Goal: Task Accomplishment & Management: Manage account settings

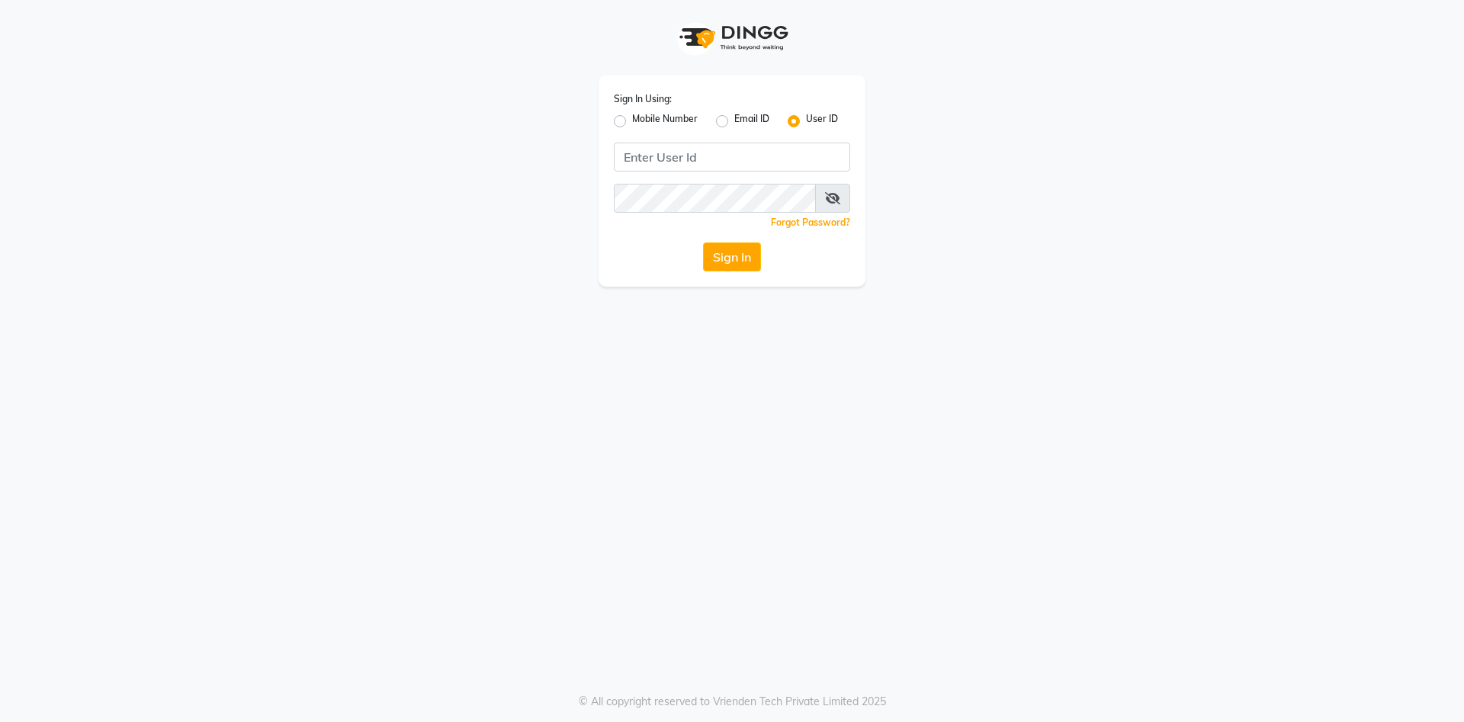
click at [632, 121] on label "Mobile Number" at bounding box center [665, 121] width 66 height 18
click at [632, 121] on input "Mobile Number" at bounding box center [637, 117] width 10 height 10
radio input "true"
radio input "false"
click at [717, 154] on input "Username" at bounding box center [757, 157] width 185 height 29
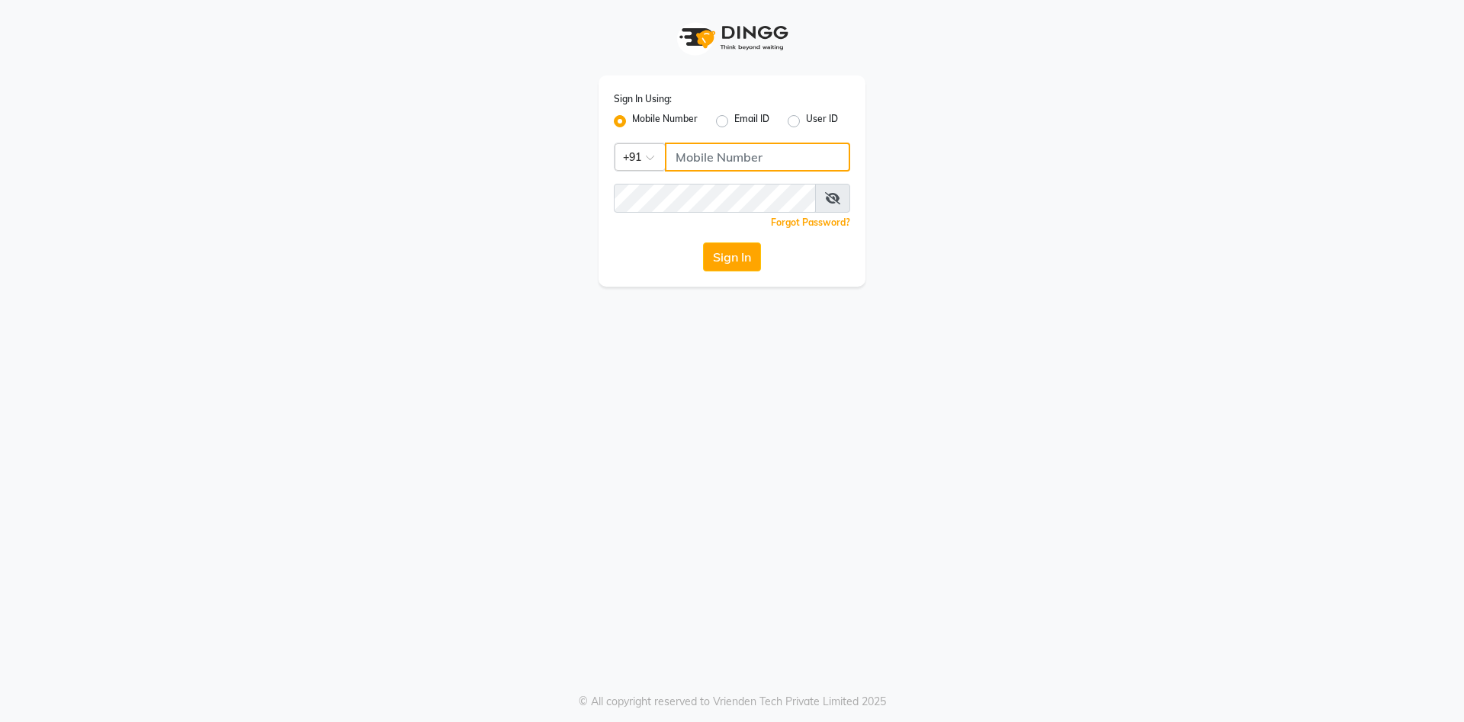
click at [717, 154] on input "Username" at bounding box center [757, 157] width 185 height 29
type input "7888029666"
click at [726, 263] on button "Sign In" at bounding box center [732, 256] width 58 height 29
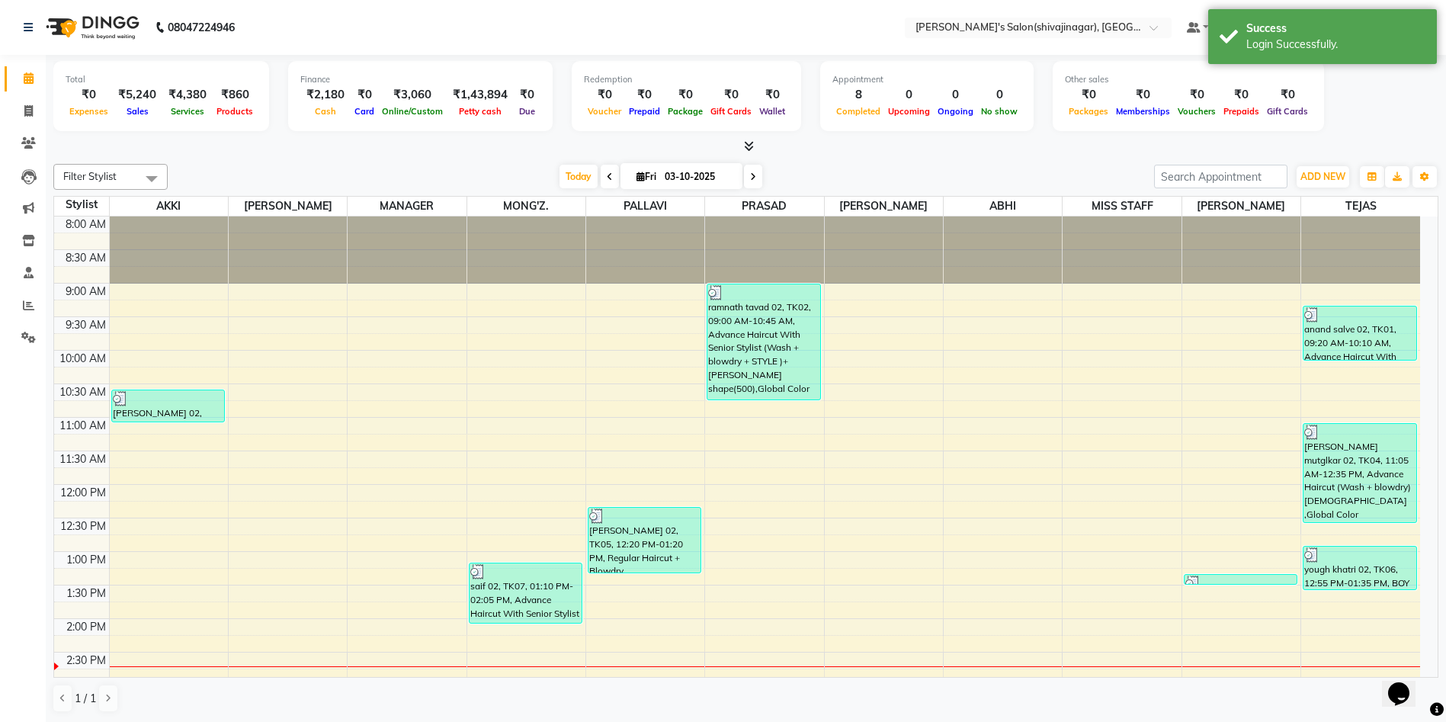
click at [1028, 136] on div "Total ₹0 Expenses ₹5,240 Sales ₹4,380 Services ₹860 Products Finance ₹2,180 Cas…" at bounding box center [745, 105] width 1385 height 100
click at [1346, 104] on div "Total ₹0 Expenses ₹5,240 Sales ₹4,380 Services ₹860 Products Finance ₹2,180 Cas…" at bounding box center [745, 98] width 1385 height 75
click at [1337, 38] on div "Login Successfully." at bounding box center [1336, 45] width 179 height 16
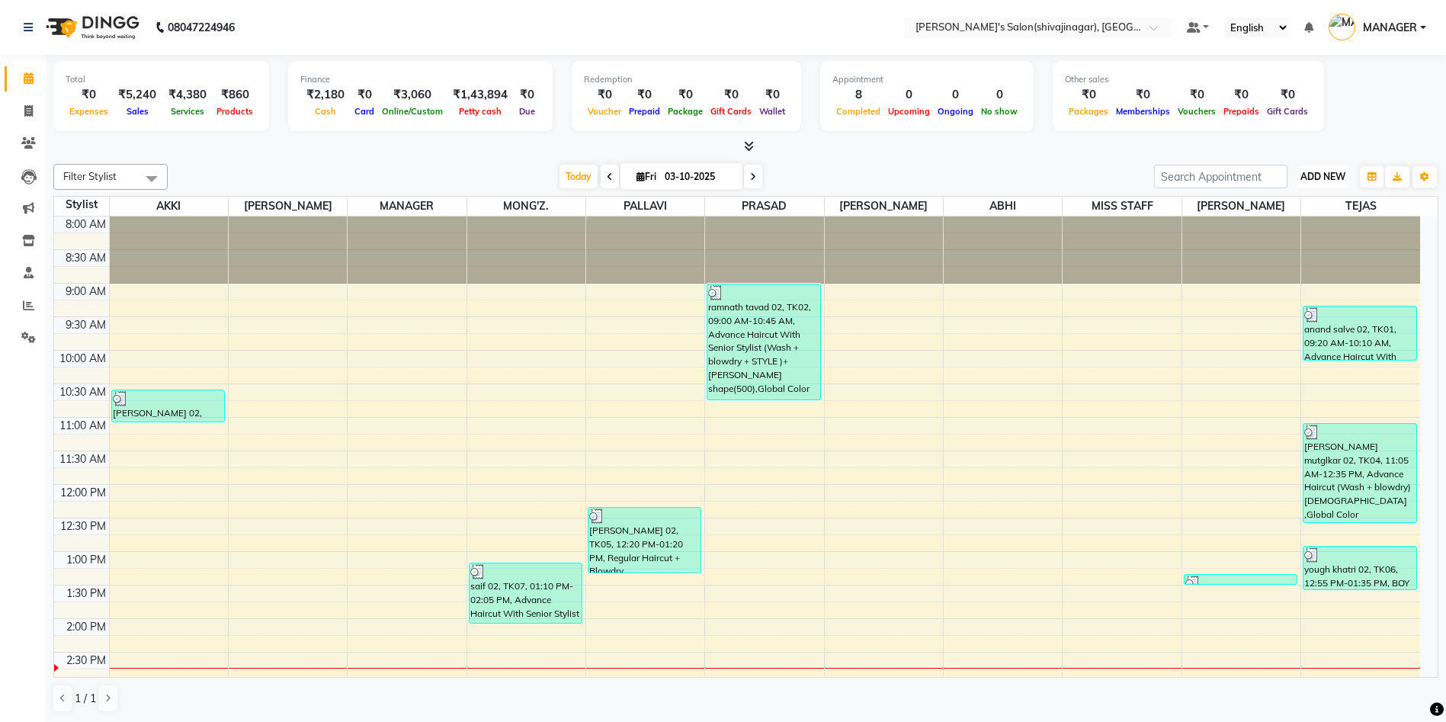
click at [1308, 173] on span "ADD NEW" at bounding box center [1323, 176] width 45 height 11
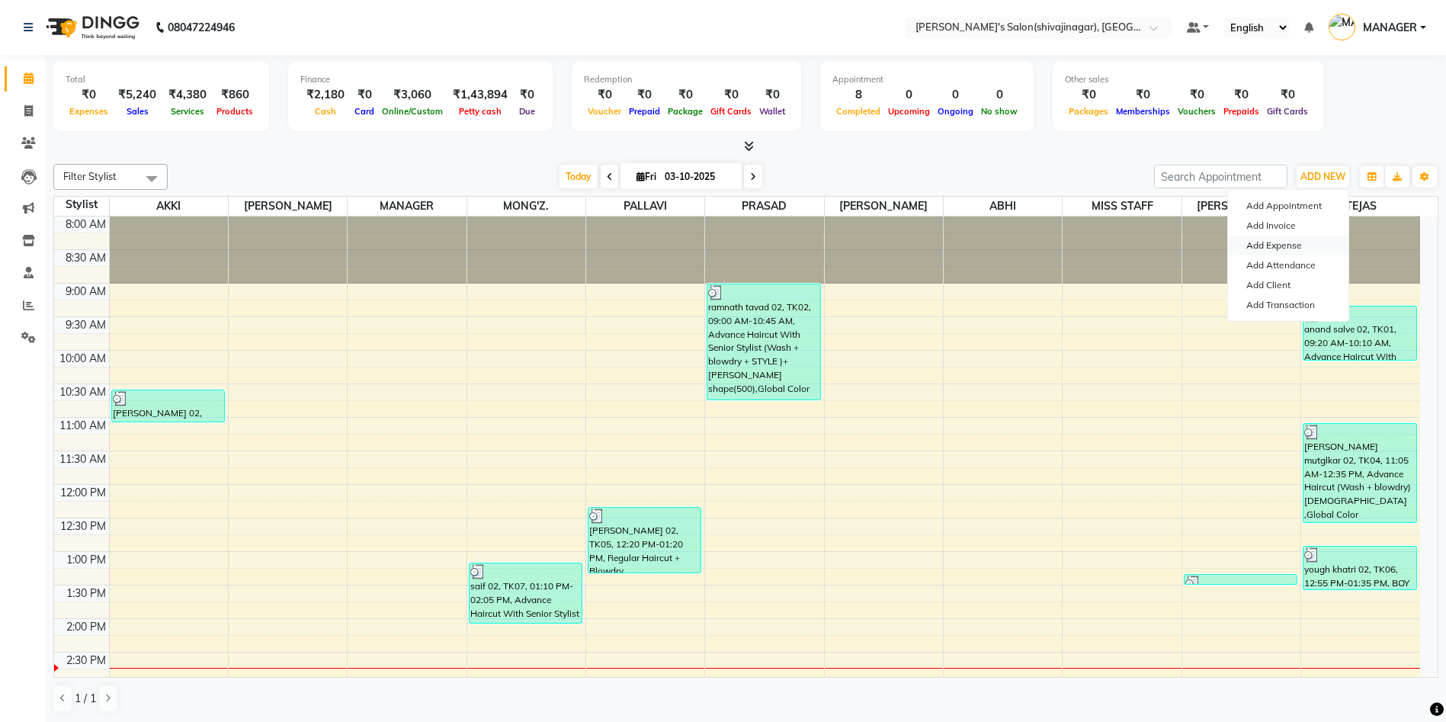
click at [1268, 253] on link "Add Expense" at bounding box center [1288, 246] width 120 height 20
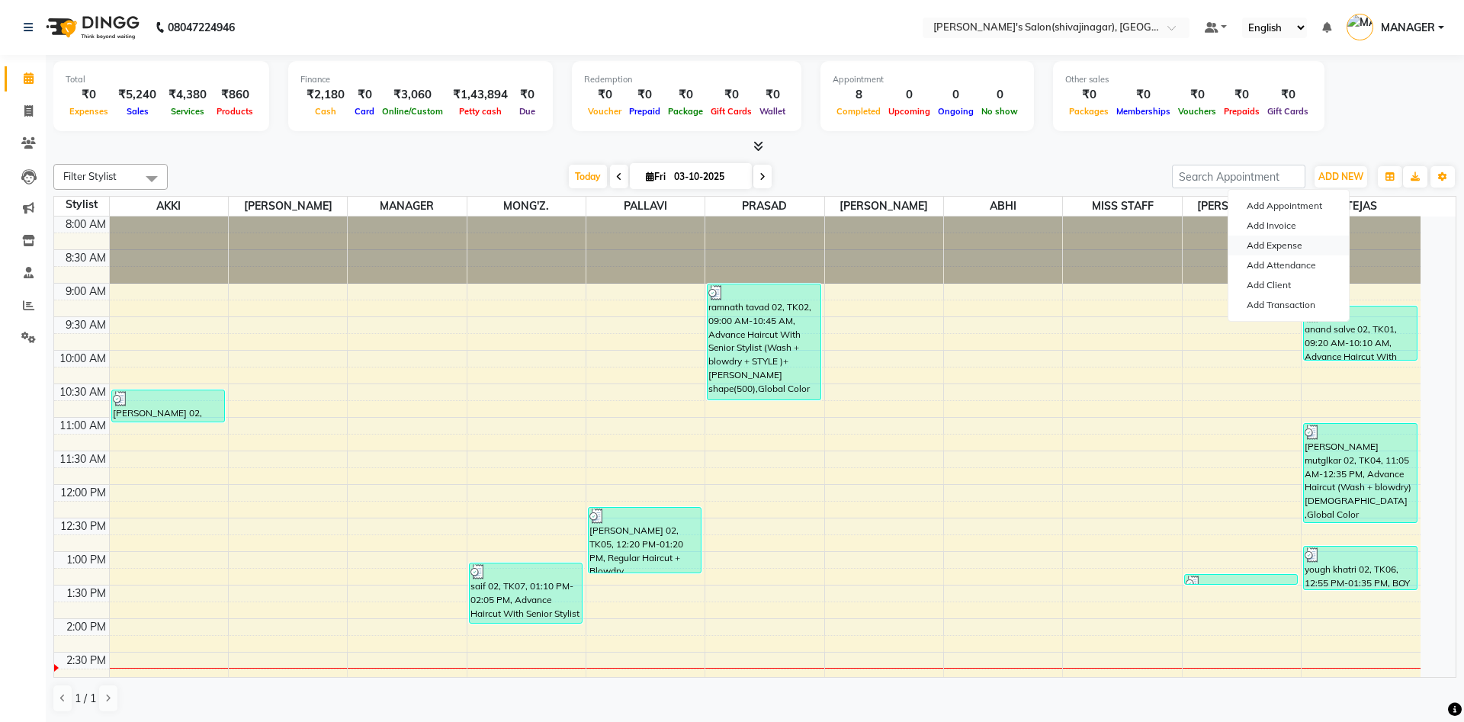
select select "1"
select select "2983"
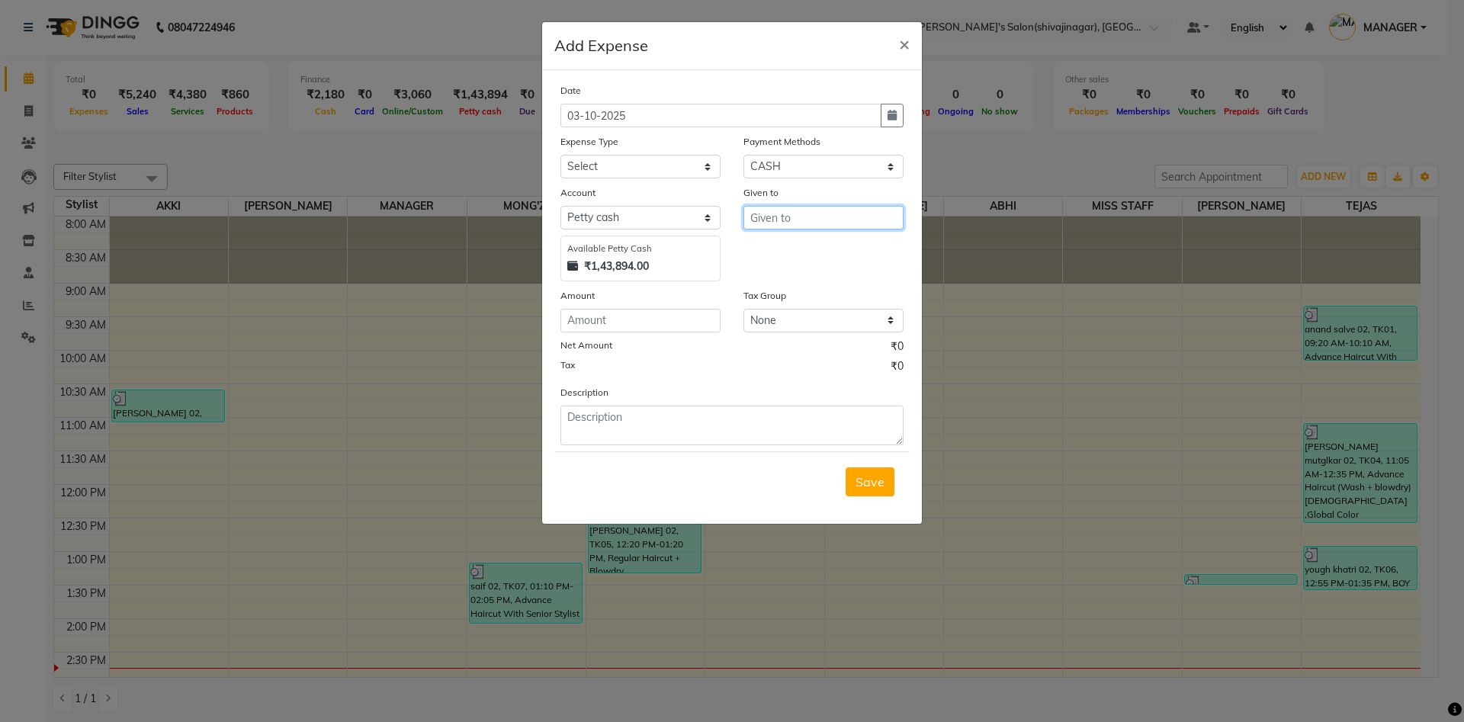
click at [788, 220] on input "text" at bounding box center [823, 218] width 160 height 24
type input "m"
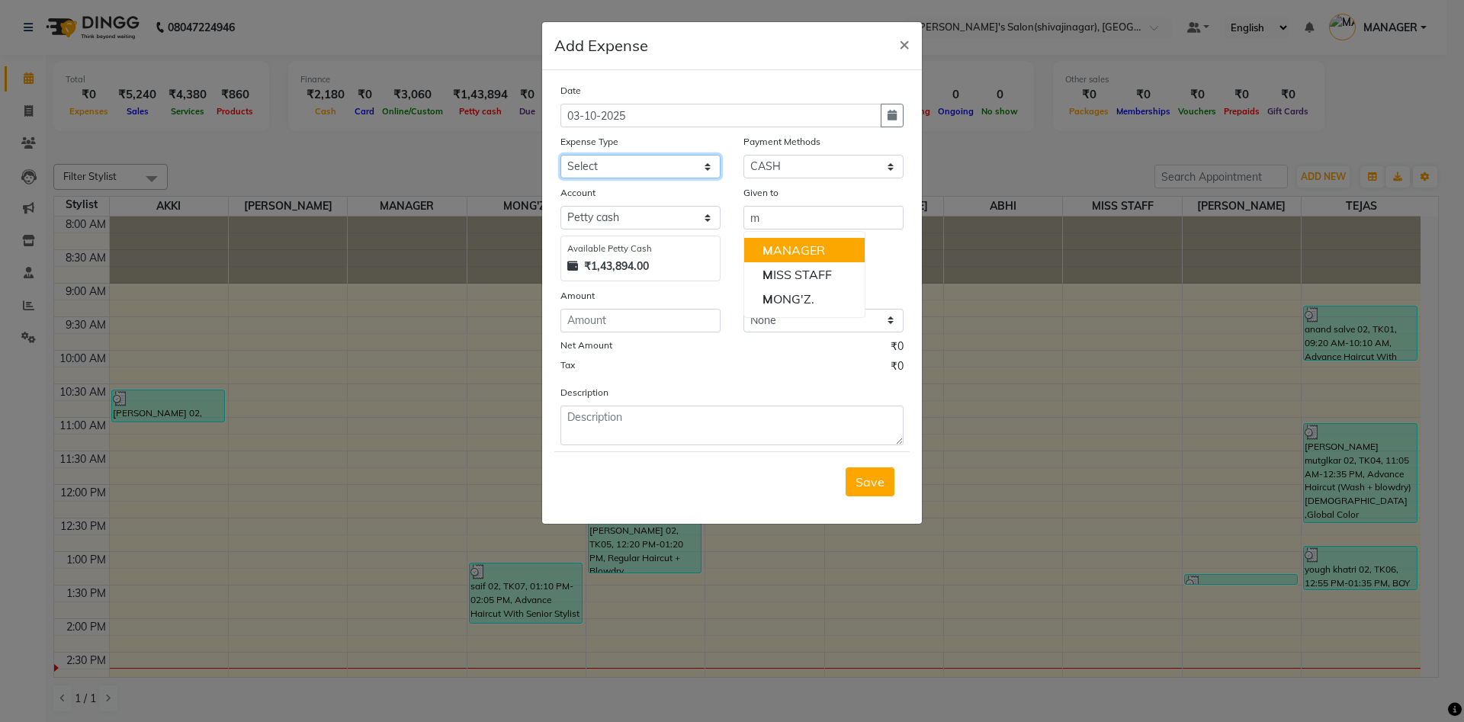
click at [602, 162] on select "Select Advance Salary BANK TRANFAR Cash transfer to hub Client Snacks DISTRIBUT…" at bounding box center [640, 167] width 160 height 24
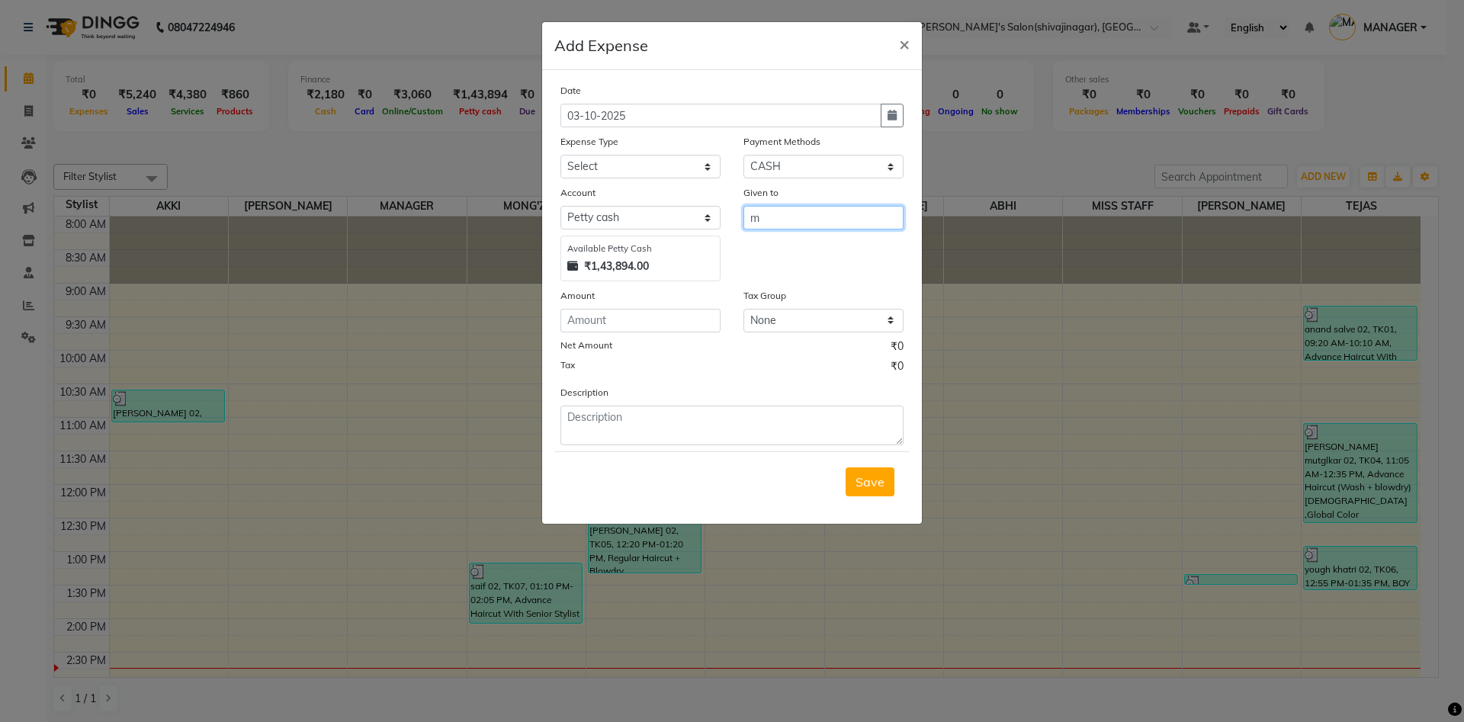
click at [773, 213] on input "m" at bounding box center [823, 218] width 160 height 24
click at [798, 248] on ngb-highlight "M ANAGER" at bounding box center [793, 249] width 63 height 15
type input "MANAGER"
click at [798, 248] on div "Given to MANAGER" at bounding box center [823, 233] width 183 height 97
click at [576, 157] on select "Select Advance Salary BANK TRANFAR Cash transfer to hub Client Snacks DISTRIBUT…" at bounding box center [640, 167] width 160 height 24
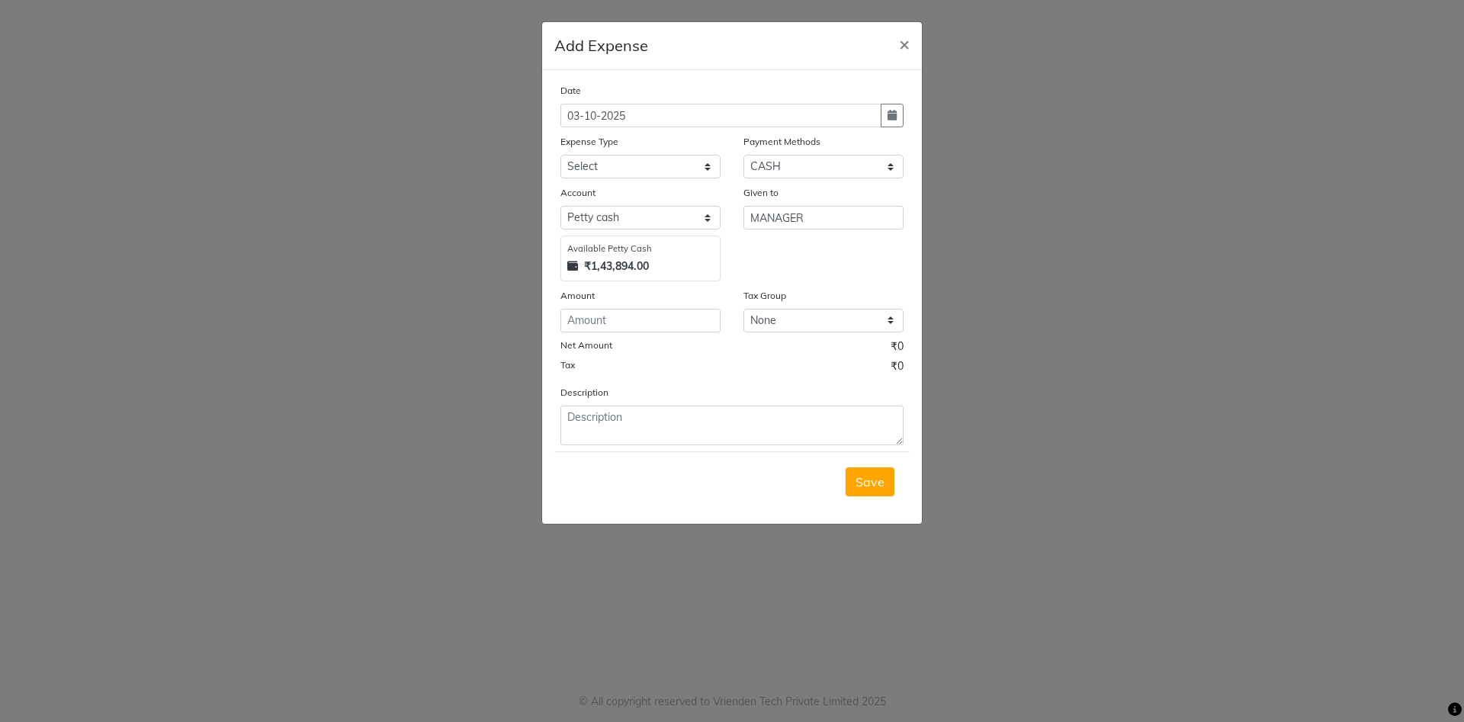
click at [579, 135] on label "Expense Type" at bounding box center [589, 142] width 58 height 14
click at [615, 165] on select "Select Advance Salary BANK TRANFAR Cash transfer to hub Client Snacks DISTRIBUT…" at bounding box center [640, 167] width 160 height 24
select select "11124"
click at [560, 155] on select "Select Advance Salary BANK TRANFAR Cash transfer to hub Client Snacks DISTRIBUT…" at bounding box center [640, 167] width 160 height 24
click at [600, 408] on textarea at bounding box center [731, 426] width 343 height 40
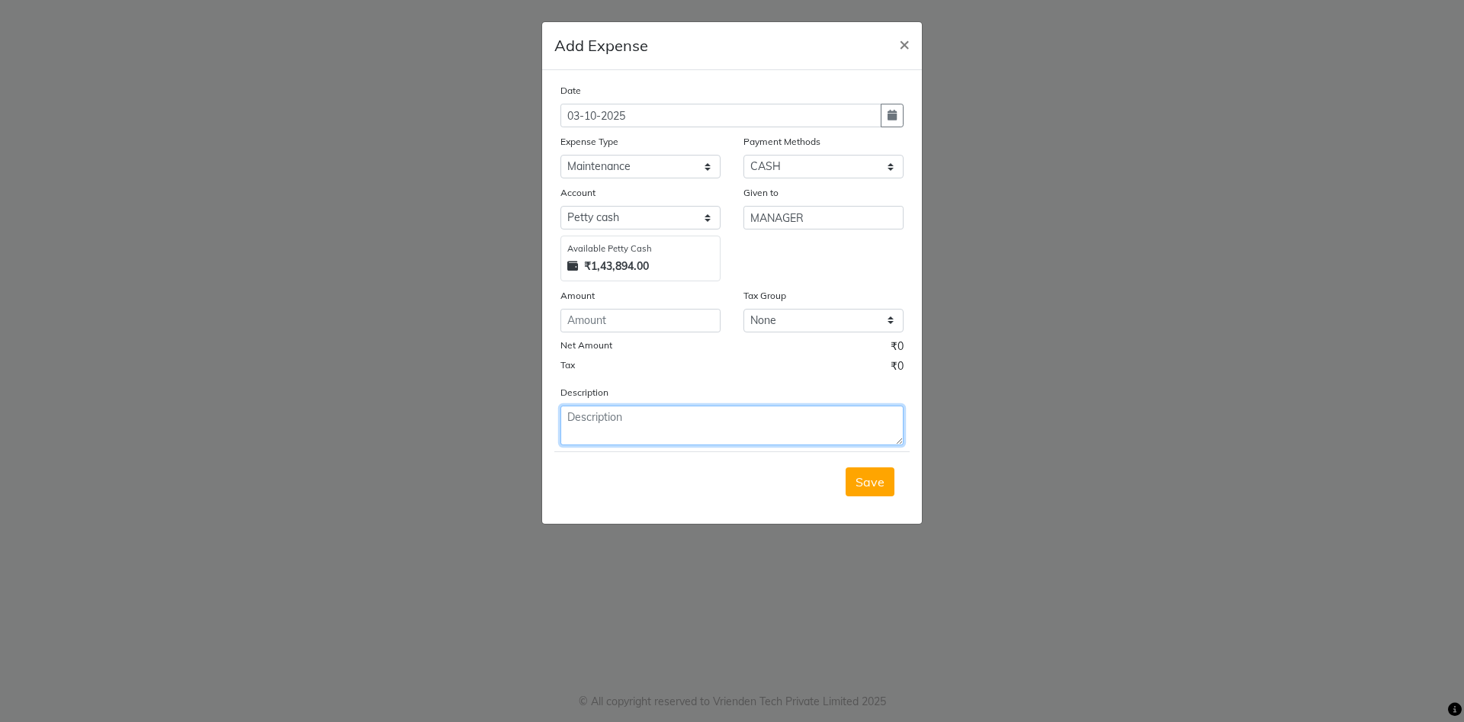
click at [600, 408] on textarea at bounding box center [731, 426] width 343 height 40
type textarea "1170 electric material [PERSON_NAME] online"
click at [760, 170] on select "Select CARD Voucher Package CASH Points Bank Wallet Prepaid GPay PhonePe PayTM …" at bounding box center [823, 167] width 160 height 24
select select "7"
click at [743, 155] on select "Select CARD Voucher Package CASH Points Bank Wallet Prepaid GPay PhonePe PayTM …" at bounding box center [823, 167] width 160 height 24
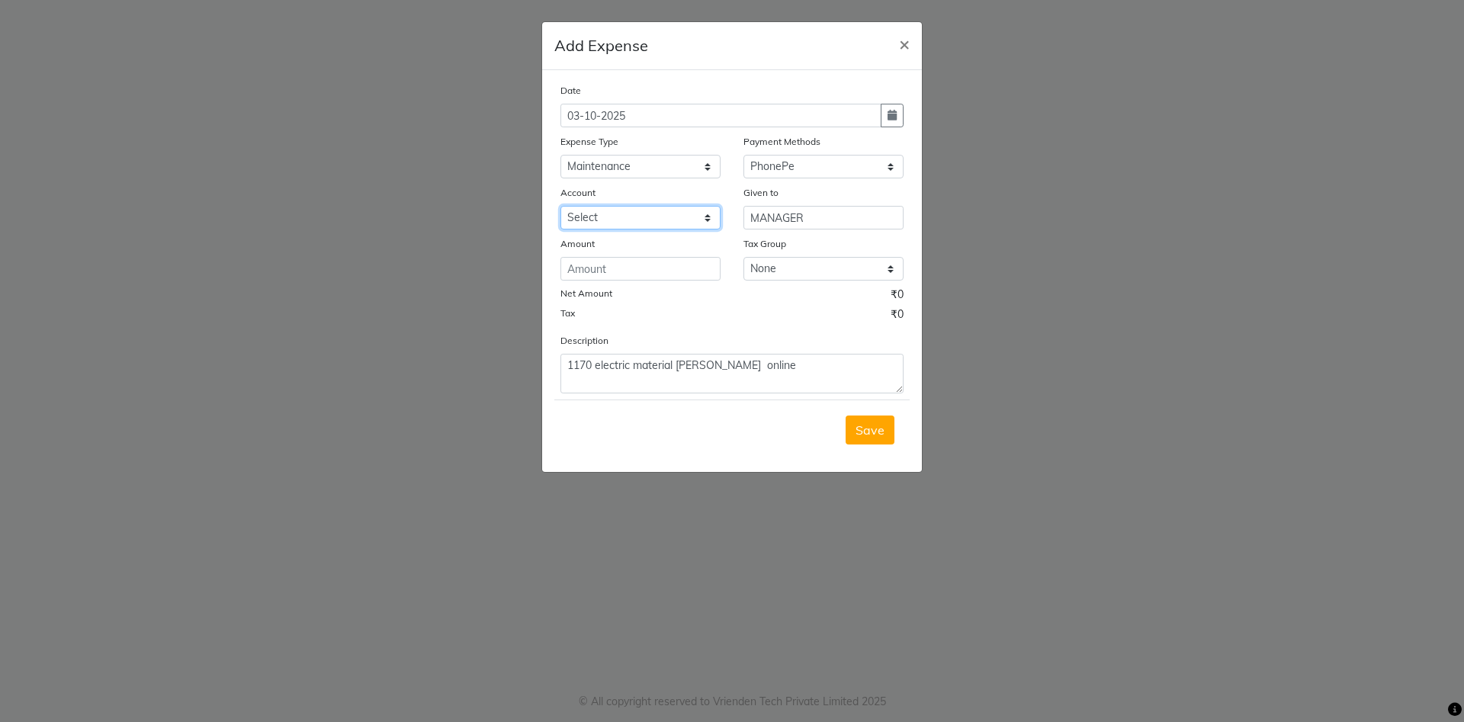
click at [584, 229] on select "Select [PERSON_NAME]" at bounding box center [640, 218] width 160 height 24
select select "5375"
click at [560, 206] on select "Select [PERSON_NAME]" at bounding box center [640, 218] width 160 height 24
click at [893, 118] on icon "button" at bounding box center [891, 115] width 9 height 11
select select "10"
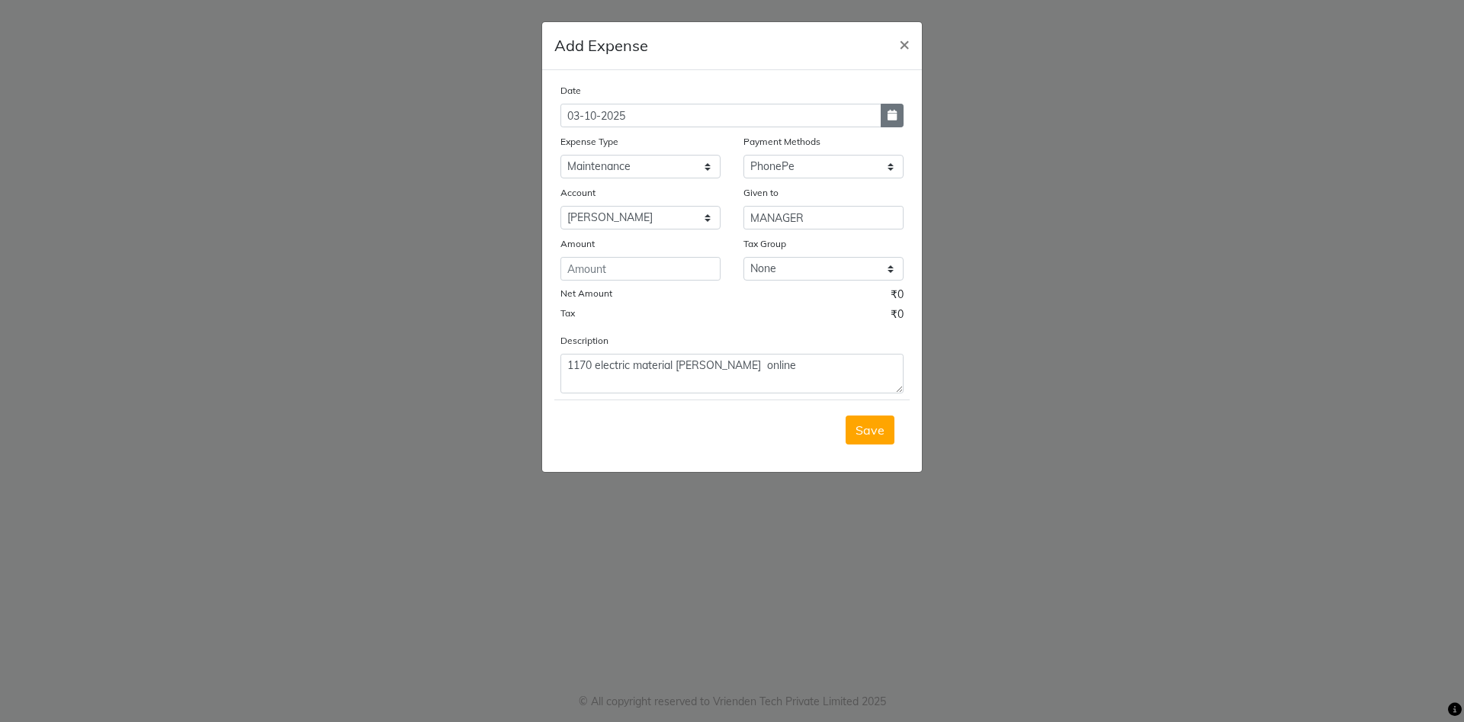
select select "2025"
click at [575, 143] on span "Previous month" at bounding box center [574, 145] width 6 height 6
select select "9"
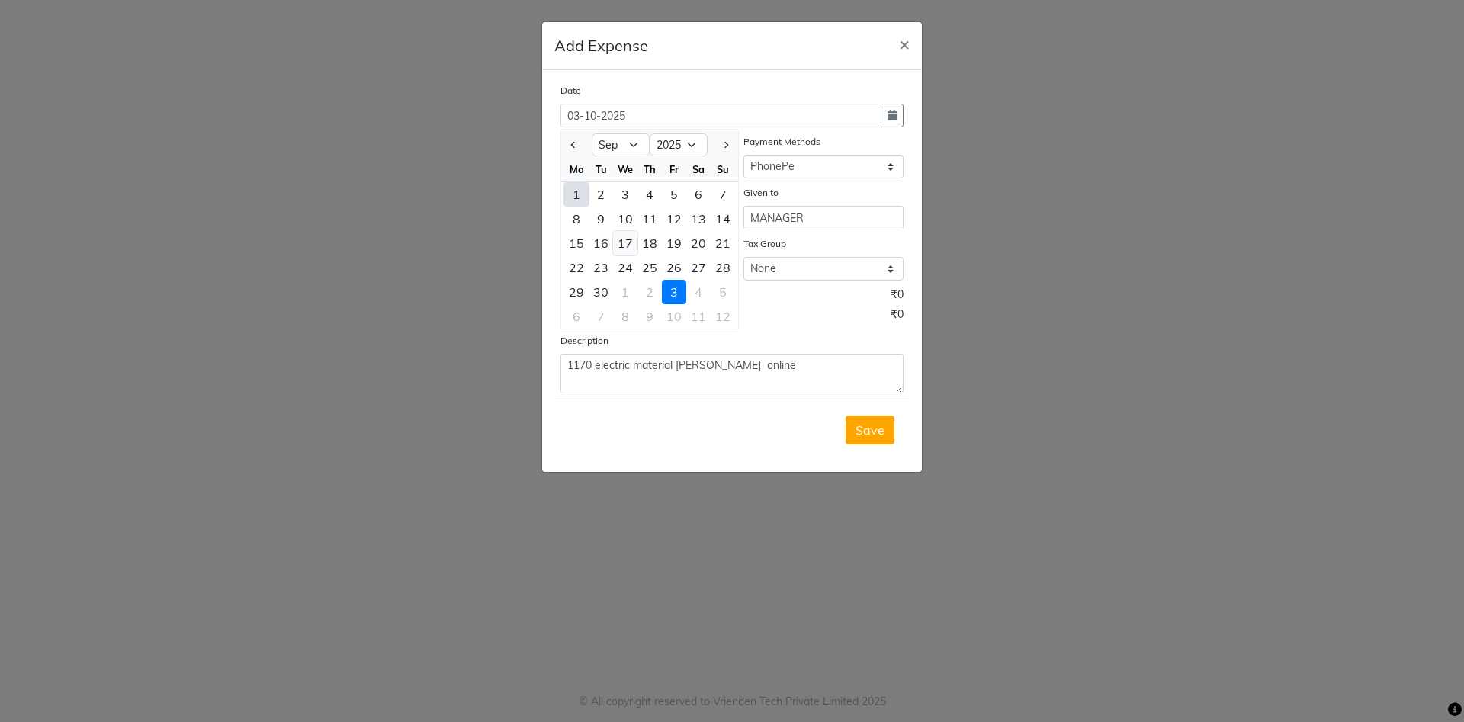
click at [625, 245] on div "17" at bounding box center [625, 243] width 24 height 24
type input "[DATE]"
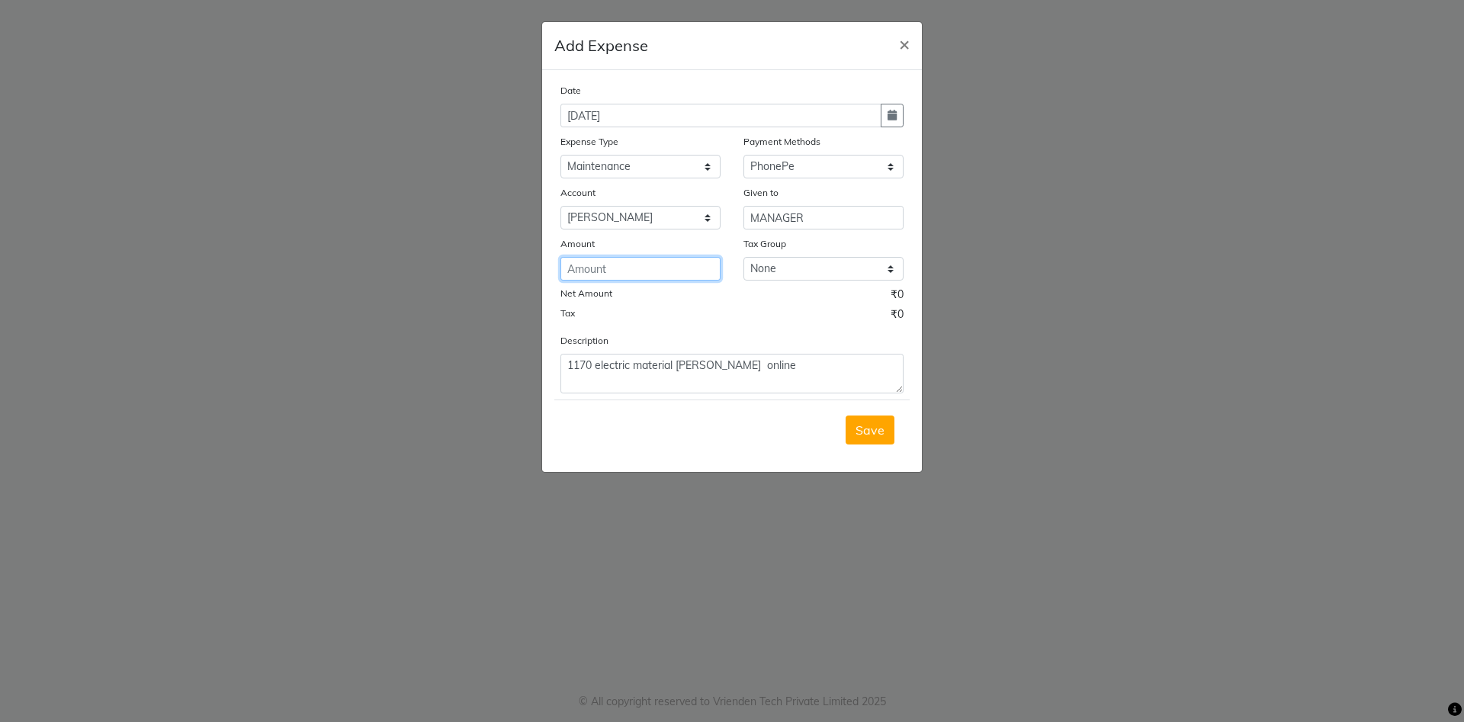
click at [598, 271] on input "number" at bounding box center [640, 269] width 160 height 24
type input "1170"
click at [871, 431] on span "Save" at bounding box center [869, 429] width 29 height 15
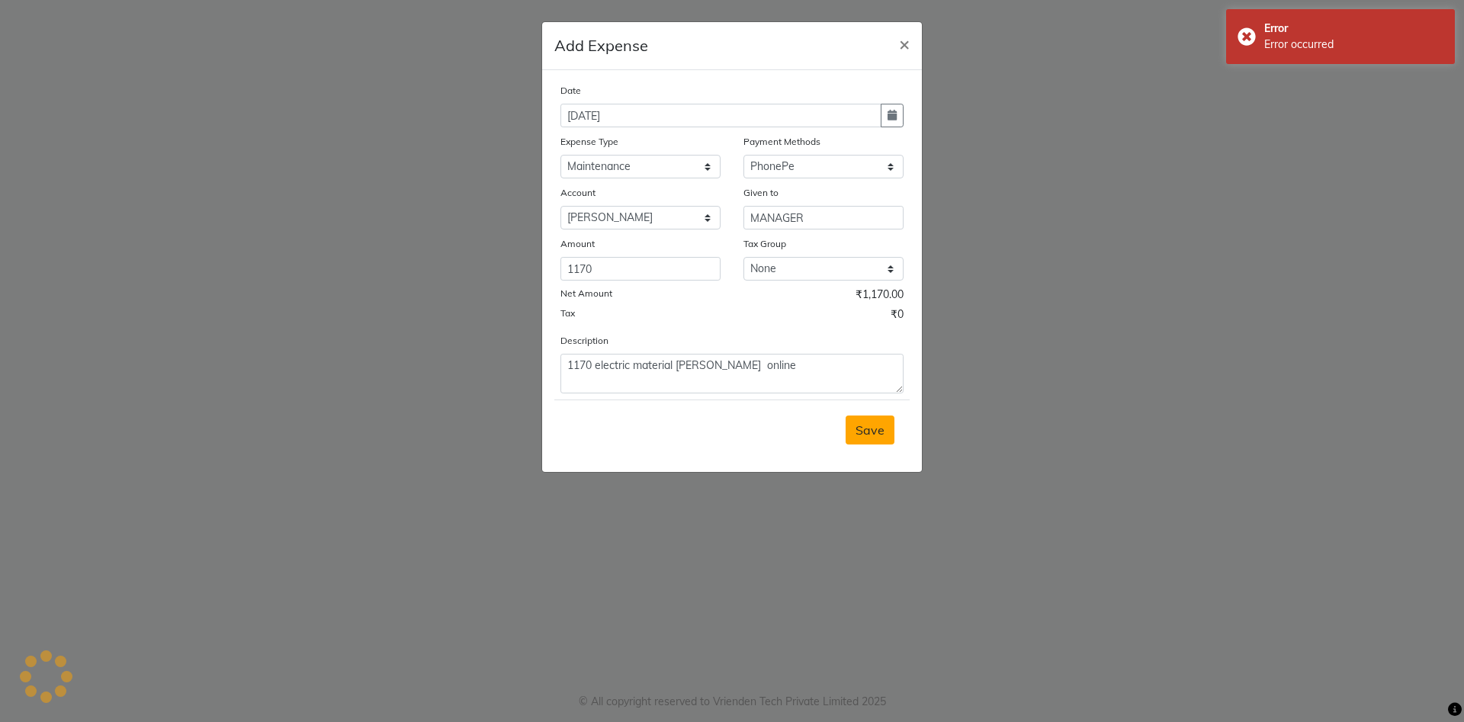
click at [871, 431] on div "Save" at bounding box center [731, 429] width 355 height 60
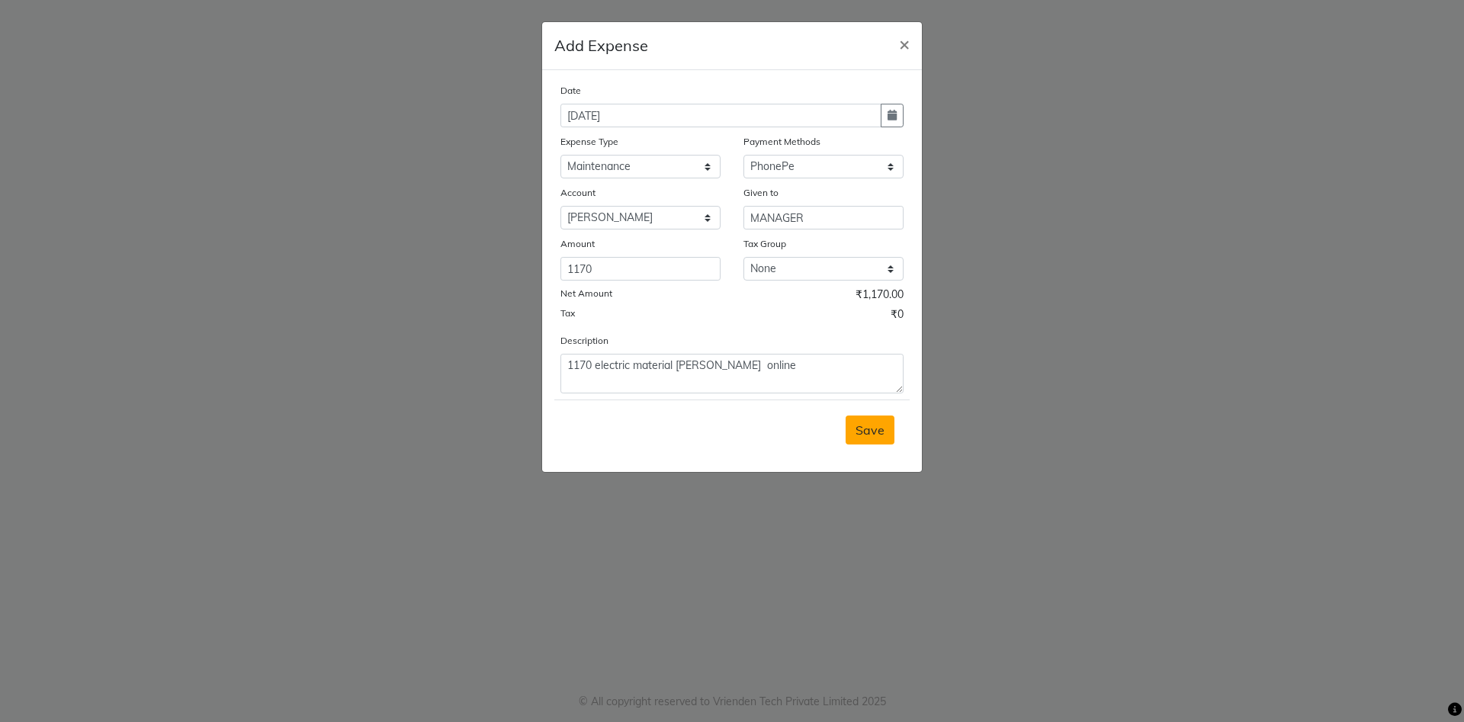
click at [870, 432] on span "Save" at bounding box center [869, 429] width 29 height 15
click at [868, 420] on button "Save" at bounding box center [870, 430] width 49 height 29
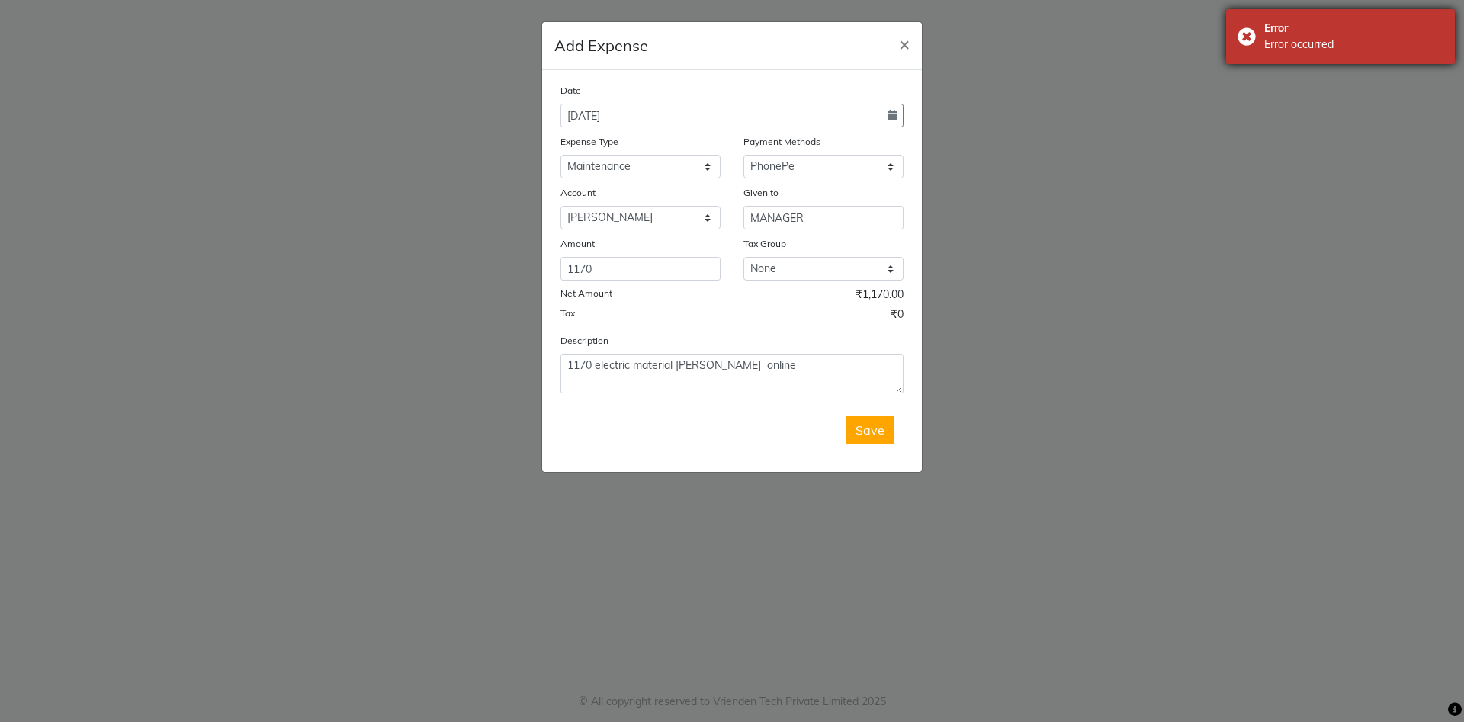
click at [1240, 37] on div "Error Error occurred" at bounding box center [1340, 36] width 229 height 55
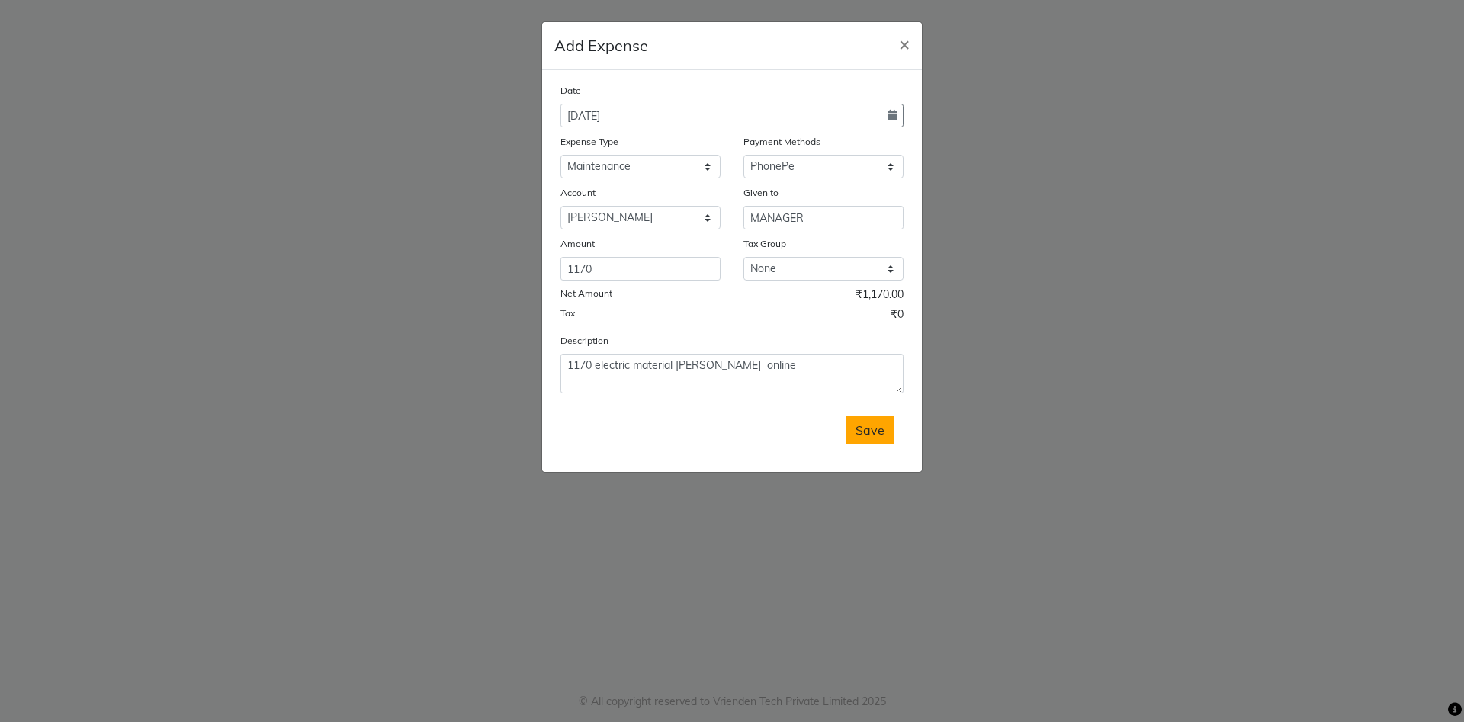
click at [871, 428] on span "Save" at bounding box center [869, 429] width 29 height 15
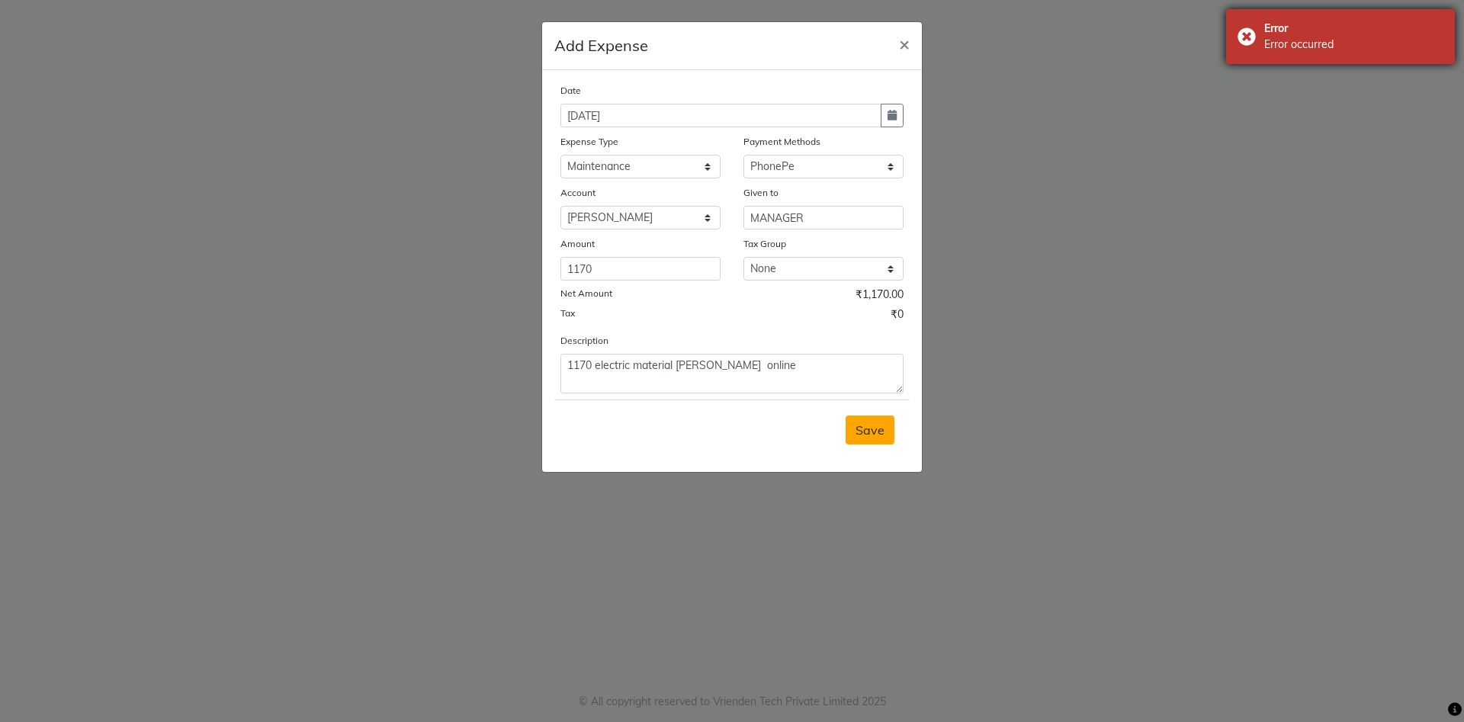
click at [1336, 54] on div "Error Error occurred" at bounding box center [1340, 36] width 229 height 55
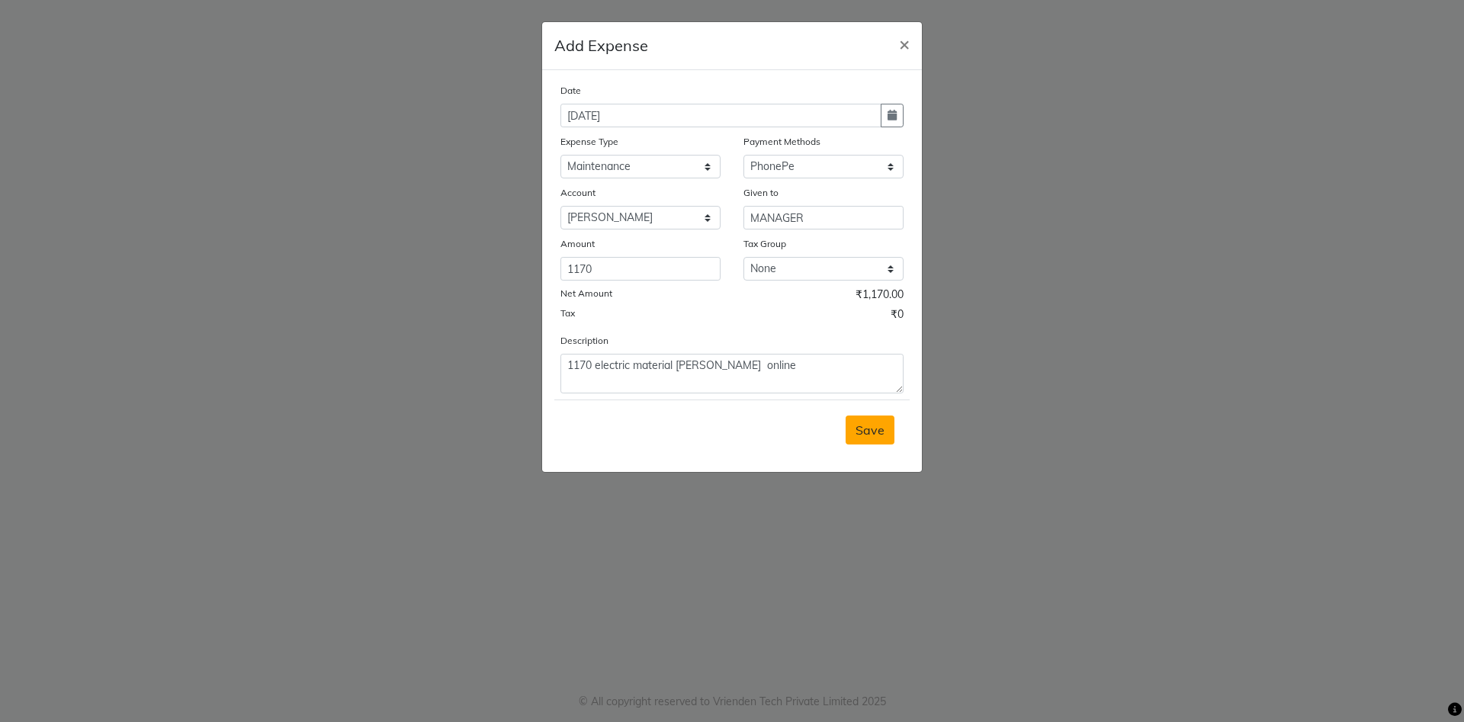
click at [859, 435] on span "Save" at bounding box center [869, 429] width 29 height 15
click at [874, 442] on button "Save" at bounding box center [870, 430] width 49 height 29
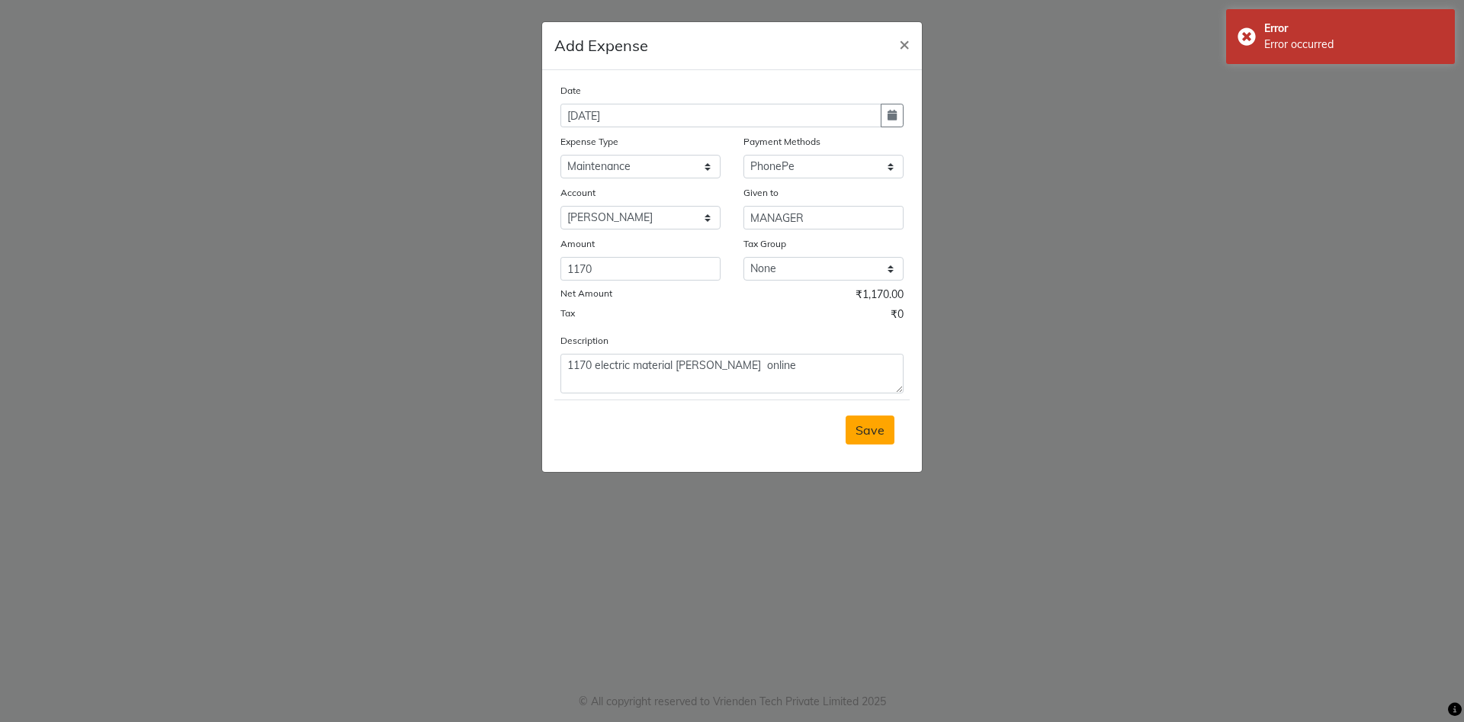
click at [874, 442] on button "Save" at bounding box center [870, 430] width 49 height 29
click at [870, 424] on span "Save" at bounding box center [869, 429] width 29 height 15
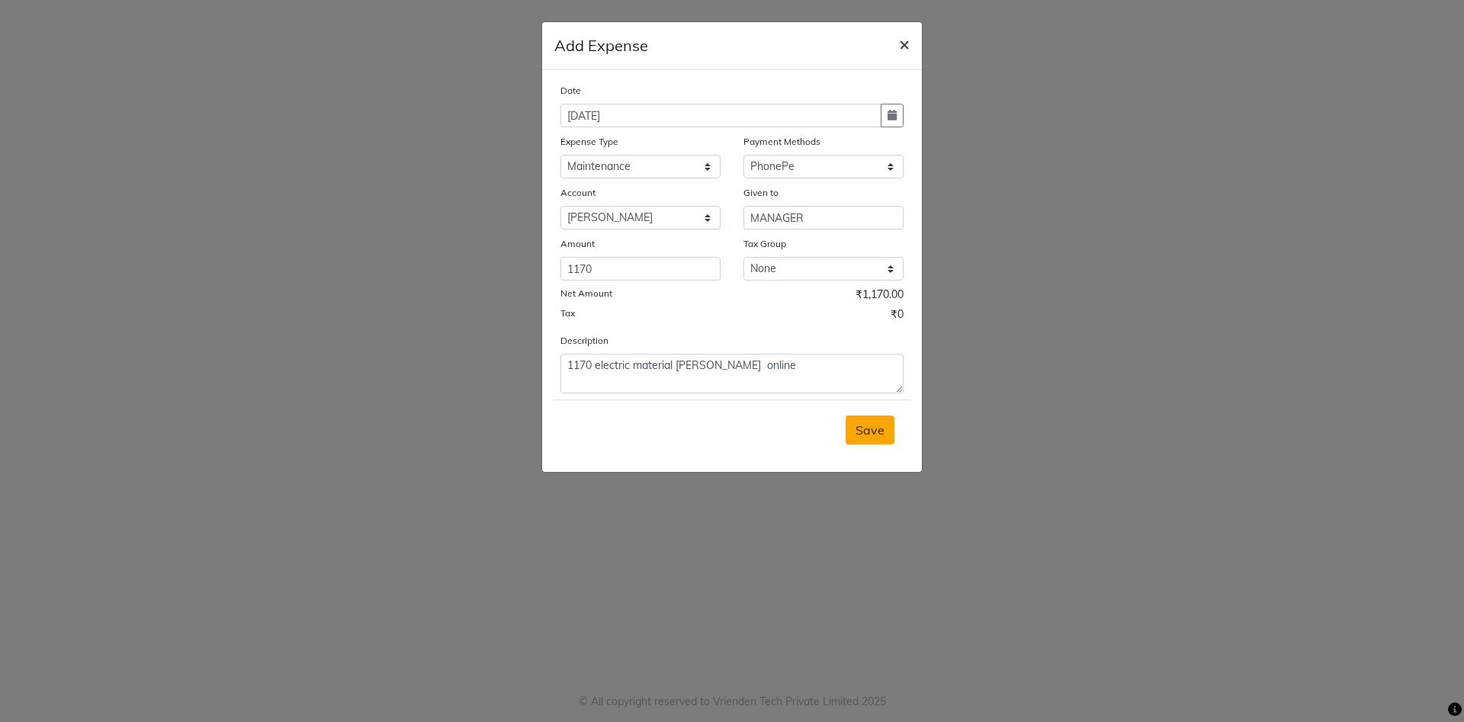
click at [902, 40] on span "×" at bounding box center [904, 43] width 11 height 23
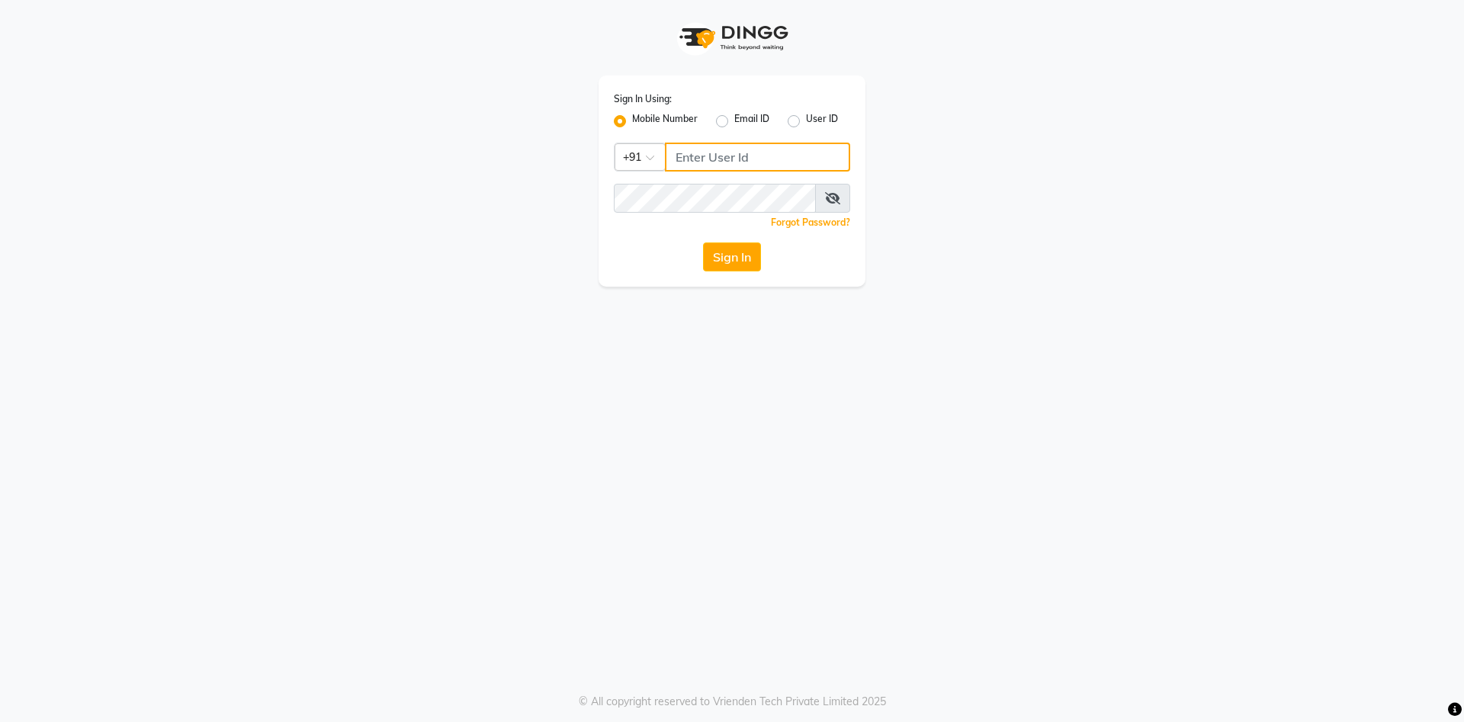
click at [737, 162] on input "Username" at bounding box center [757, 157] width 185 height 29
type input "7888029666"
click at [709, 249] on button "Sign In" at bounding box center [732, 256] width 58 height 29
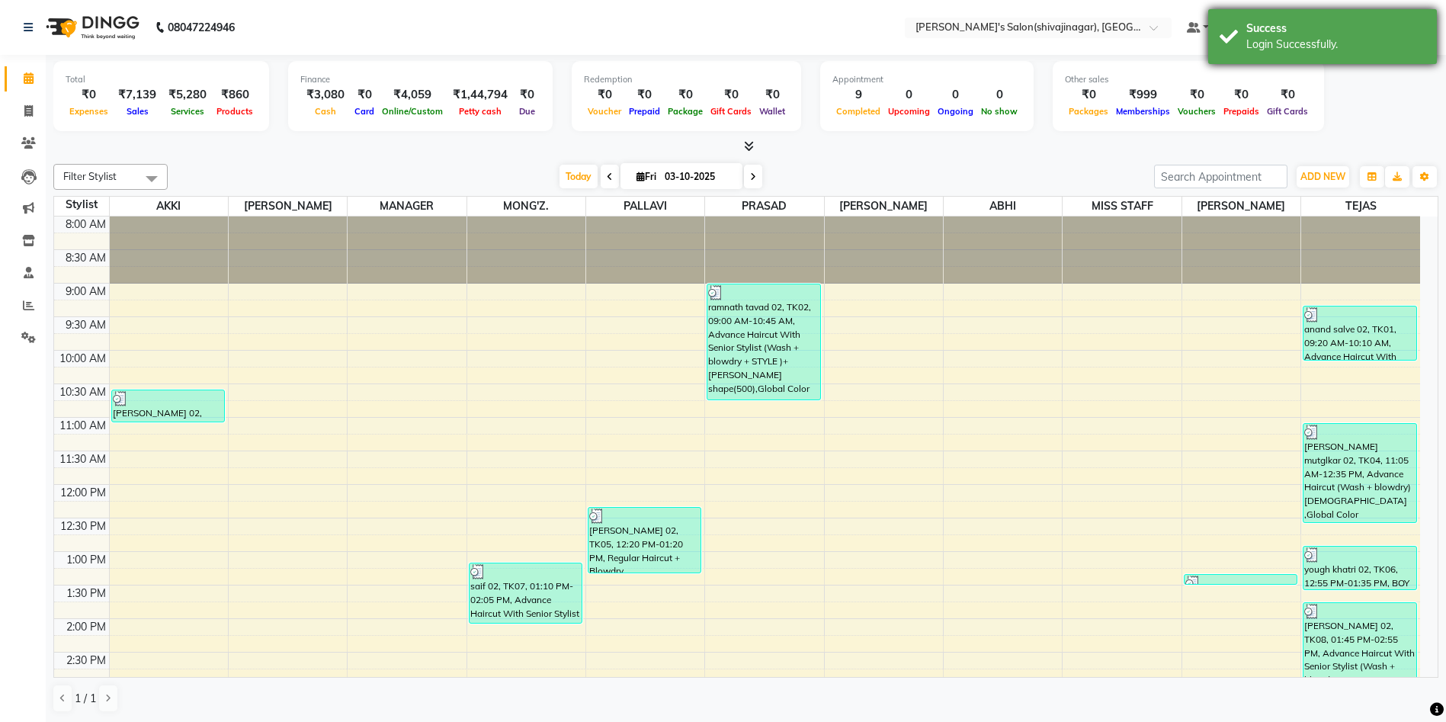
click at [1361, 39] on div "Login Successfully." at bounding box center [1336, 45] width 179 height 16
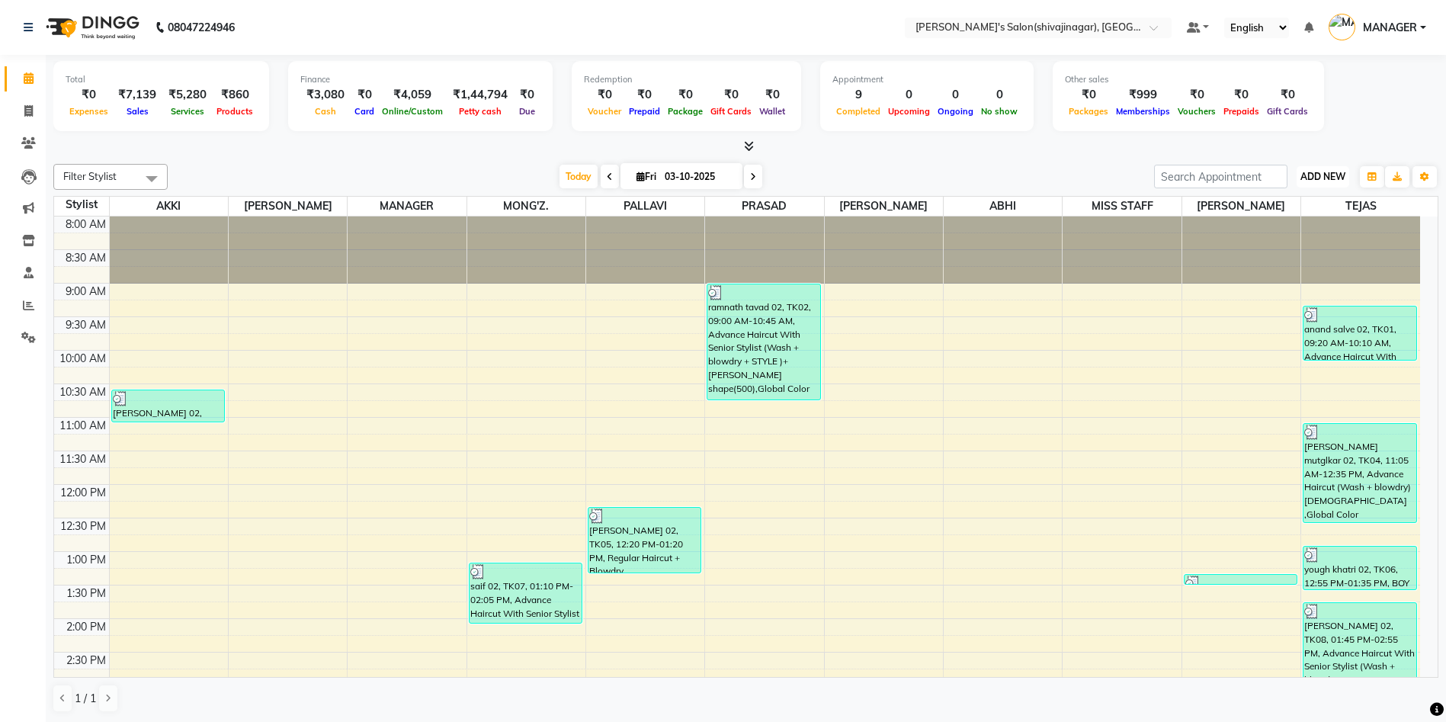
click at [1324, 181] on span "ADD NEW" at bounding box center [1323, 176] width 45 height 11
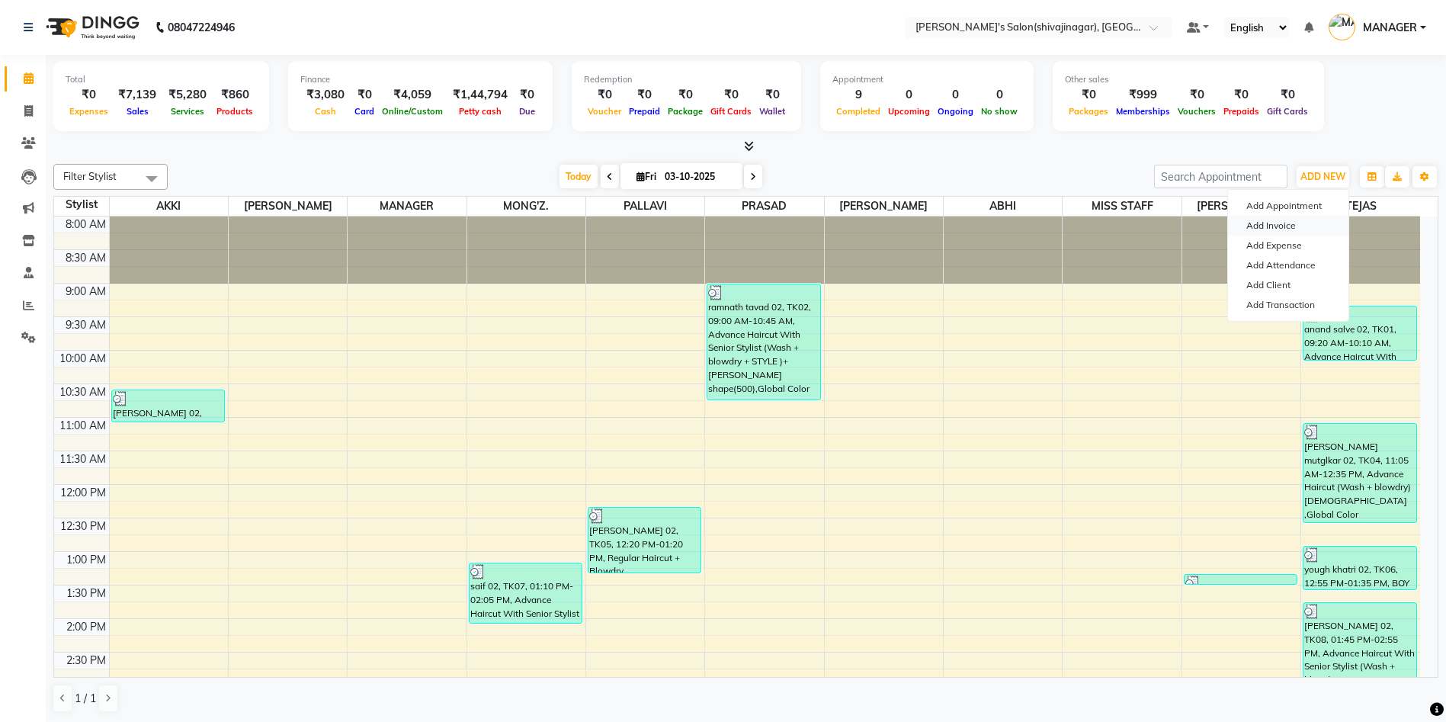
click at [1271, 234] on link "Add Invoice" at bounding box center [1288, 226] width 120 height 20
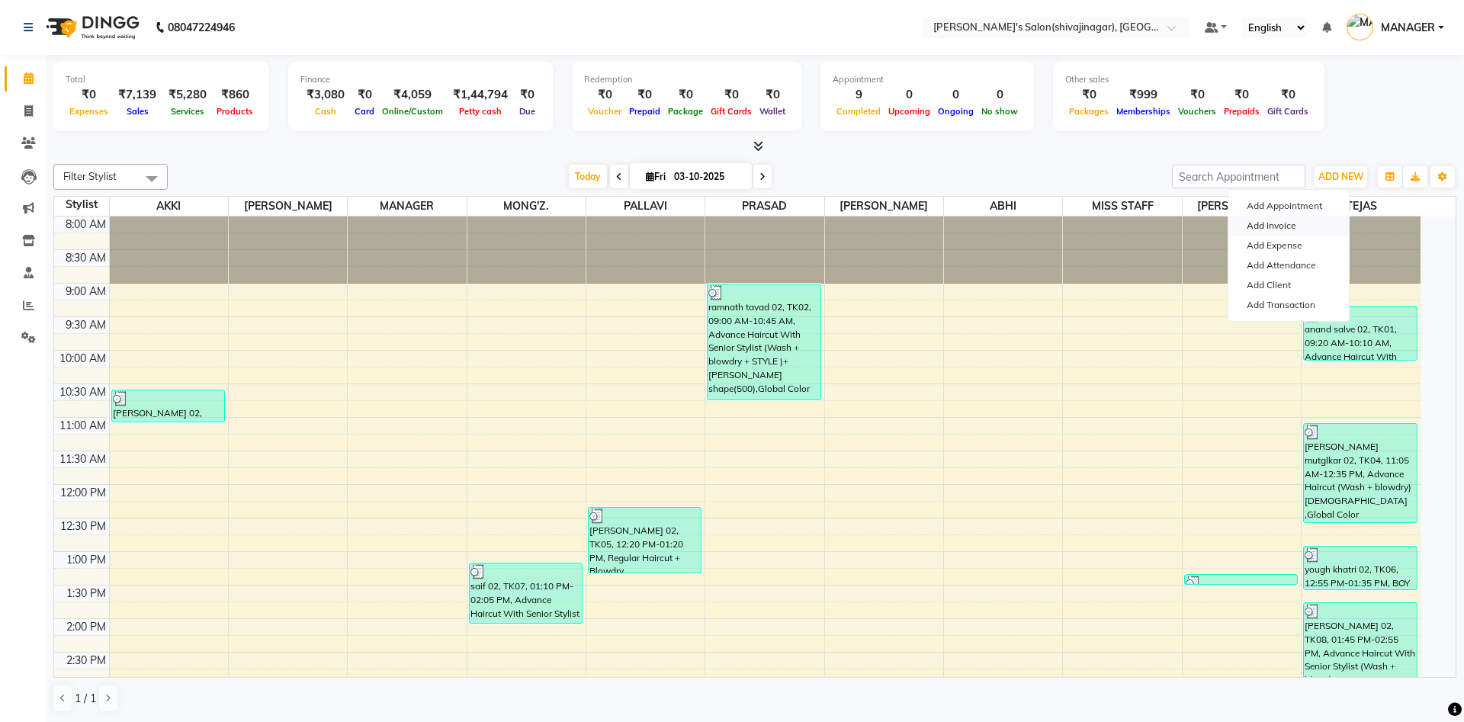
select select "4174"
select select "service"
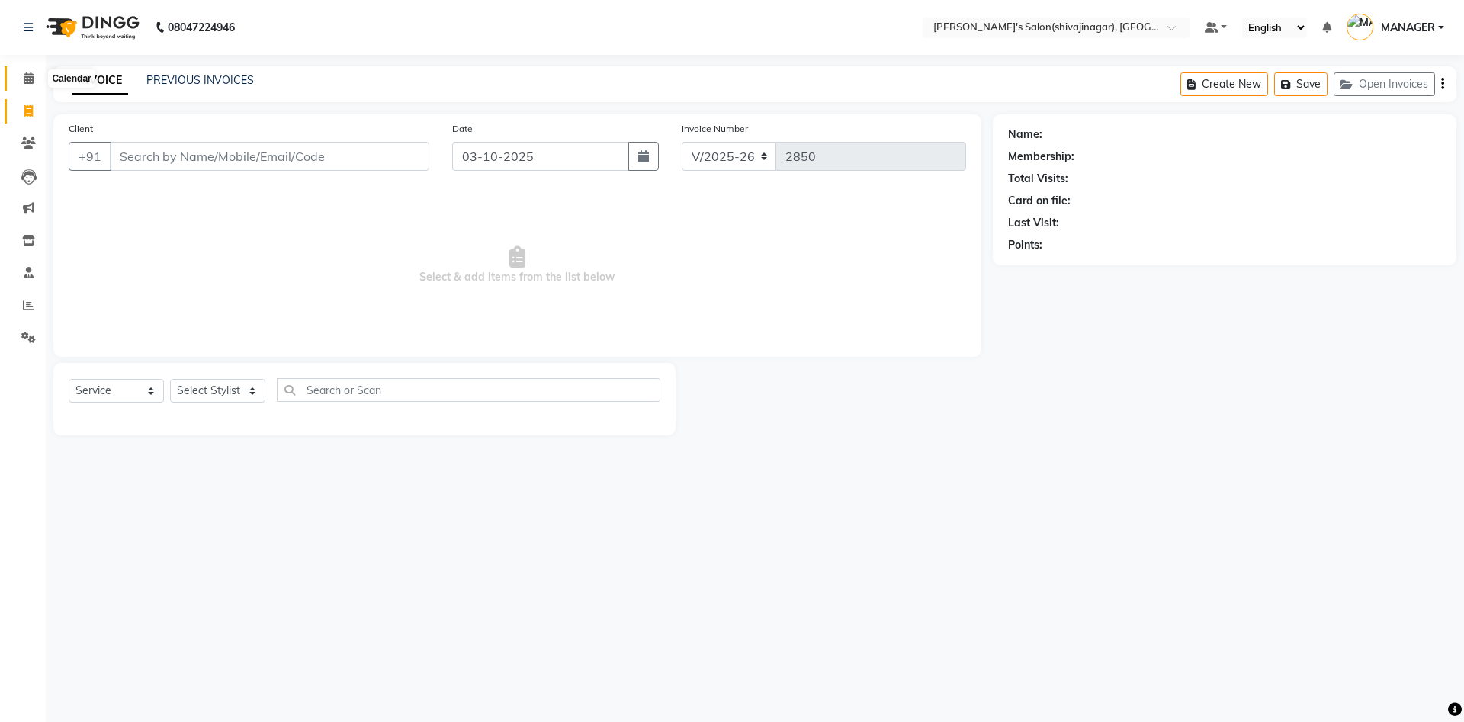
click at [29, 76] on icon at bounding box center [29, 77] width 10 height 11
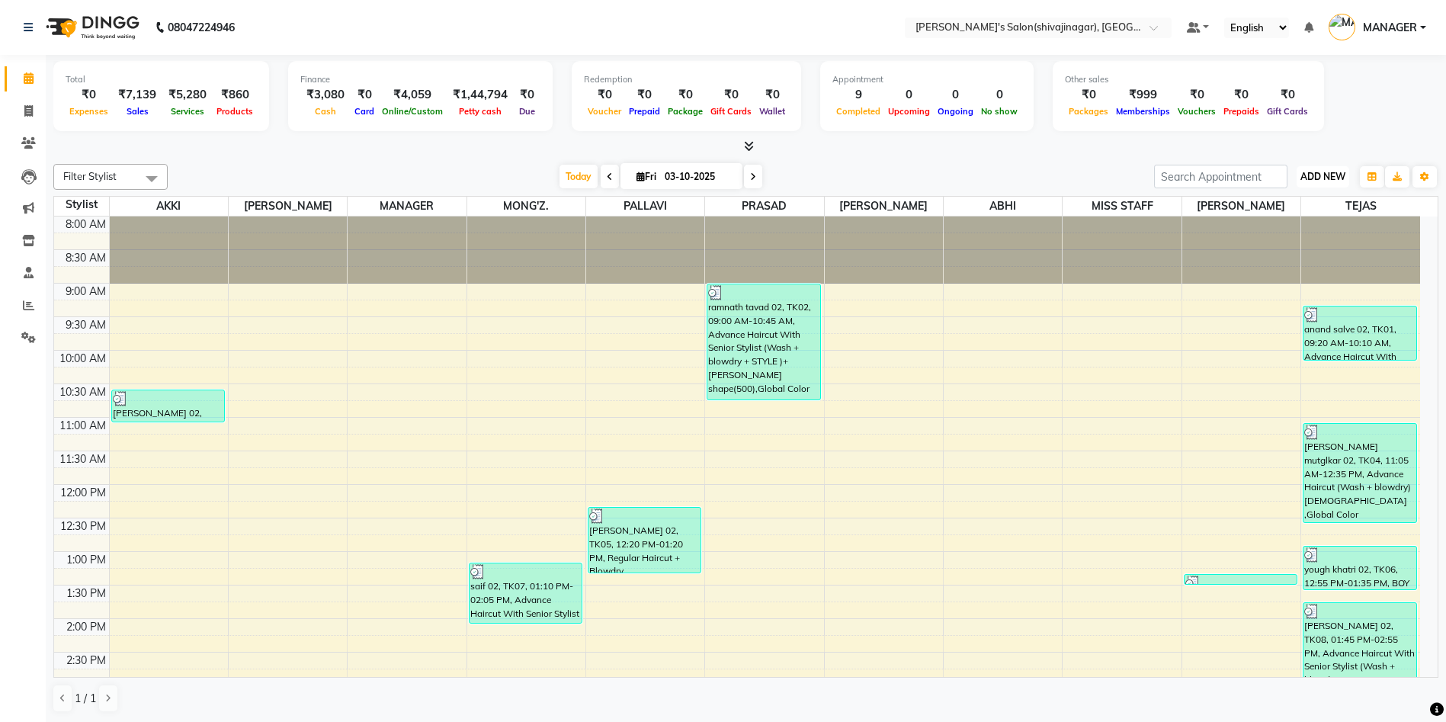
click at [1327, 177] on span "ADD NEW" at bounding box center [1323, 176] width 45 height 11
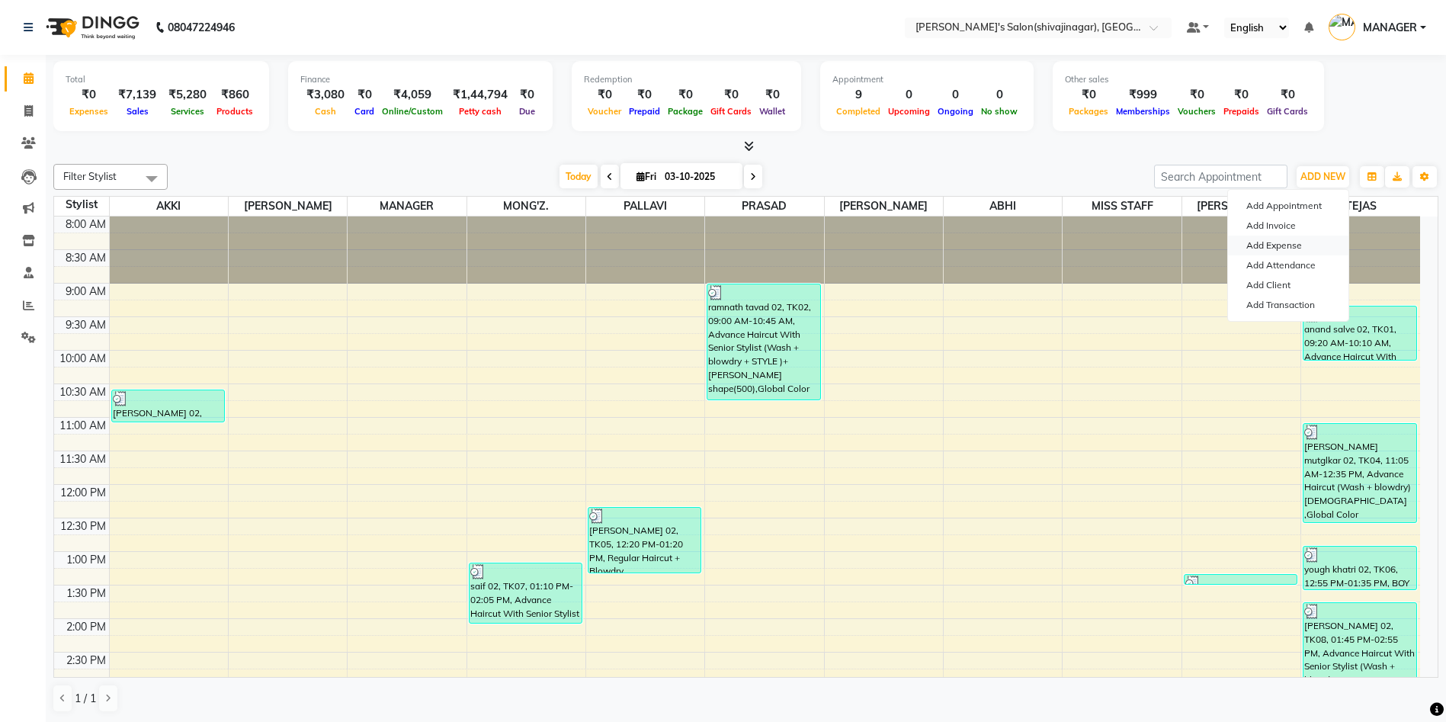
click at [1265, 245] on link "Add Expense" at bounding box center [1288, 246] width 120 height 20
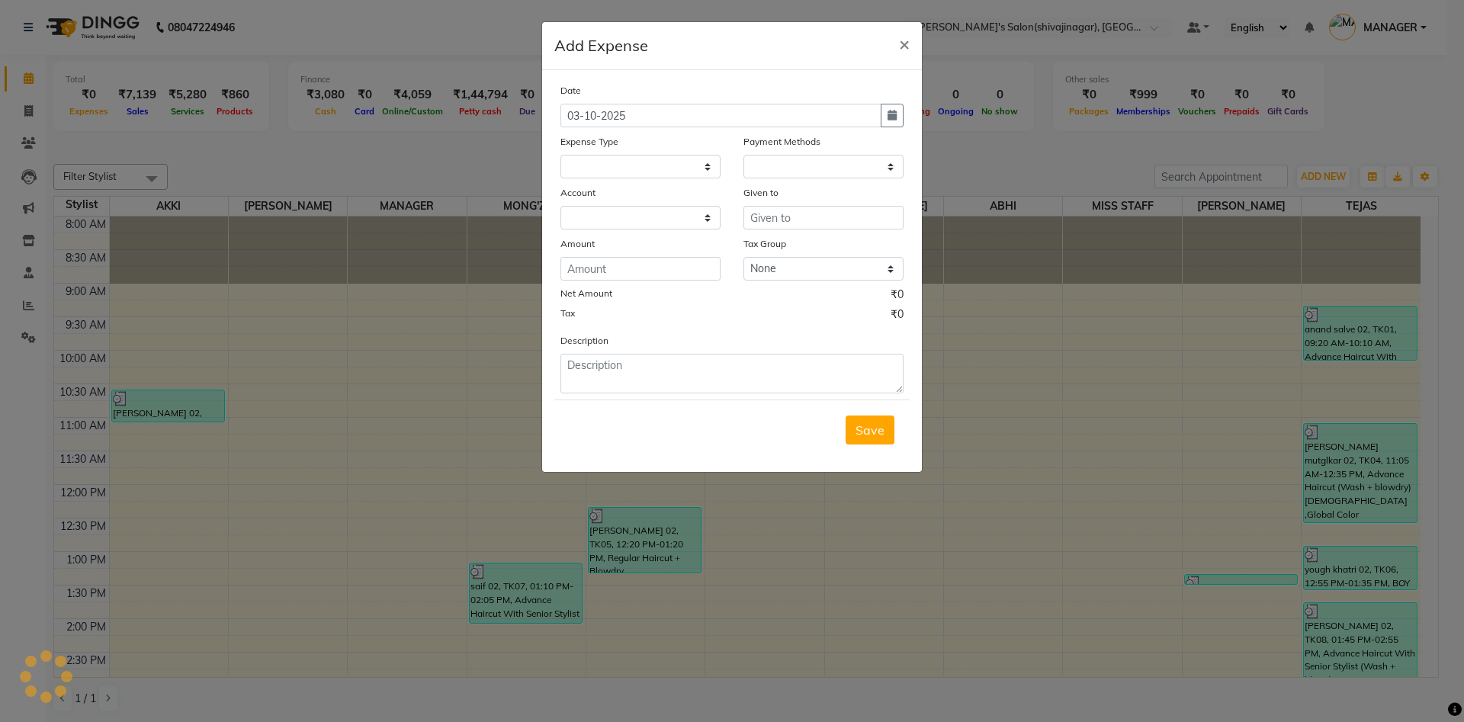
select select
select select "1"
select select "2983"
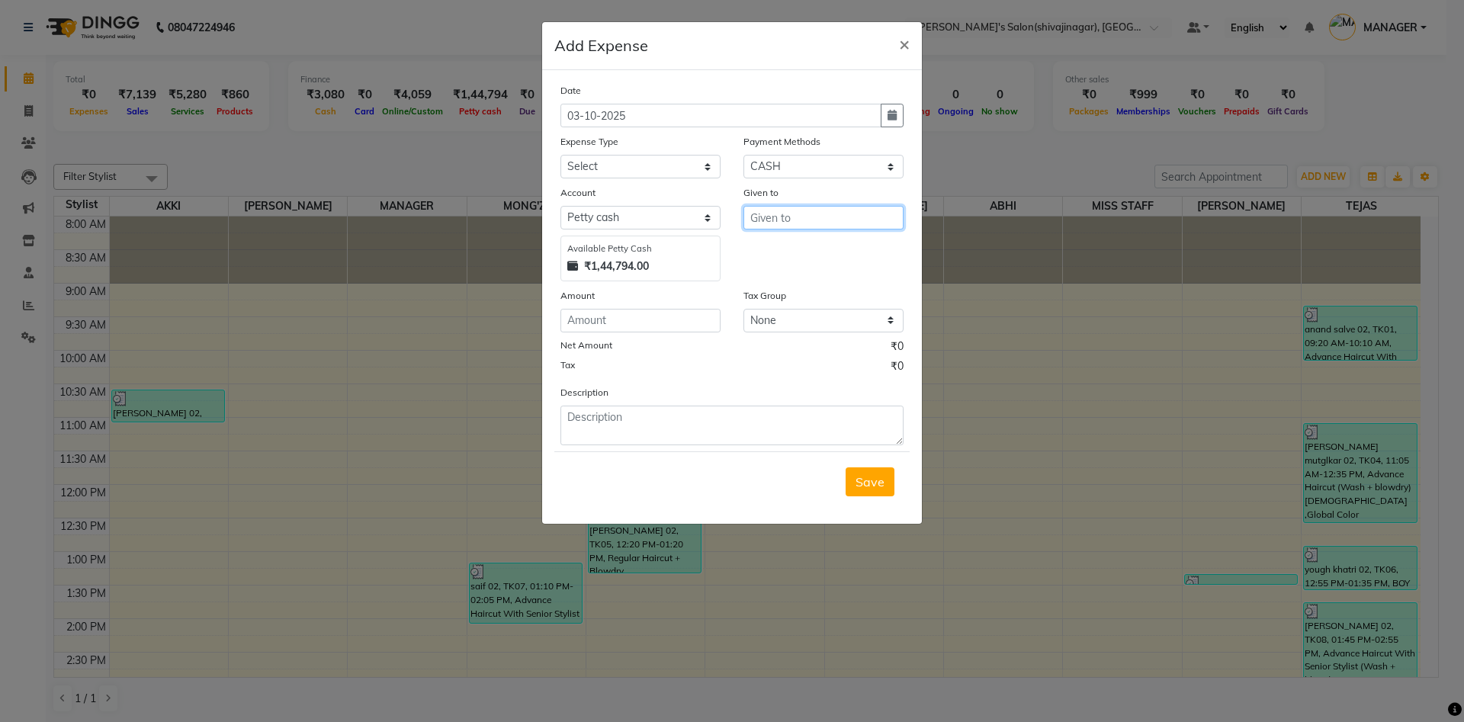
click at [773, 208] on input "text" at bounding box center [823, 218] width 160 height 24
click at [775, 251] on ngb-highlight "M ANAGER" at bounding box center [793, 249] width 63 height 15
type input "MANAGER"
click at [805, 161] on select "Select CARD Voucher Package CASH Points Bank Wallet Prepaid GPay PhonePe PayTM …" at bounding box center [823, 167] width 160 height 24
select select "7"
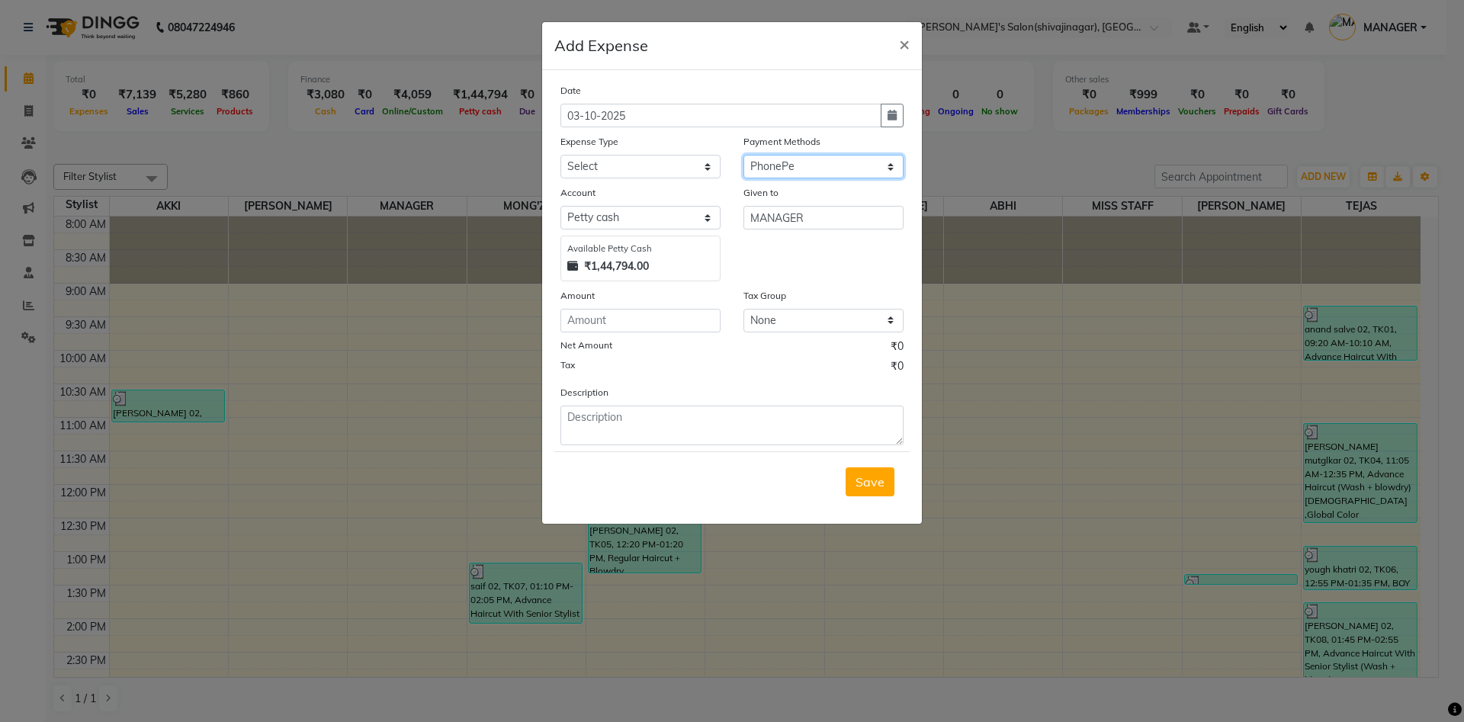
click at [743, 155] on select "Select CARD Voucher Package CASH Points Bank Wallet Prepaid GPay PhonePe PayTM …" at bounding box center [823, 167] width 160 height 24
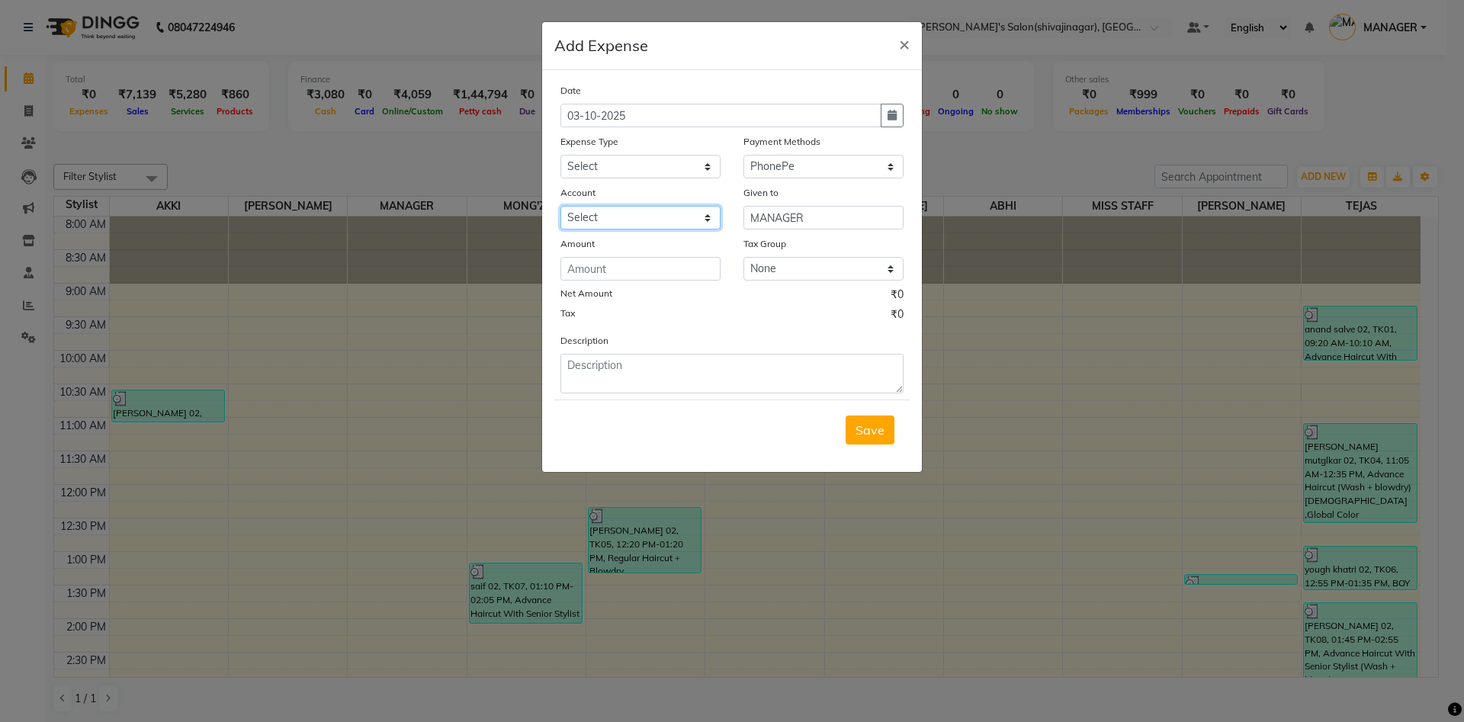
click at [634, 220] on select "Select [PERSON_NAME]" at bounding box center [640, 218] width 160 height 24
select select "5375"
click at [560, 206] on select "Select [PERSON_NAME]" at bounding box center [640, 218] width 160 height 24
click at [588, 164] on select "Select Advance Salary BANK TRANFAR Cash transfer to hub Client Snacks DISTRIBUT…" at bounding box center [640, 167] width 160 height 24
select select "11124"
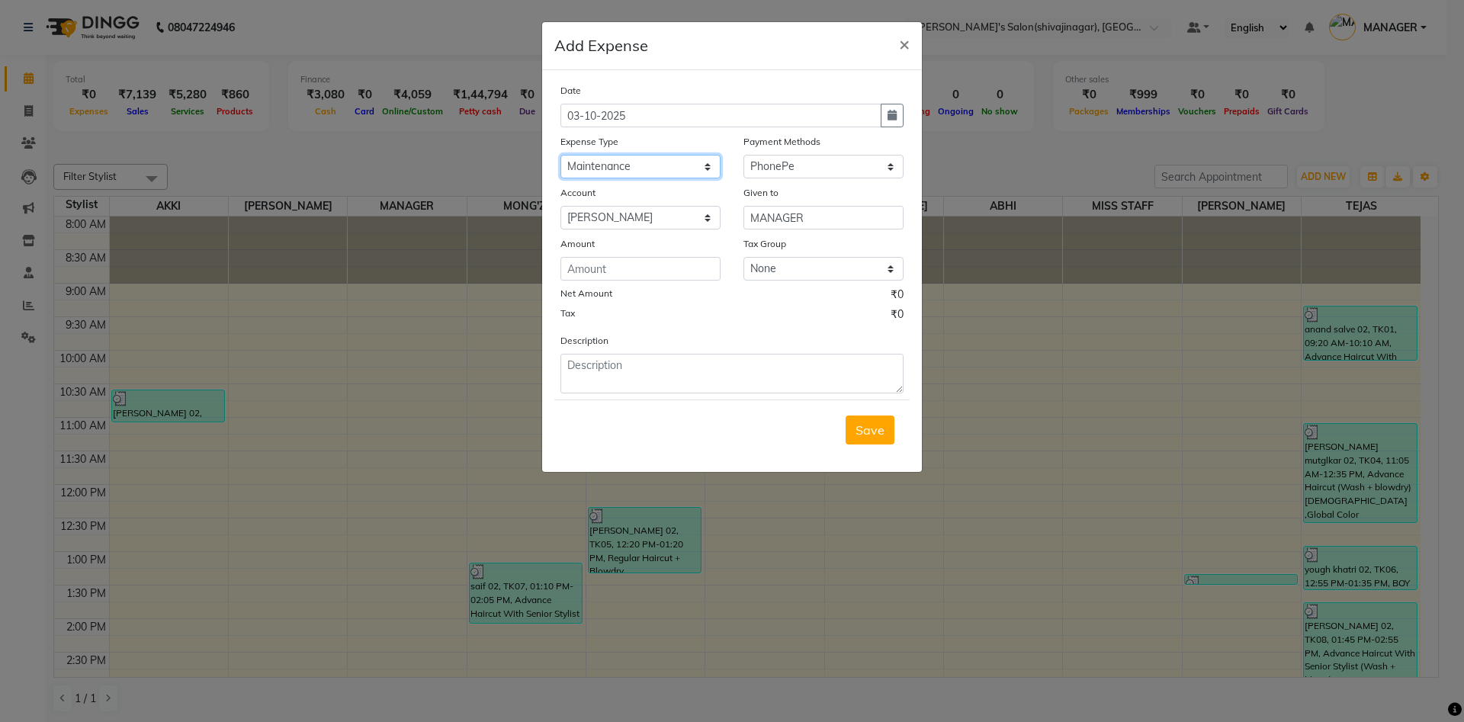
click at [560, 155] on select "Select Advance Salary BANK TRANFAR Cash transfer to hub Client Snacks DISTRIBUT…" at bounding box center [640, 167] width 160 height 24
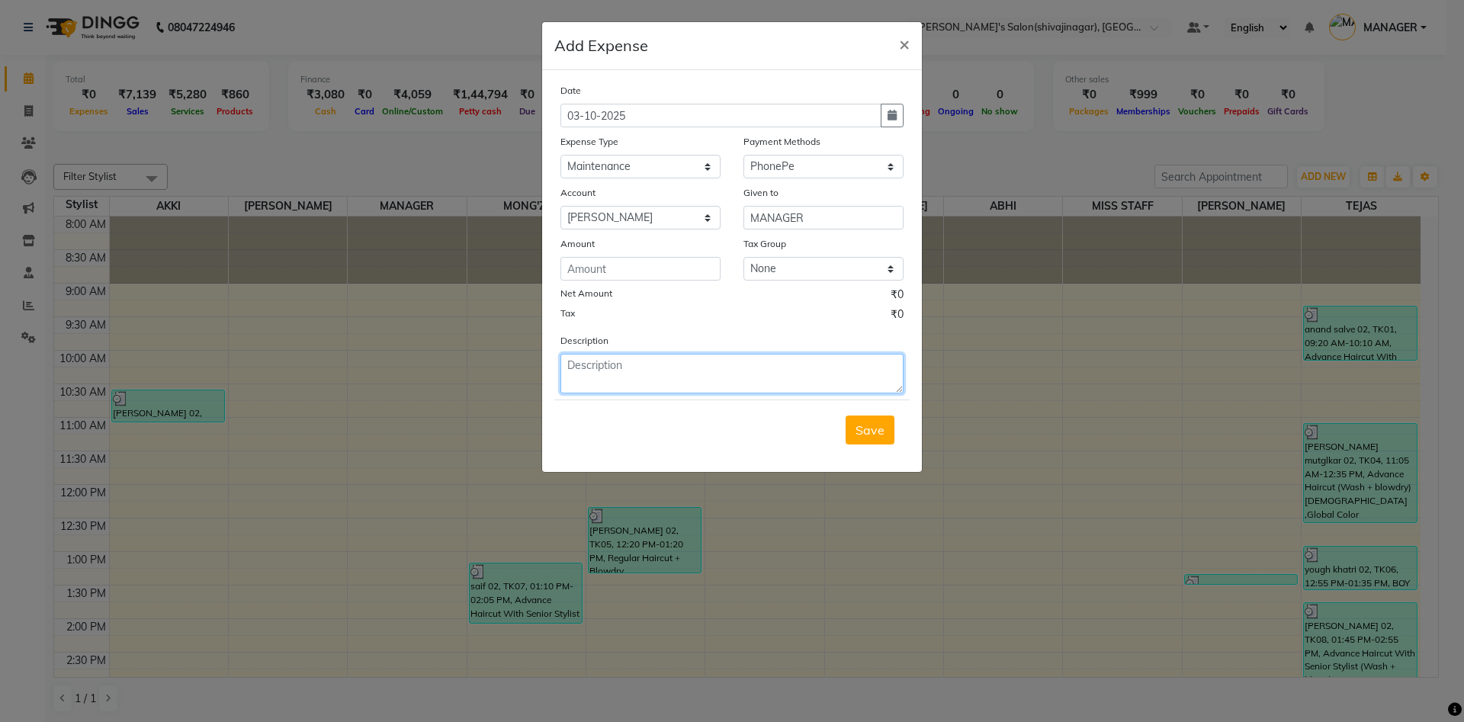
click at [589, 368] on textarea at bounding box center [731, 374] width 343 height 40
type textarea "1170 electric material vinod bhaiyay online"
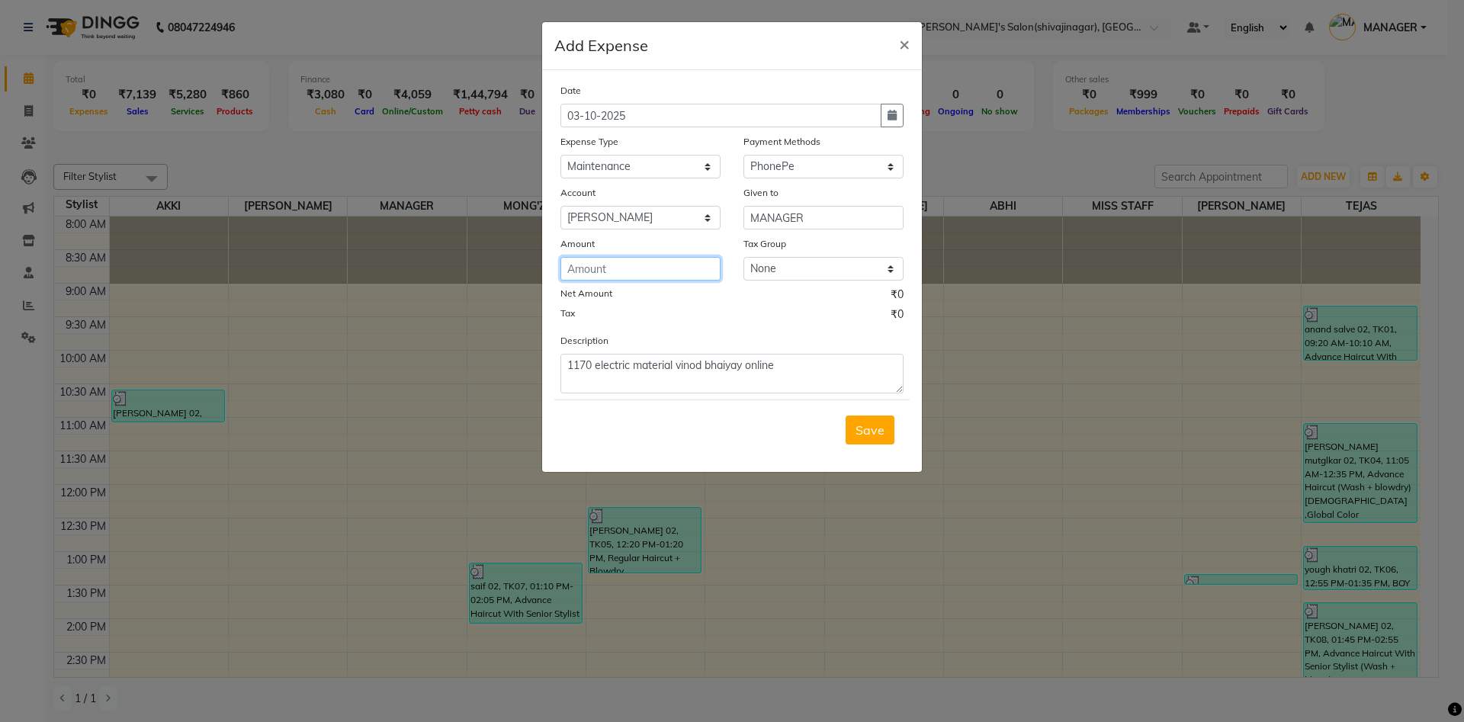
click at [593, 271] on input "number" at bounding box center [640, 269] width 160 height 24
type input "1170"
click at [892, 116] on icon "button" at bounding box center [891, 115] width 9 height 11
select select "10"
select select "2025"
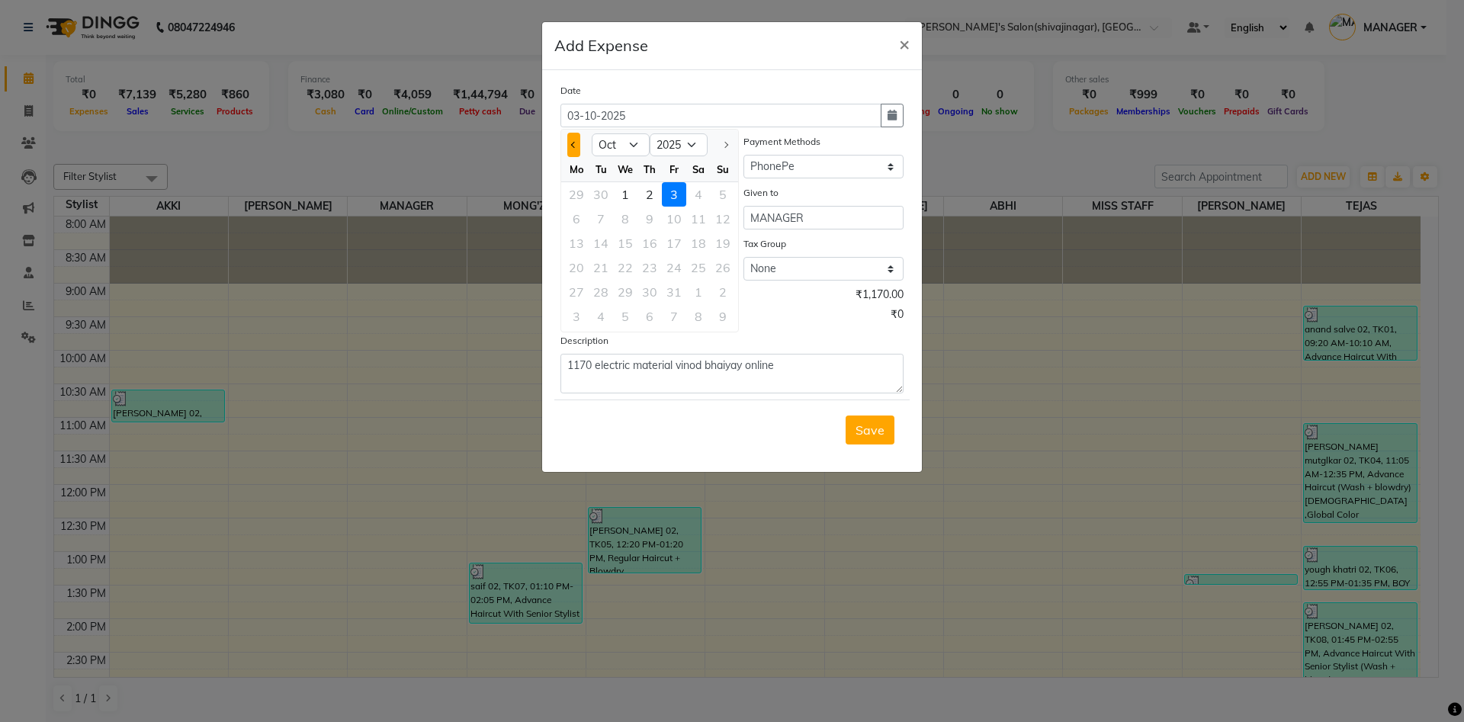
click at [575, 138] on button "Previous month" at bounding box center [573, 145] width 13 height 24
select select "9"
click at [622, 250] on div "17" at bounding box center [625, 243] width 24 height 24
type input "[DATE]"
click at [875, 430] on span "Save" at bounding box center [869, 429] width 29 height 15
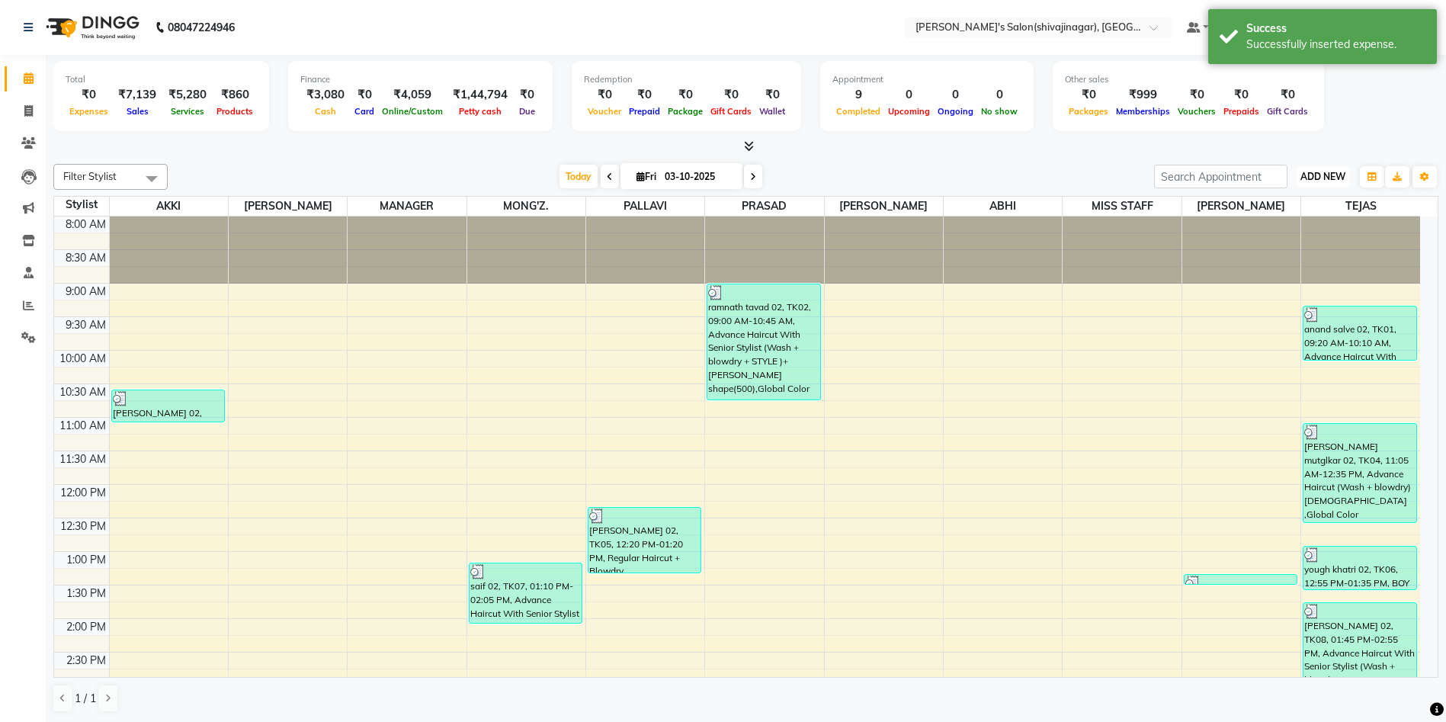
click at [1307, 168] on button "ADD NEW Toggle Dropdown" at bounding box center [1323, 176] width 53 height 21
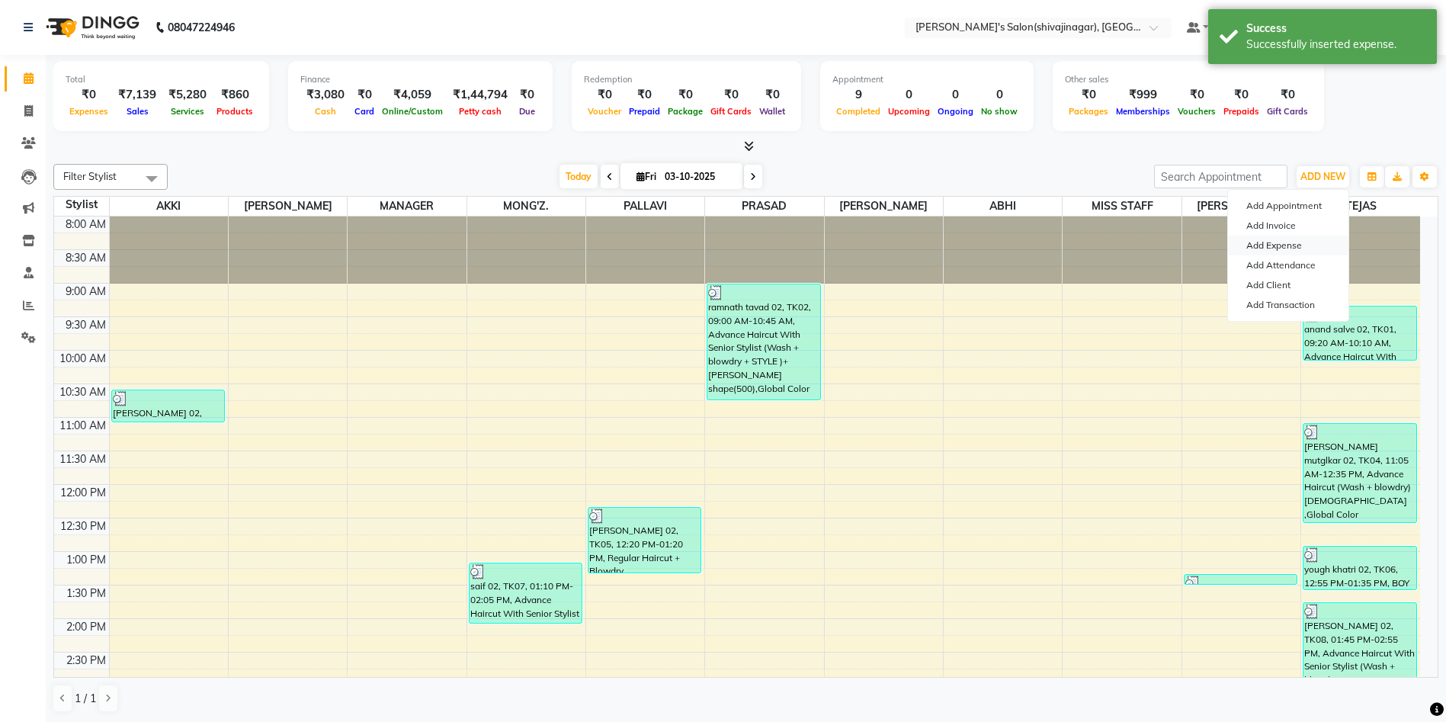
click at [1272, 246] on link "Add Expense" at bounding box center [1288, 246] width 120 height 20
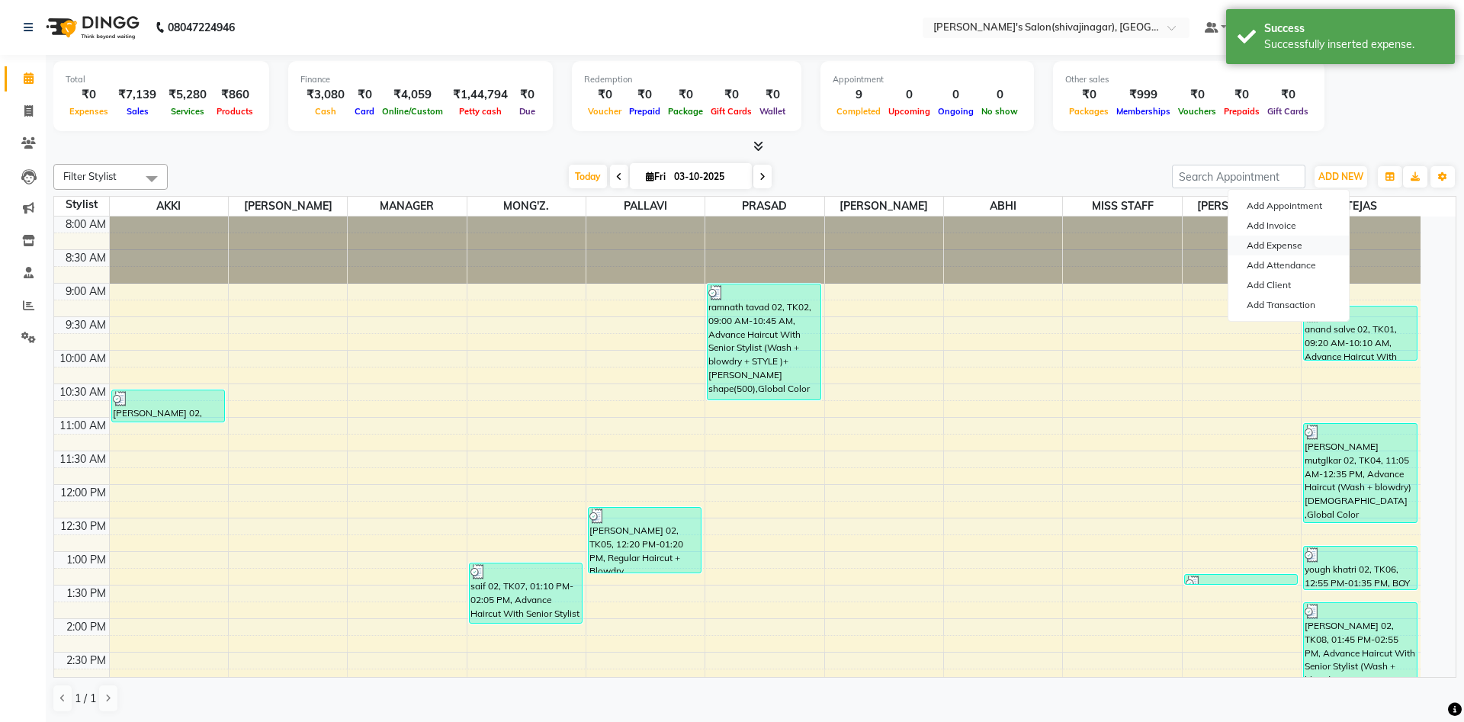
select select "1"
select select "2983"
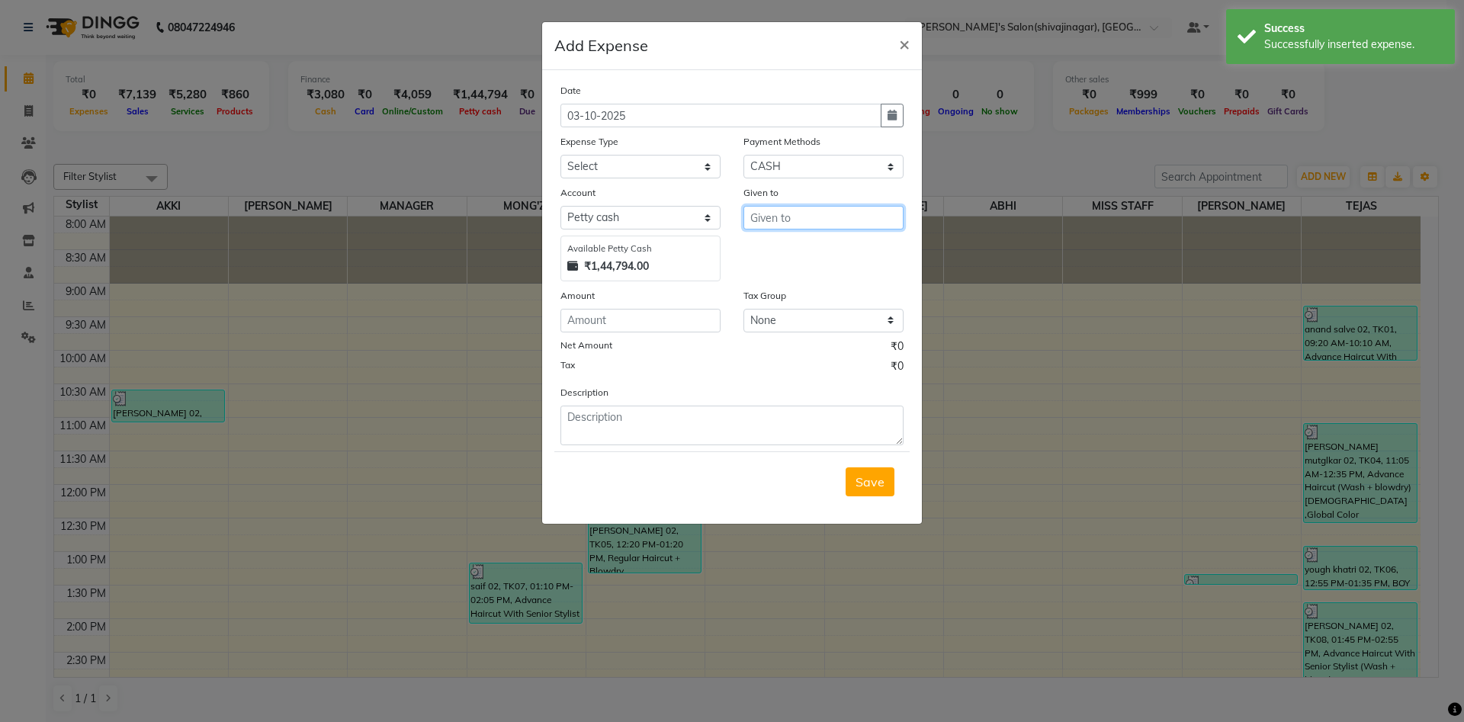
click at [816, 219] on input "text" at bounding box center [823, 218] width 160 height 24
type input "1"
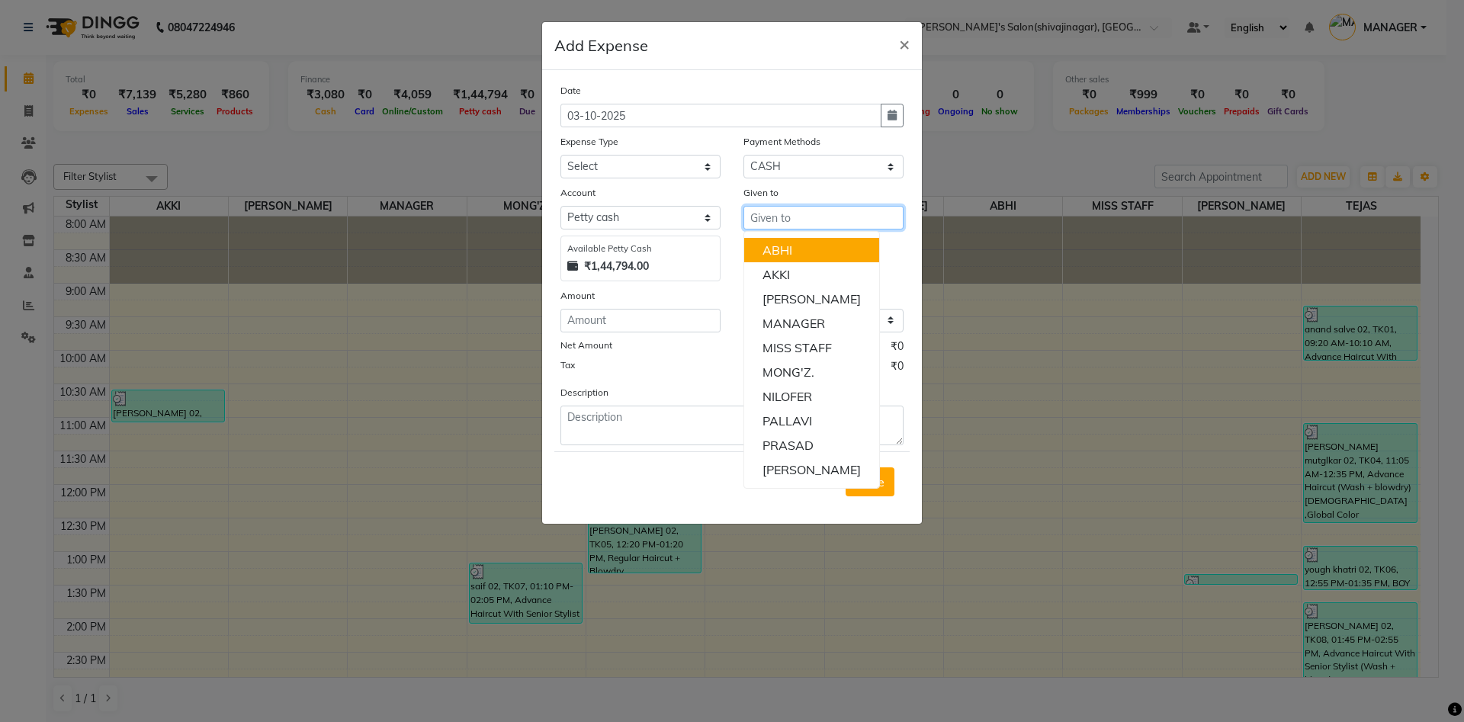
type input "n"
click at [781, 252] on ngb-highlight "M ANAGER" at bounding box center [793, 249] width 63 height 15
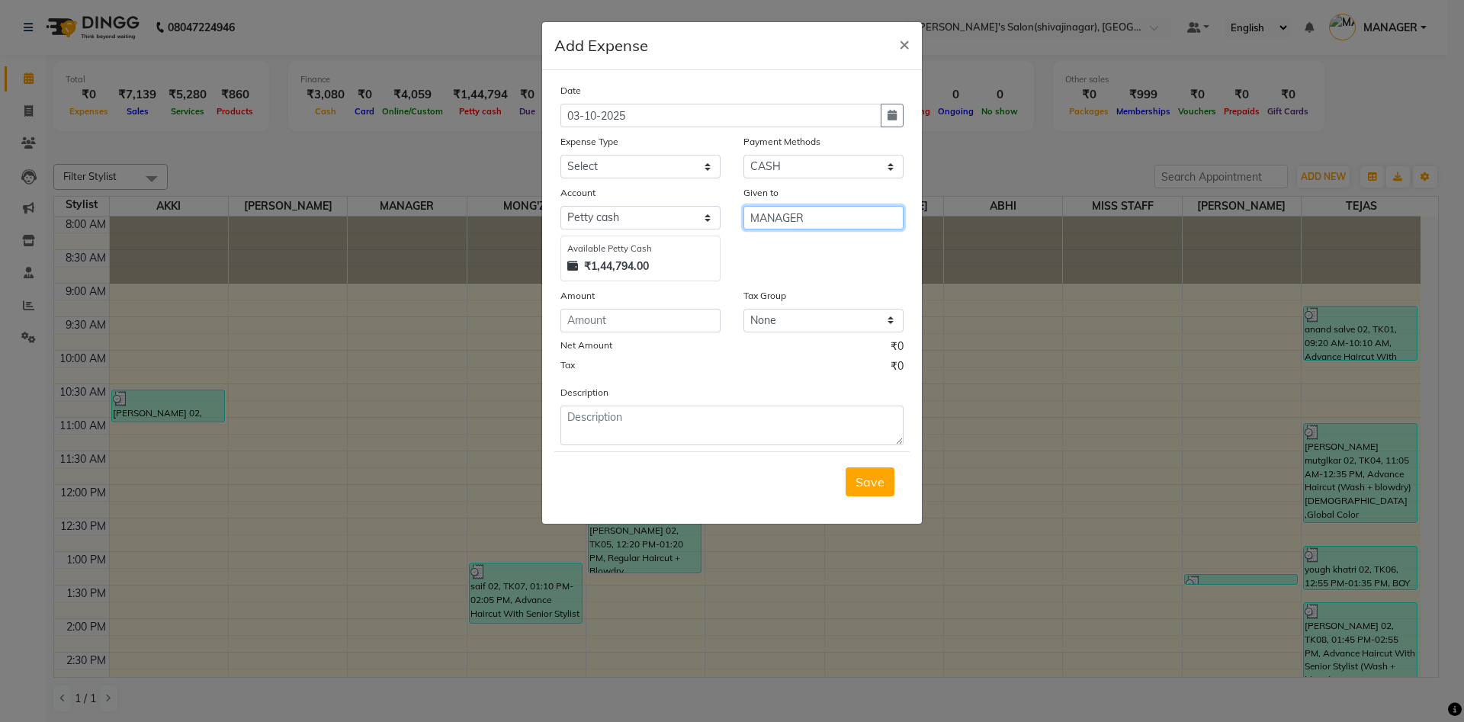
type input "MANAGER"
click at [598, 163] on select "Select Advance Salary BANK TRANFAR Cash transfer to hub Client Snacks DISTRIBUT…" at bounding box center [640, 167] width 160 height 24
select select "11137"
click at [560, 155] on select "Select Advance Salary BANK TRANFAR Cash transfer to hub Client Snacks DISTRIBUT…" at bounding box center [640, 167] width 160 height 24
click at [593, 317] on input "number" at bounding box center [640, 321] width 160 height 24
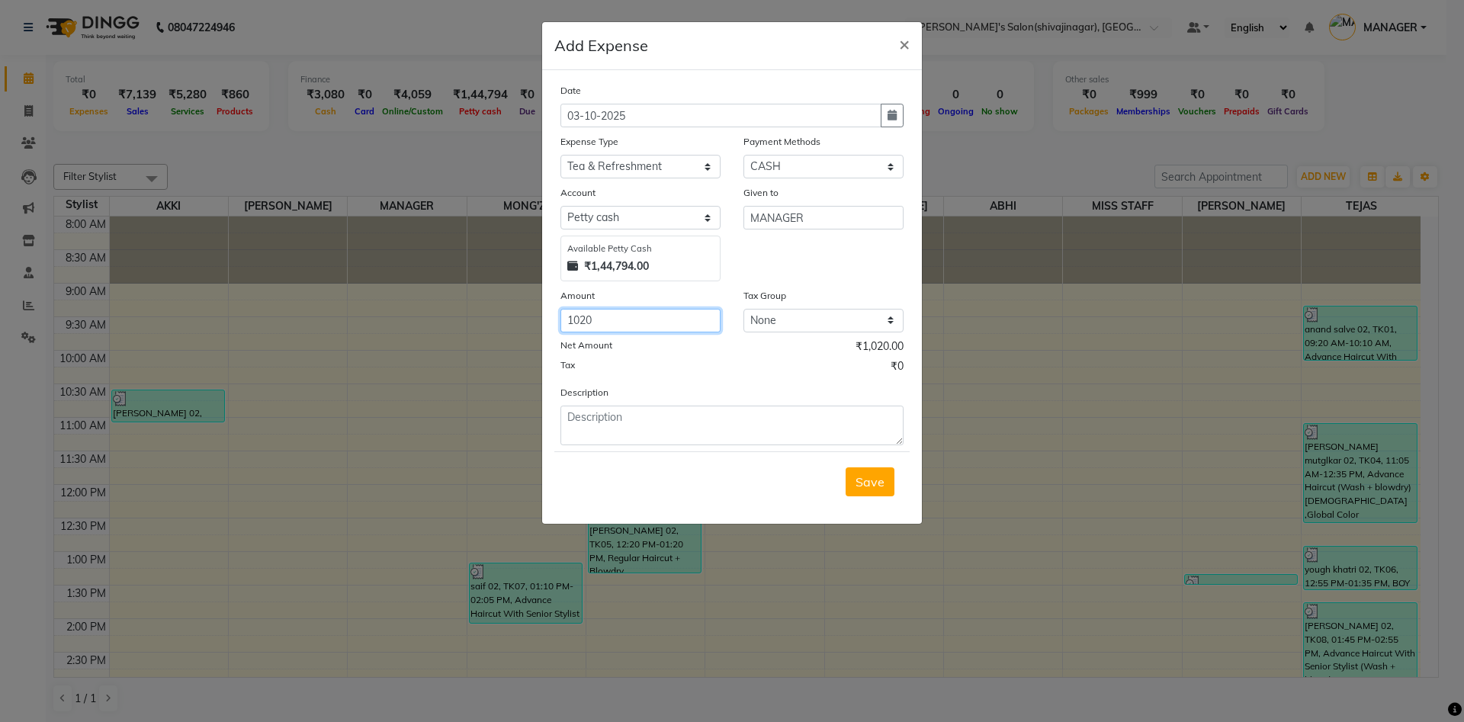
type input "1020"
click at [642, 423] on textarea at bounding box center [731, 426] width 343 height 40
drag, startPoint x: 723, startPoint y: 418, endPoint x: 756, endPoint y: 351, distance: 75.0
click at [756, 351] on div "Date [DATE] Expense Type Select Advance Salary BANK TRANFAR Cash transfer to hu…" at bounding box center [731, 263] width 343 height 363
type textarea "1020 water bottel cash"
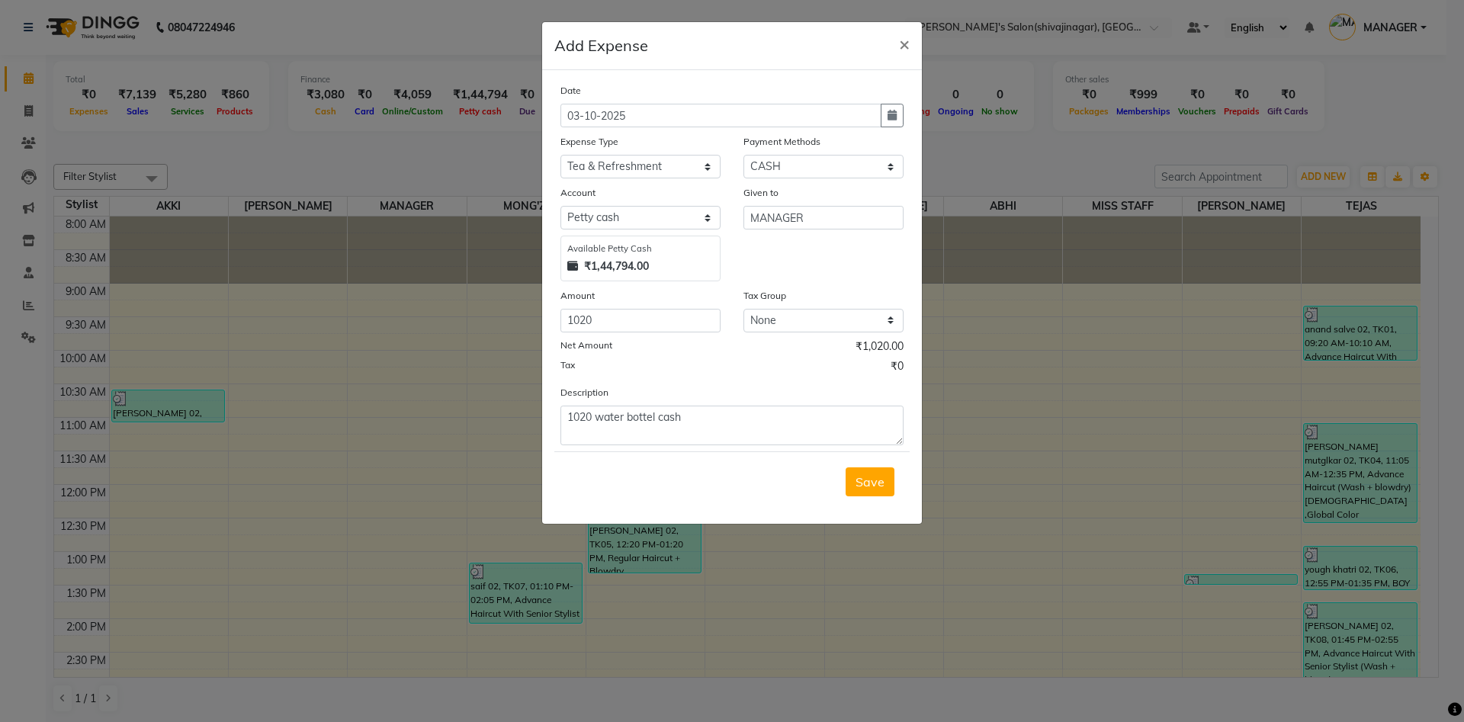
click at [756, 351] on div "Net Amount ₹1,020.00" at bounding box center [731, 349] width 343 height 20
click at [800, 164] on select "Select CARD Voucher Package CASH Points Bank Wallet Prepaid GPay PhonePe PayTM …" at bounding box center [823, 167] width 160 height 24
select select "7"
click at [743, 155] on select "Select CARD Voucher Package CASH Points Bank Wallet Prepaid GPay PhonePe PayTM …" at bounding box center [823, 167] width 160 height 24
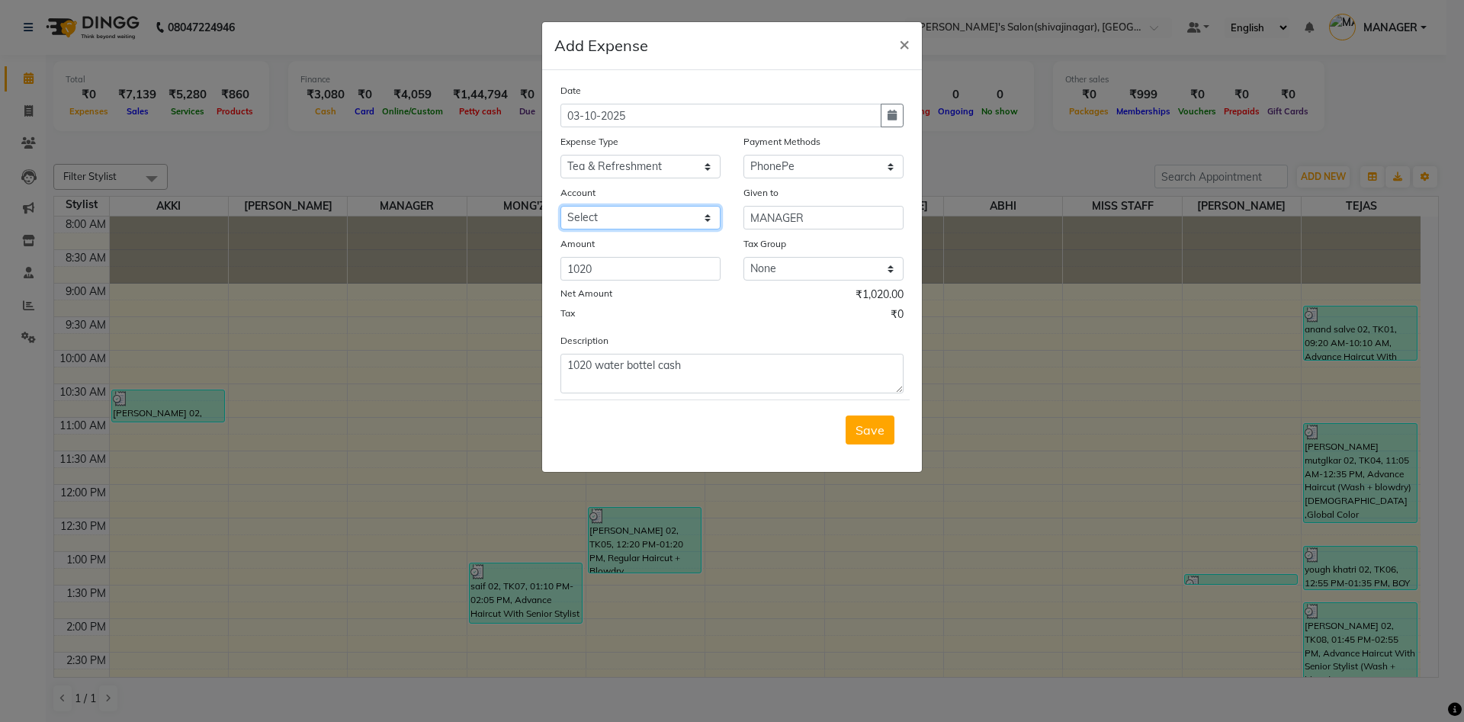
click at [620, 217] on select "Select [PERSON_NAME]" at bounding box center [640, 218] width 160 height 24
select select "5375"
click at [560, 206] on select "Select [PERSON_NAME]" at bounding box center [640, 218] width 160 height 24
click at [887, 122] on button "button" at bounding box center [892, 116] width 23 height 24
select select "10"
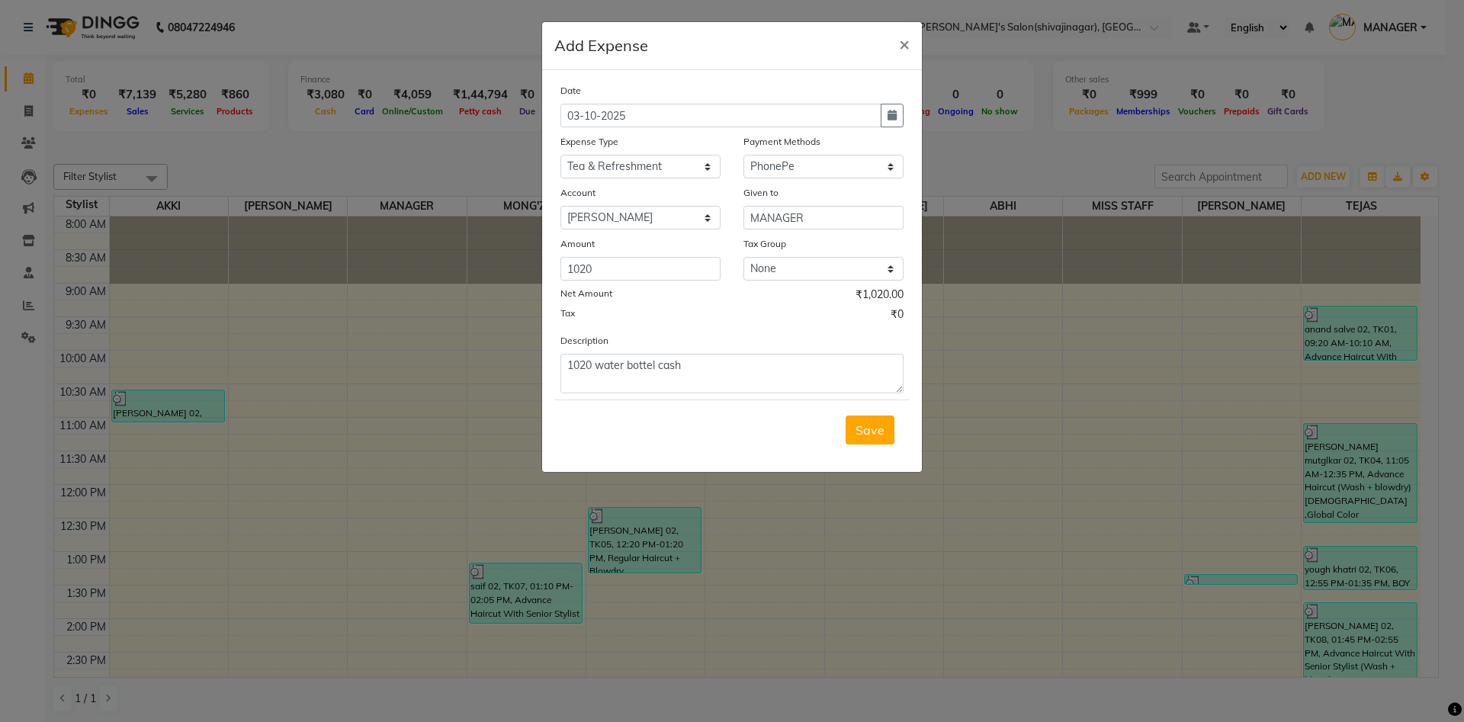
select select "2025"
click at [581, 151] on div at bounding box center [576, 145] width 30 height 24
click at [572, 145] on span "Previous month" at bounding box center [574, 145] width 6 height 6
select select "9"
click at [626, 235] on div "17" at bounding box center [625, 243] width 24 height 24
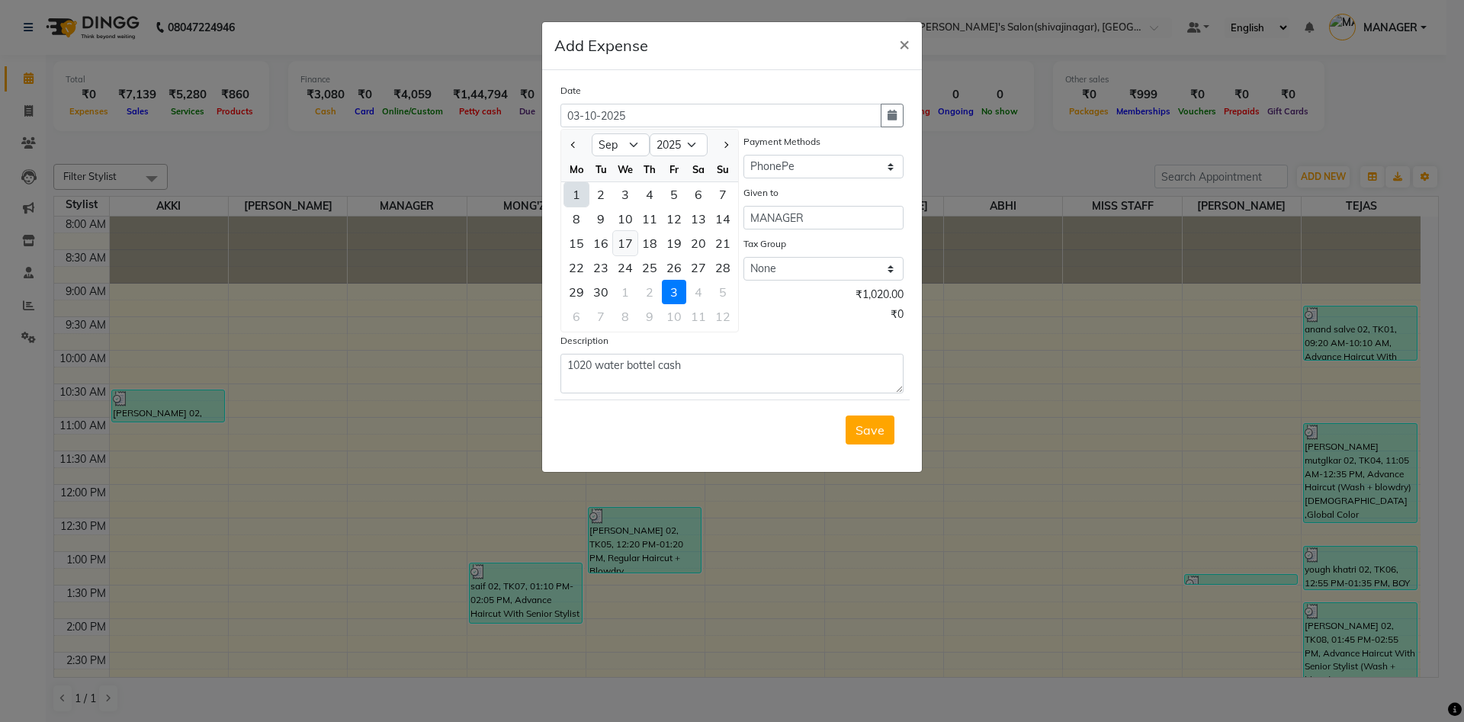
type input "[DATE]"
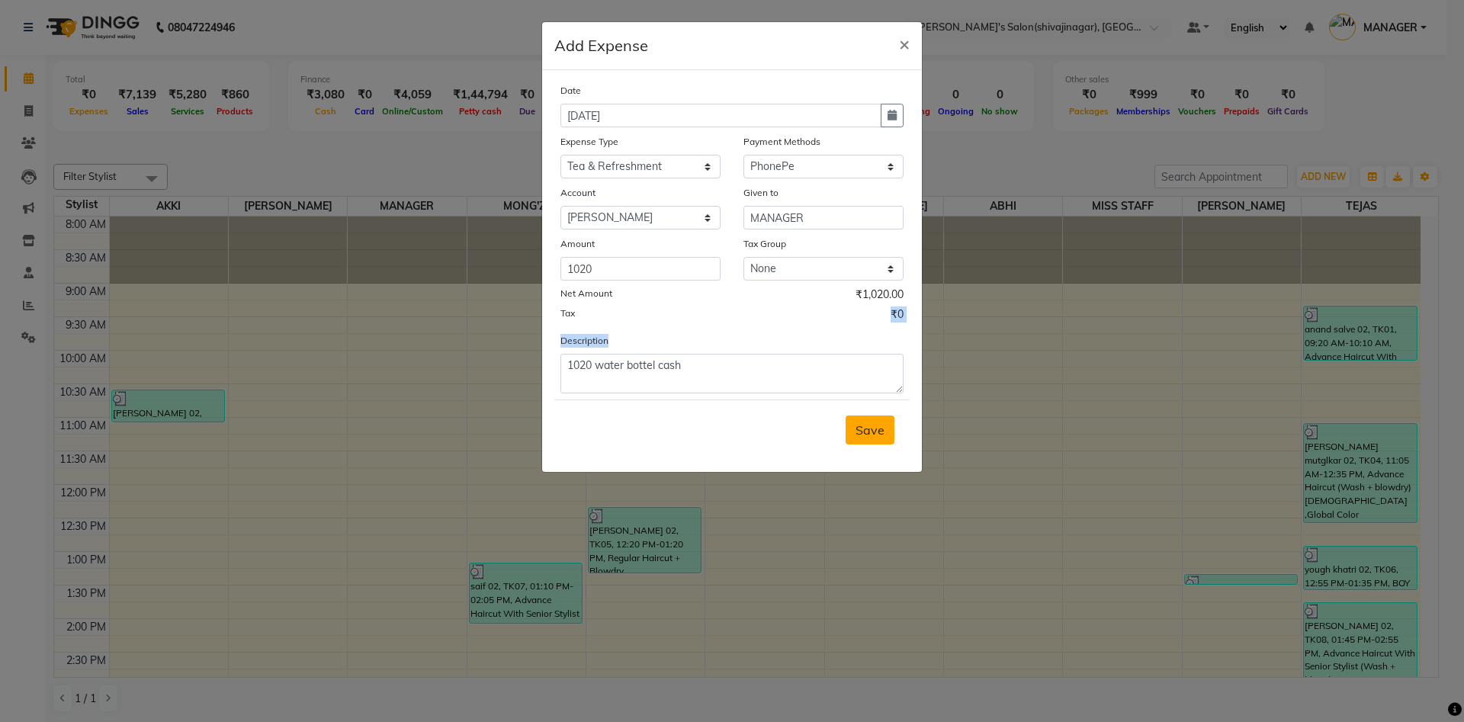
drag, startPoint x: 745, startPoint y: 315, endPoint x: 878, endPoint y: 425, distance: 172.8
click at [878, 425] on form "Date [DATE] Expense Type Select Advance Salary BANK TRANFAR Cash transfer to hu…" at bounding box center [731, 270] width 355 height 377
click at [878, 425] on span "Save" at bounding box center [869, 429] width 29 height 15
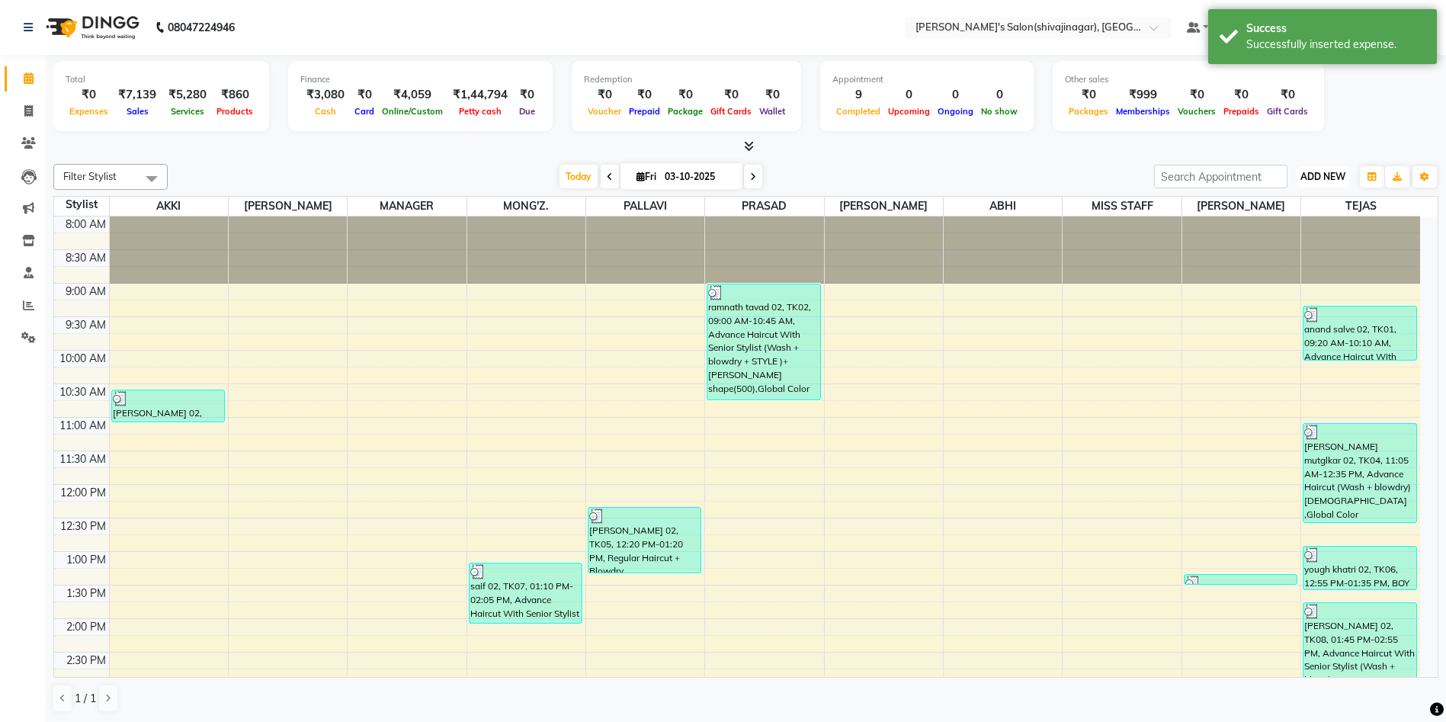
click at [1329, 181] on span "ADD NEW" at bounding box center [1323, 176] width 45 height 11
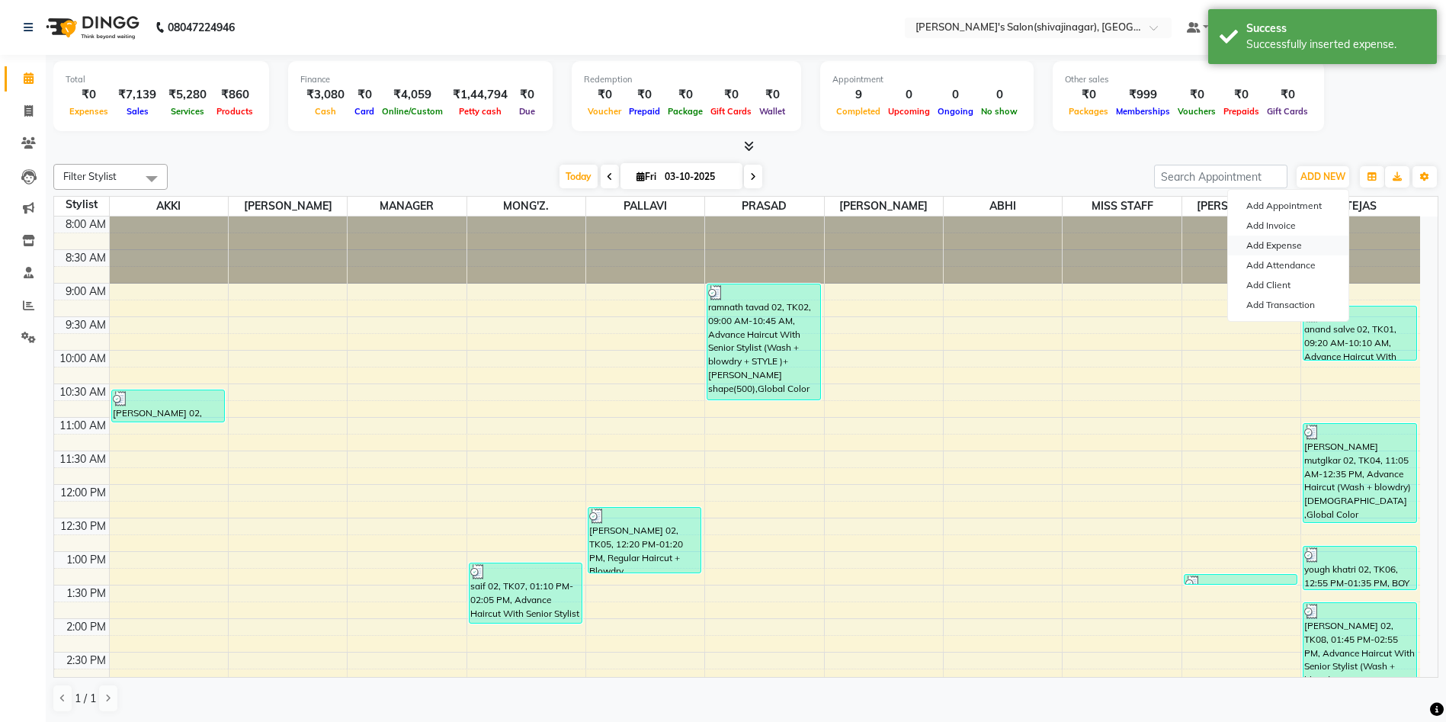
click at [1287, 239] on link "Add Expense" at bounding box center [1288, 246] width 120 height 20
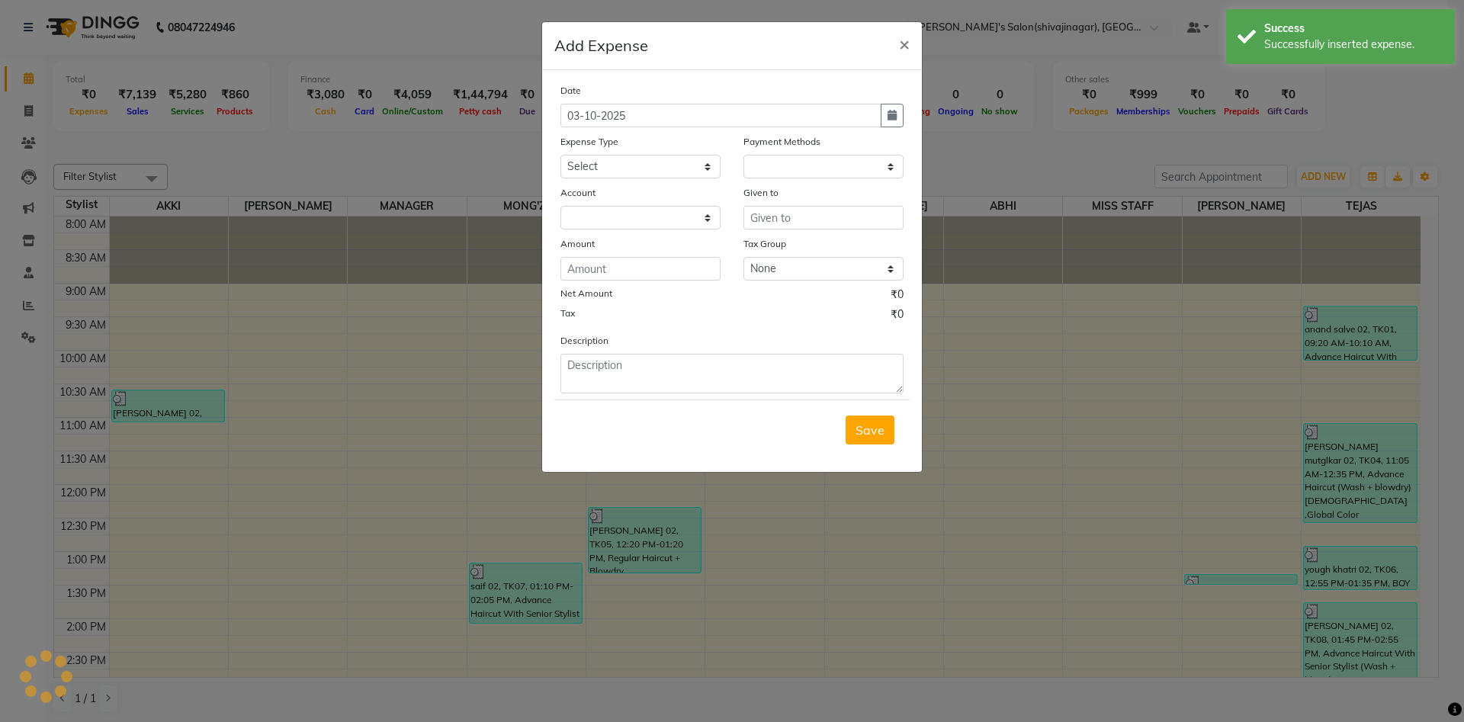
select select "1"
select select "2983"
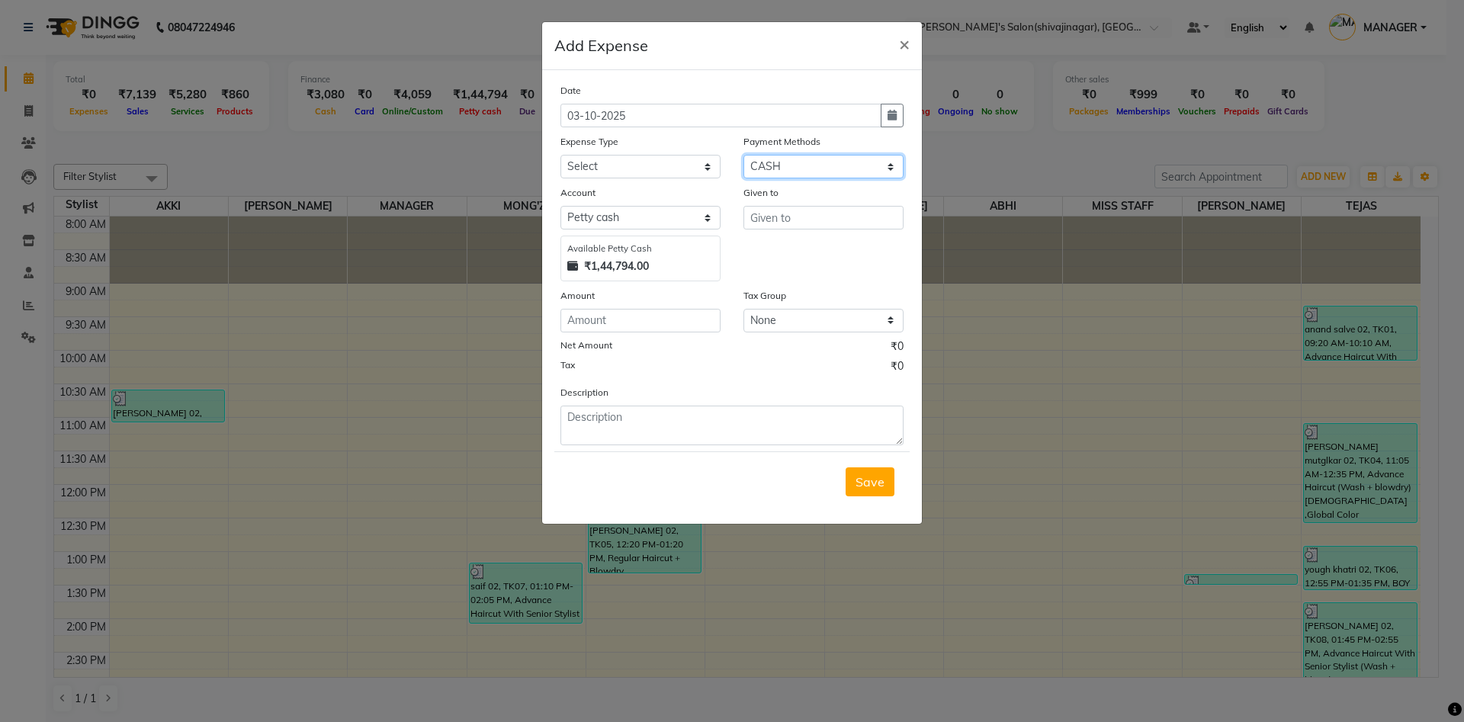
click at [804, 163] on select "Select CARD Voucher Package CASH Points Bank Wallet Prepaid GPay PhonePe PayTM …" at bounding box center [823, 167] width 160 height 24
select select "7"
click at [743, 155] on select "Select CARD Voucher Package CASH Points Bank Wallet Prepaid GPay PhonePe PayTM …" at bounding box center [823, 167] width 160 height 24
select select
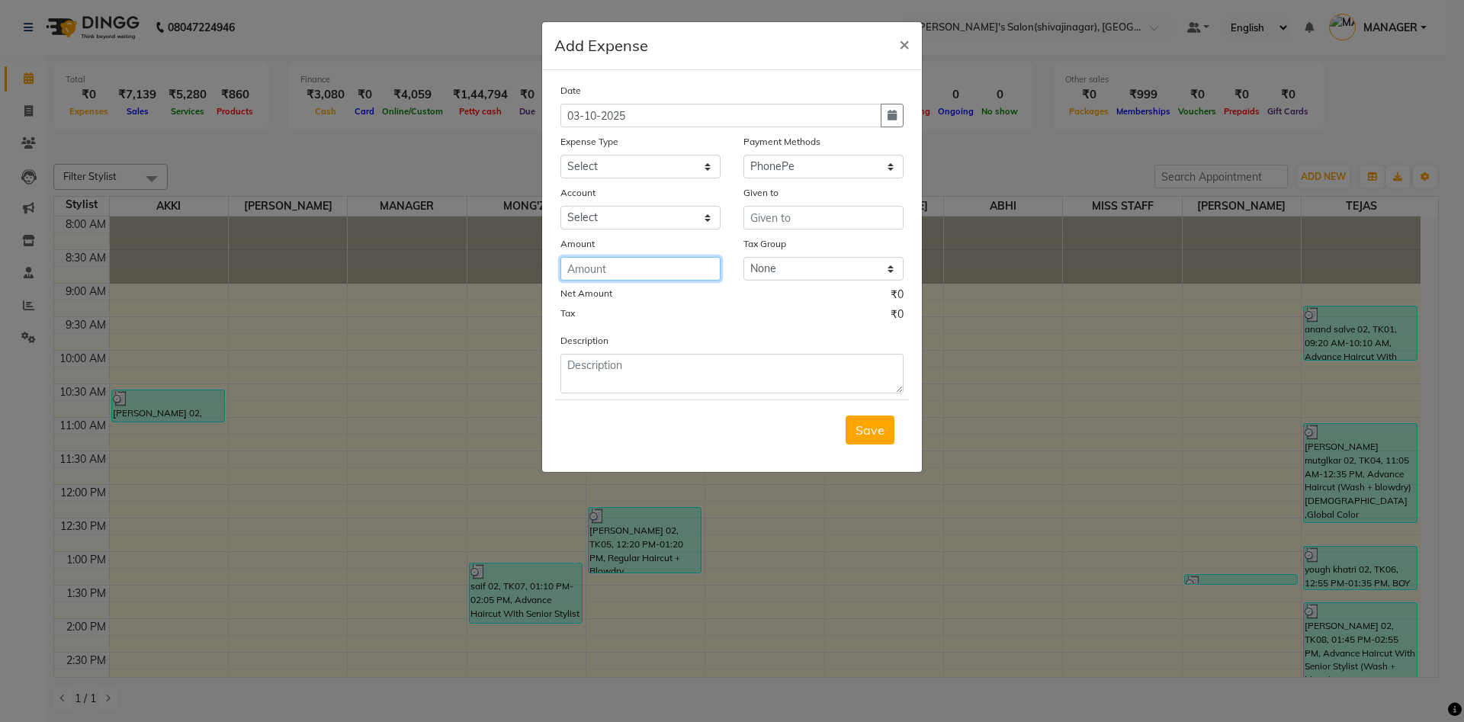
click at [601, 276] on input "number" at bounding box center [640, 269] width 160 height 24
type input "2460"
drag, startPoint x: 590, startPoint y: 351, endPoint x: 595, endPoint y: 371, distance: 20.3
click at [595, 371] on div "Description" at bounding box center [732, 362] width 366 height 61
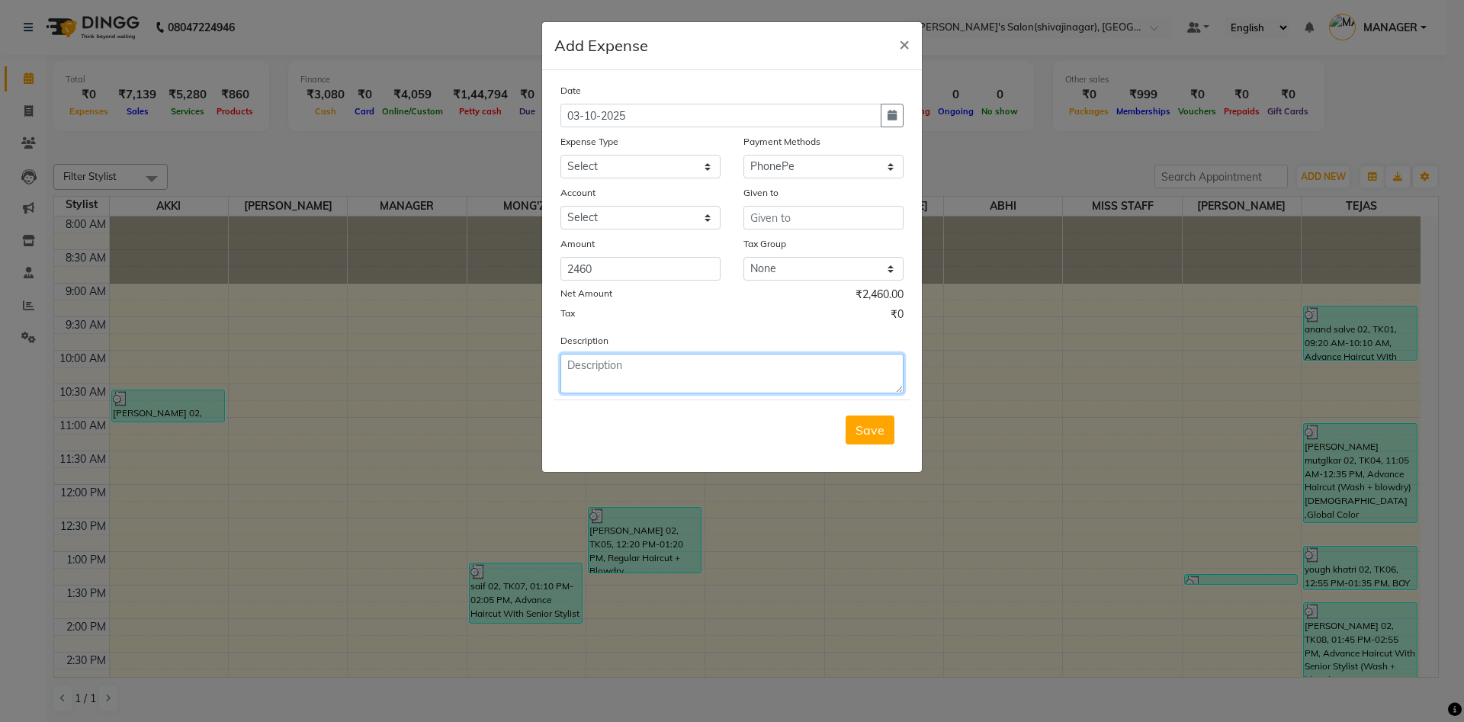
click at [595, 371] on textarea at bounding box center [731, 374] width 343 height 40
type textarea "2460 naval material online"
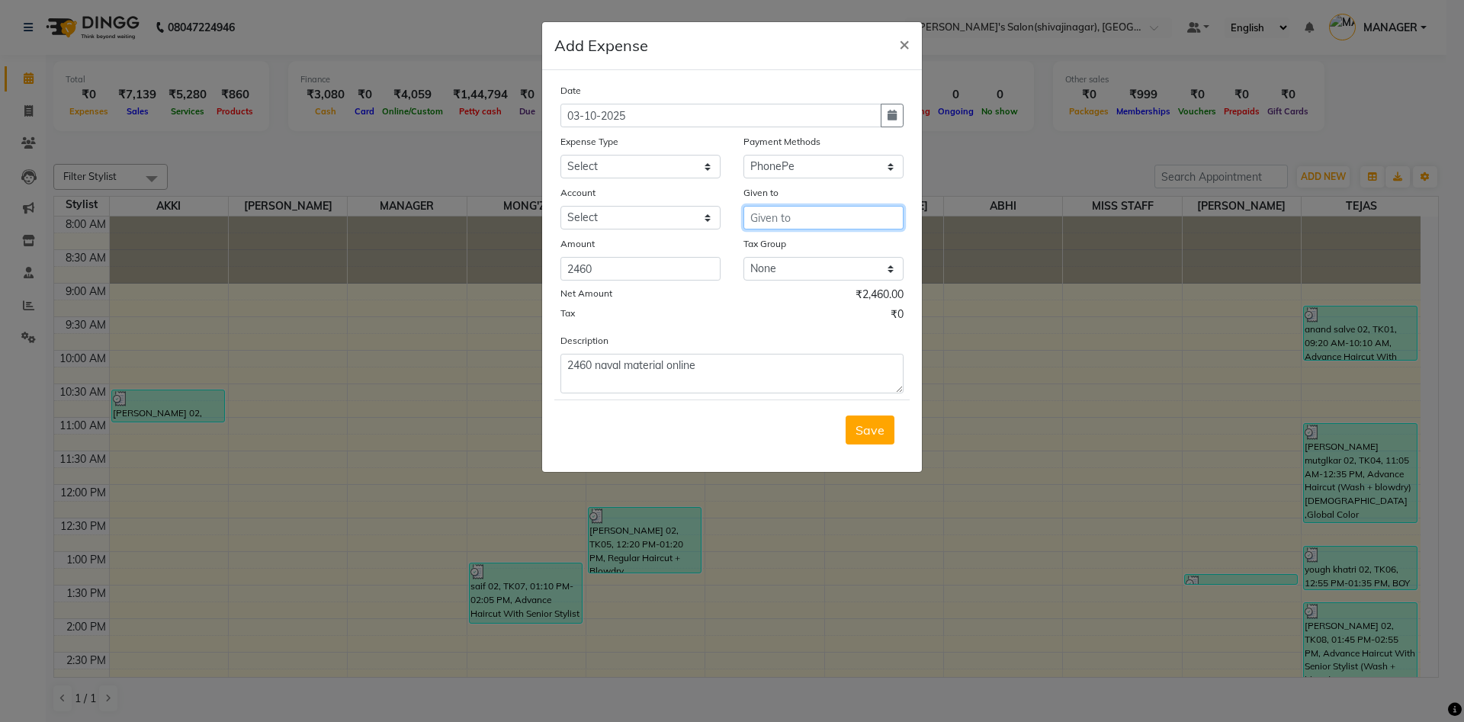
click at [768, 213] on input "text" at bounding box center [823, 218] width 160 height 24
click at [792, 245] on ngb-highlight "M ANAGER" at bounding box center [793, 249] width 63 height 15
type input "MANAGER"
click at [636, 229] on select "Select [PERSON_NAME]" at bounding box center [640, 218] width 160 height 24
select select "5375"
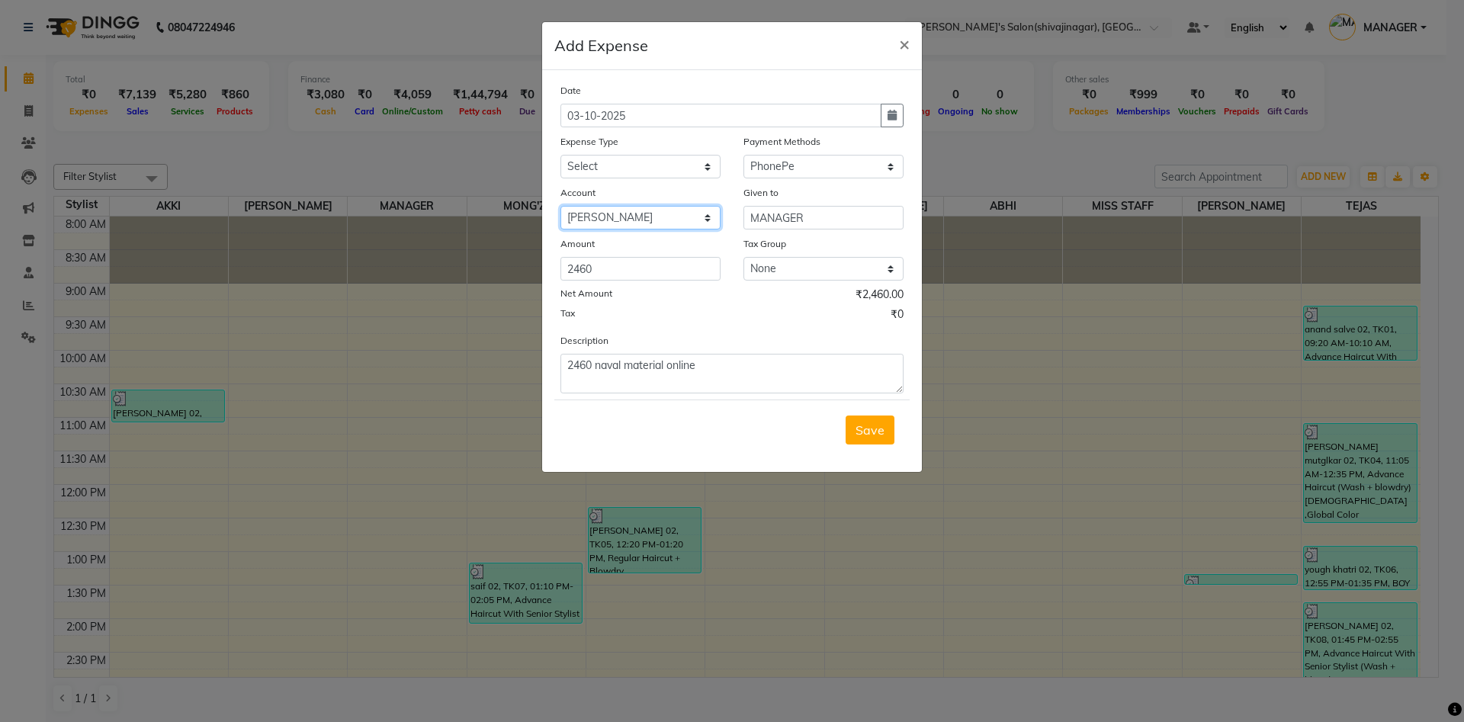
click at [560, 206] on select "Select [PERSON_NAME]" at bounding box center [640, 218] width 160 height 24
click at [596, 159] on select "Select Advance Salary BANK TRANFAR Cash transfer to hub Client Snacks DISTRIBUT…" at bounding box center [640, 167] width 160 height 24
select select "11128"
click at [560, 155] on select "Select Advance Salary BANK TRANFAR Cash transfer to hub Client Snacks DISTRIBUT…" at bounding box center [640, 167] width 160 height 24
click at [892, 122] on button "button" at bounding box center [892, 116] width 23 height 24
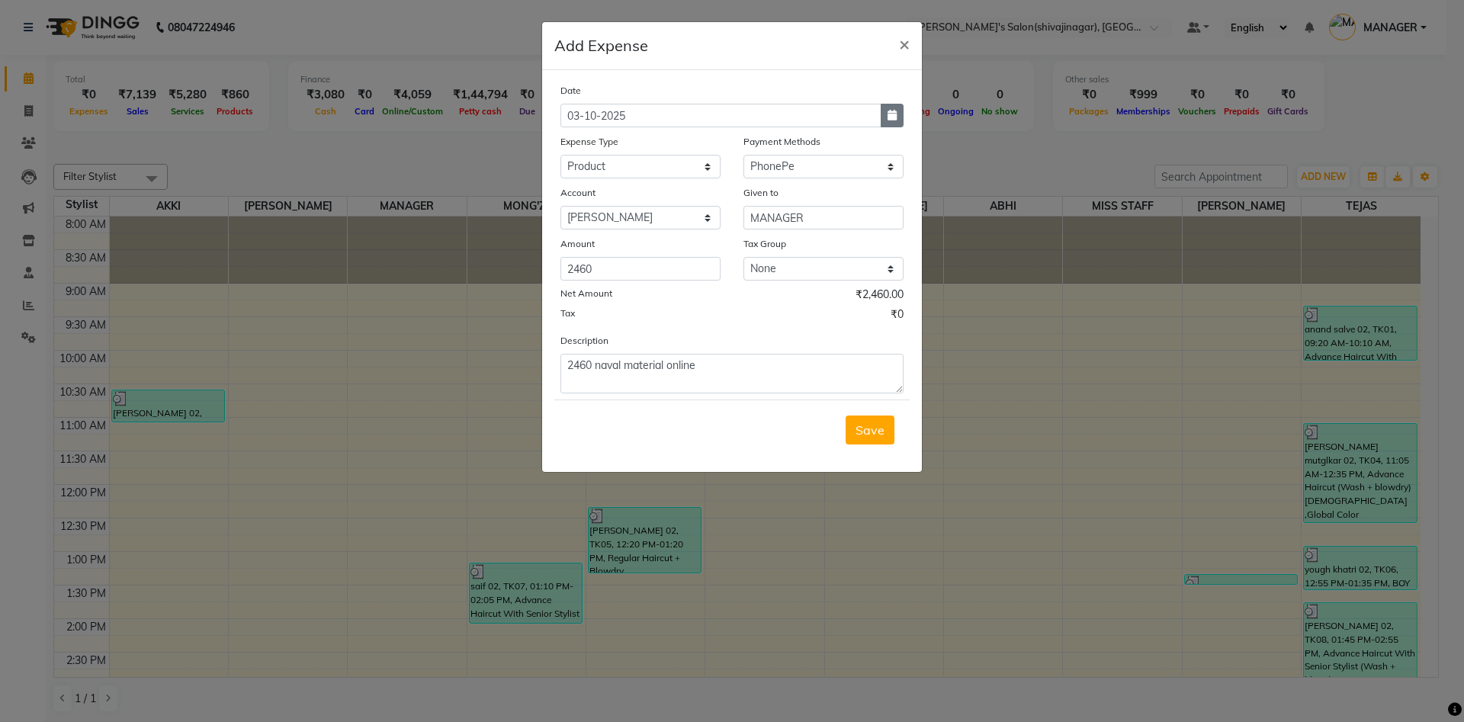
select select "10"
select select "2025"
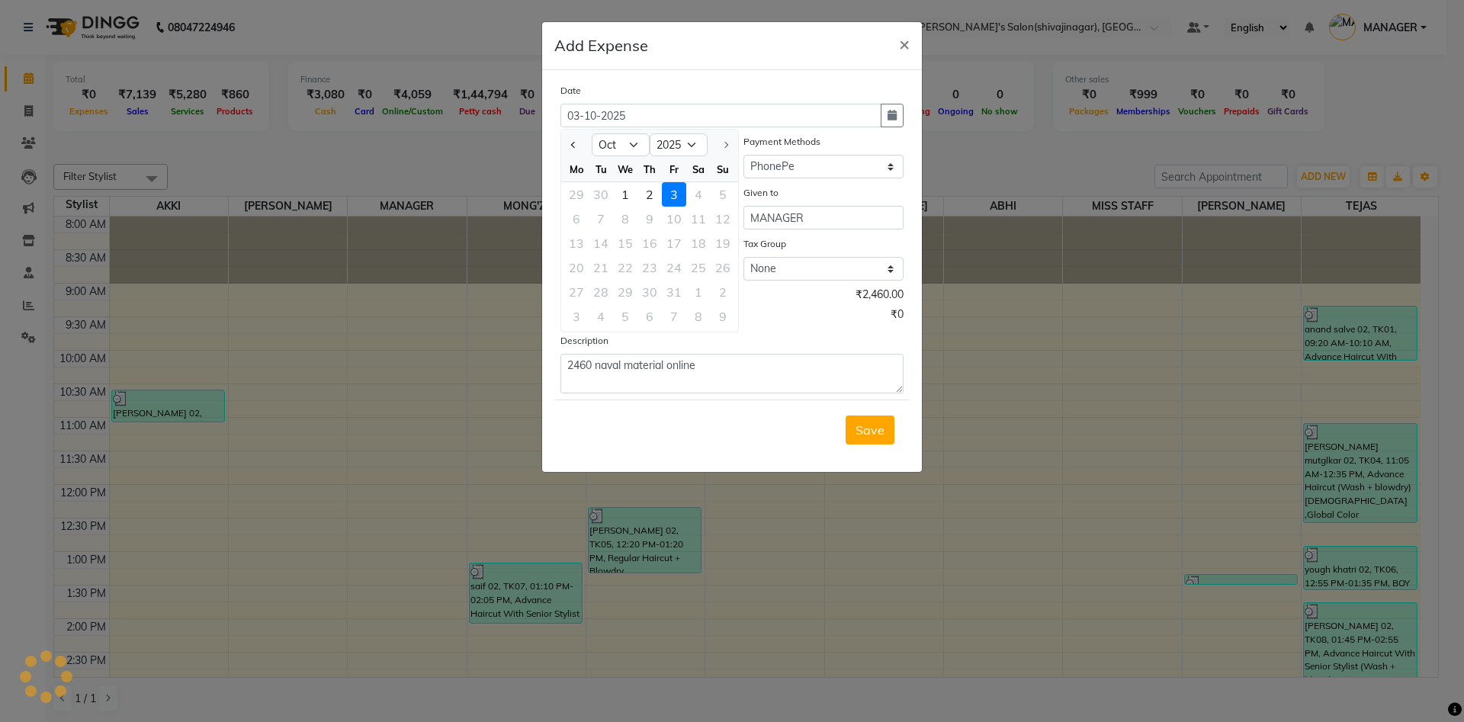
drag, startPoint x: 579, startPoint y: 143, endPoint x: 563, endPoint y: 139, distance: 16.7
click at [563, 139] on div at bounding box center [576, 145] width 30 height 24
click at [576, 145] on span "Previous month" at bounding box center [574, 145] width 6 height 6
select select "9"
click at [653, 241] on div "18" at bounding box center [649, 243] width 24 height 24
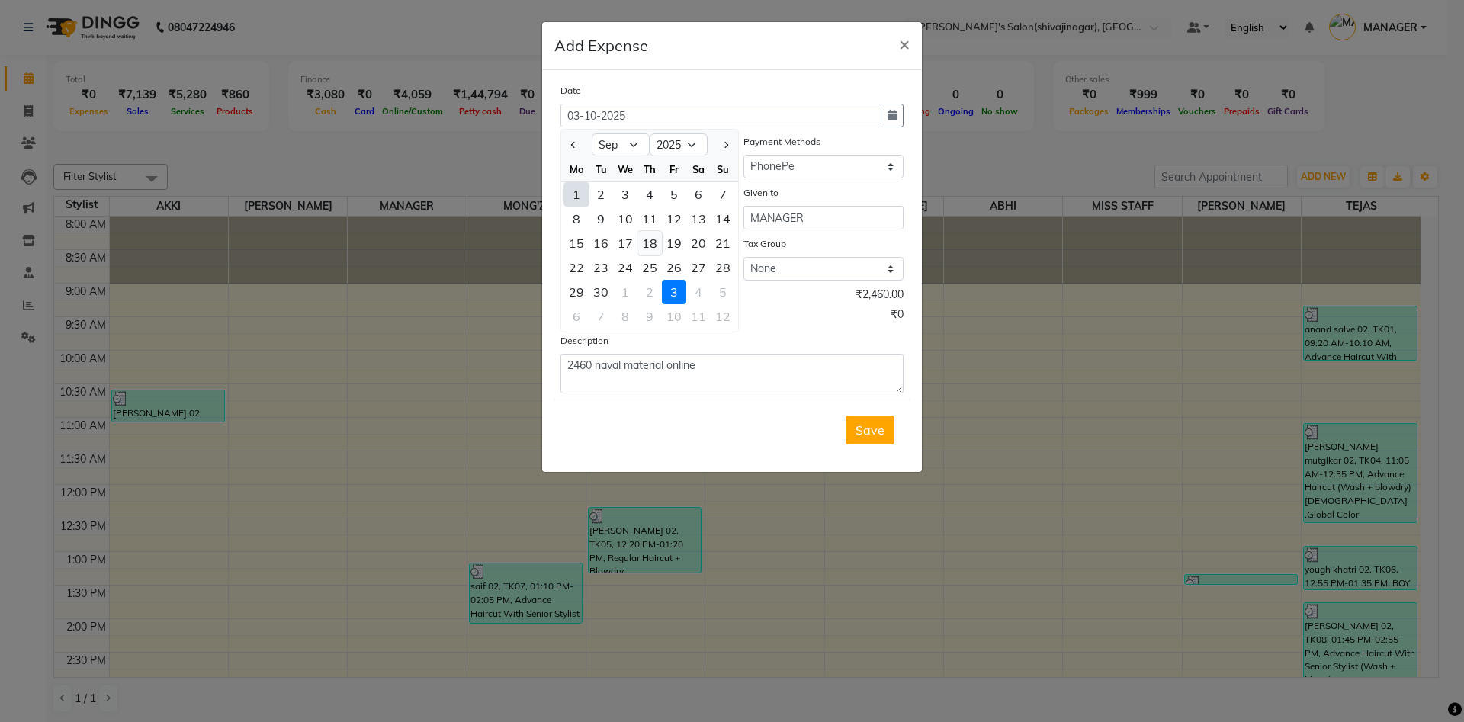
type input "[DATE]"
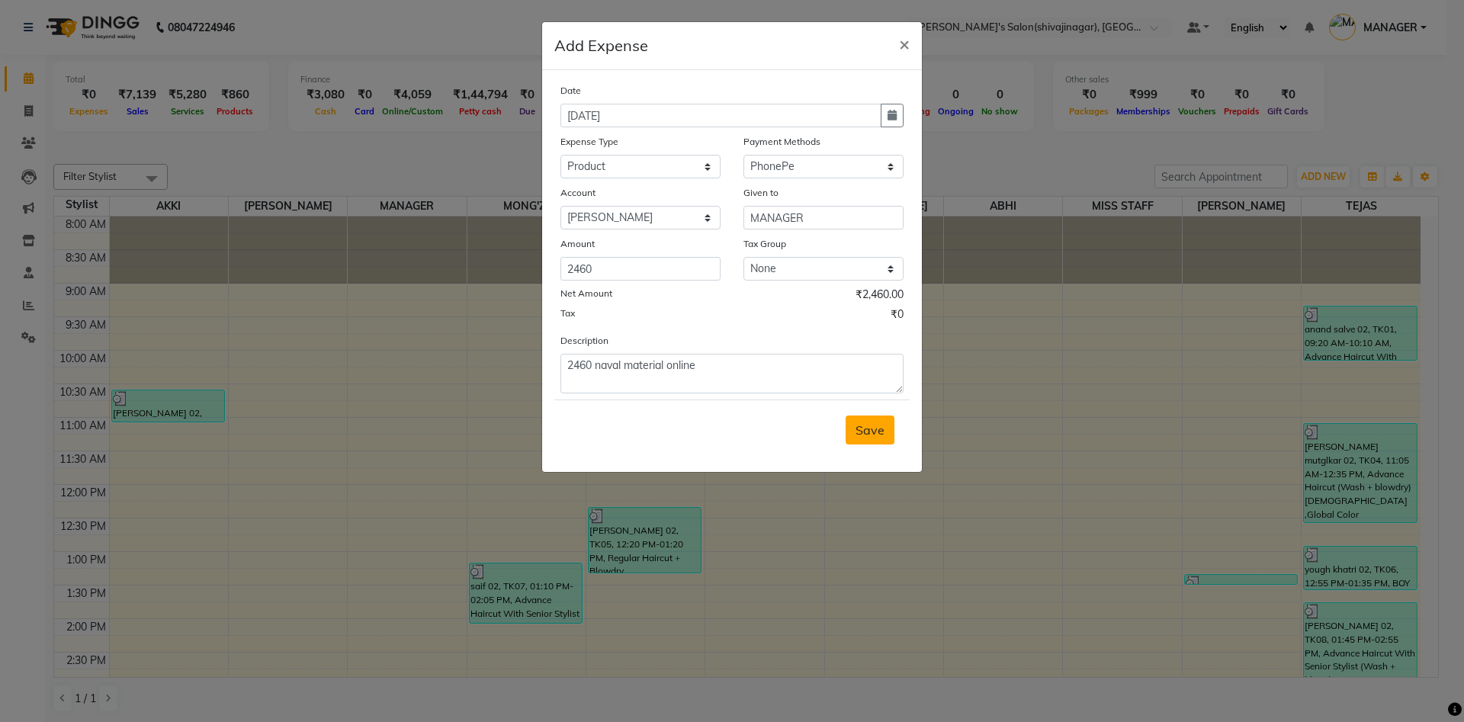
click at [881, 430] on span "Save" at bounding box center [869, 429] width 29 height 15
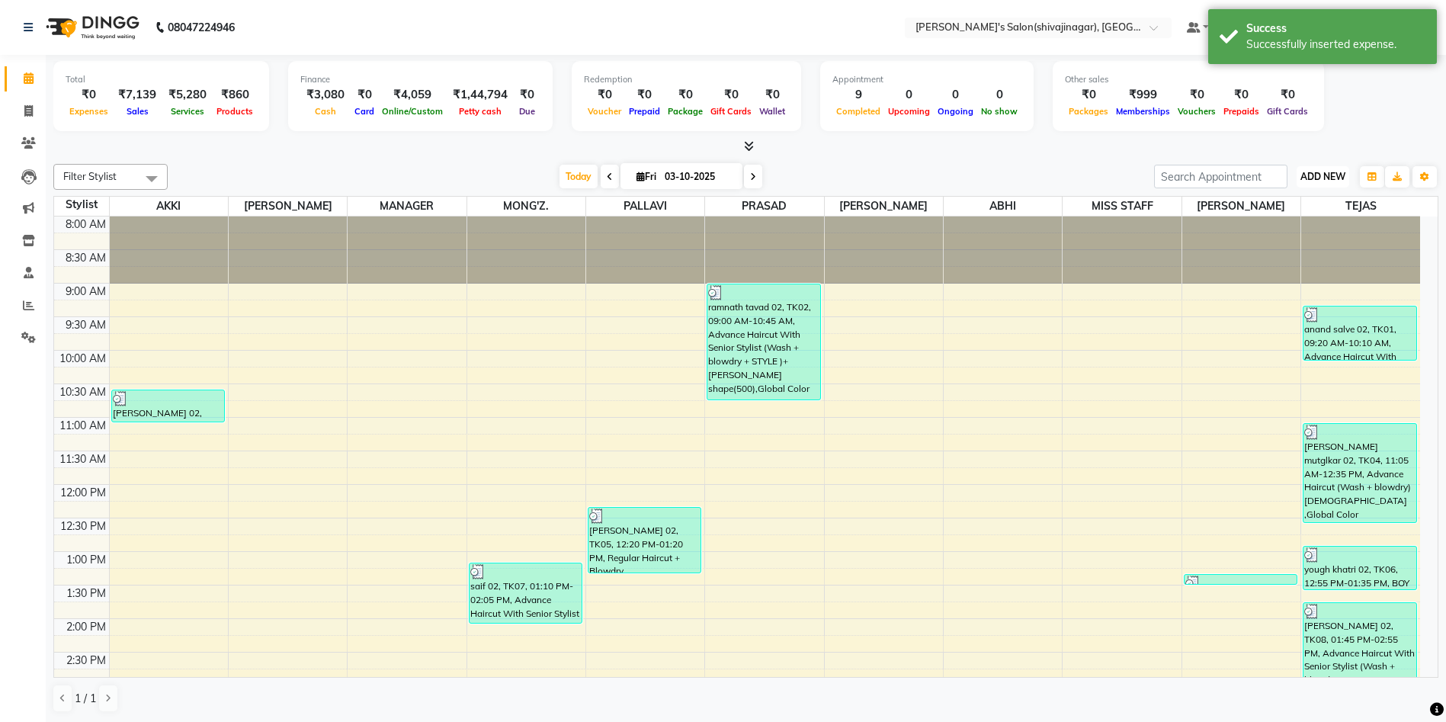
click at [1324, 168] on button "ADD NEW Toggle Dropdown" at bounding box center [1323, 176] width 53 height 21
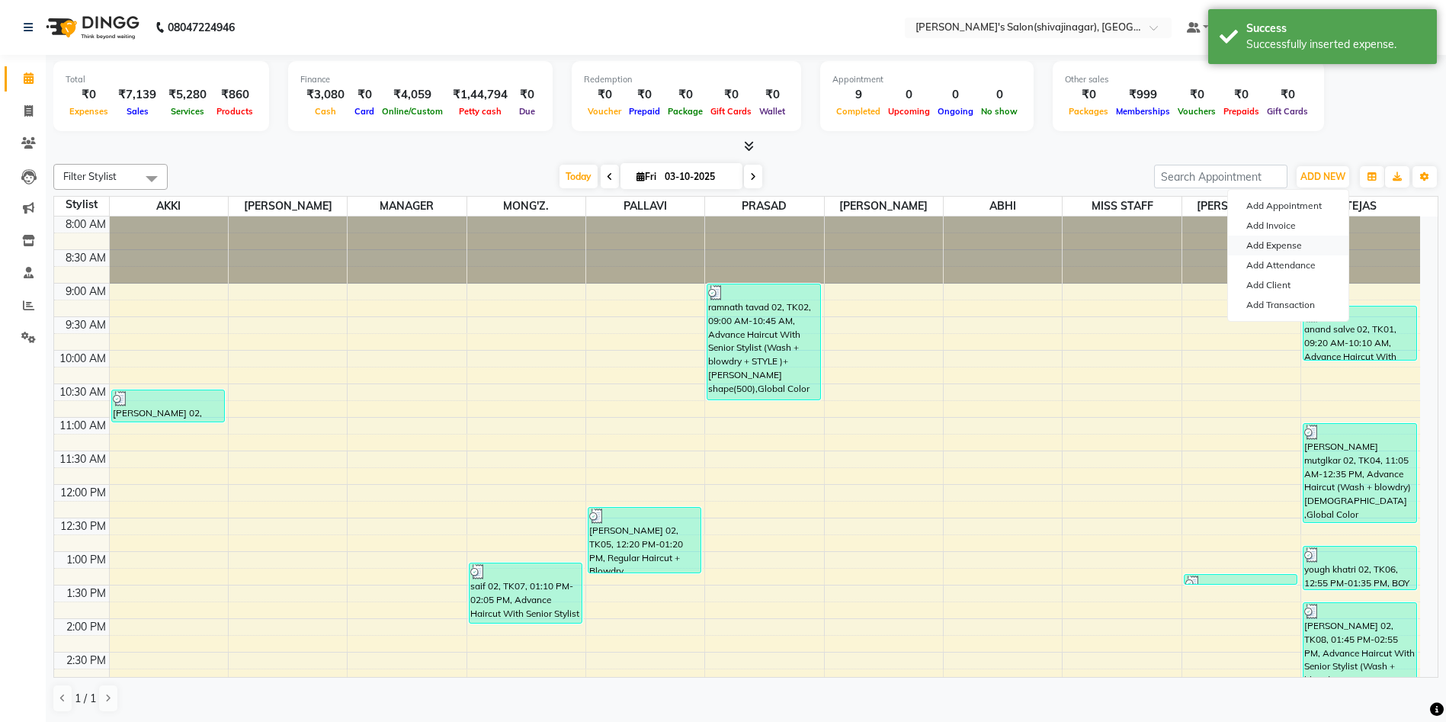
click at [1276, 248] on link "Add Expense" at bounding box center [1288, 246] width 120 height 20
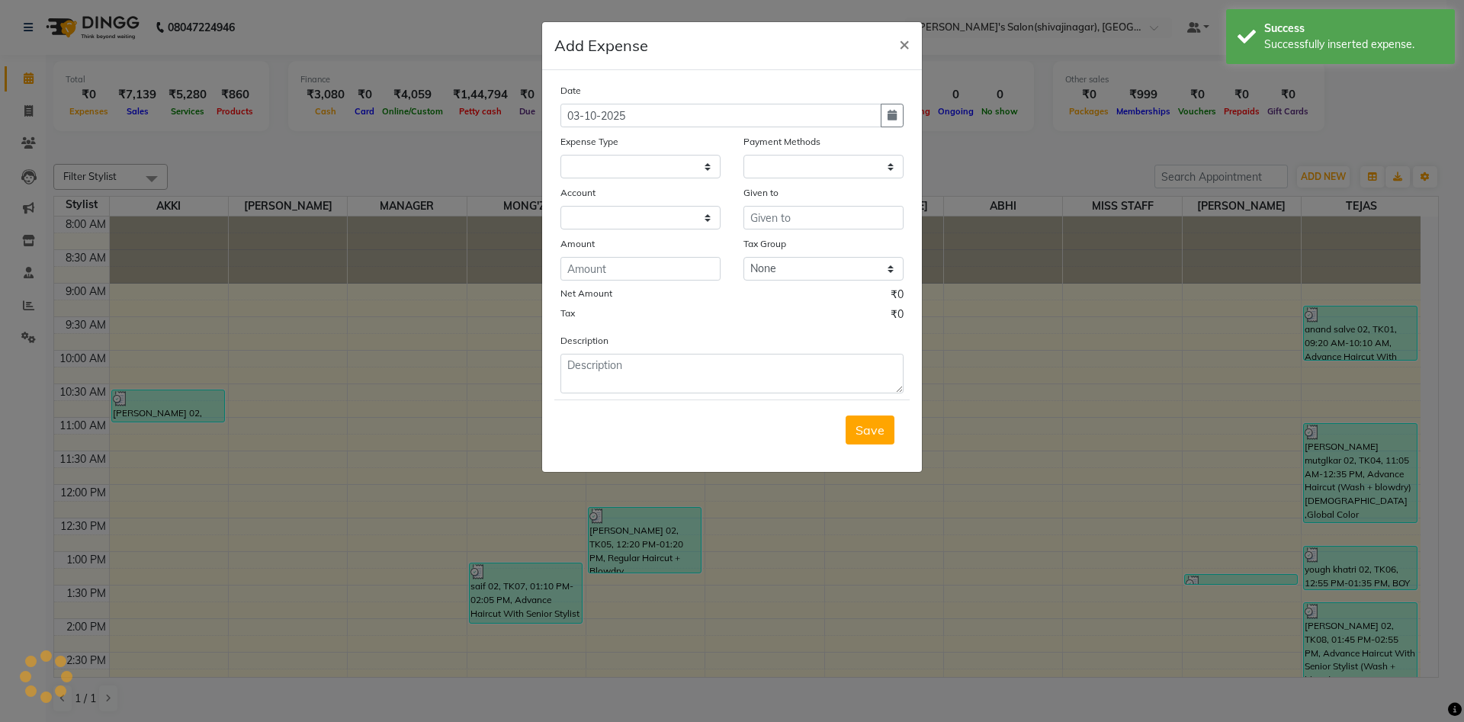
select select
select select "1"
select select "2983"
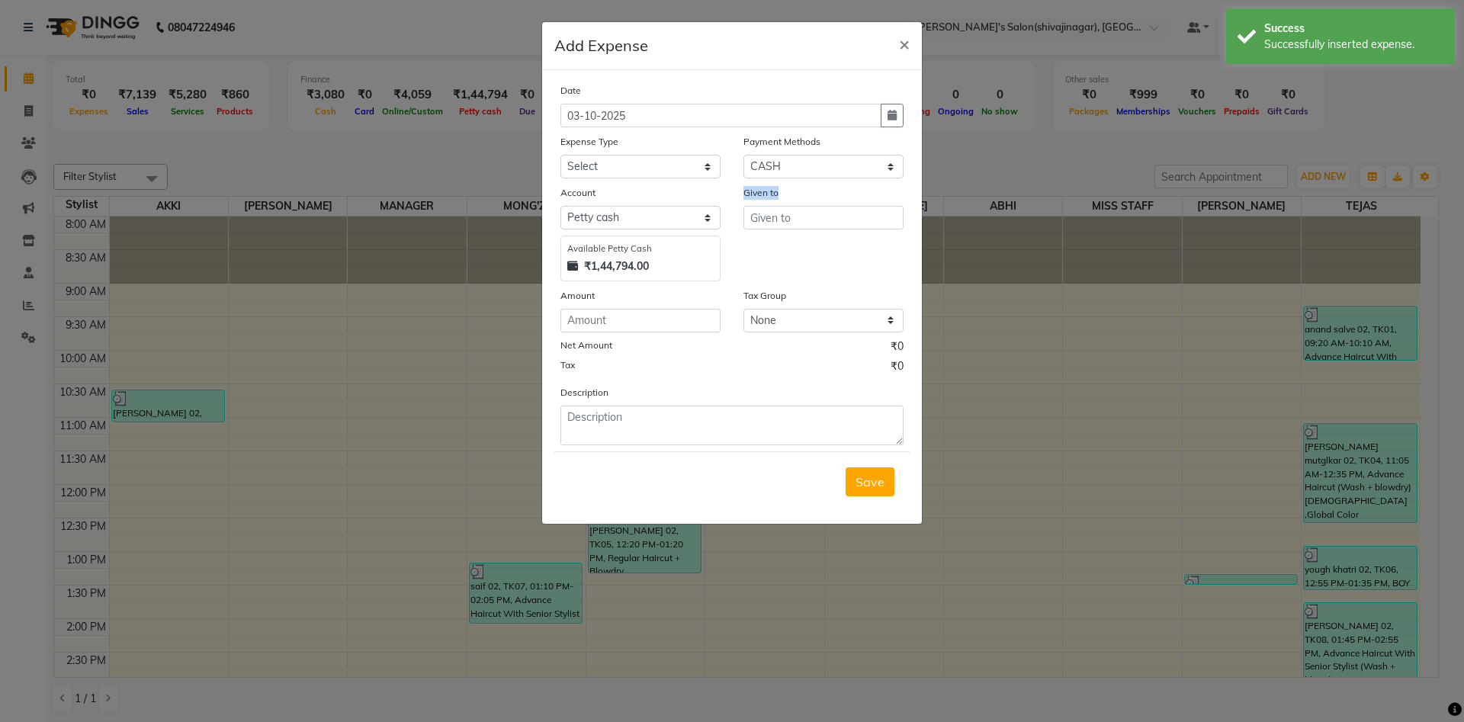
drag, startPoint x: 784, startPoint y: 201, endPoint x: 784, endPoint y: 213, distance: 13.0
click at [784, 213] on div "Given to" at bounding box center [823, 233] width 183 height 97
click at [784, 213] on input "text" at bounding box center [823, 218] width 160 height 24
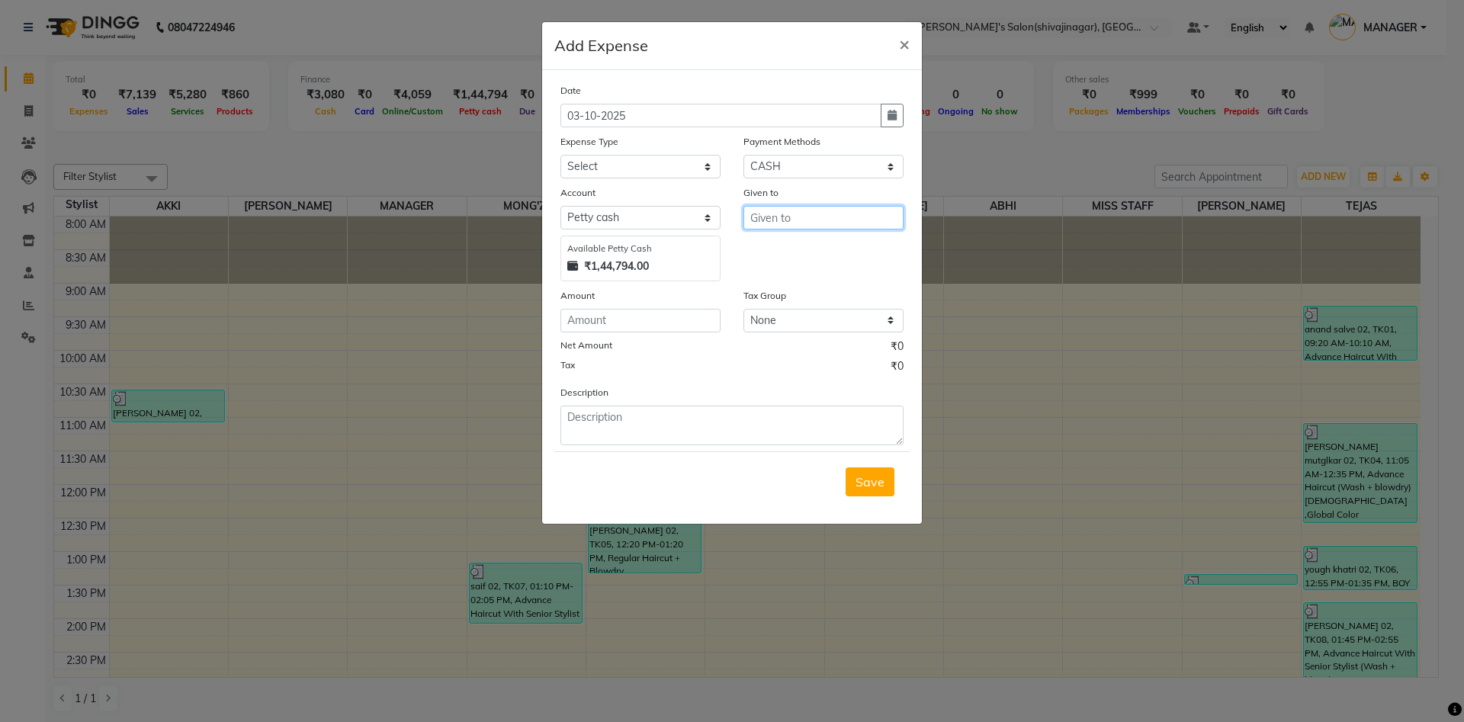
click at [784, 213] on input "text" at bounding box center [823, 218] width 160 height 24
type input "5"
click at [781, 303] on ngb-highlight "M ONG'Z." at bounding box center [788, 298] width 52 height 15
type input "MONG'Z."
click at [589, 317] on input "number" at bounding box center [640, 321] width 160 height 24
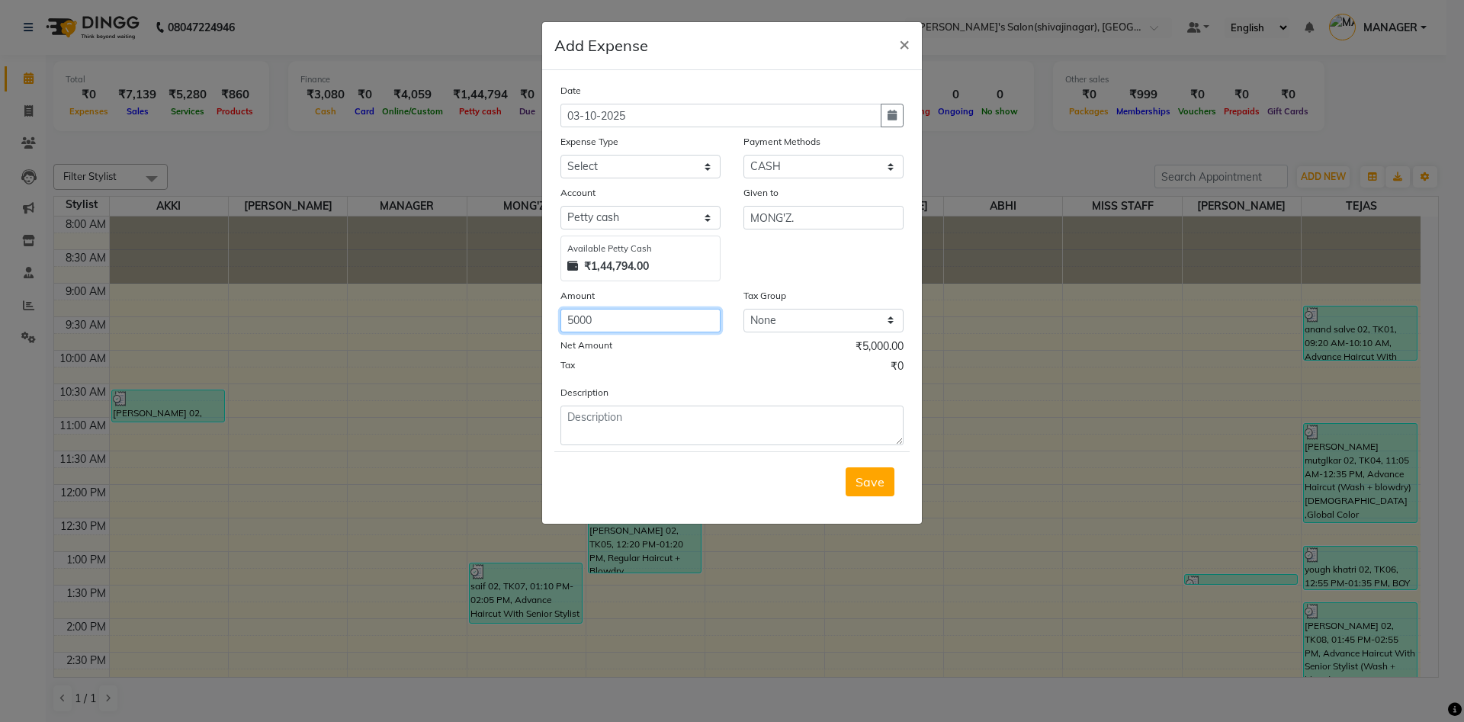
type input "5000"
click at [592, 425] on textarea at bounding box center [731, 426] width 343 height 40
type textarea "5000 [PERSON_NAME] online"
click at [591, 163] on select "Select Advance Salary BANK TRANFAR Cash transfer to hub Client Snacks DISTRIBUT…" at bounding box center [640, 167] width 160 height 24
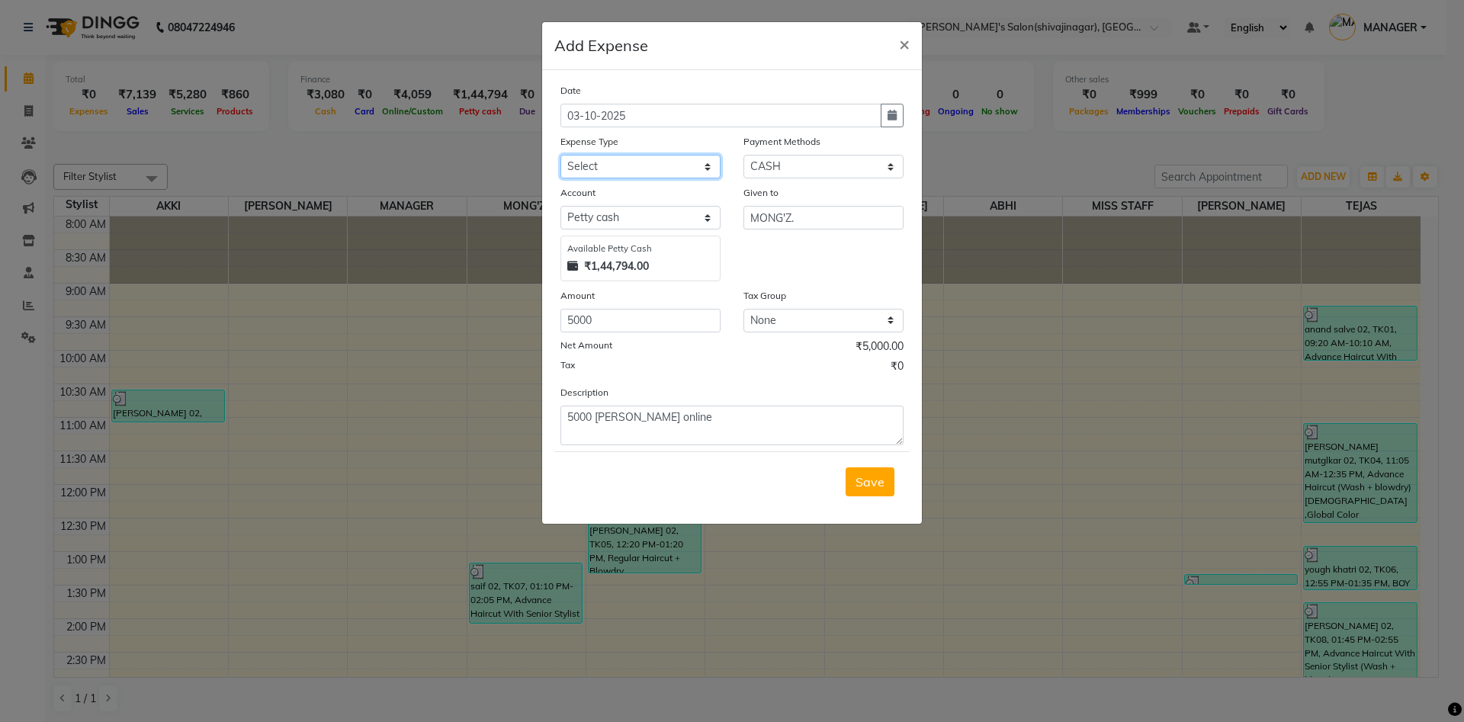
select select "11136"
click at [560, 155] on select "Select Advance Salary BANK TRANFAR Cash transfer to hub Client Snacks DISTRIBUT…" at bounding box center [640, 167] width 160 height 24
click at [763, 165] on select "Select CARD Voucher Package CASH Points Bank Wallet Prepaid GPay PhonePe PayTM …" at bounding box center [823, 167] width 160 height 24
select select "7"
click at [743, 155] on select "Select CARD Voucher Package CASH Points Bank Wallet Prepaid GPay PhonePe PayTM …" at bounding box center [823, 167] width 160 height 24
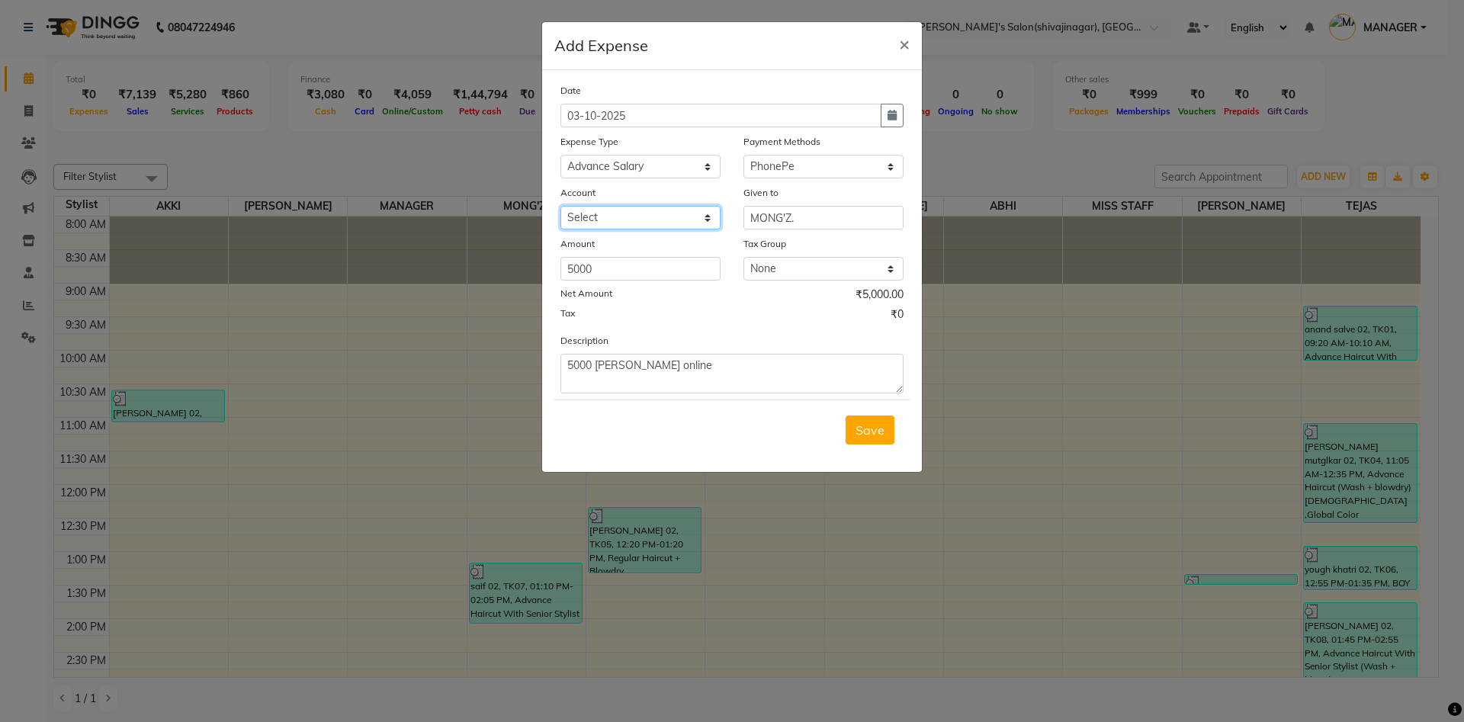
click at [618, 227] on select "Select [PERSON_NAME]" at bounding box center [640, 218] width 160 height 24
select select "5375"
click at [560, 206] on select "Select [PERSON_NAME]" at bounding box center [640, 218] width 160 height 24
click at [886, 109] on button "button" at bounding box center [892, 116] width 23 height 24
select select "10"
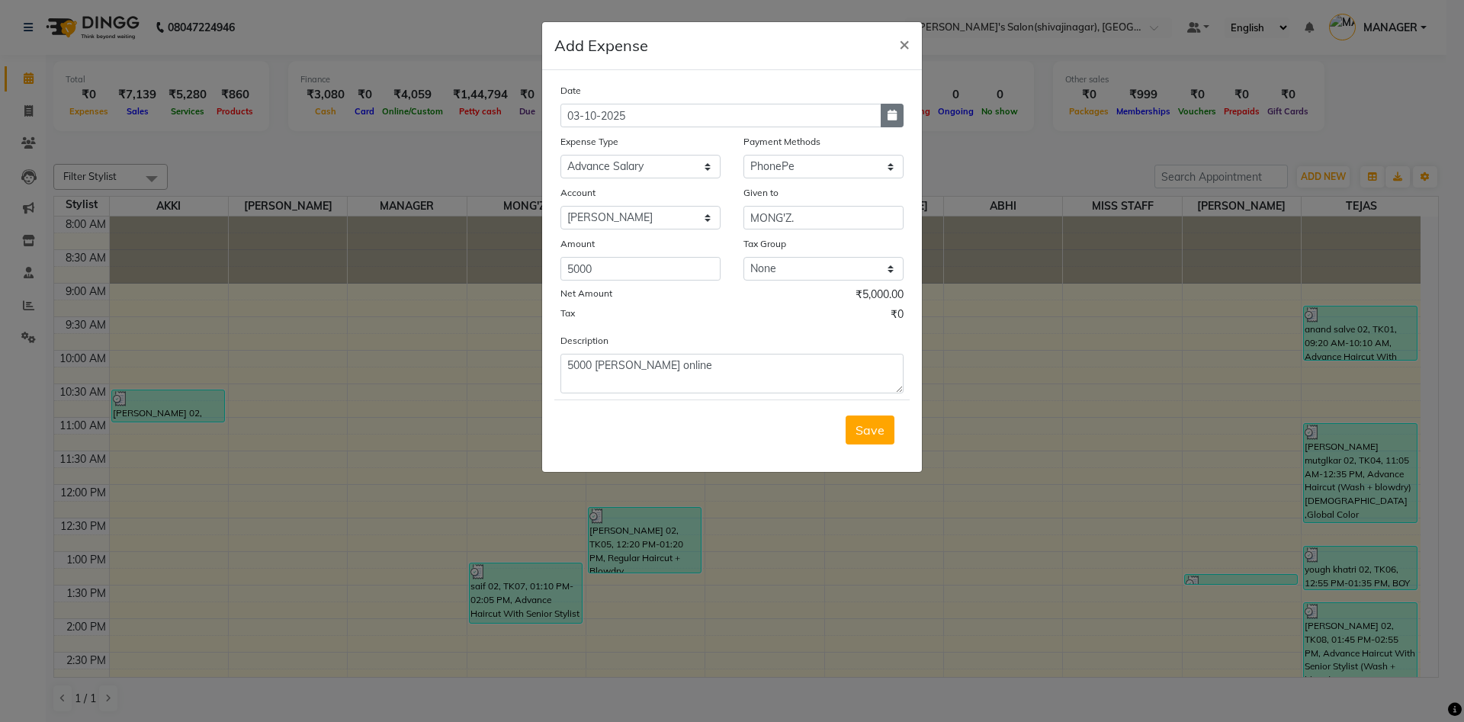
select select "2025"
click at [576, 147] on button "Previous month" at bounding box center [573, 145] width 13 height 24
select select "9"
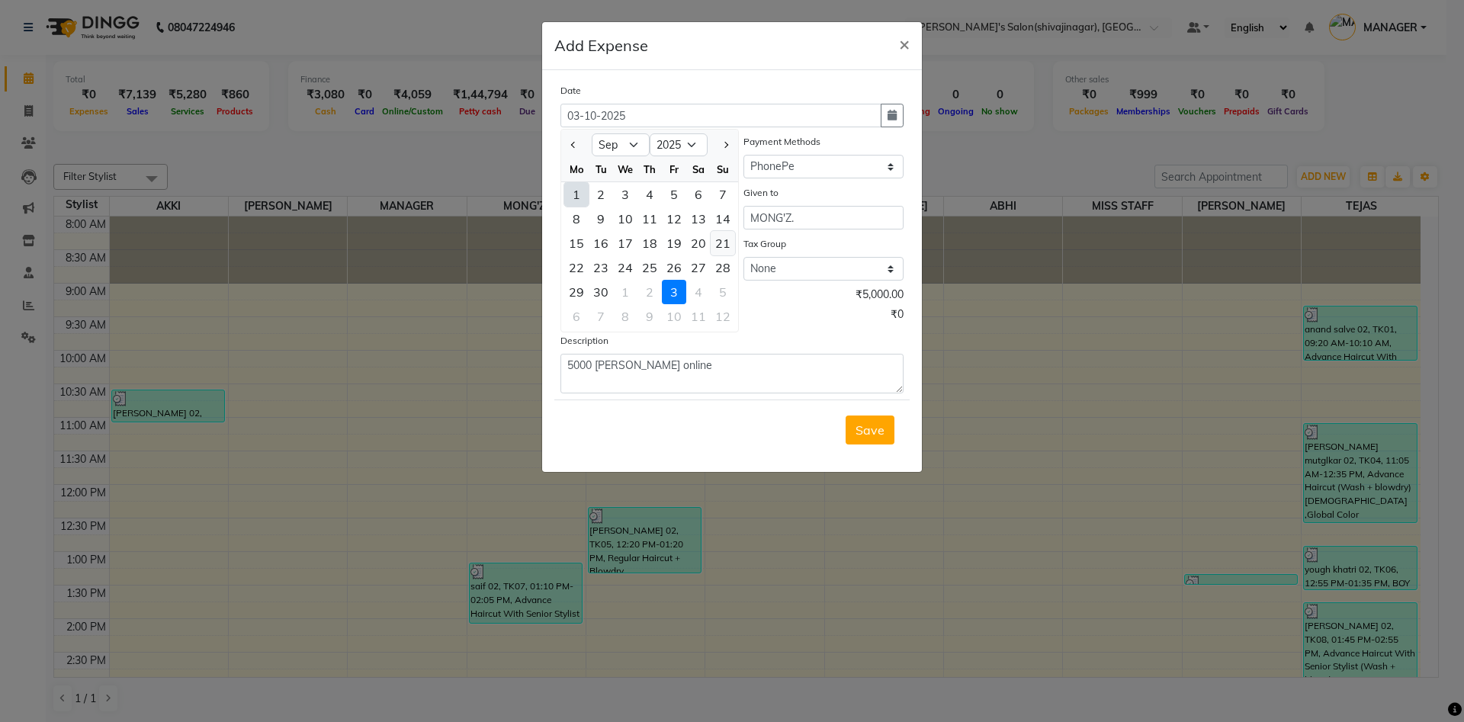
click at [725, 244] on div "21" at bounding box center [723, 243] width 24 height 24
type input "[DATE]"
click at [878, 438] on button "Save" at bounding box center [870, 430] width 49 height 29
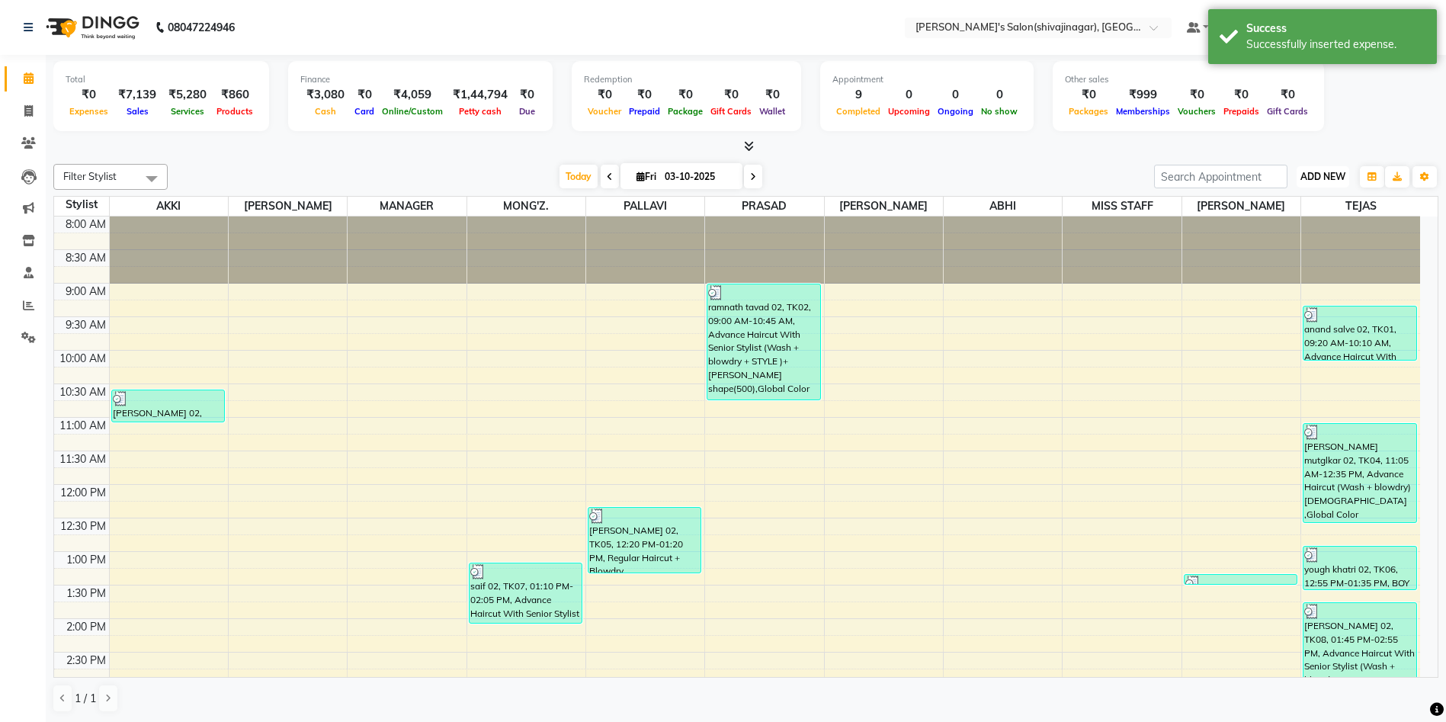
click at [1314, 176] on span "ADD NEW" at bounding box center [1323, 176] width 45 height 11
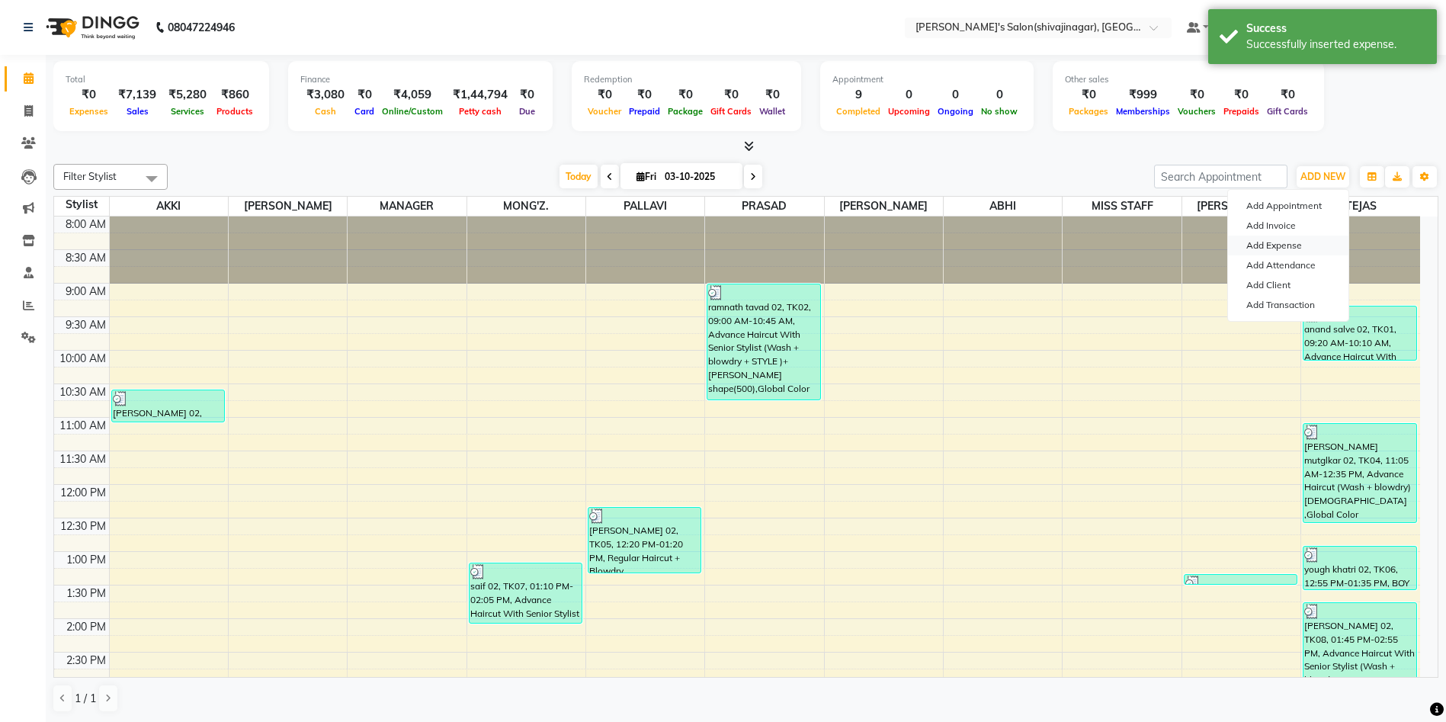
click at [1291, 246] on link "Add Expense" at bounding box center [1288, 246] width 120 height 20
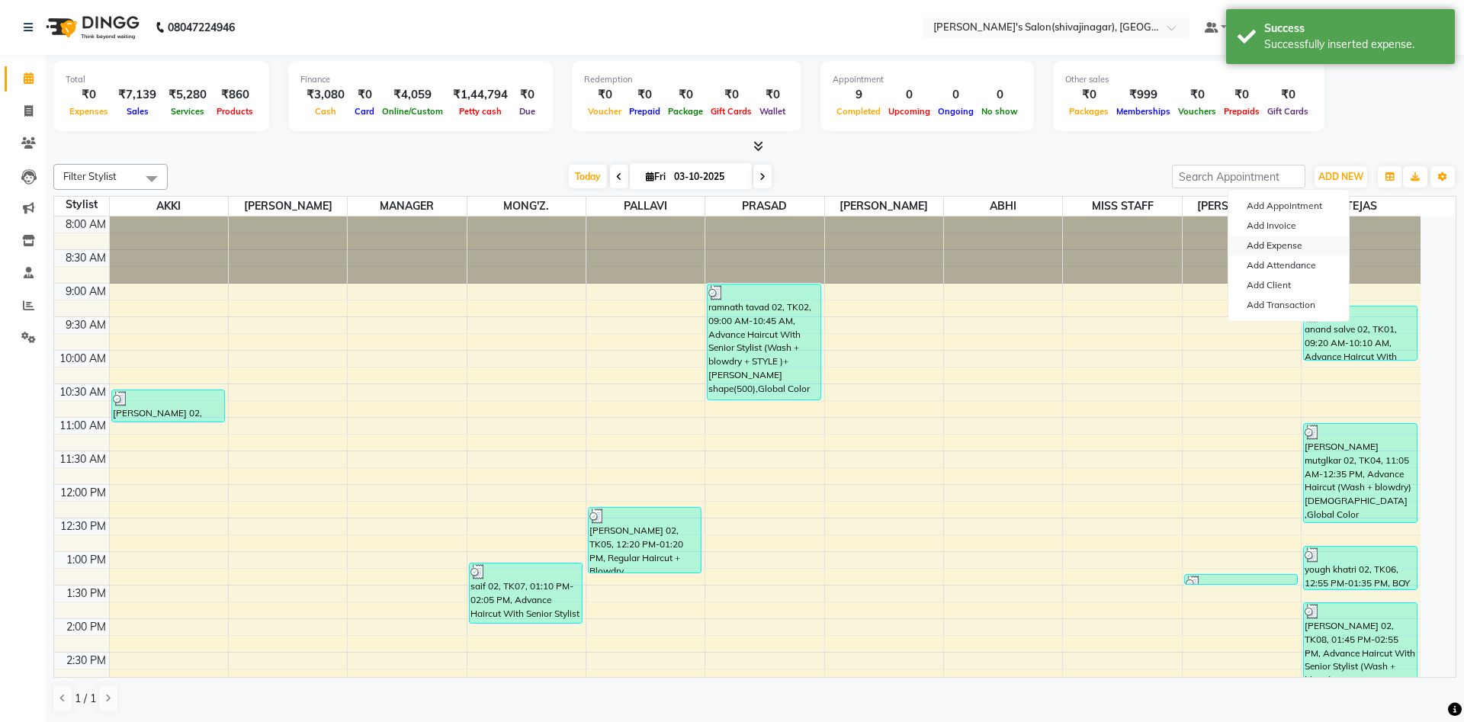
select select "1"
select select "2983"
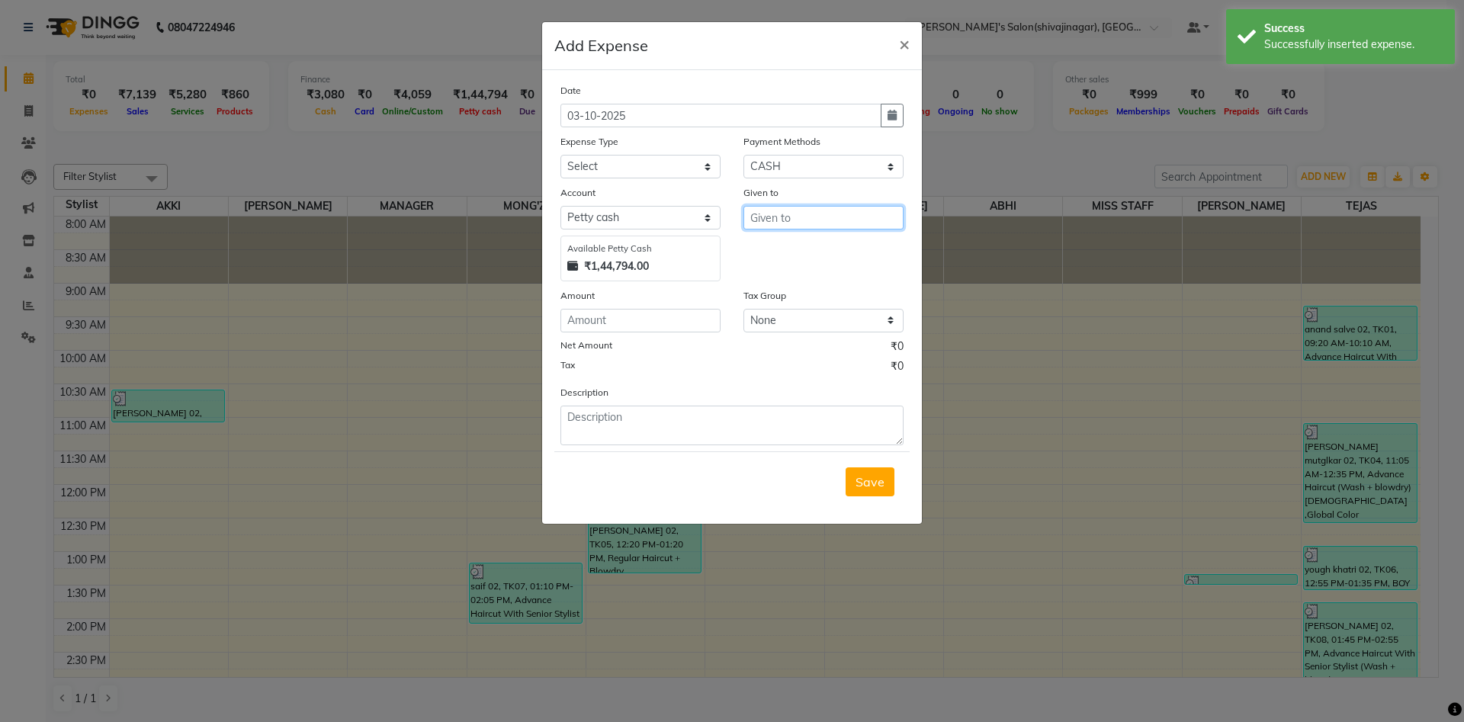
click at [762, 212] on input "text" at bounding box center [823, 218] width 160 height 24
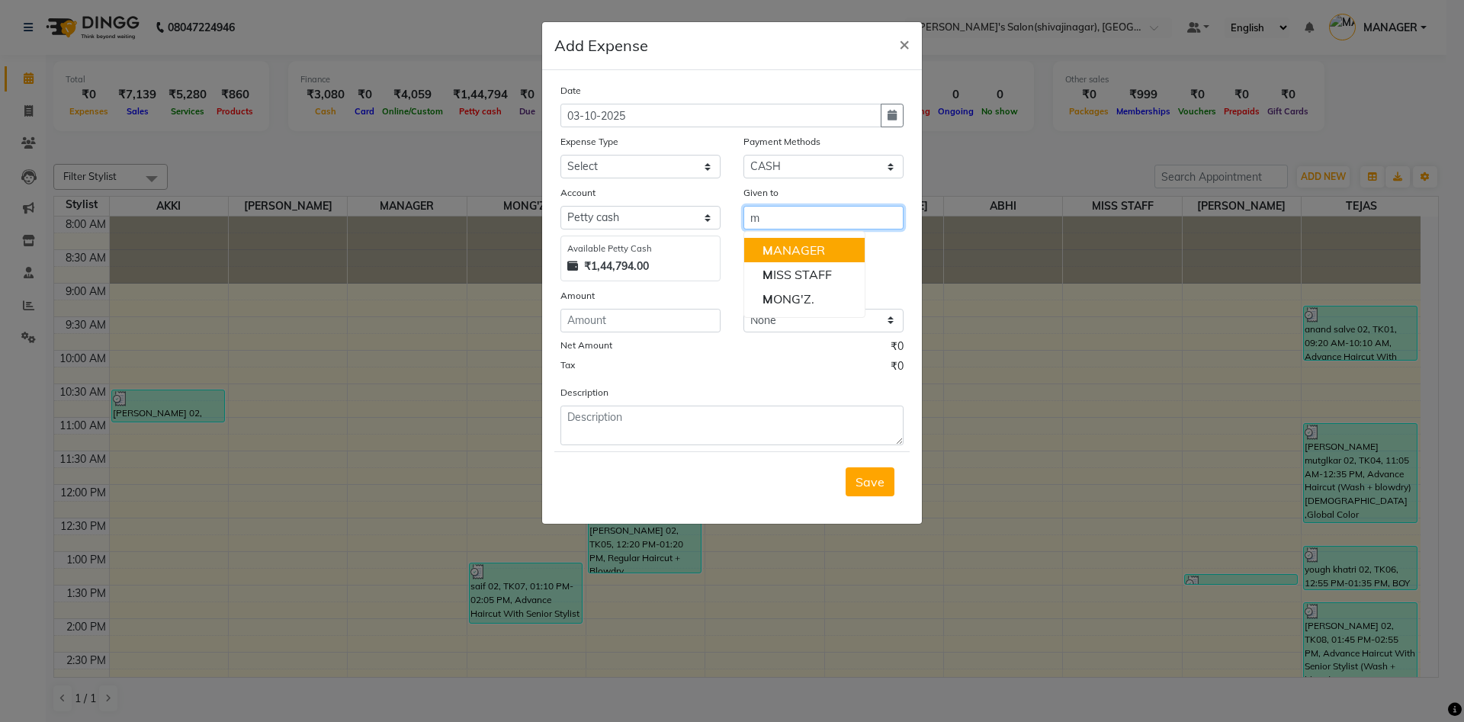
click at [808, 247] on ngb-highlight "M ANAGER" at bounding box center [793, 249] width 63 height 15
type input "MANAGER"
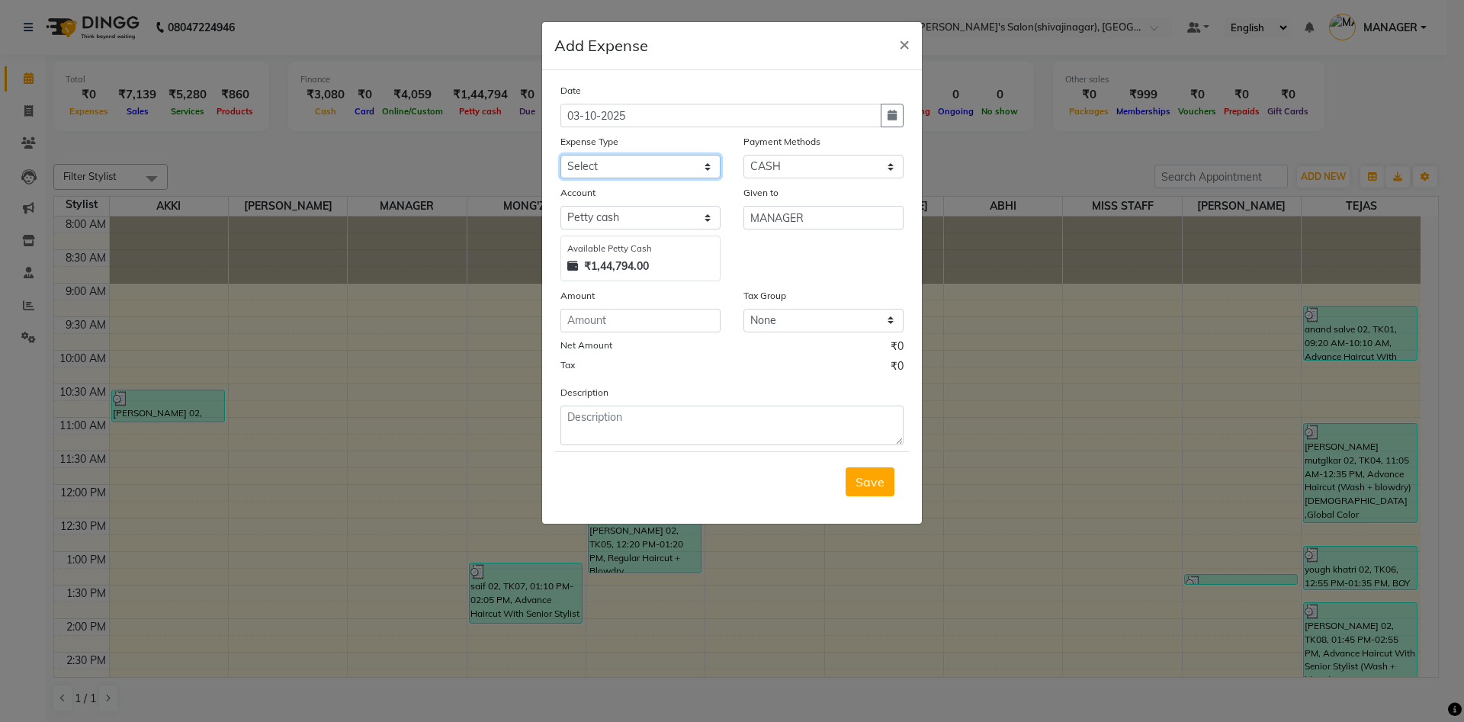
click at [605, 159] on select "Select Advance Salary BANK TRANFAR Cash transfer to hub Client Snacks DISTRIBUT…" at bounding box center [640, 167] width 160 height 24
select select "11124"
click at [560, 155] on select "Select Advance Salary BANK TRANFAR Cash transfer to hub Client Snacks DISTRIBUT…" at bounding box center [640, 167] width 160 height 24
click at [592, 312] on input "number" at bounding box center [640, 321] width 160 height 24
type input "500"
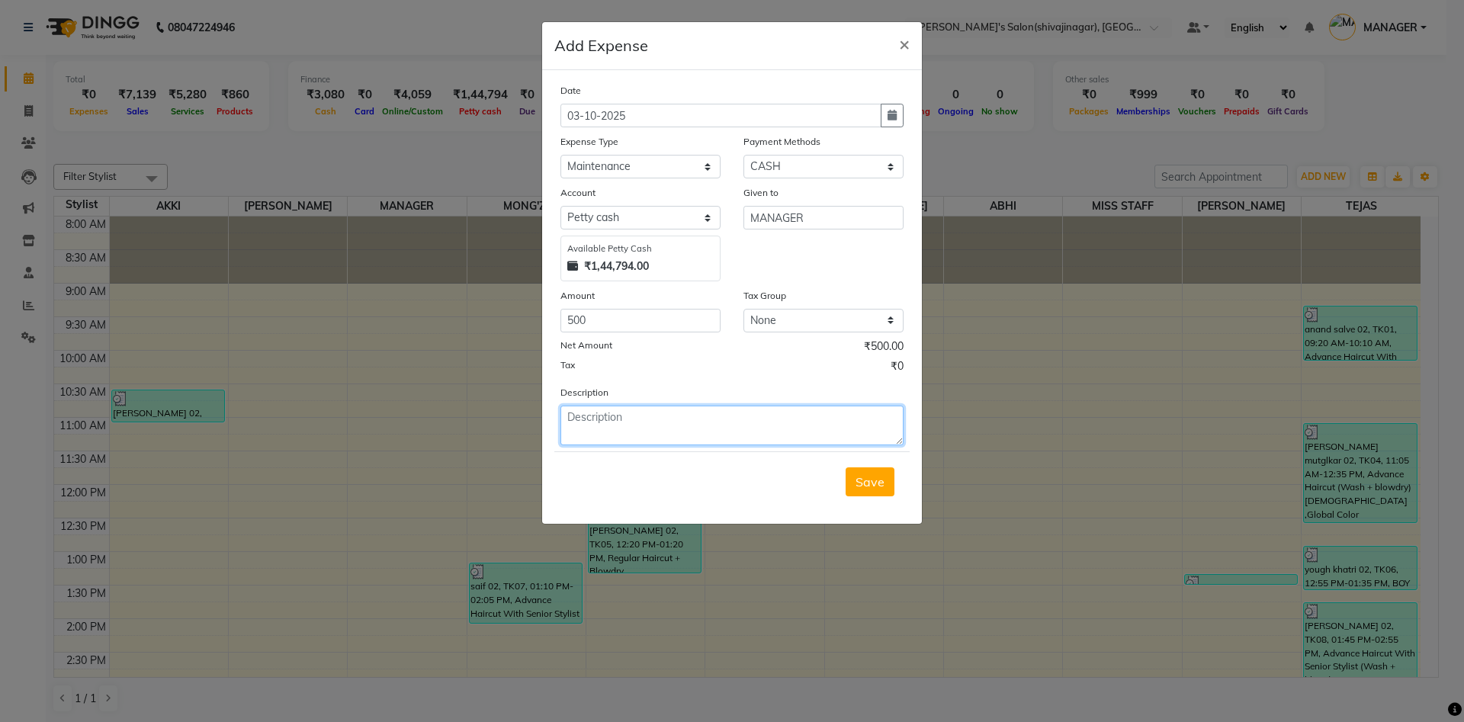
click at [639, 416] on textarea at bounding box center [731, 426] width 343 height 40
type textarea "500 kachragadi wala cash"
click at [793, 163] on select "Select CARD Voucher Package CASH Points Bank Wallet Prepaid GPay PhonePe PayTM …" at bounding box center [823, 167] width 160 height 24
select select "7"
click at [743, 155] on select "Select CARD Voucher Package CASH Points Bank Wallet Prepaid GPay PhonePe PayTM …" at bounding box center [823, 167] width 160 height 24
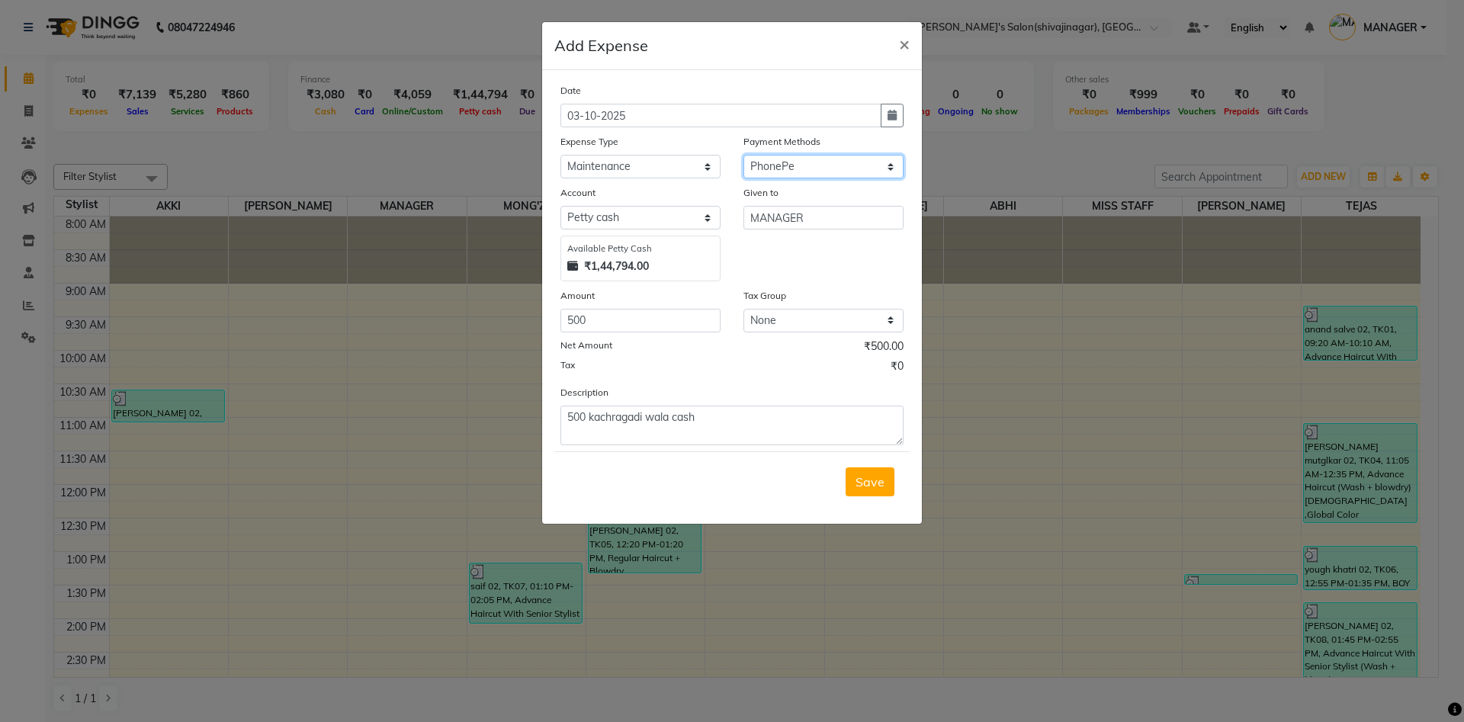
select select
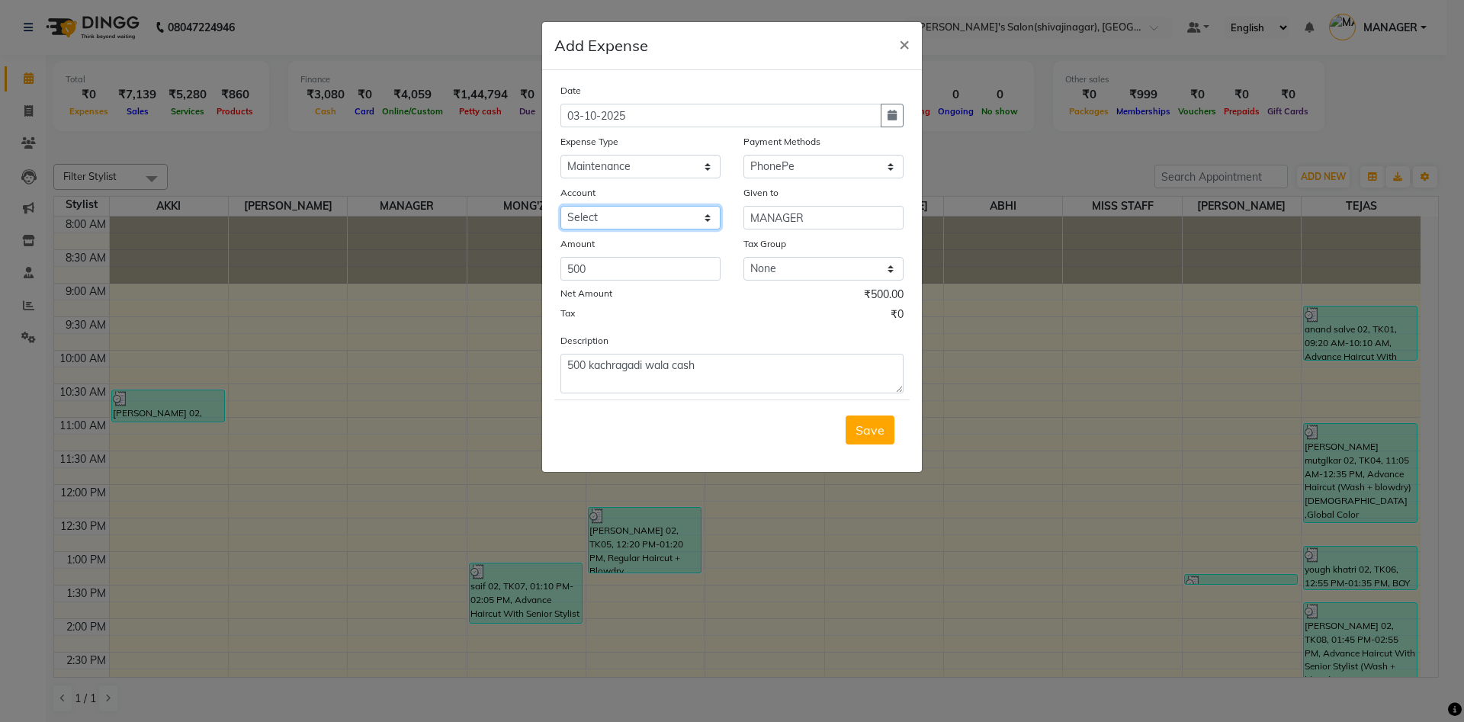
click at [601, 220] on select "Select [PERSON_NAME]" at bounding box center [640, 218] width 160 height 24
click at [813, 158] on select "Select CARD Voucher Package CASH Points Bank Wallet Prepaid GPay PhonePe PayTM …" at bounding box center [823, 167] width 160 height 24
select select "1"
click at [743, 155] on select "Select CARD Voucher Package CASH Points Bank Wallet Prepaid GPay PhonePe PayTM …" at bounding box center [823, 167] width 160 height 24
select select "2983"
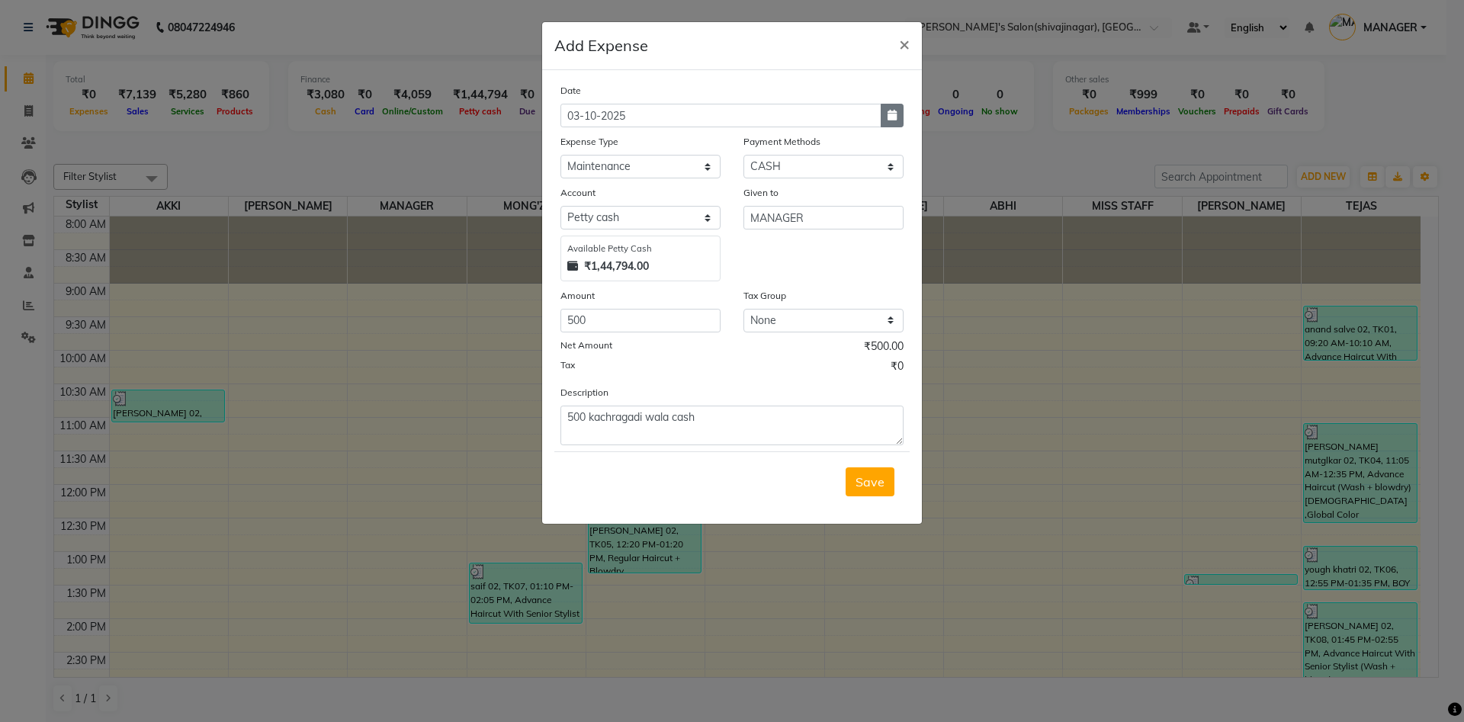
click at [896, 117] on icon "button" at bounding box center [891, 115] width 9 height 11
select select "10"
select select "2025"
click at [576, 149] on button "Previous month" at bounding box center [573, 145] width 13 height 24
select select "9"
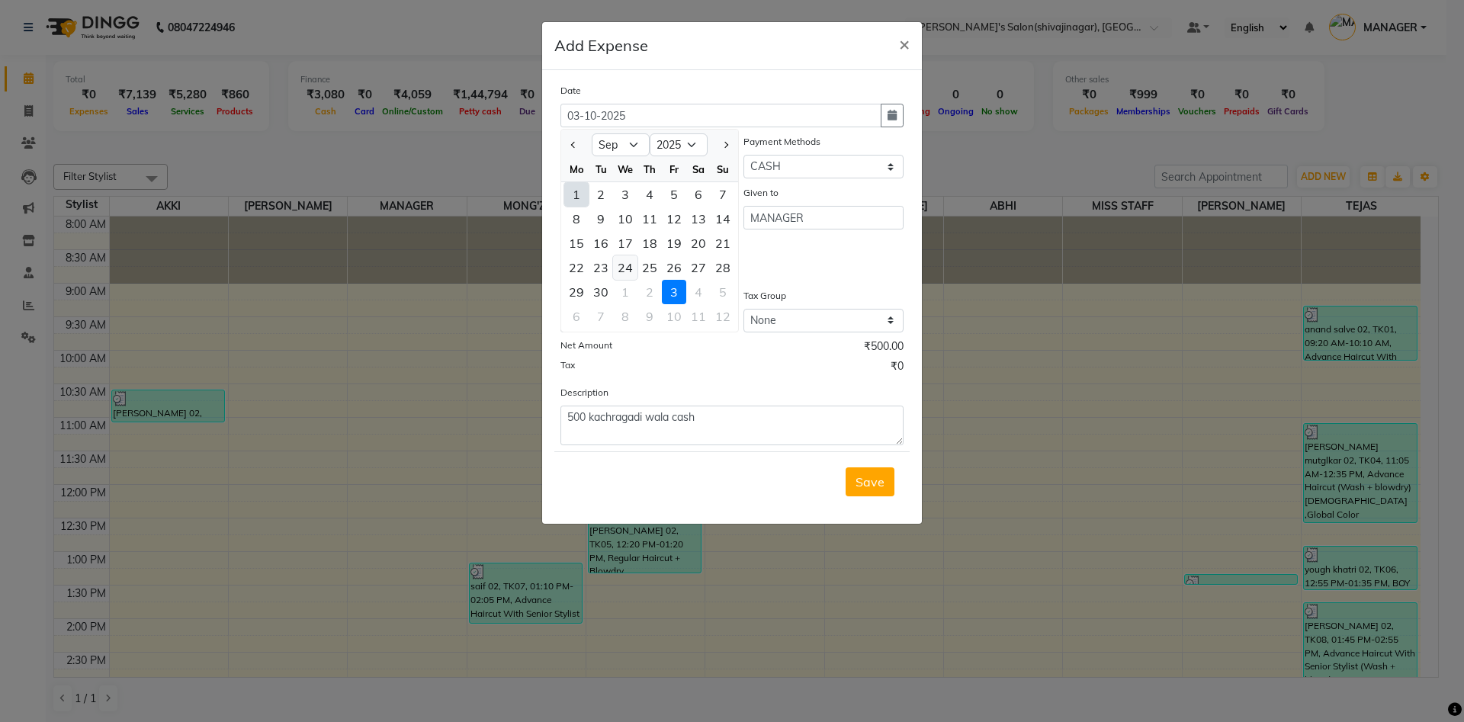
click at [630, 268] on div "24" at bounding box center [625, 267] width 24 height 24
type input "[DATE]"
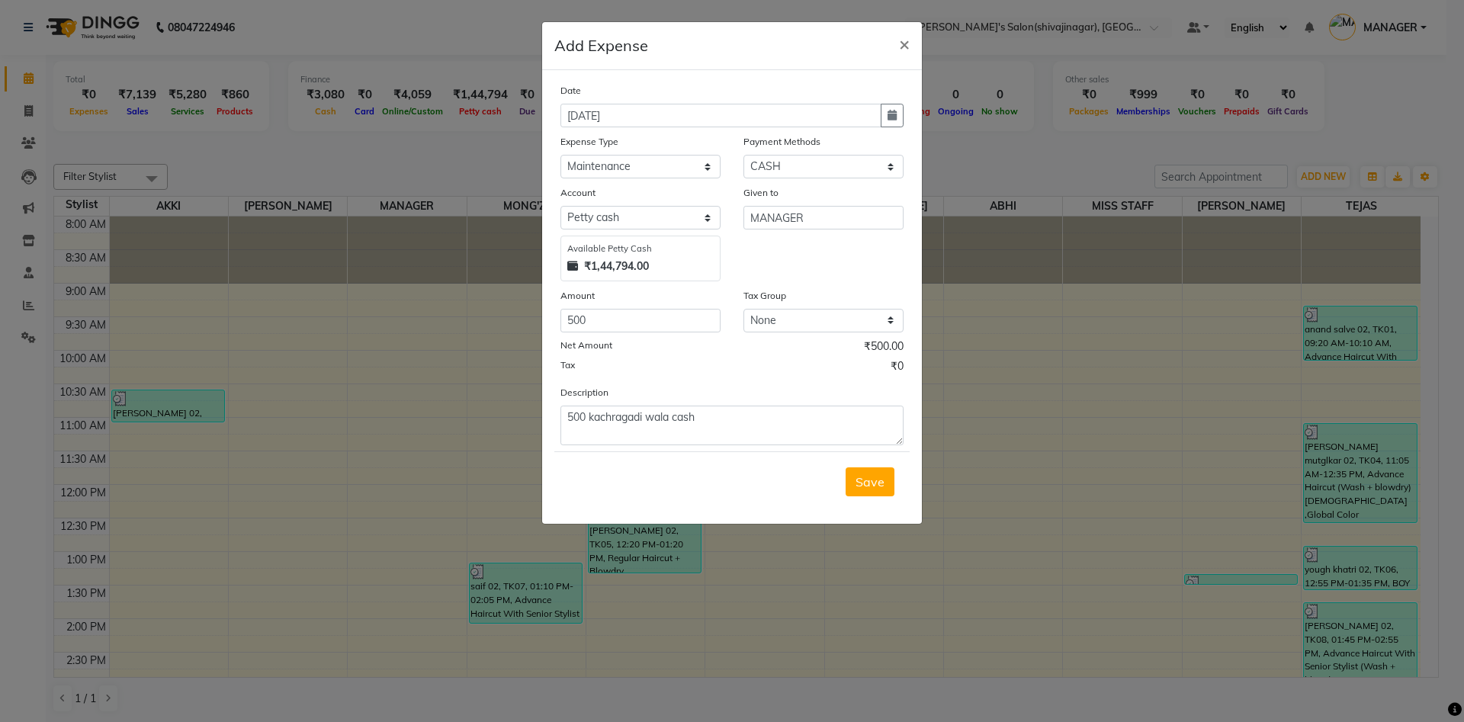
click at [776, 252] on div "Given to MANAGER" at bounding box center [823, 233] width 183 height 97
click at [865, 479] on span "Save" at bounding box center [869, 481] width 29 height 15
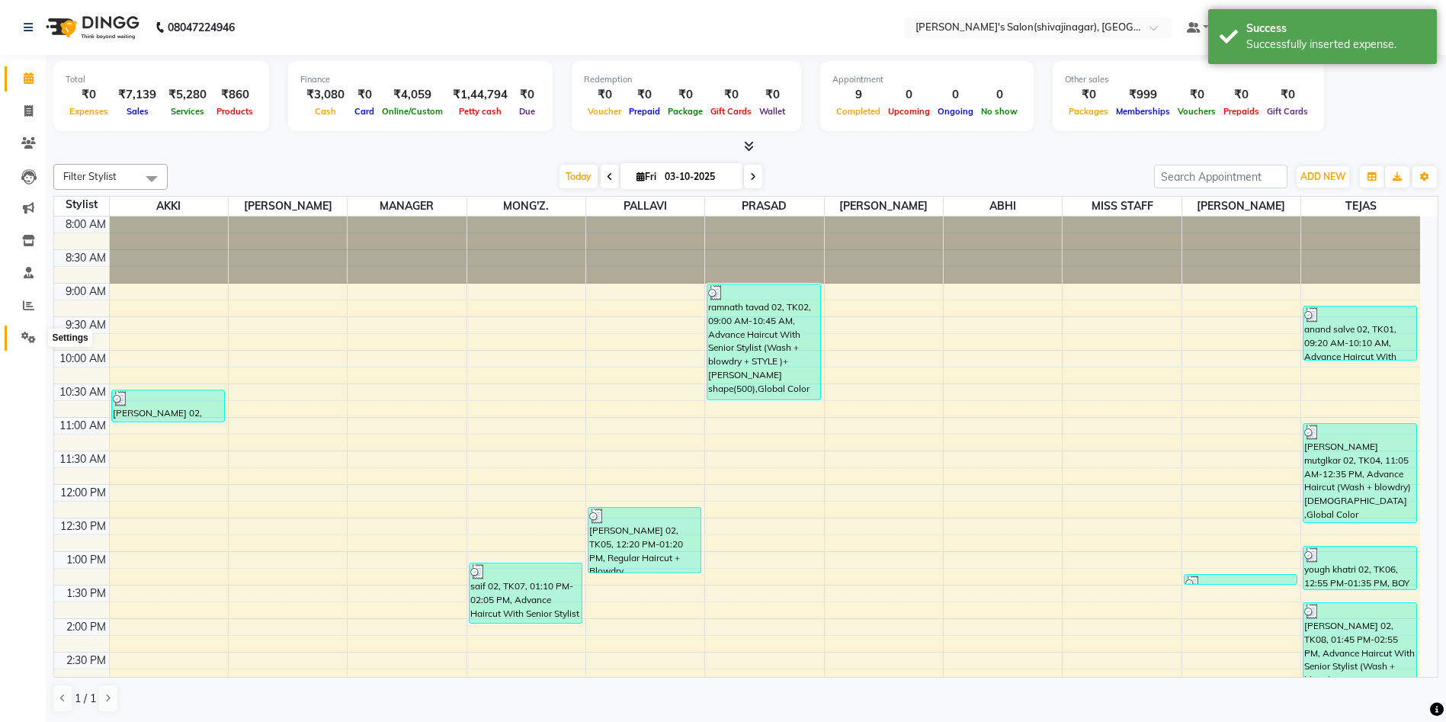
click at [19, 339] on span at bounding box center [28, 338] width 27 height 18
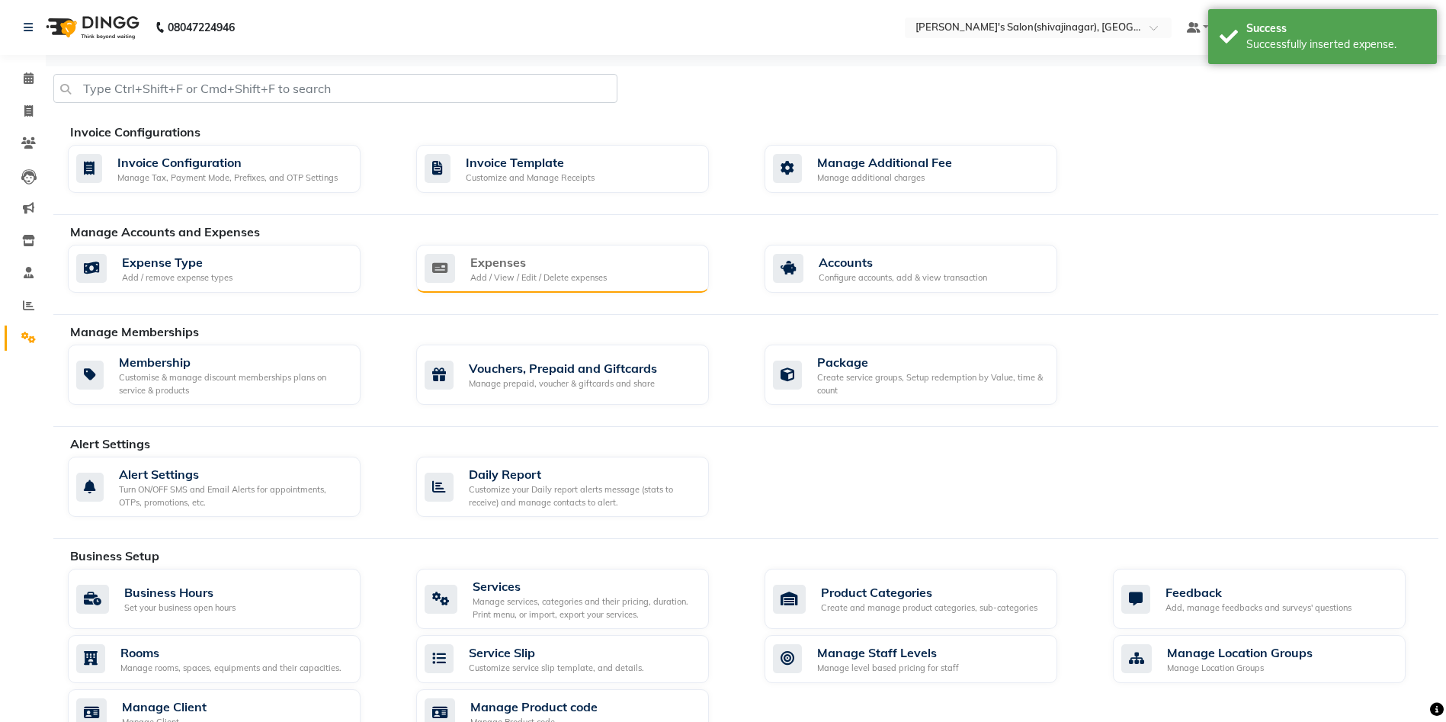
click at [478, 268] on div "Expenses" at bounding box center [538, 262] width 136 height 18
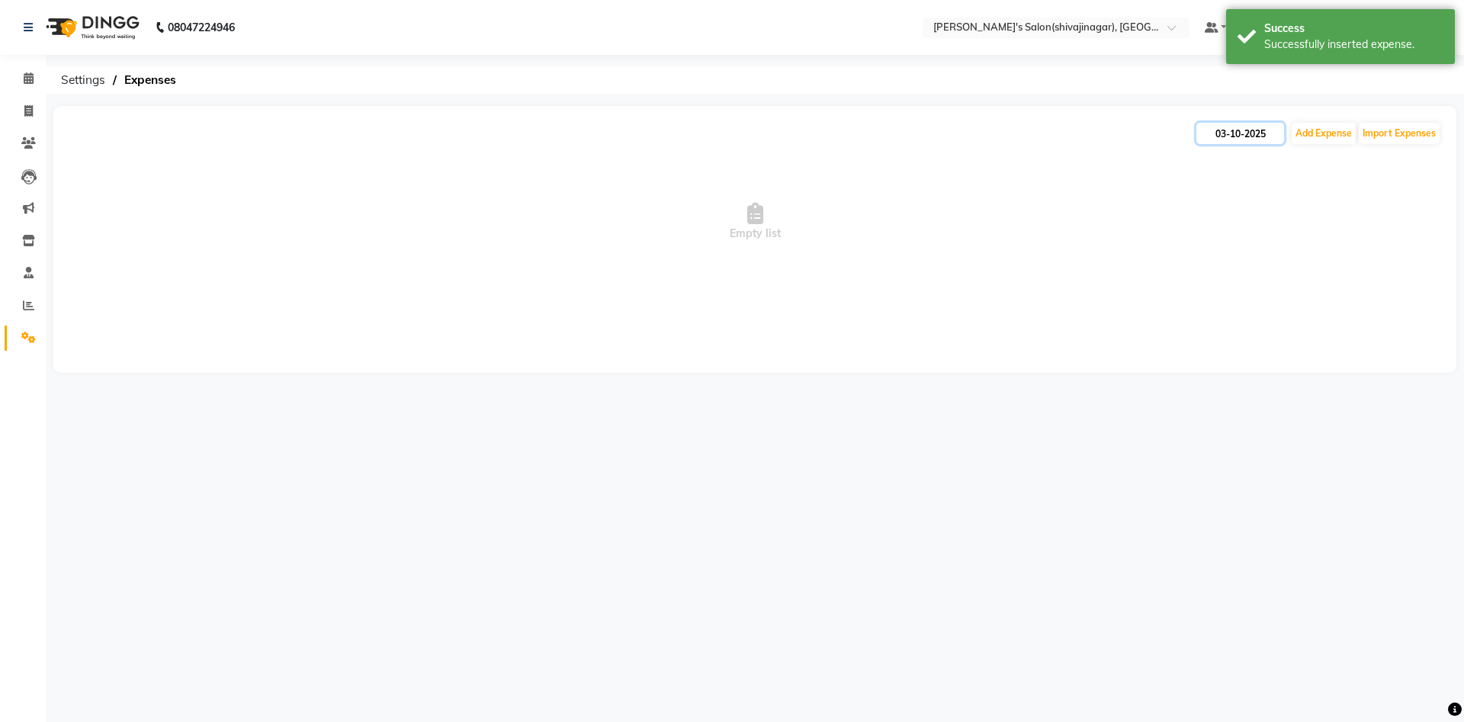
click at [1238, 142] on input "03-10-2025" at bounding box center [1240, 133] width 88 height 21
select select "10"
select select "2025"
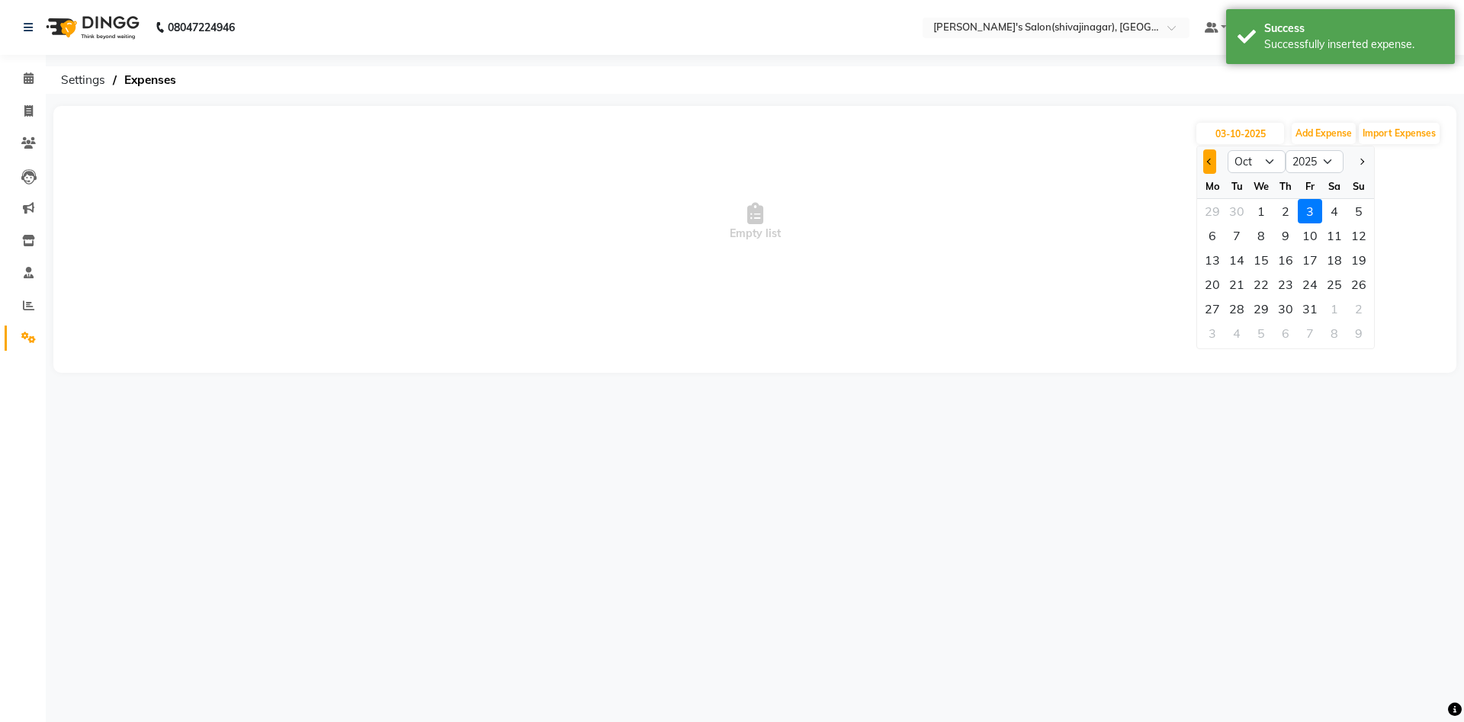
click at [1215, 162] on button "Previous month" at bounding box center [1209, 161] width 13 height 24
select select "9"
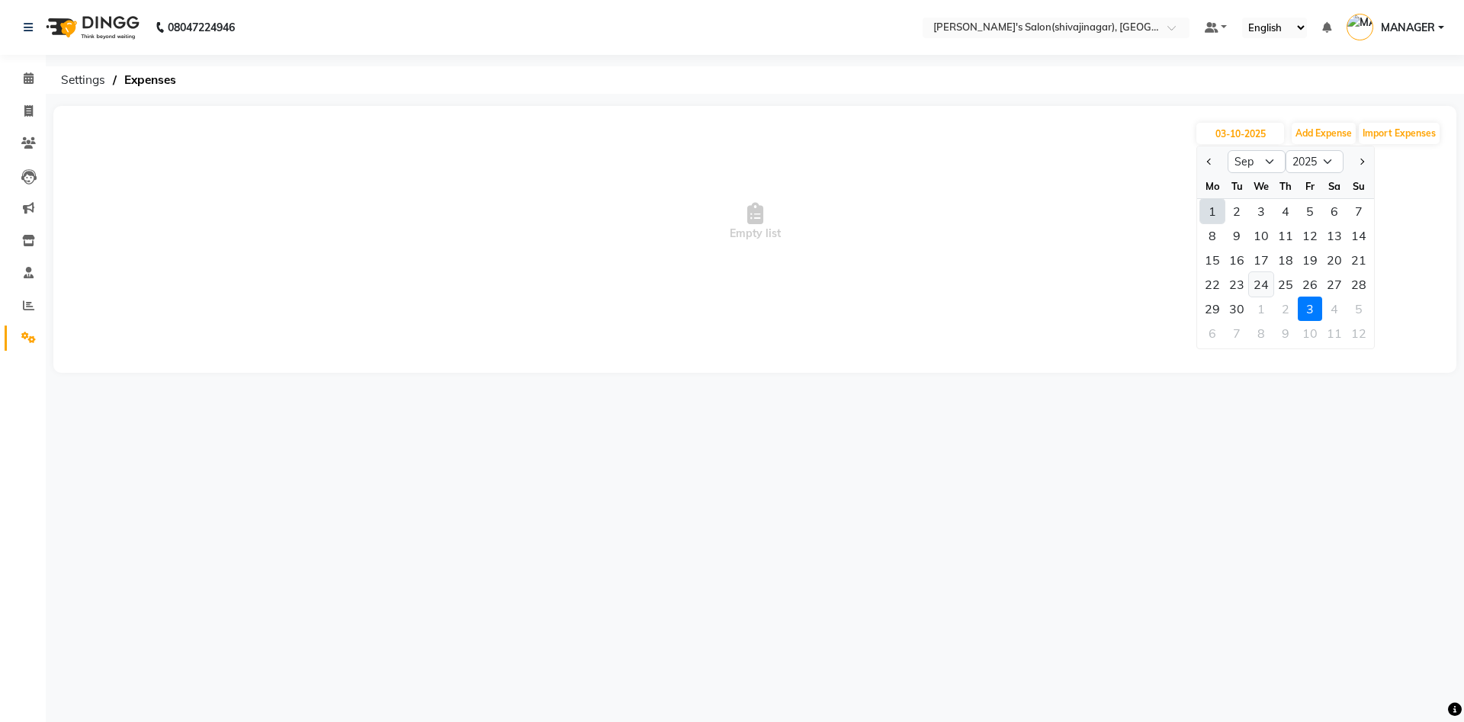
click at [1269, 285] on div "24" at bounding box center [1261, 284] width 24 height 24
type input "[DATE]"
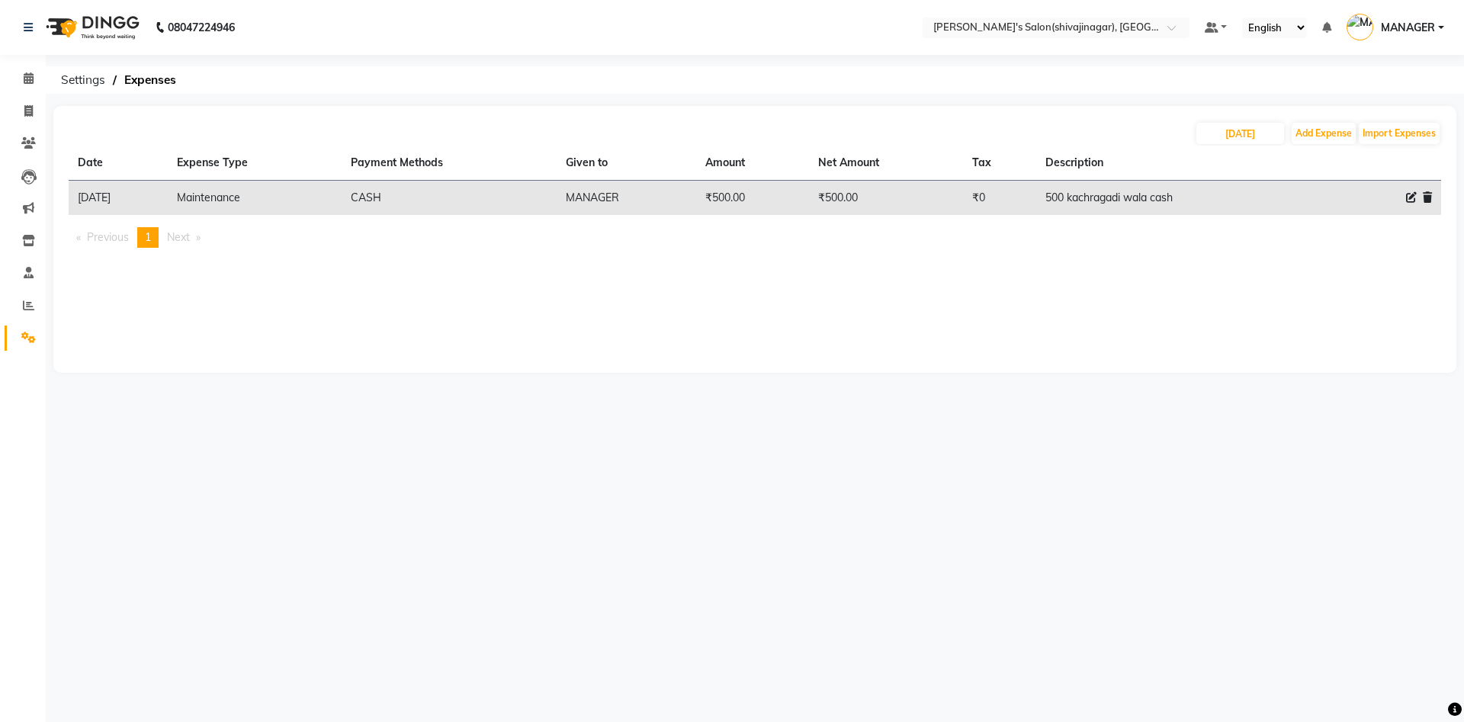
drag, startPoint x: 1245, startPoint y: 308, endPoint x: 642, endPoint y: 242, distance: 606.6
click at [642, 242] on div "[DATE] Add Expense Import Expenses Date Expense Type Payment Methods Given to A…" at bounding box center [754, 239] width 1403 height 267
click at [29, 74] on icon at bounding box center [29, 77] width 10 height 11
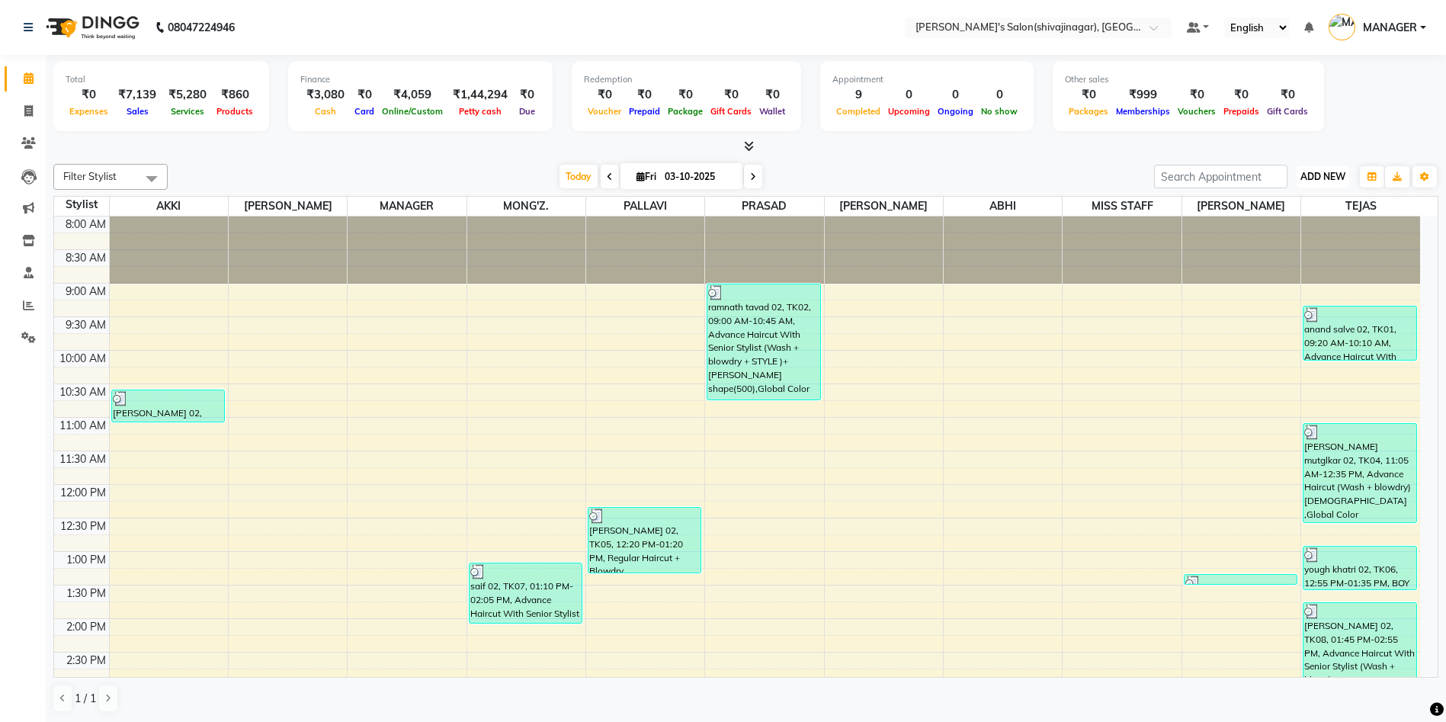
click at [1312, 175] on span "ADD NEW" at bounding box center [1323, 176] width 45 height 11
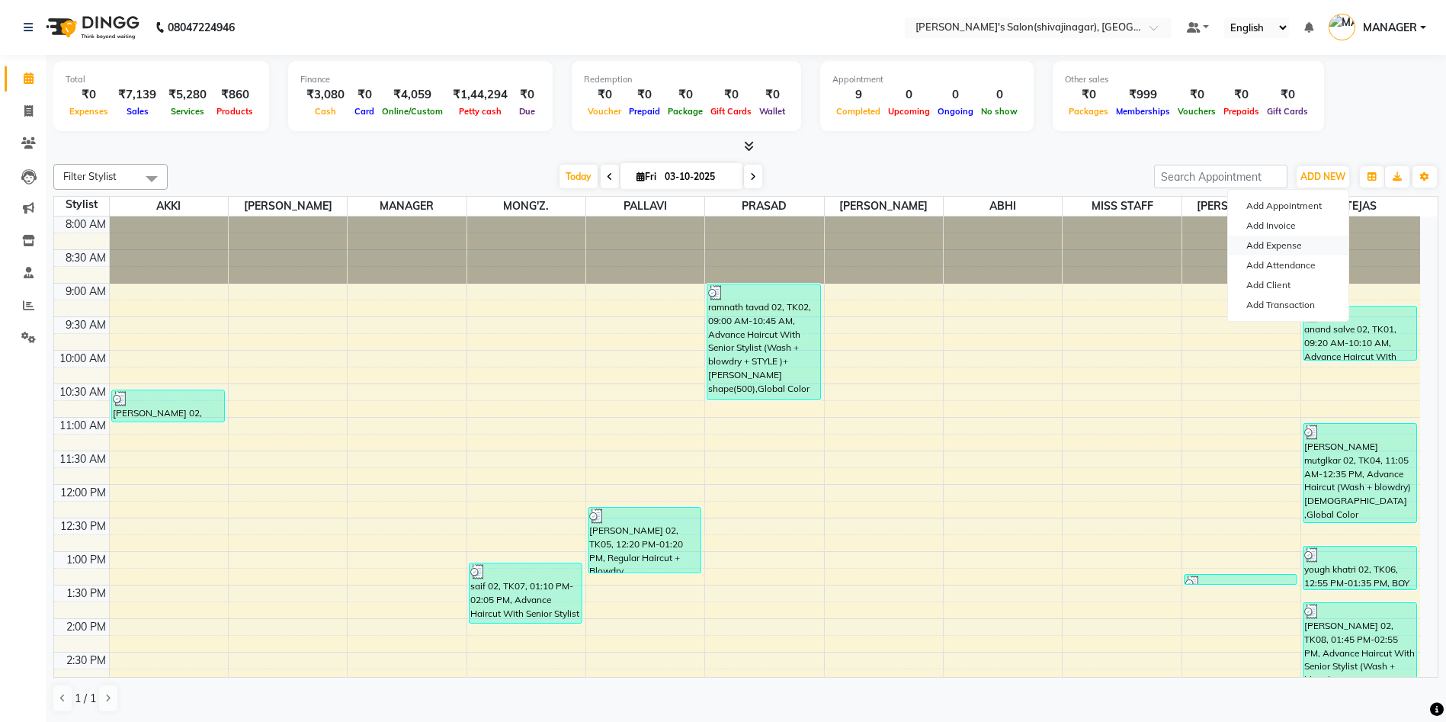
click at [1263, 246] on link "Add Expense" at bounding box center [1288, 246] width 120 height 20
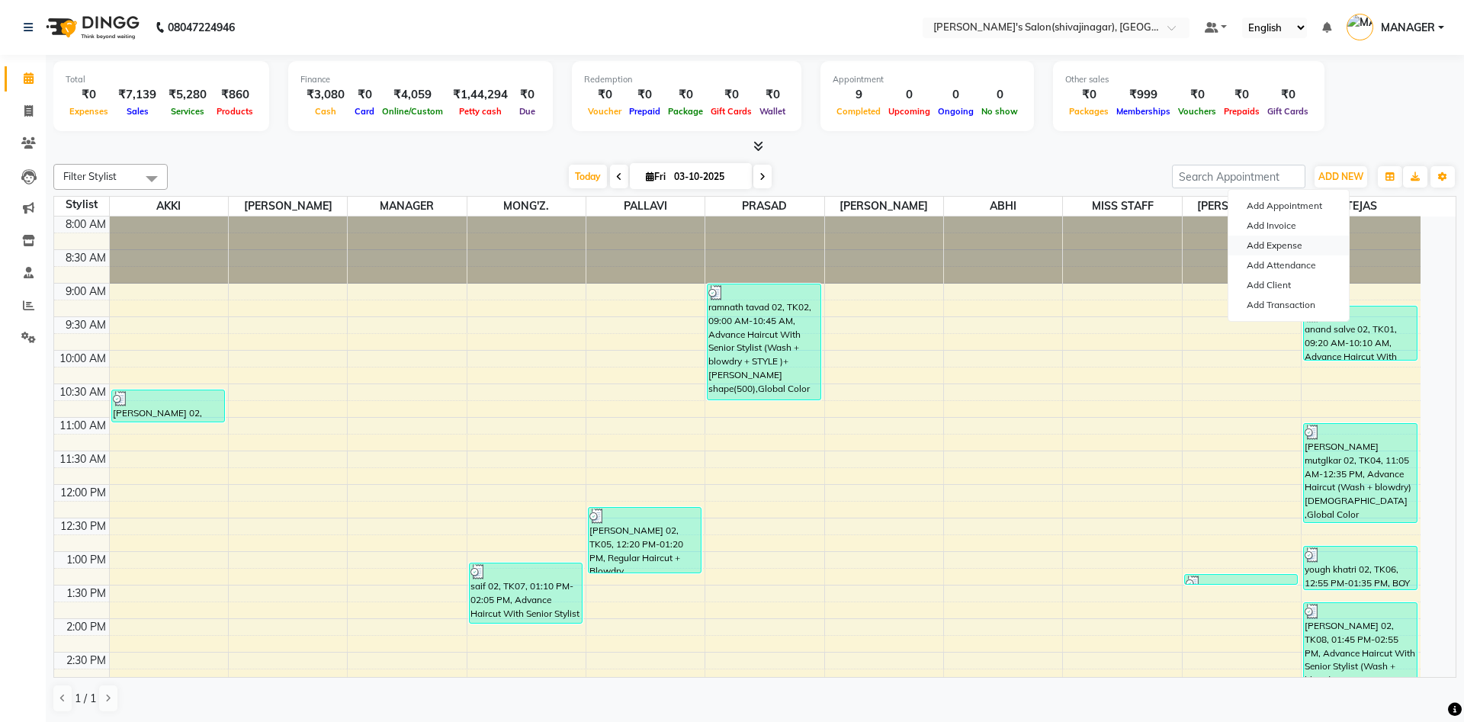
select select "1"
select select "2983"
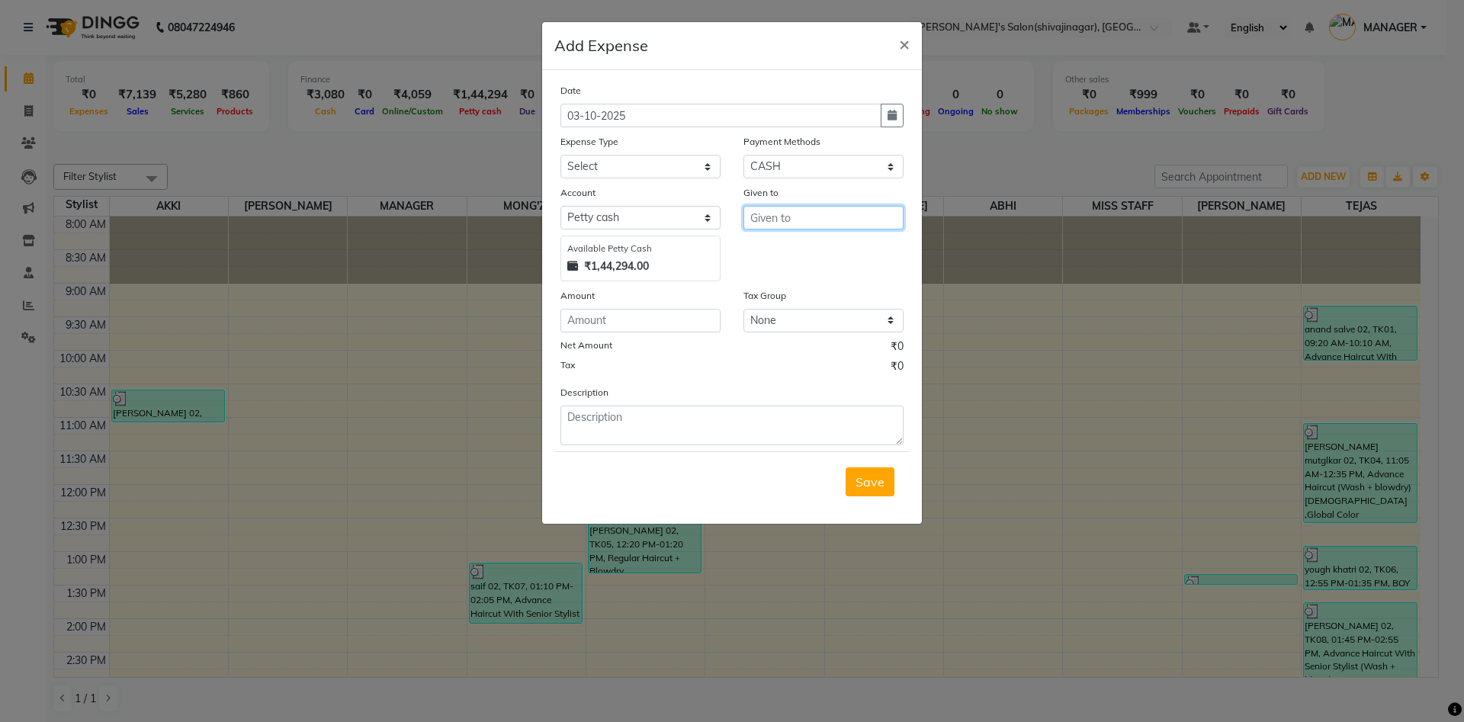
click at [772, 211] on input "text" at bounding box center [823, 218] width 160 height 24
click at [790, 247] on ngb-highlight "M ANAGER" at bounding box center [793, 249] width 63 height 15
type input "MANAGER"
click at [580, 159] on select "Select Advance Salary BANK TRANFAR Cash transfer to hub Client Snacks DISTRIBUT…" at bounding box center [640, 167] width 160 height 24
select select "11124"
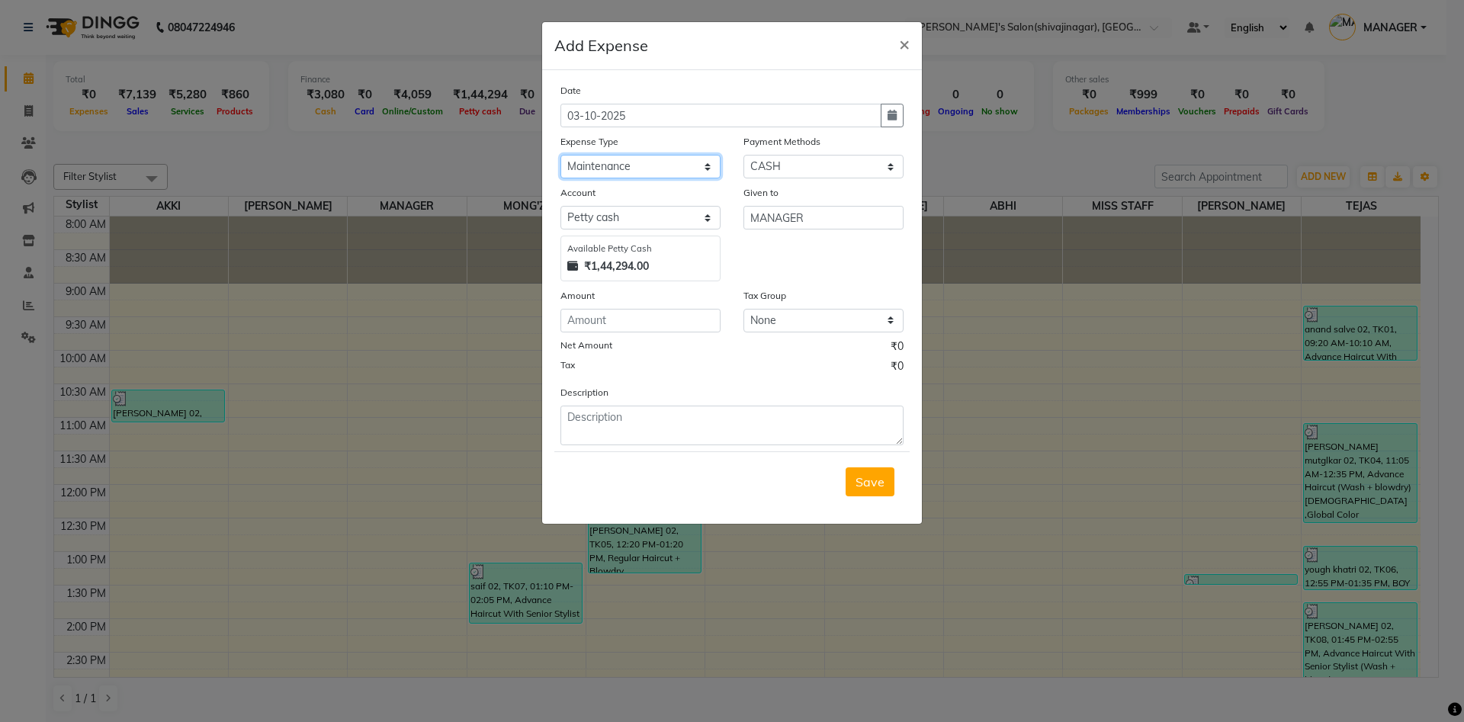
click at [560, 155] on select "Select Advance Salary BANK TRANFAR Cash transfer to hub Client Snacks DISTRIBUT…" at bounding box center [640, 167] width 160 height 24
click at [579, 321] on input "number" at bounding box center [640, 321] width 160 height 24
type input "500"
click at [637, 441] on textarea at bounding box center [731, 426] width 343 height 40
type textarea "500 airolite glue stickk online"
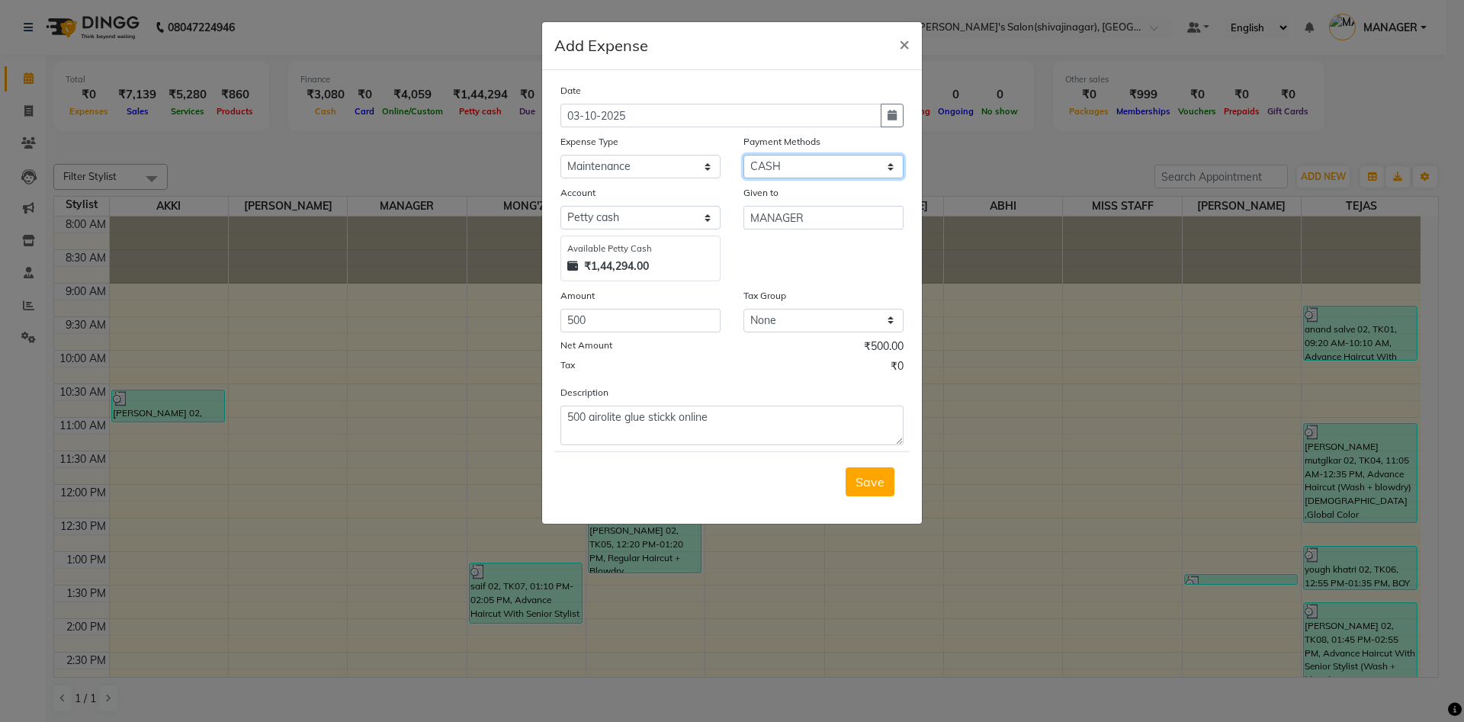
click at [785, 167] on select "Select CARD Voucher Package CASH Points Bank Wallet Prepaid GPay PhonePe PayTM …" at bounding box center [823, 167] width 160 height 24
select select "7"
click at [743, 155] on select "Select CARD Voucher Package CASH Points Bank Wallet Prepaid GPay PhonePe PayTM …" at bounding box center [823, 167] width 160 height 24
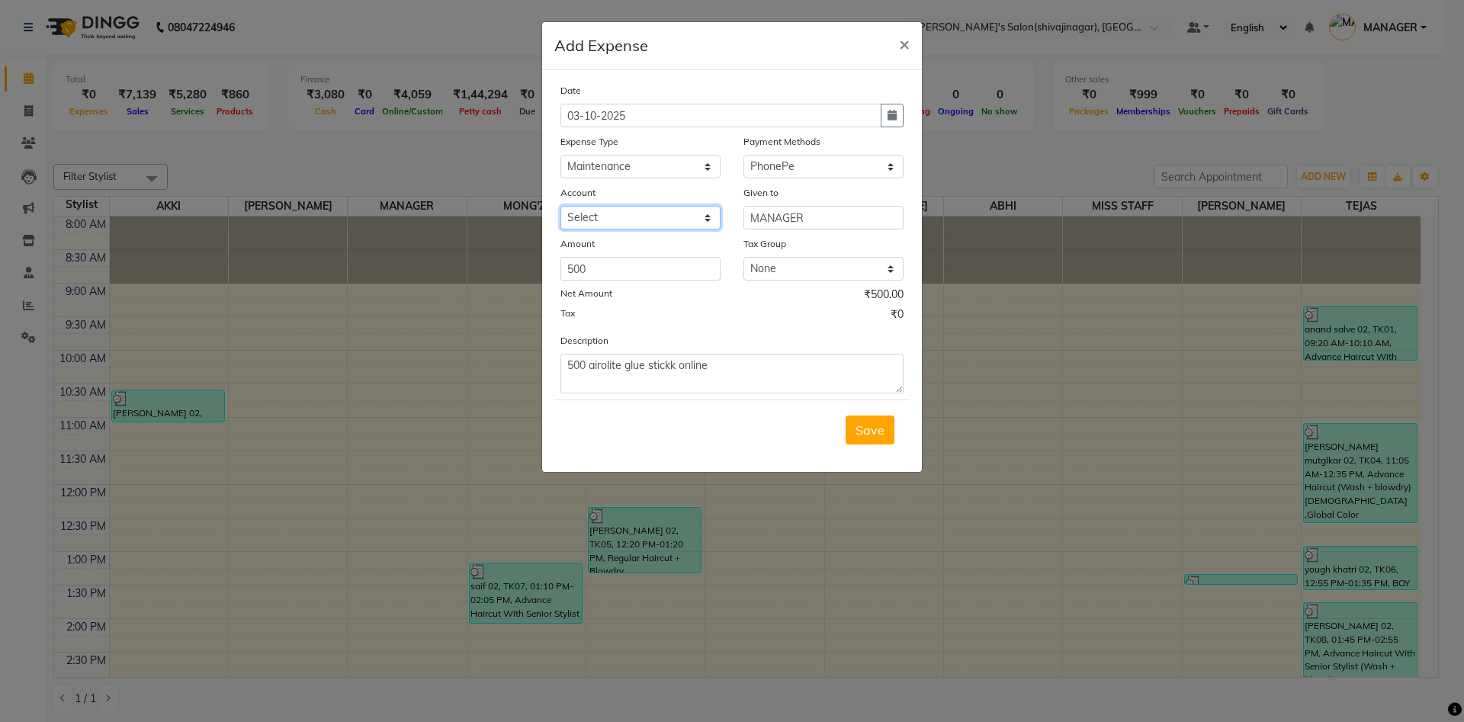
click at [606, 220] on select "Select [PERSON_NAME]" at bounding box center [640, 218] width 160 height 24
select select "5375"
click at [560, 206] on select "Select [PERSON_NAME]" at bounding box center [640, 218] width 160 height 24
click at [889, 119] on icon "button" at bounding box center [891, 115] width 9 height 11
select select "10"
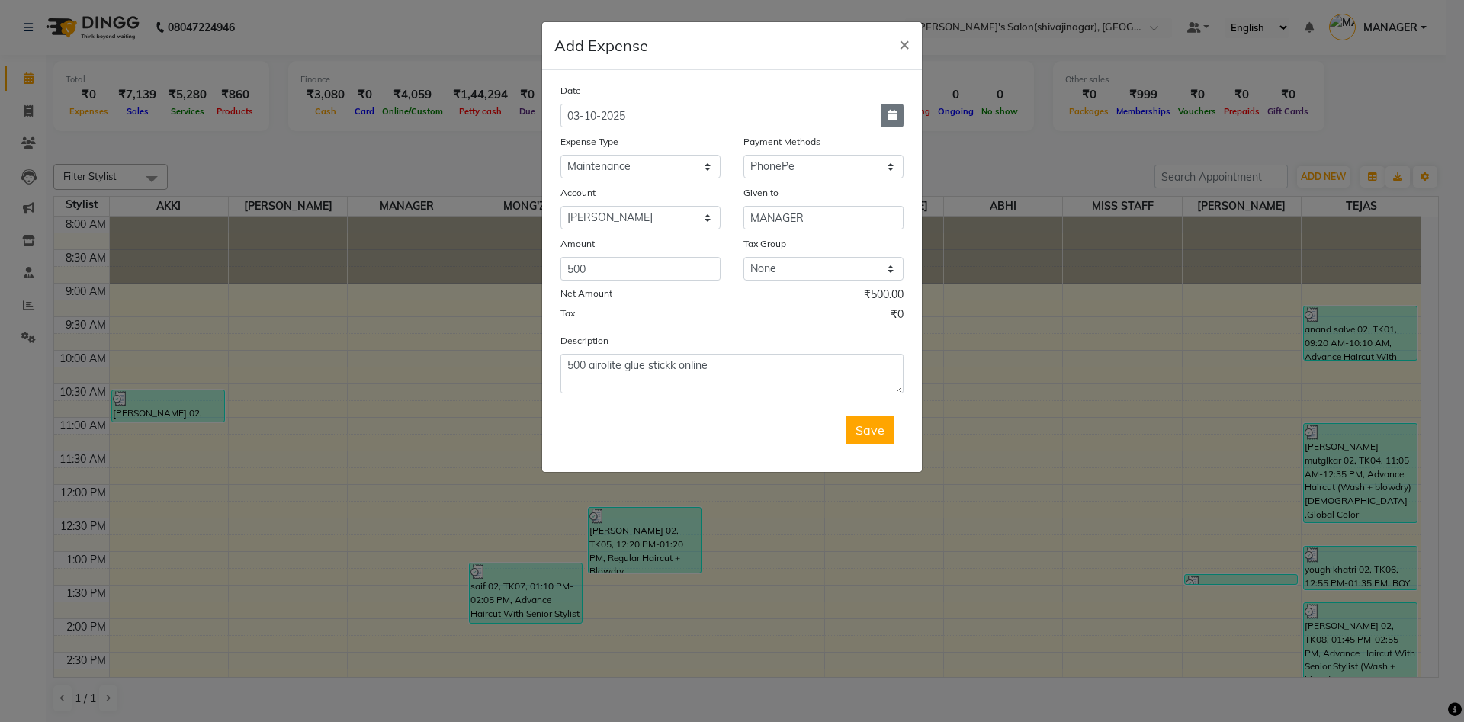
select select "2025"
click at [576, 146] on button "Previous month" at bounding box center [573, 145] width 13 height 24
select select "9"
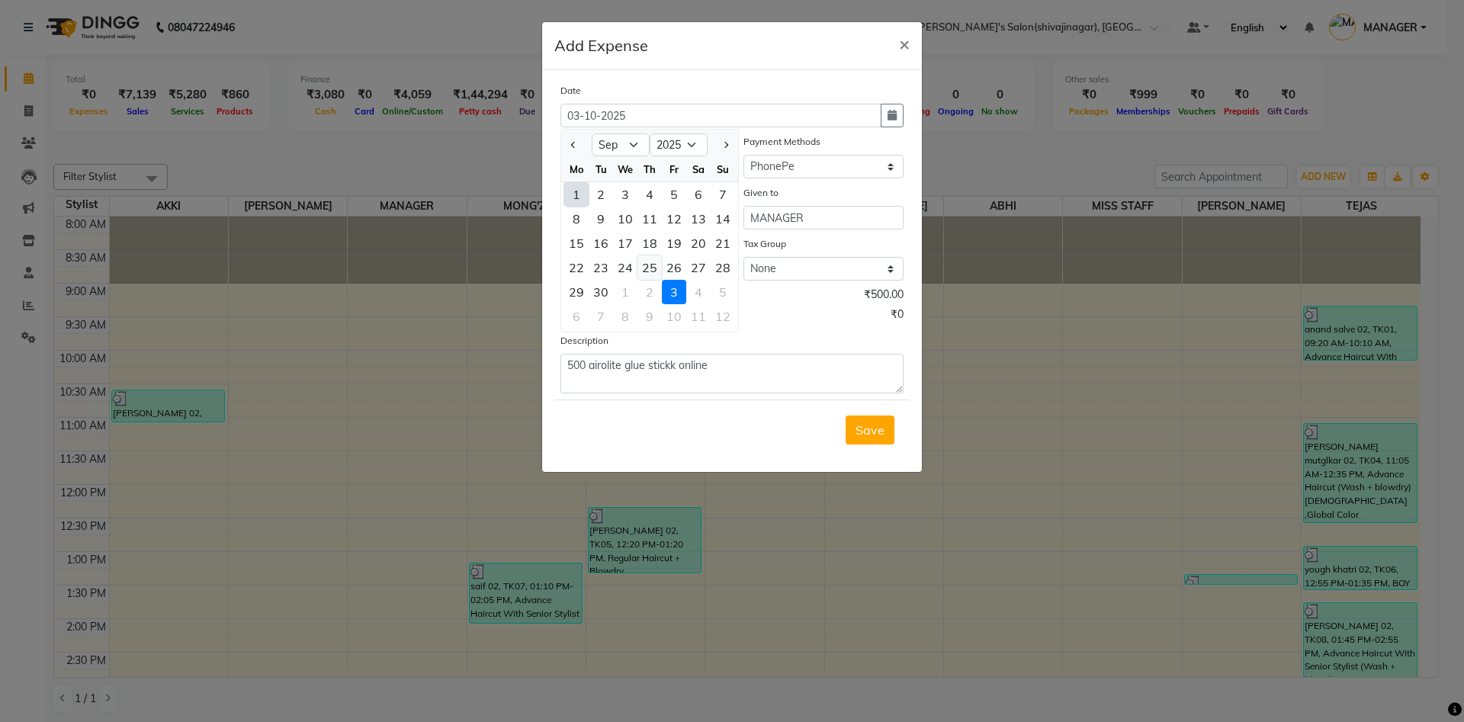
click at [655, 274] on div "25" at bounding box center [649, 267] width 24 height 24
type input "[DATE]"
click at [685, 308] on div "Tax ₹0" at bounding box center [731, 316] width 343 height 20
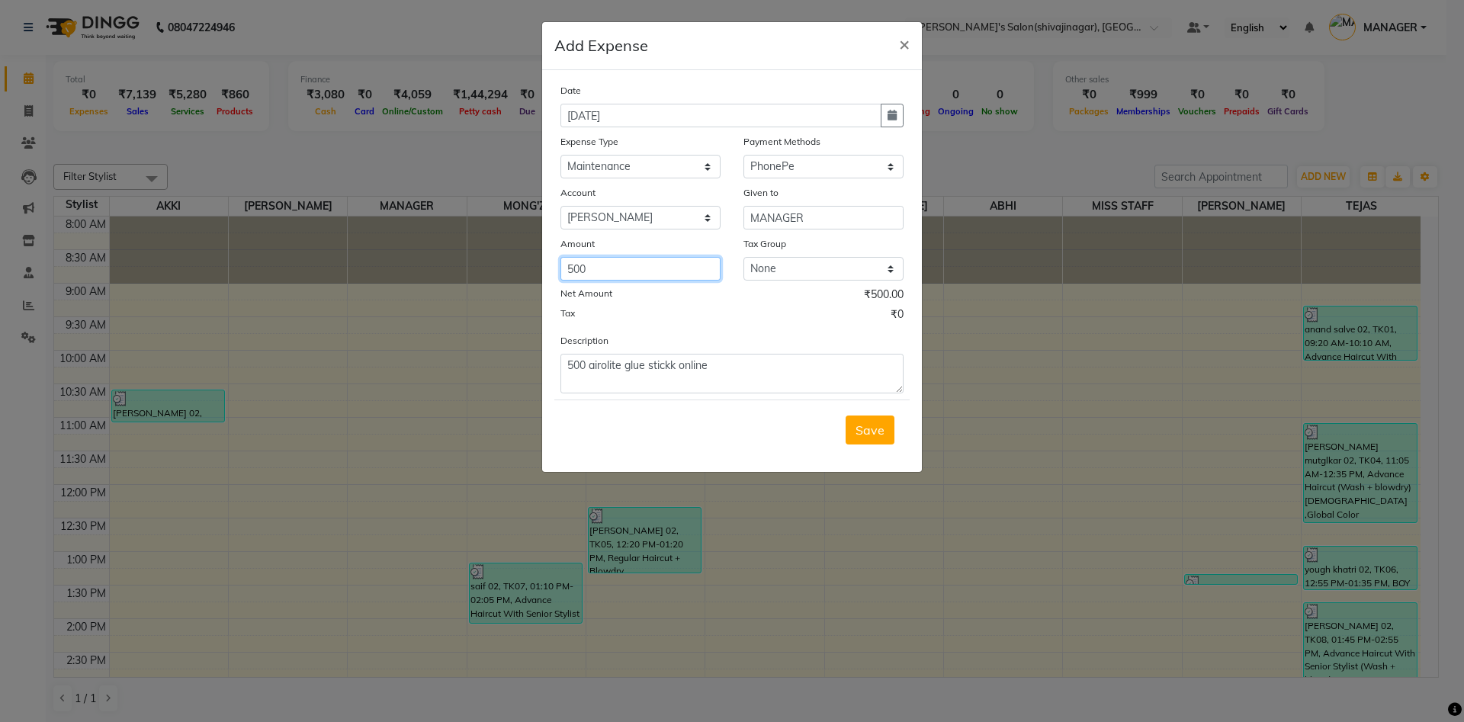
click at [593, 271] on input "500" at bounding box center [640, 269] width 160 height 24
type input "570"
click at [584, 360] on textarea "500 airolite glue stickk online" at bounding box center [731, 374] width 343 height 40
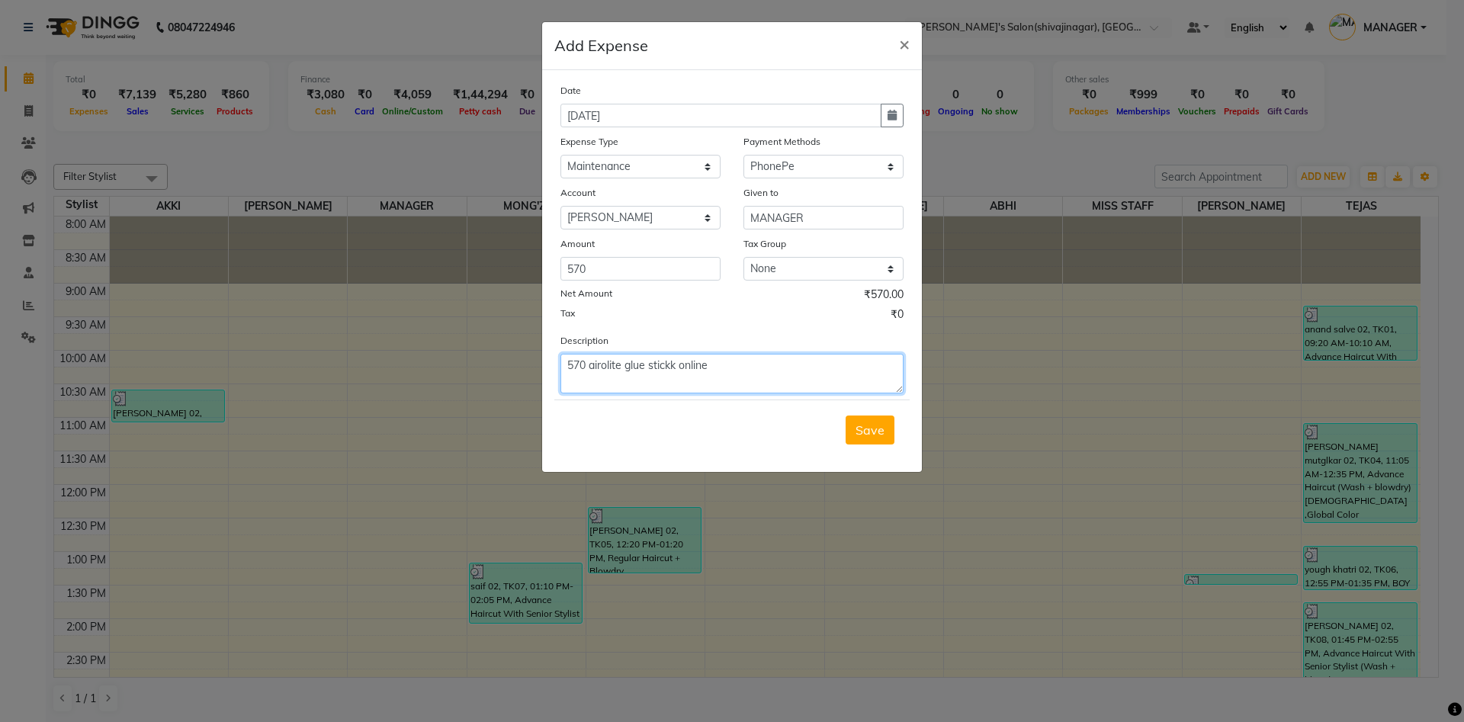
click at [729, 354] on textarea "570 airolite glue stickk online" at bounding box center [731, 374] width 343 height 40
click at [784, 371] on textarea "570 airolite glue stickk online feviquick" at bounding box center [731, 374] width 343 height 40
click at [711, 305] on div "Net Amount ₹570.00" at bounding box center [731, 297] width 343 height 20
click at [772, 364] on textarea "570 airolite glue stickk online feviquick" at bounding box center [731, 374] width 343 height 40
type textarea "570 airolite glue stickk online"
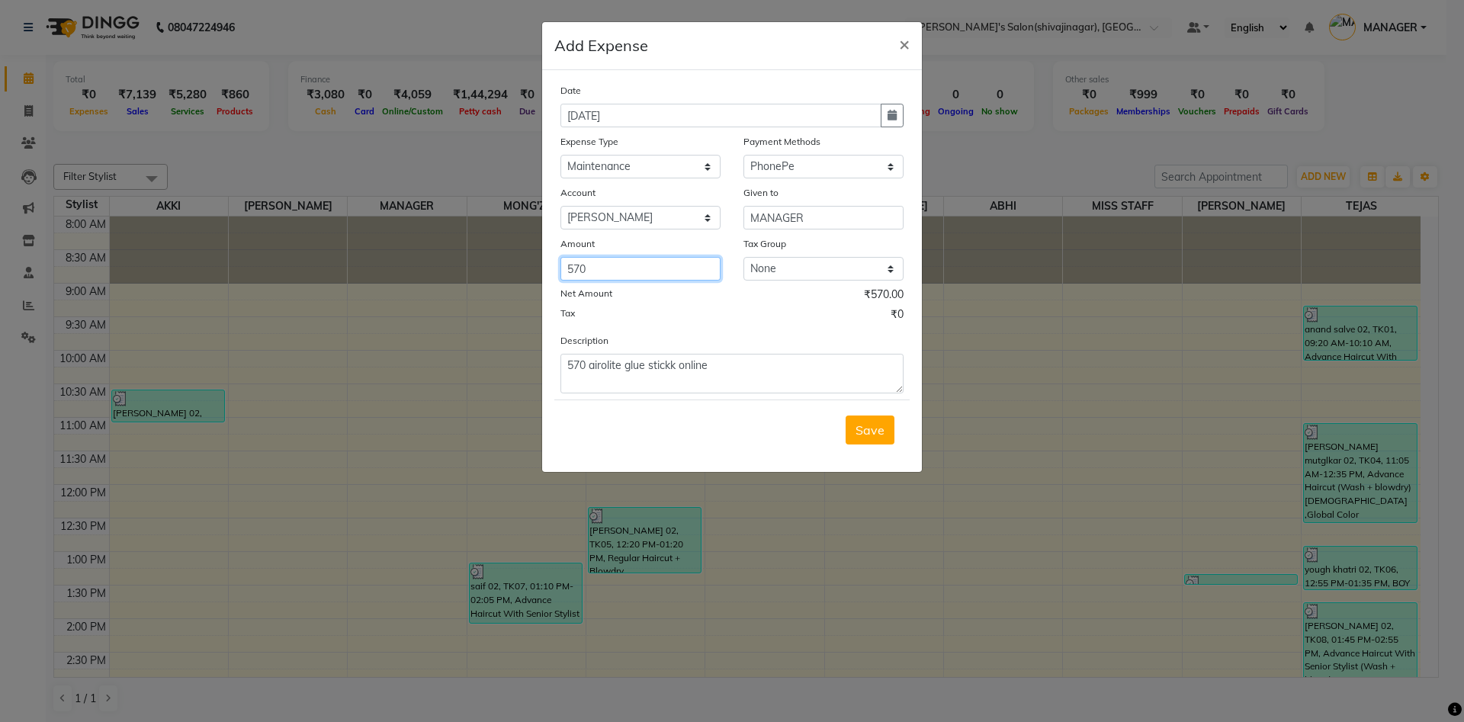
click at [643, 275] on input "570" at bounding box center [640, 269] width 160 height 24
type input "500"
click at [585, 363] on textarea "570 airolite glue stickk online" at bounding box center [731, 374] width 343 height 40
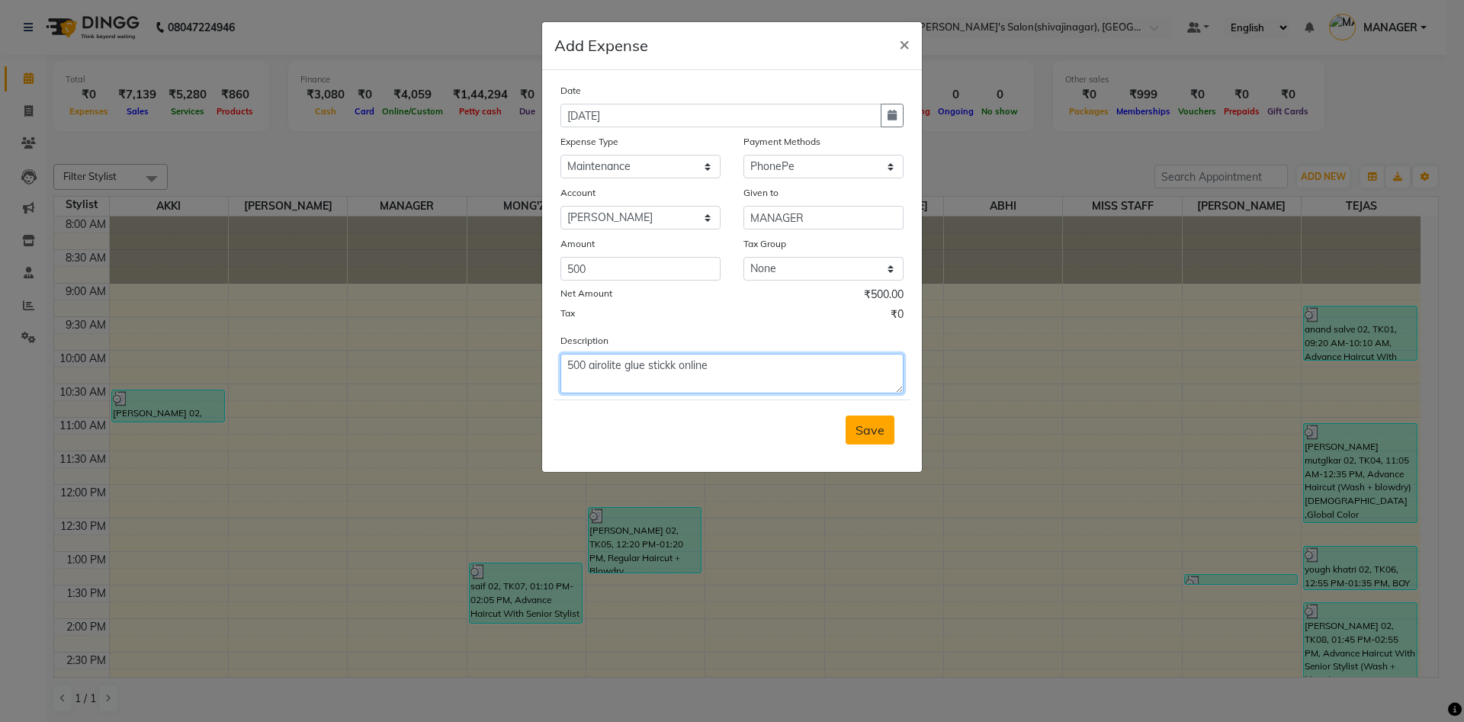
type textarea "500 airolite glue stickk online"
click at [867, 423] on span "Save" at bounding box center [869, 429] width 29 height 15
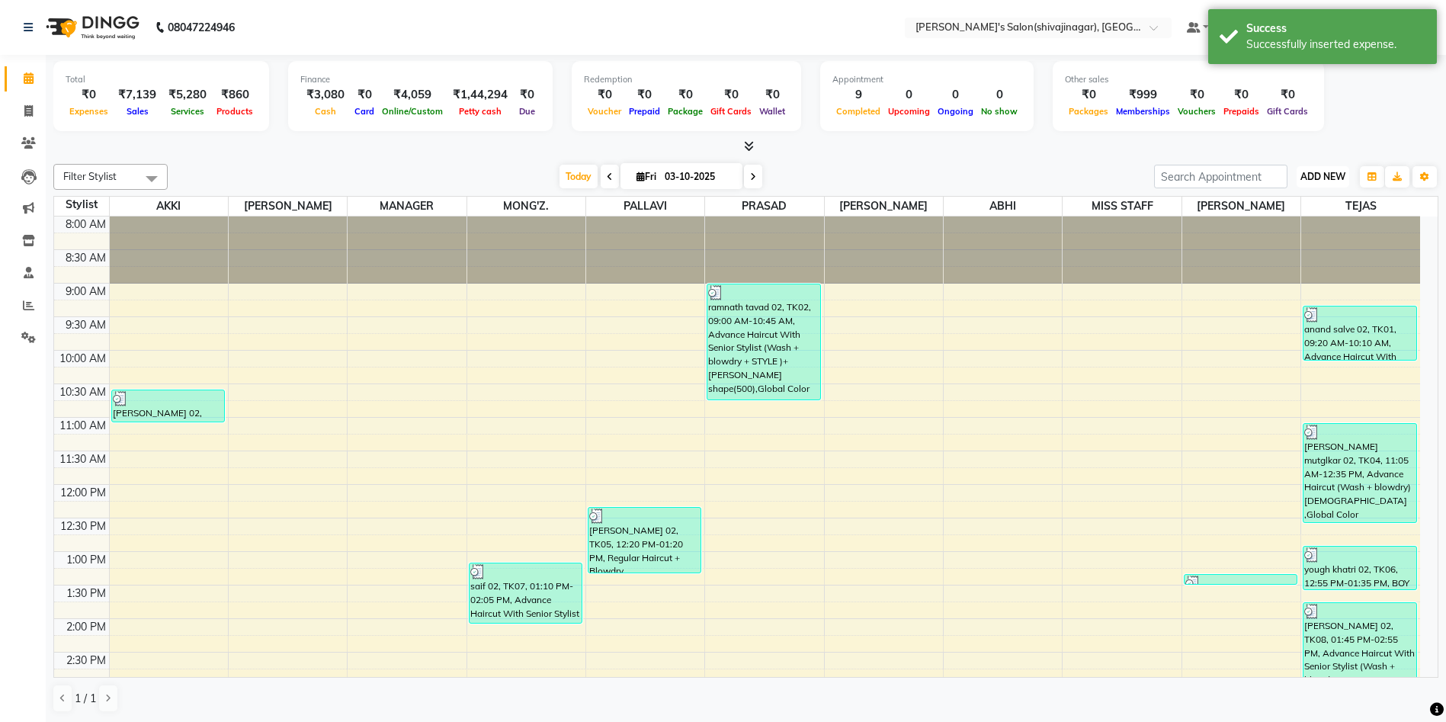
click at [1305, 174] on span "ADD NEW" at bounding box center [1323, 176] width 45 height 11
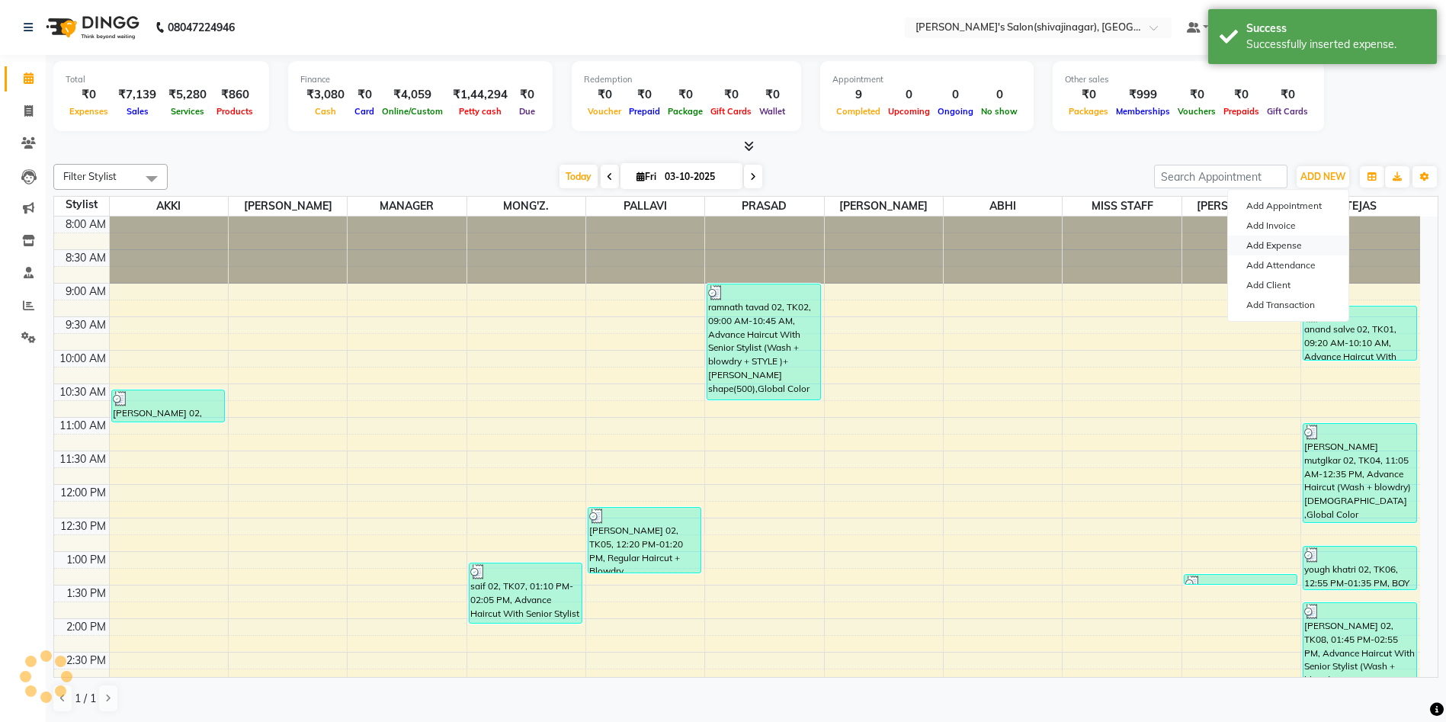
click at [1297, 250] on link "Add Expense" at bounding box center [1288, 246] width 120 height 20
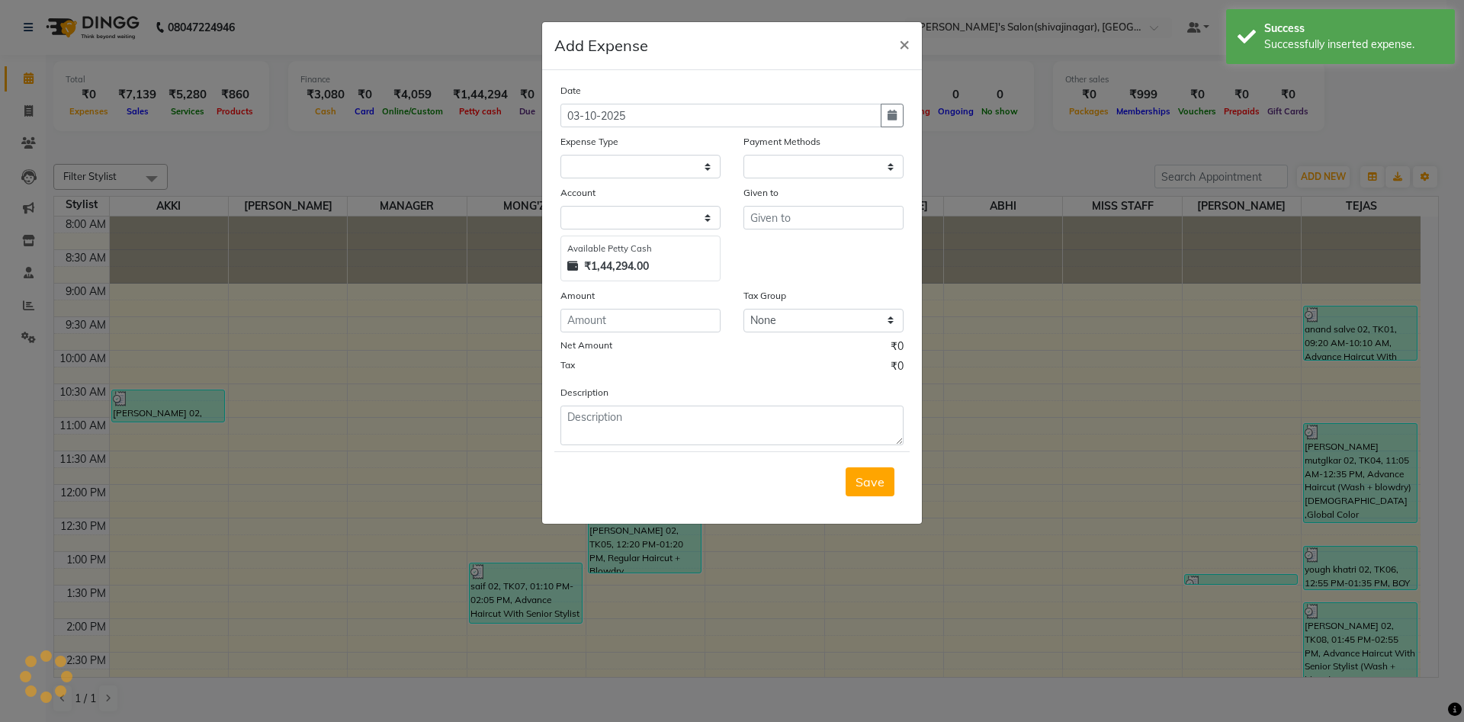
select select "1"
select select "2983"
click at [779, 220] on input "text" at bounding box center [823, 218] width 160 height 24
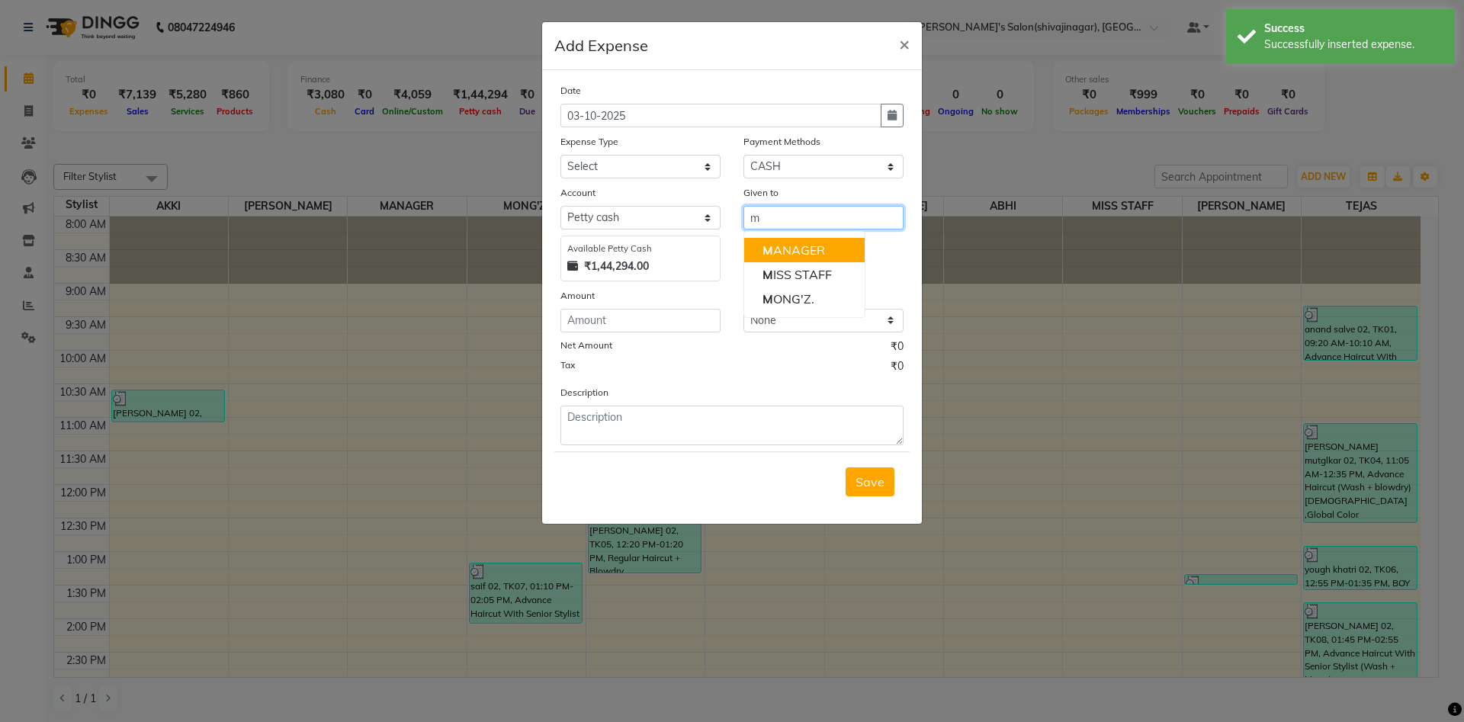
click at [763, 257] on span "M" at bounding box center [767, 249] width 11 height 15
type input "MANAGER"
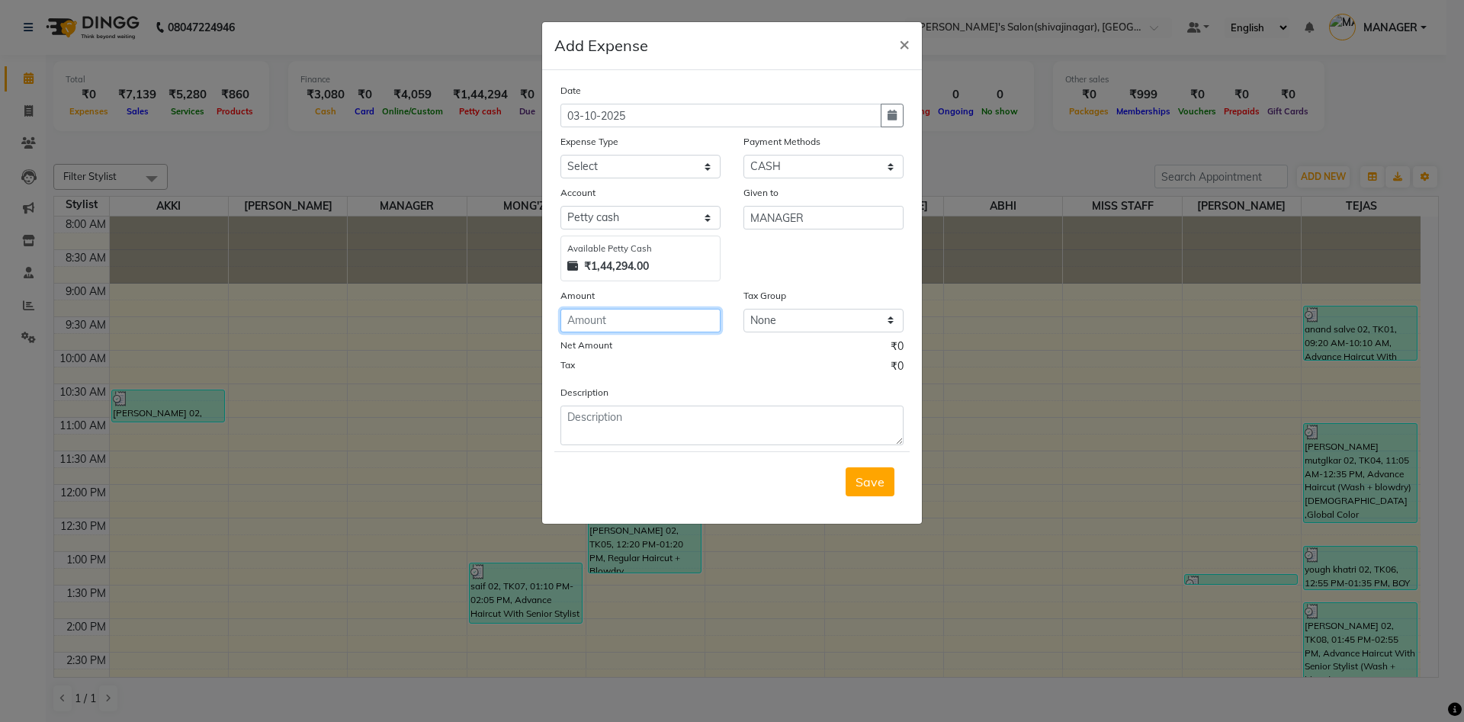
click at [612, 324] on input "number" at bounding box center [640, 321] width 160 height 24
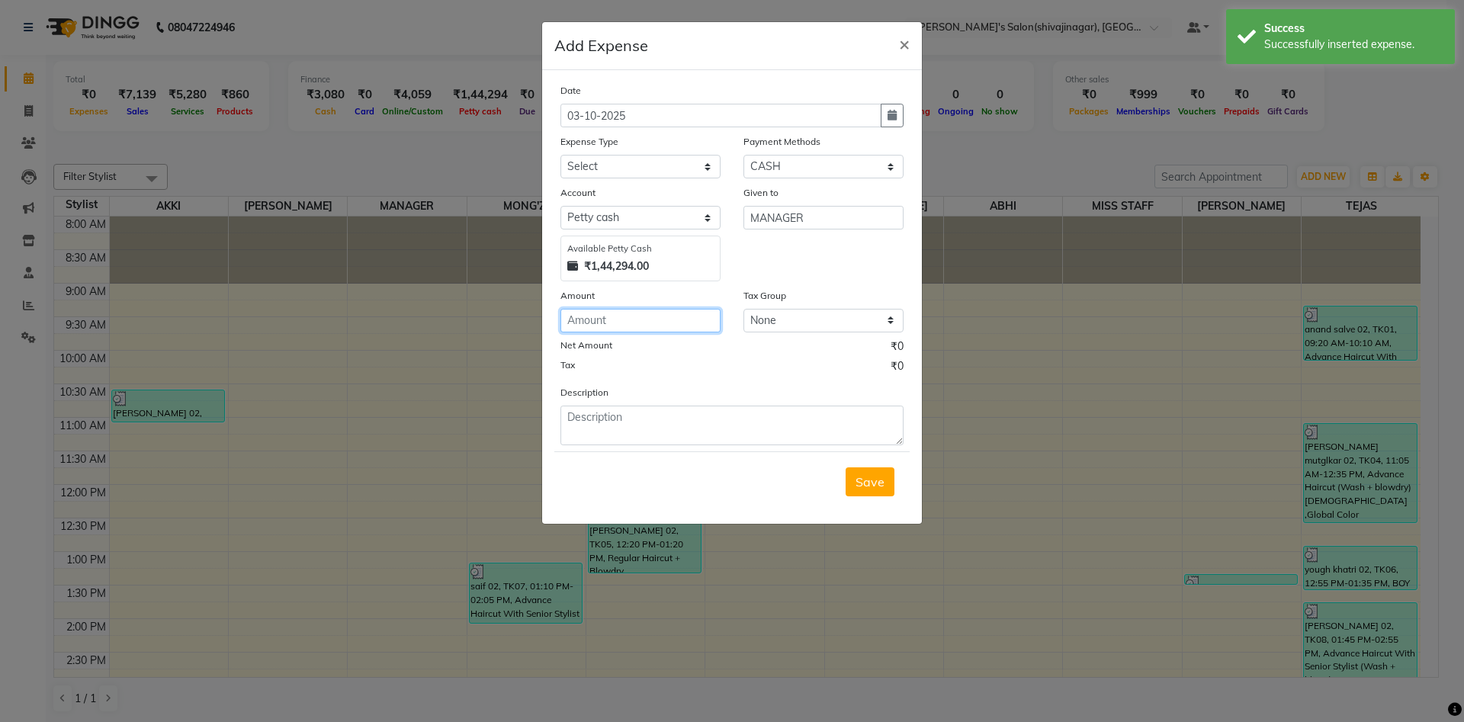
click at [612, 324] on input "number" at bounding box center [640, 321] width 160 height 24
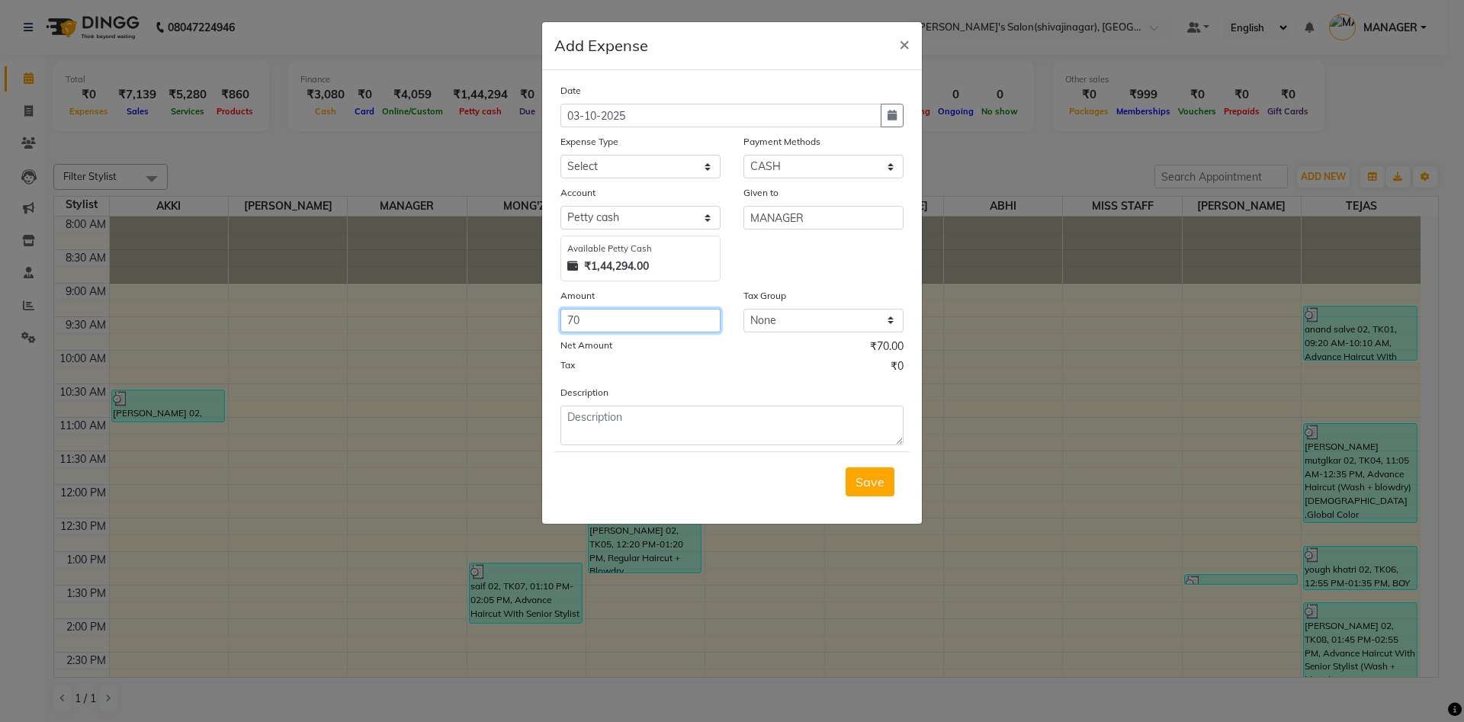
type input "70"
click at [614, 435] on textarea at bounding box center [731, 426] width 343 height 40
type textarea "70 fevistick cash"
click at [566, 170] on select "Select Advance Salary BANK TRANFAR Cash transfer to hub Client Snacks DISTRIBUT…" at bounding box center [640, 167] width 160 height 24
select select "11124"
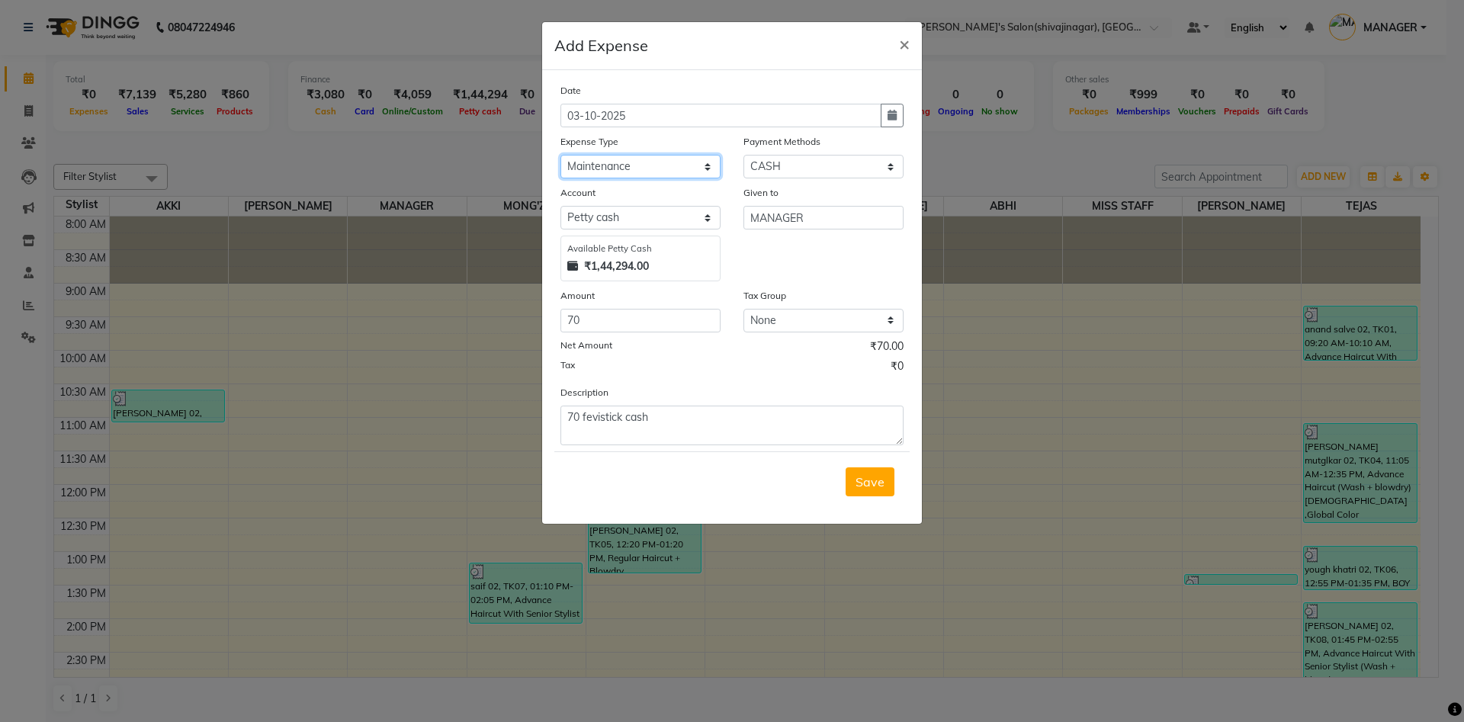
click at [560, 155] on select "Select Advance Salary BANK TRANFAR Cash transfer to hub Client Snacks DISTRIBUT…" at bounding box center [640, 167] width 160 height 24
click at [788, 166] on select "Select CARD Voucher Package CASH Points Bank Wallet Prepaid GPay PhonePe PayTM …" at bounding box center [823, 167] width 160 height 24
click at [722, 203] on div "Account Select [PERSON_NAME] [PERSON_NAME] Available [PERSON_NAME] Cash ₹1,44,2…" at bounding box center [640, 233] width 183 height 97
click at [892, 124] on button "button" at bounding box center [892, 116] width 23 height 24
select select "10"
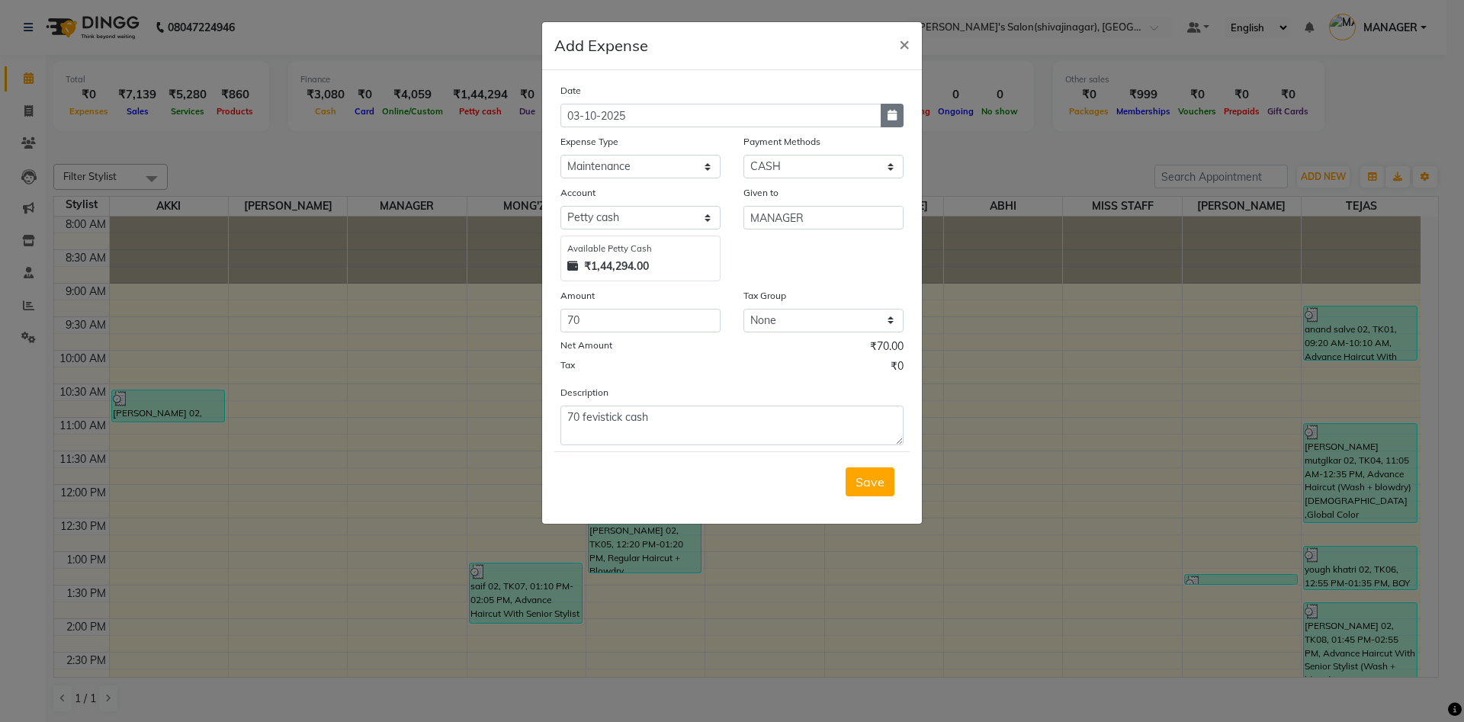
select select "2025"
click at [568, 144] on button "Previous month" at bounding box center [573, 145] width 13 height 24
select select "9"
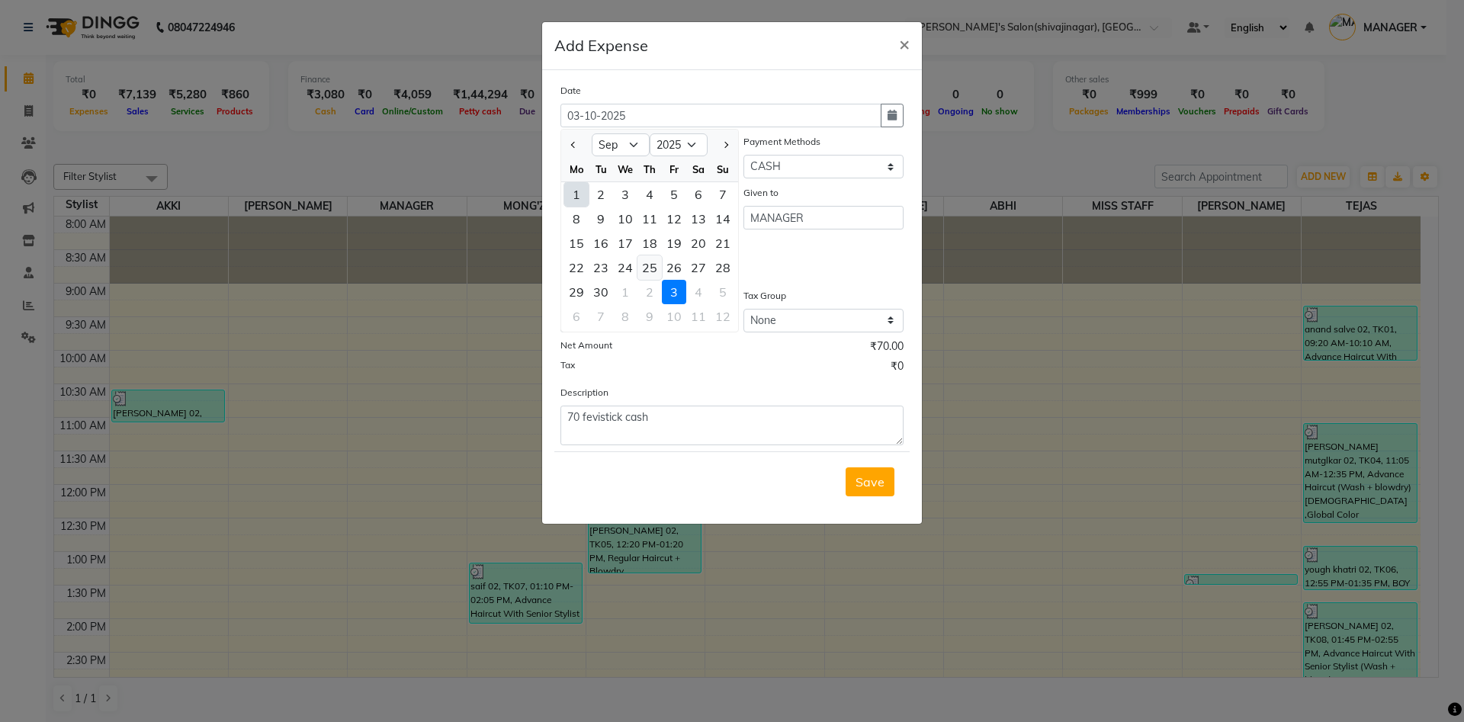
click at [652, 265] on div "25" at bounding box center [649, 267] width 24 height 24
type input "[DATE]"
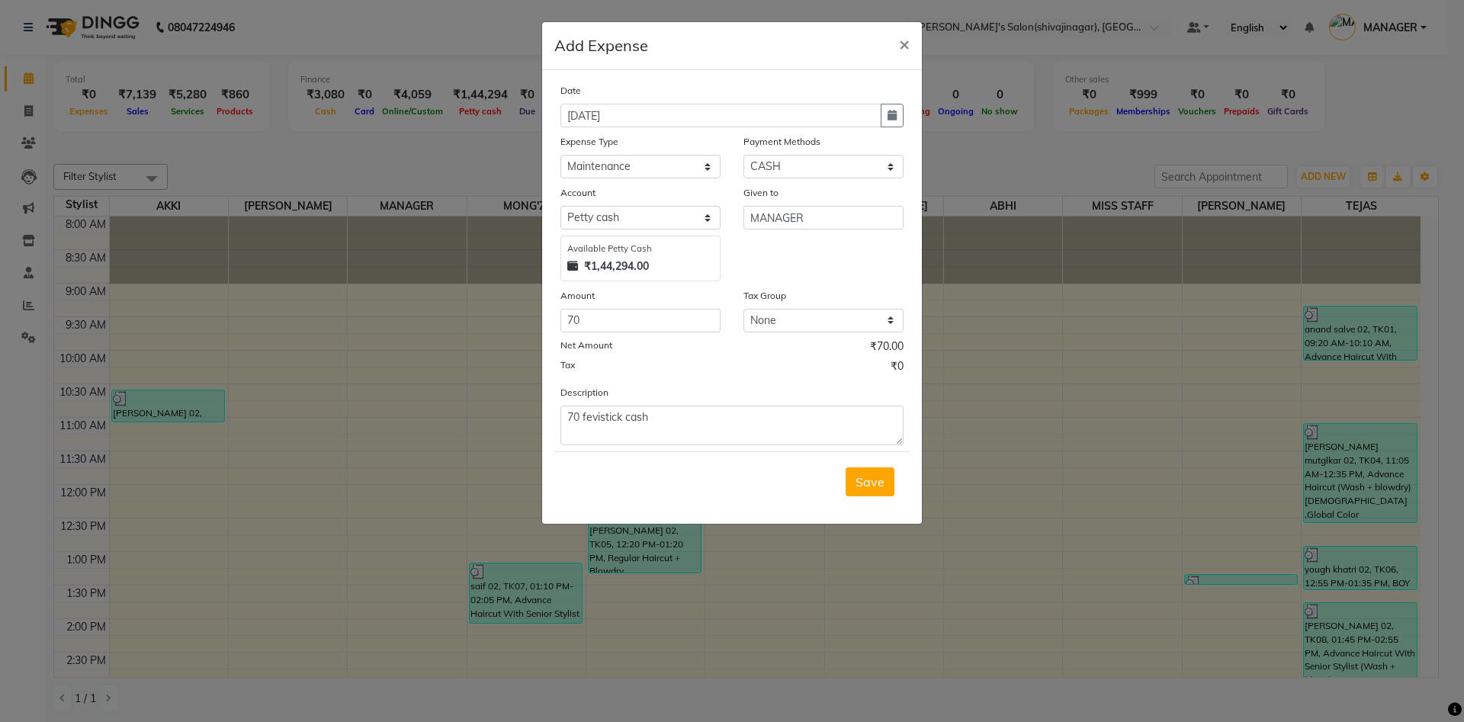
click at [759, 245] on div "Given to MANAGER" at bounding box center [823, 233] width 183 height 97
click at [864, 477] on span "Save" at bounding box center [869, 481] width 29 height 15
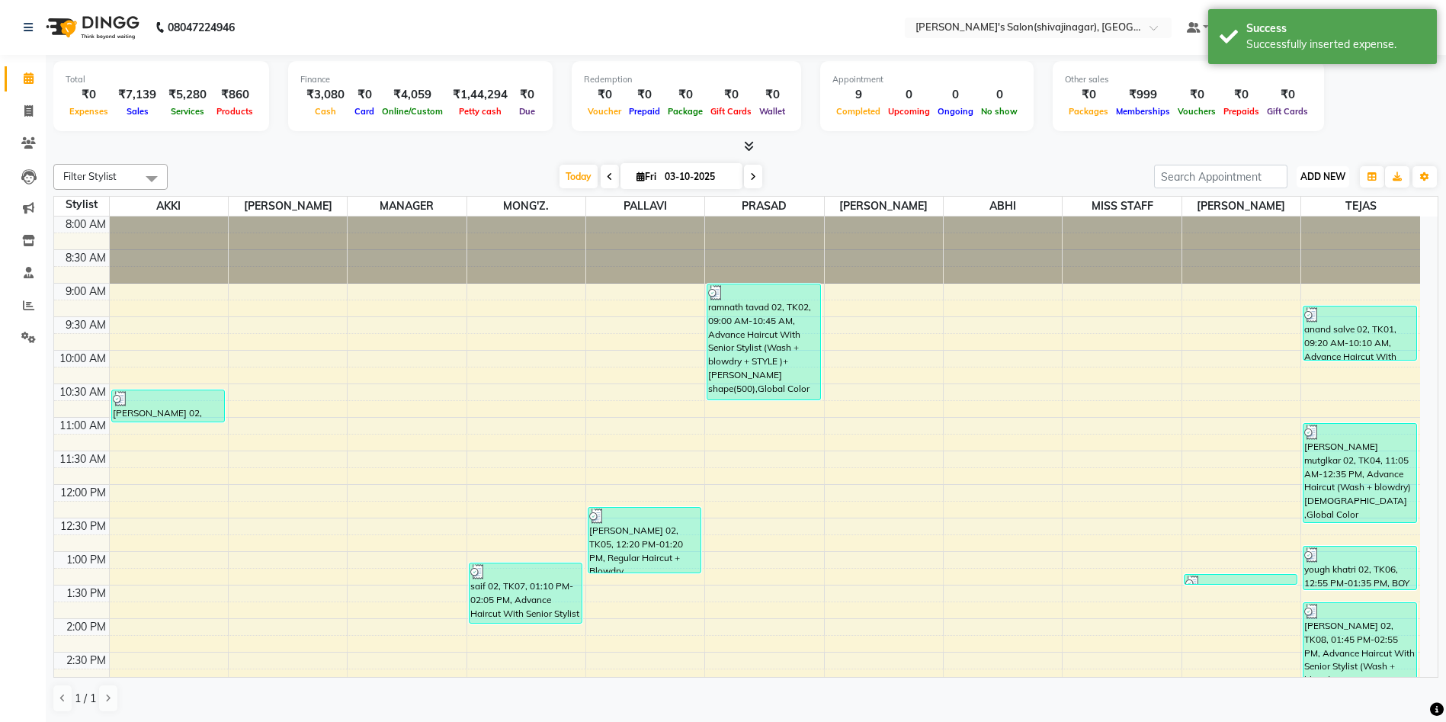
click at [1309, 180] on span "ADD NEW" at bounding box center [1323, 176] width 45 height 11
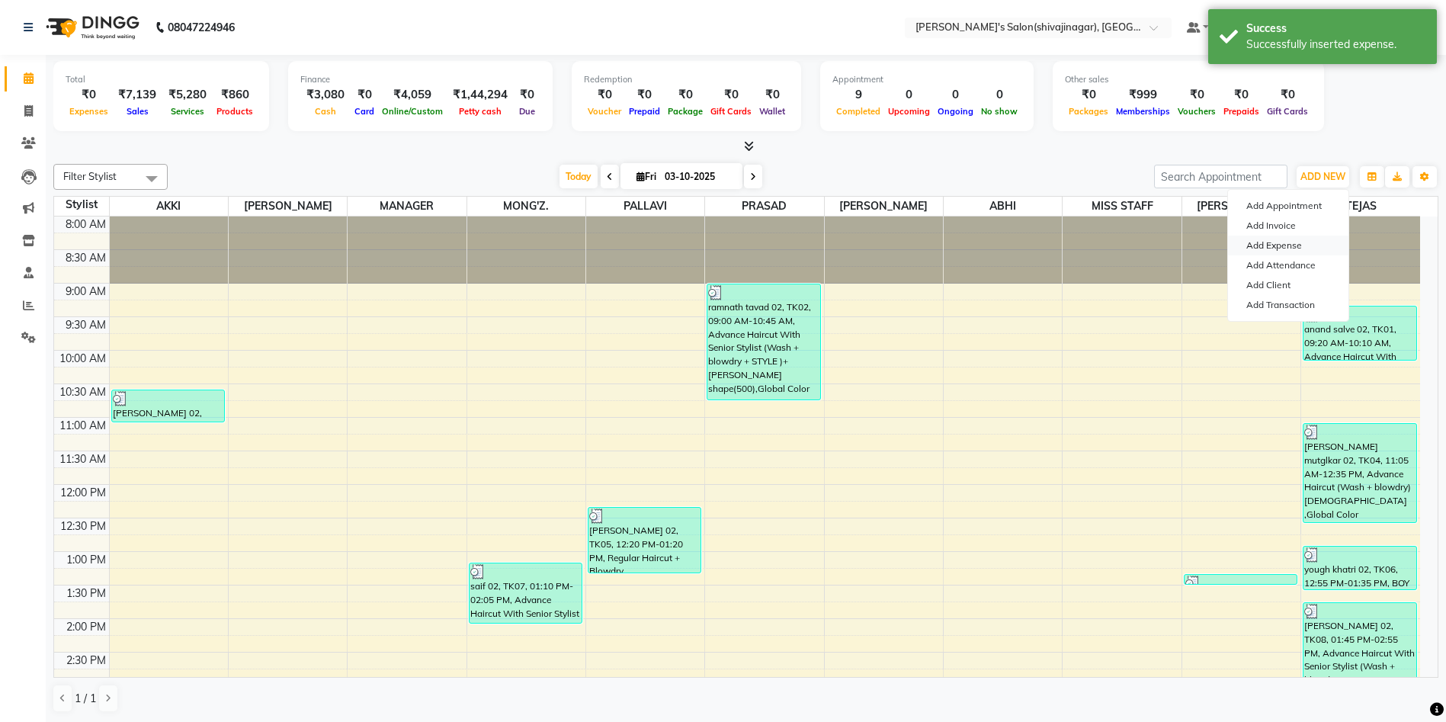
click at [1289, 248] on link "Add Expense" at bounding box center [1288, 246] width 120 height 20
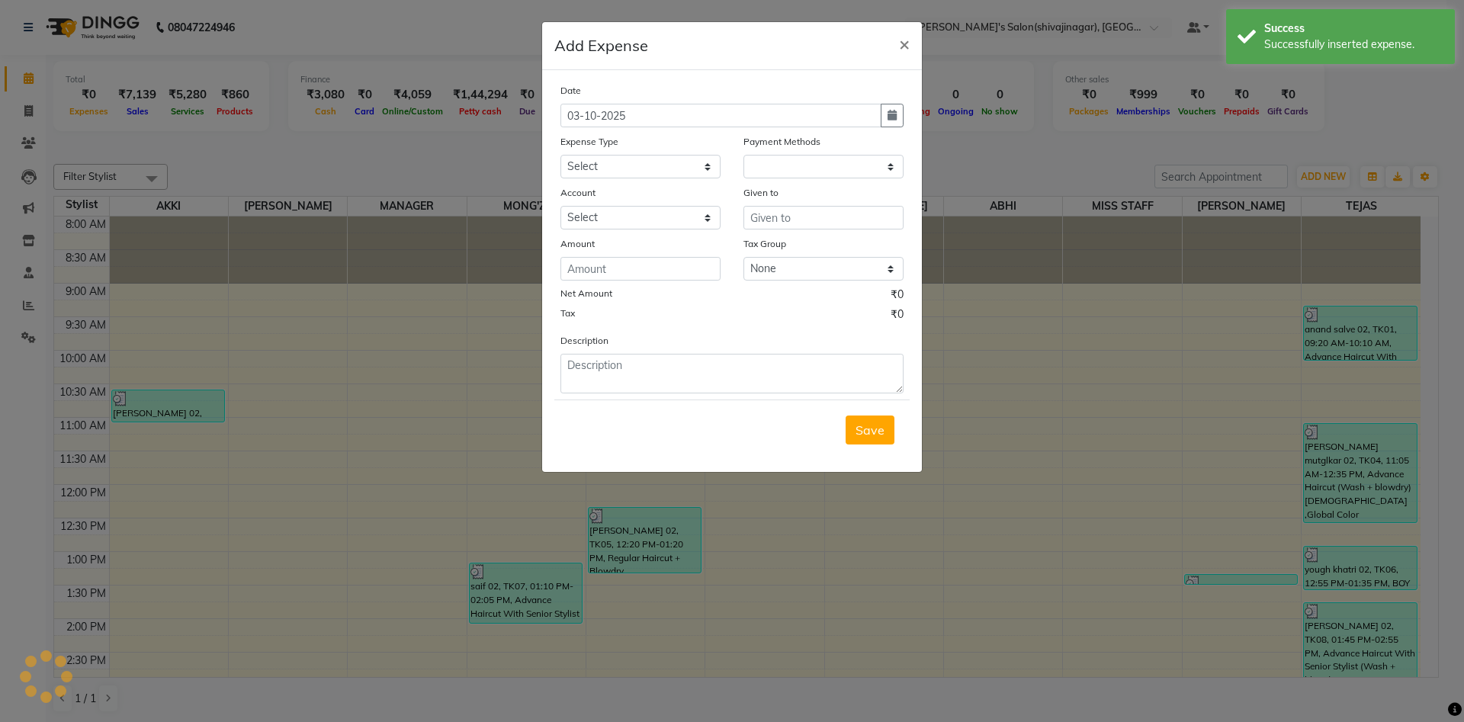
select select "1"
select select "2983"
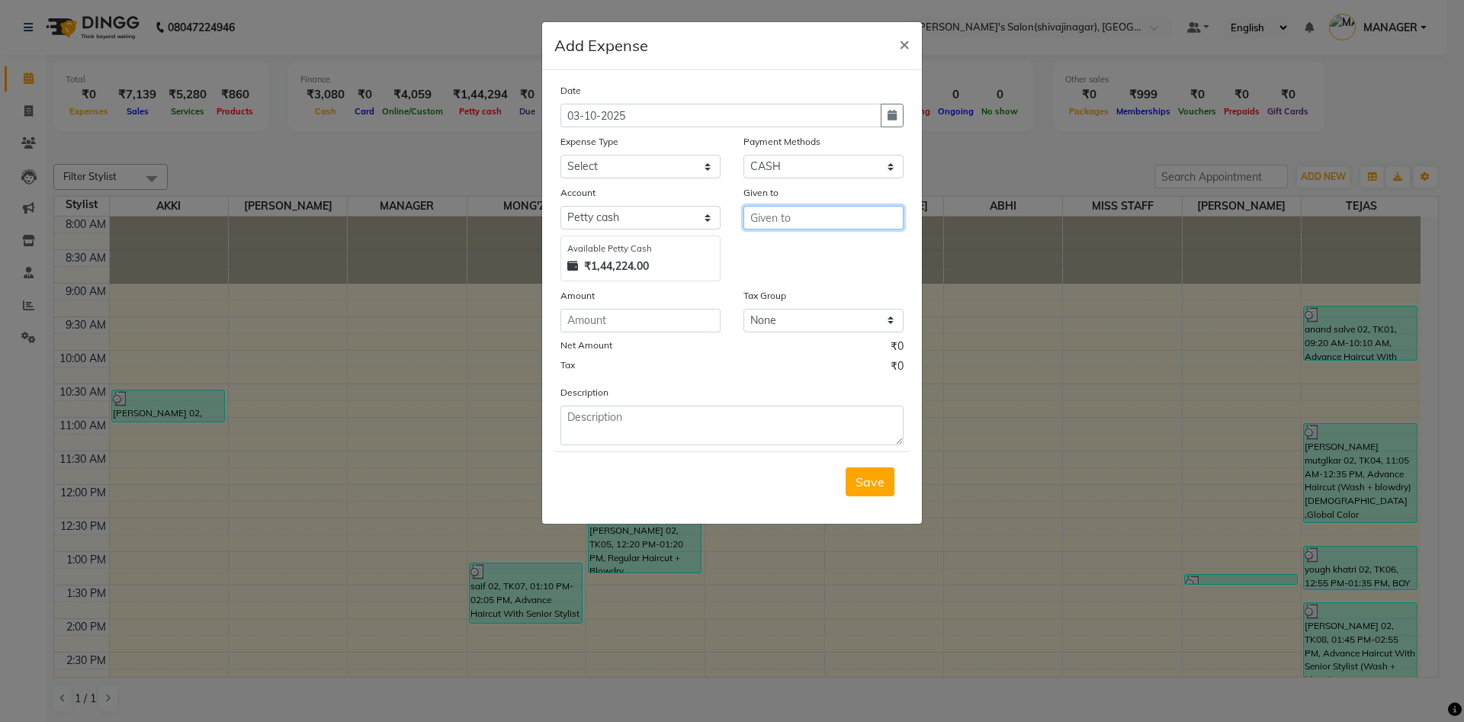
click at [759, 221] on input "text" at bounding box center [823, 218] width 160 height 24
click at [784, 247] on ngb-highlight "M ANAGER" at bounding box center [793, 249] width 63 height 15
type input "MANAGER"
click at [618, 319] on input "number" at bounding box center [640, 321] width 160 height 24
type input "200"
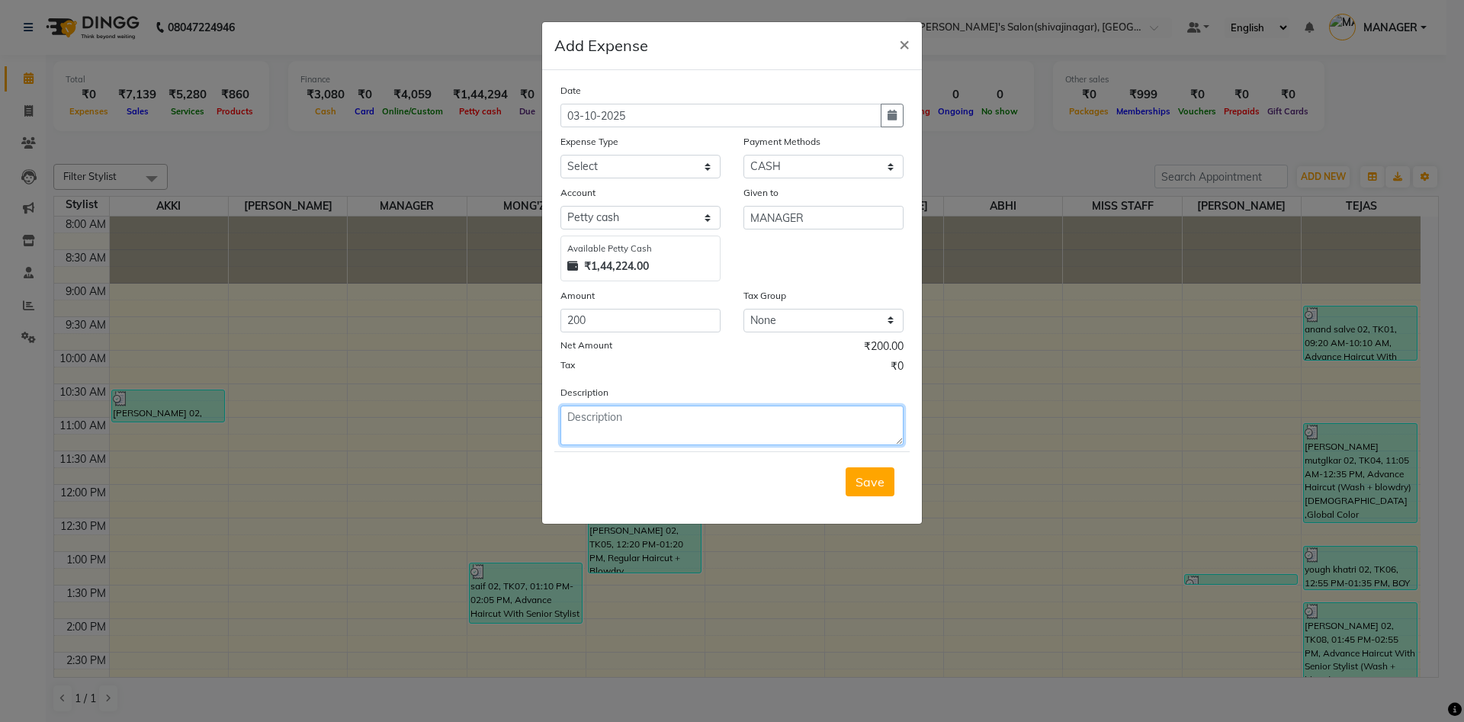
click at [597, 440] on textarea at bounding box center [731, 426] width 343 height 40
type textarea "plyshoit gadibhade 200 cash"
click at [605, 161] on select "Select Advance Salary BANK TRANFAR Cash transfer to hub Client Snacks DISTRIBUT…" at bounding box center [640, 167] width 160 height 24
select select "11124"
click at [560, 155] on select "Select Advance Salary BANK TRANFAR Cash transfer to hub Client Snacks DISTRIBUT…" at bounding box center [640, 167] width 160 height 24
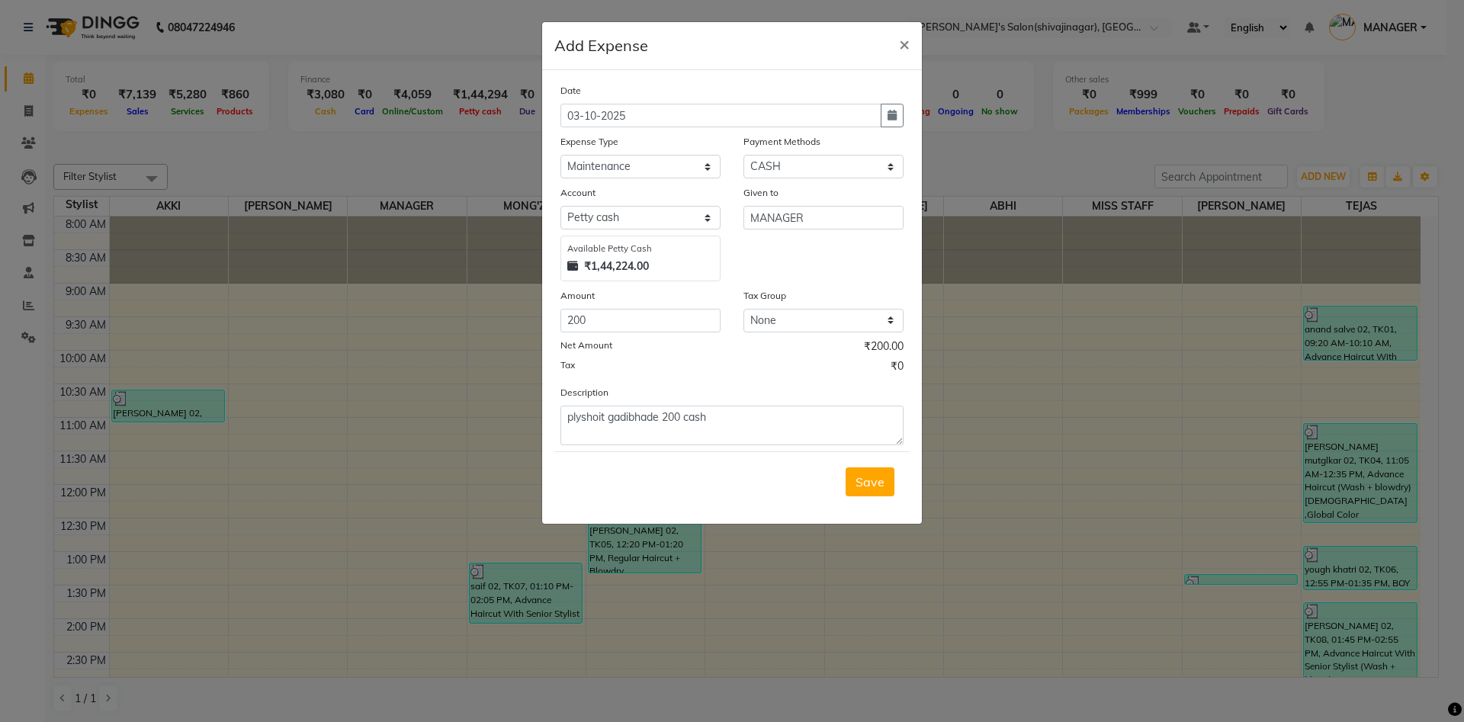
click at [688, 385] on div "Description plyshoit gadibhade 200 cash" at bounding box center [732, 414] width 366 height 61
click at [884, 120] on button "button" at bounding box center [892, 116] width 23 height 24
select select "10"
select select "2025"
click at [572, 145] on span "Previous month" at bounding box center [574, 145] width 6 height 6
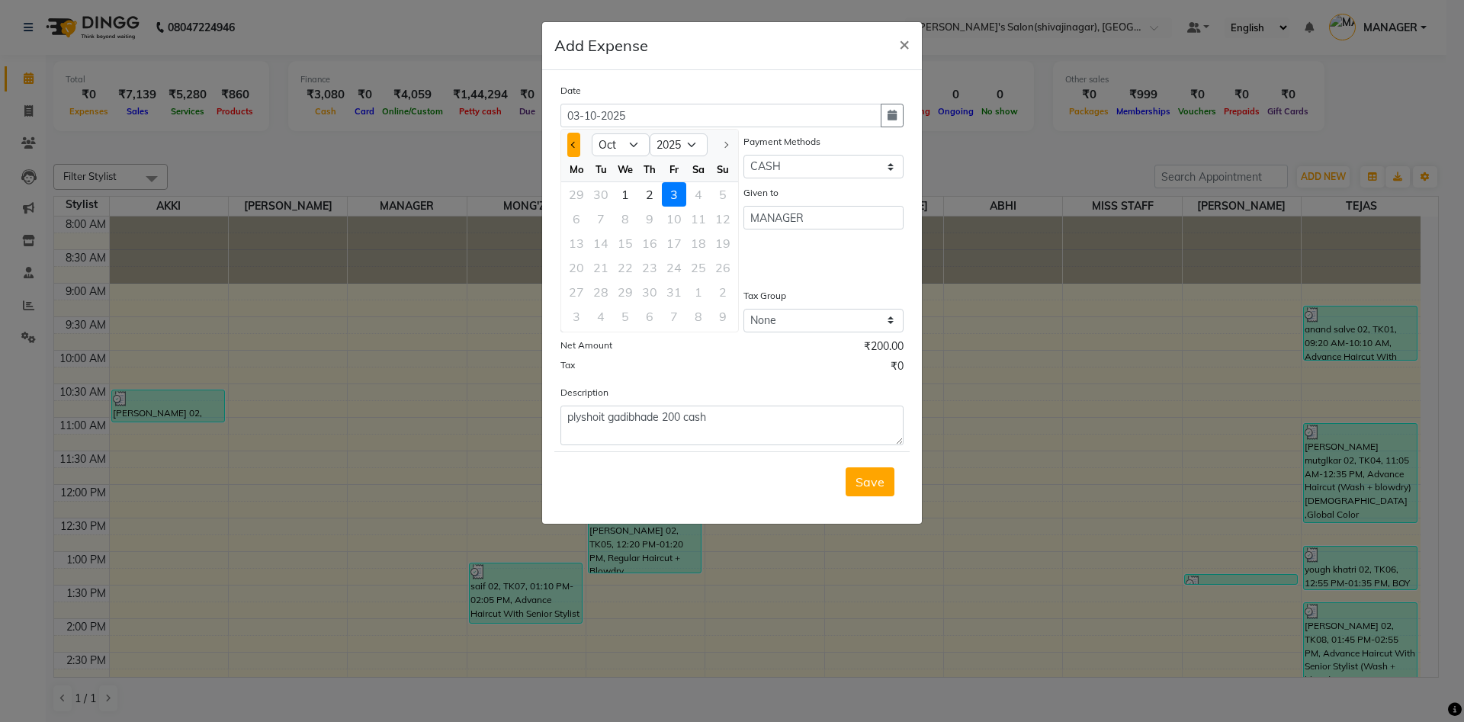
select select "9"
click at [673, 268] on div "26" at bounding box center [674, 267] width 24 height 24
type input "26-09-2025"
click at [818, 268] on div "Given to MANAGER" at bounding box center [823, 233] width 183 height 97
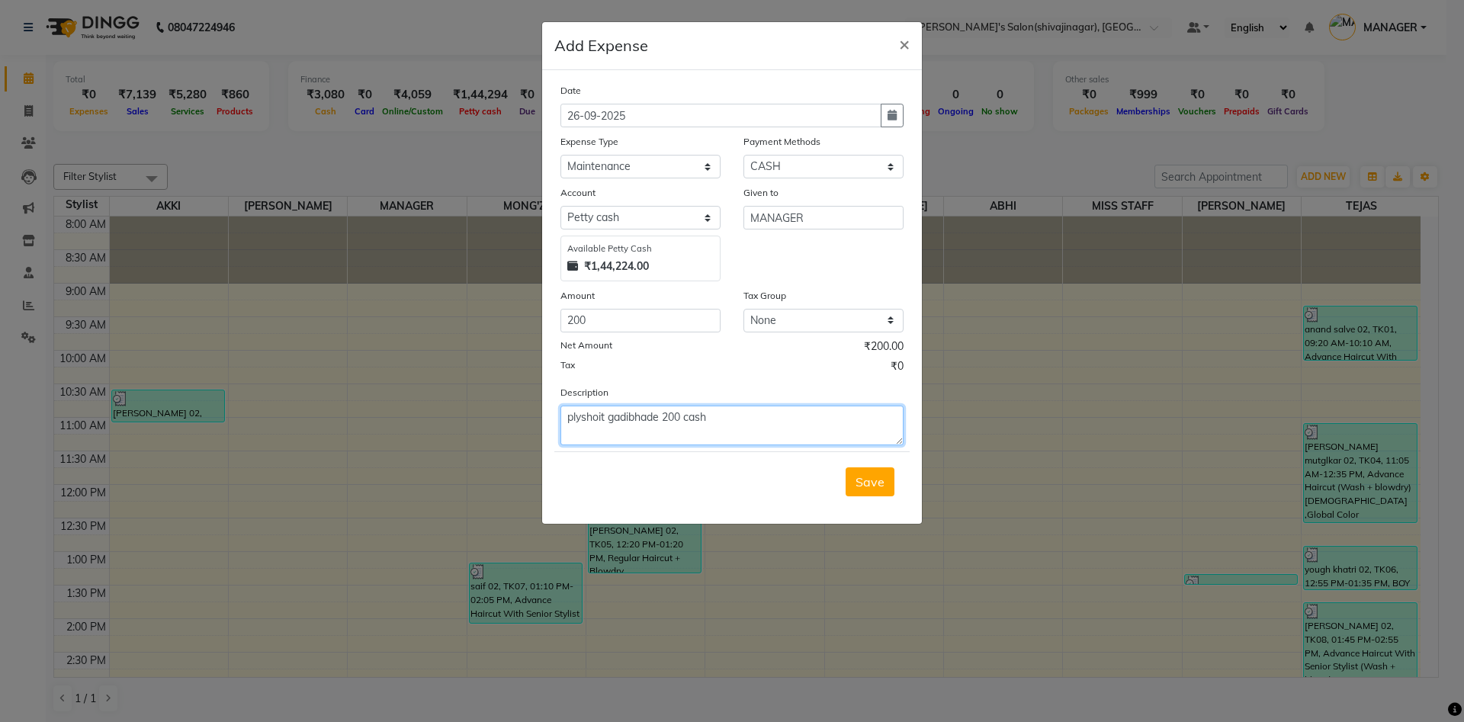
click at [596, 416] on textarea "plyshoit gadibhade 200 cash" at bounding box center [731, 426] width 343 height 40
click at [748, 427] on textarea "plyshit gadibhade 200 cash" at bounding box center [731, 426] width 343 height 40
type textarea "plyshit gadibhade 200 cash"
click at [855, 488] on button "Save" at bounding box center [870, 481] width 49 height 29
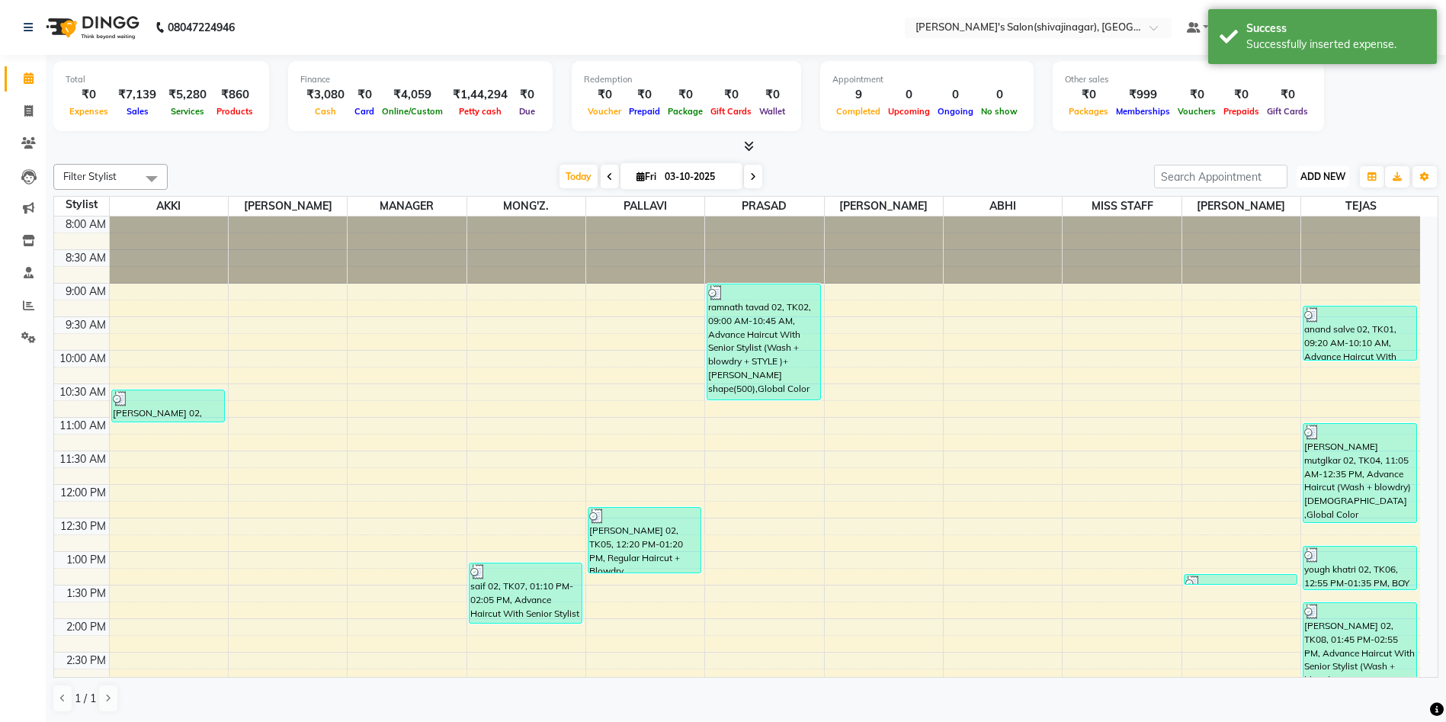
click at [1312, 175] on span "ADD NEW" at bounding box center [1323, 176] width 45 height 11
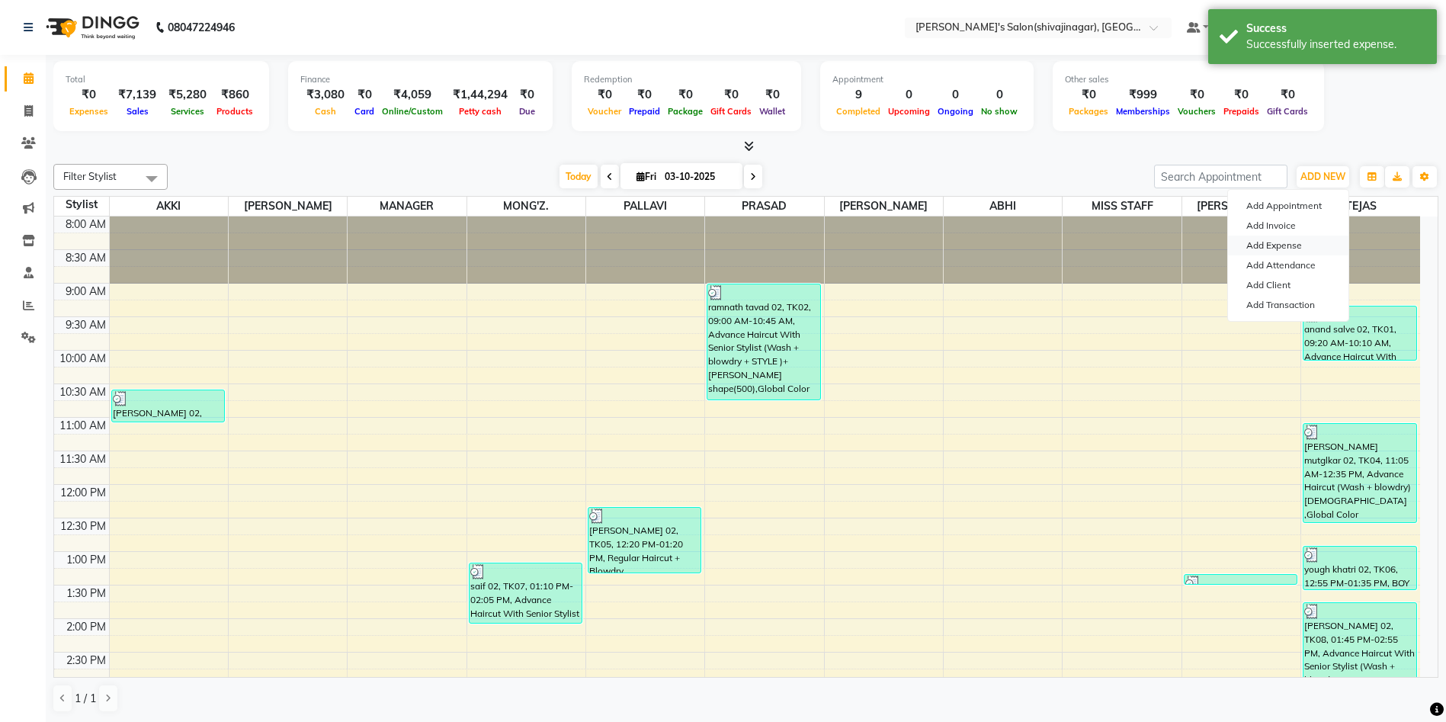
click at [1268, 247] on link "Add Expense" at bounding box center [1288, 246] width 120 height 20
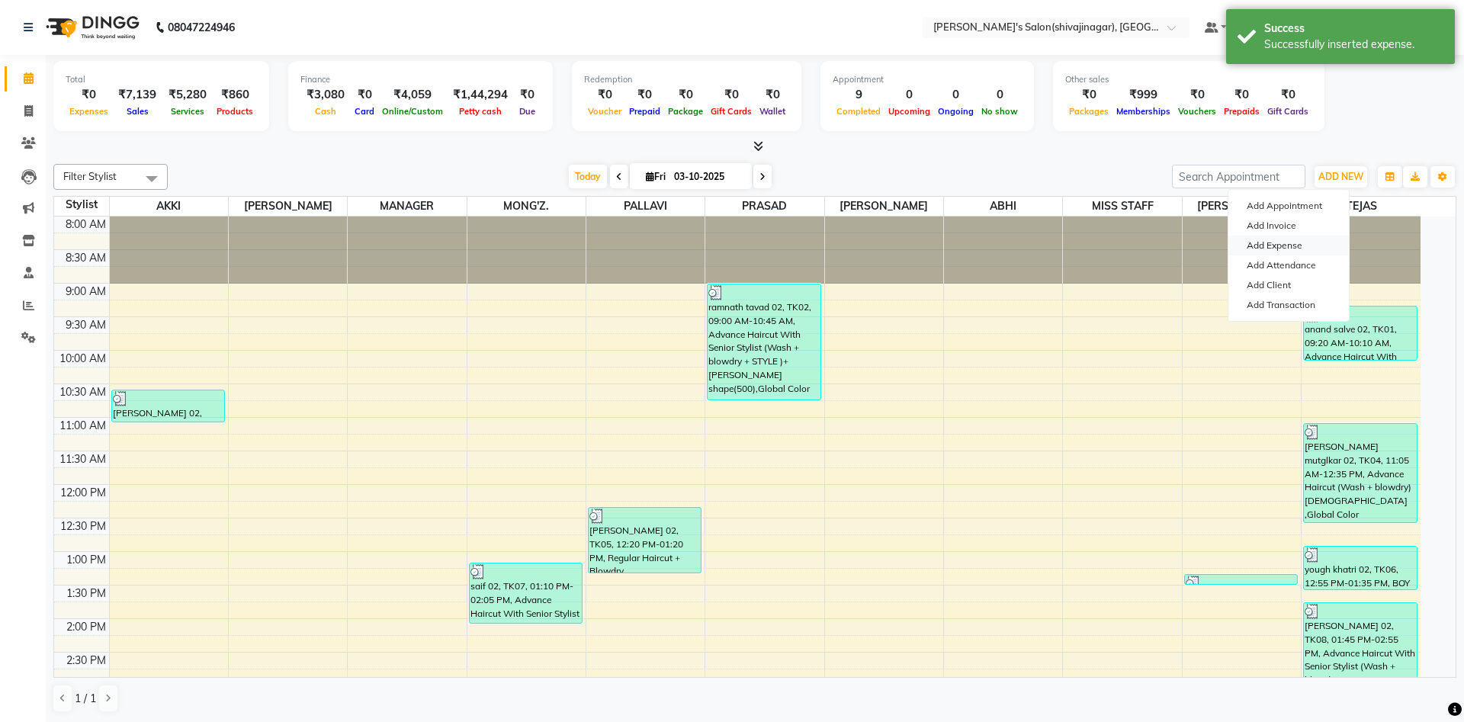
select select "1"
select select "2983"
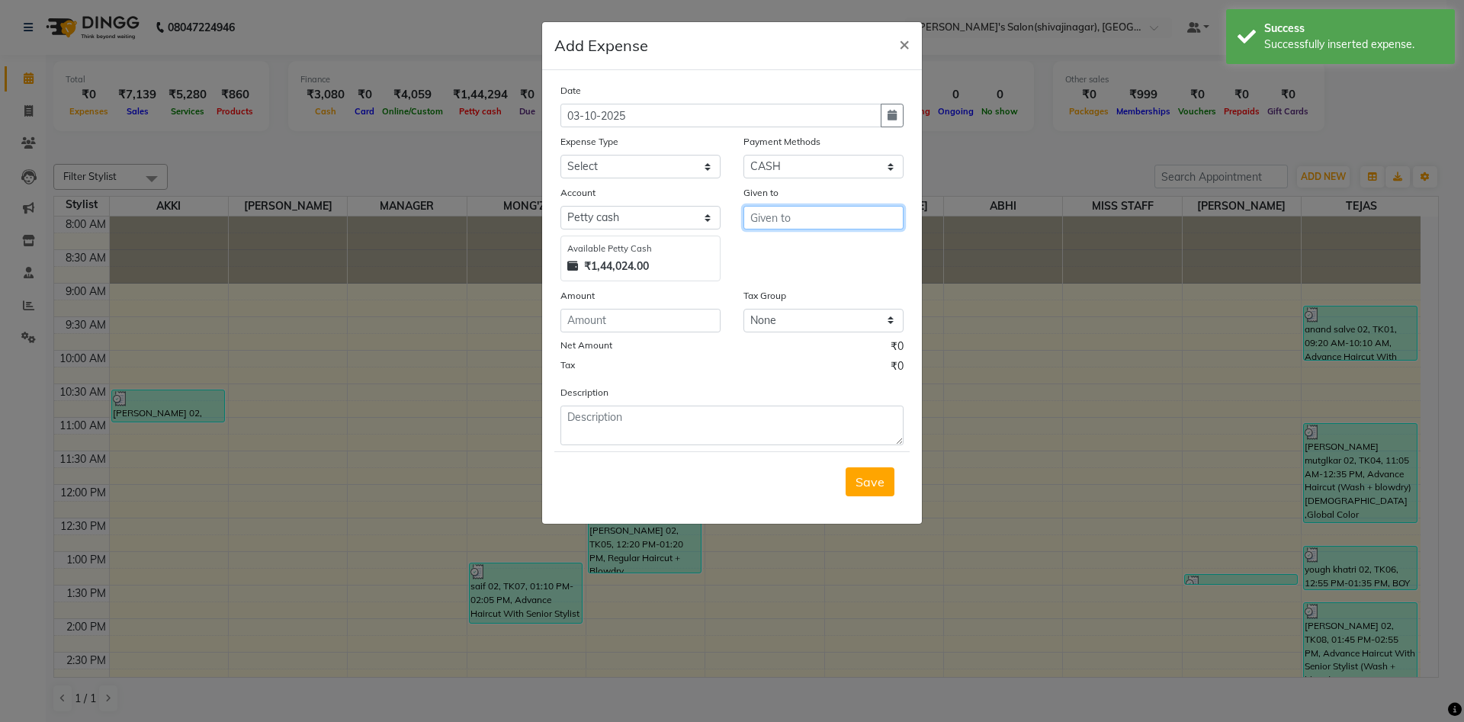
click at [781, 224] on input "text" at bounding box center [823, 218] width 160 height 24
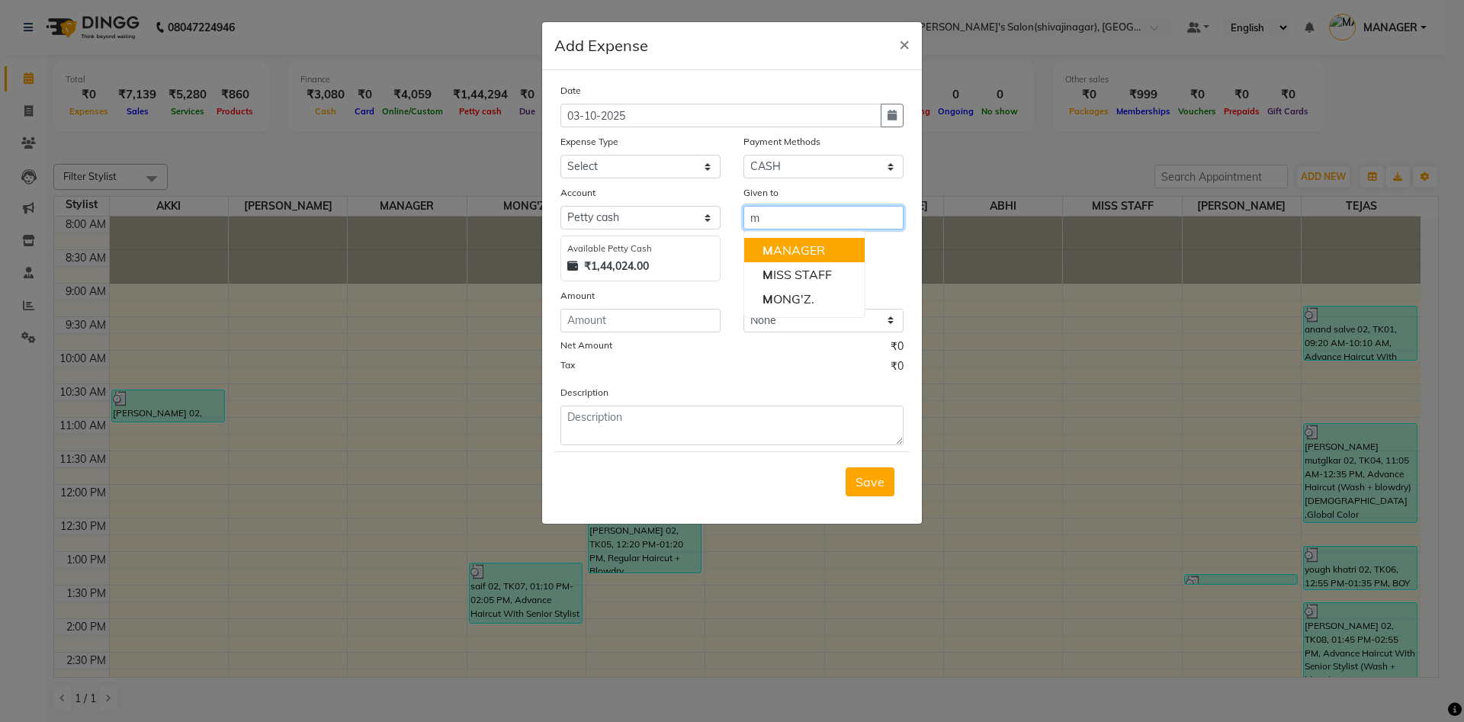
click at [781, 249] on ngb-highlight "M ANAGER" at bounding box center [793, 249] width 63 height 15
type input "MANAGER"
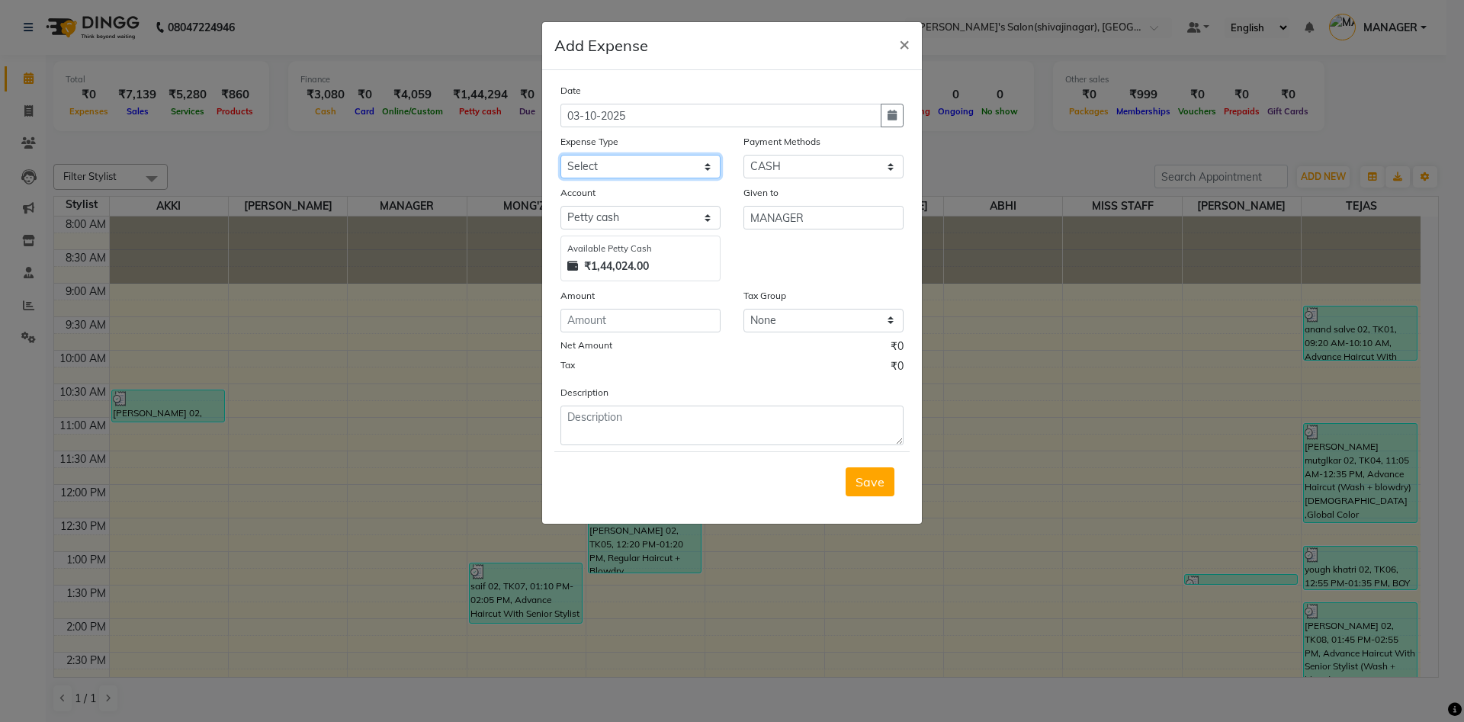
click at [612, 166] on select "Select Advance Salary BANK TRANFAR Cash transfer to hub Client Snacks DISTRIBUT…" at bounding box center [640, 167] width 160 height 24
click at [611, 165] on select "Select Advance Salary BANK TRANFAR Cash transfer to hub Client Snacks DISTRIBUT…" at bounding box center [640, 167] width 160 height 24
click at [807, 262] on div "Given to MANAGER" at bounding box center [823, 233] width 183 height 97
click at [586, 162] on select "Select Advance Salary BANK TRANFAR Cash transfer to hub Client Snacks DISTRIBUT…" at bounding box center [640, 167] width 160 height 24
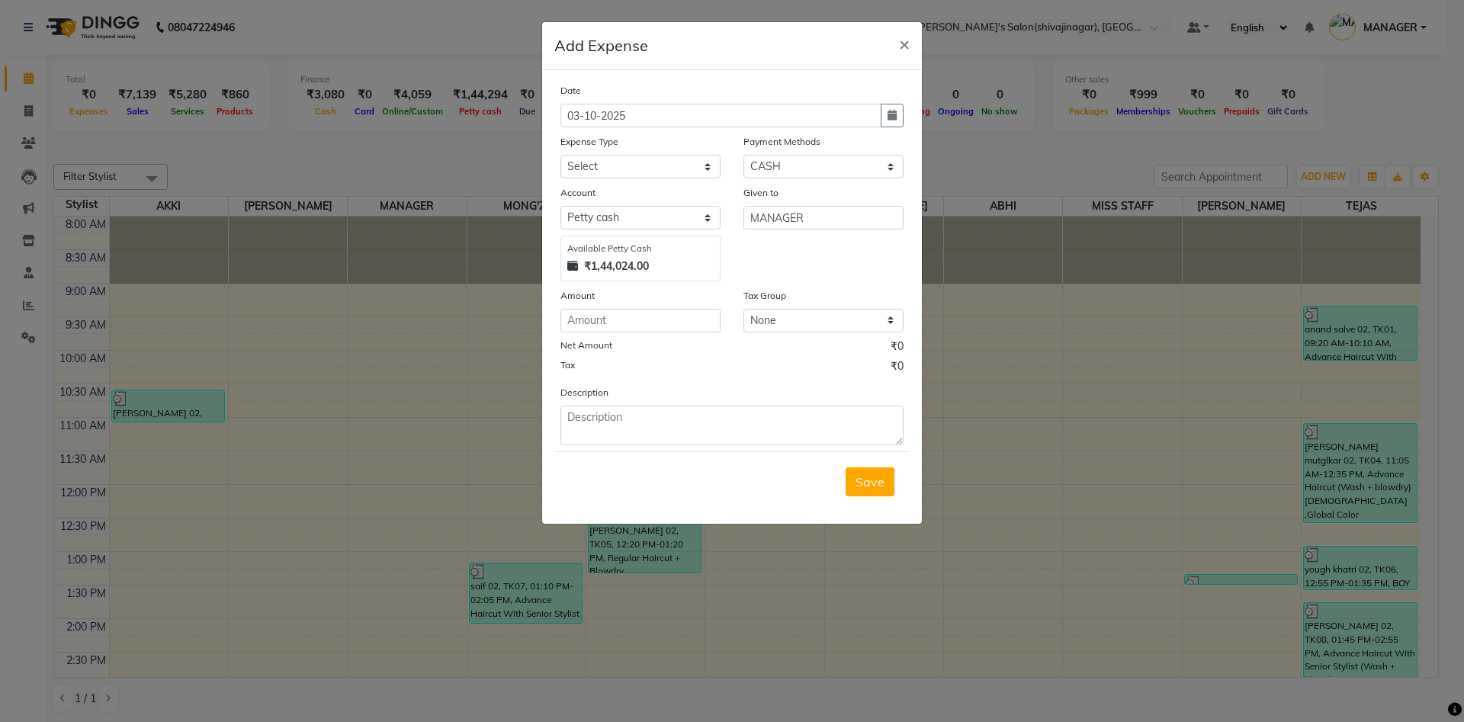
click at [743, 262] on div "Given to MANAGER" at bounding box center [823, 233] width 183 height 97
click at [618, 167] on select "Select Advance Salary BANK TRANFAR Cash transfer to hub Client Snacks DISTRIBUT…" at bounding box center [640, 167] width 160 height 24
select select "11128"
click at [560, 155] on select "Select Advance Salary BANK TRANFAR Cash transfer to hub Client Snacks DISTRIBUT…" at bounding box center [640, 167] width 160 height 24
click at [609, 326] on input "number" at bounding box center [640, 321] width 160 height 24
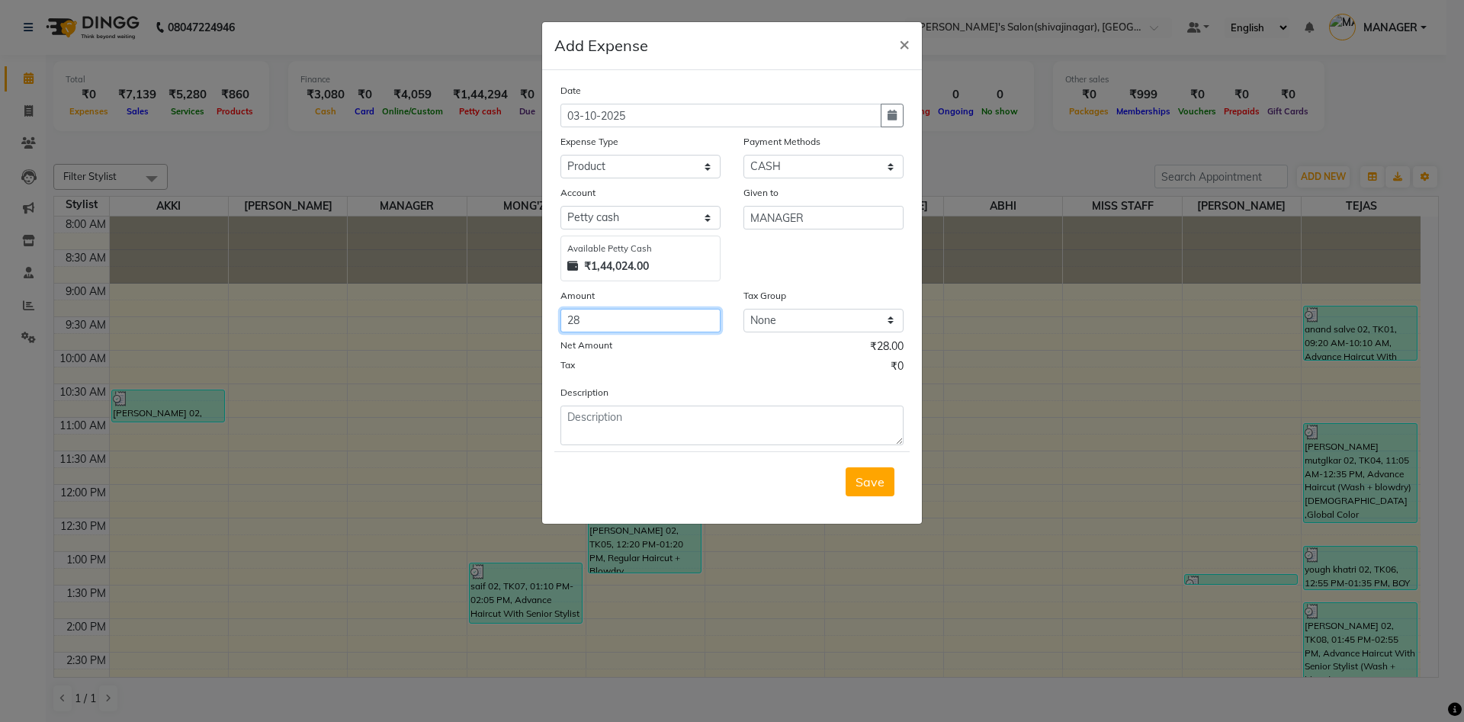
type input "280"
click at [605, 419] on textarea at bounding box center [731, 426] width 343 height 40
type textarea "dettol 280 cash"
click at [897, 113] on button "button" at bounding box center [892, 116] width 23 height 24
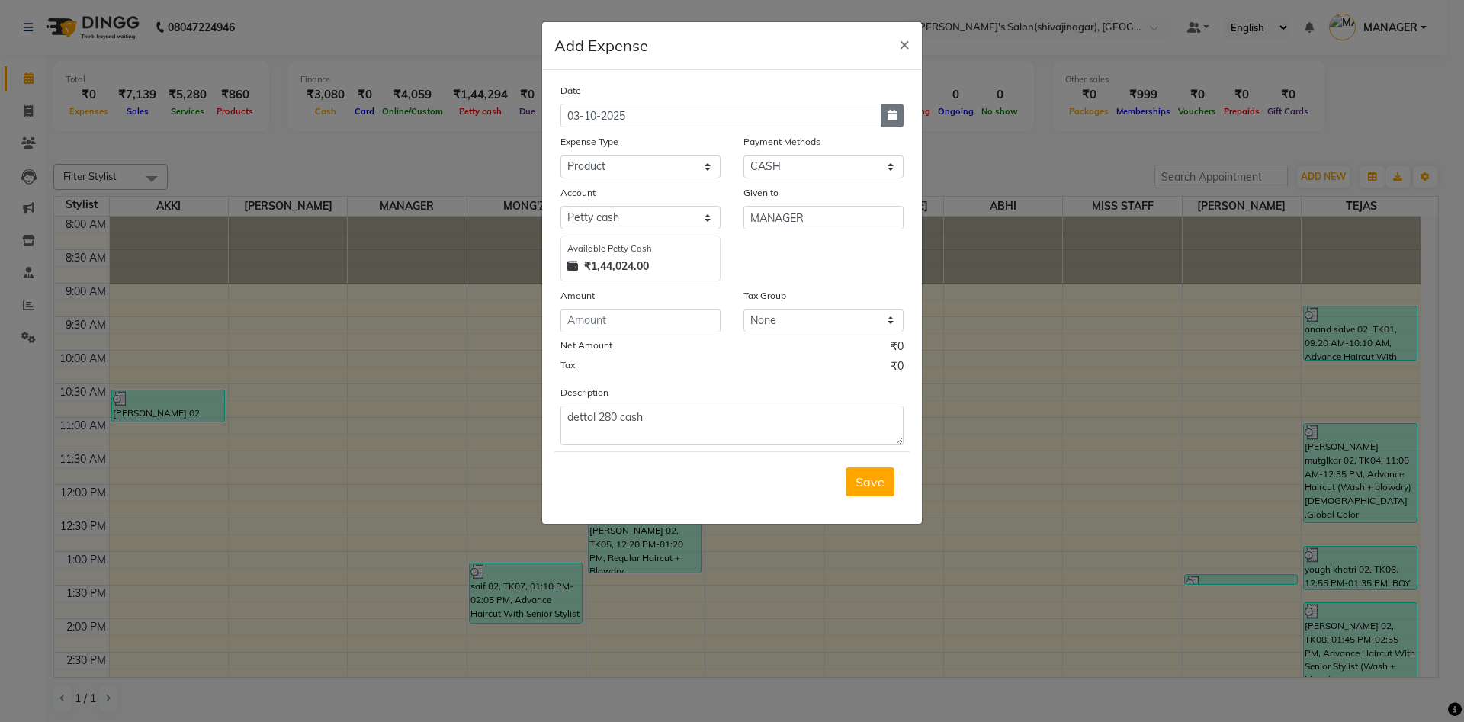
select select "10"
select select "2025"
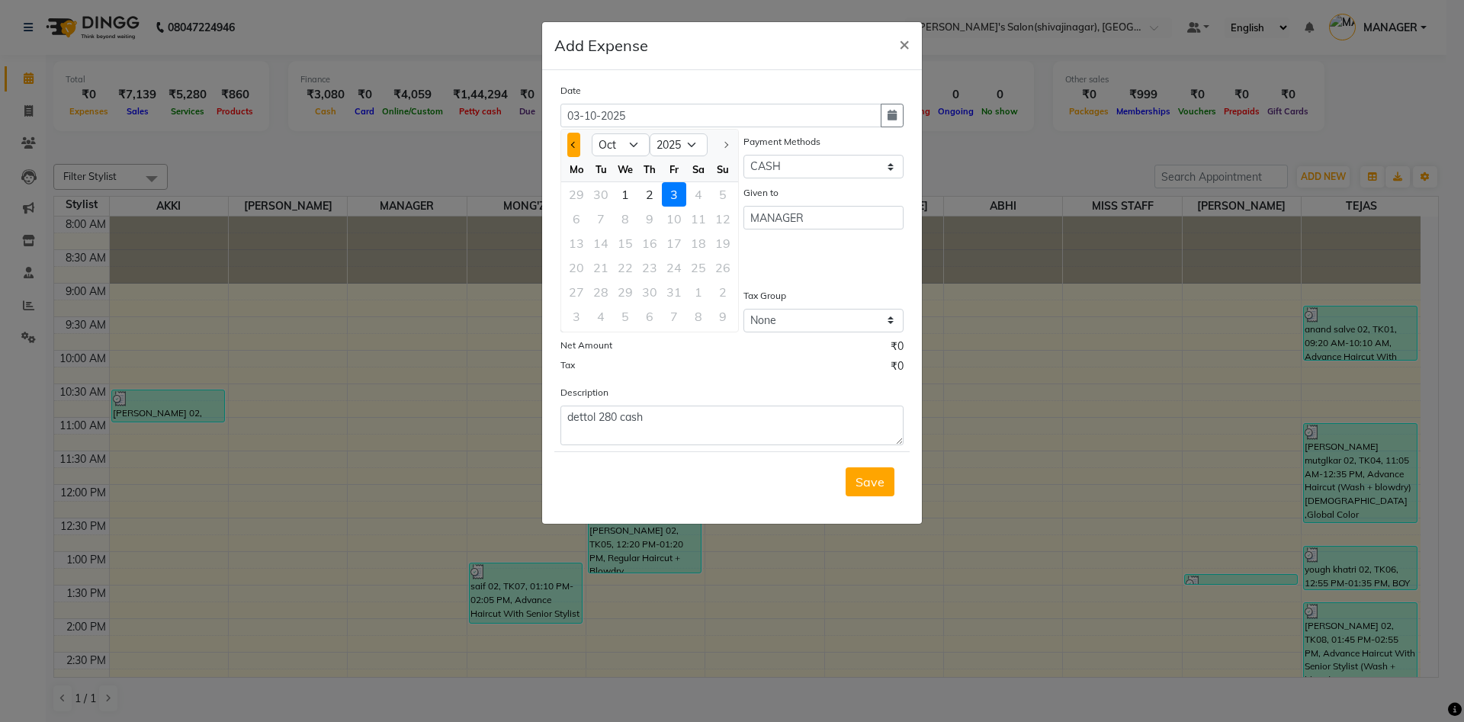
click at [578, 140] on button "Previous month" at bounding box center [573, 145] width 13 height 24
select select "9"
click at [669, 264] on div "26" at bounding box center [674, 267] width 24 height 24
type input "26-09-2025"
click at [622, 307] on div "Amount" at bounding box center [640, 297] width 160 height 21
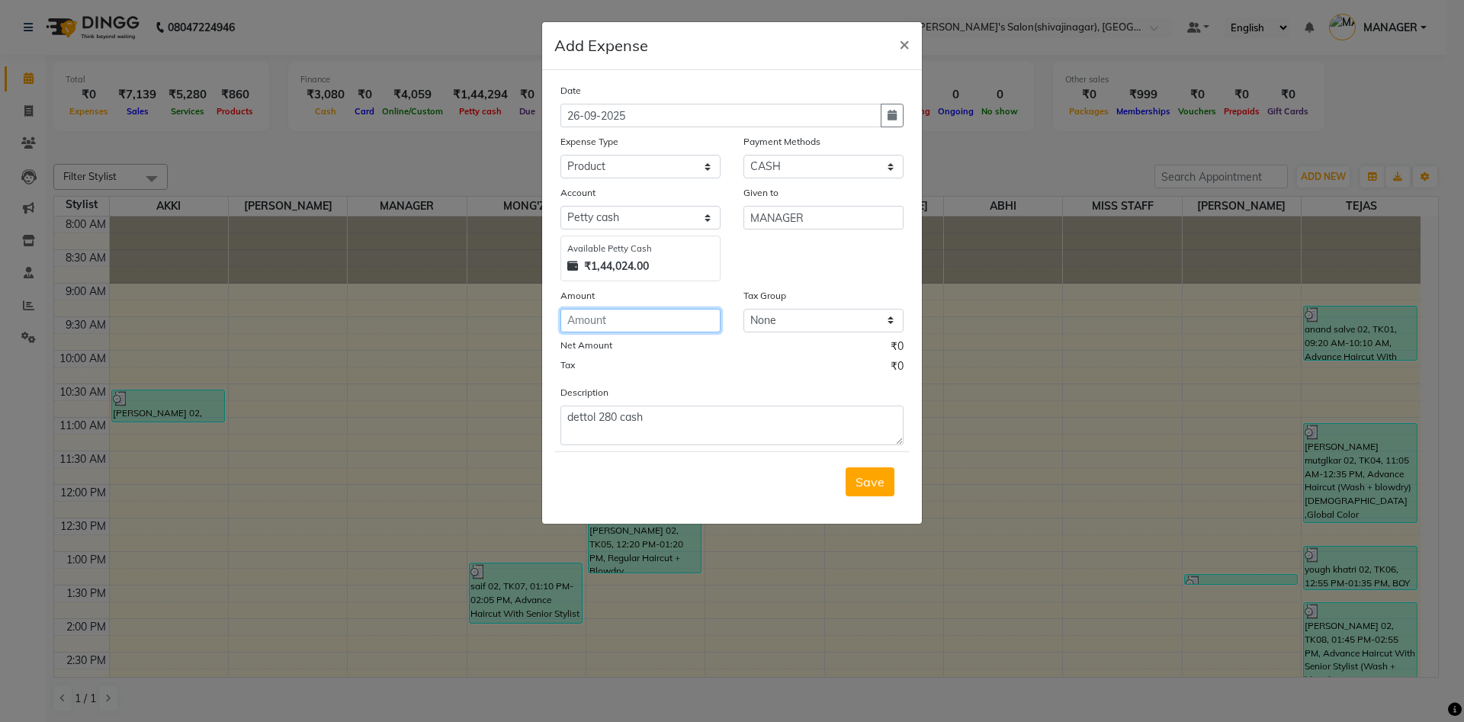
click at [608, 311] on input "number" at bounding box center [640, 321] width 160 height 24
type input "280"
click at [856, 475] on span "Save" at bounding box center [869, 481] width 29 height 15
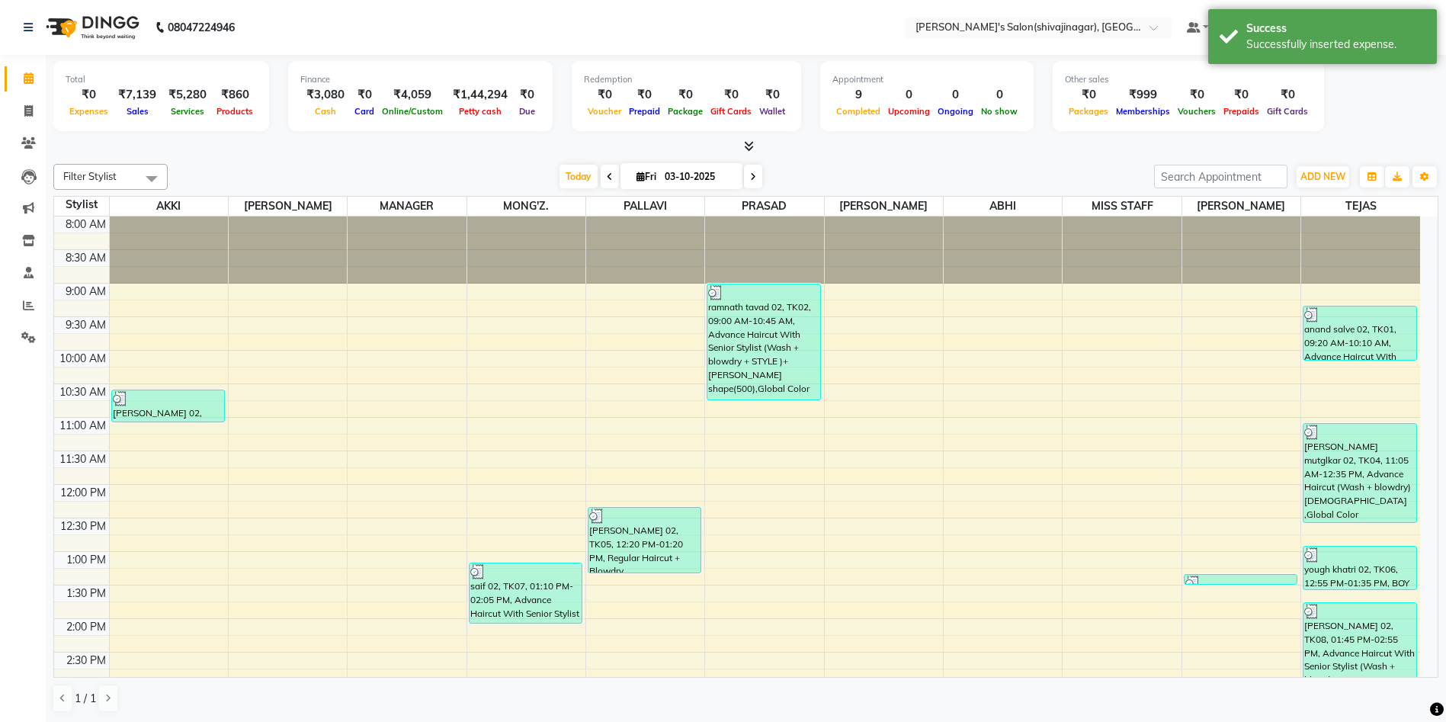
click at [1304, 165] on div "ADD NEW Toggle Dropdown Add Appointment Add Invoice Add Expense Add Attendance …" at bounding box center [1323, 177] width 56 height 24
click at [1313, 172] on span "ADD NEW" at bounding box center [1323, 176] width 45 height 11
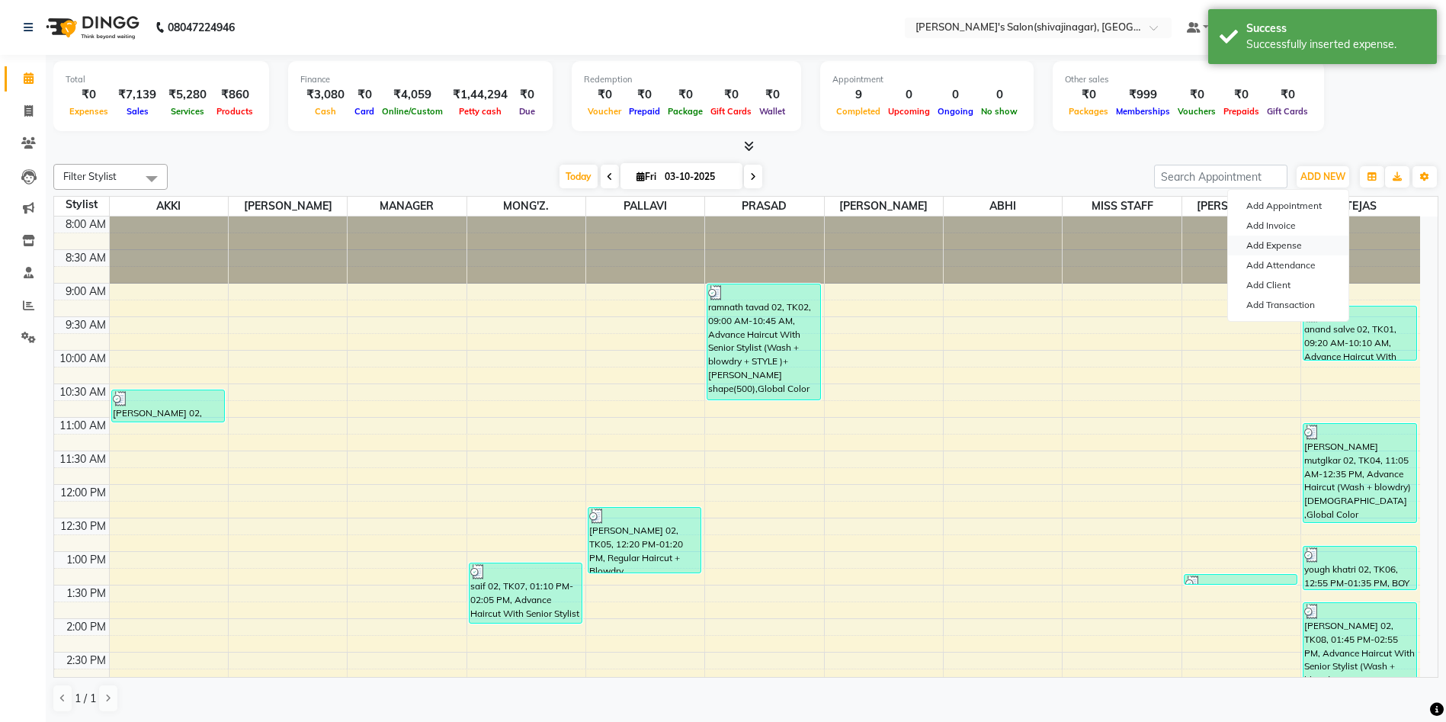
click at [1277, 239] on link "Add Expense" at bounding box center [1288, 246] width 120 height 20
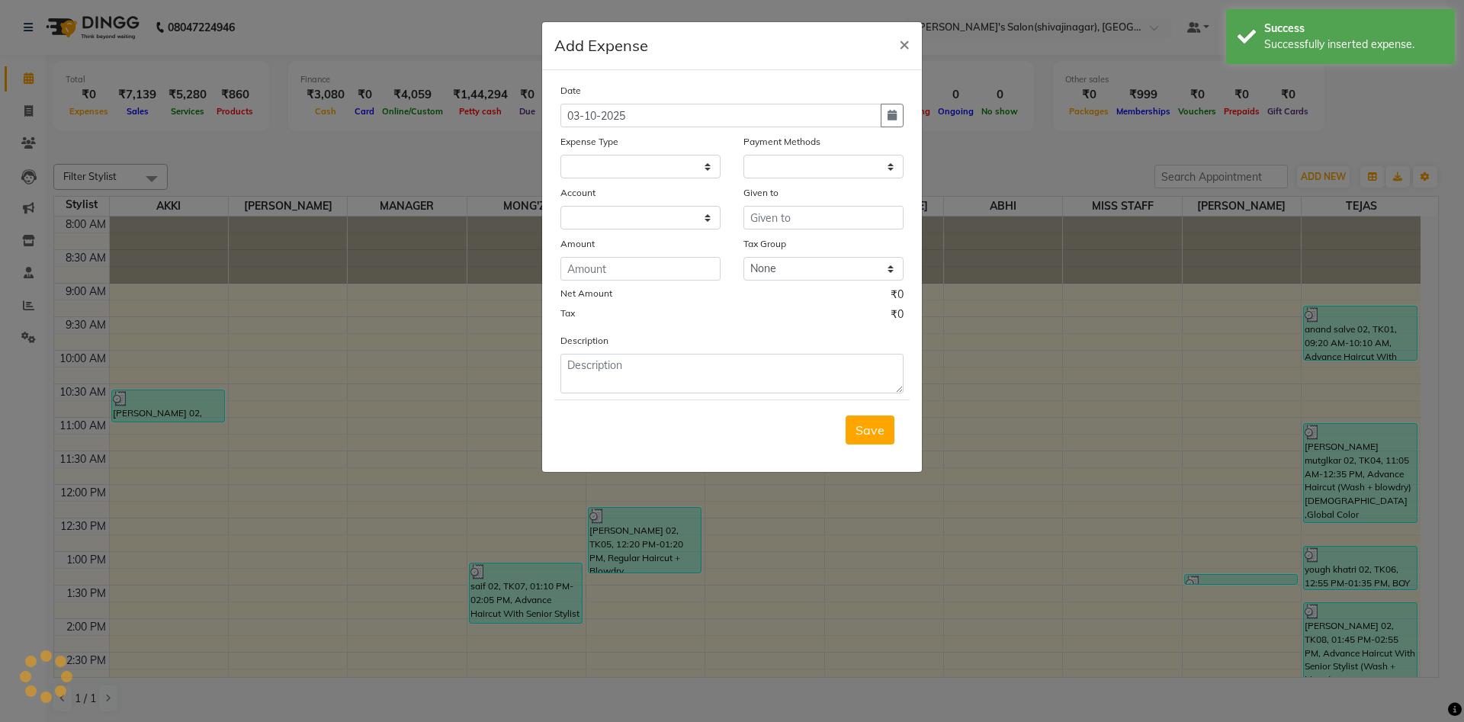
select select "1"
select select "2983"
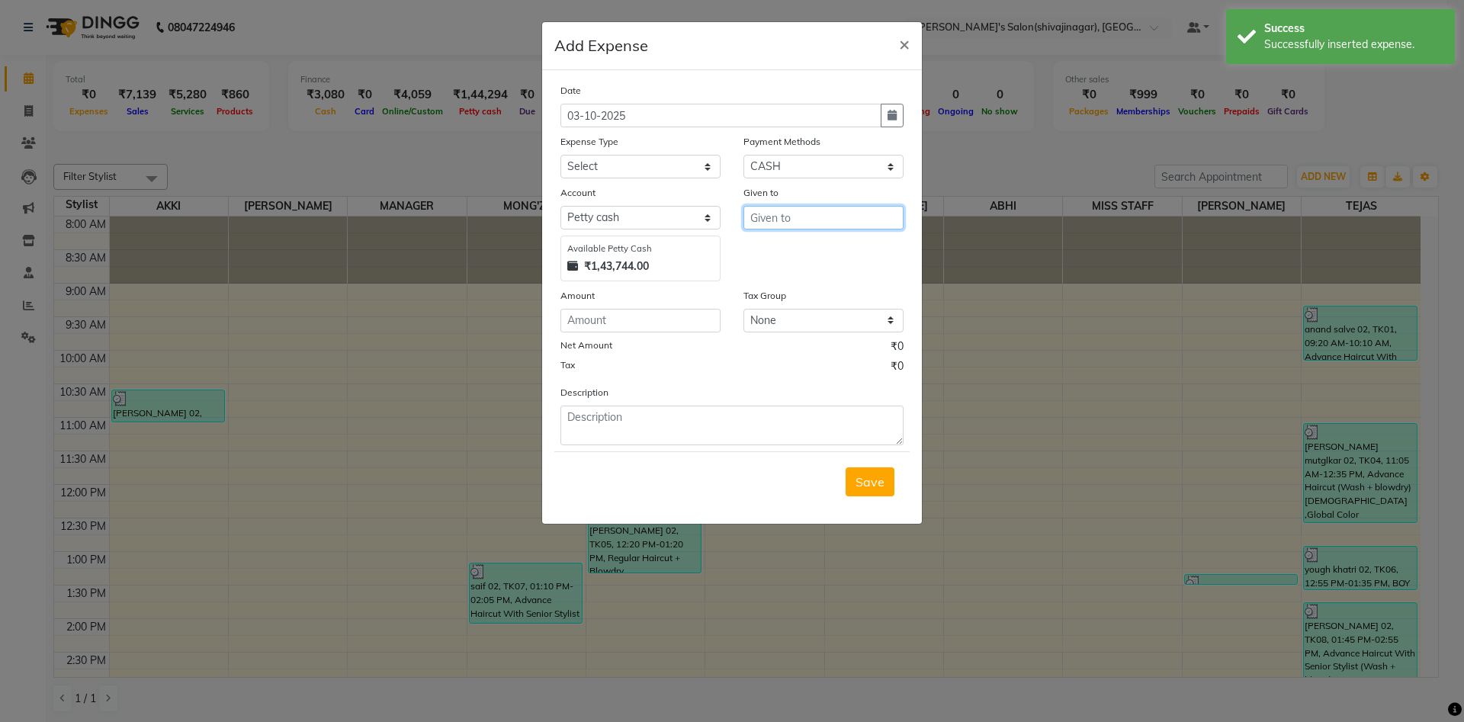
click at [772, 217] on input "text" at bounding box center [823, 218] width 160 height 24
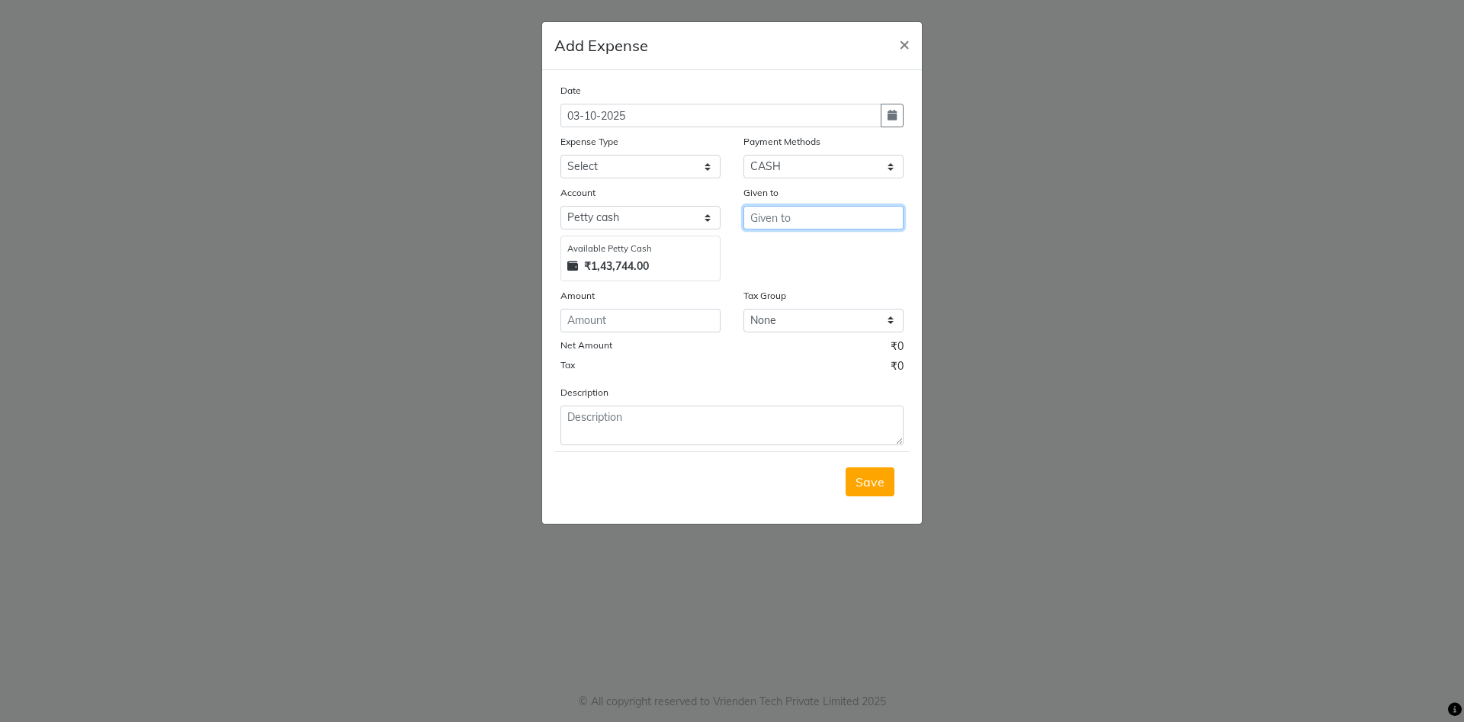
click at [788, 220] on input "text" at bounding box center [823, 218] width 160 height 24
click at [786, 250] on ngb-highlight "M ANAGER" at bounding box center [793, 249] width 63 height 15
type input "MANAGER"
click at [611, 175] on select "Select Advance Salary BANK TRANFAR Cash transfer to hub Client Snacks DISTRIBUT…" at bounding box center [640, 167] width 160 height 24
select select "11124"
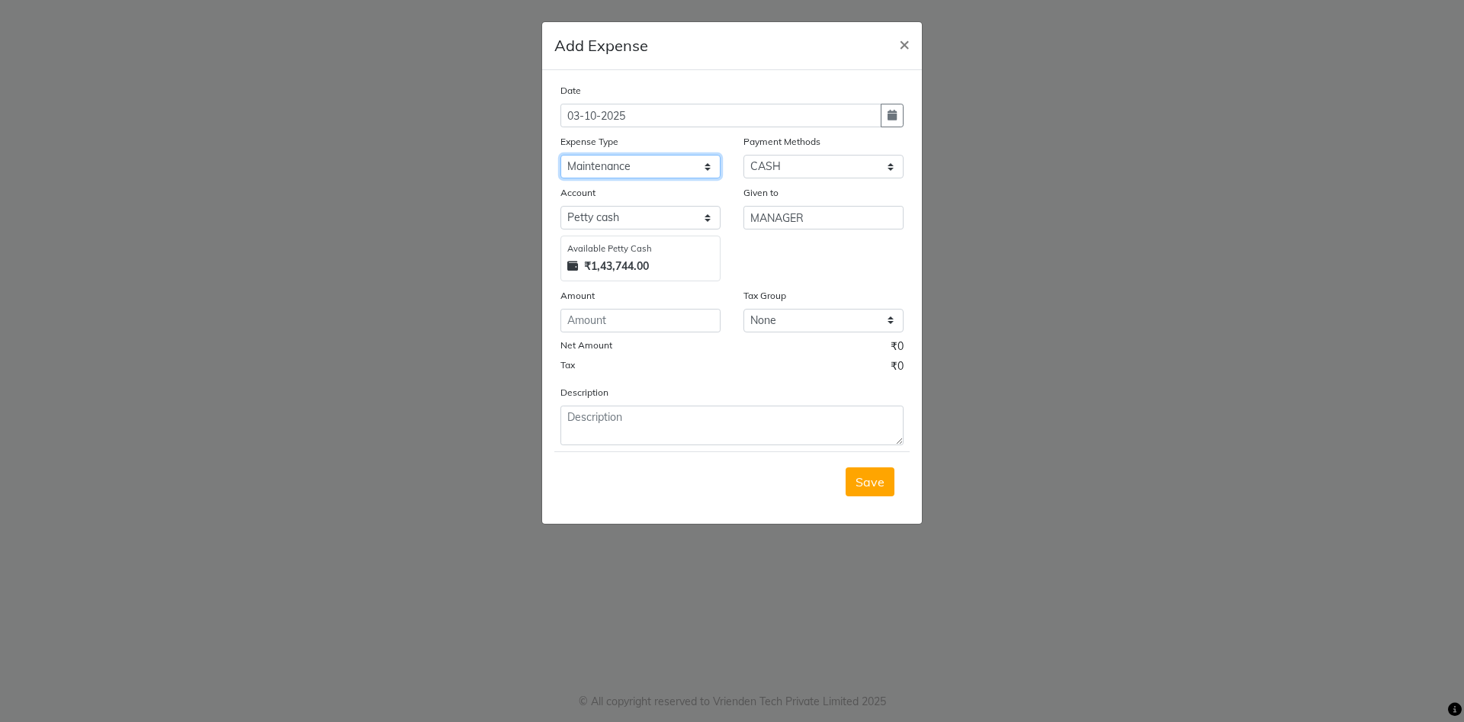
click at [560, 155] on select "Select Advance Salary BANK TRANFAR Cash transfer to hub Client Snacks DISTRIBUT…" at bounding box center [640, 167] width 160 height 24
click at [595, 315] on input "number" at bounding box center [640, 321] width 160 height 24
type input "170"
click at [579, 418] on textarea at bounding box center [731, 426] width 343 height 40
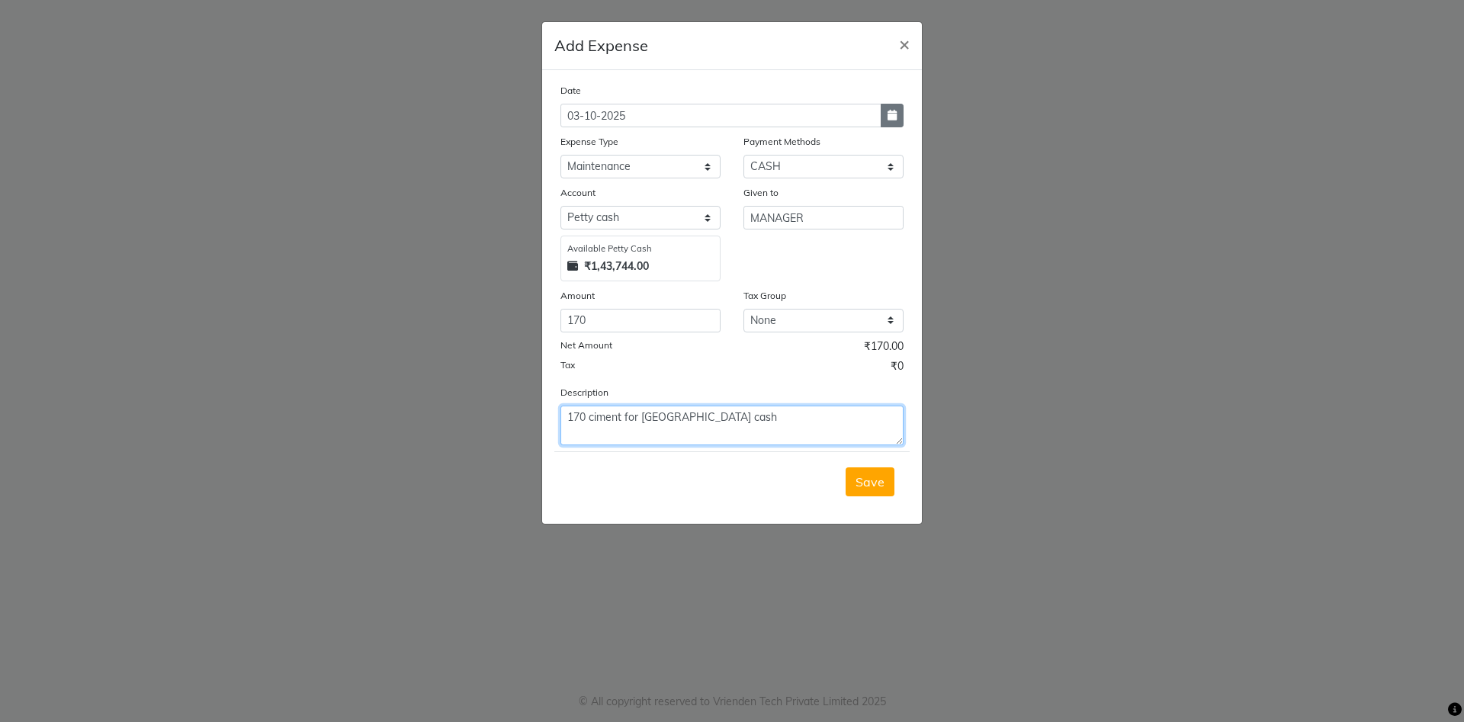
type textarea "170 ciment for [GEOGRAPHIC_DATA] cash"
click at [894, 112] on icon "button" at bounding box center [891, 115] width 9 height 11
select select "10"
select select "2025"
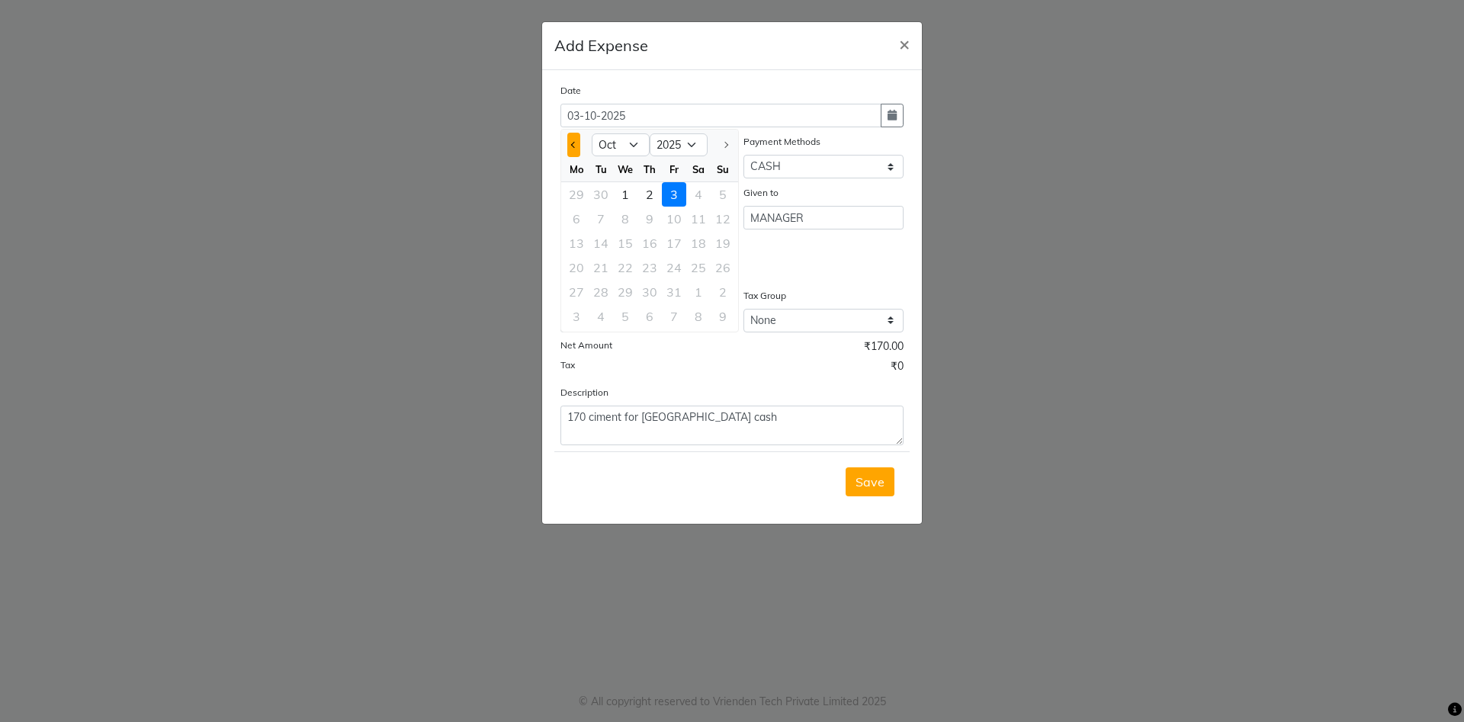
click at [579, 143] on button "Previous month" at bounding box center [573, 145] width 13 height 24
select select "9"
click at [695, 268] on div "27" at bounding box center [698, 267] width 24 height 24
type input "27-09-2025"
click at [863, 484] on span "Save" at bounding box center [869, 481] width 29 height 15
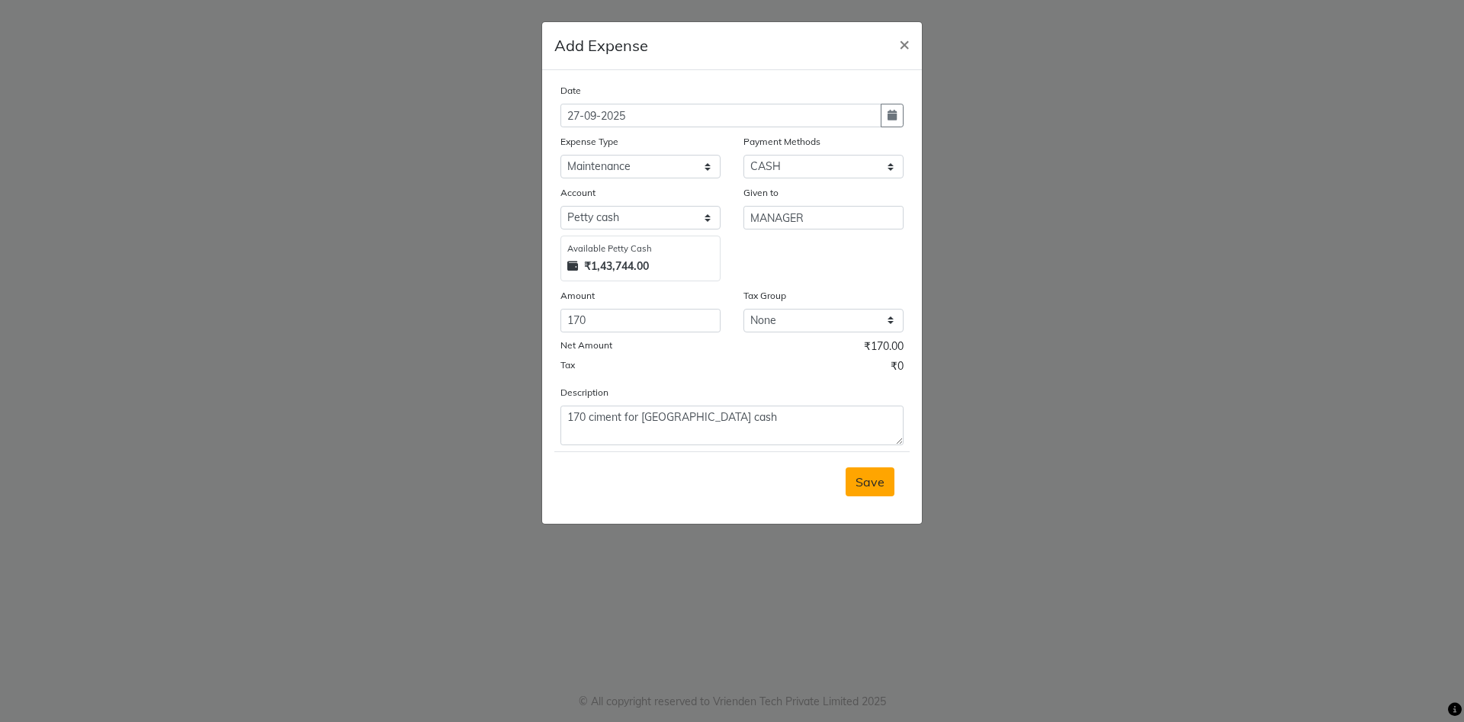
click at [1342, 13] on ngb-modal-window "Add Expense × Date [DATE] Expense Type Select Advance Salary BANK TRANFAR Cash …" at bounding box center [732, 361] width 1464 height 722
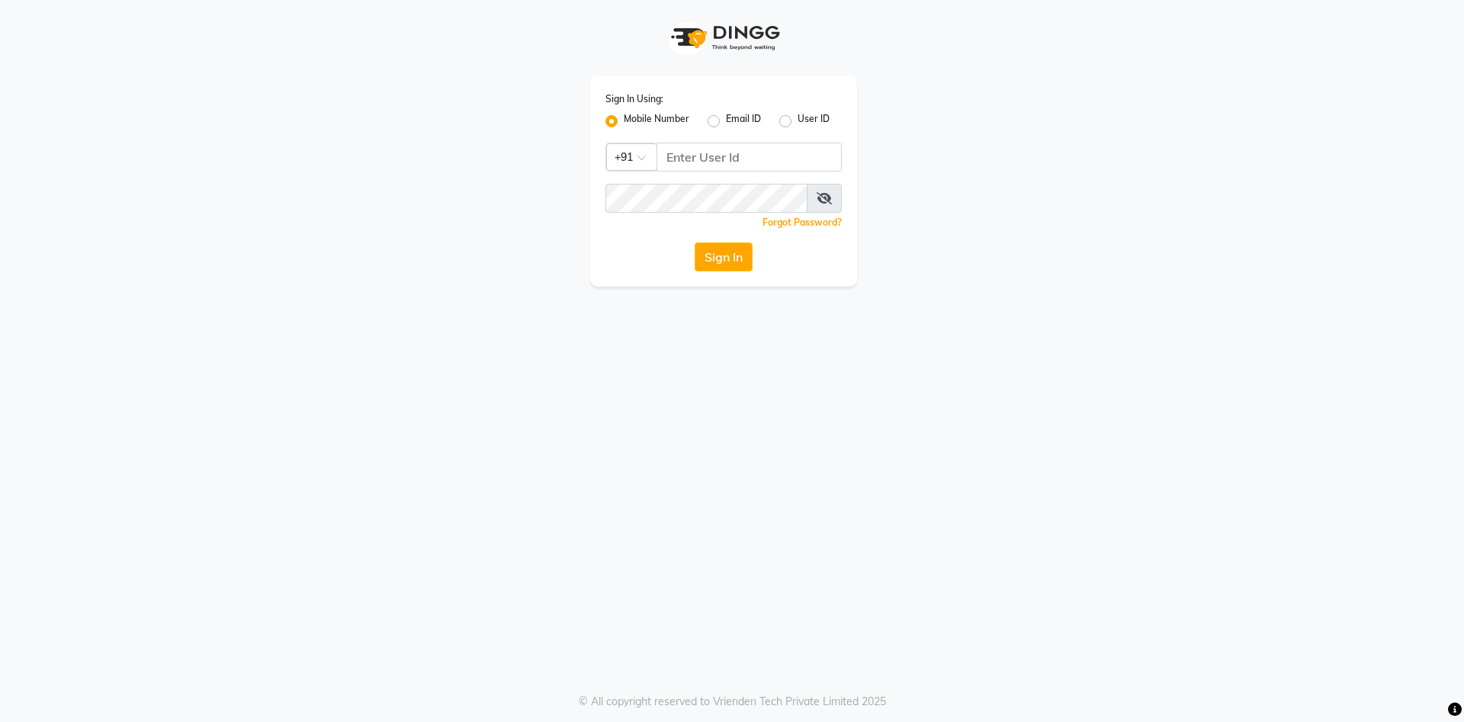
click at [1342, 13] on ngb-modal-window "Add Expense × Date [DATE] Expense Type Select Advance Salary BANK TRANFAR Cash …" at bounding box center [732, 361] width 1464 height 722
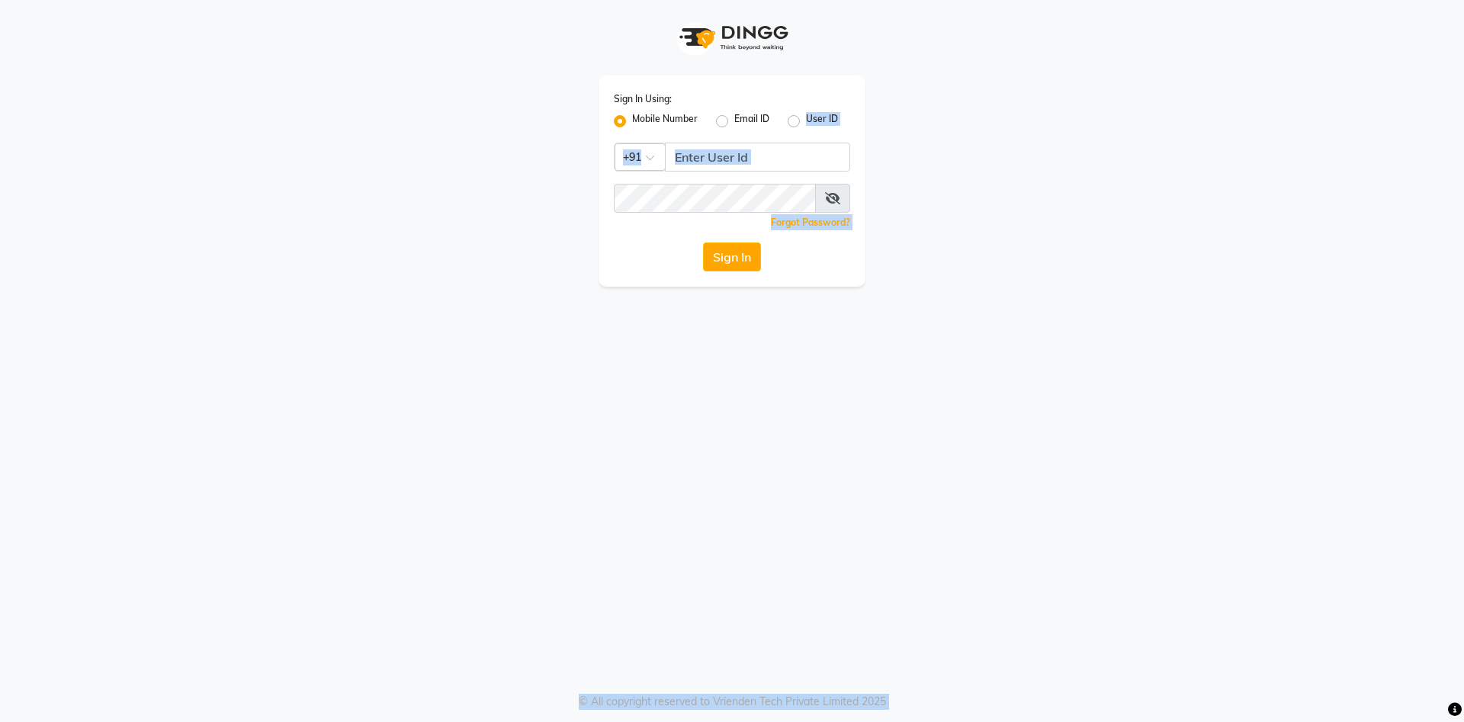
drag, startPoint x: 1342, startPoint y: 13, endPoint x: 1015, endPoint y: 120, distance: 344.0
drag, startPoint x: 675, startPoint y: 115, endPoint x: 709, endPoint y: 173, distance: 67.0
click at [709, 173] on div "Sign In Using: Mobile Number Email ID User ID Country Code × +91 Remember me Fo…" at bounding box center [731, 180] width 267 height 211
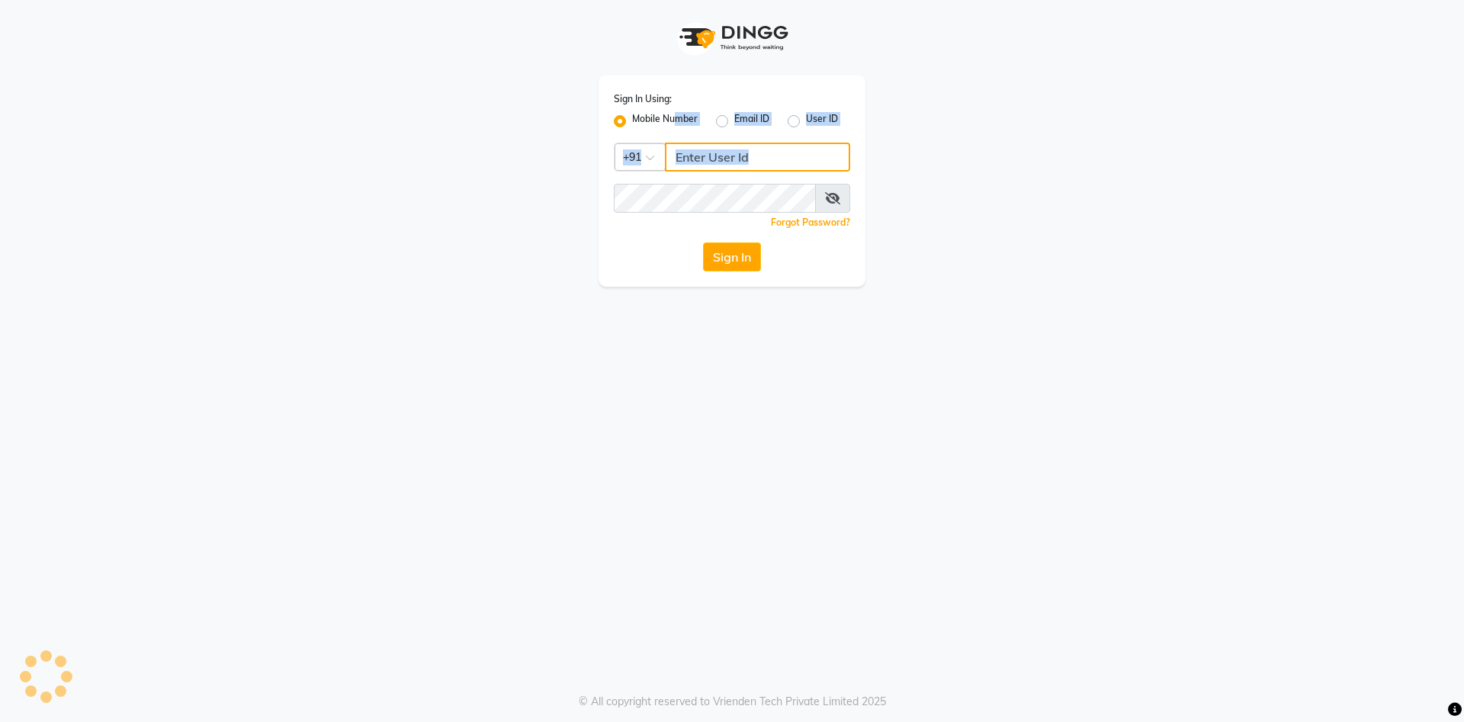
click at [709, 168] on input "Username" at bounding box center [757, 157] width 185 height 29
type input "7888029666"
click at [728, 254] on button "Sign In" at bounding box center [732, 256] width 58 height 29
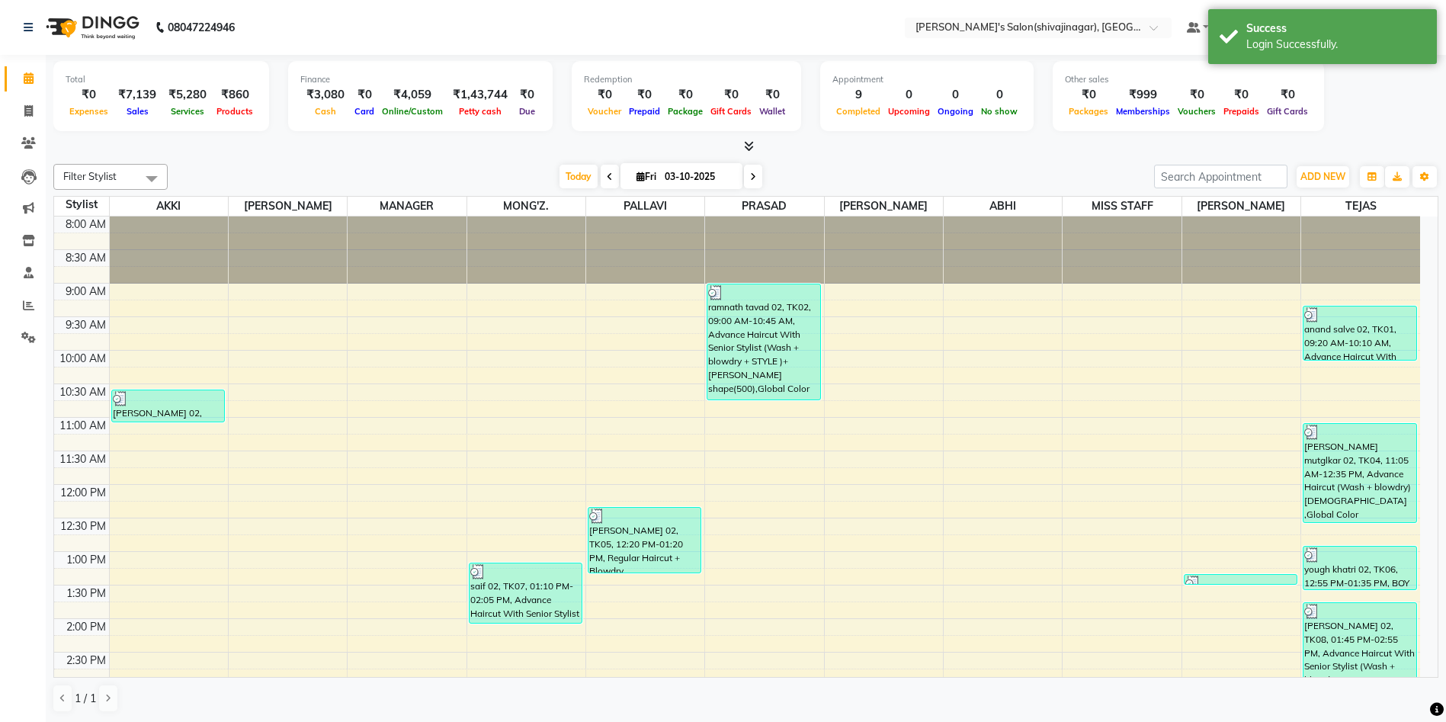
click at [307, 120] on div "Finance ₹3,080 Cash ₹0 Card ₹4,059 Online/Custom ₹1,43,744 [PERSON_NAME] cash ₹…" at bounding box center [420, 96] width 265 height 70
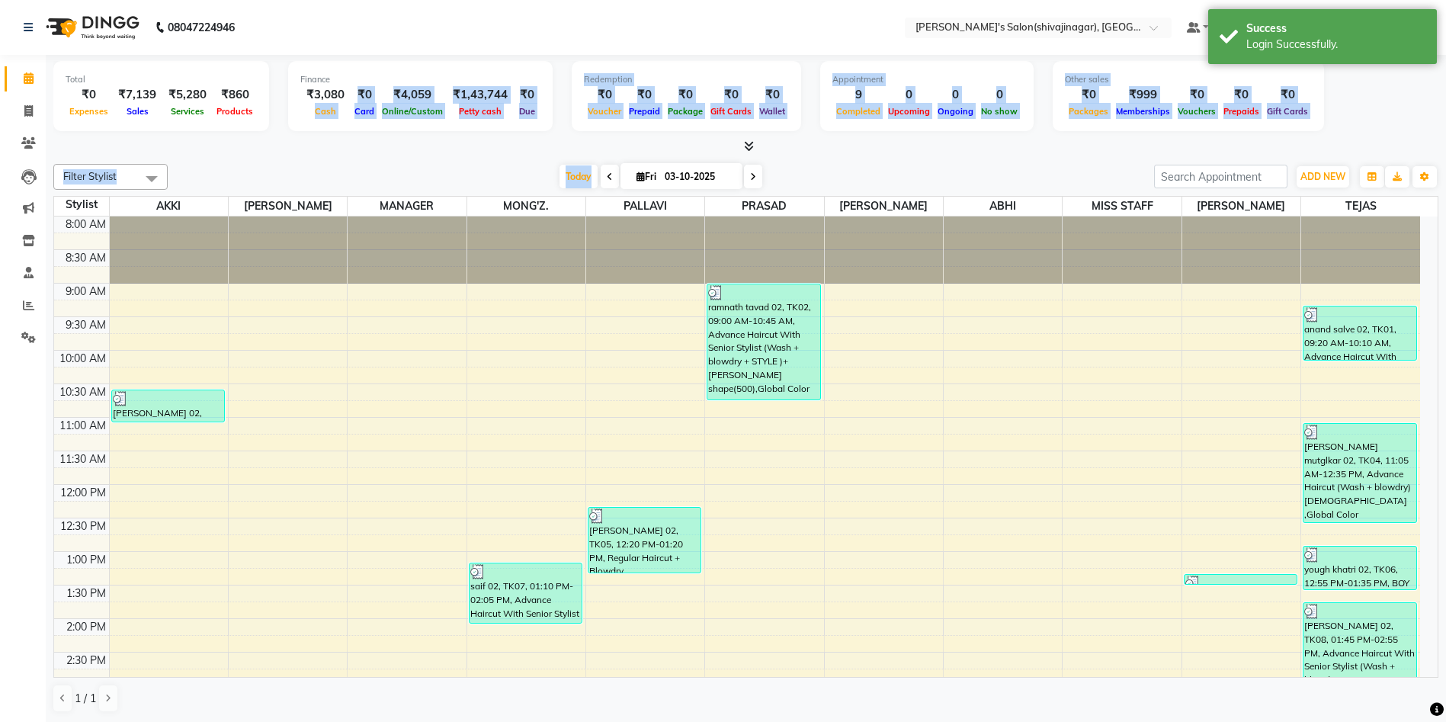
drag, startPoint x: 307, startPoint y: 120, endPoint x: 318, endPoint y: 155, distance: 35.9
click at [318, 155] on div "Total ₹0 Expenses ₹7,139 Sales ₹5,280 Services ₹860 Products Finance ₹3,080 Cas…" at bounding box center [746, 389] width 1401 height 668
click at [1326, 182] on button "ADD NEW Toggle Dropdown" at bounding box center [1323, 176] width 53 height 21
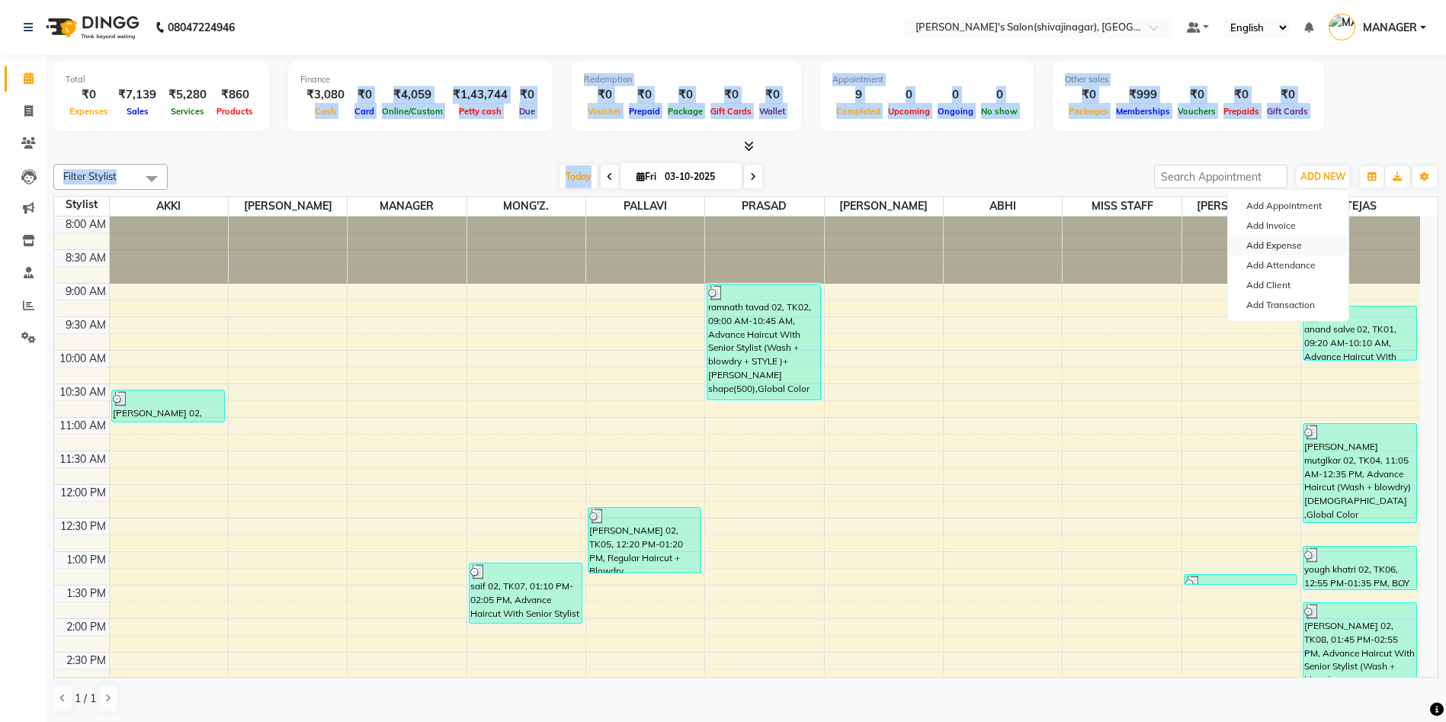
click at [1269, 244] on link "Add Expense" at bounding box center [1288, 246] width 120 height 20
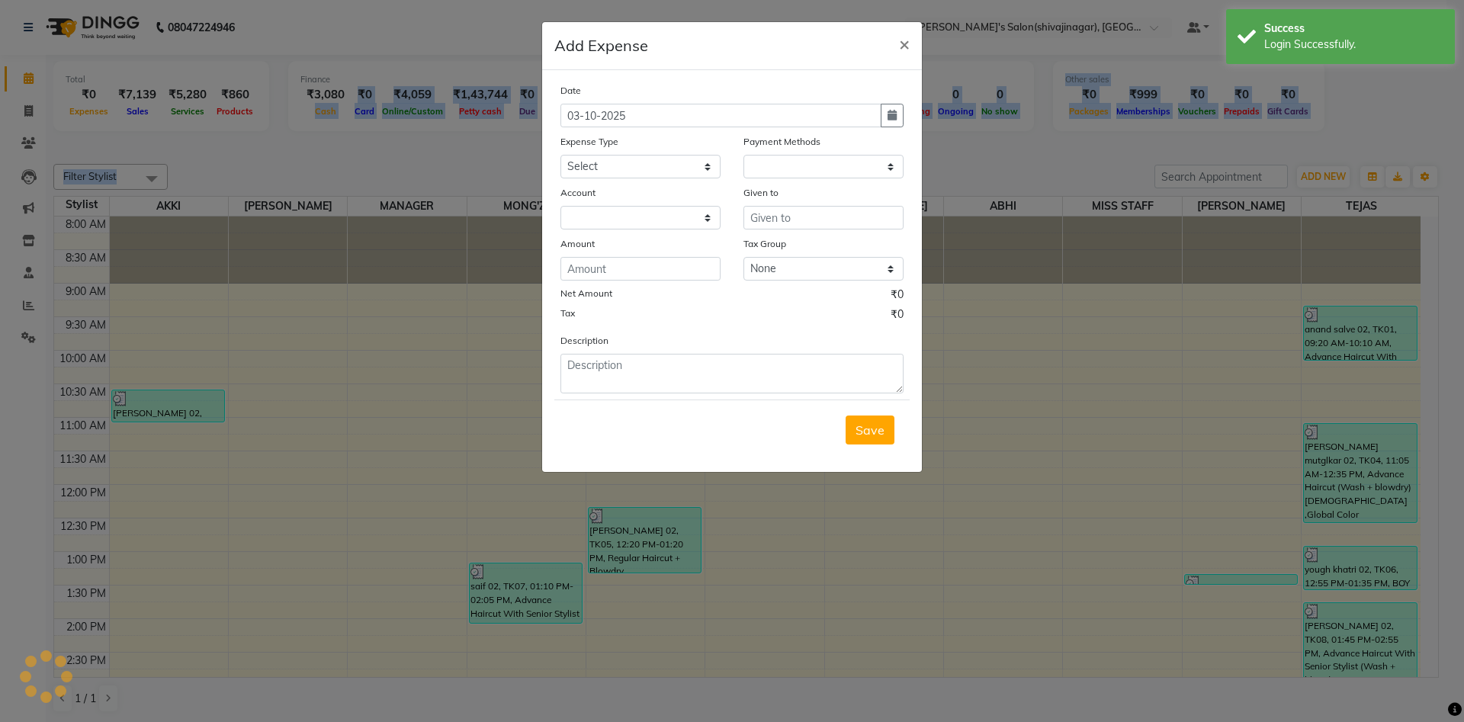
select select "1"
select select "2983"
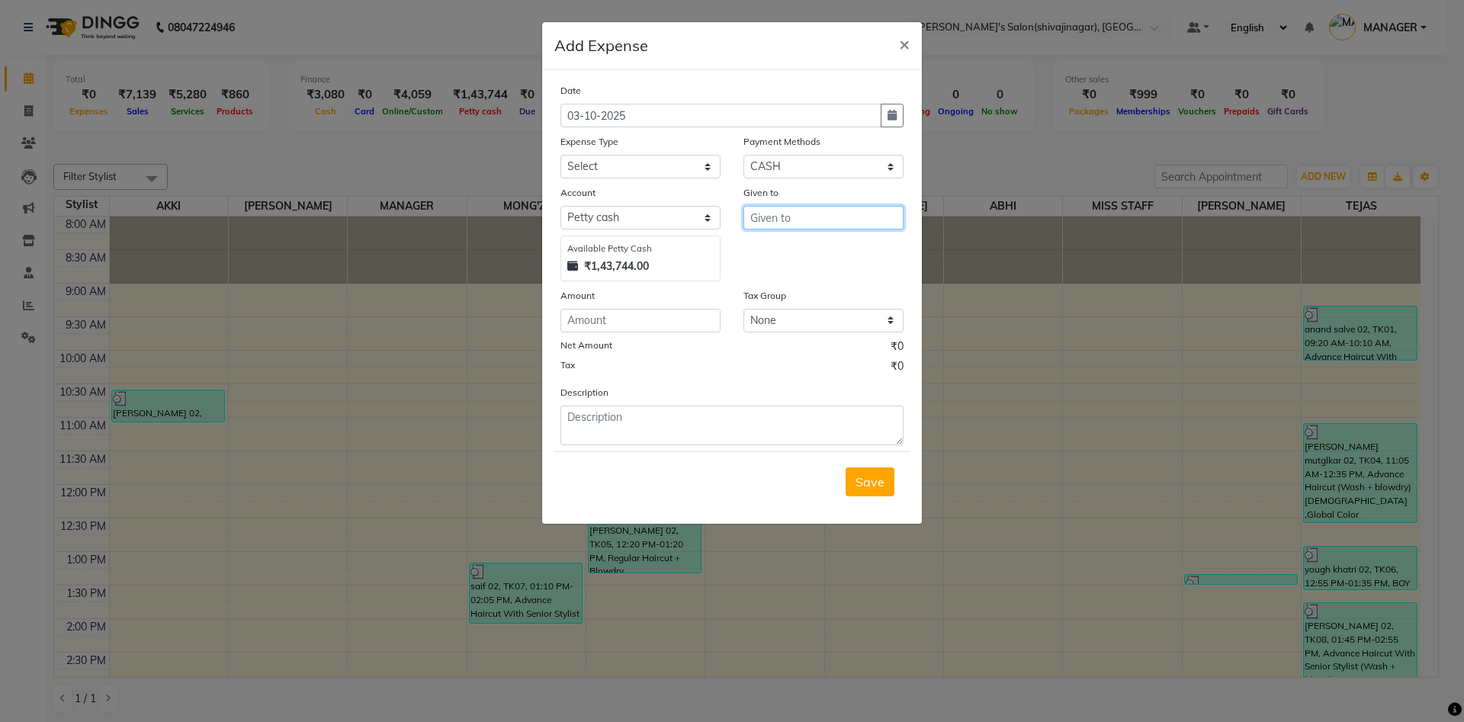
click at [773, 216] on input "text" at bounding box center [823, 218] width 160 height 24
click at [779, 255] on ngb-highlight "M ANAGER" at bounding box center [793, 249] width 63 height 15
type input "MANAGER"
click at [595, 175] on select "Select Advance Salary BANK TRANFAR Cash transfer to hub Client Snacks DISTRIBUT…" at bounding box center [640, 167] width 160 height 24
select select "11124"
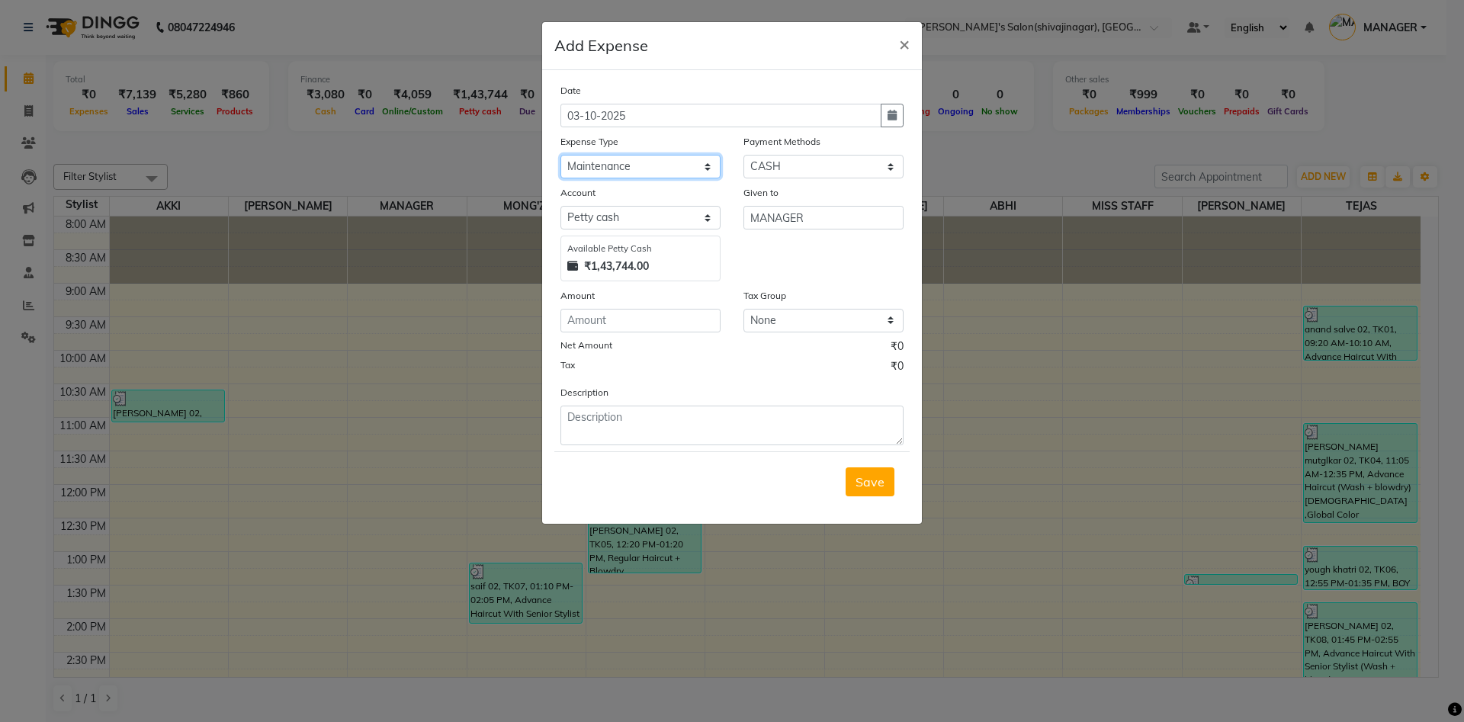
click at [560, 155] on select "Select Advance Salary BANK TRANFAR Cash transfer to hub Client Snacks DISTRIBUT…" at bounding box center [640, 167] width 160 height 24
click at [592, 413] on textarea at bounding box center [731, 426] width 343 height 40
type textarea "170 cement for [GEOGRAPHIC_DATA] cash"
drag, startPoint x: 887, startPoint y: 127, endPoint x: 894, endPoint y: 116, distance: 13.7
click at [894, 116] on button "button" at bounding box center [892, 116] width 23 height 24
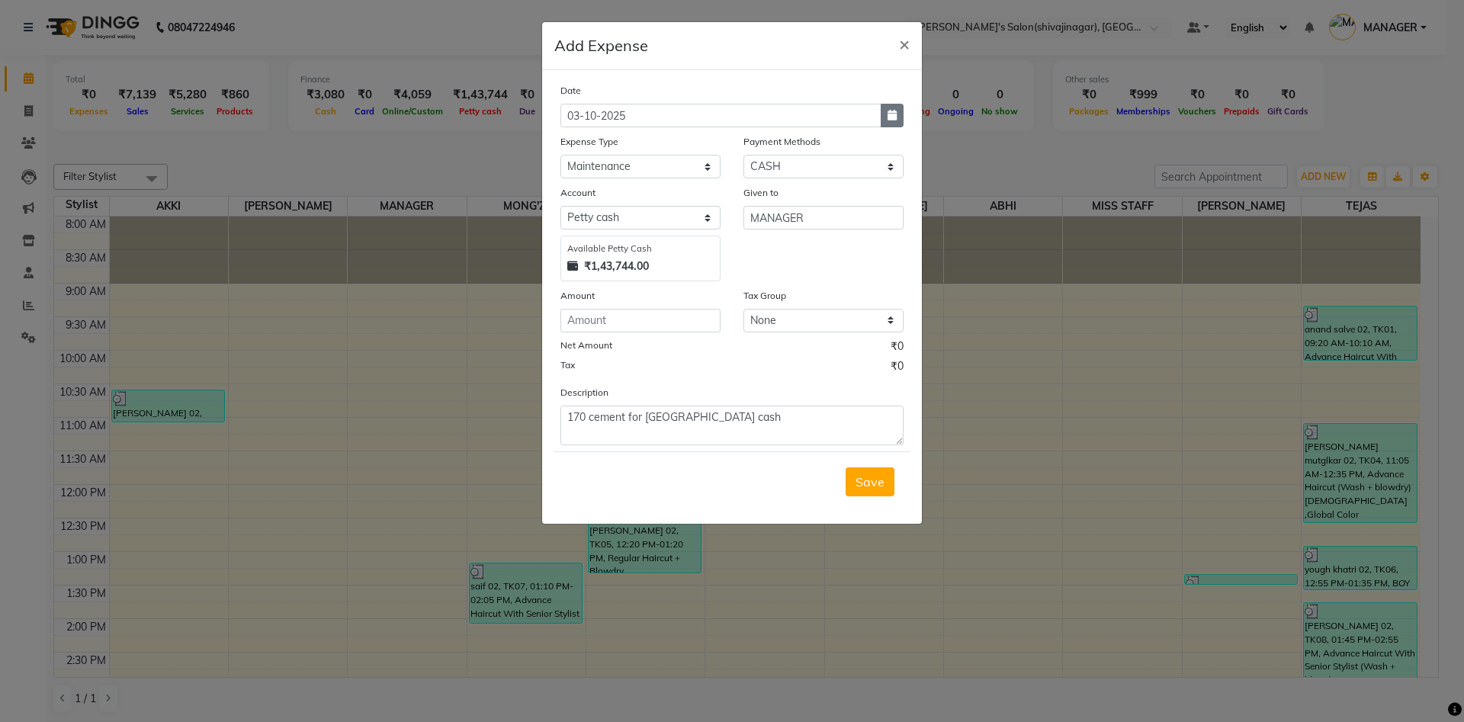
select select "10"
select select "2025"
click at [894, 116] on icon "button" at bounding box center [891, 115] width 9 height 11
click at [895, 112] on icon "button" at bounding box center [891, 115] width 9 height 11
select select "10"
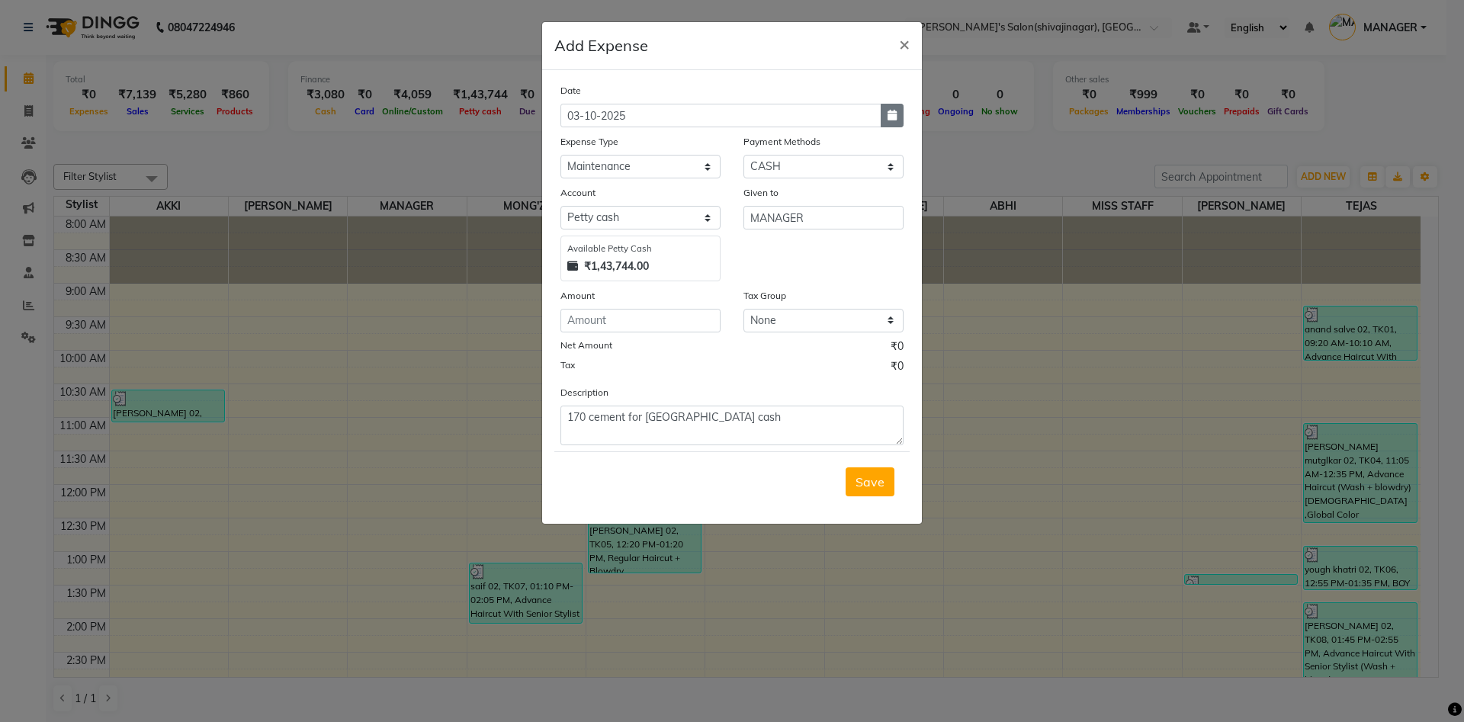
select select "2025"
click at [576, 147] on button "Previous month" at bounding box center [573, 145] width 13 height 24
select select "9"
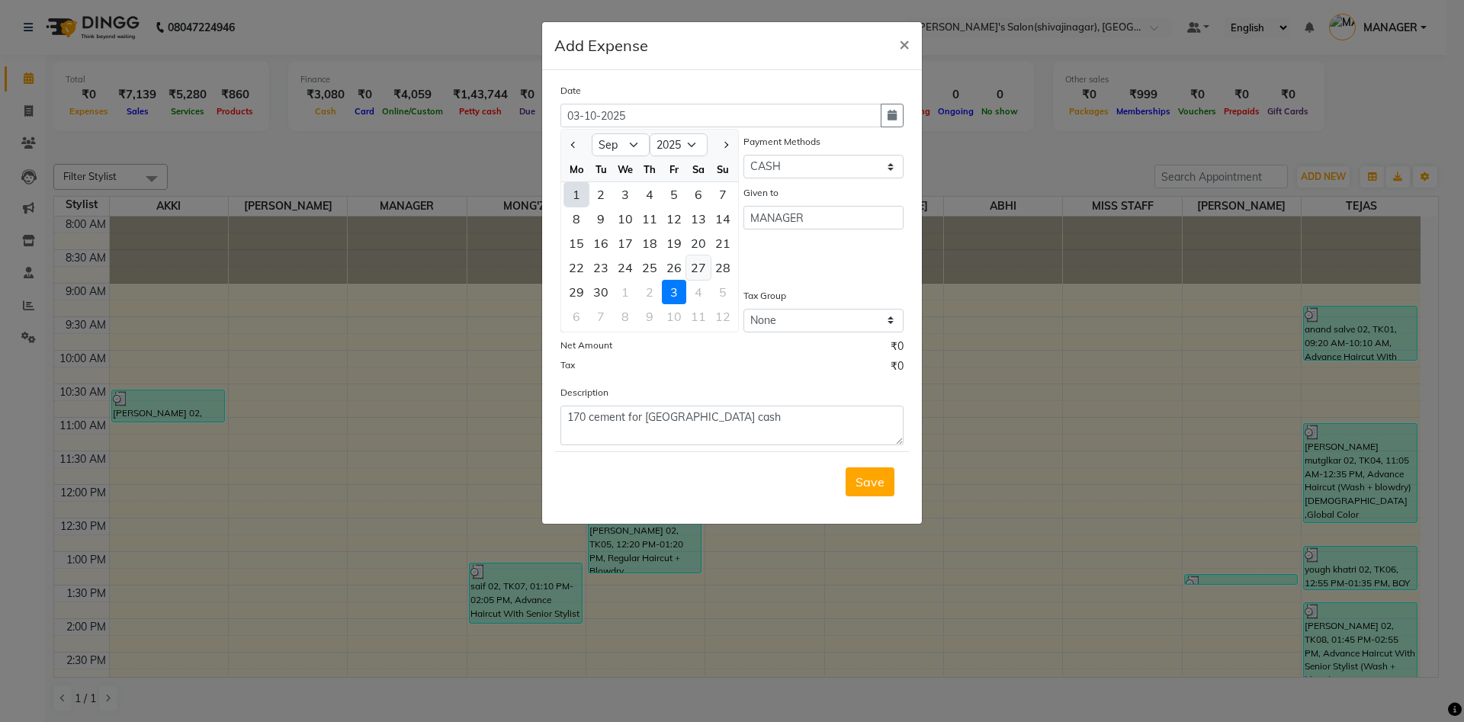
click at [708, 268] on div "27" at bounding box center [698, 267] width 24 height 24
type input "27-09-2025"
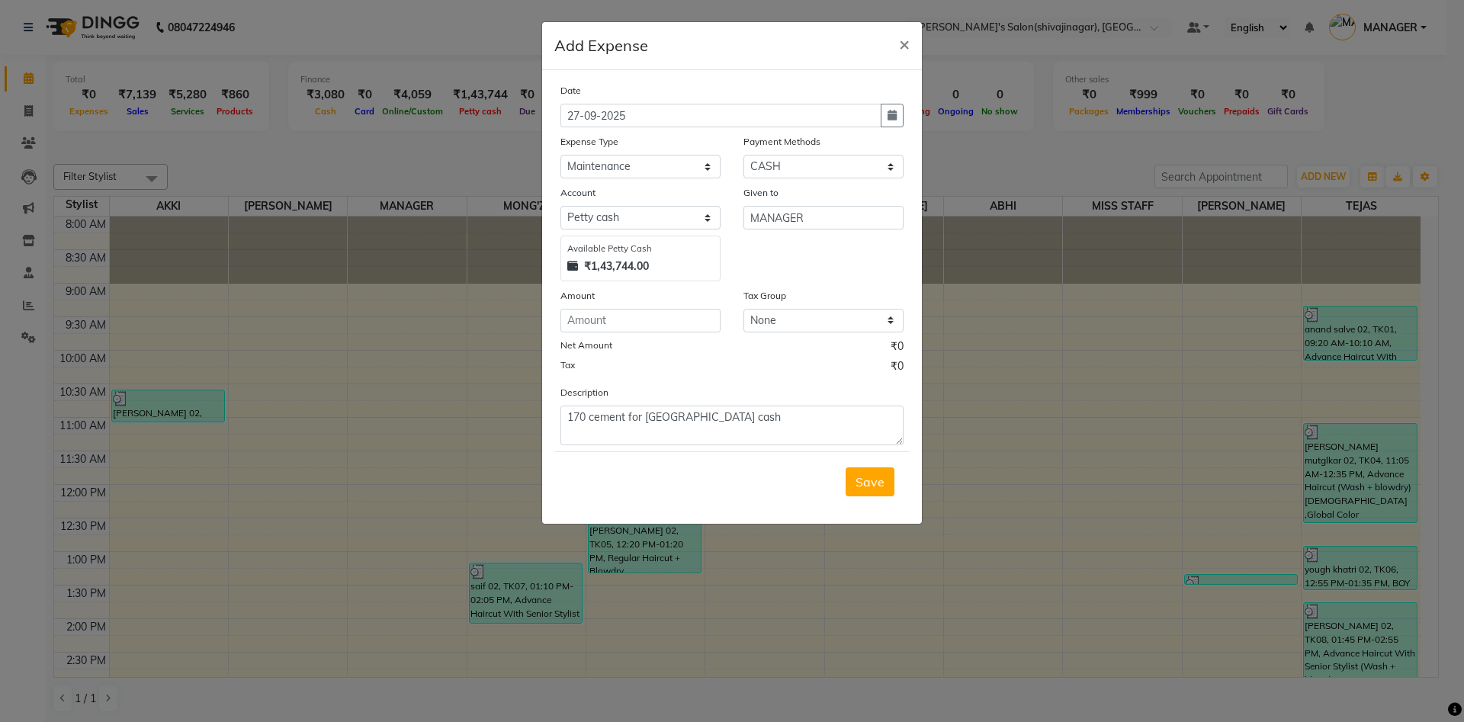
click at [791, 250] on div "Given to MANAGER" at bounding box center [823, 233] width 183 height 97
click at [862, 480] on span "Save" at bounding box center [869, 481] width 29 height 15
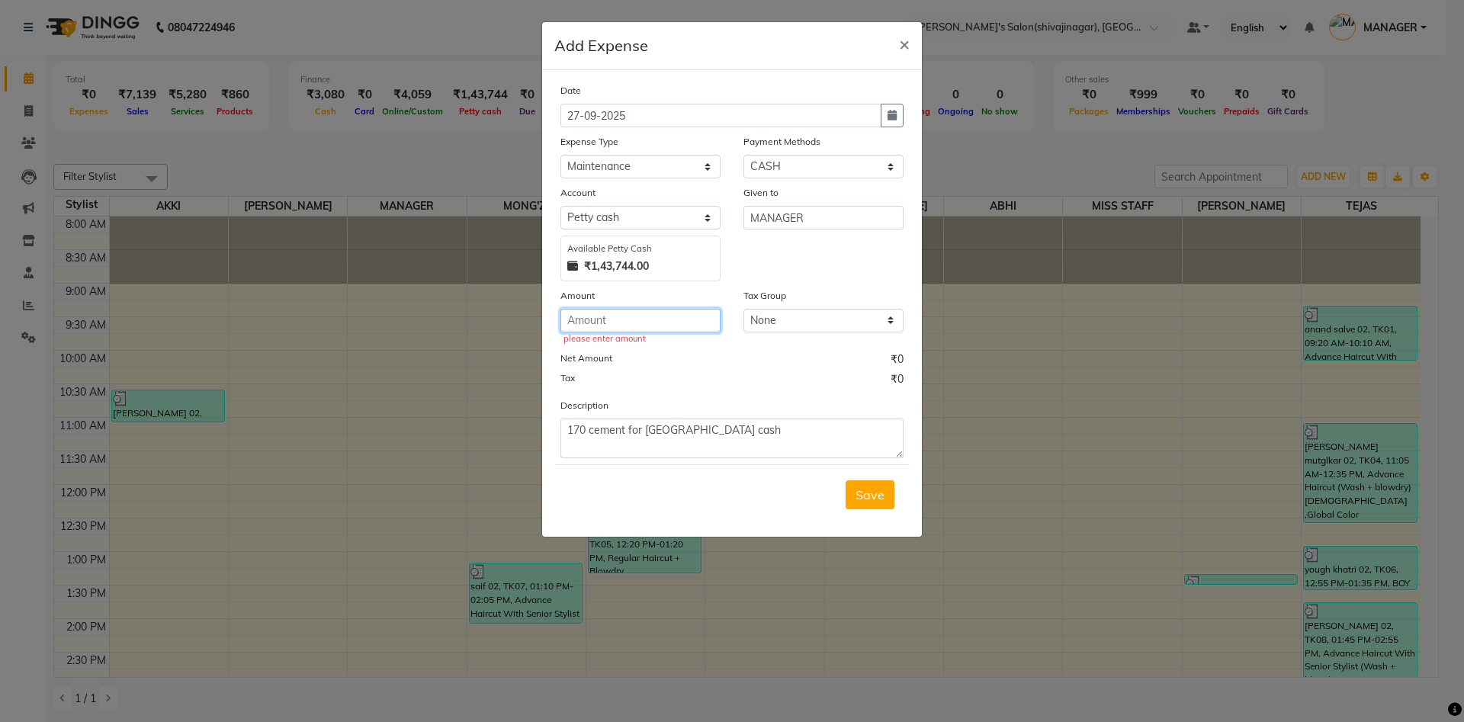
click at [590, 326] on input "number" at bounding box center [640, 321] width 160 height 24
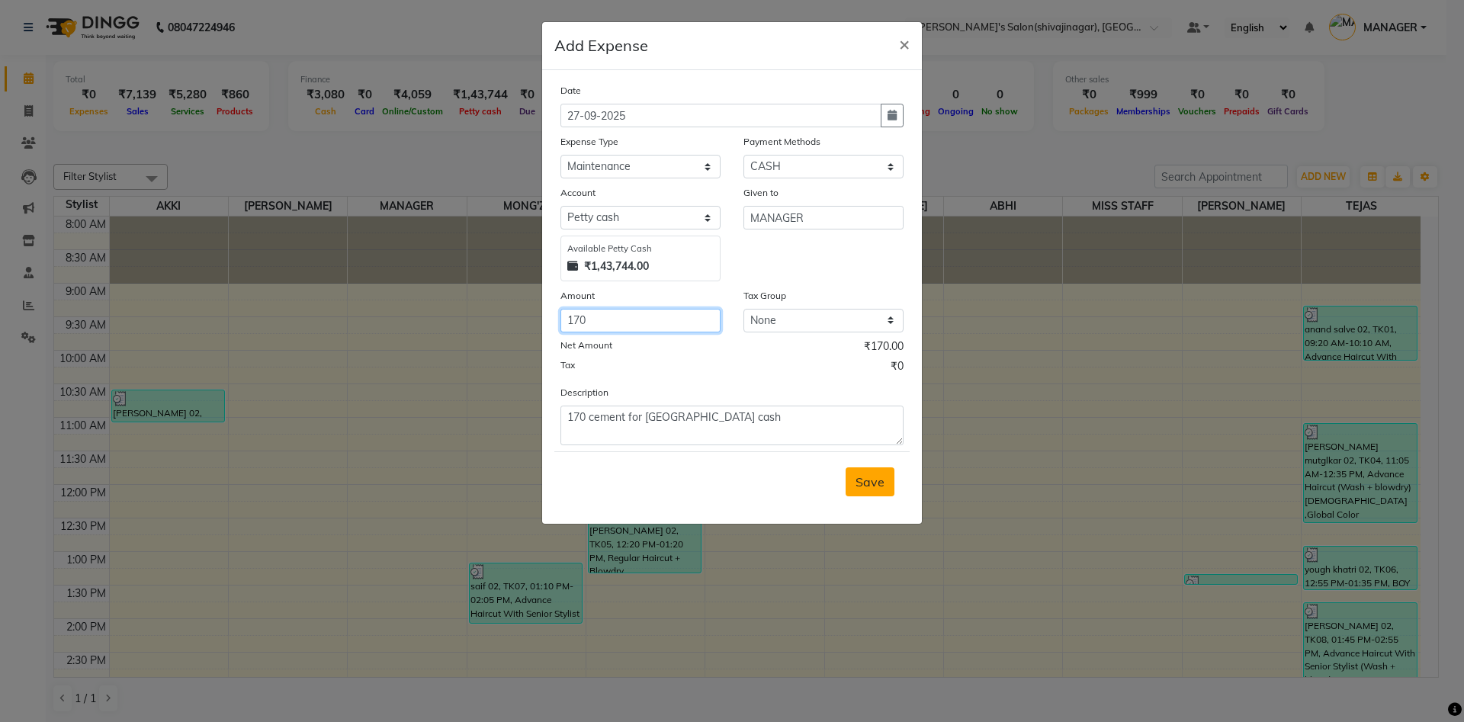
type input "170"
click at [867, 476] on span "Save" at bounding box center [869, 481] width 29 height 15
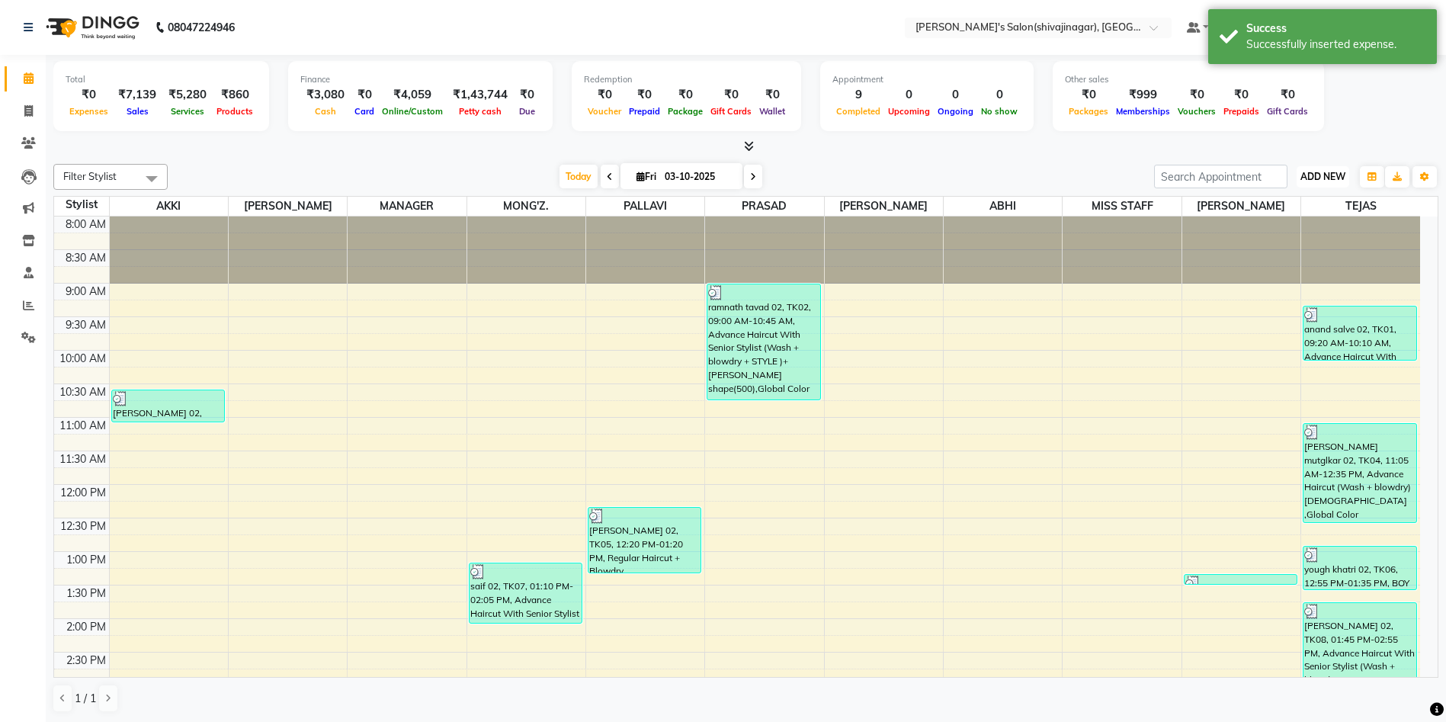
click at [1316, 172] on span "ADD NEW" at bounding box center [1323, 176] width 45 height 11
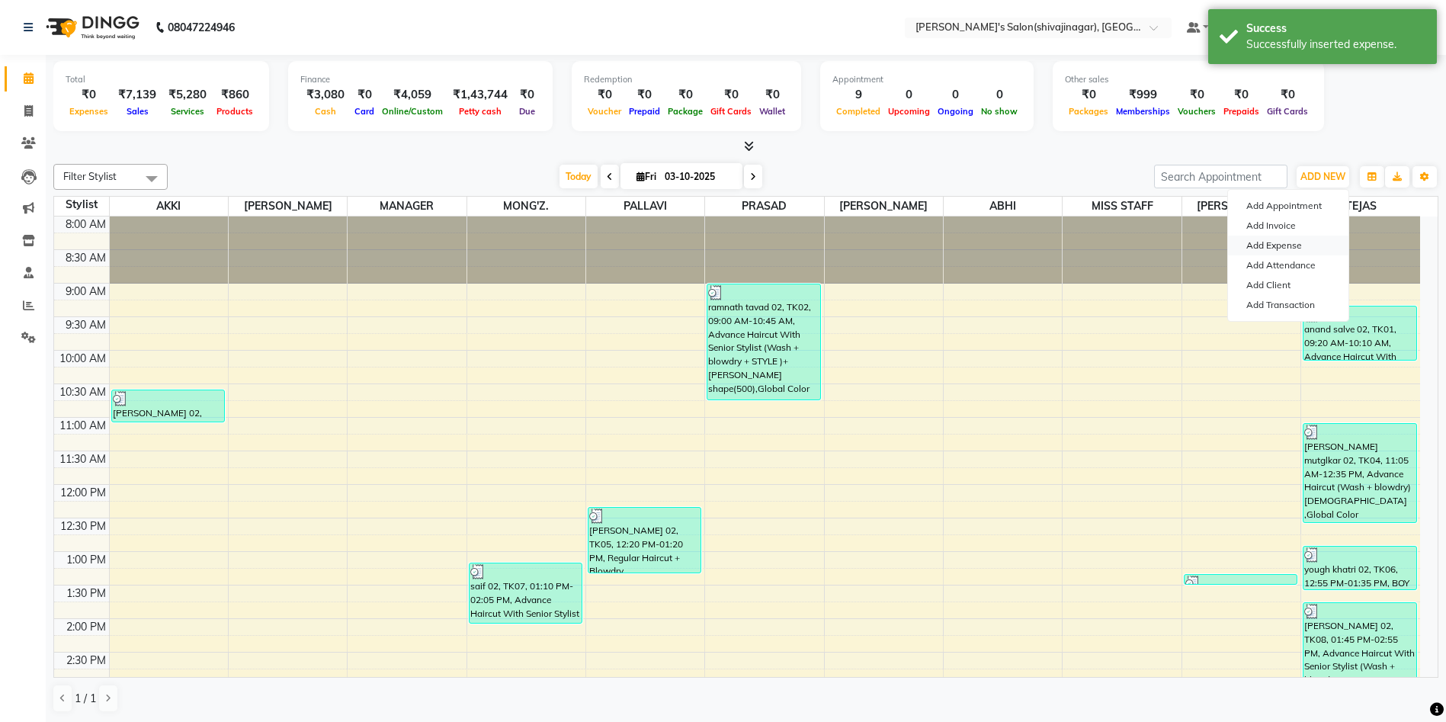
click at [1281, 250] on link "Add Expense" at bounding box center [1288, 246] width 120 height 20
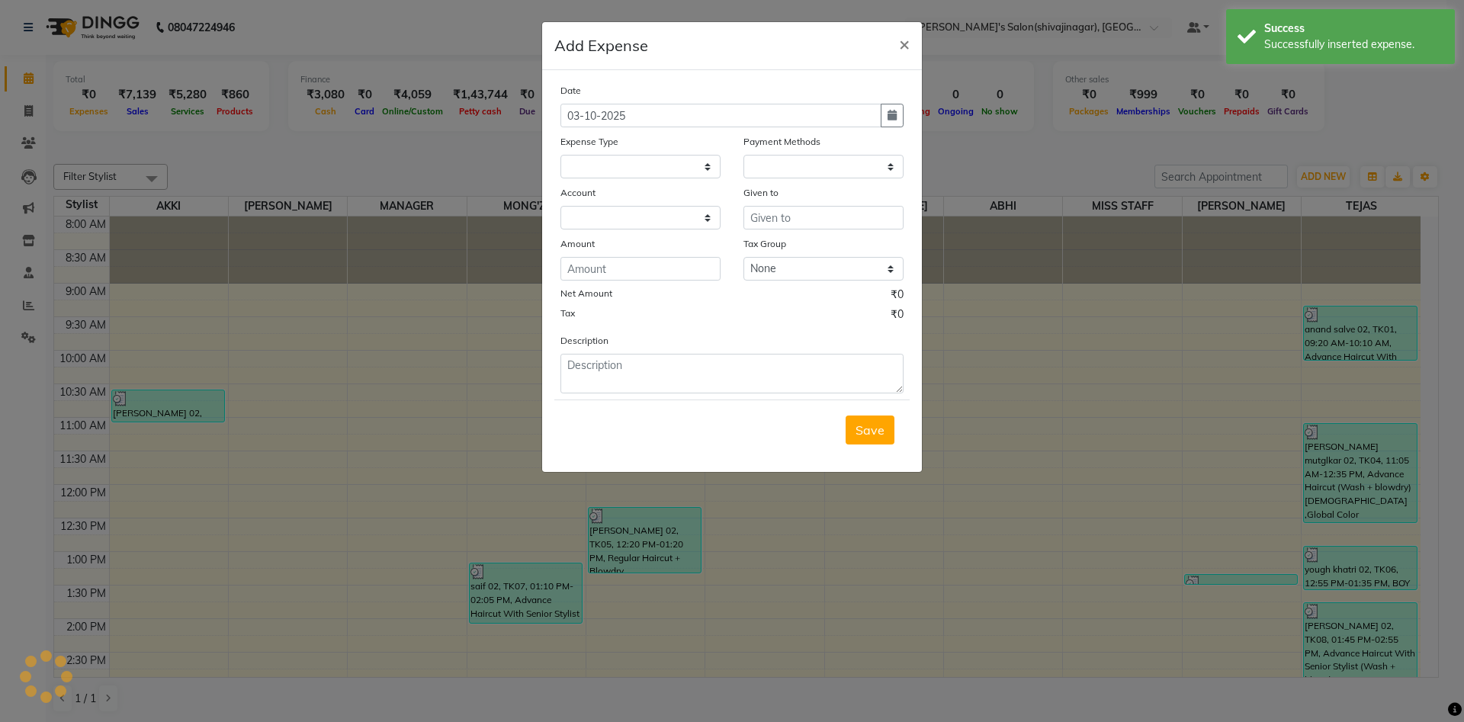
select select
select select "1"
select select "2983"
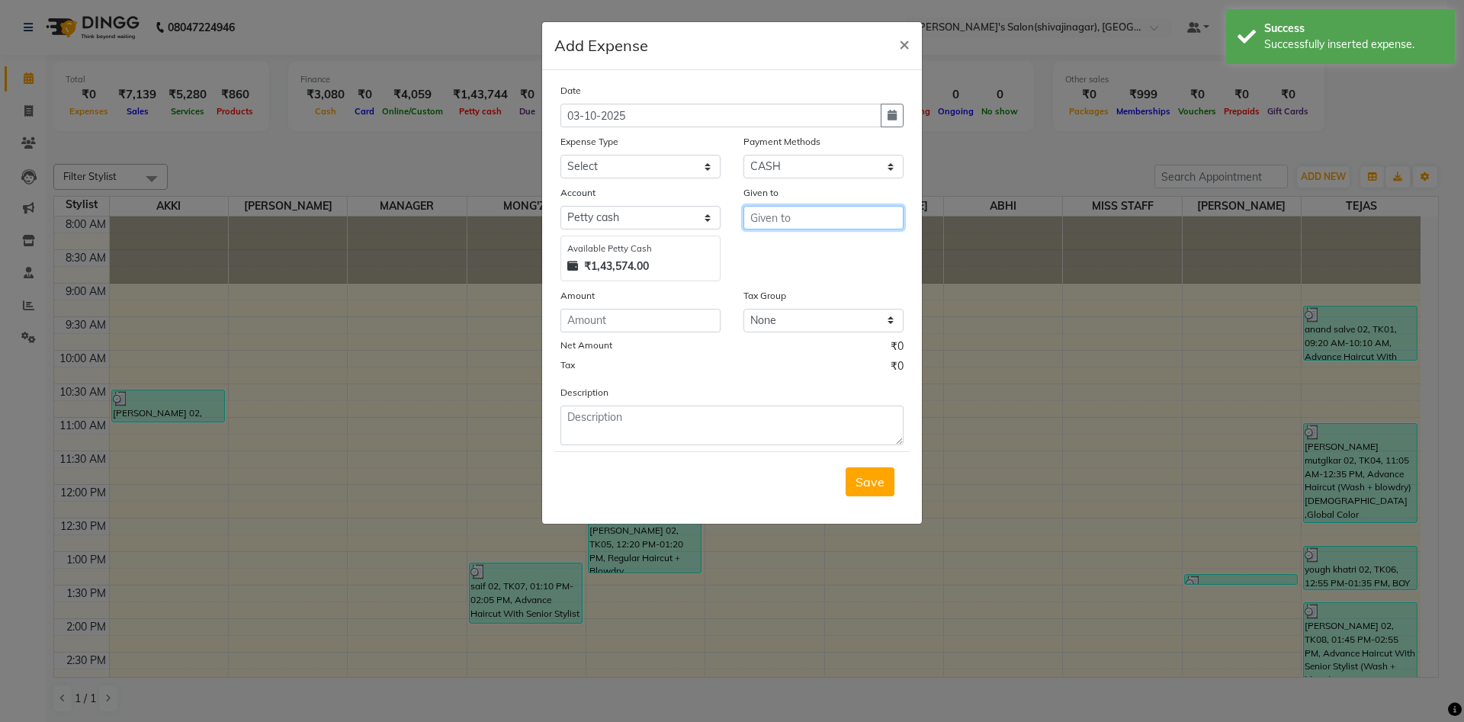
click at [771, 210] on input "text" at bounding box center [823, 218] width 160 height 24
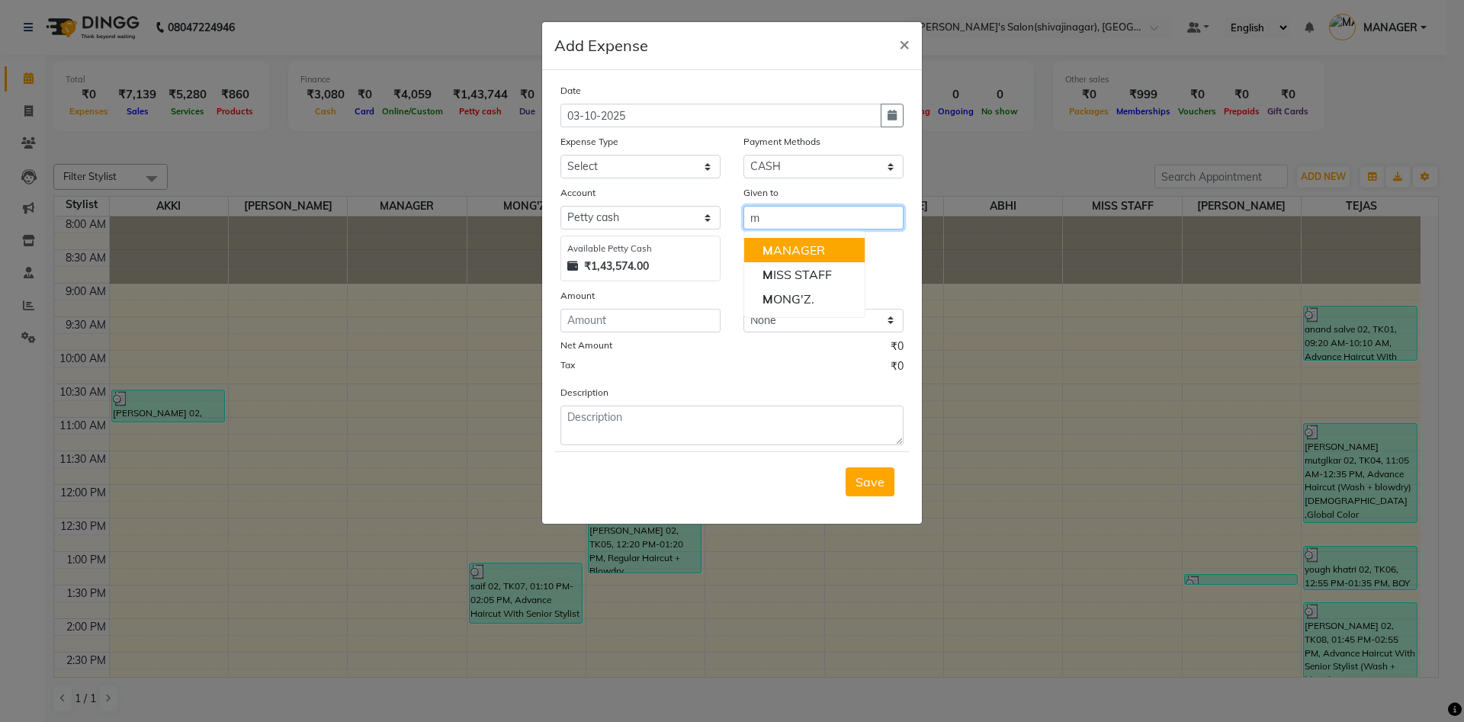
click at [817, 245] on ngb-highlight "M ANAGER" at bounding box center [793, 249] width 63 height 15
type input "MANAGER"
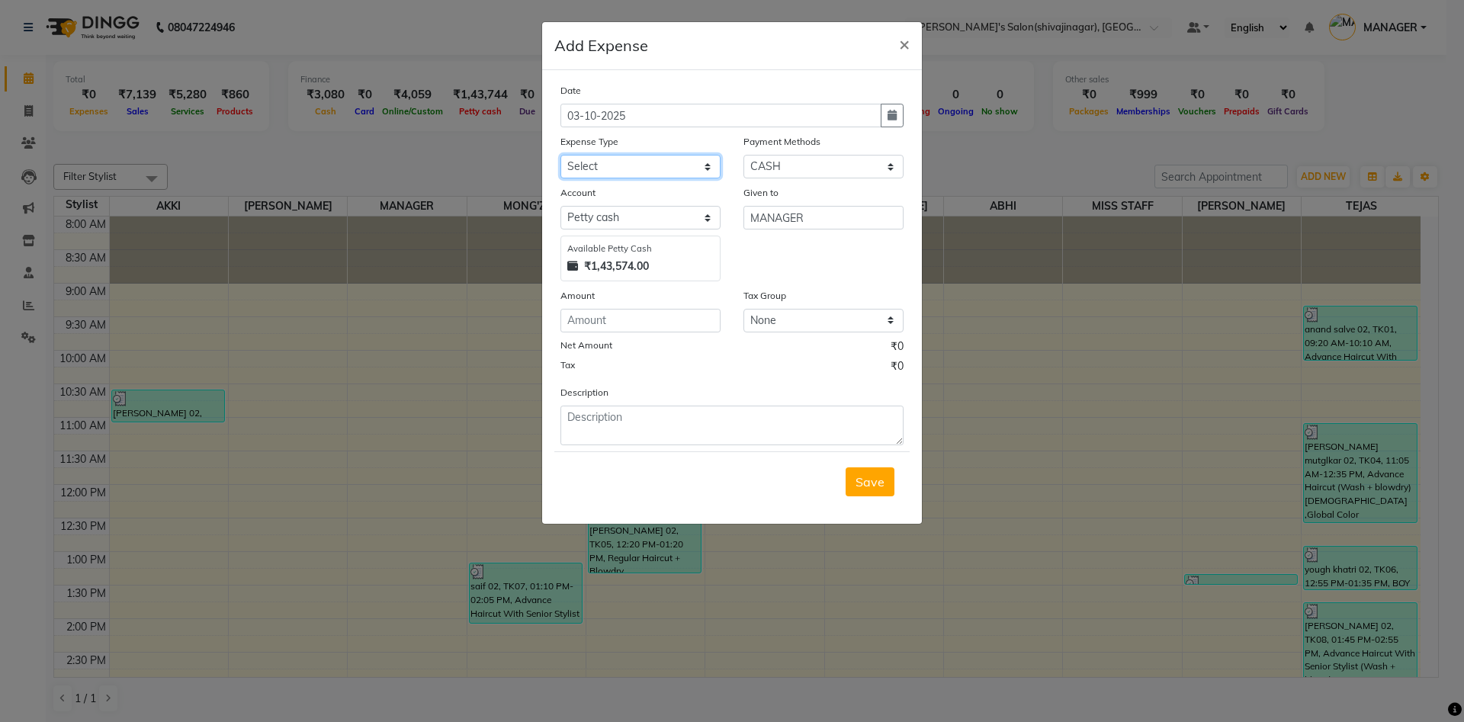
click at [654, 168] on select "Select Advance Salary BANK TRANFAR Cash transfer to hub Client Snacks DISTRIBUT…" at bounding box center [640, 167] width 160 height 24
select select "11124"
click at [560, 155] on select "Select Advance Salary BANK TRANFAR Cash transfer to hub Client Snacks DISTRIBUT…" at bounding box center [640, 167] width 160 height 24
click at [587, 329] on input "number" at bounding box center [640, 321] width 160 height 24
type input "100"
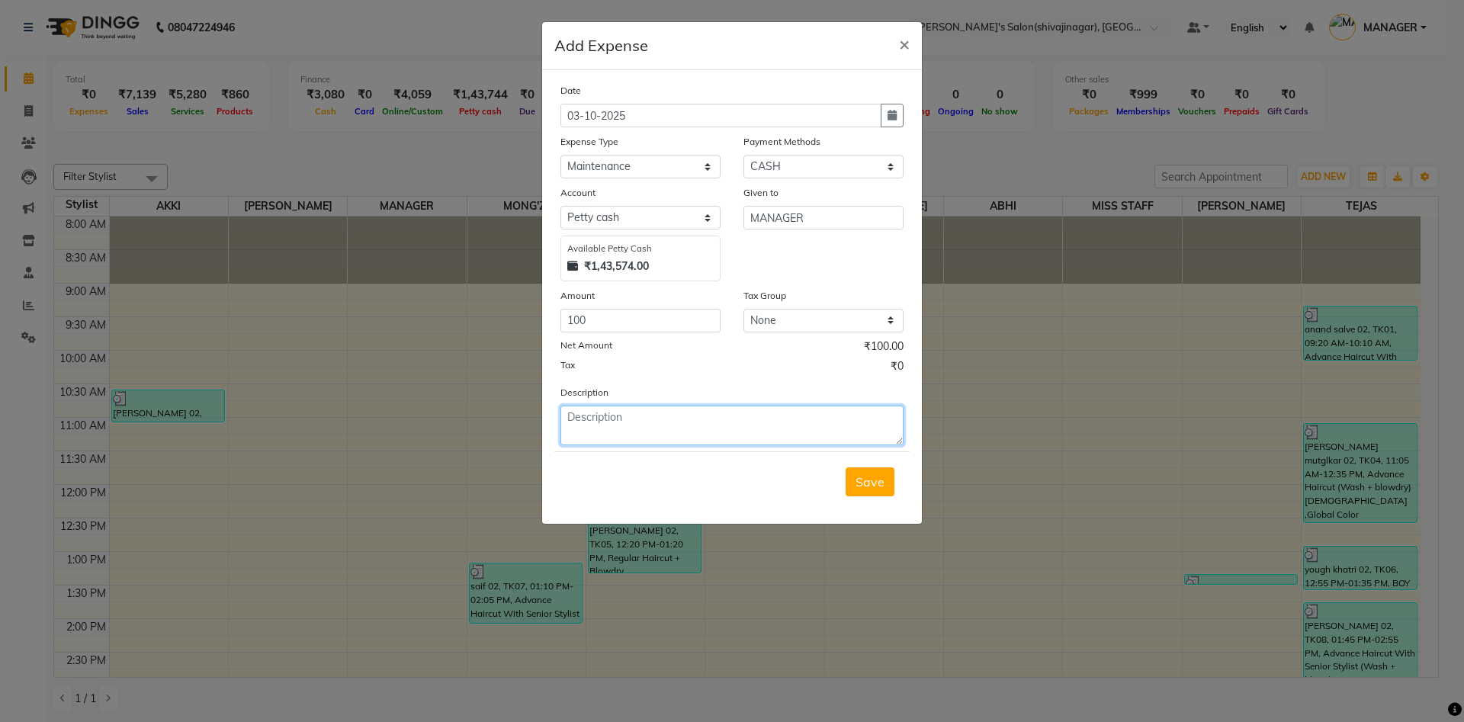
click at [631, 416] on textarea at bounding box center [731, 426] width 343 height 40
click at [634, 414] on textarea "100 reti cash baju walyakadun ghetle" at bounding box center [731, 426] width 343 height 40
click at [633, 411] on textarea "100 reti cashpungle baju walyakadun ghetle" at bounding box center [731, 426] width 343 height 40
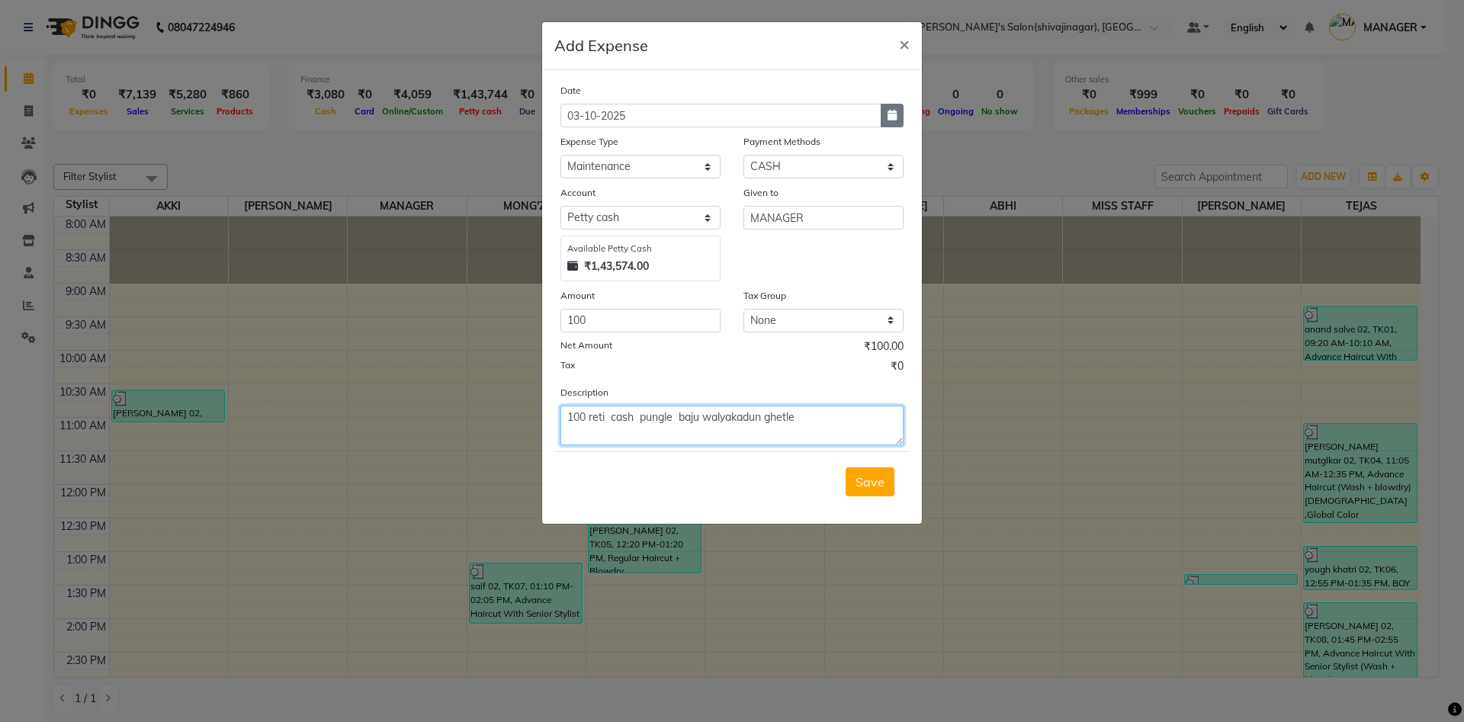
drag, startPoint x: 824, startPoint y: 409, endPoint x: 891, endPoint y: 107, distance: 308.5
click at [891, 107] on div "Date [DATE] Expense Type Select Advance Salary BANK TRANFAR Cash transfer to hu…" at bounding box center [731, 263] width 343 height 363
type textarea "100 reti cash pungle baju walyakadun ghetle"
click at [891, 107] on button "button" at bounding box center [892, 116] width 23 height 24
select select "10"
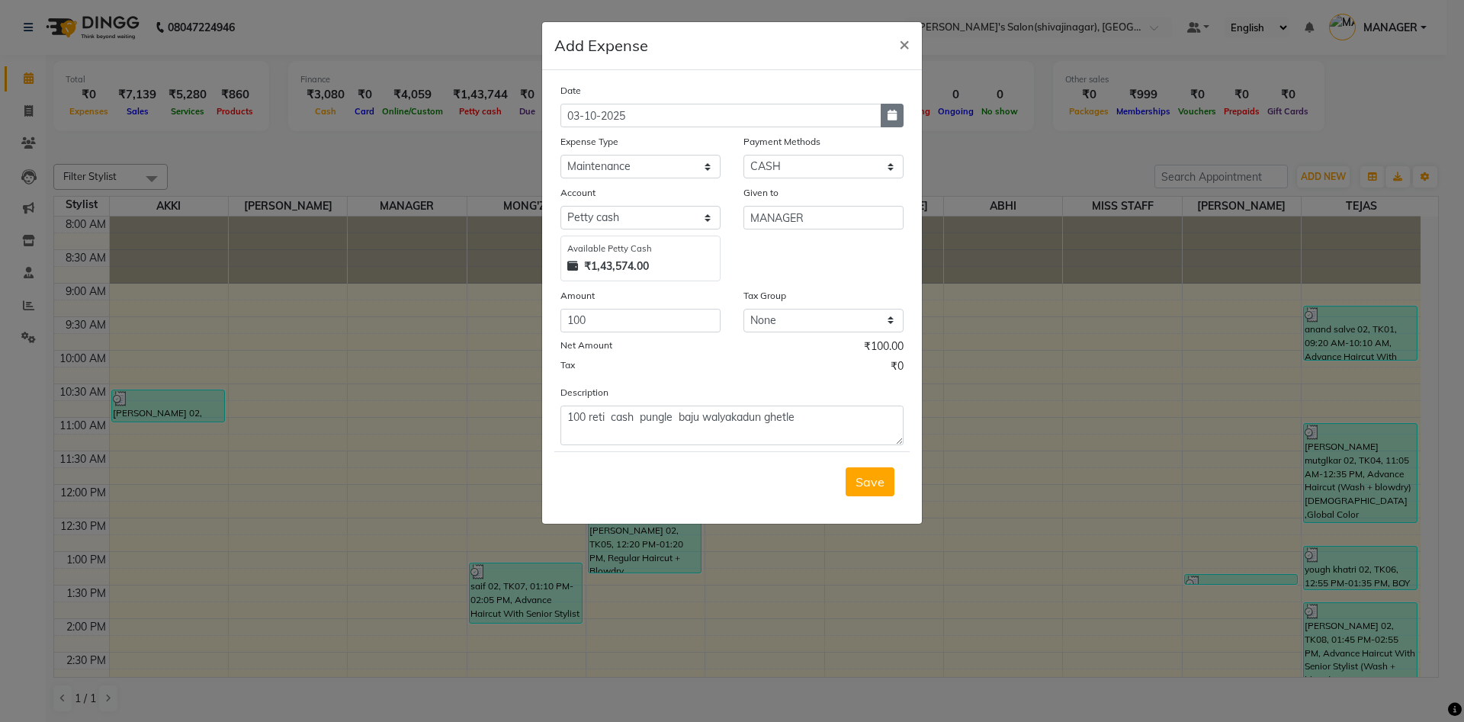
select select "2025"
click at [568, 140] on button "Previous month" at bounding box center [573, 145] width 13 height 24
select select "9"
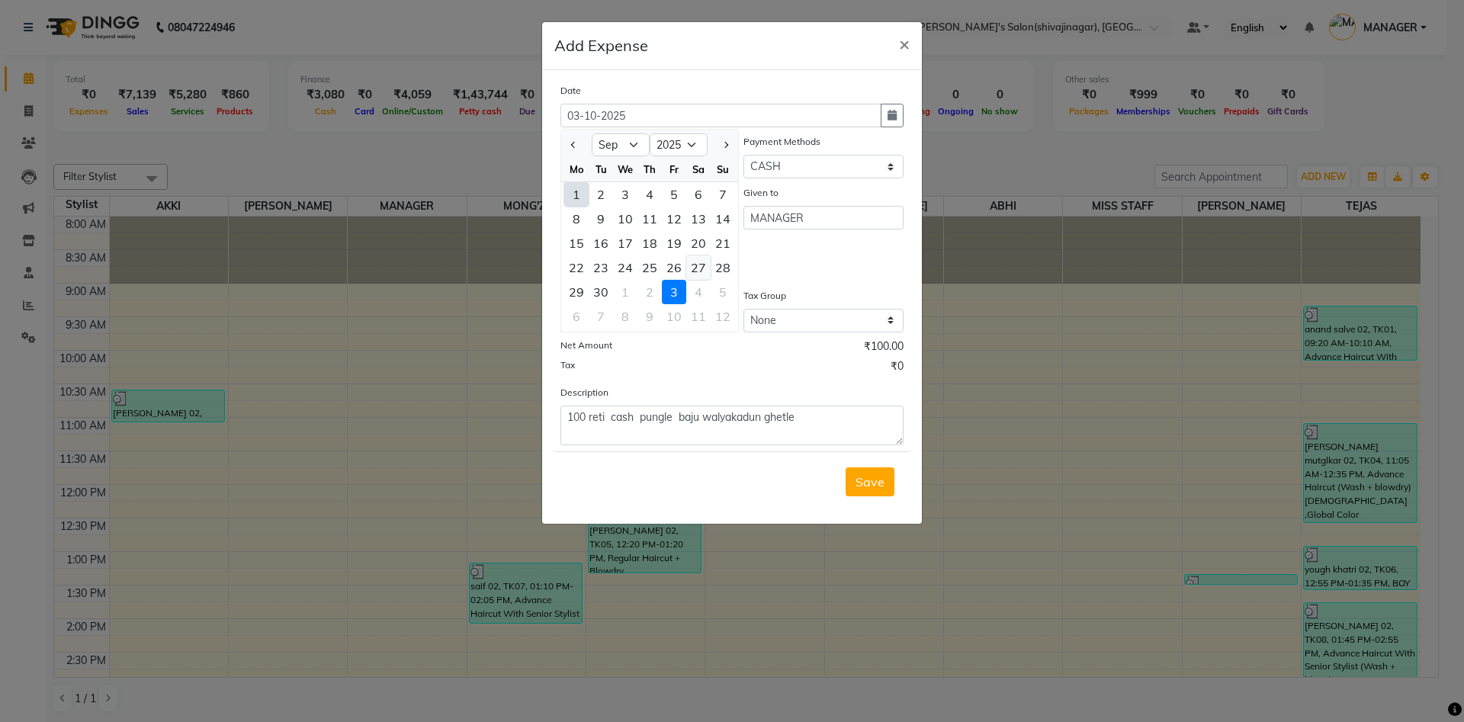
click at [697, 268] on div "27" at bounding box center [698, 267] width 24 height 24
type input "27-09-2025"
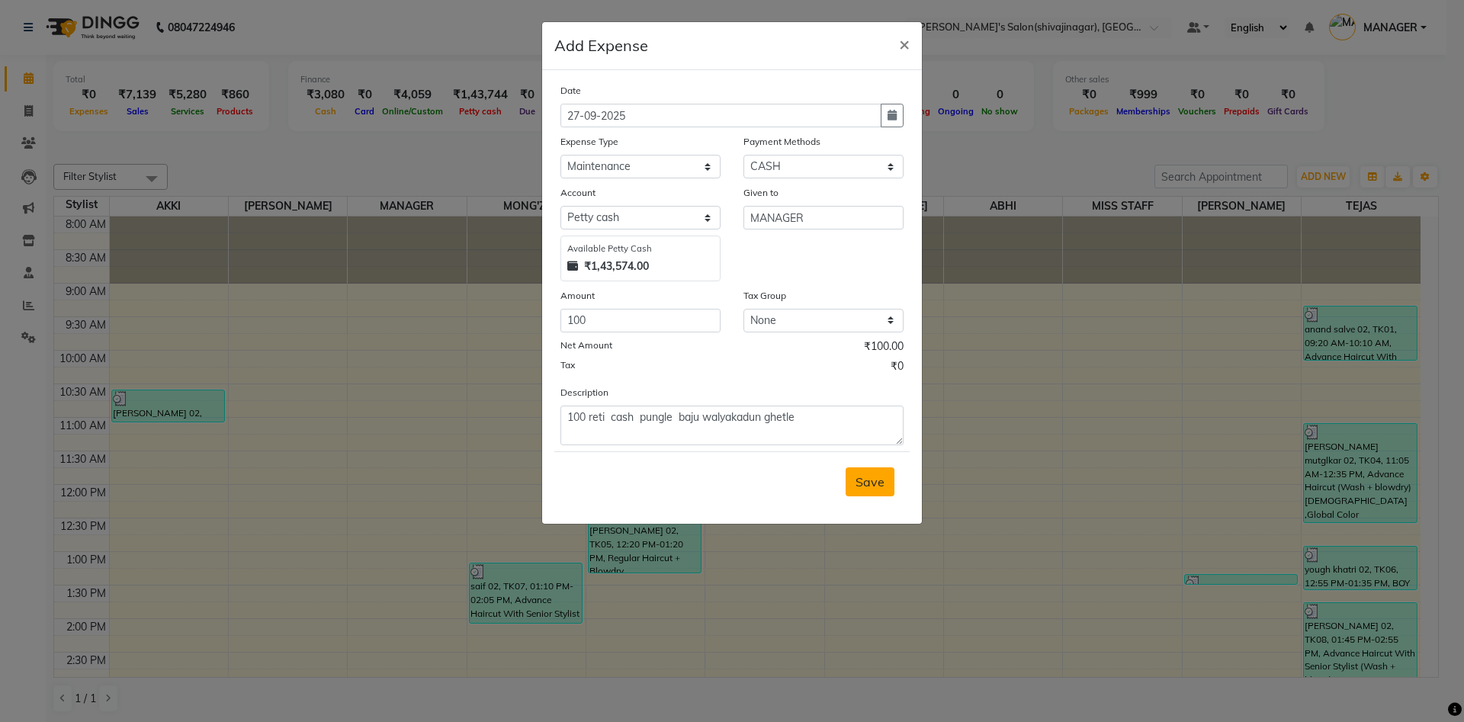
click at [858, 480] on span "Save" at bounding box center [869, 481] width 29 height 15
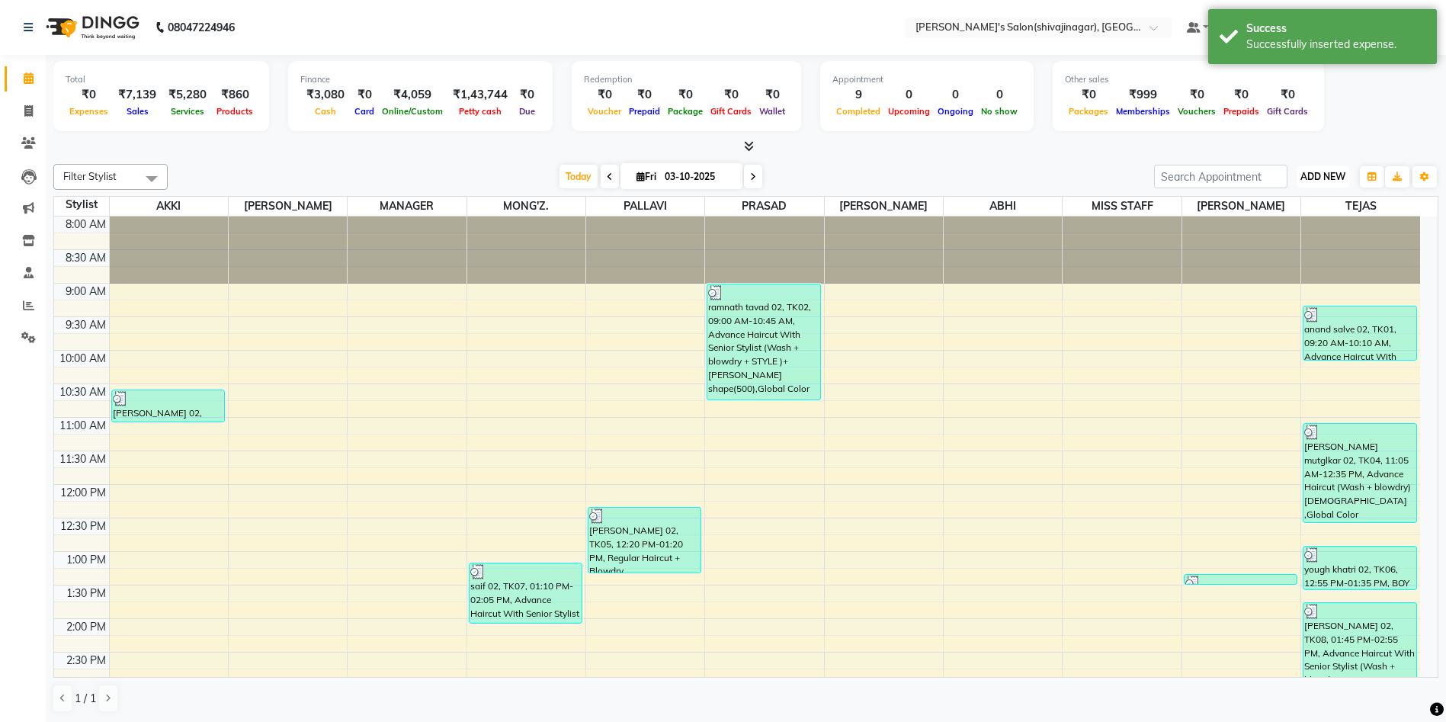
click at [1311, 174] on span "ADD NEW" at bounding box center [1323, 176] width 45 height 11
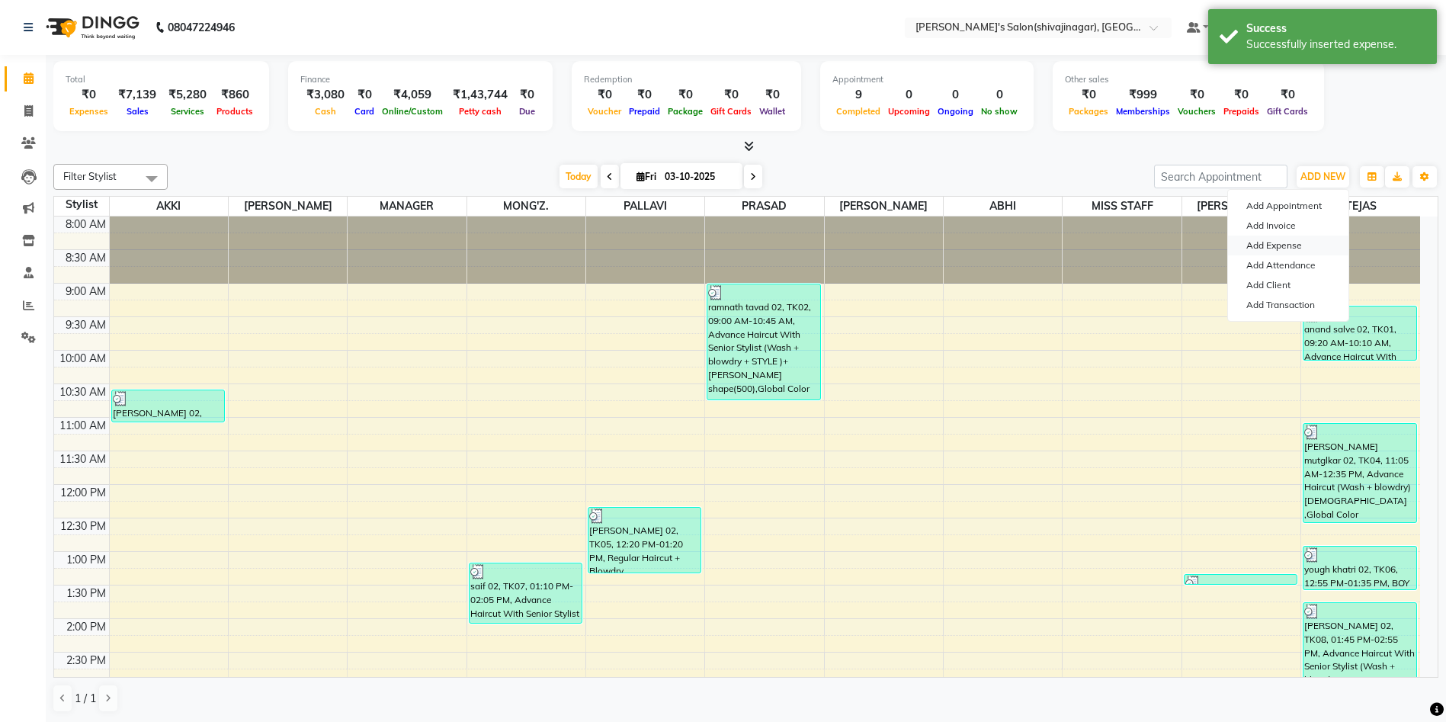
click at [1280, 249] on link "Add Expense" at bounding box center [1288, 246] width 120 height 20
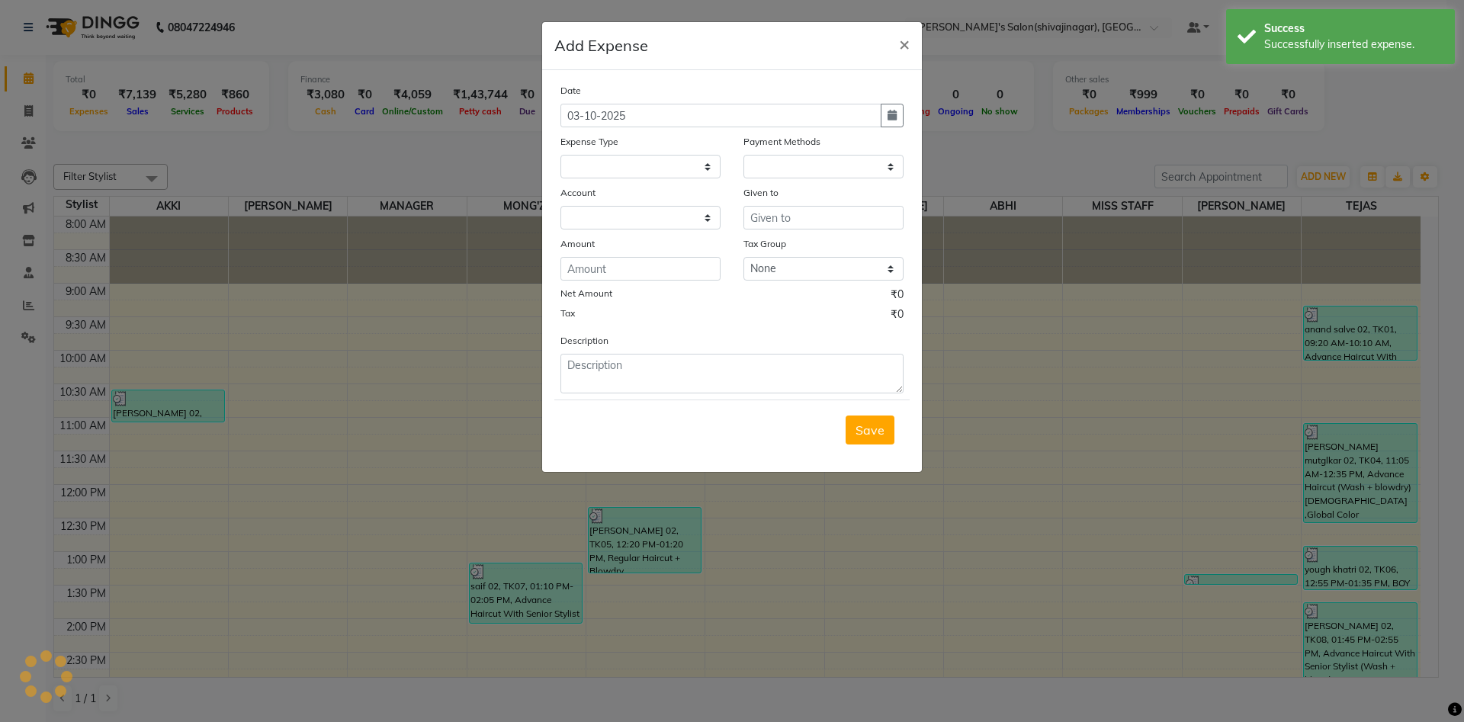
select select
select select "1"
select select "2983"
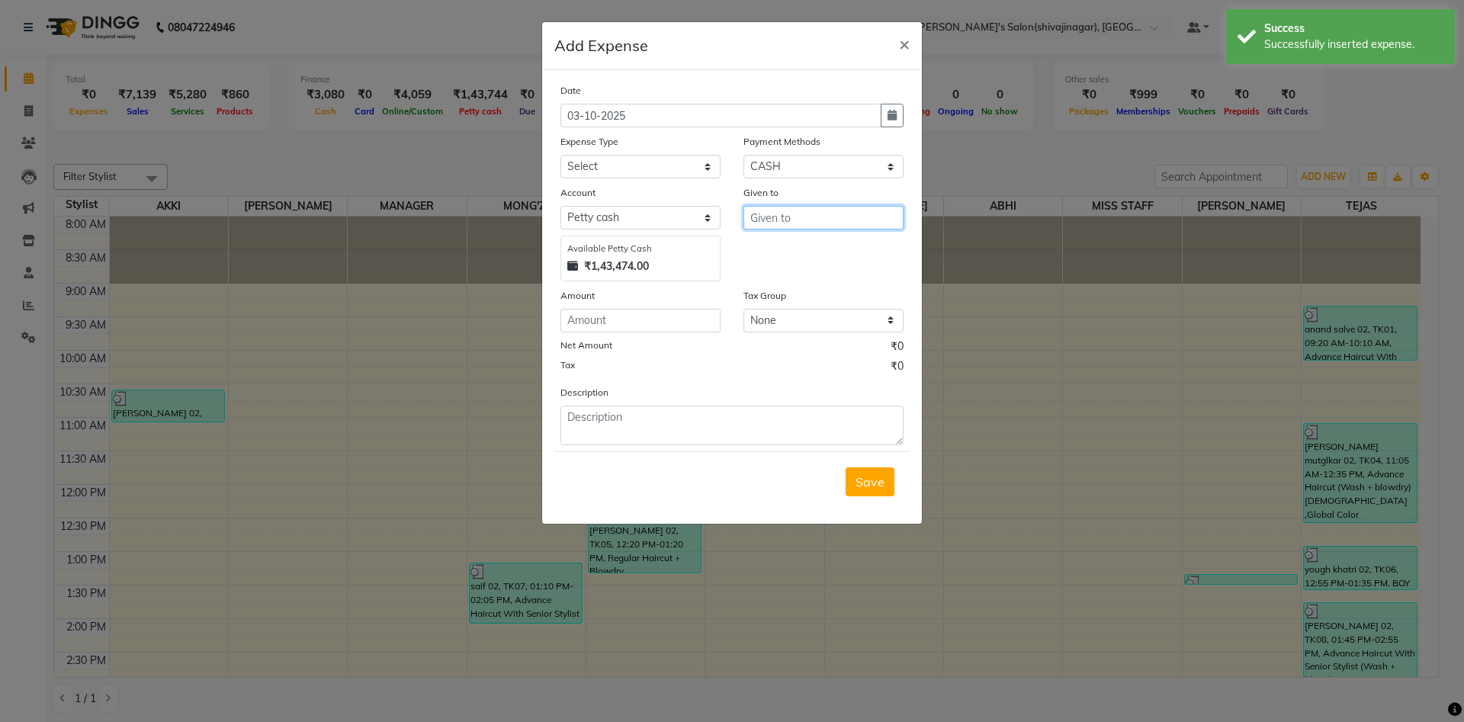
click at [814, 207] on input "text" at bounding box center [823, 218] width 160 height 24
click at [793, 248] on ngb-highlight "M ANAGER" at bounding box center [793, 249] width 63 height 15
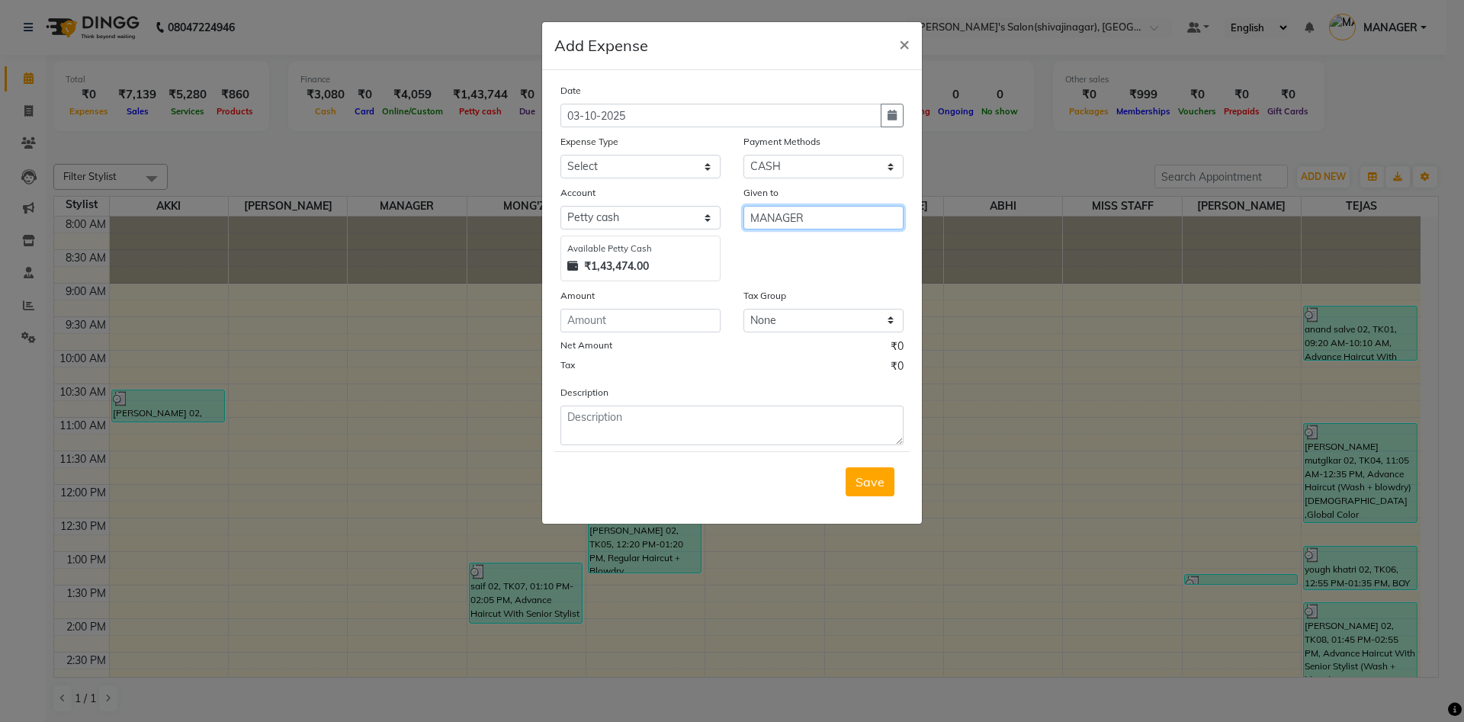
type input "MANAGER"
click at [614, 158] on select "Select Advance Salary BANK TRANFAR Cash transfer to hub Client Snacks DISTRIBUT…" at bounding box center [640, 167] width 160 height 24
select select "11128"
click at [560, 155] on select "Select Advance Salary BANK TRANFAR Cash transfer to hub Client Snacks DISTRIBUT…" at bounding box center [640, 167] width 160 height 24
click at [592, 429] on textarea at bounding box center [731, 426] width 343 height 40
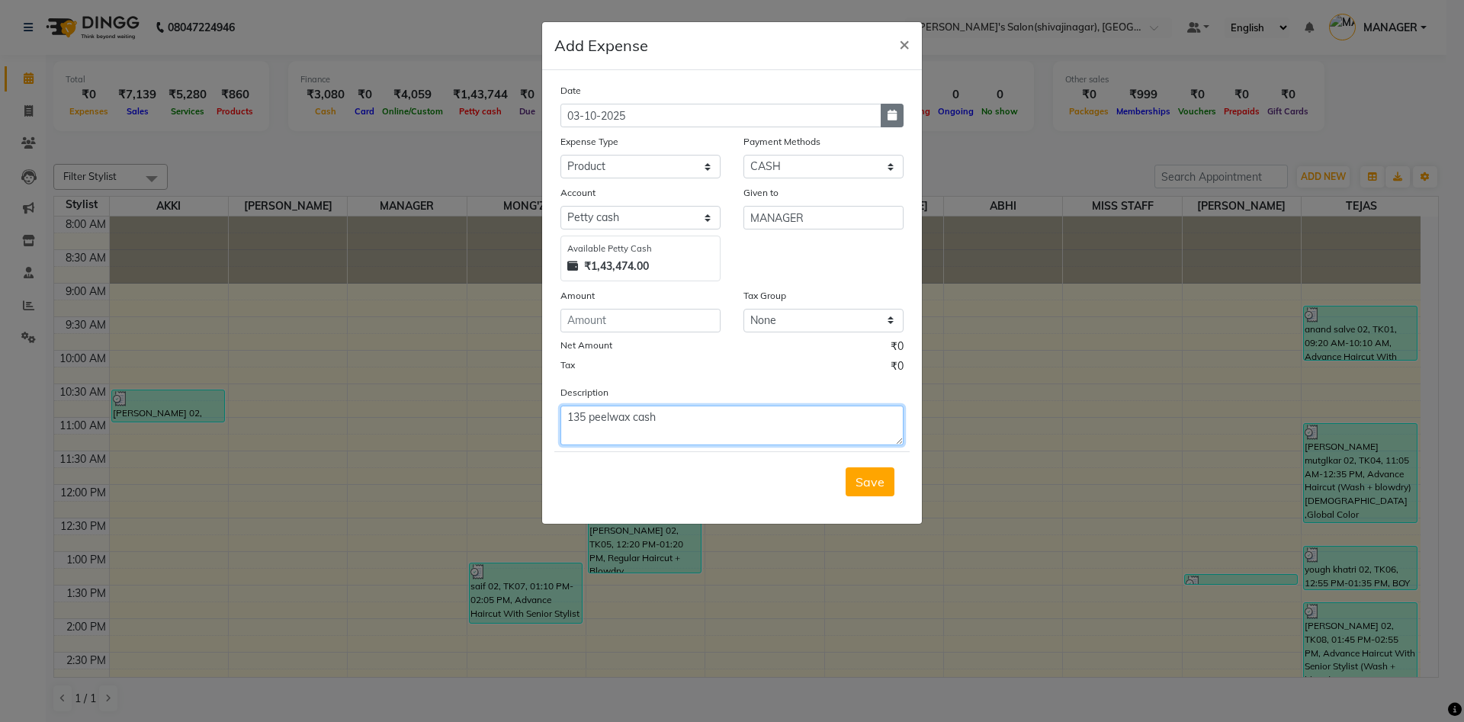
type textarea "135 peelwax cash"
click at [893, 117] on icon "button" at bounding box center [891, 115] width 9 height 11
select select "10"
select select "2025"
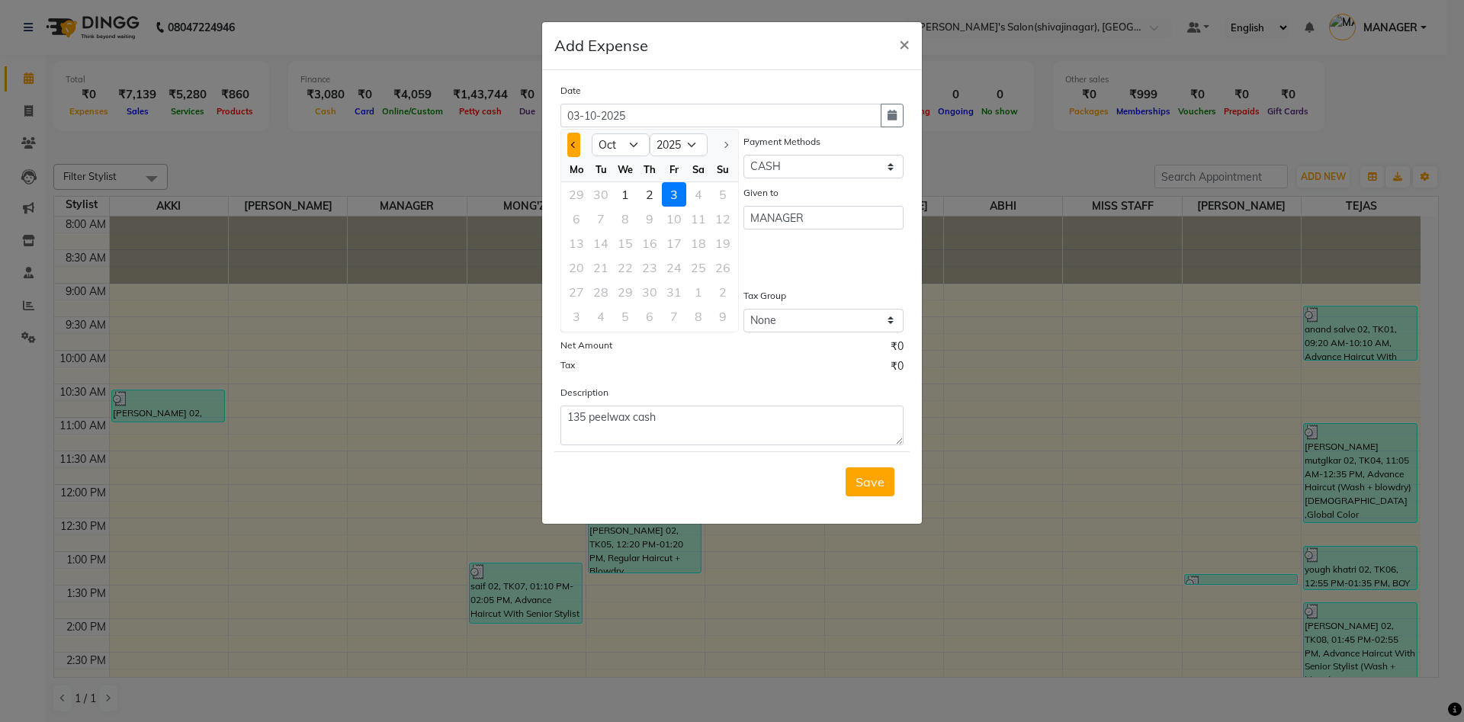
click at [573, 140] on button "Previous month" at bounding box center [573, 145] width 13 height 24
select select "9"
click at [700, 260] on div "27" at bounding box center [698, 267] width 24 height 24
type input "27-09-2025"
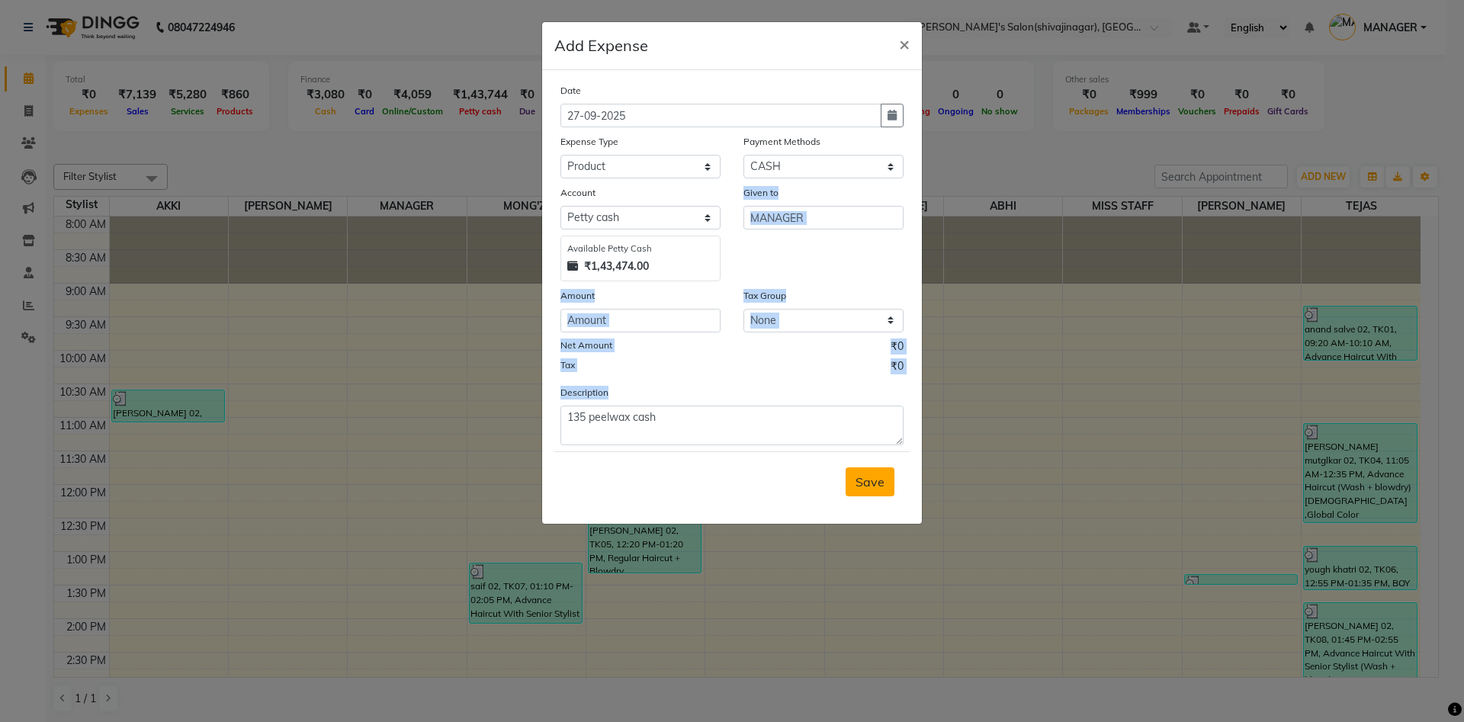
drag, startPoint x: 815, startPoint y: 238, endPoint x: 866, endPoint y: 479, distance: 246.3
click at [866, 479] on form "Date [DATE] Expense Type Select Advance Salary BANK TRANFAR Cash transfer to hu…" at bounding box center [731, 296] width 355 height 429
click at [866, 479] on span "Save" at bounding box center [869, 481] width 29 height 15
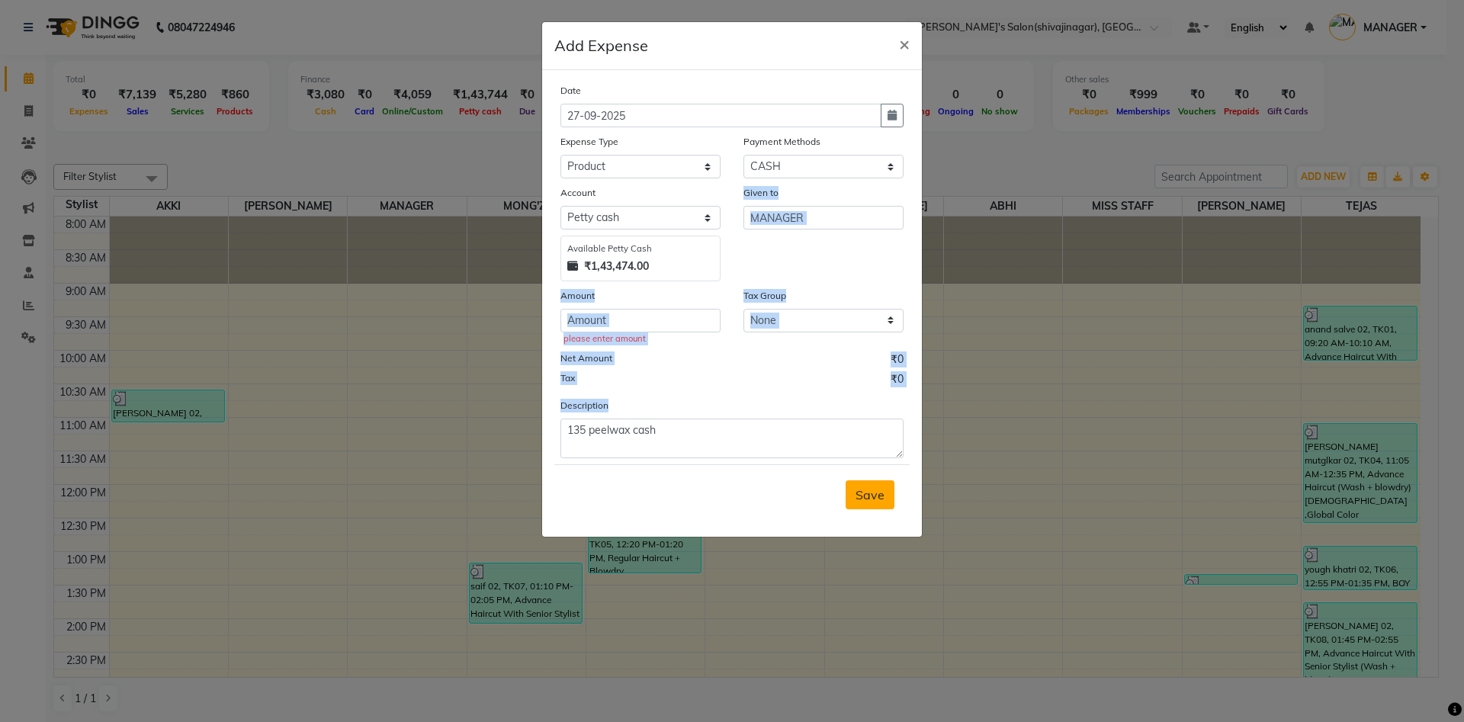
click at [865, 496] on span "Save" at bounding box center [869, 494] width 29 height 15
click at [788, 375] on div "Tax ₹0" at bounding box center [731, 381] width 343 height 20
drag, startPoint x: 788, startPoint y: 375, endPoint x: 615, endPoint y: 319, distance: 181.1
click at [615, 319] on div "Date [DATE] Expense Type Select Advance Salary BANK TRANFAR Cash transfer to hu…" at bounding box center [731, 270] width 343 height 376
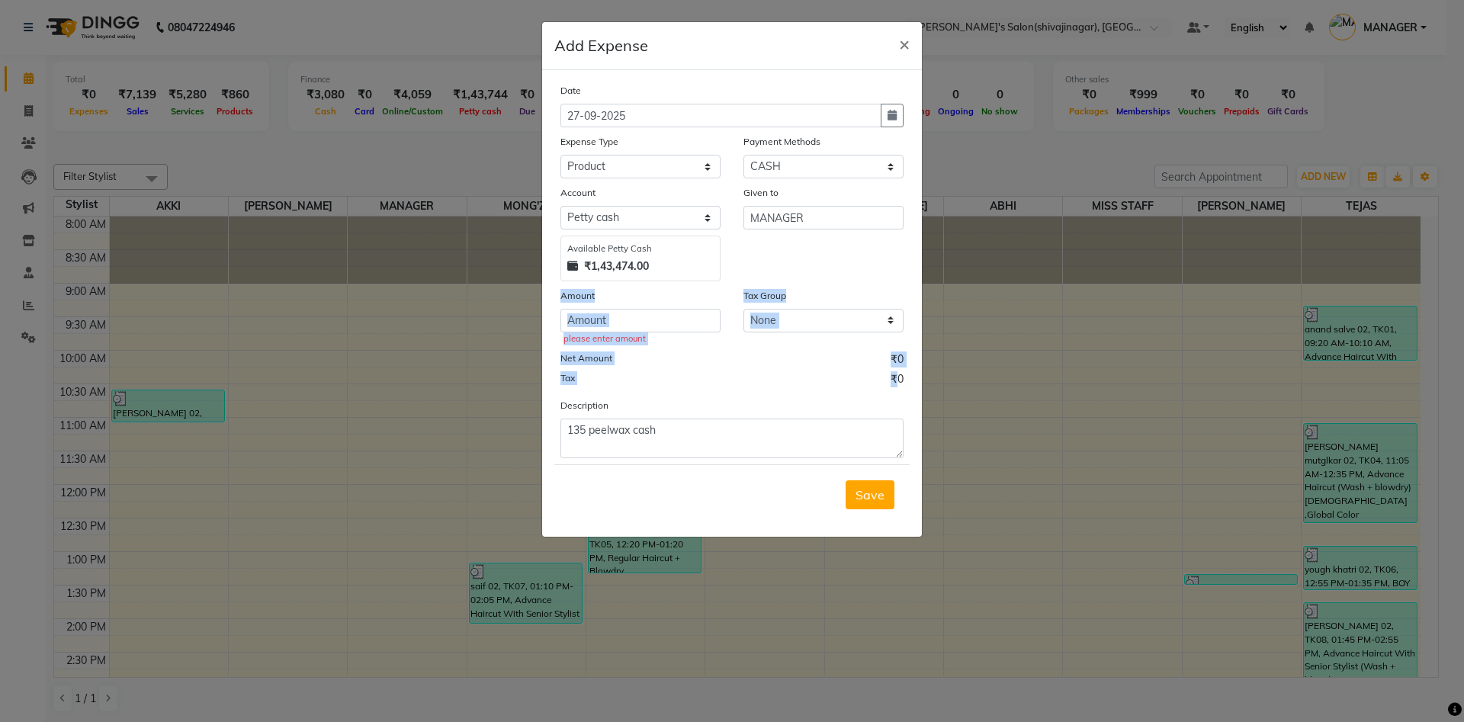
click at [615, 319] on input "number" at bounding box center [640, 321] width 160 height 24
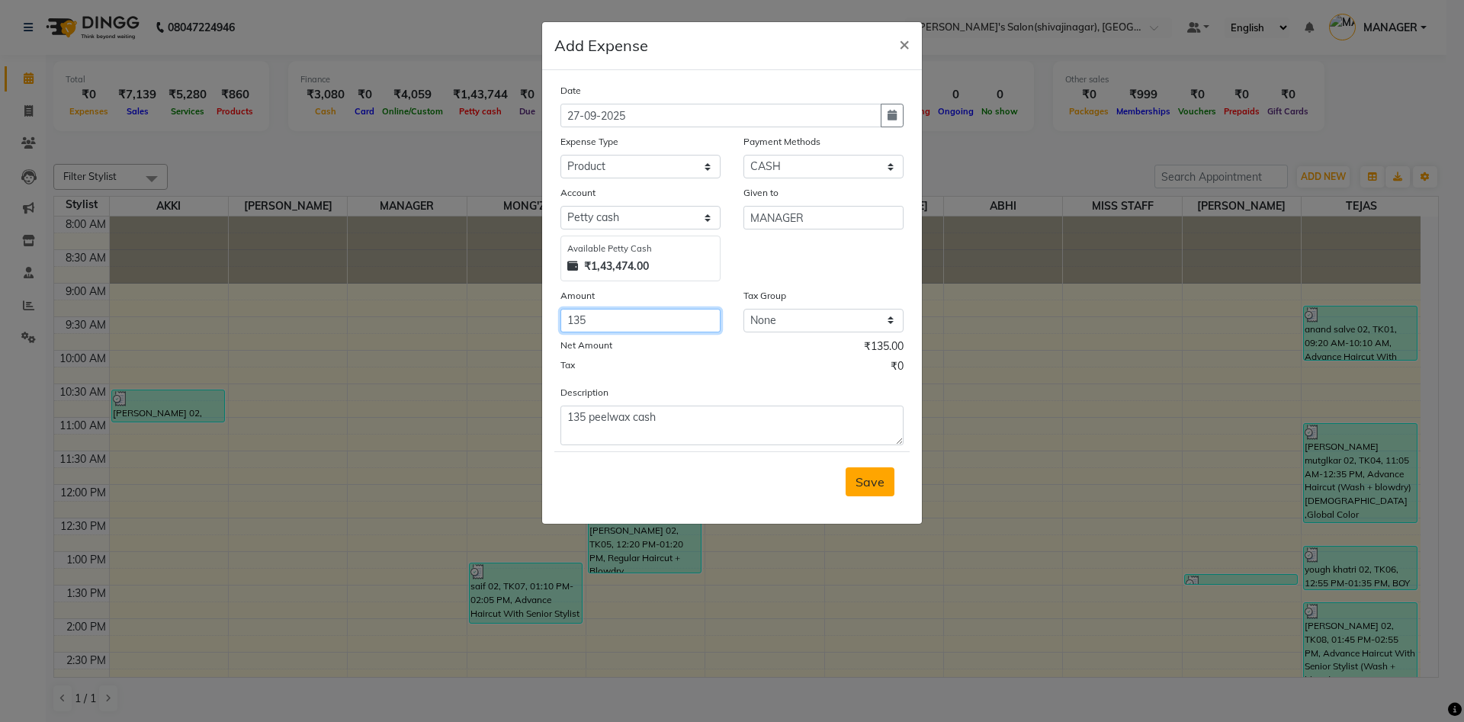
type input "135"
click at [874, 476] on span "Save" at bounding box center [869, 481] width 29 height 15
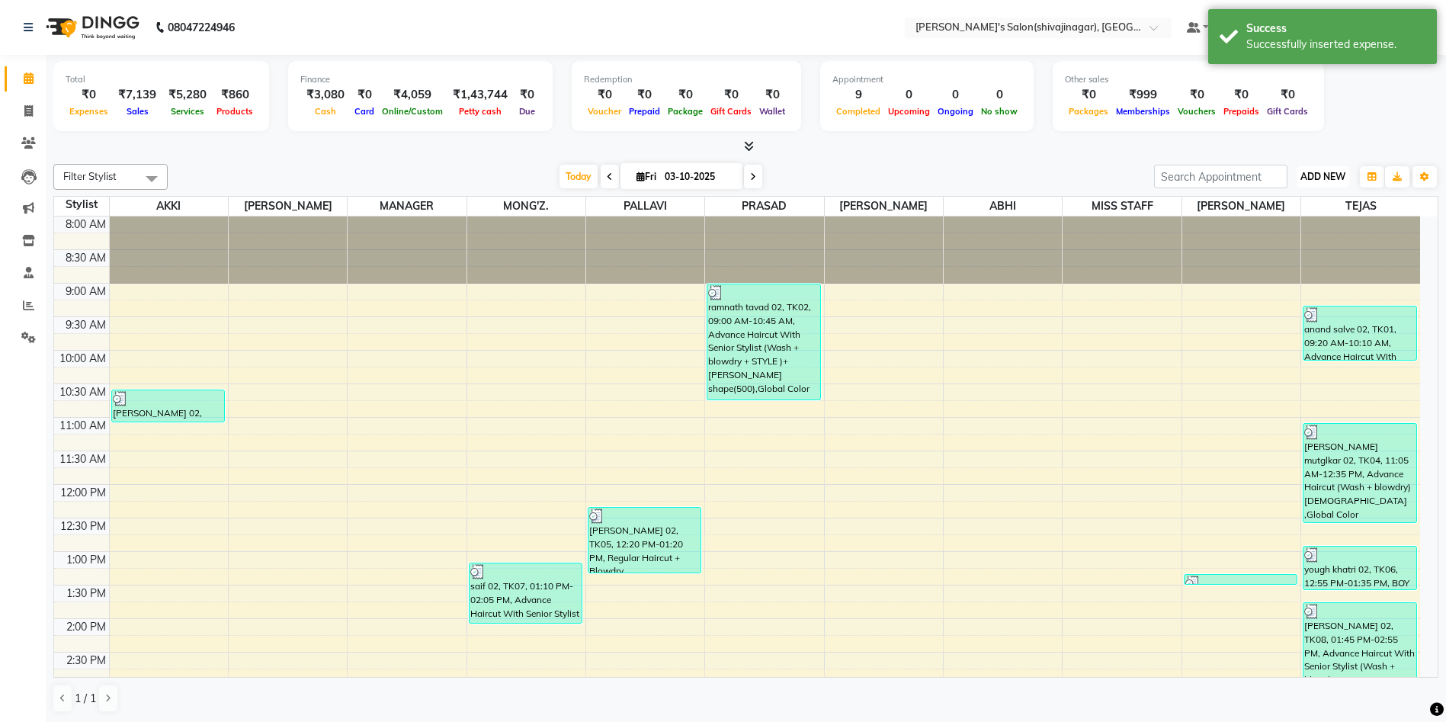
click at [1318, 173] on span "ADD NEW" at bounding box center [1323, 176] width 45 height 11
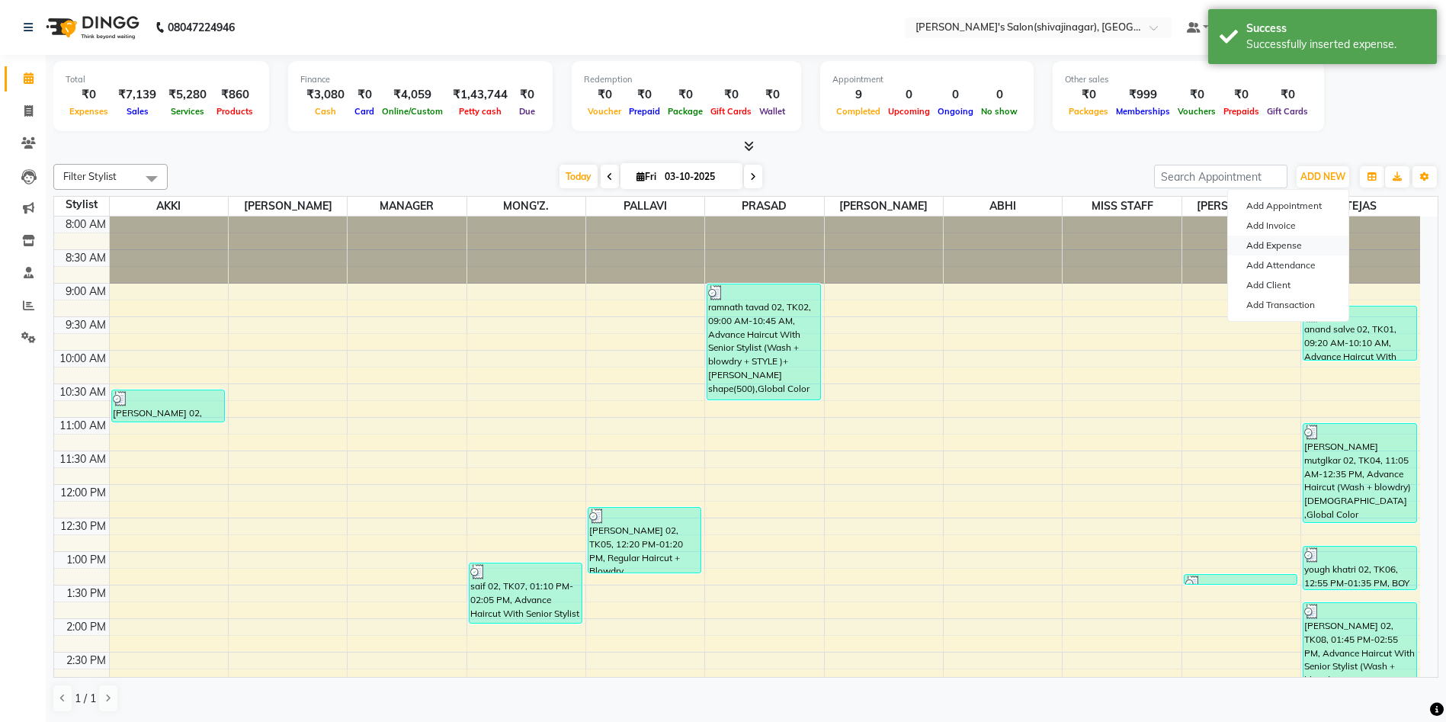
click at [1284, 242] on link "Add Expense" at bounding box center [1288, 246] width 120 height 20
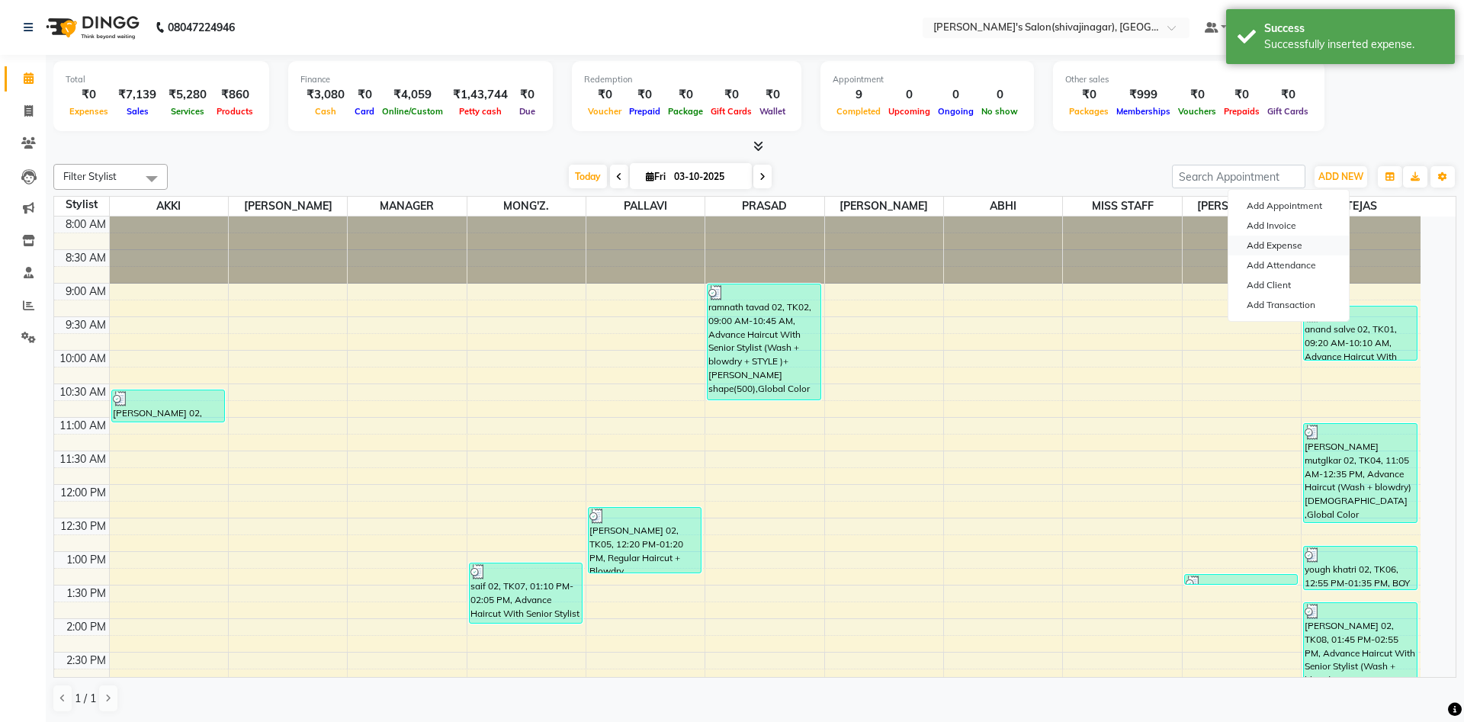
select select "1"
select select "2983"
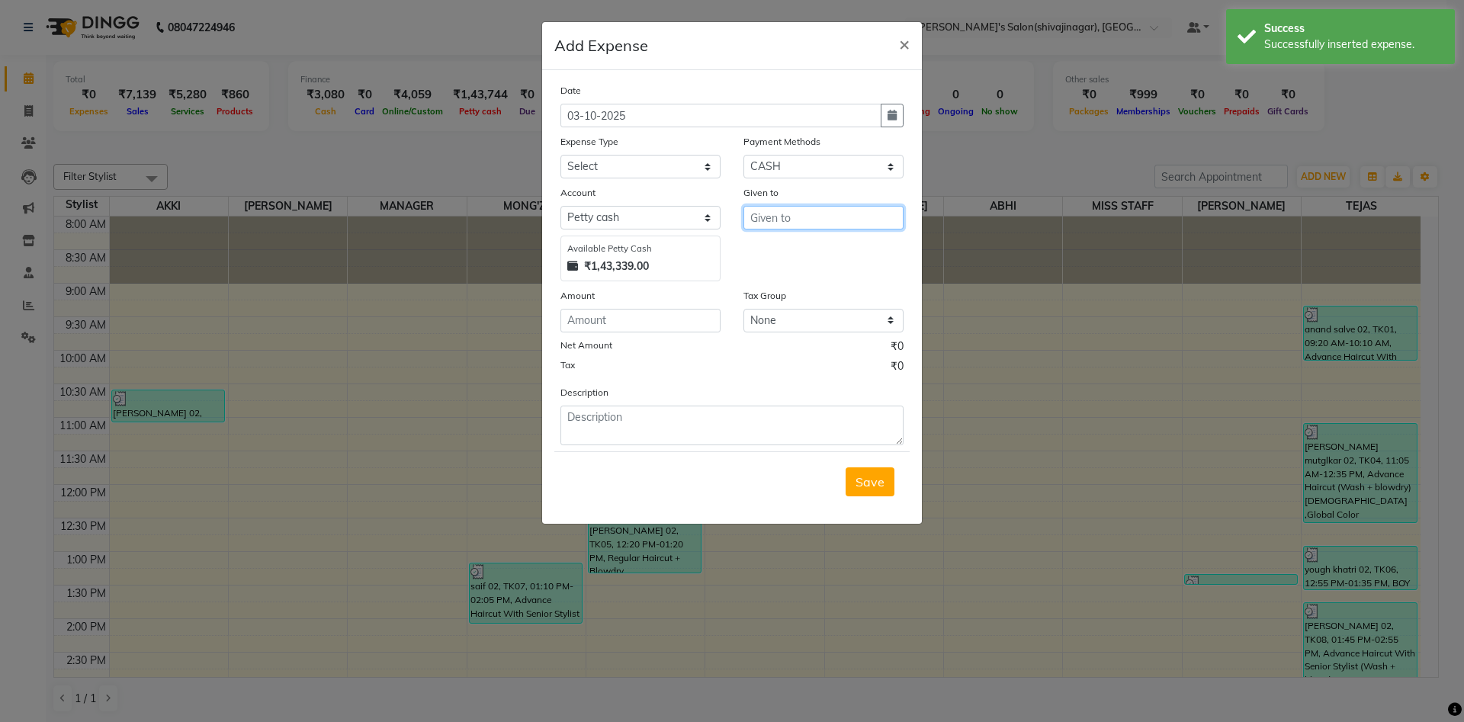
click at [762, 218] on input "text" at bounding box center [823, 218] width 160 height 24
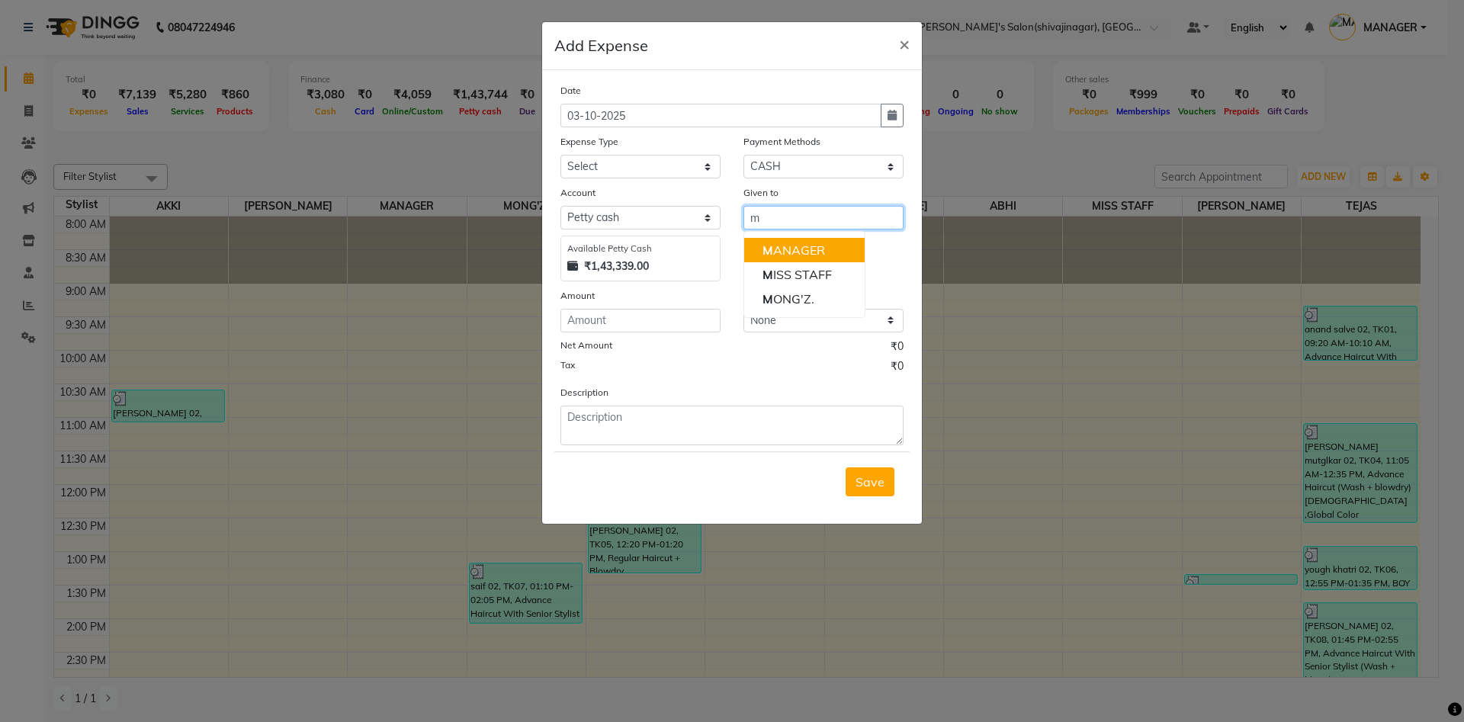
click at [788, 255] on ngb-highlight "M ANAGER" at bounding box center [793, 249] width 63 height 15
type input "MANAGER"
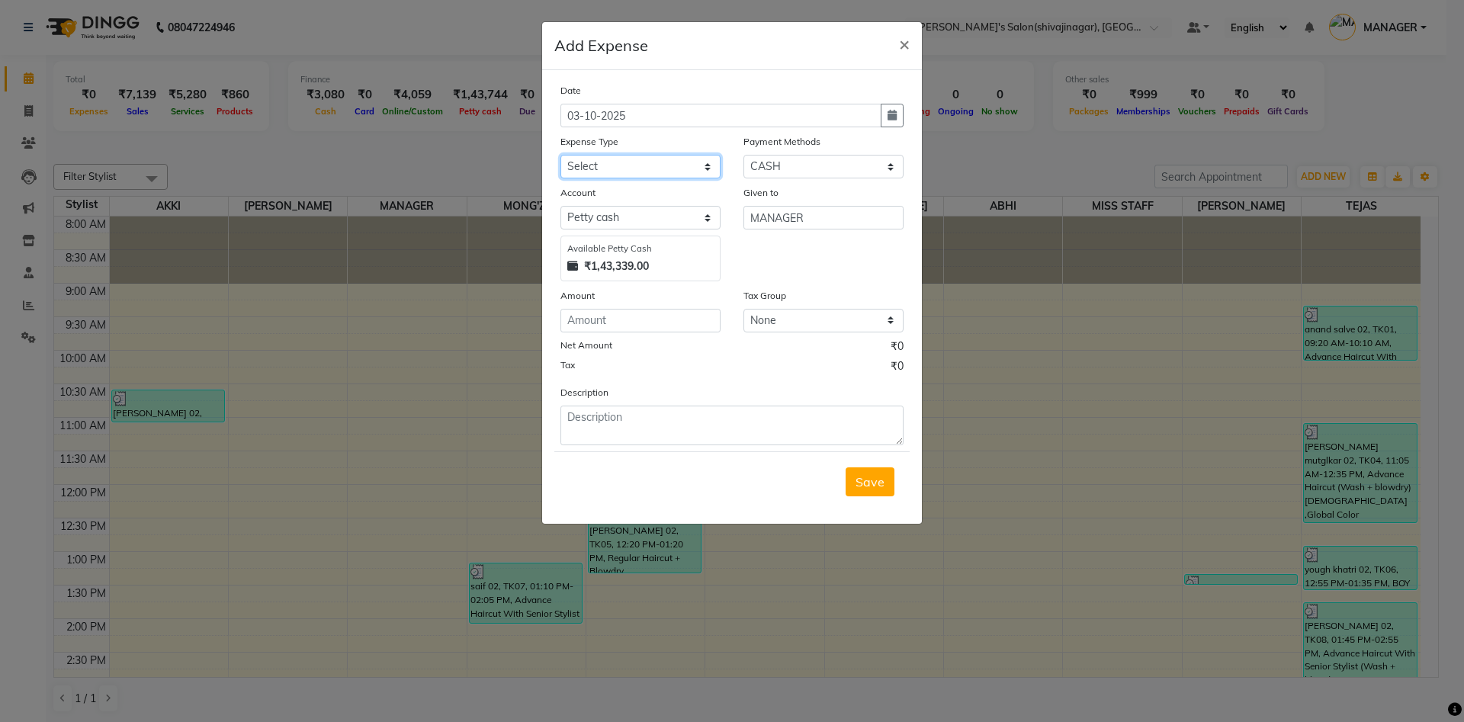
click at [605, 155] on select "Select Advance Salary BANK TRANFAR Cash transfer to hub Client Snacks DISTRIBUT…" at bounding box center [640, 167] width 160 height 24
select select "11124"
click at [560, 155] on select "Select Advance Salary BANK TRANFAR Cash transfer to hub Client Snacks DISTRIBUT…" at bounding box center [640, 167] width 160 height 24
click at [574, 419] on textarea at bounding box center [731, 426] width 343 height 40
type textarea "50 white cat cash"
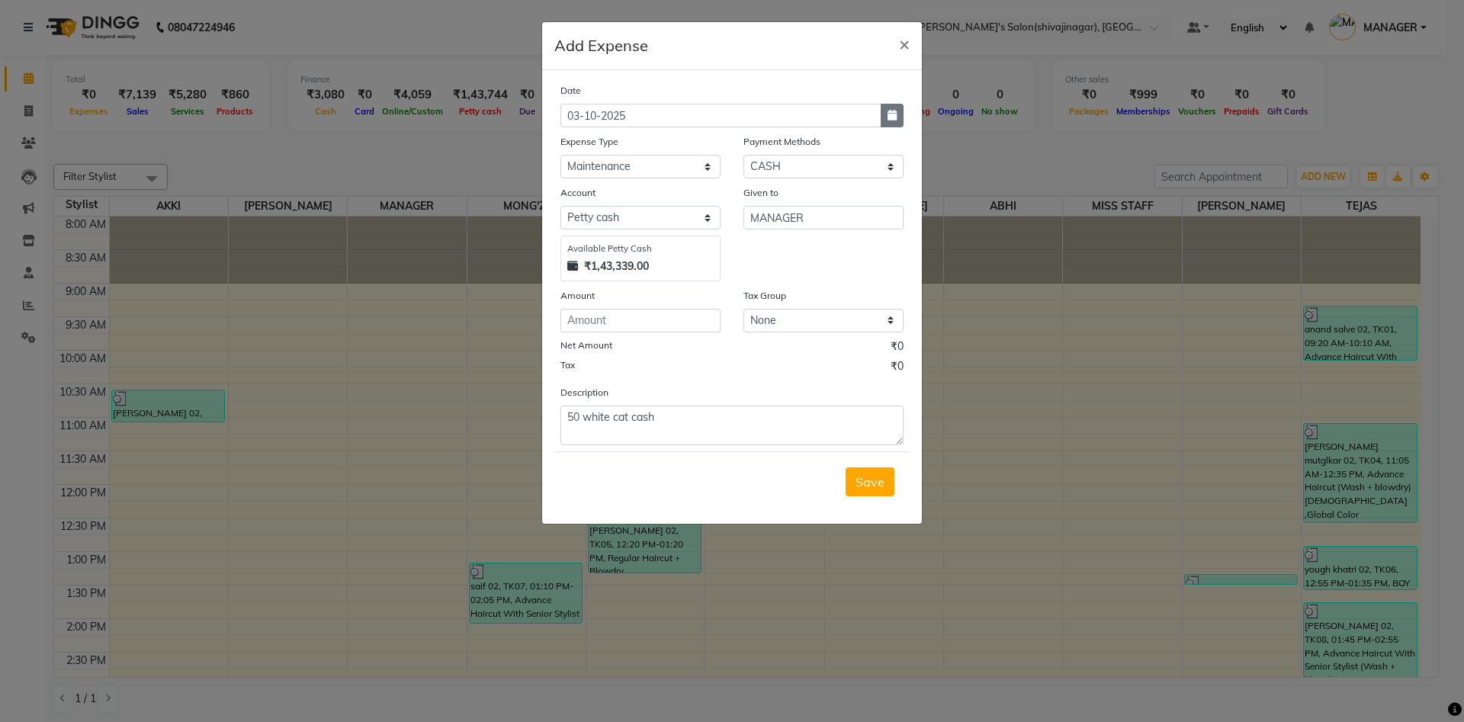
click at [886, 114] on button "button" at bounding box center [892, 116] width 23 height 24
select select "10"
select select "2025"
click at [576, 140] on button "Previous month" at bounding box center [573, 145] width 13 height 24
select select "9"
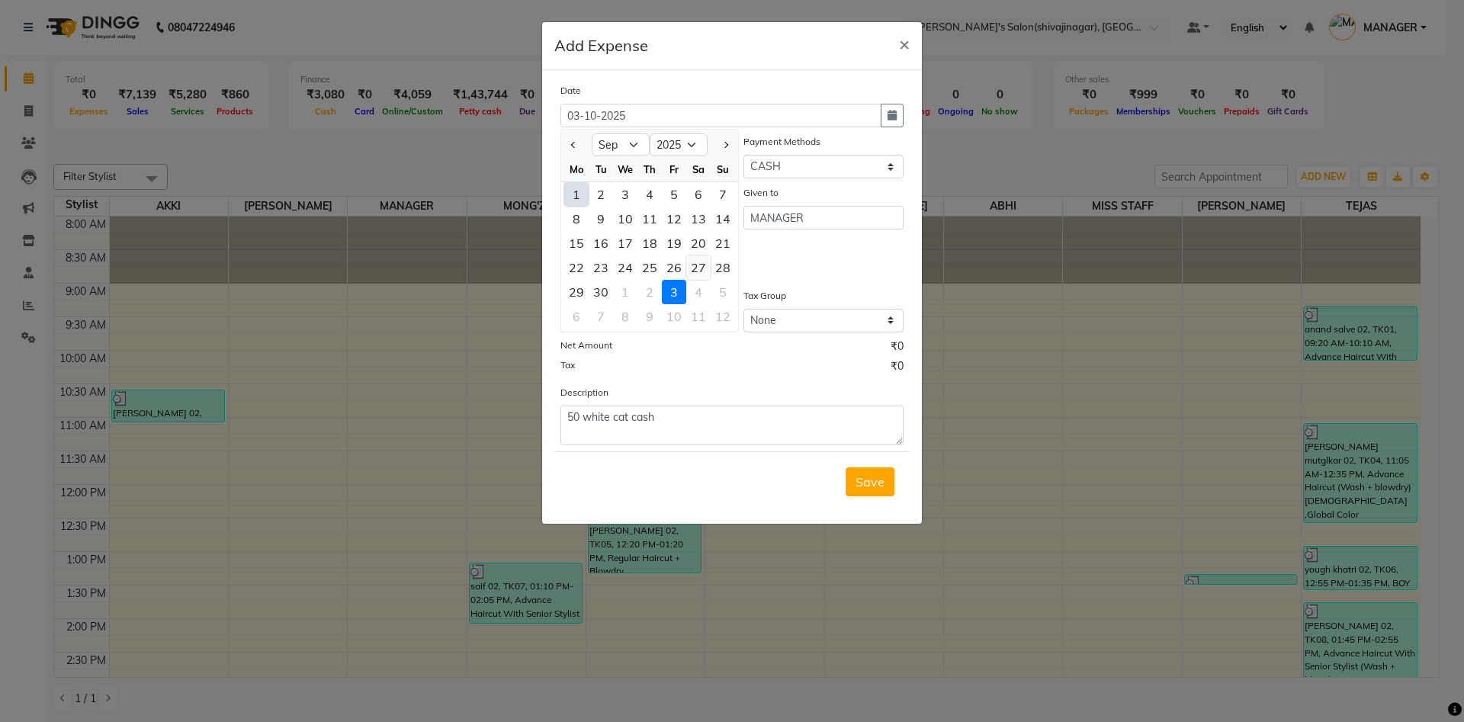
click at [695, 267] on div "27" at bounding box center [698, 267] width 24 height 24
type input "27-09-2025"
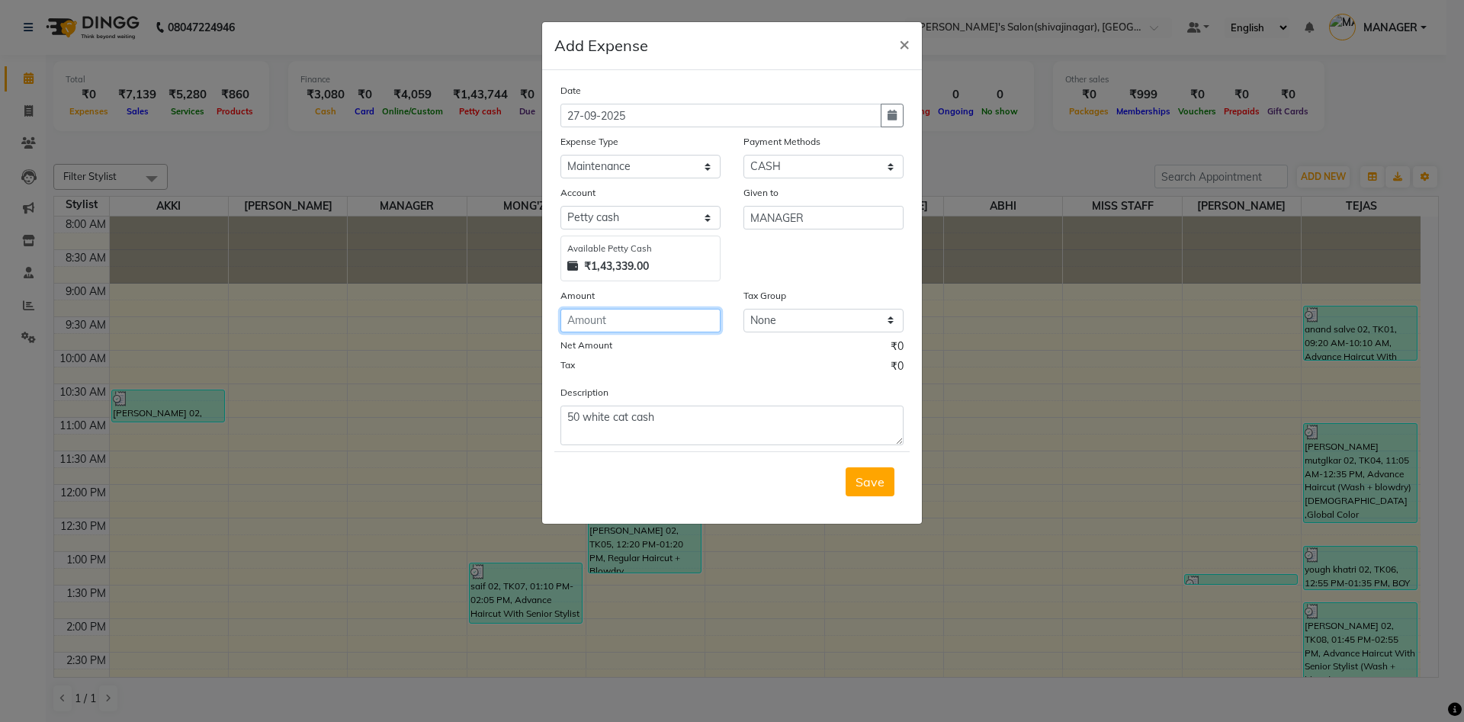
click at [612, 318] on input "number" at bounding box center [640, 321] width 160 height 24
type input "50"
click at [852, 480] on button "Save" at bounding box center [870, 481] width 49 height 29
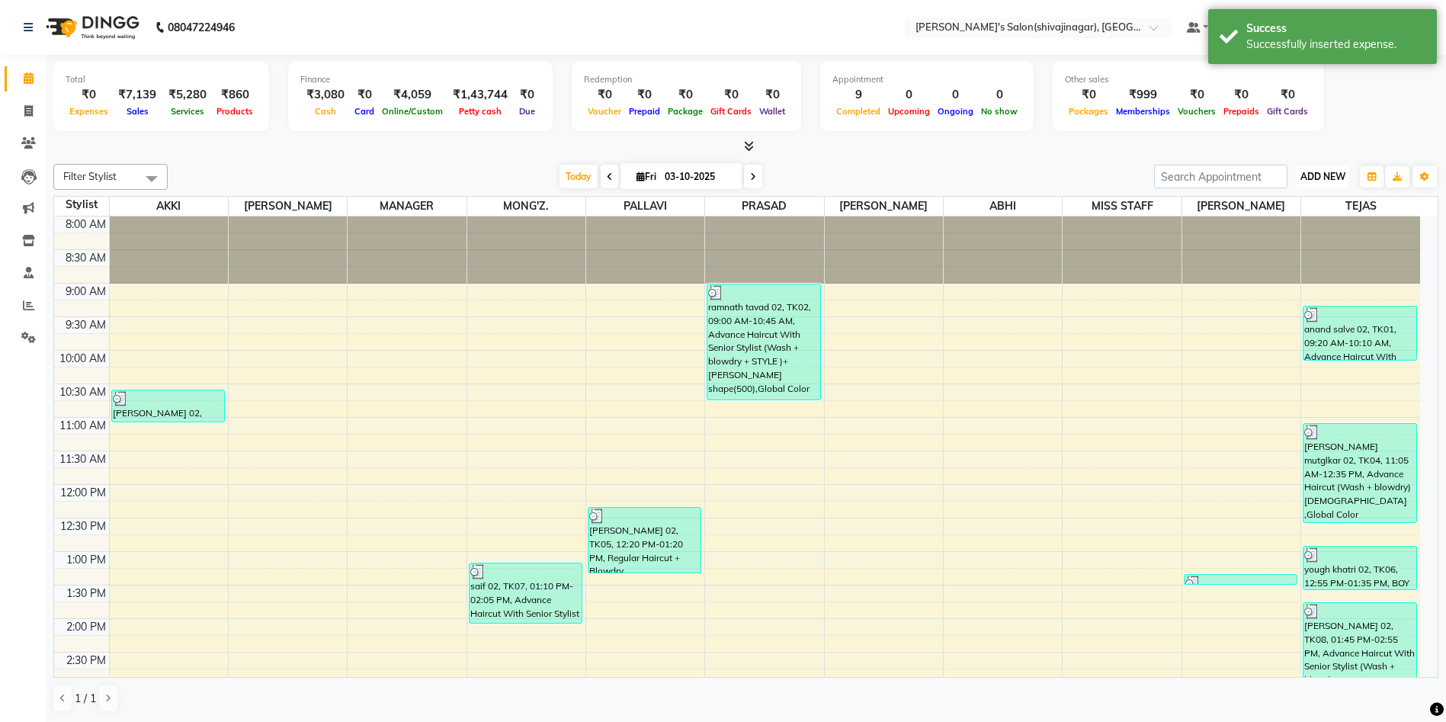
click at [1310, 180] on span "ADD NEW" at bounding box center [1323, 176] width 45 height 11
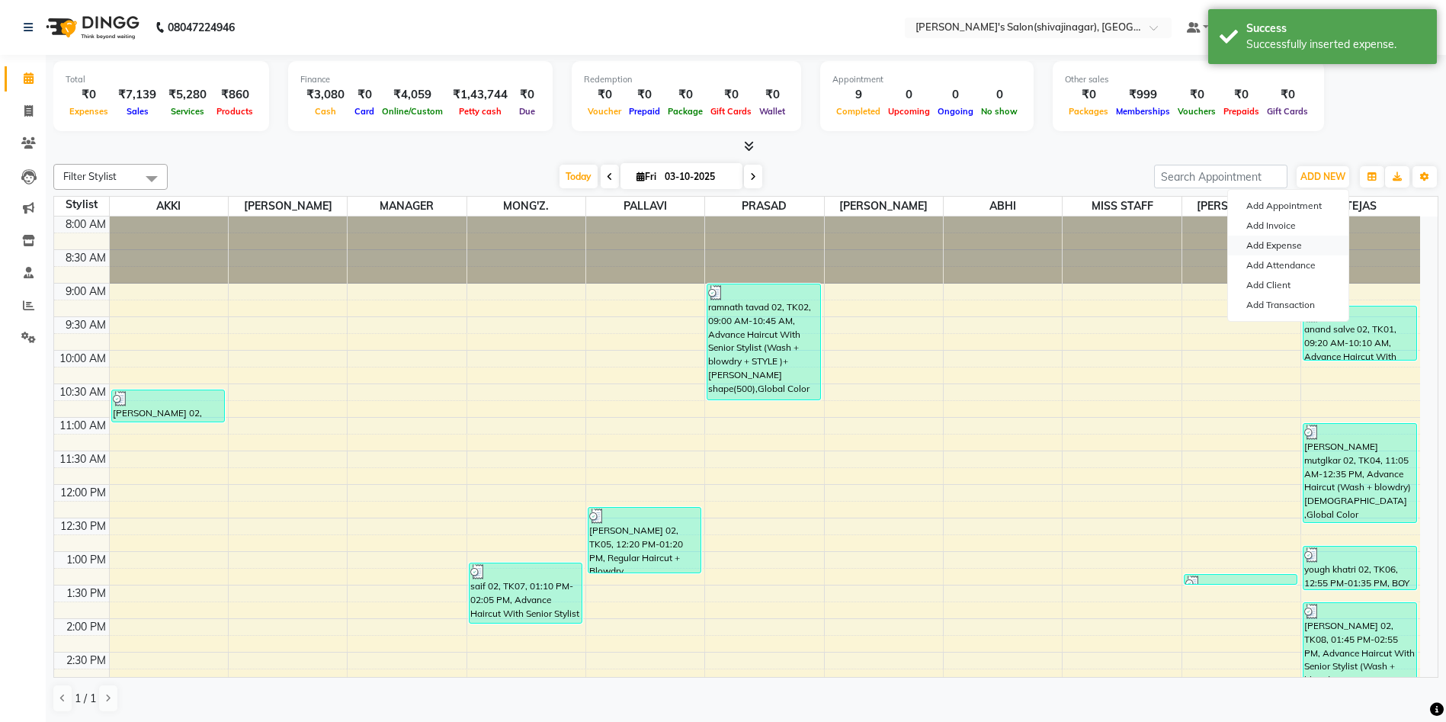
click at [1291, 251] on link "Add Expense" at bounding box center [1288, 246] width 120 height 20
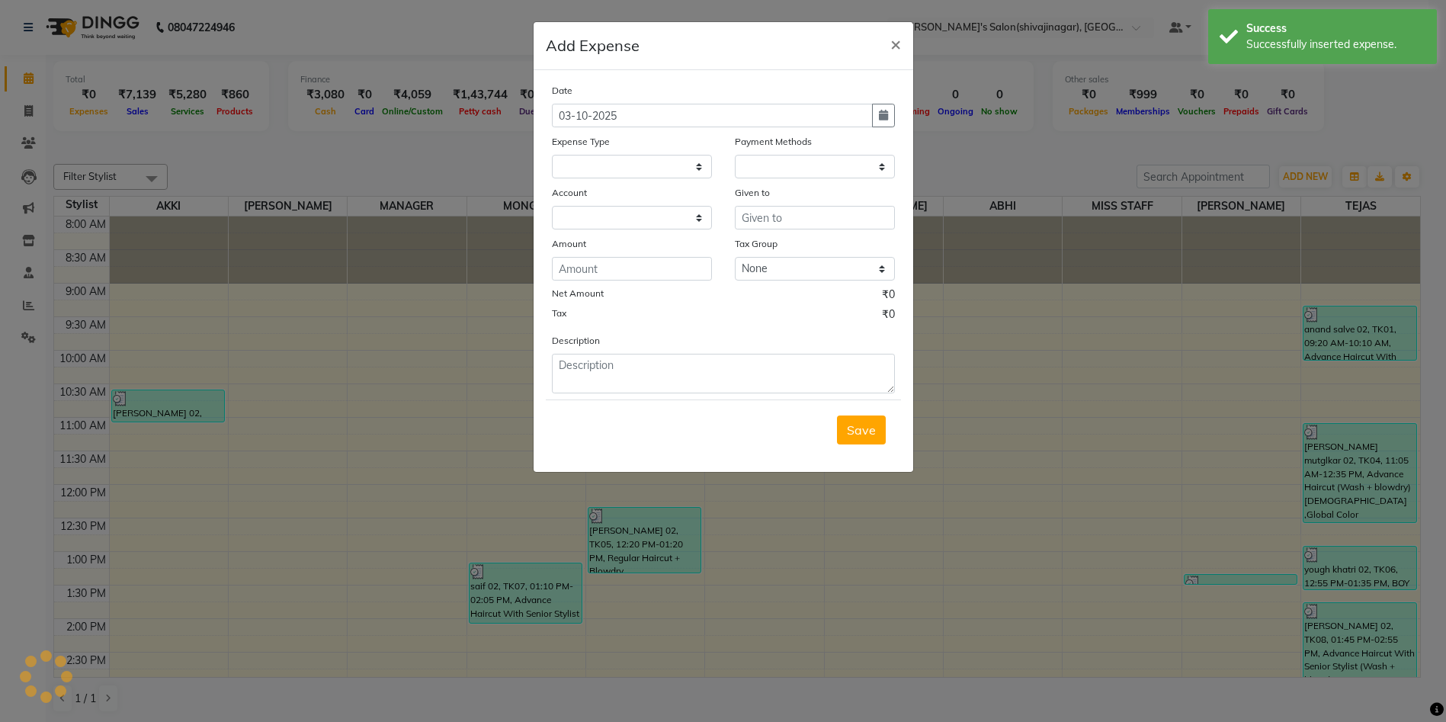
select select
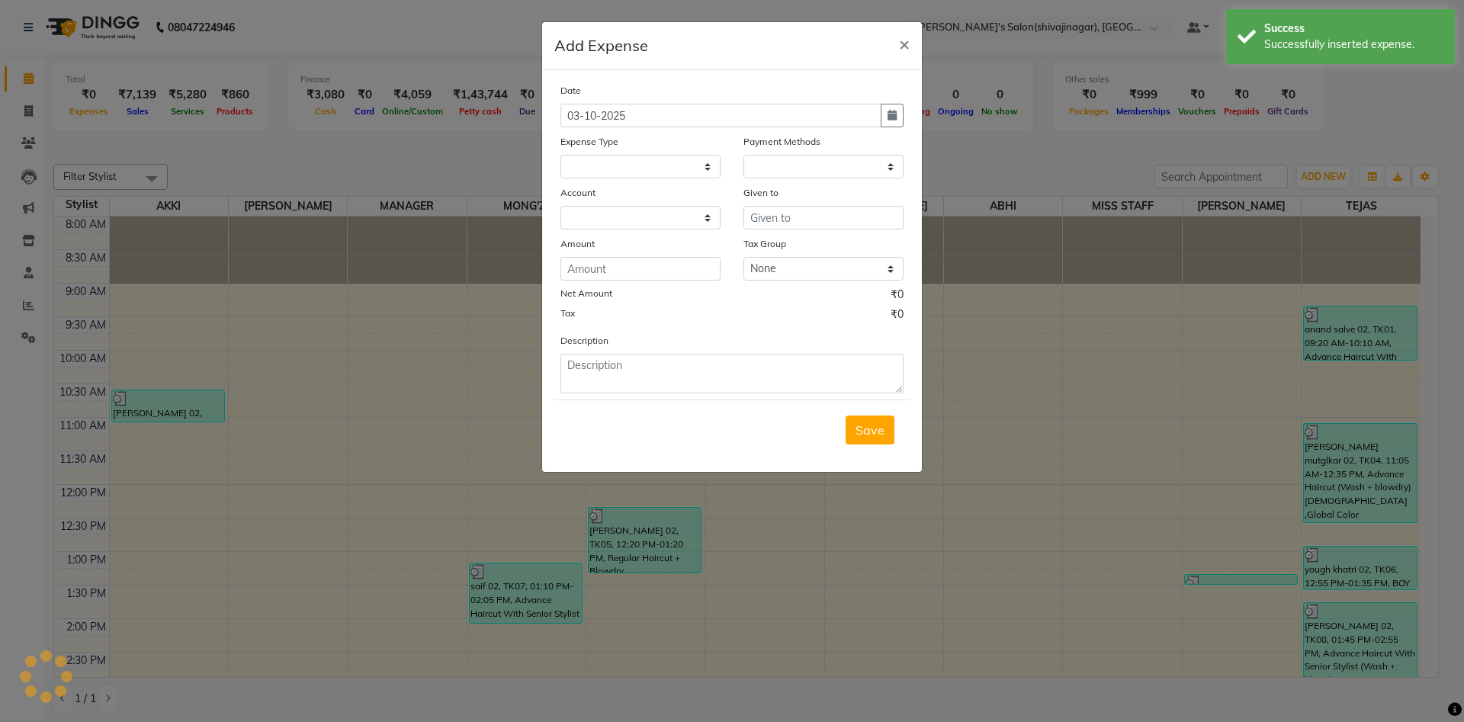
select select "1"
select select "2983"
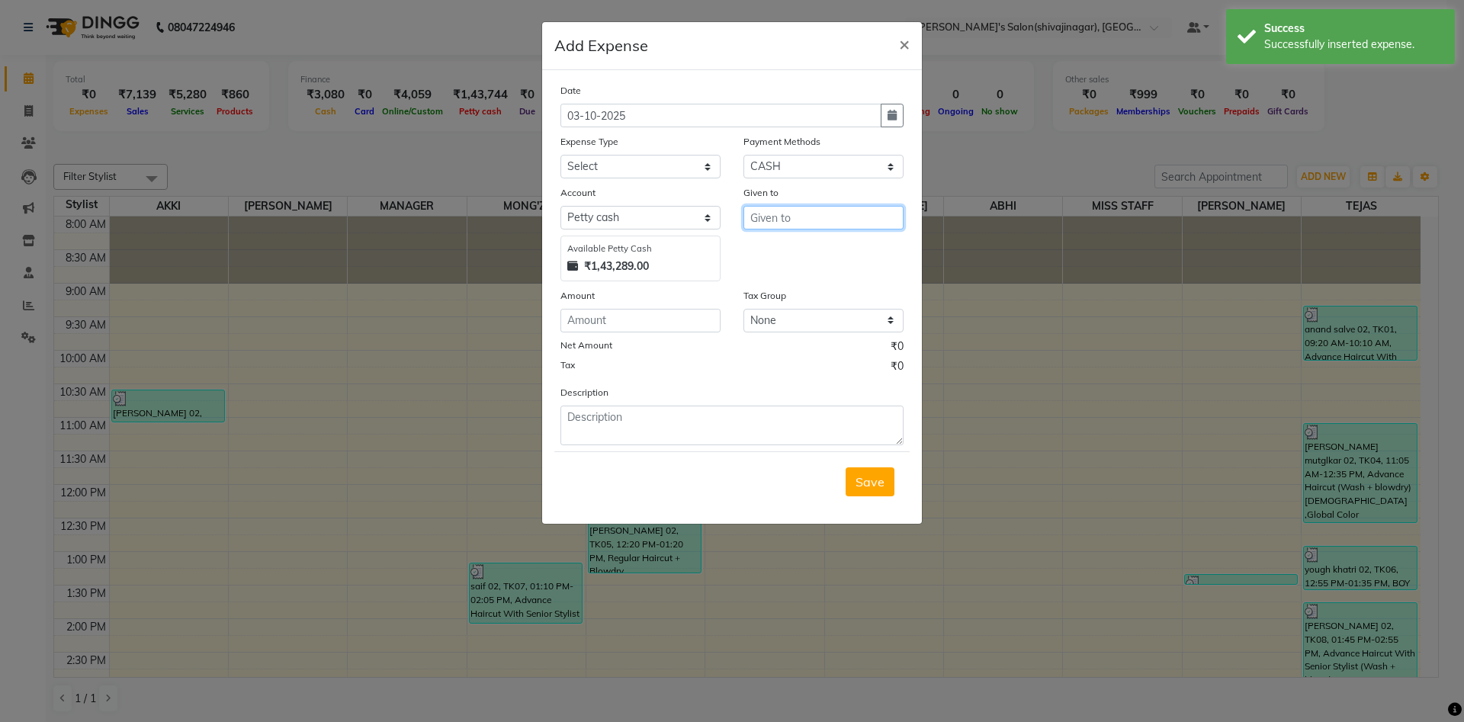
click at [795, 216] on input "text" at bounding box center [823, 218] width 160 height 24
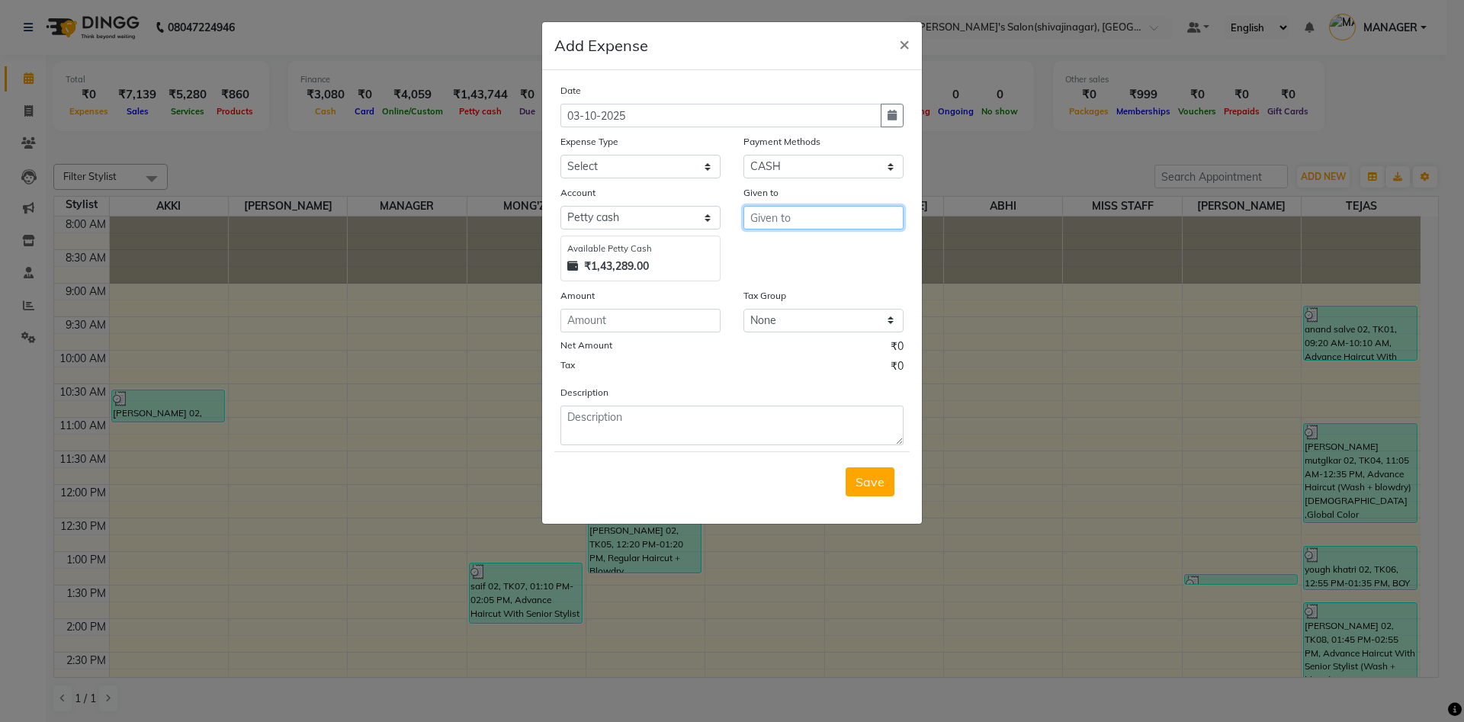
click at [782, 217] on input "text" at bounding box center [823, 218] width 160 height 24
click at [782, 253] on span "TEJAS" at bounding box center [780, 249] width 37 height 15
type input "TEJAS"
click at [611, 162] on select "Select Advance Salary BANK TRANFAR Cash transfer to hub Client Snacks DISTRIBUT…" at bounding box center [640, 167] width 160 height 24
click at [560, 155] on select "Select Advance Salary BANK TRANFAR Cash transfer to hub Client Snacks DISTRIBUT…" at bounding box center [640, 167] width 160 height 24
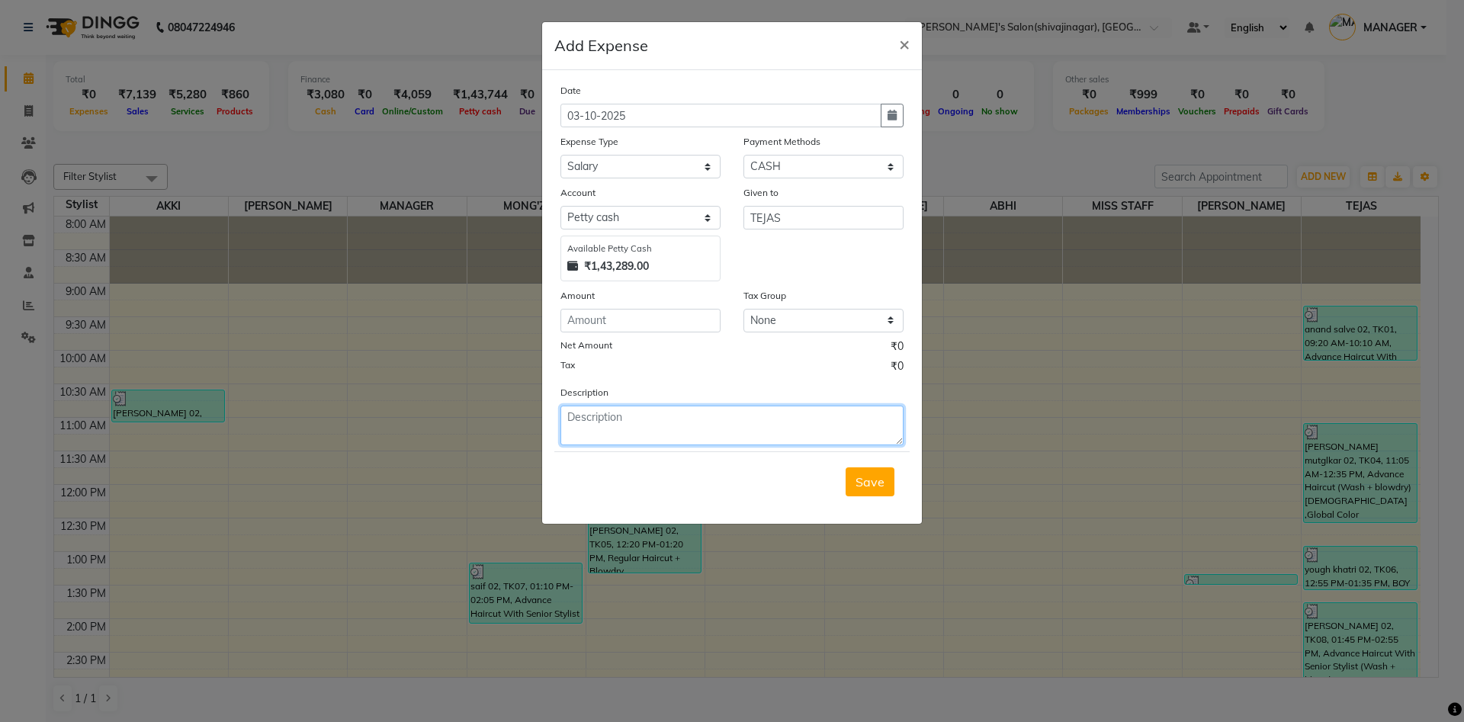
click at [618, 428] on textarea at bounding box center [731, 426] width 343 height 40
click at [589, 322] on input "number" at bounding box center [640, 321] width 160 height 24
click at [898, 114] on button "button" at bounding box center [892, 116] width 23 height 24
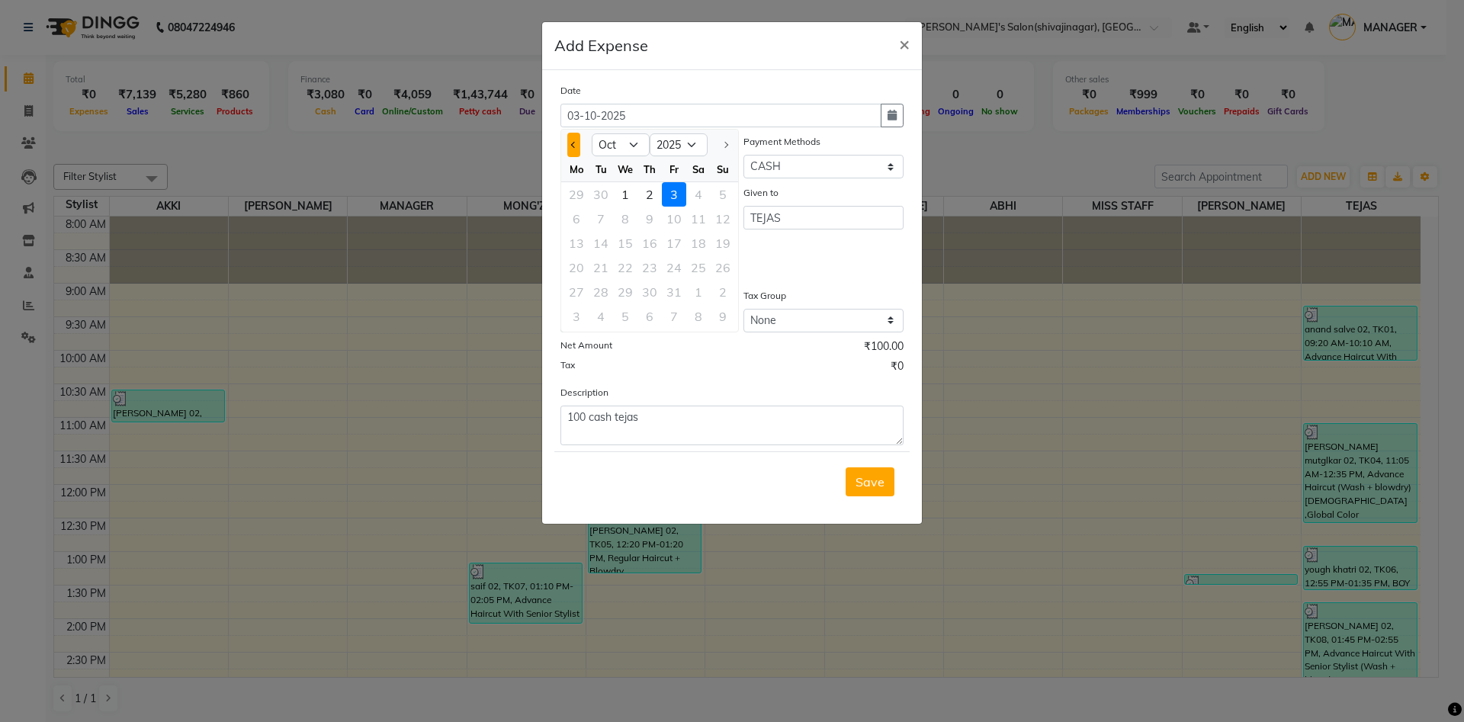
click at [576, 141] on button "Previous month" at bounding box center [573, 145] width 13 height 24
click at [717, 269] on div "28" at bounding box center [723, 267] width 24 height 24
click at [865, 478] on span "Save" at bounding box center [869, 481] width 29 height 15
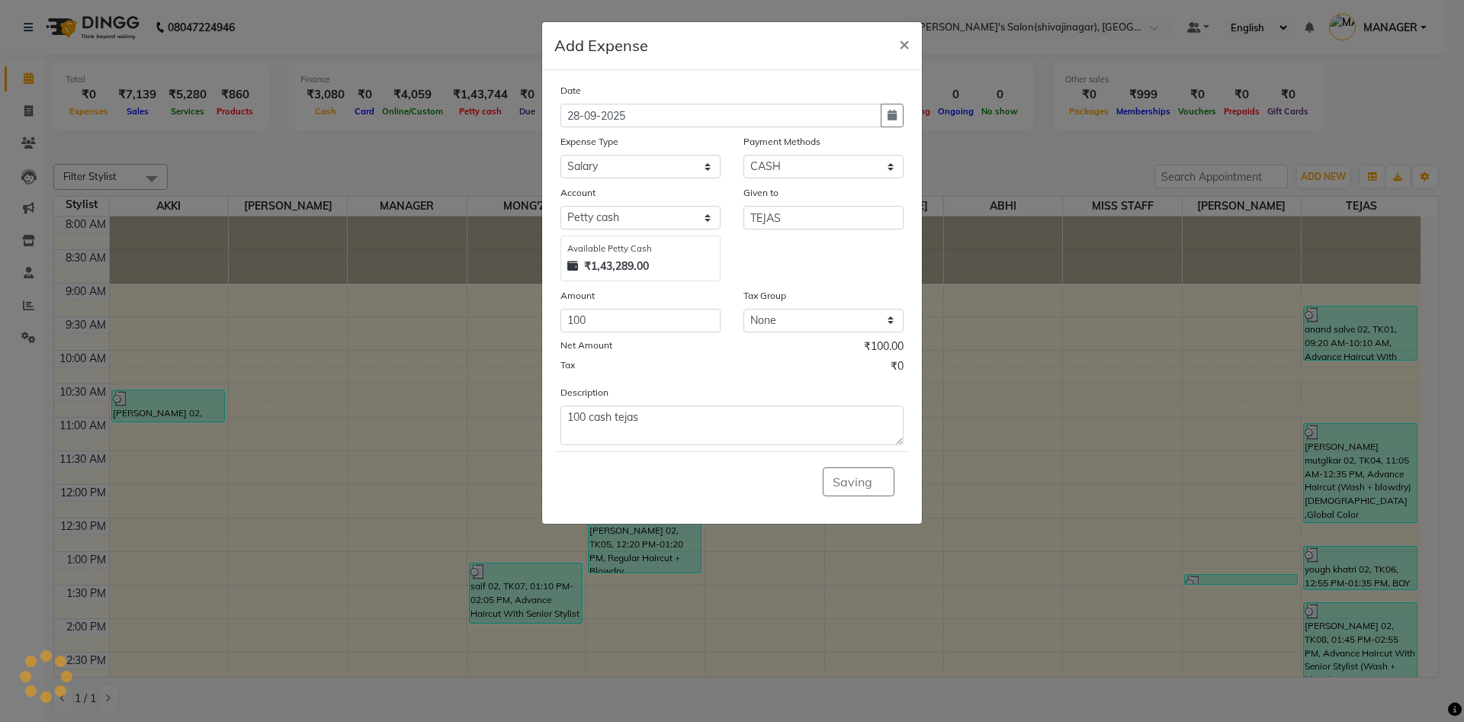
click at [865, 478] on div "Saving" at bounding box center [731, 481] width 355 height 60
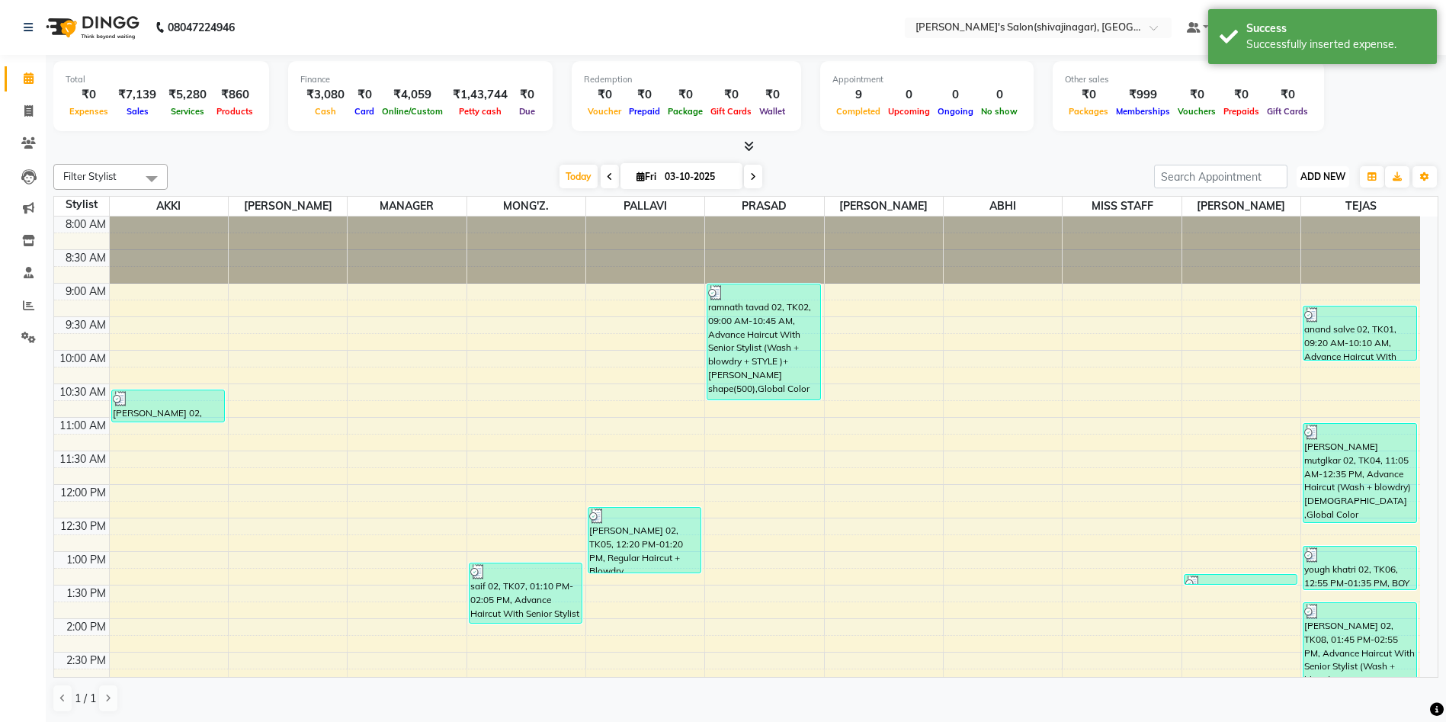
click at [1323, 185] on button "ADD NEW Toggle Dropdown" at bounding box center [1323, 176] width 53 height 21
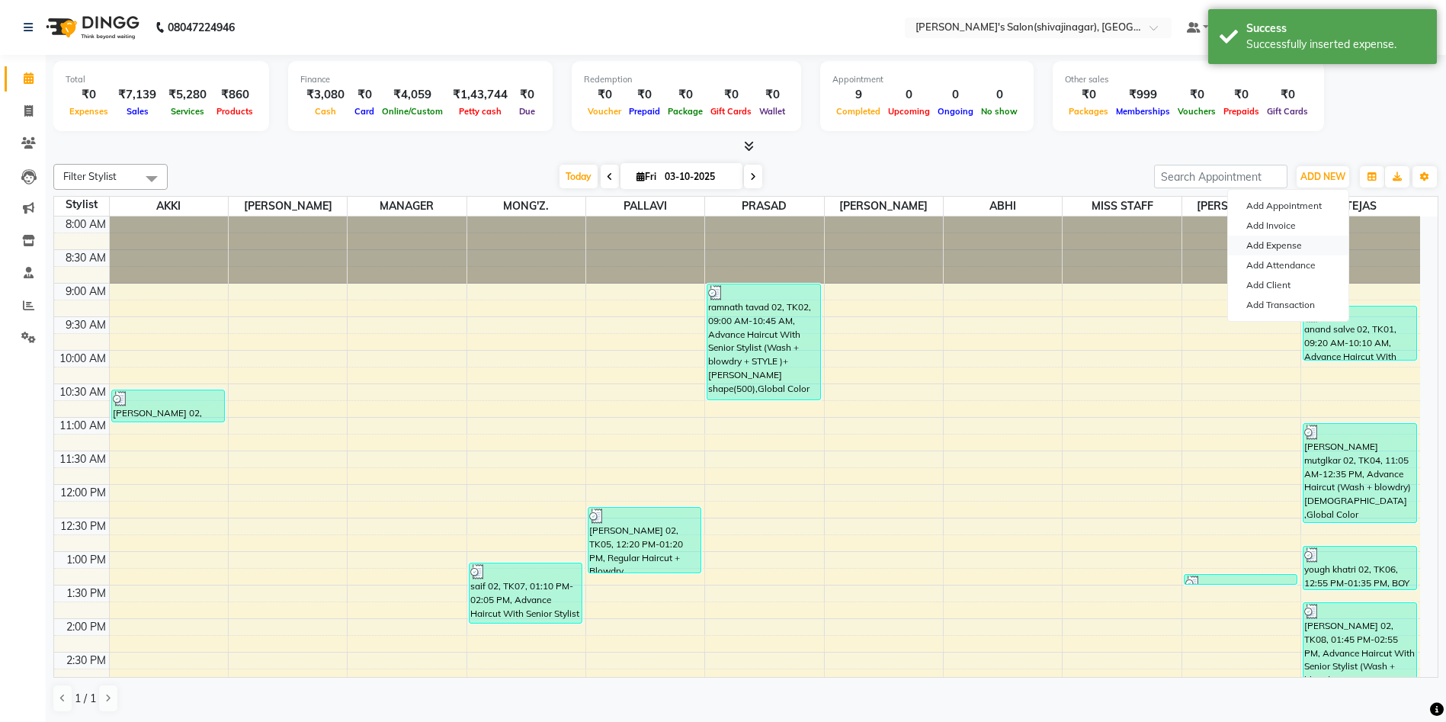
click at [1275, 244] on link "Add Expense" at bounding box center [1288, 246] width 120 height 20
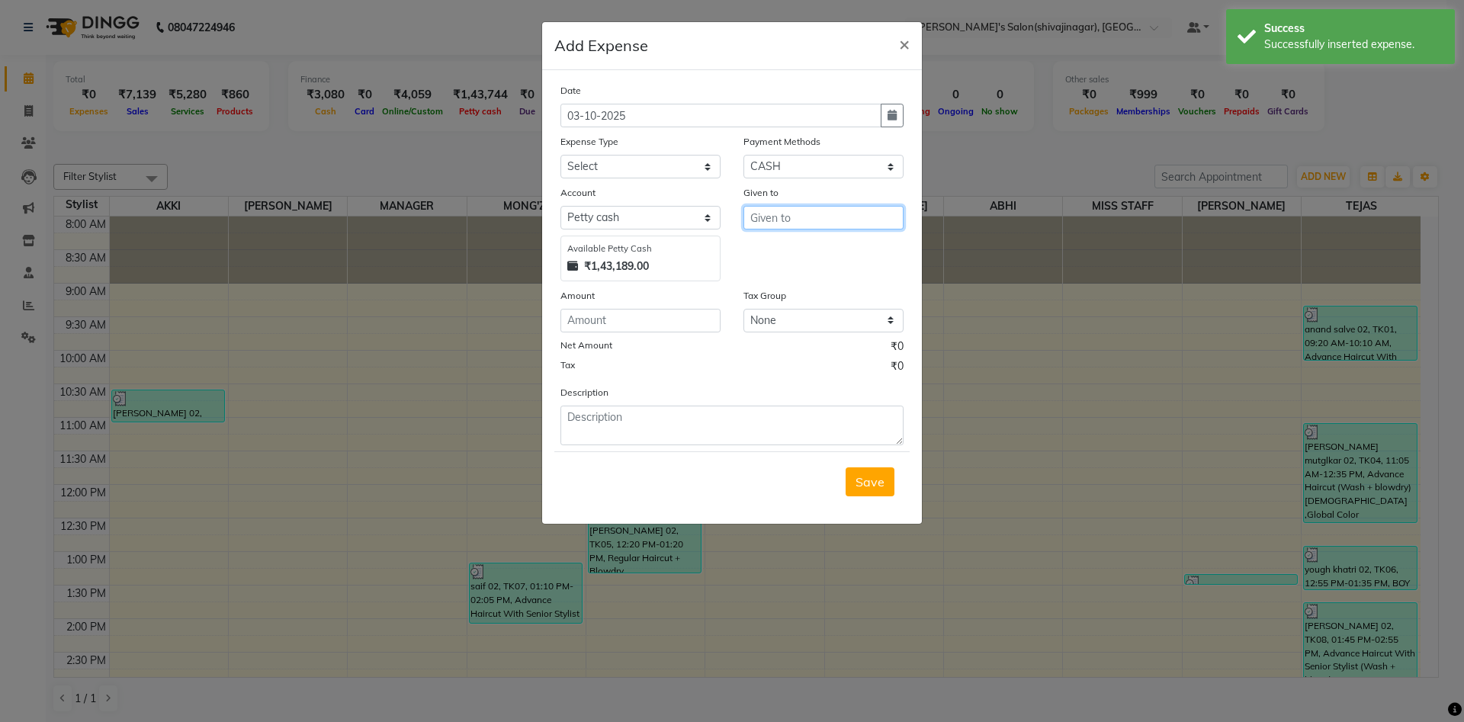
click at [777, 218] on input "text" at bounding box center [823, 218] width 160 height 24
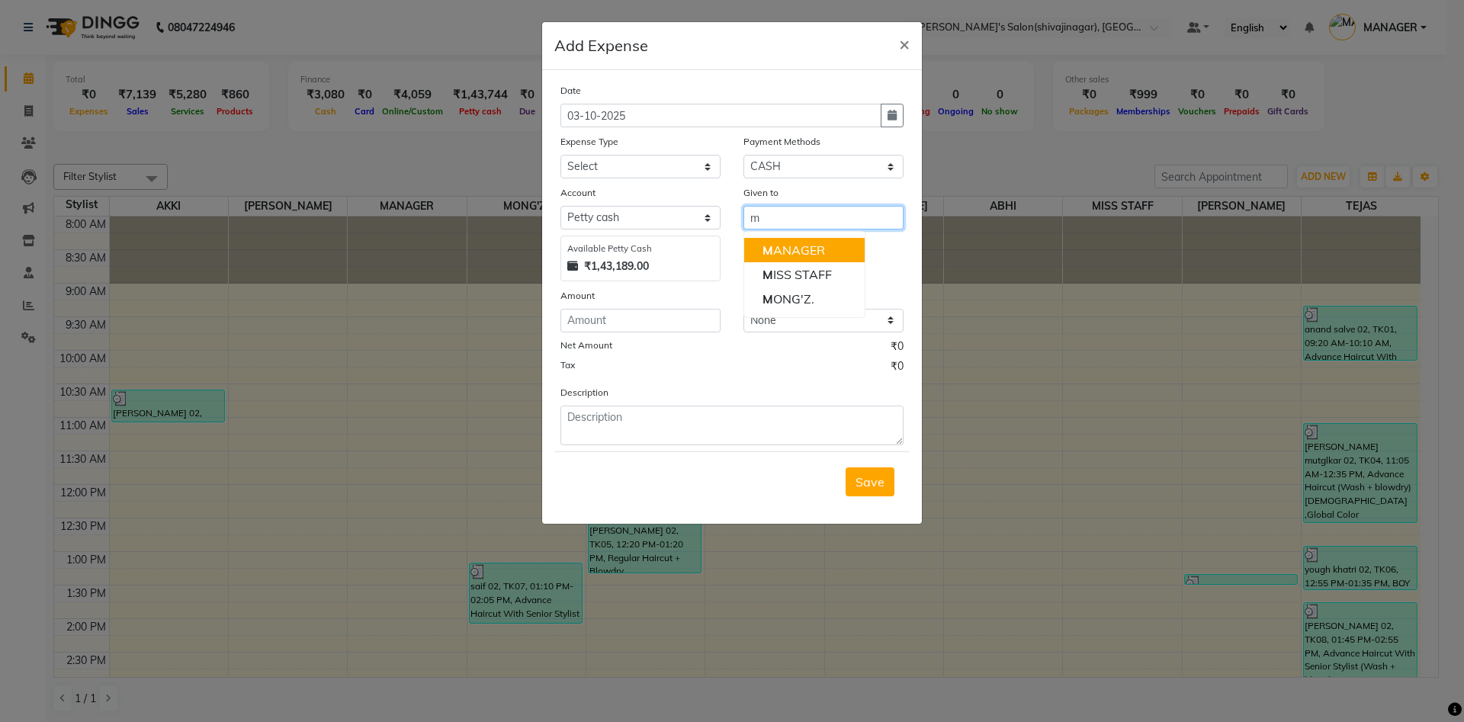
click at [801, 250] on ngb-highlight "M ANAGER" at bounding box center [793, 249] width 63 height 15
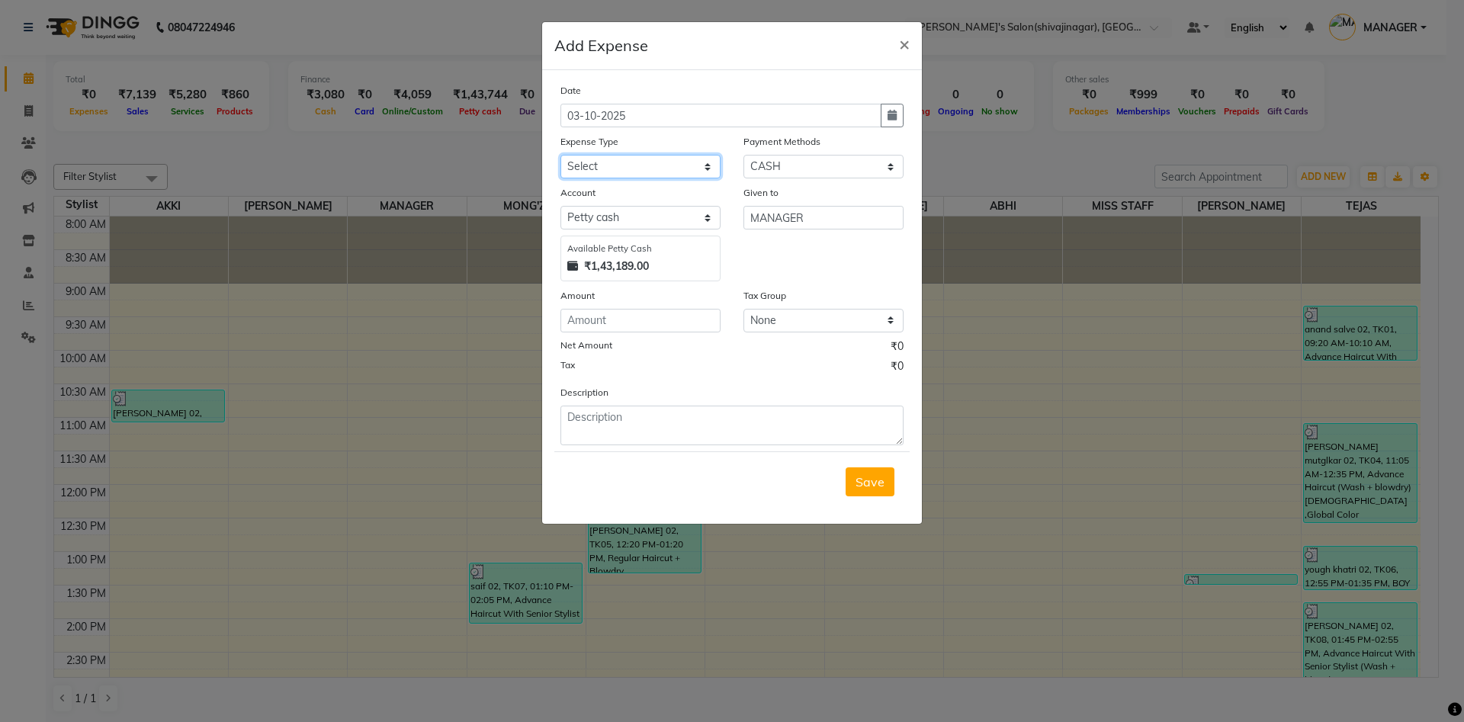
click at [600, 171] on select "Select Advance Salary BANK TRANFAR Cash transfer to hub Client Snacks DISTRIBUT…" at bounding box center [640, 167] width 160 height 24
click at [560, 155] on select "Select Advance Salary BANK TRANFAR Cash transfer to hub Client Snacks DISTRIBUT…" at bounding box center [640, 167] width 160 height 24
click at [588, 430] on textarea at bounding box center [731, 426] width 343 height 40
click at [649, 388] on div "Description bottel [PERSON_NAME]" at bounding box center [732, 414] width 366 height 61
click at [653, 416] on textarea "bottel [PERSON_NAME]" at bounding box center [731, 426] width 343 height 40
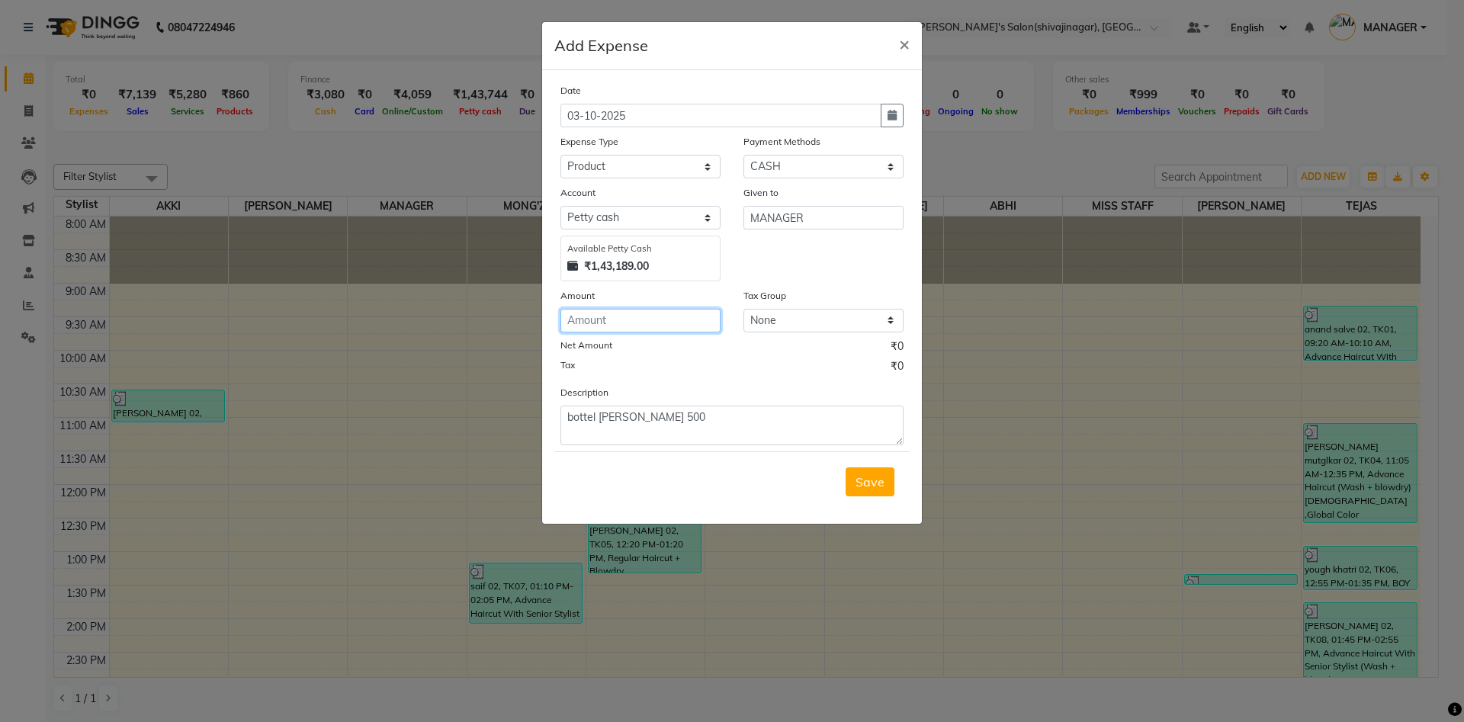
click at [581, 316] on input "number" at bounding box center [640, 321] width 160 height 24
click at [891, 120] on icon "button" at bounding box center [891, 115] width 9 height 11
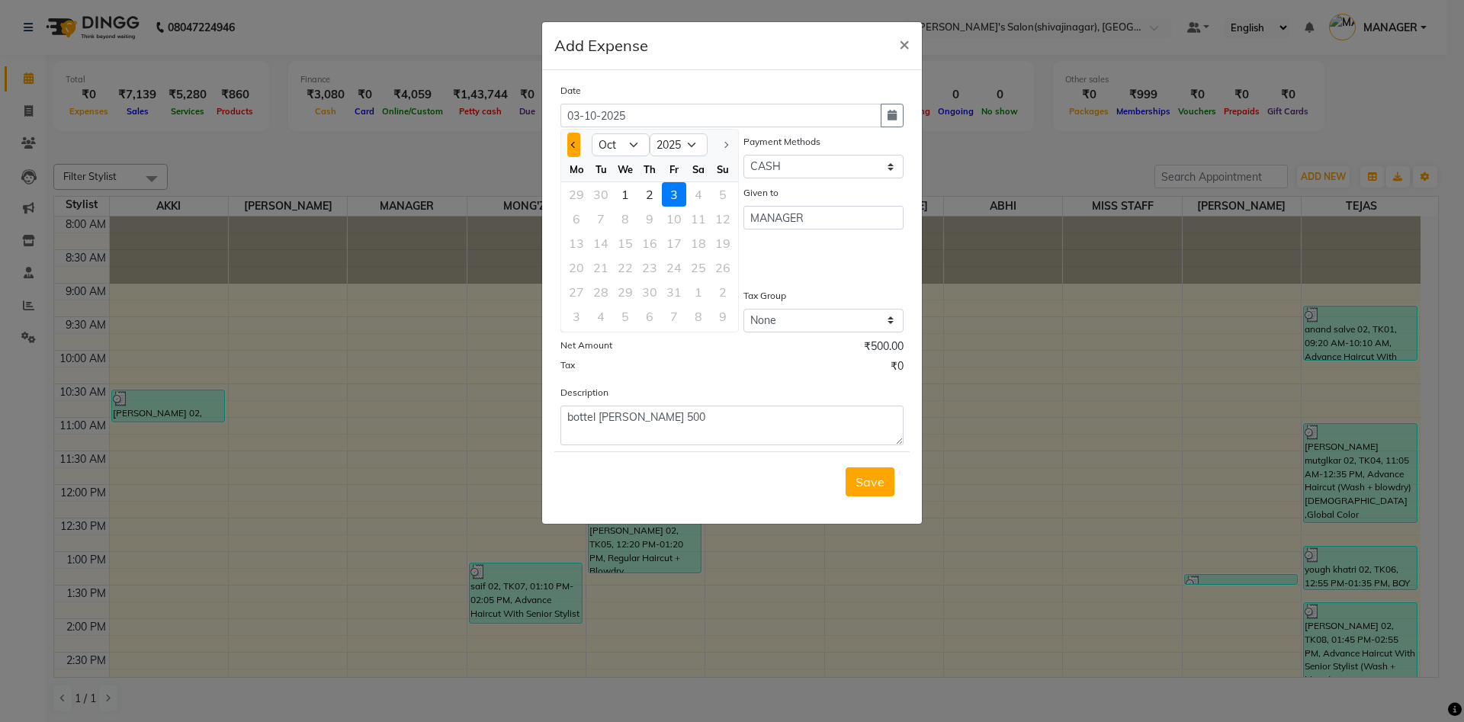
click at [575, 141] on button "Previous month" at bounding box center [573, 145] width 13 height 24
click at [723, 265] on div "28" at bounding box center [723, 267] width 24 height 24
click at [764, 262] on div "Given to MANAGER" at bounding box center [823, 233] width 183 height 97
click at [877, 488] on span "Save" at bounding box center [869, 481] width 29 height 15
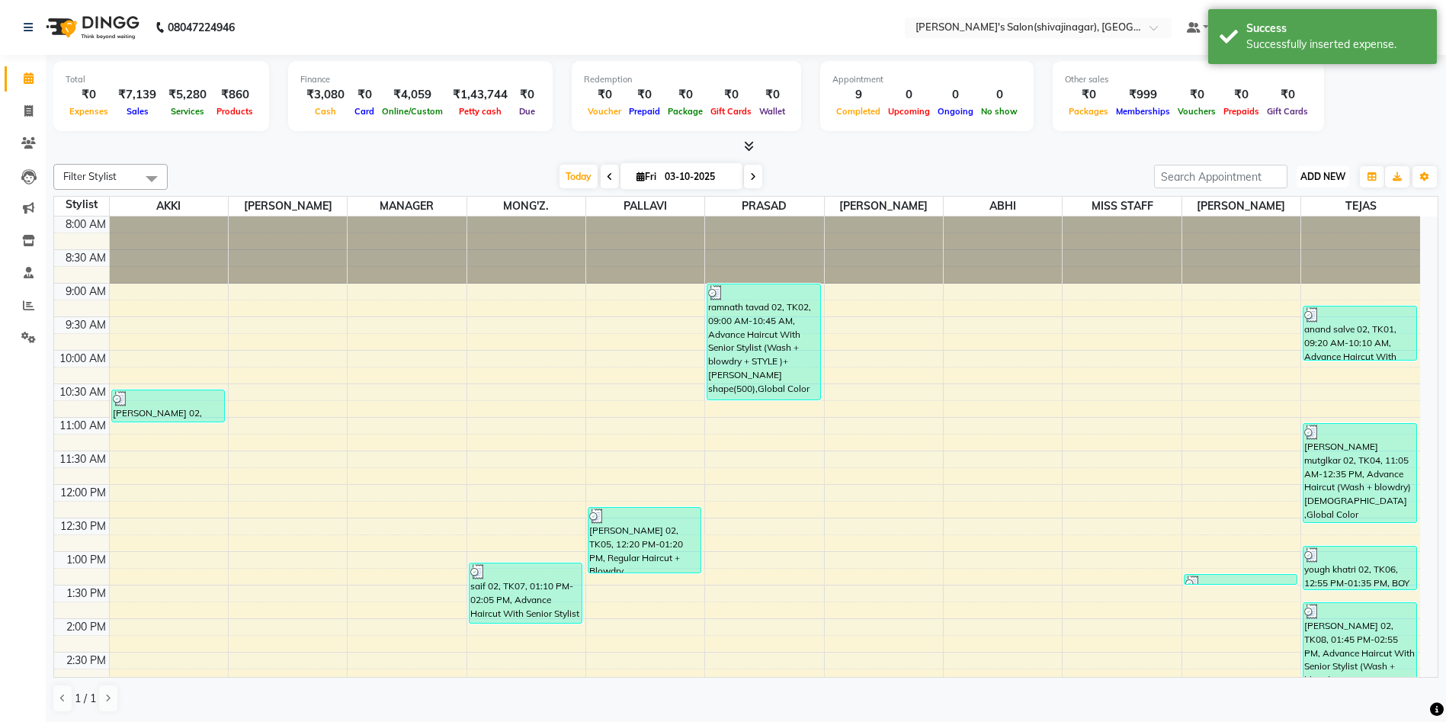
click at [1329, 181] on span "ADD NEW" at bounding box center [1323, 176] width 45 height 11
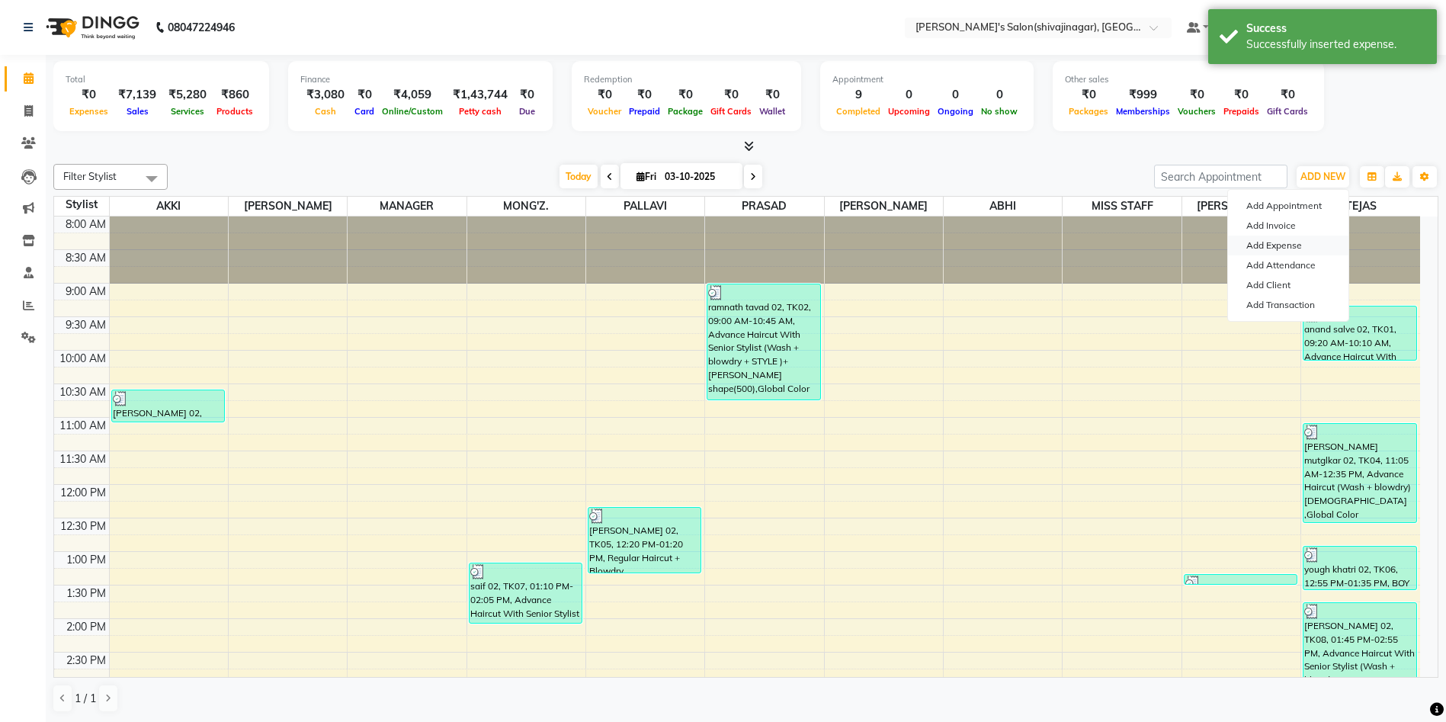
click at [1278, 244] on link "Add Expense" at bounding box center [1288, 246] width 120 height 20
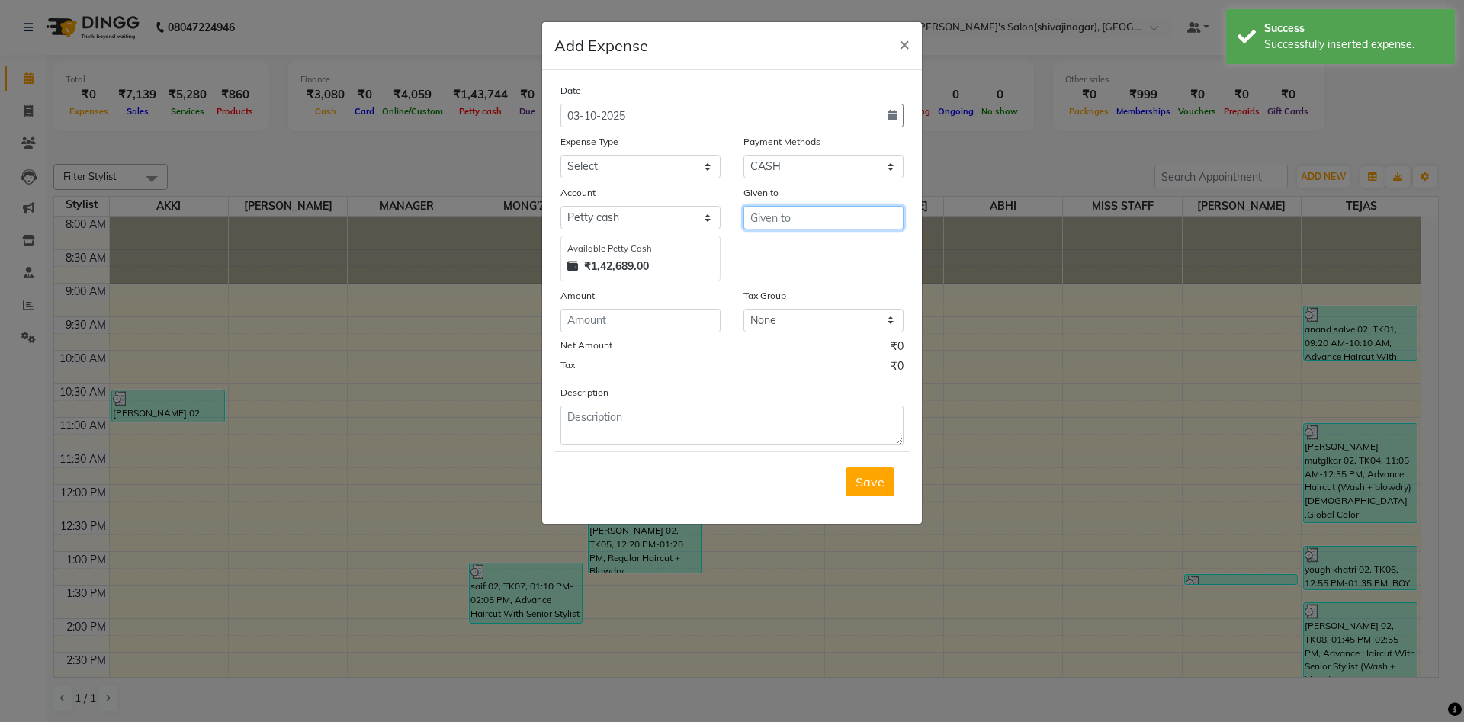
click at [762, 214] on input "text" at bounding box center [823, 218] width 160 height 24
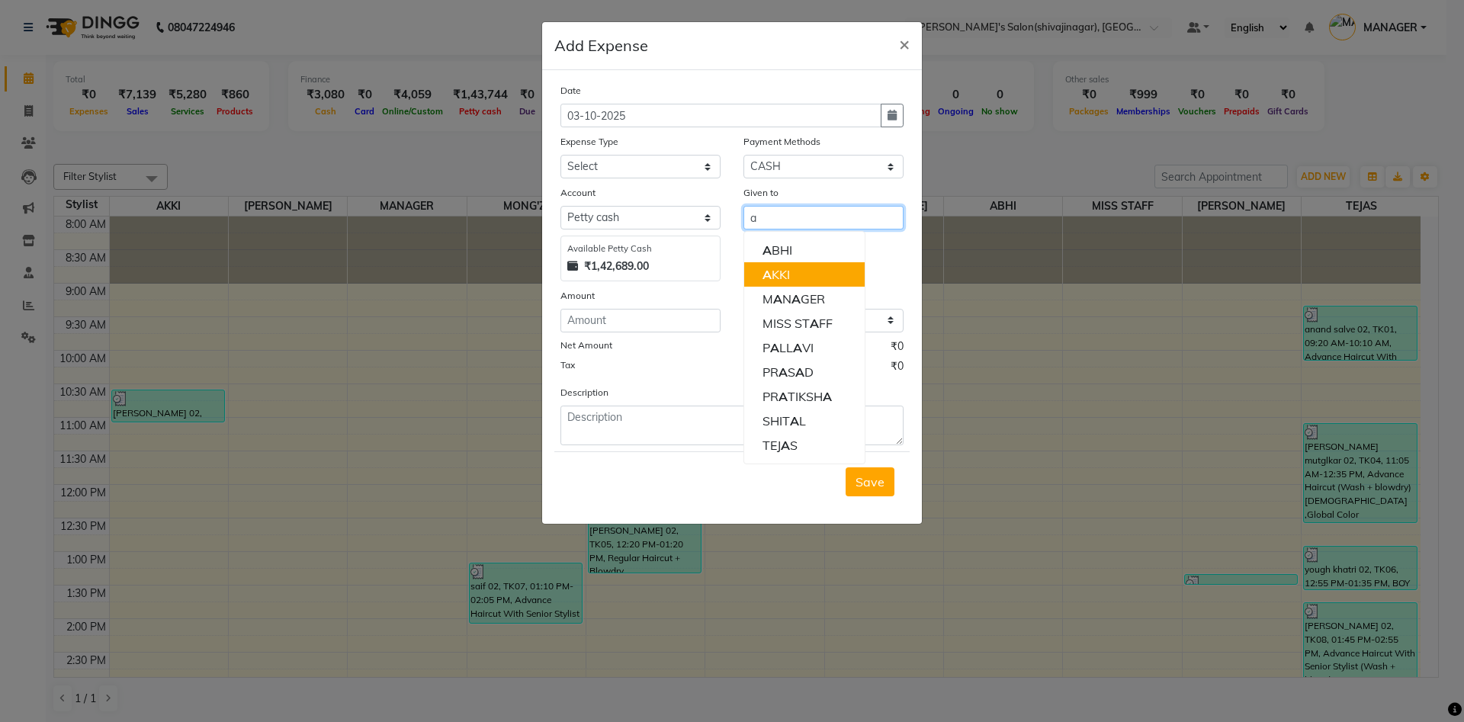
click at [785, 270] on ngb-highlight "A KKI" at bounding box center [775, 274] width 27 height 15
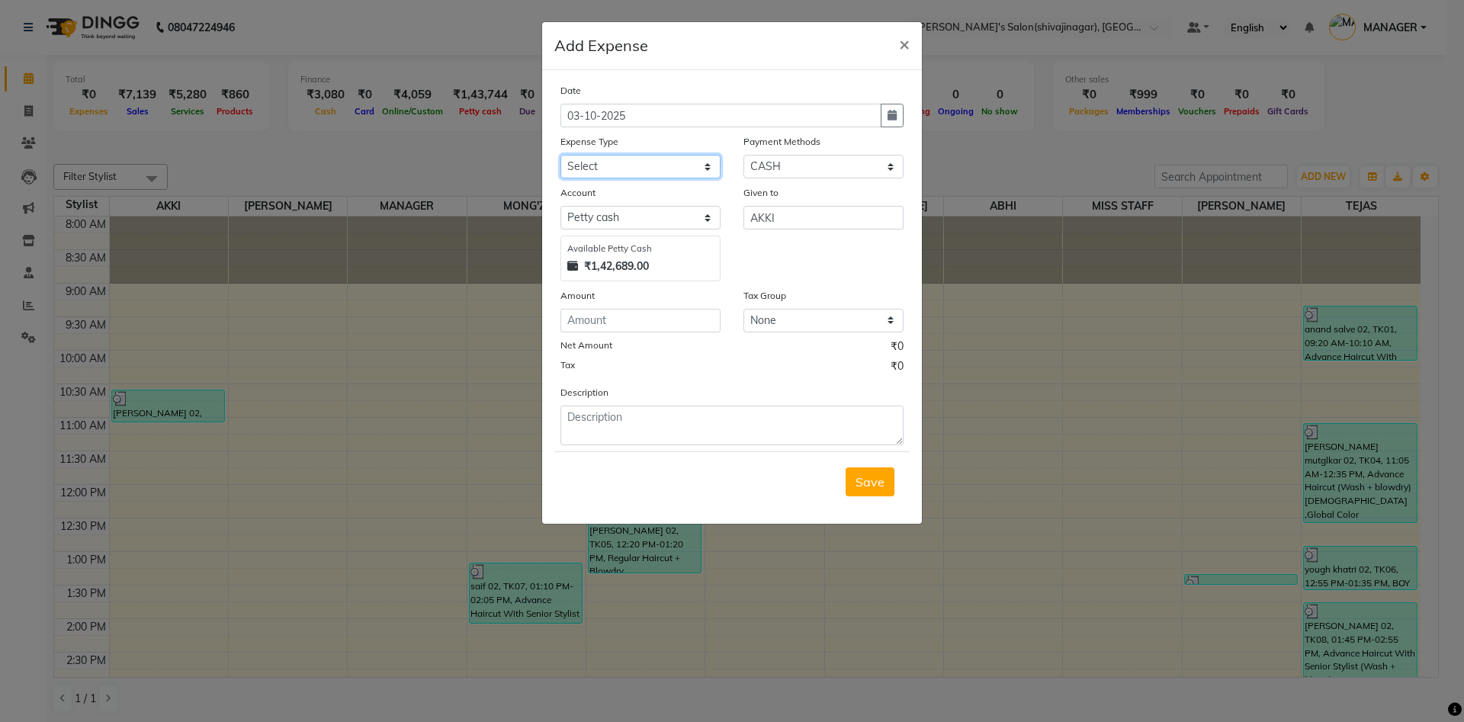
click at [586, 162] on select "Select Advance Salary BANK TRANFAR Cash transfer to hub Client Snacks DISTRIBUT…" at bounding box center [640, 167] width 160 height 24
click at [560, 155] on select "Select Advance Salary BANK TRANFAR Cash transfer to hub Client Snacks DISTRIBUT…" at bounding box center [640, 167] width 160 height 24
click at [582, 430] on textarea at bounding box center [731, 426] width 343 height 40
click at [657, 376] on div "Tax ₹0" at bounding box center [731, 368] width 343 height 20
click at [887, 120] on icon "button" at bounding box center [891, 115] width 9 height 11
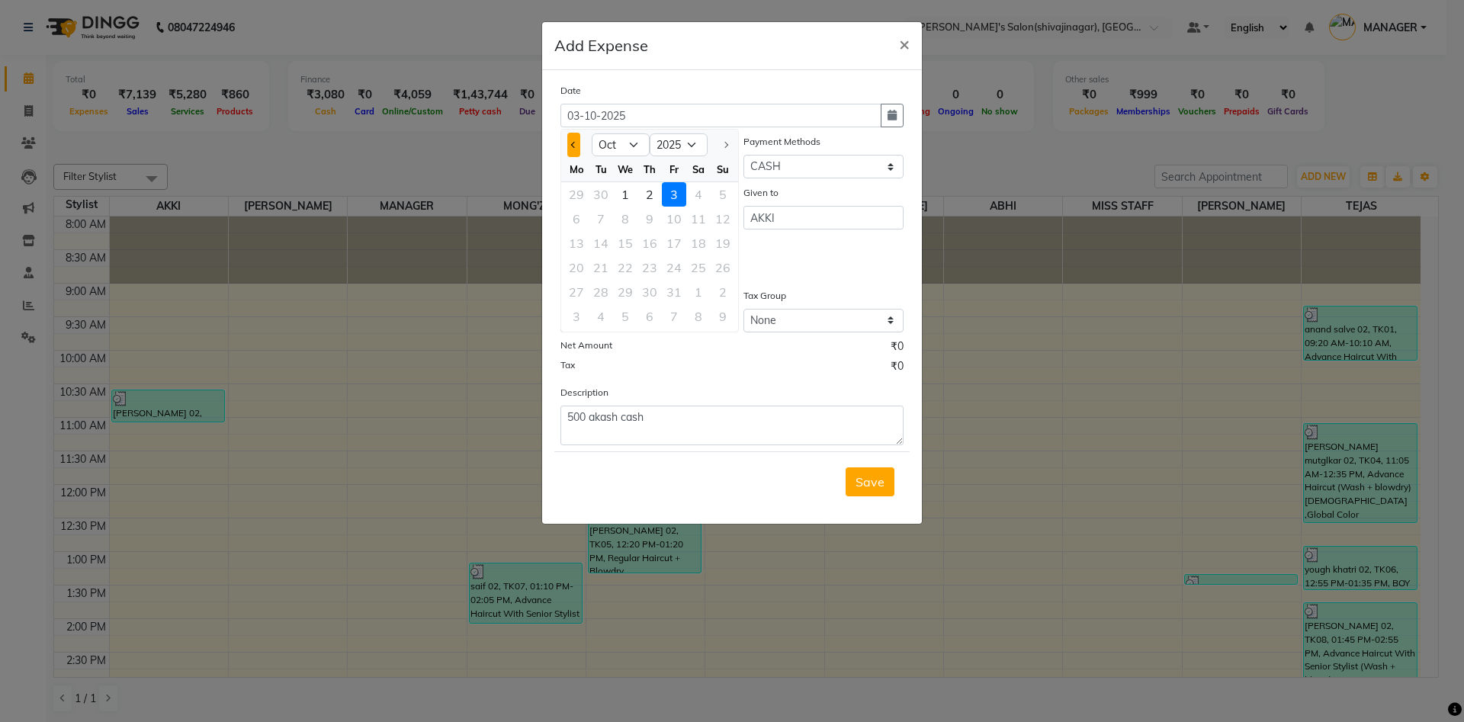
click at [568, 140] on button "Previous month" at bounding box center [573, 145] width 13 height 24
click at [724, 267] on div "28" at bounding box center [723, 267] width 24 height 24
click at [805, 245] on div "Given to AKKI" at bounding box center [823, 233] width 183 height 97
click at [868, 485] on span "Save" at bounding box center [869, 481] width 29 height 15
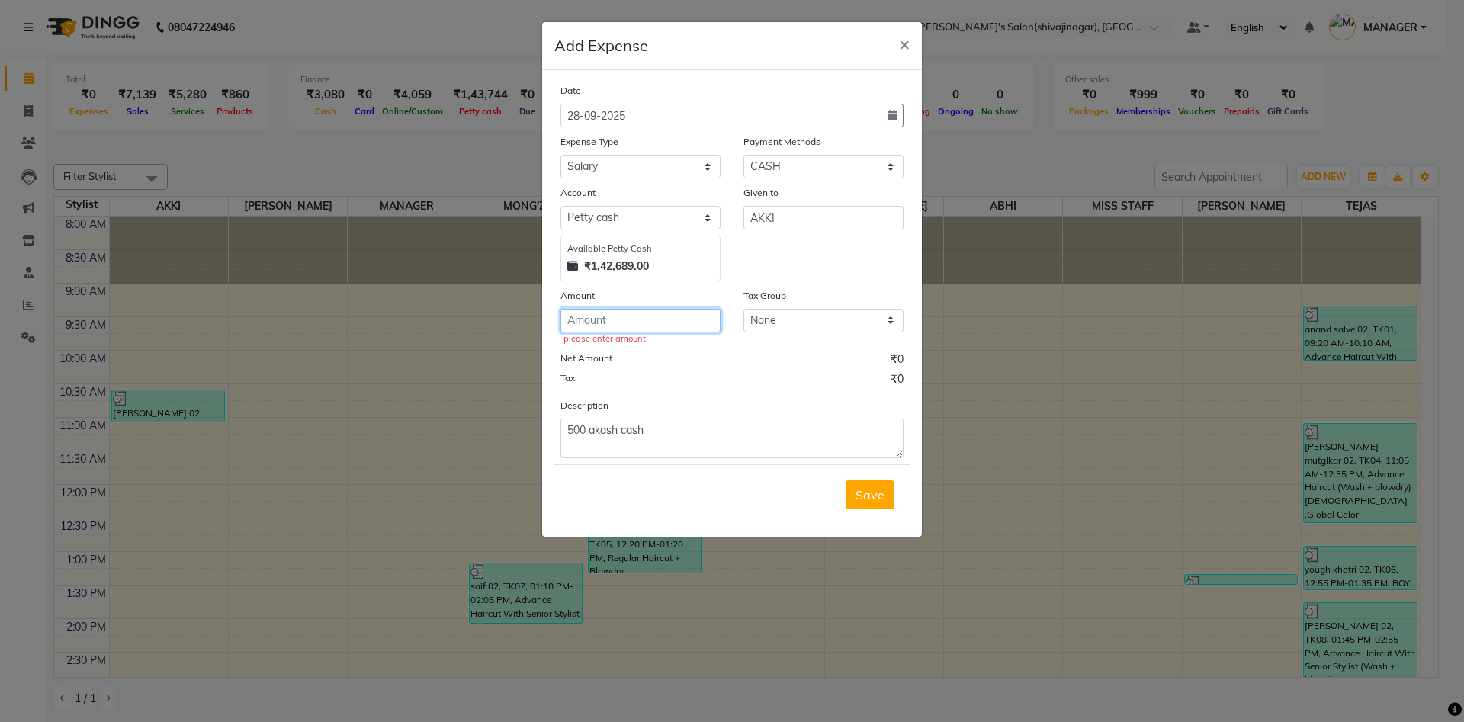
click at [614, 328] on input "number" at bounding box center [640, 321] width 160 height 24
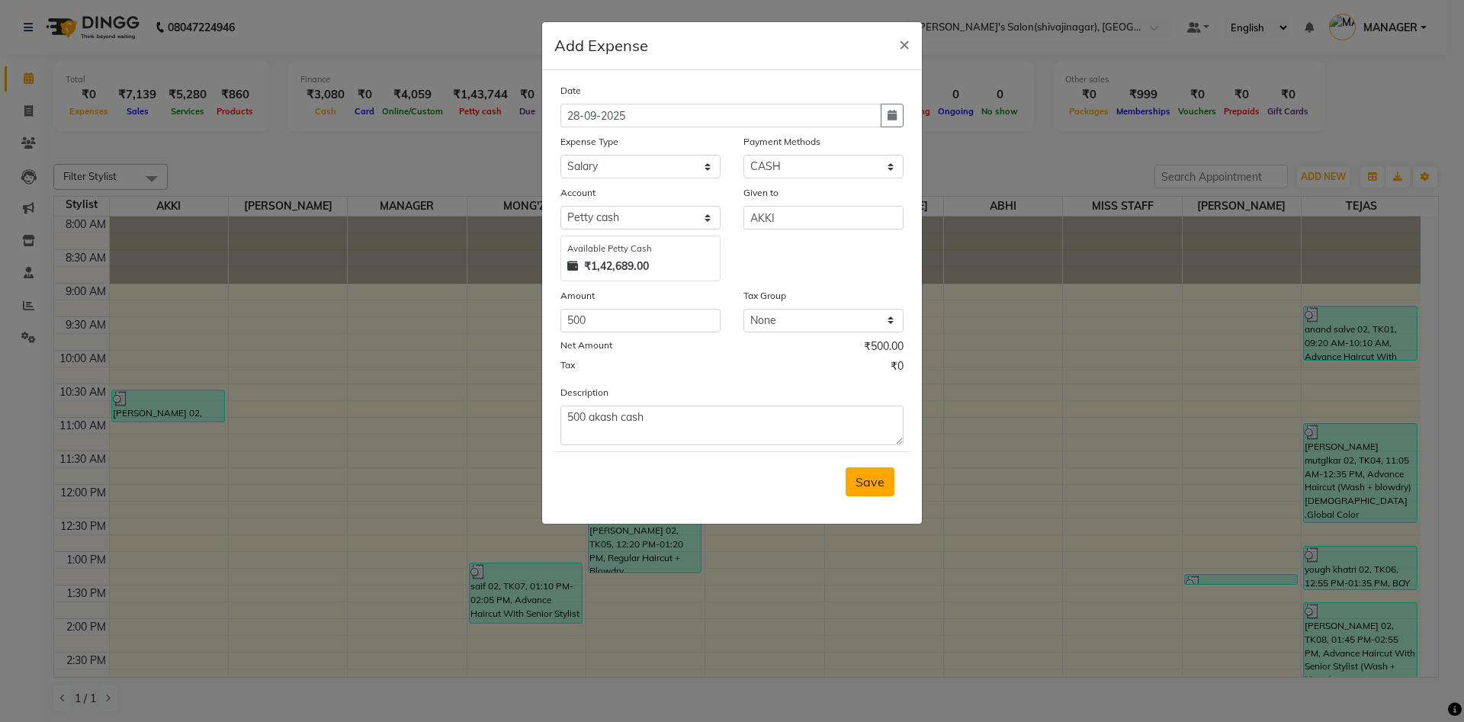
click at [855, 487] on button "Save" at bounding box center [870, 481] width 49 height 29
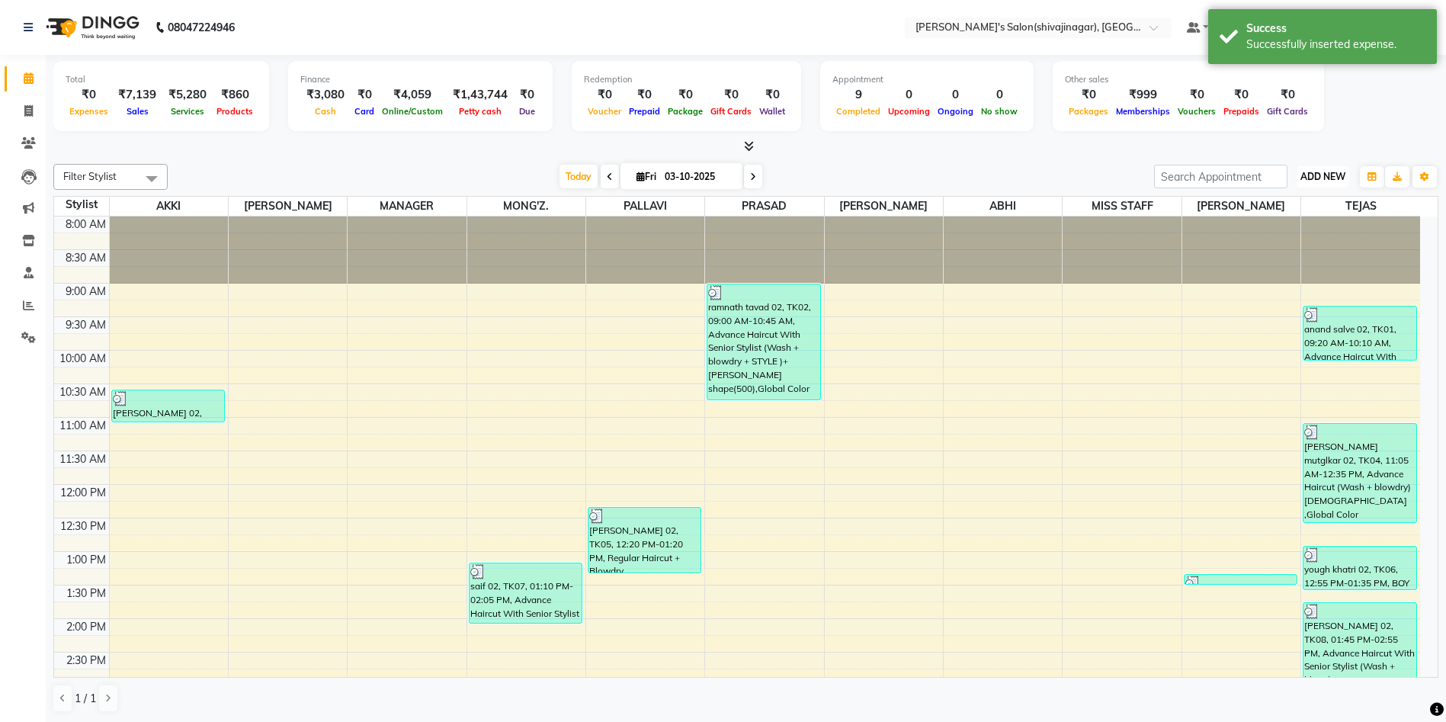
click at [1323, 171] on span "ADD NEW" at bounding box center [1323, 176] width 45 height 11
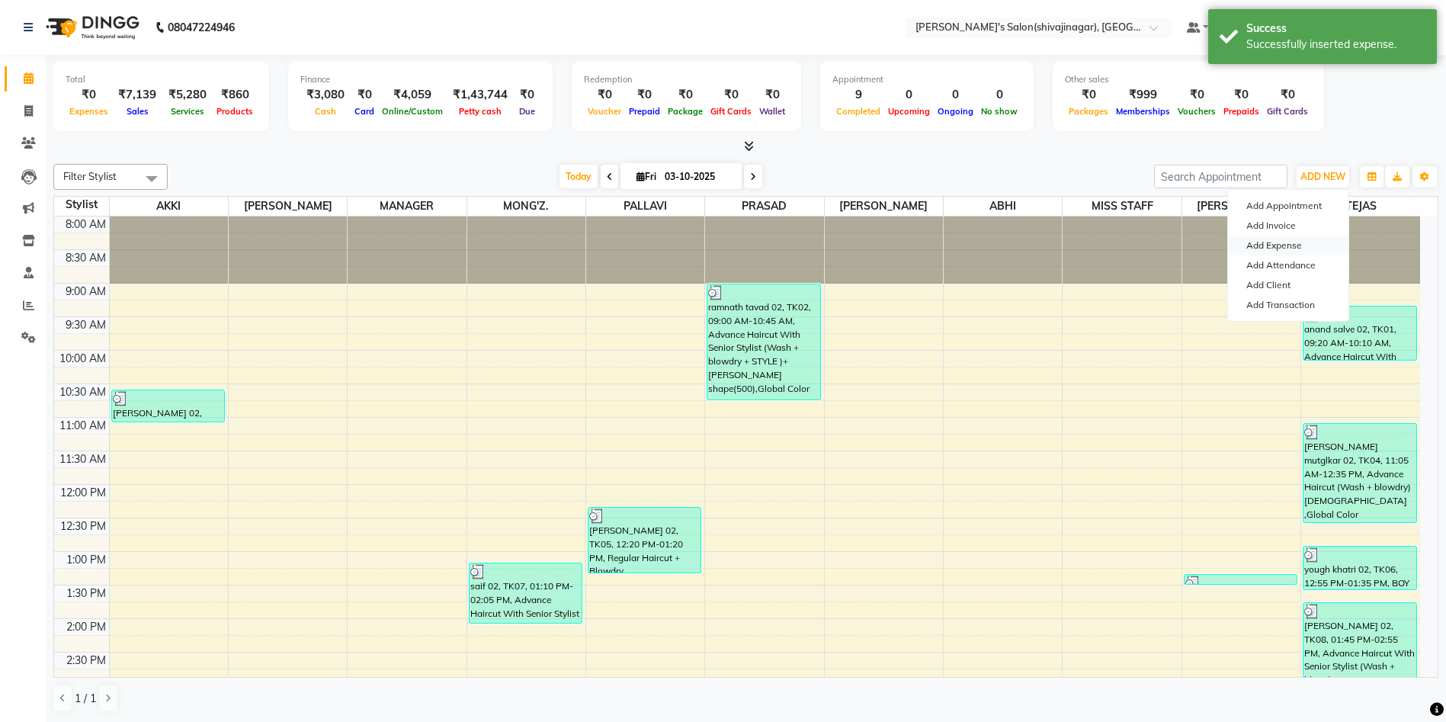
click at [1292, 247] on link "Add Expense" at bounding box center [1288, 246] width 120 height 20
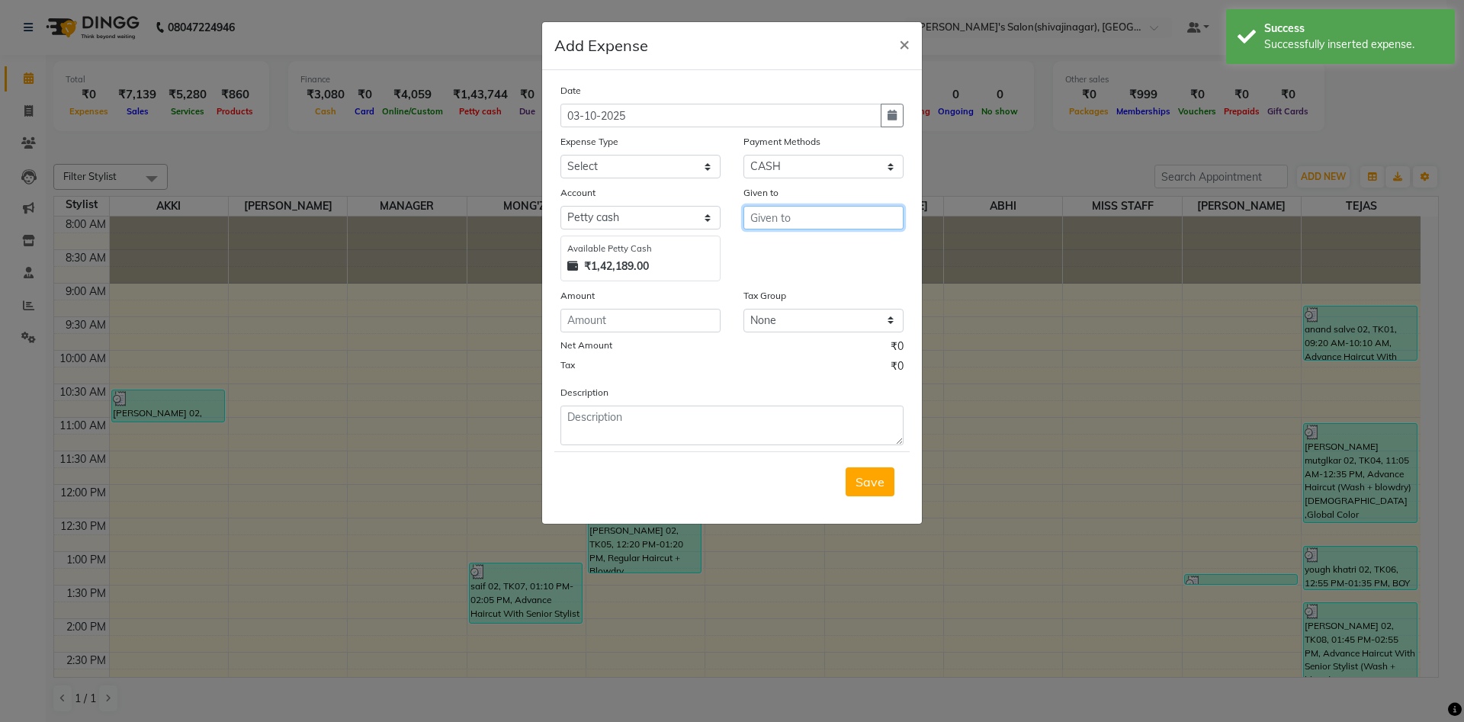
click at [784, 213] on input "text" at bounding box center [823, 218] width 160 height 24
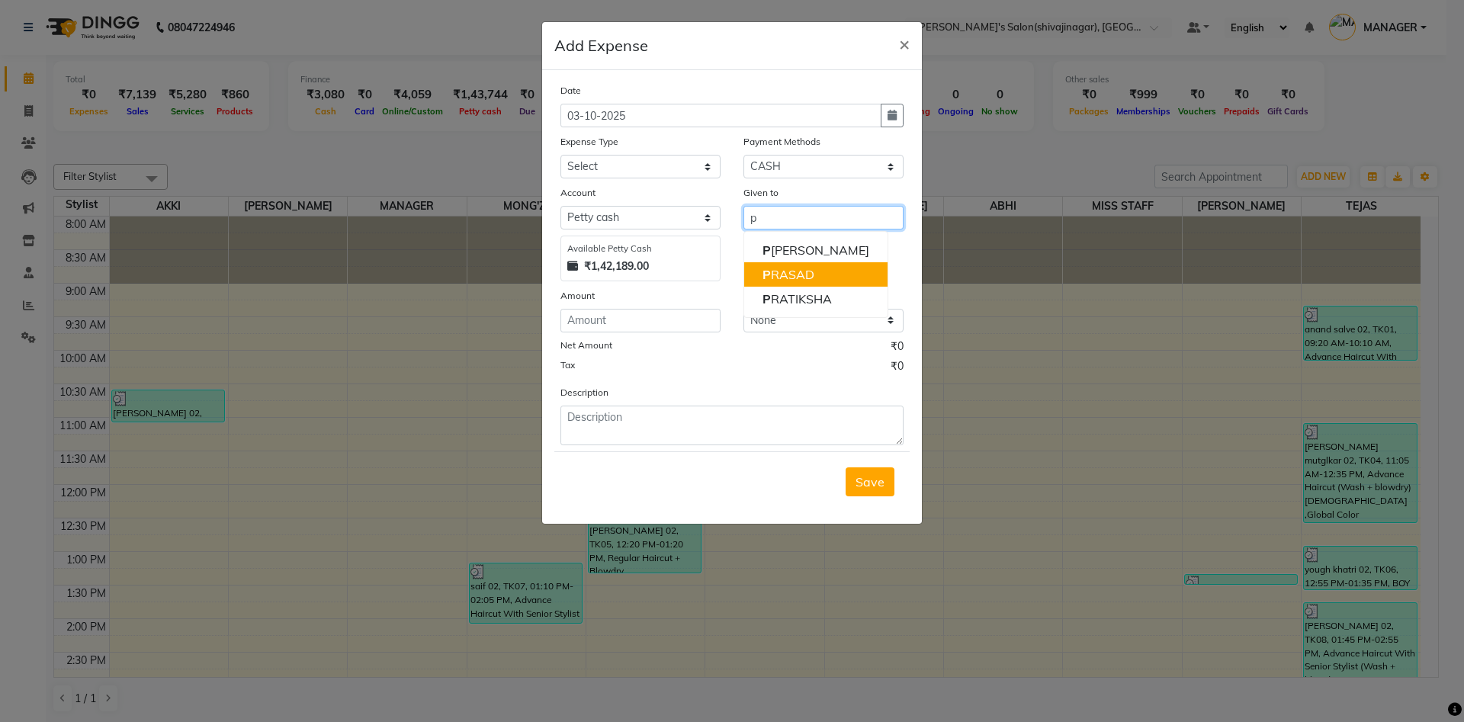
click at [777, 278] on ngb-highlight "P RASAD" at bounding box center [788, 274] width 52 height 15
click at [777, 278] on div "Given to PRASAD" at bounding box center [823, 233] width 183 height 97
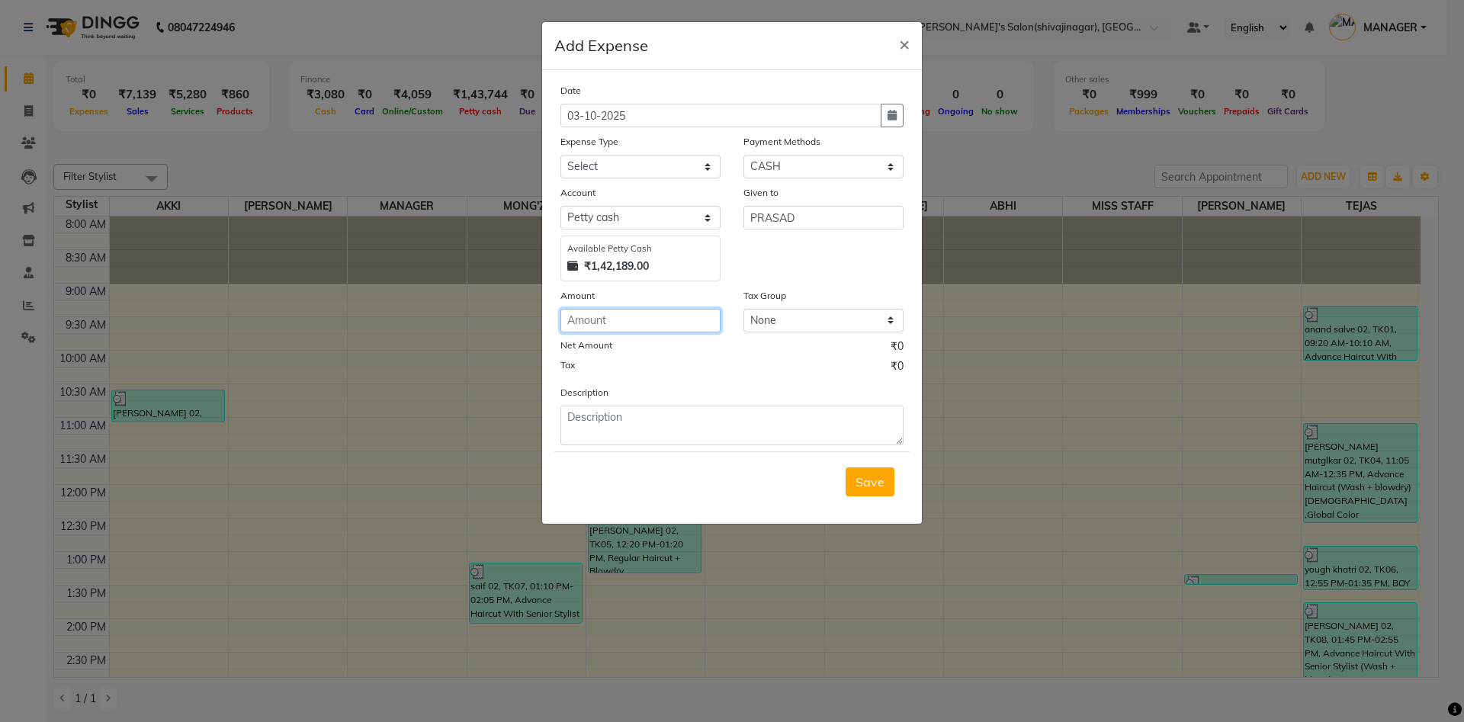
click at [624, 321] on input "number" at bounding box center [640, 321] width 160 height 24
click at [598, 426] on textarea at bounding box center [731, 426] width 343 height 40
click at [599, 172] on select "Select Advance Salary BANK TRANFAR Cash transfer to hub Client Snacks DISTRIBUT…" at bounding box center [640, 167] width 160 height 24
click at [560, 155] on select "Select Advance Salary BANK TRANFAR Cash transfer to hub Client Snacks DISTRIBUT…" at bounding box center [640, 167] width 160 height 24
click at [889, 112] on icon "button" at bounding box center [891, 115] width 9 height 11
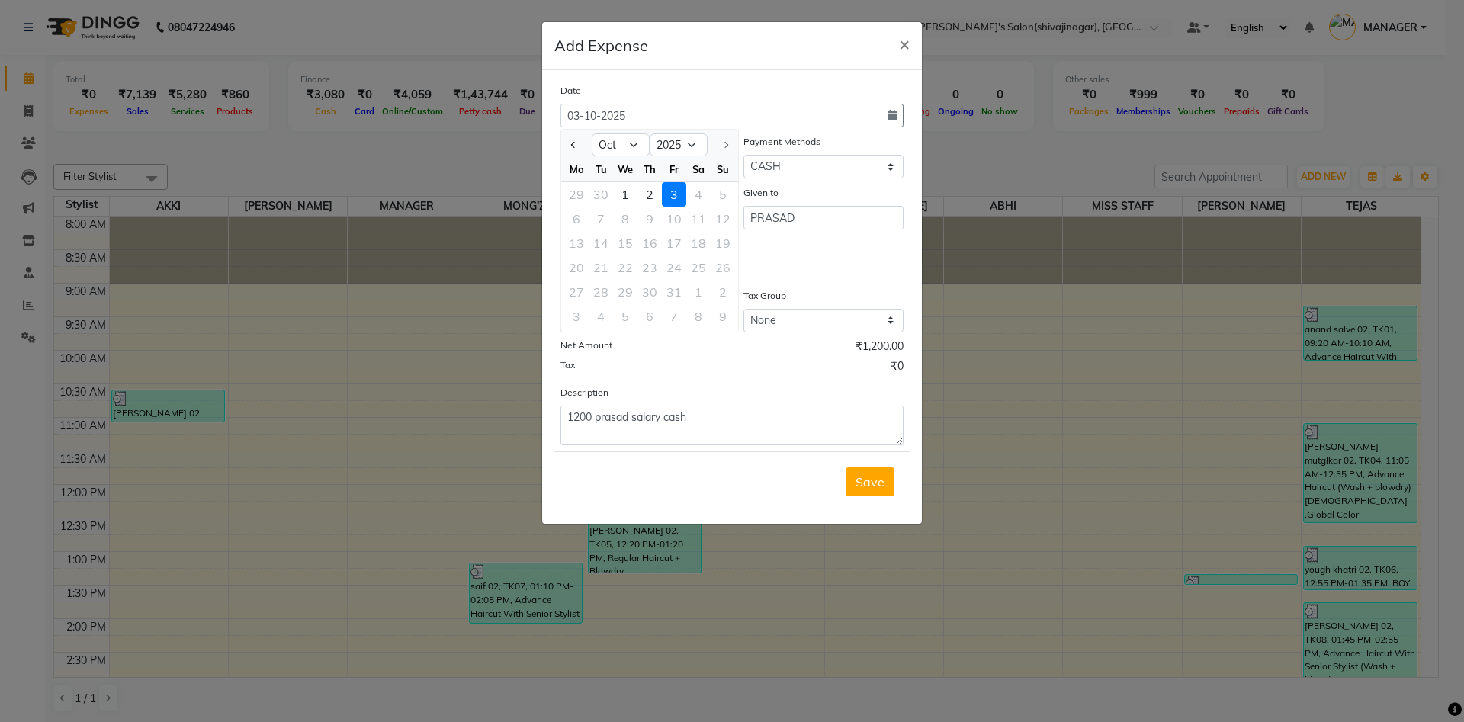
click at [566, 146] on div at bounding box center [576, 145] width 30 height 24
click at [578, 146] on button "Previous month" at bounding box center [573, 145] width 13 height 24
click at [729, 270] on div "28" at bounding box center [723, 267] width 24 height 24
click at [864, 482] on span "Save" at bounding box center [869, 481] width 29 height 15
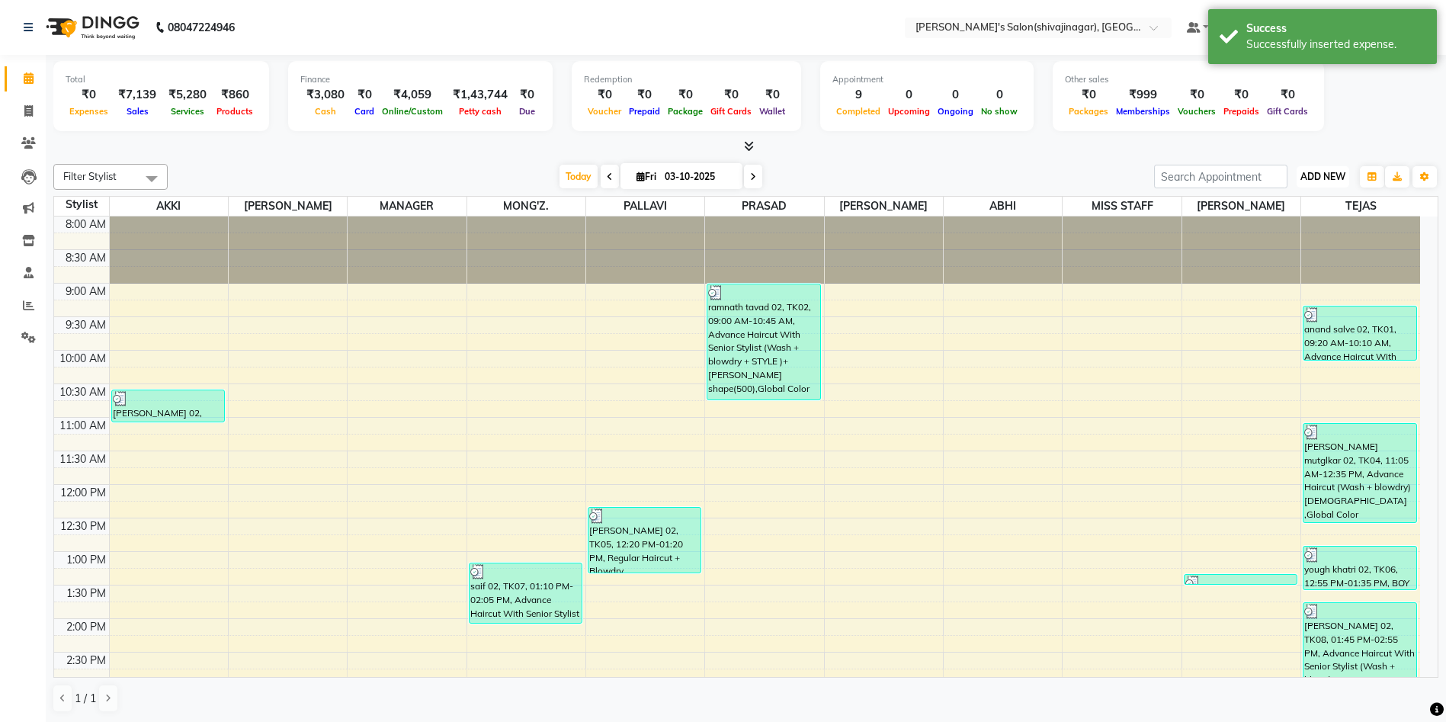
click at [1330, 182] on button "ADD NEW Toggle Dropdown" at bounding box center [1323, 176] width 53 height 21
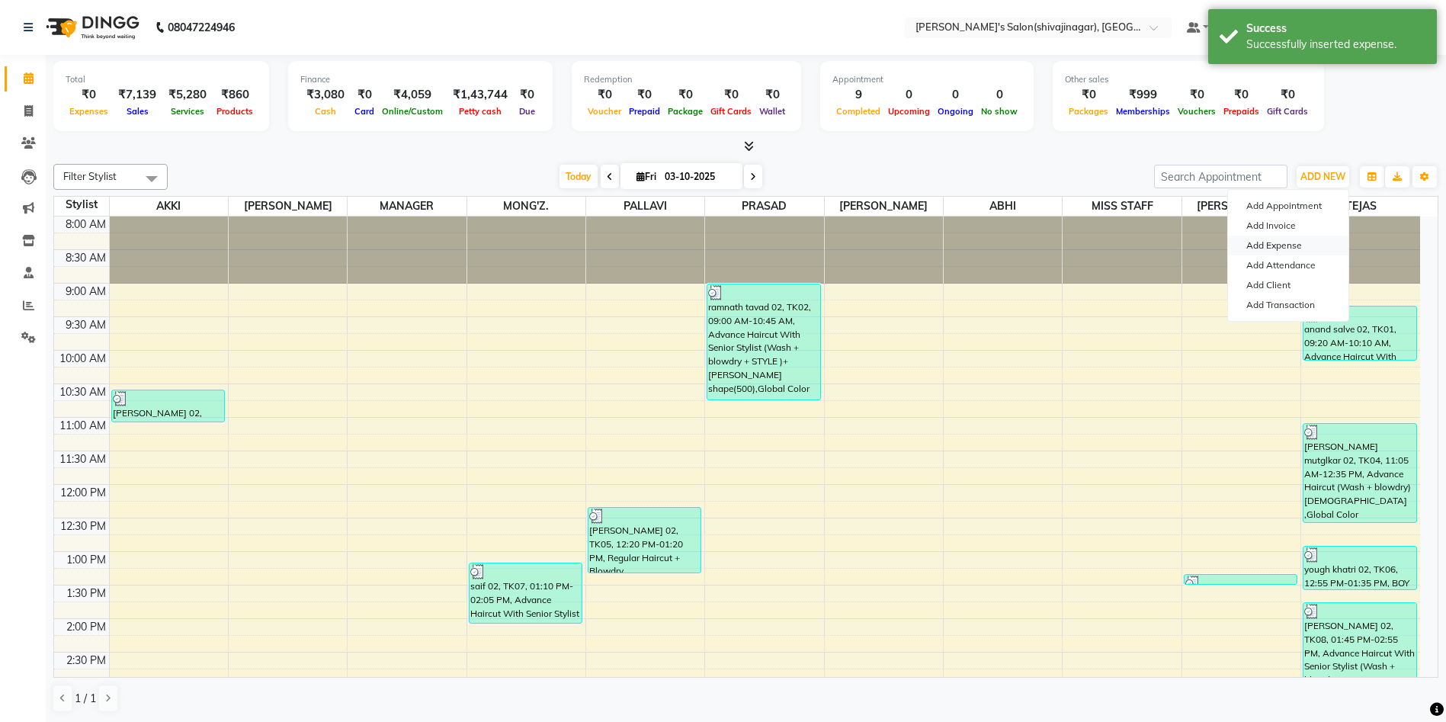
click at [1298, 243] on link "Add Expense" at bounding box center [1288, 246] width 120 height 20
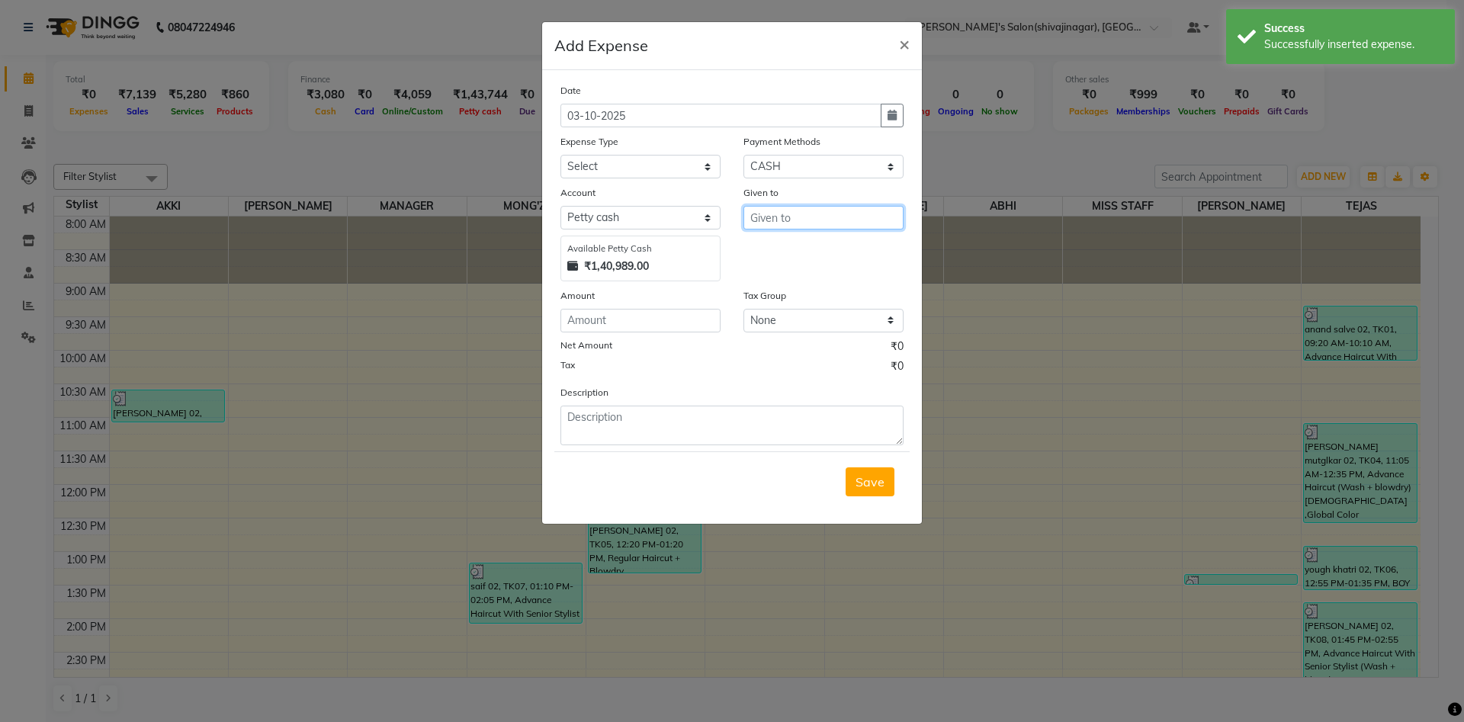
click at [764, 218] on input "text" at bounding box center [823, 218] width 160 height 24
click at [785, 253] on ngb-highlight "M ANAGER" at bounding box center [793, 249] width 63 height 15
click at [592, 157] on select "Select Advance Salary BANK TRANFAR Cash transfer to hub Client Snacks DISTRIBUT…" at bounding box center [640, 167] width 160 height 24
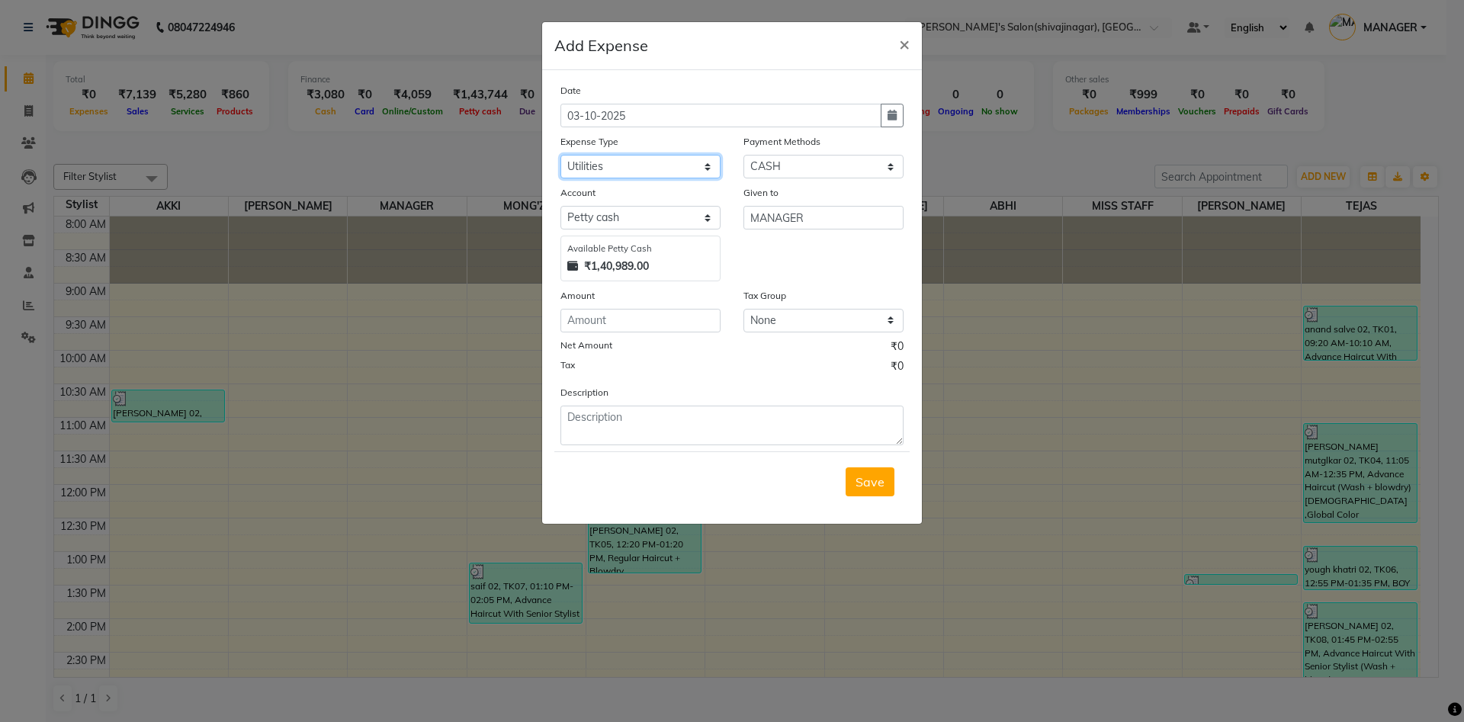
click at [560, 155] on select "Select Advance Salary BANK TRANFAR Cash transfer to hub Client Snacks DISTRIBUT…" at bounding box center [640, 167] width 160 height 24
click at [592, 433] on textarea at bounding box center [731, 426] width 343 height 40
click at [614, 318] on input "number" at bounding box center [640, 321] width 160 height 24
click at [804, 162] on select "Select CARD Voucher Package CASH Points Bank Wallet Prepaid GPay PhonePe PayTM …" at bounding box center [823, 167] width 160 height 24
click at [743, 155] on select "Select CARD Voucher Package CASH Points Bank Wallet Prepaid GPay PhonePe PayTM …" at bounding box center [823, 167] width 160 height 24
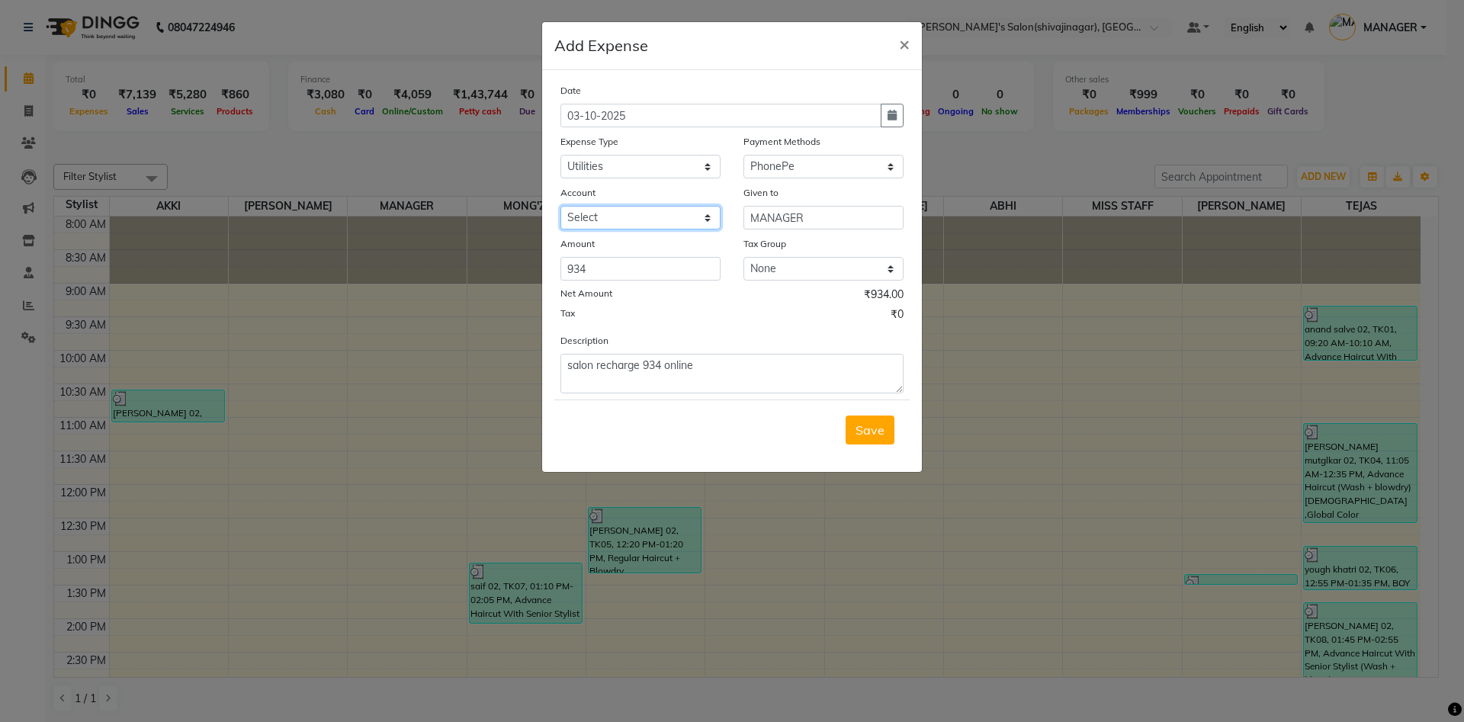
click at [611, 222] on select "Select [PERSON_NAME]" at bounding box center [640, 218] width 160 height 24
click at [560, 206] on select "Select [PERSON_NAME]" at bounding box center [640, 218] width 160 height 24
click at [890, 116] on icon "button" at bounding box center [891, 115] width 9 height 11
click at [580, 145] on button "Previous month" at bounding box center [573, 145] width 13 height 24
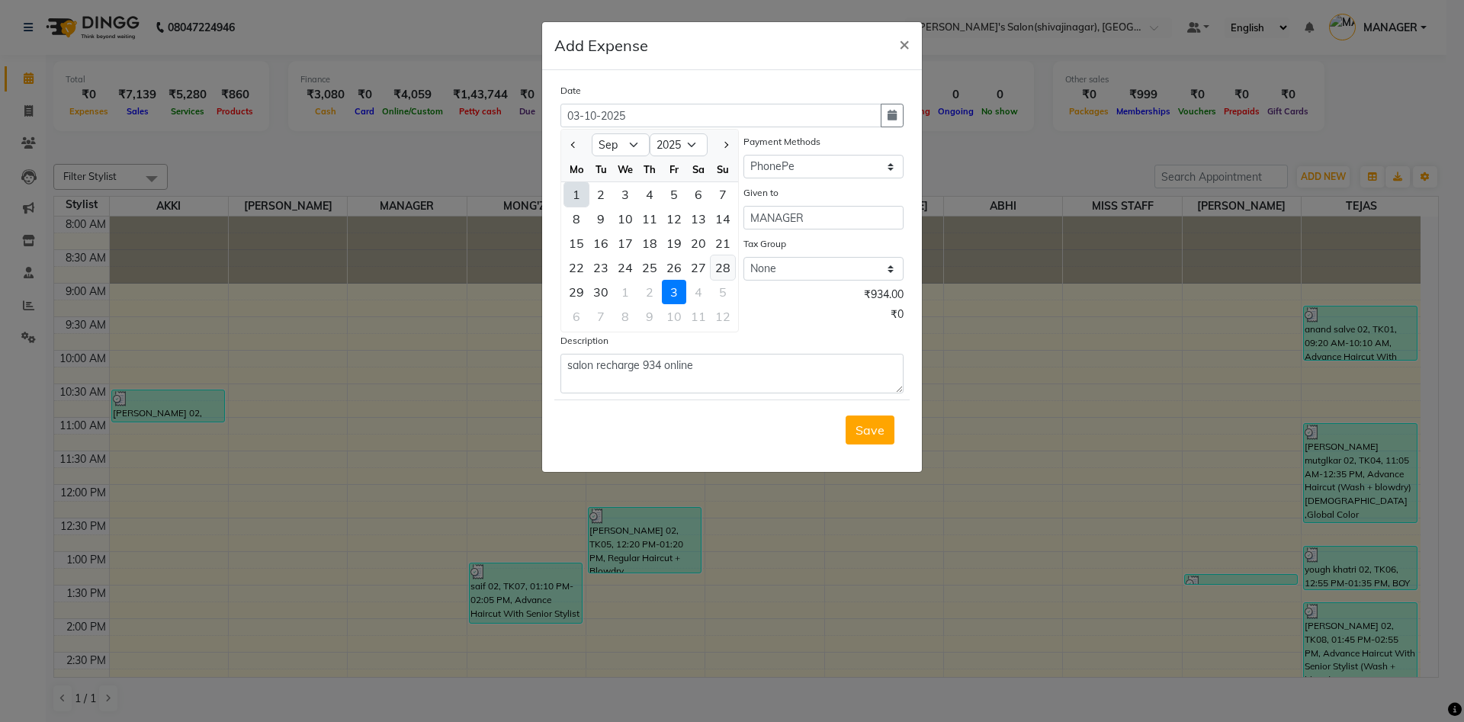
click at [722, 270] on div "28" at bounding box center [723, 267] width 24 height 24
click at [752, 313] on div "Tax ₹0" at bounding box center [731, 316] width 343 height 20
click at [860, 422] on span "Save" at bounding box center [869, 429] width 29 height 15
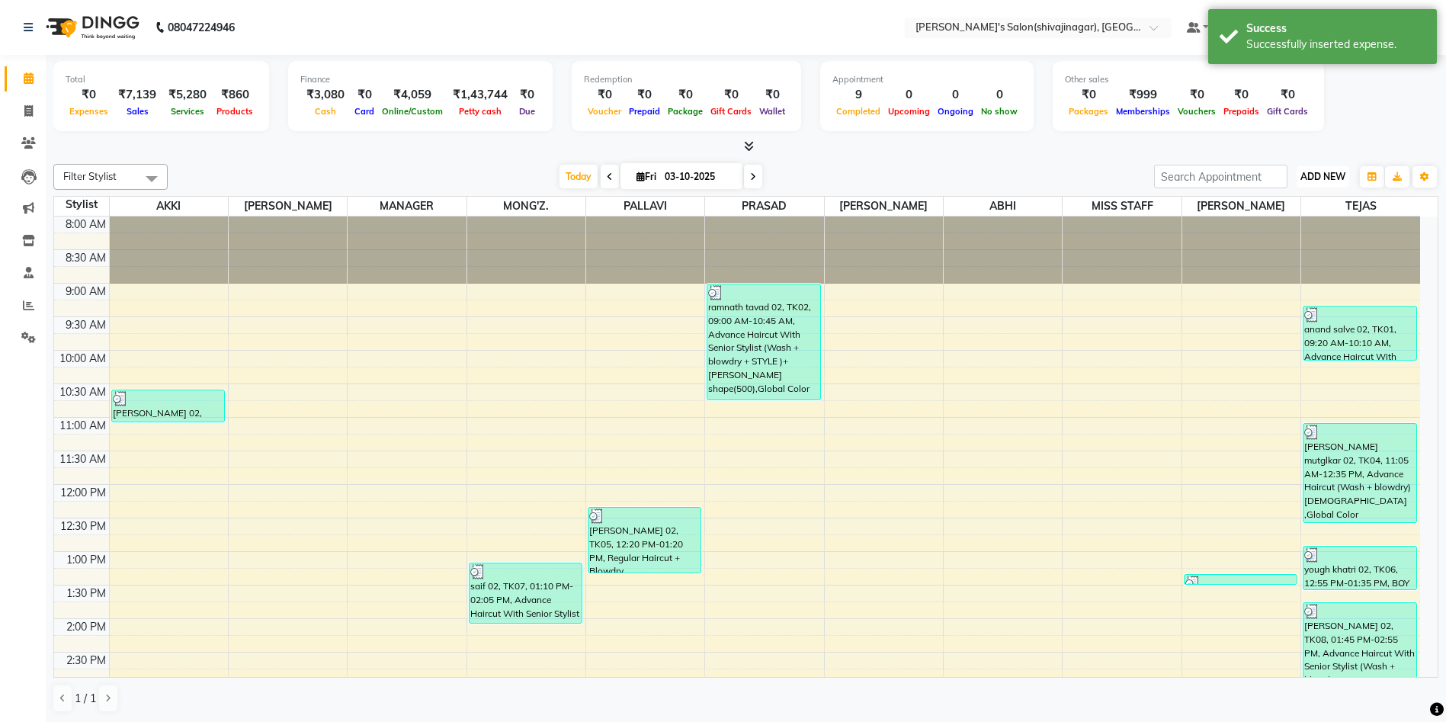
click at [1324, 175] on span "ADD NEW" at bounding box center [1323, 176] width 45 height 11
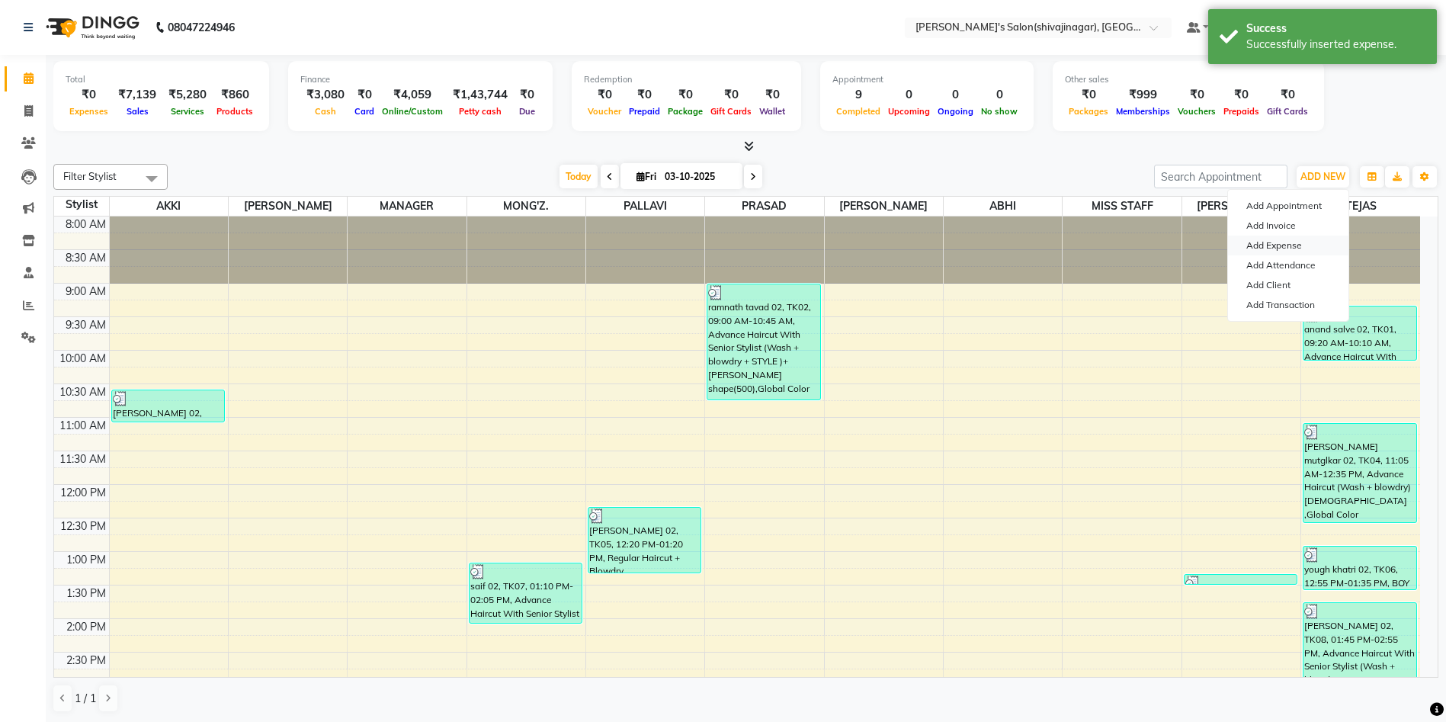
click at [1279, 247] on link "Add Expense" at bounding box center [1288, 246] width 120 height 20
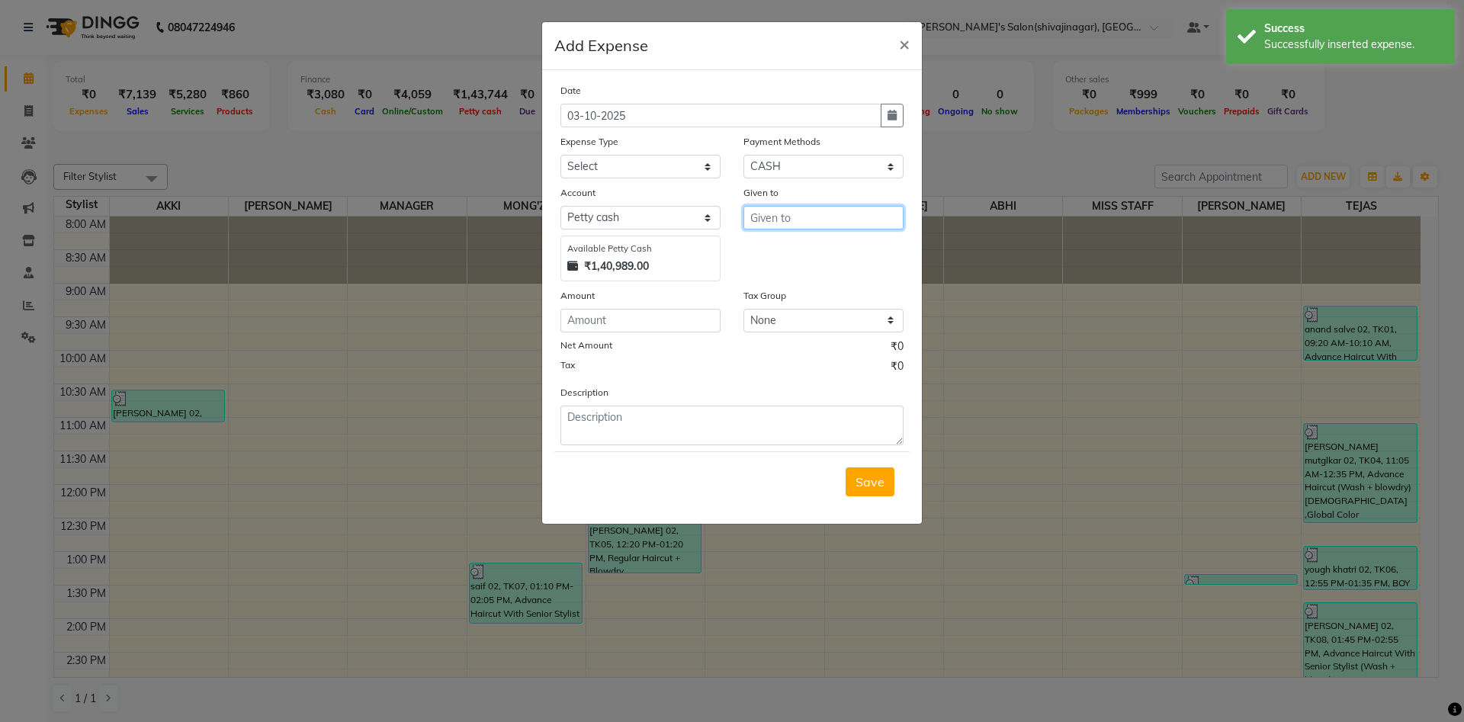
click at [826, 207] on input "text" at bounding box center [823, 218] width 160 height 24
click at [772, 297] on span "M" at bounding box center [767, 298] width 11 height 15
click at [634, 325] on input "number" at bounding box center [640, 321] width 160 height 24
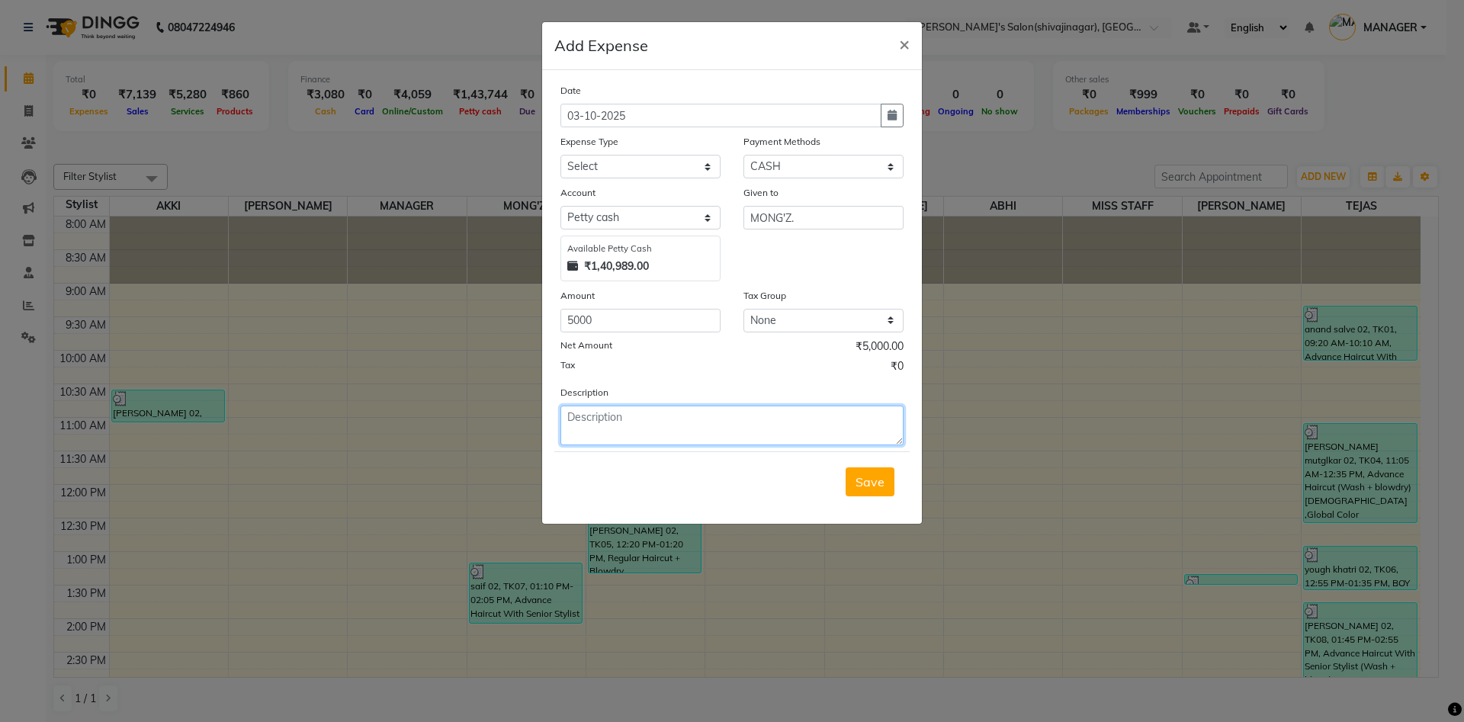
click at [643, 425] on textarea at bounding box center [731, 426] width 343 height 40
click at [627, 418] on textarea "5000" at bounding box center [731, 426] width 343 height 40
click at [604, 170] on select "Select Advance Salary BANK TRANFAR Cash transfer to hub Client Snacks DISTRIBUT…" at bounding box center [640, 167] width 160 height 24
click at [560, 155] on select "Select Advance Salary BANK TRANFAR Cash transfer to hub Client Snacks DISTRIBUT…" at bounding box center [640, 167] width 160 height 24
click at [881, 117] on button "button" at bounding box center [892, 116] width 23 height 24
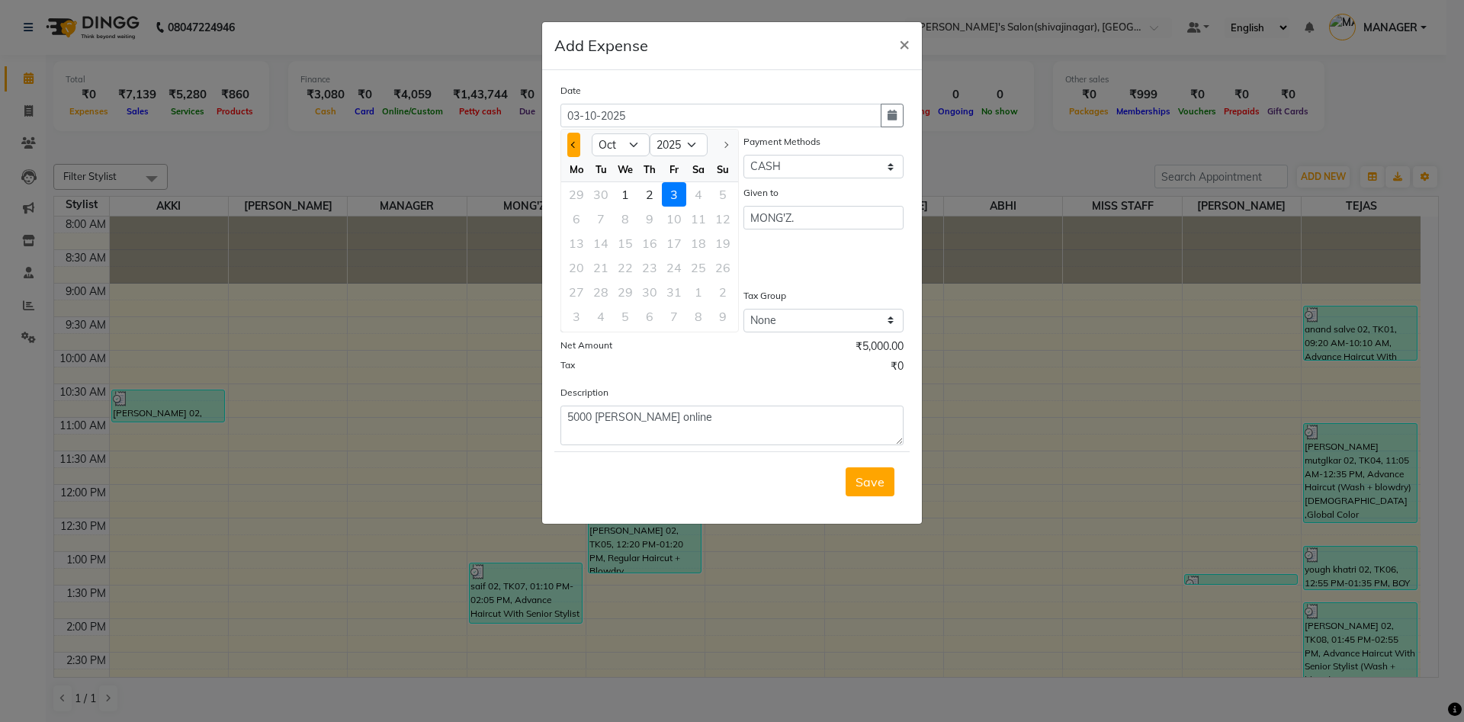
click at [576, 142] on button "Previous month" at bounding box center [573, 145] width 13 height 24
click at [712, 268] on div "28" at bounding box center [723, 267] width 24 height 24
drag, startPoint x: 874, startPoint y: 481, endPoint x: 777, endPoint y: 207, distance: 290.3
click at [777, 207] on form "Date [DATE] Expense Type Select Advance Salary BANK TRANFAR Cash transfer to hu…" at bounding box center [731, 296] width 355 height 429
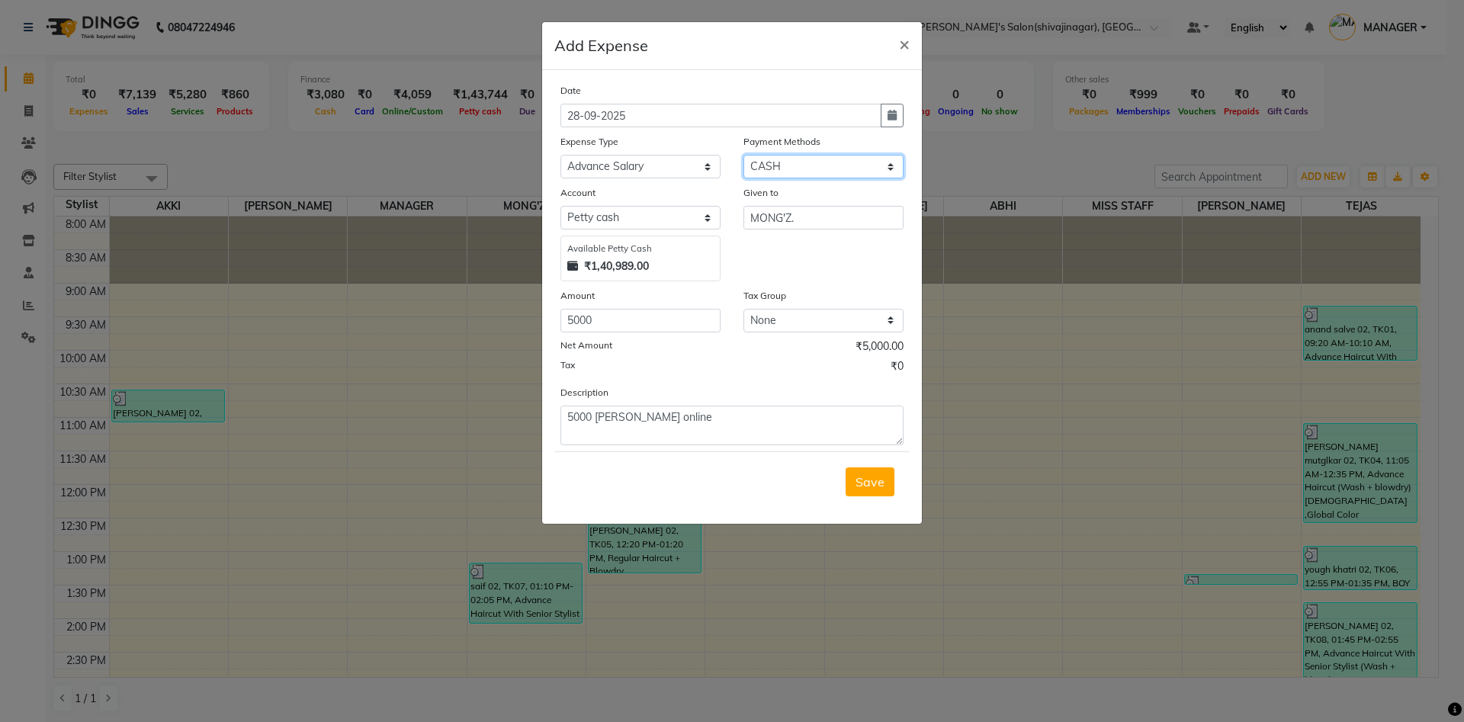
click at [788, 168] on select "Select CARD Voucher Package CASH Points Bank Wallet Prepaid GPay PhonePe PayTM …" at bounding box center [823, 167] width 160 height 24
click at [743, 155] on select "Select CARD Voucher Package CASH Points Bank Wallet Prepaid GPay PhonePe PayTM …" at bounding box center [823, 167] width 160 height 24
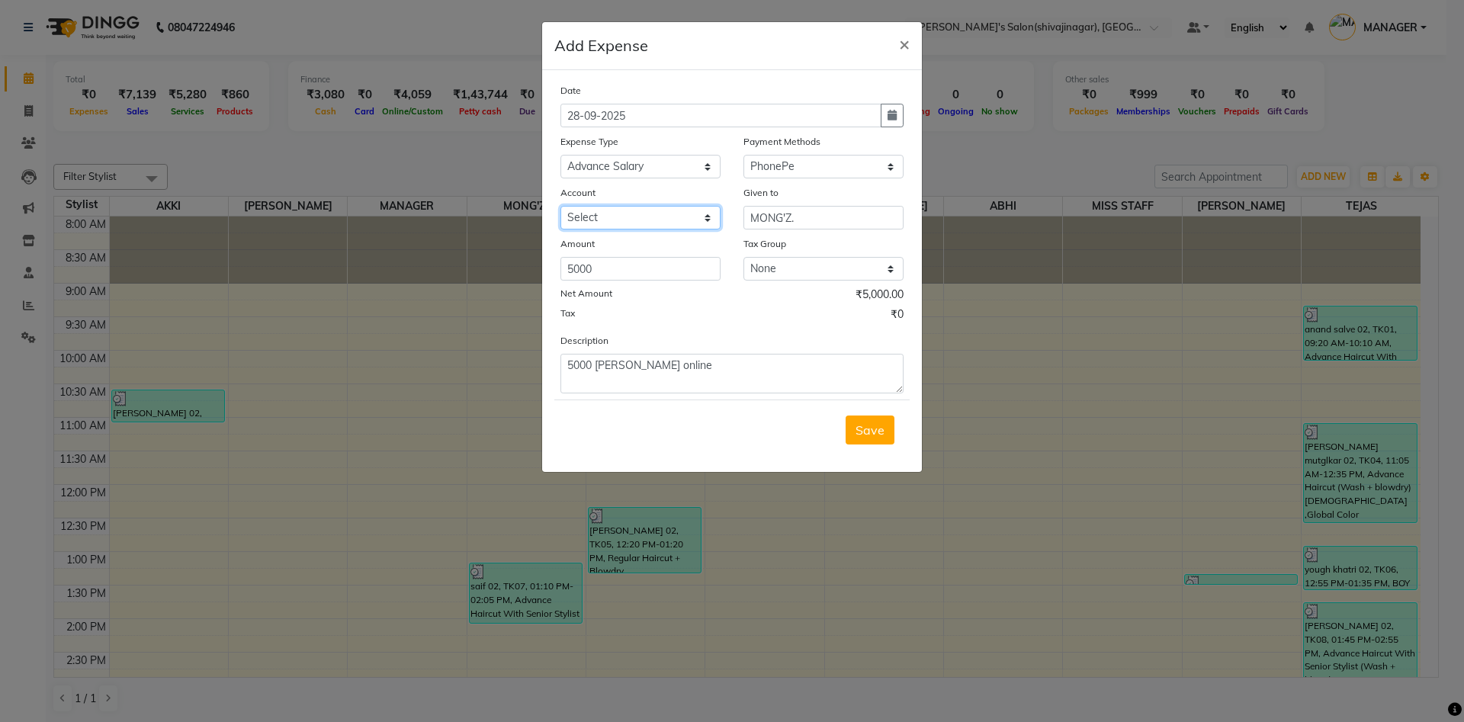
click at [608, 224] on select "Select [PERSON_NAME]" at bounding box center [640, 218] width 160 height 24
click at [560, 206] on select "Select [PERSON_NAME]" at bounding box center [640, 218] width 160 height 24
click at [858, 425] on span "Save" at bounding box center [869, 429] width 29 height 15
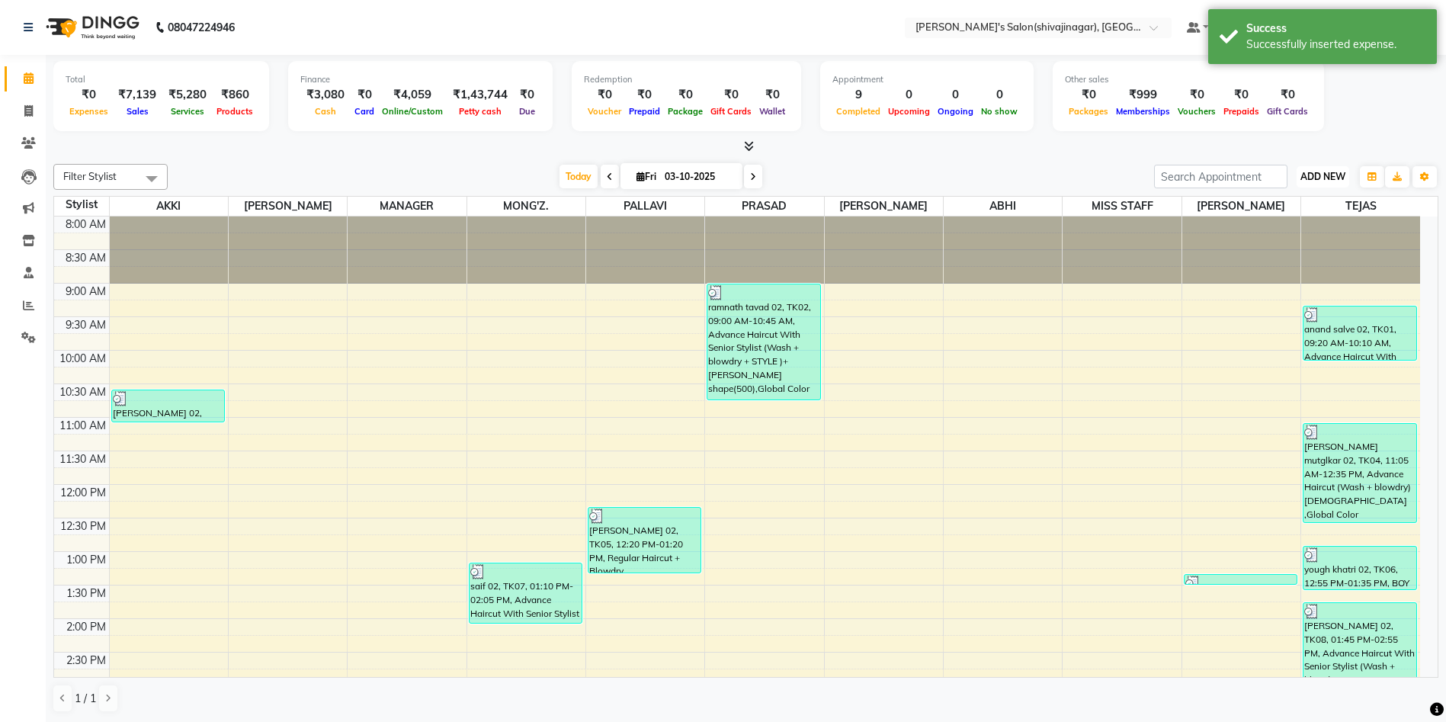
click at [1330, 178] on span "ADD NEW" at bounding box center [1323, 176] width 45 height 11
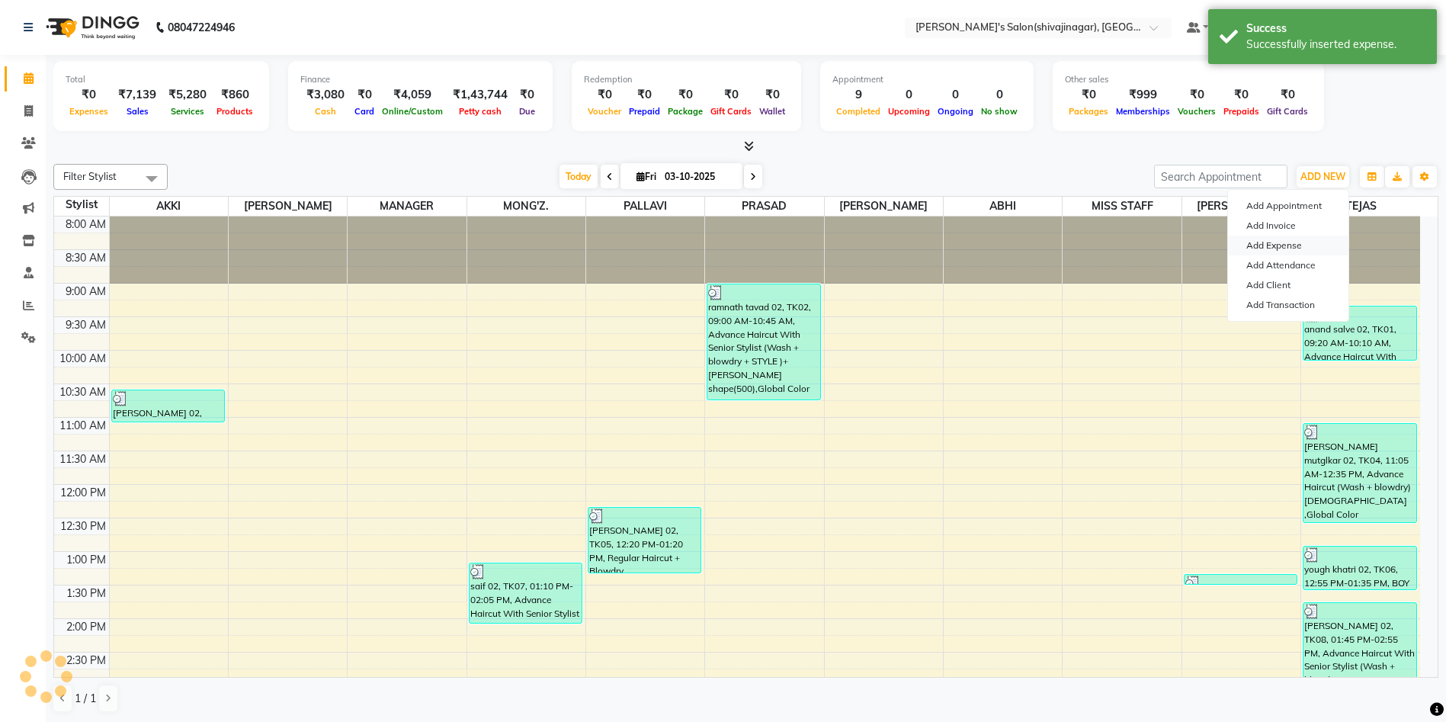
click at [1286, 242] on link "Add Expense" at bounding box center [1288, 246] width 120 height 20
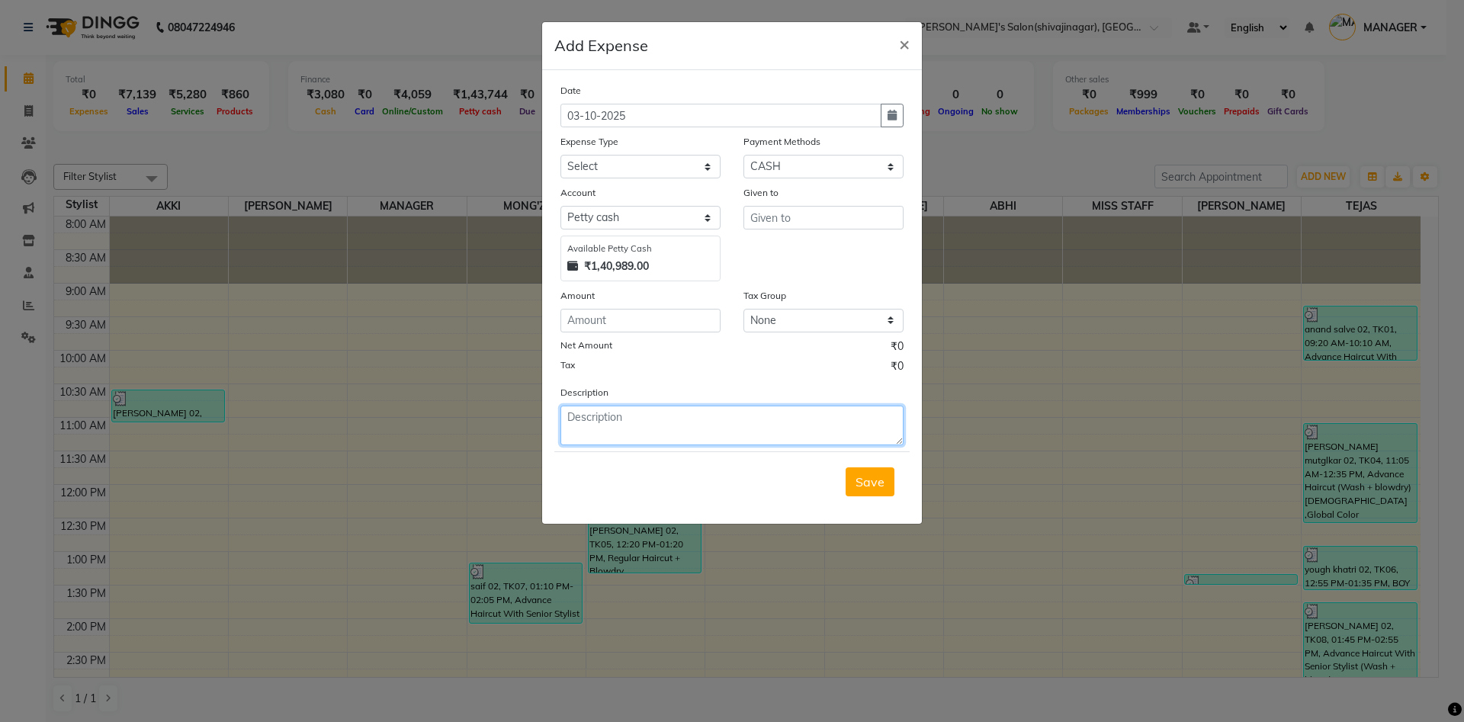
click at [583, 416] on textarea at bounding box center [731, 426] width 343 height 40
drag, startPoint x: 802, startPoint y: 367, endPoint x: 666, endPoint y: 346, distance: 137.4
click at [666, 346] on div "Net Amount ₹0" at bounding box center [731, 349] width 343 height 20
click at [605, 329] on input "number" at bounding box center [640, 321] width 160 height 24
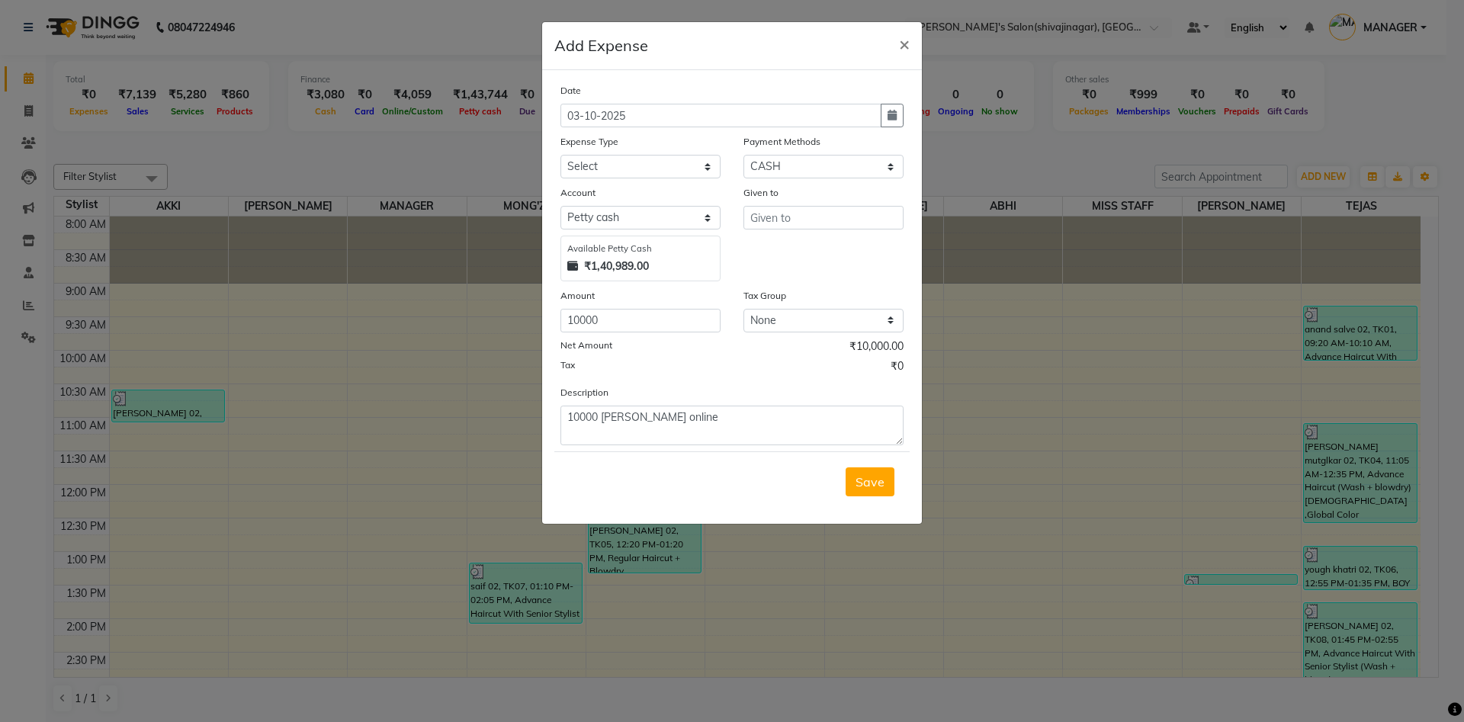
click at [714, 343] on div "Net Amount ₹10,000.00" at bounding box center [731, 349] width 343 height 20
click at [768, 222] on input "text" at bounding box center [823, 218] width 160 height 24
click at [804, 303] on ngb-highlight "M ONG'Z." at bounding box center [788, 298] width 52 height 15
click at [801, 160] on select "Select CARD Voucher Package CASH Points Bank Wallet Prepaid GPay PhonePe PayTM …" at bounding box center [823, 167] width 160 height 24
click at [743, 155] on select "Select CARD Voucher Package CASH Points Bank Wallet Prepaid GPay PhonePe PayTM …" at bounding box center [823, 167] width 160 height 24
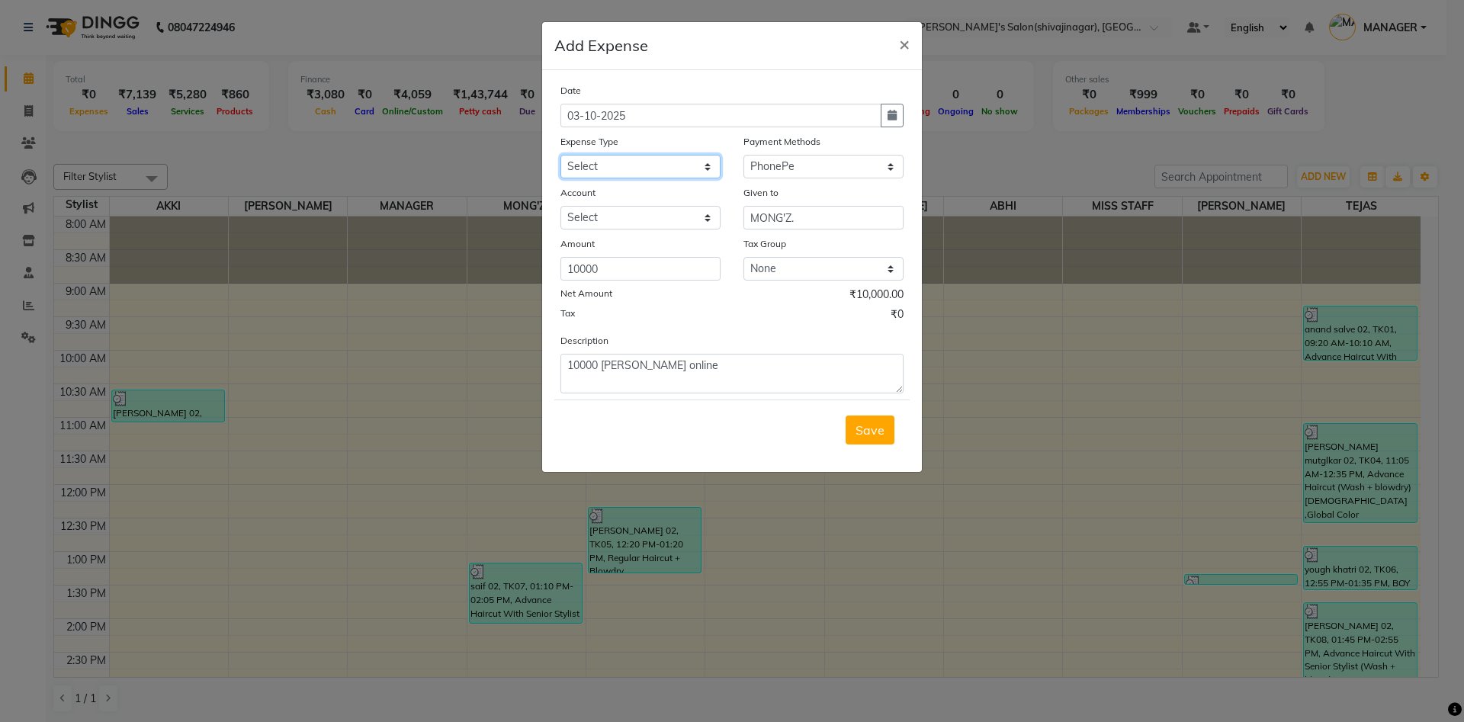
click at [629, 174] on select "Select Advance Salary BANK TRANFAR Cash transfer to hub Client Snacks DISTRIBUT…" at bounding box center [640, 167] width 160 height 24
click at [892, 119] on icon "button" at bounding box center [891, 115] width 9 height 11
click at [574, 151] on button "Previous month" at bounding box center [573, 145] width 13 height 24
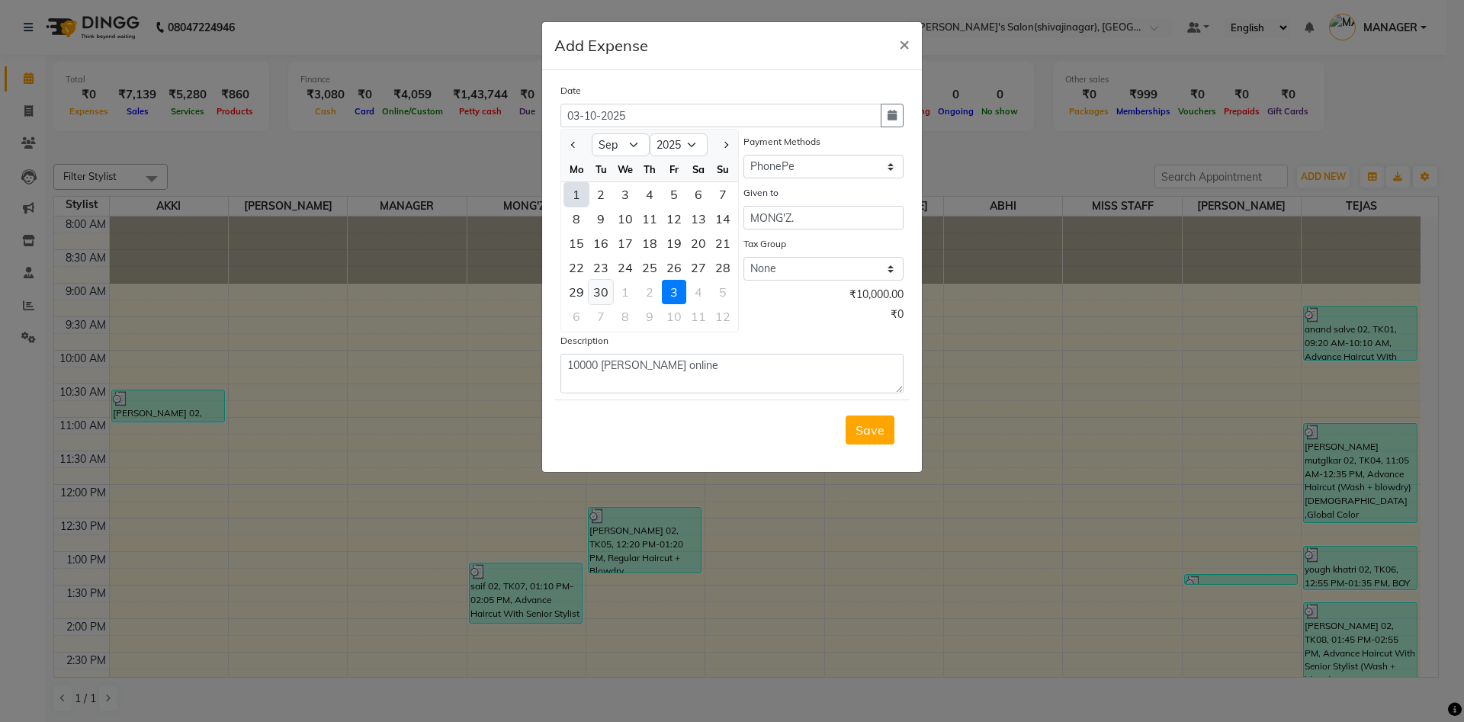
click at [600, 290] on div "30" at bounding box center [601, 292] width 24 height 24
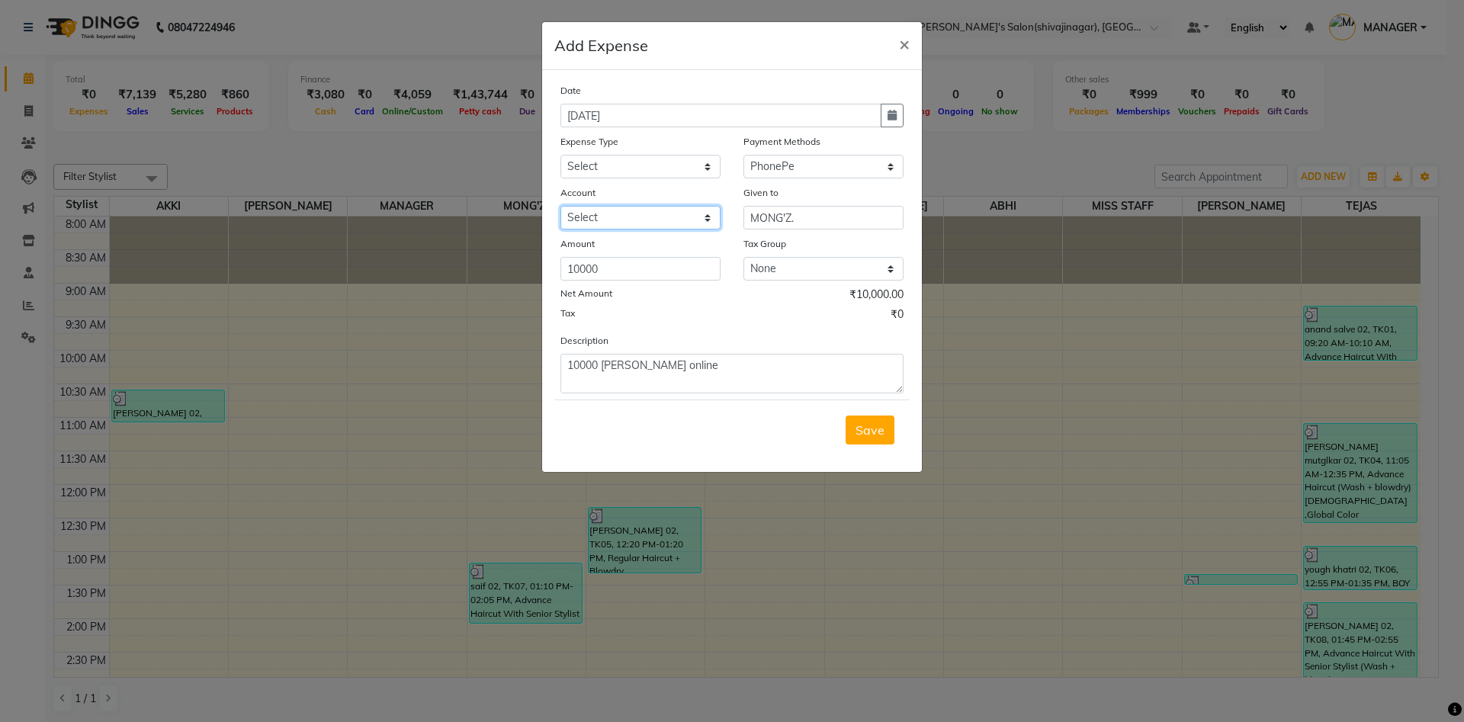
click at [590, 216] on select "Select [PERSON_NAME]" at bounding box center [640, 218] width 160 height 24
click at [560, 206] on select "Select [PERSON_NAME]" at bounding box center [640, 218] width 160 height 24
click at [595, 175] on select "Select Advance Salary BANK TRANFAR Cash transfer to hub Client Snacks DISTRIBUT…" at bounding box center [640, 167] width 160 height 24
click at [560, 155] on select "Select Advance Salary BANK TRANFAR Cash transfer to hub Client Snacks DISTRIBUT…" at bounding box center [640, 167] width 160 height 24
click at [868, 429] on span "Save" at bounding box center [869, 429] width 29 height 15
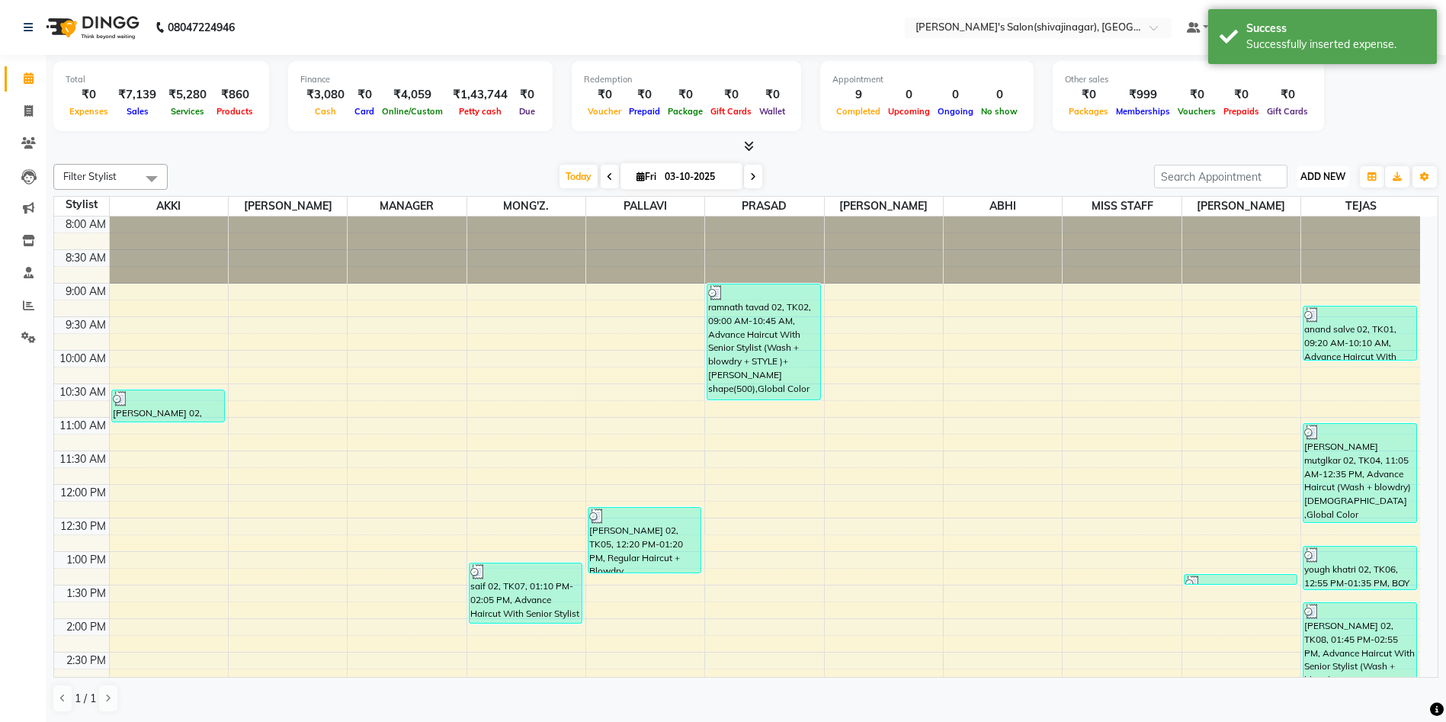
click at [1322, 172] on span "ADD NEW" at bounding box center [1323, 176] width 45 height 11
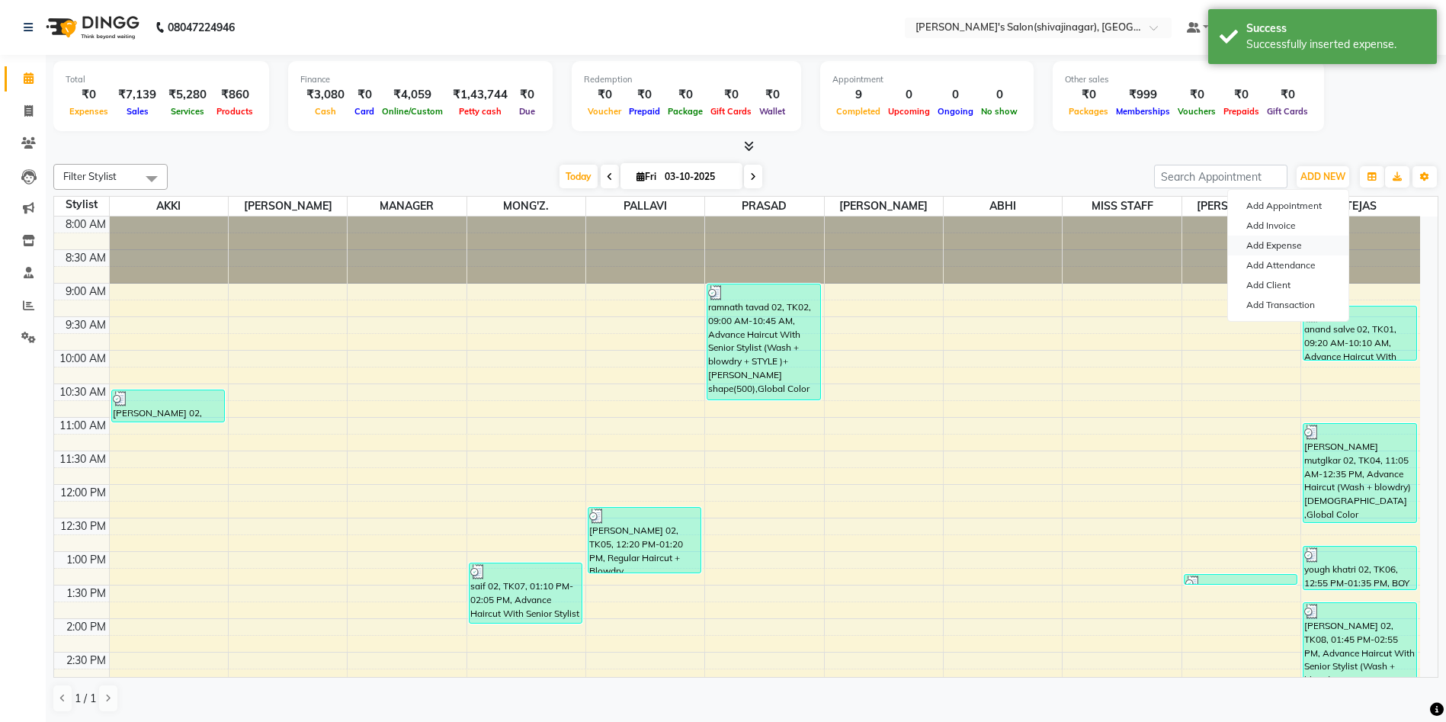
click at [1265, 245] on link "Add Expense" at bounding box center [1288, 246] width 120 height 20
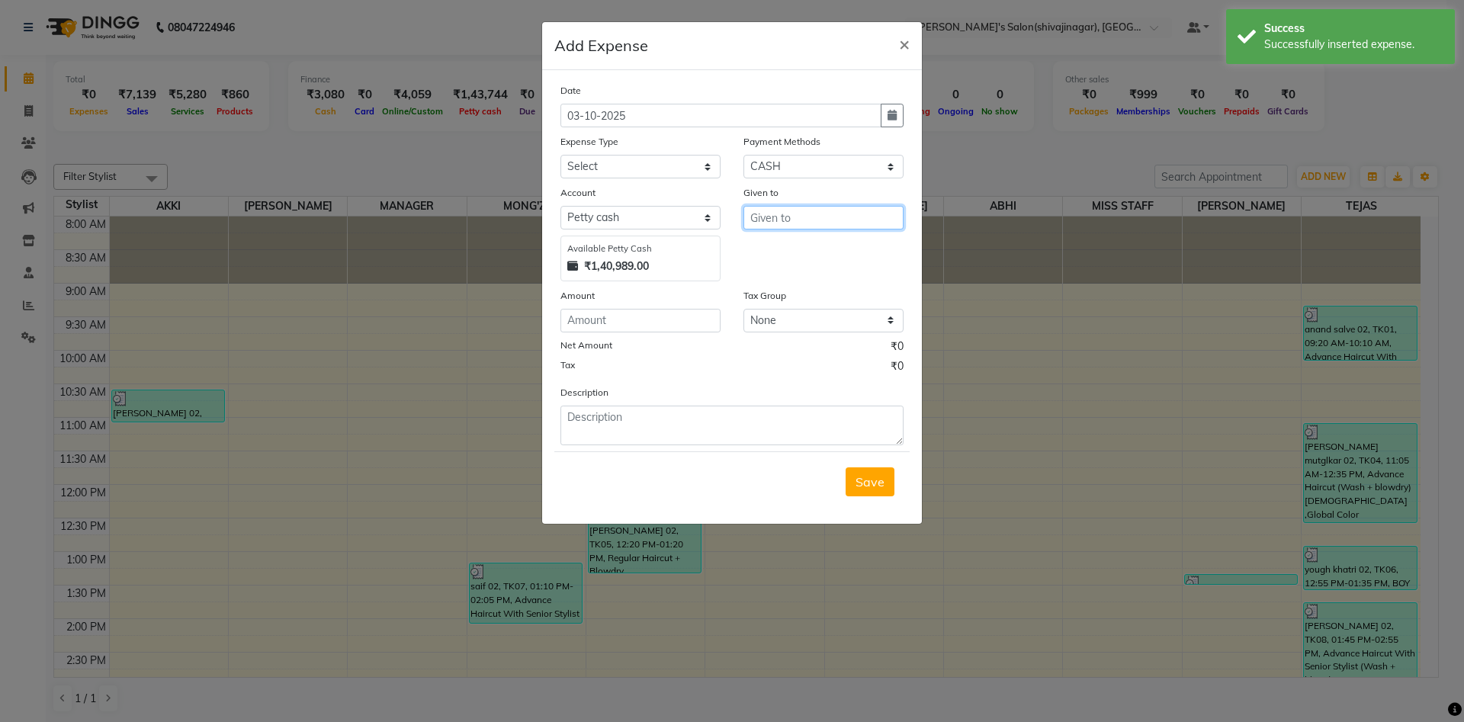
click at [754, 226] on input "text" at bounding box center [823, 218] width 160 height 24
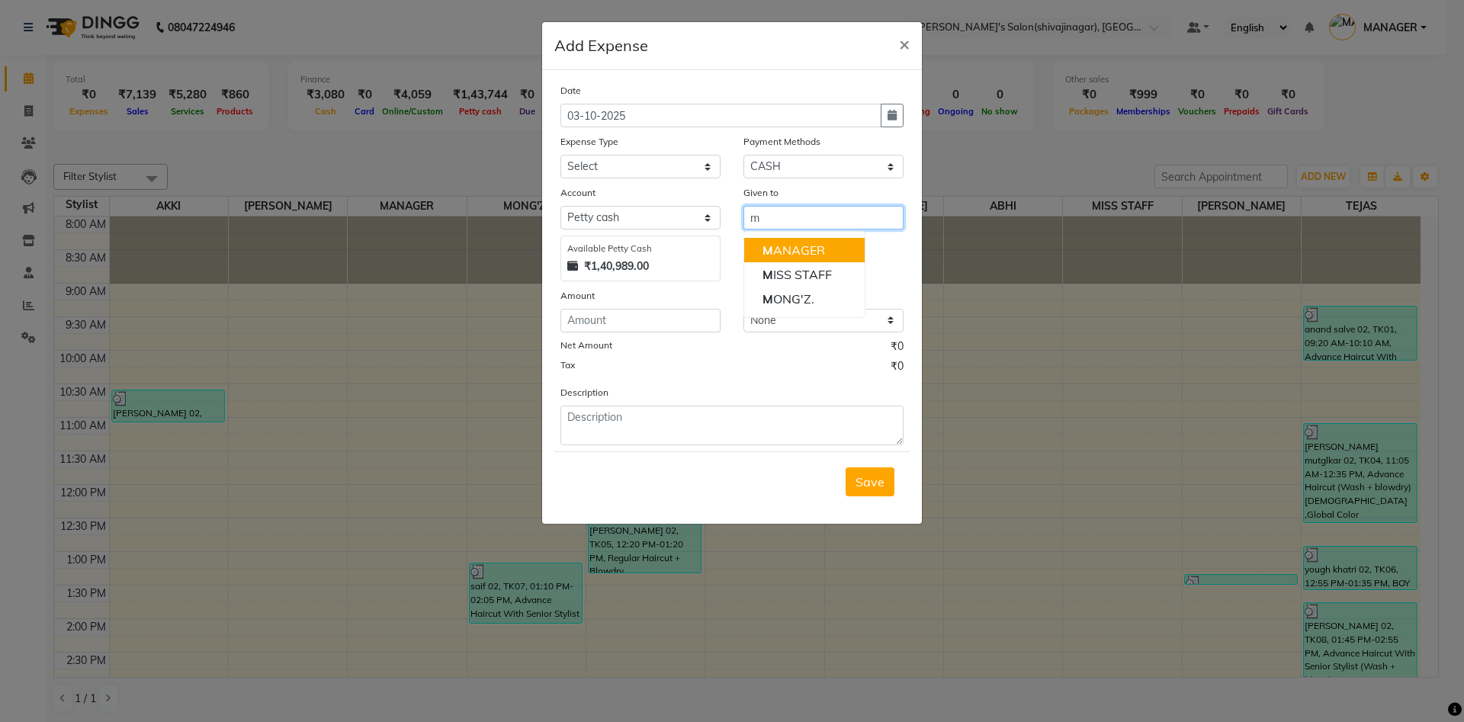
click at [797, 249] on ngb-highlight "M ANAGER" at bounding box center [793, 249] width 63 height 15
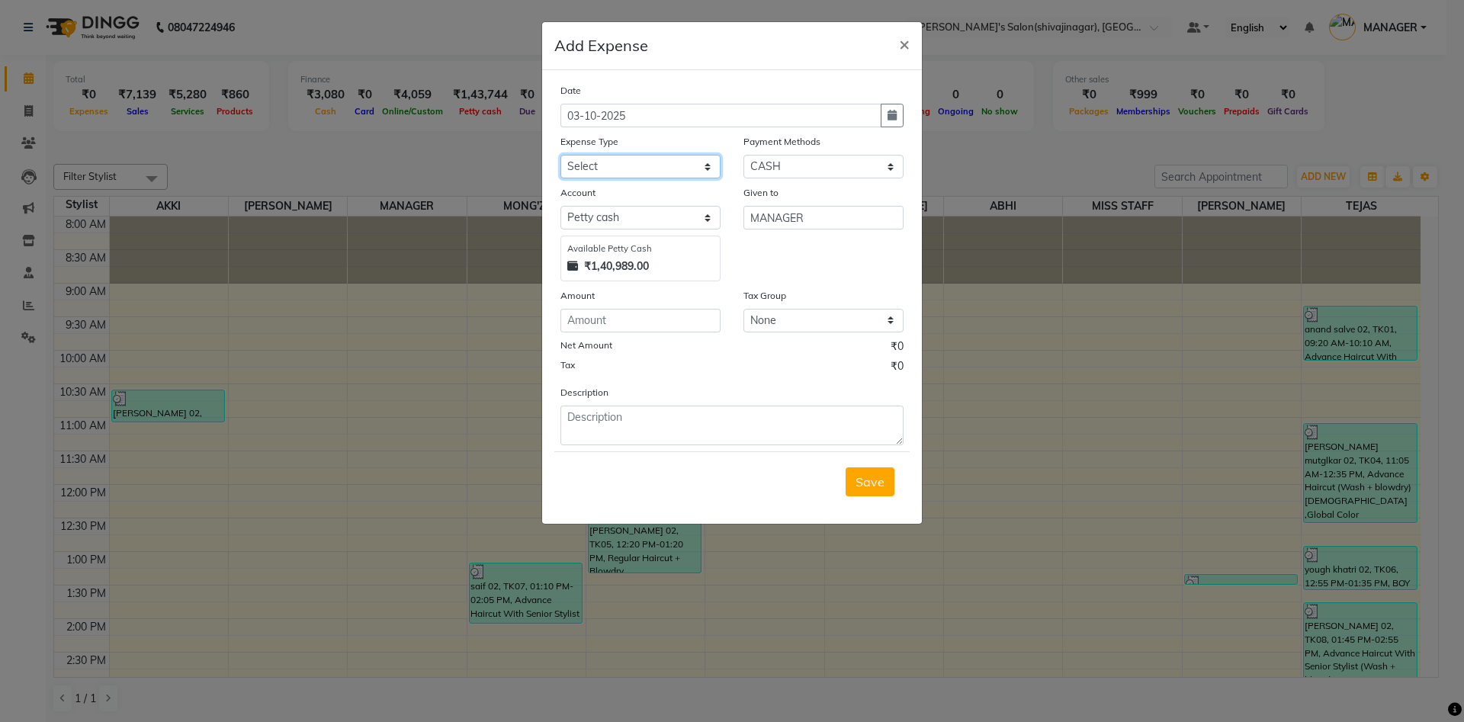
click at [595, 165] on select "Select Advance Salary BANK TRANFAR Cash transfer to hub Client Snacks DISTRIBUT…" at bounding box center [640, 167] width 160 height 24
click at [560, 155] on select "Select Advance Salary BANK TRANFAR Cash transfer to hub Client Snacks DISTRIBUT…" at bounding box center [640, 167] width 160 height 24
click at [592, 409] on textarea at bounding box center [731, 426] width 343 height 40
click at [586, 316] on input "number" at bounding box center [640, 321] width 160 height 24
click at [897, 110] on button "button" at bounding box center [892, 116] width 23 height 24
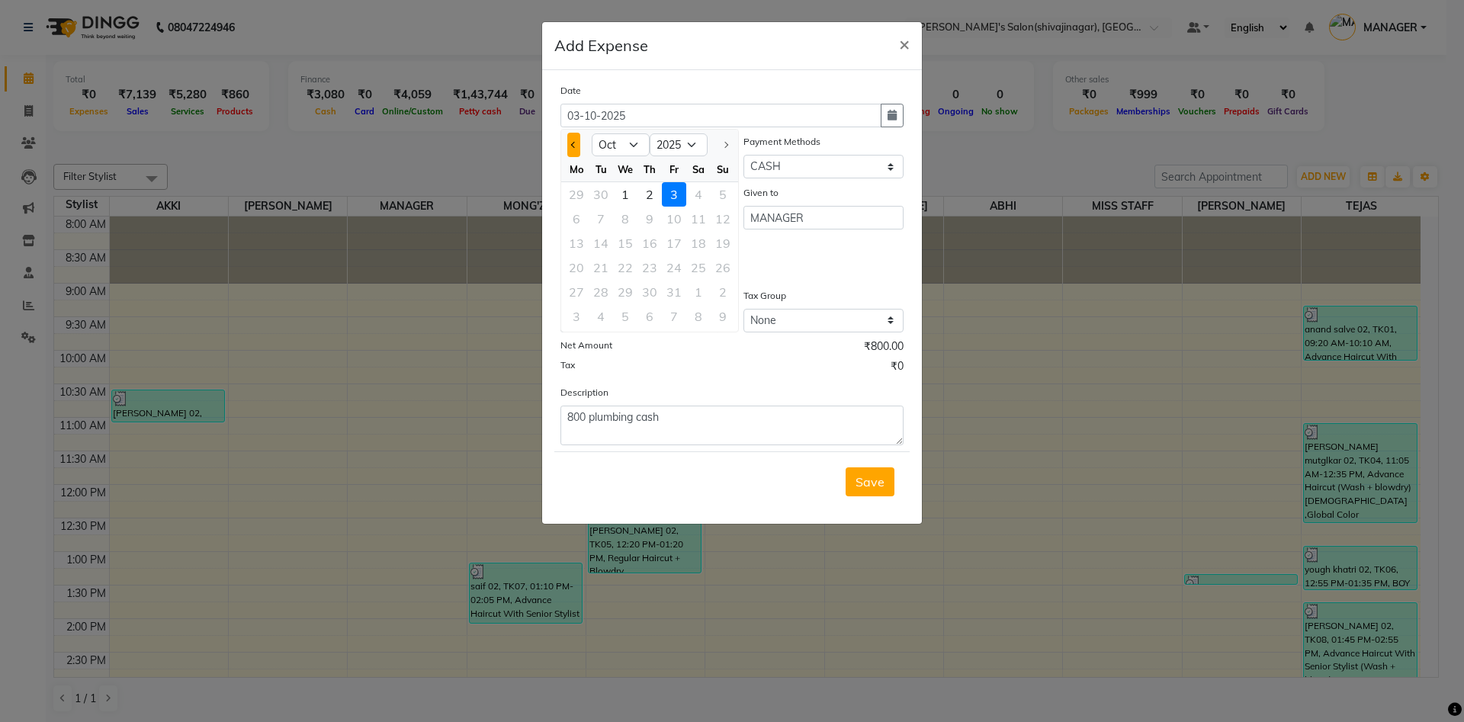
click at [573, 147] on span "Previous month" at bounding box center [574, 145] width 6 height 6
click at [607, 284] on div "30" at bounding box center [601, 292] width 24 height 24
click at [830, 262] on div "Given to MANAGER" at bounding box center [823, 233] width 183 height 97
click at [869, 472] on button "Save" at bounding box center [870, 481] width 49 height 29
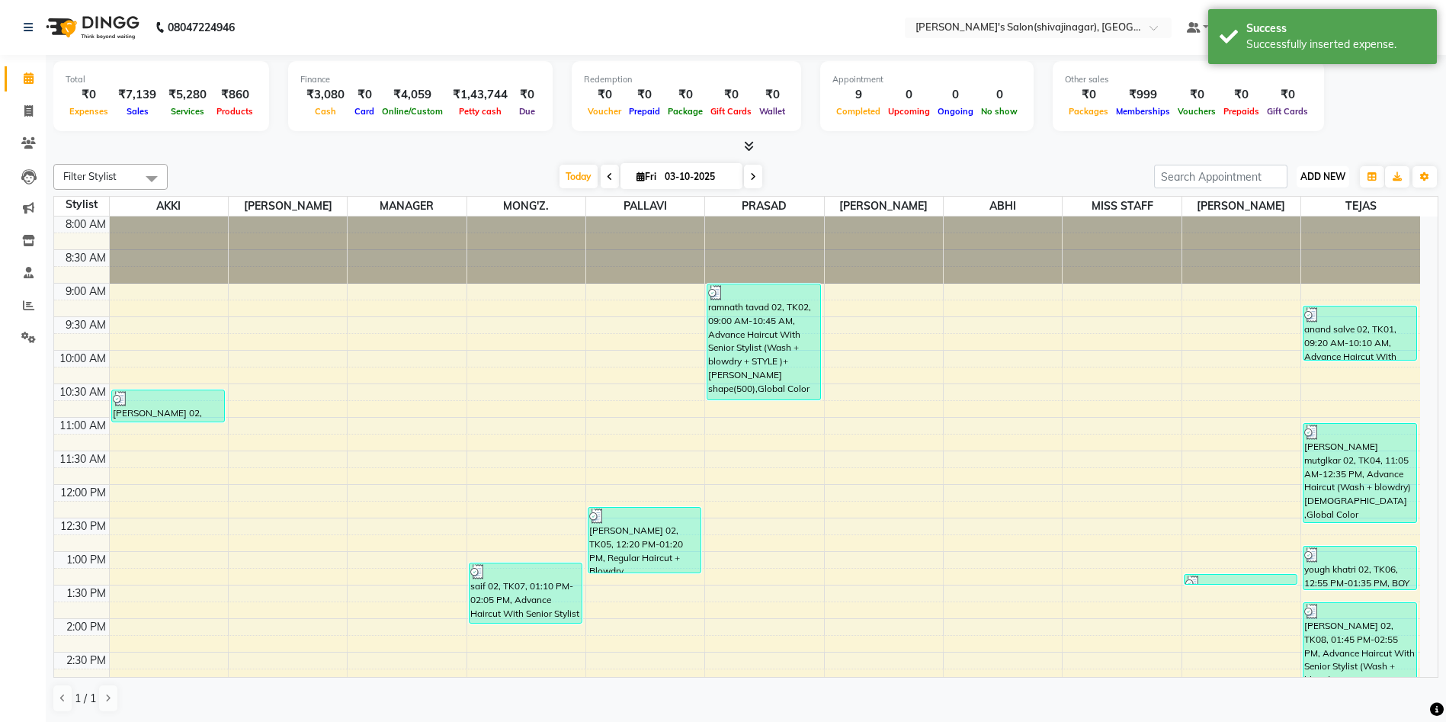
click at [1308, 187] on button "ADD NEW Toggle Dropdown" at bounding box center [1323, 176] width 53 height 21
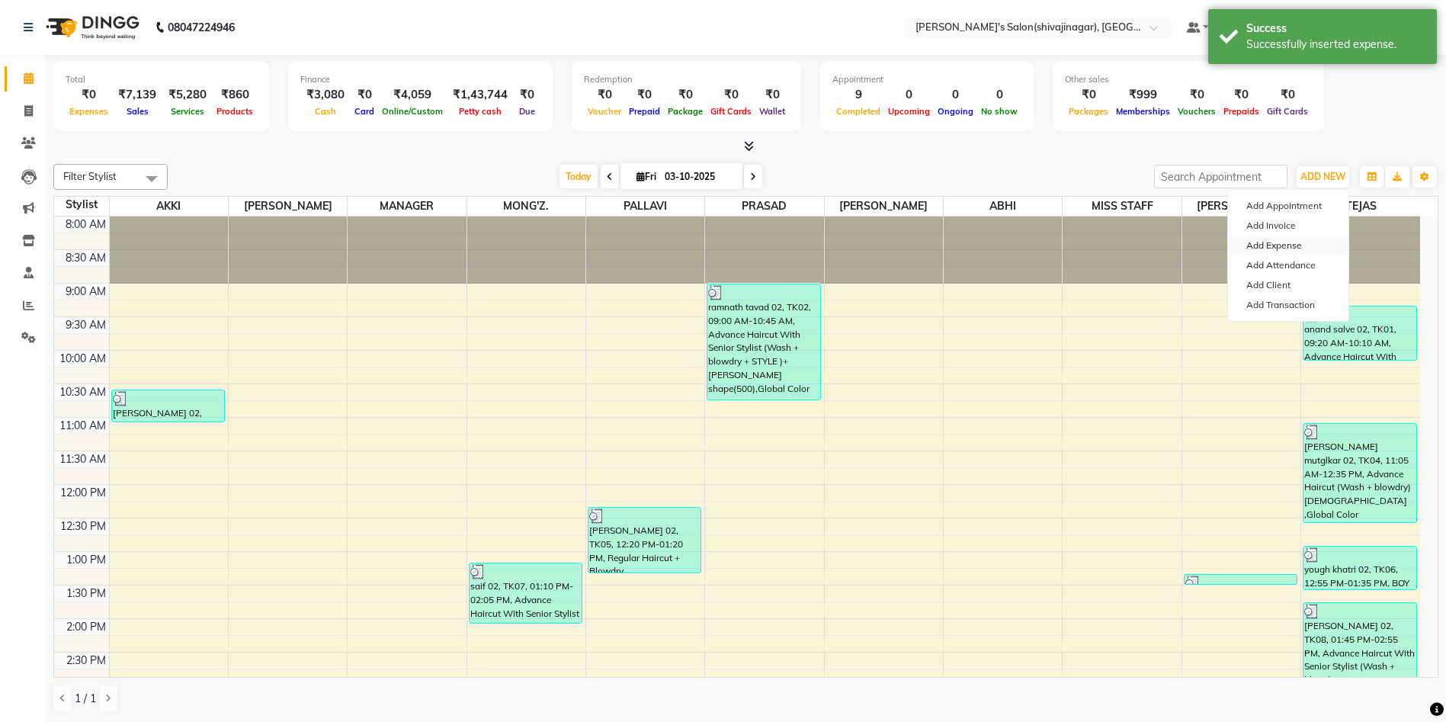
click at [1280, 248] on link "Add Expense" at bounding box center [1288, 246] width 120 height 20
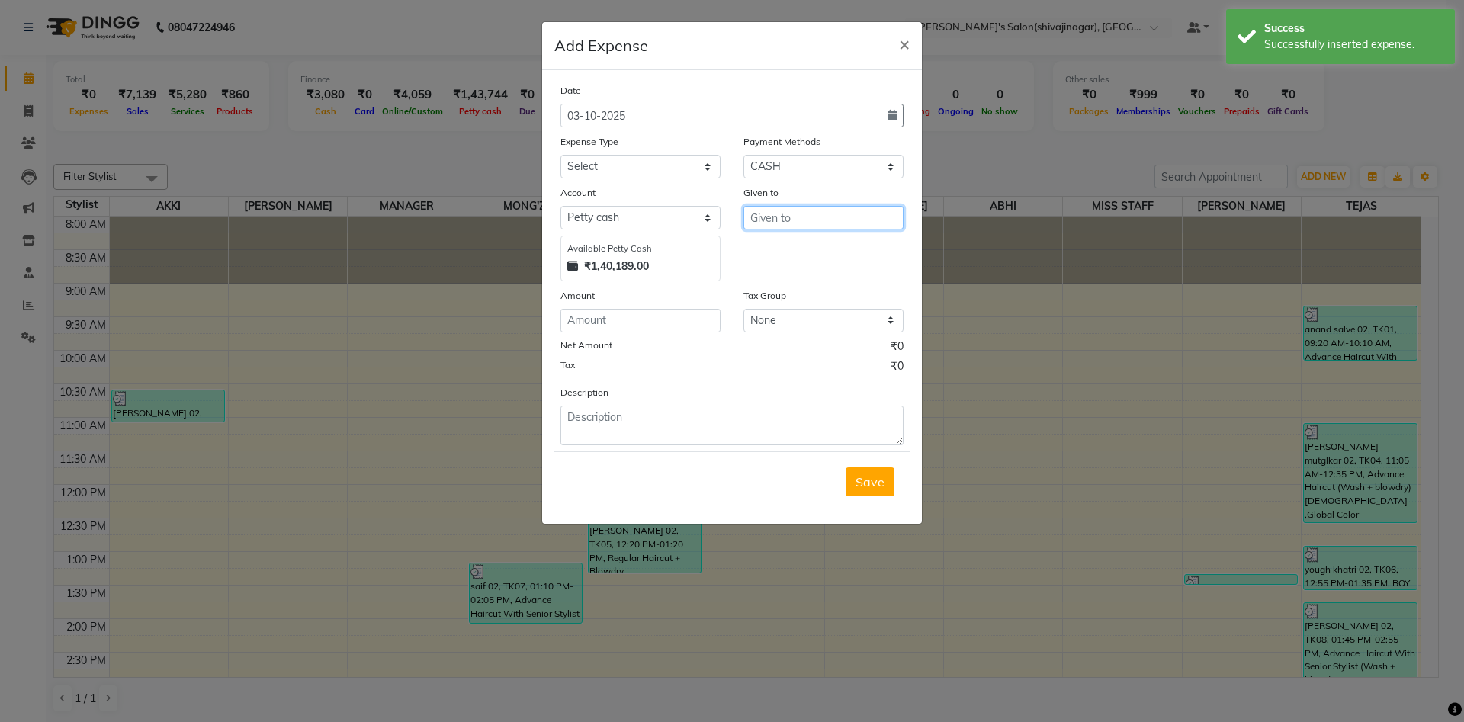
click at [759, 216] on input "text" at bounding box center [823, 218] width 160 height 24
click at [778, 246] on ngb-highlight "M ANAGER" at bounding box center [793, 249] width 63 height 15
click at [578, 319] on input "number" at bounding box center [640, 321] width 160 height 24
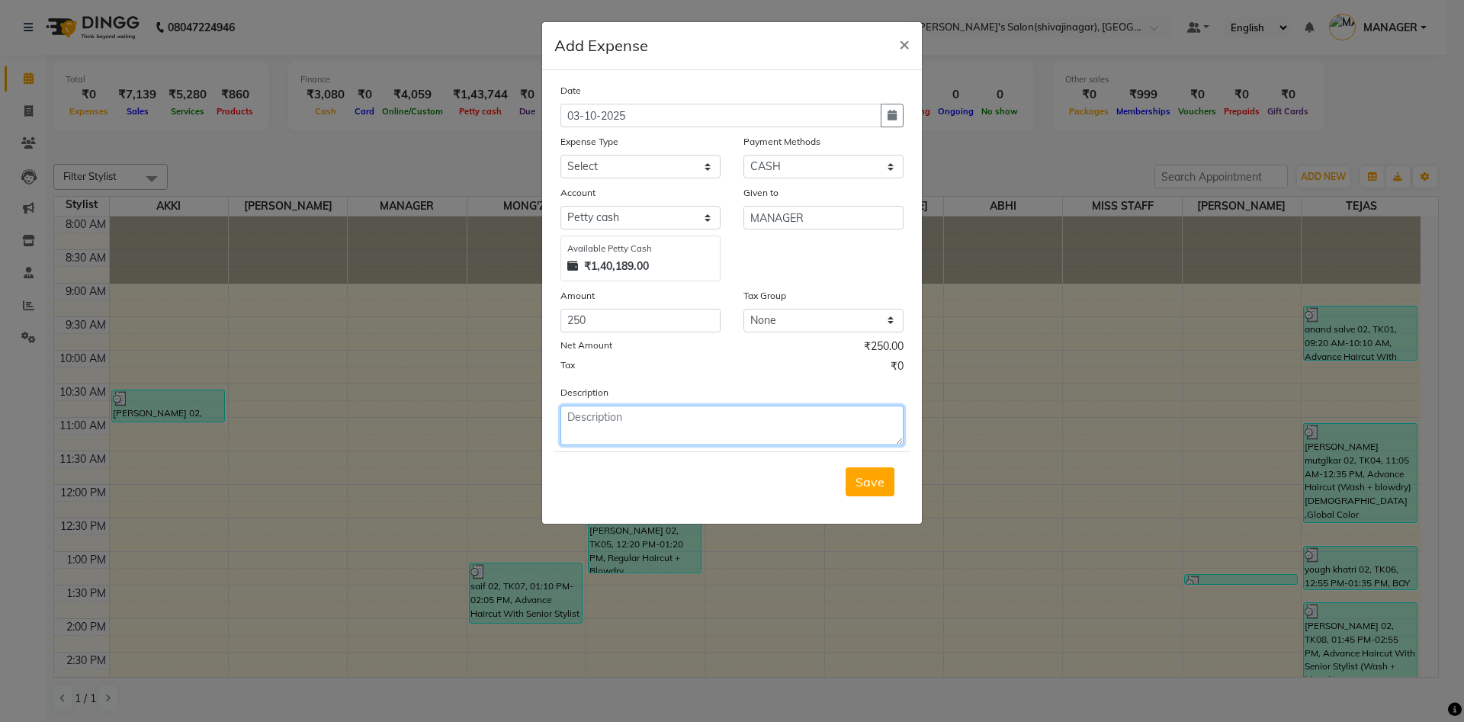
click at [578, 410] on textarea at bounding box center [731, 426] width 343 height 40
click at [678, 375] on div "Tax ₹0" at bounding box center [731, 368] width 343 height 20
click at [620, 168] on select "Select Advance Salary BANK TRANFAR Cash transfer to hub Client Snacks DISTRIBUT…" at bounding box center [640, 167] width 160 height 24
click at [560, 155] on select "Select Advance Salary BANK TRANFAR Cash transfer to hub Client Snacks DISTRIBUT…" at bounding box center [640, 167] width 160 height 24
click at [897, 115] on button "button" at bounding box center [892, 116] width 23 height 24
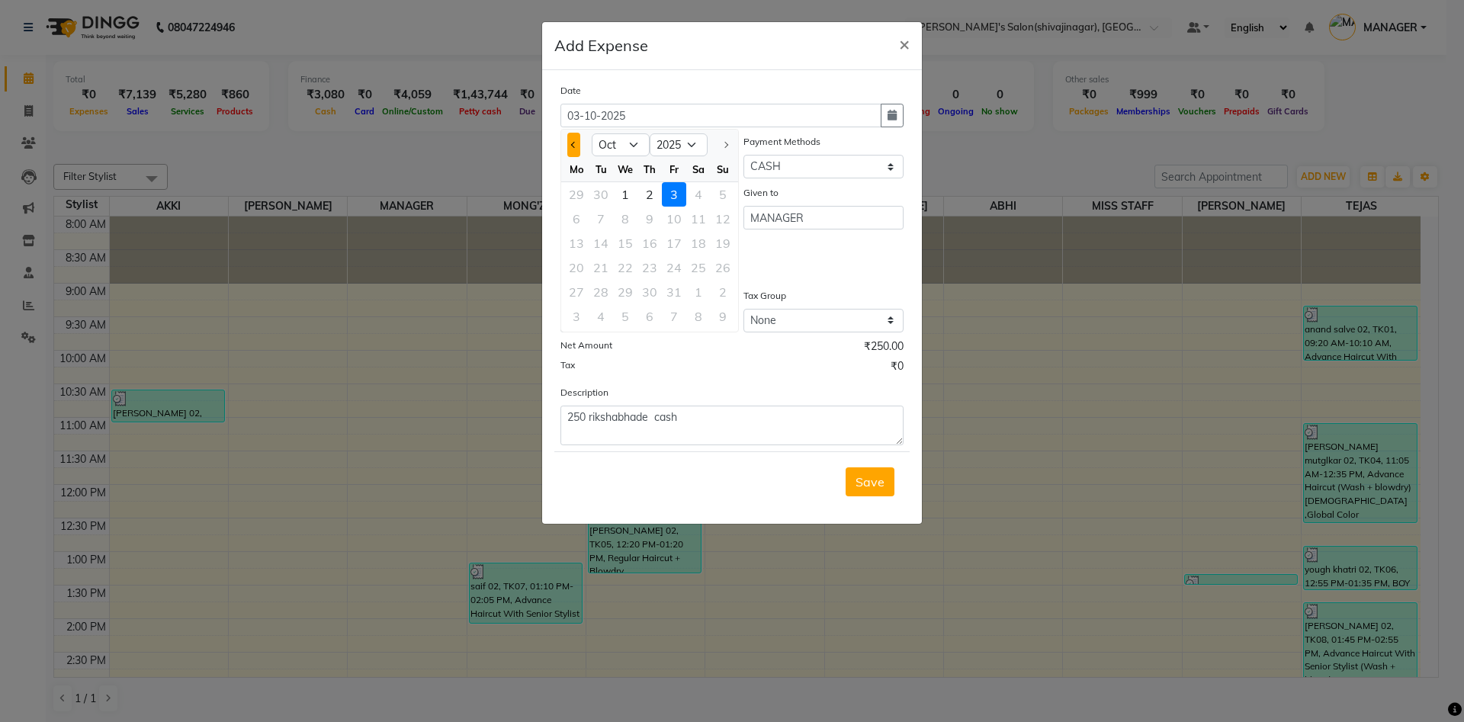
click at [575, 133] on button "Previous month" at bounding box center [573, 145] width 13 height 24
click at [605, 290] on div "30" at bounding box center [601, 292] width 24 height 24
click at [875, 493] on button "Save" at bounding box center [870, 481] width 49 height 29
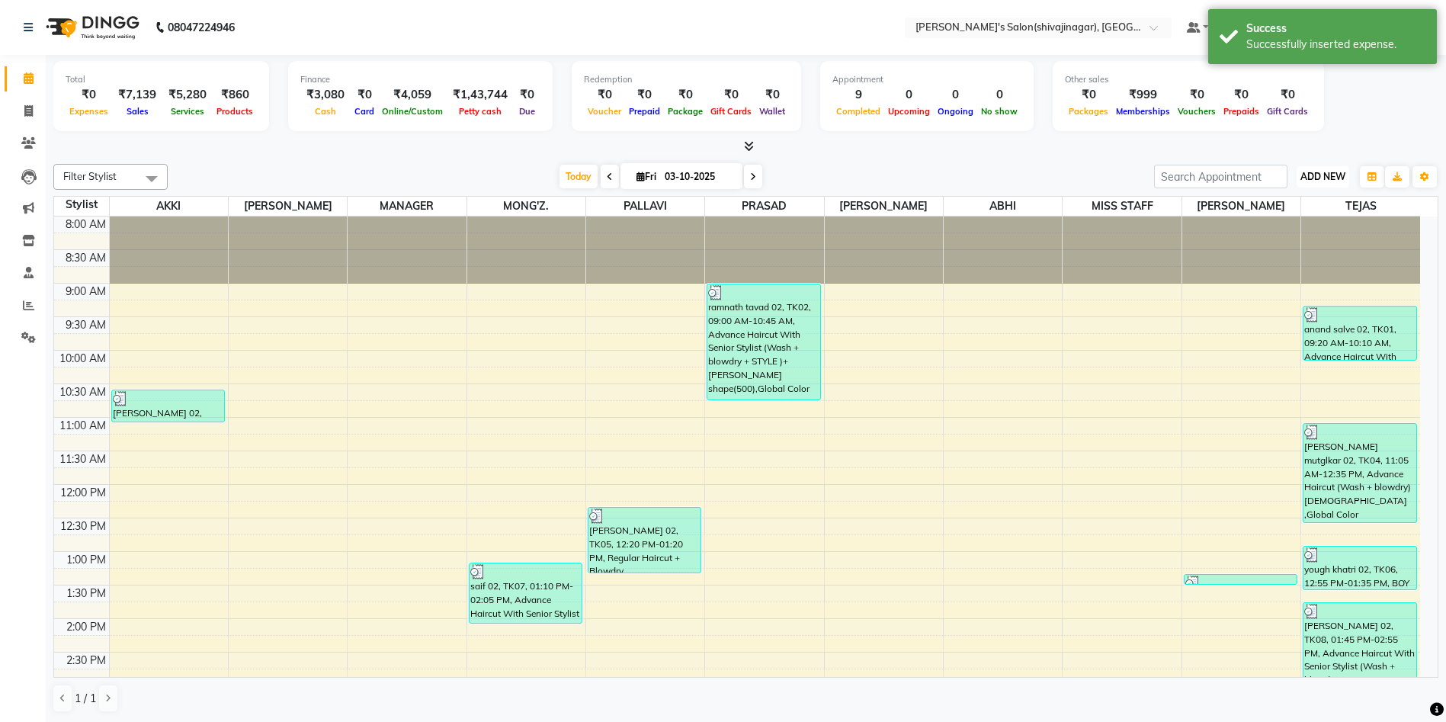
click at [1319, 172] on span "ADD NEW" at bounding box center [1323, 176] width 45 height 11
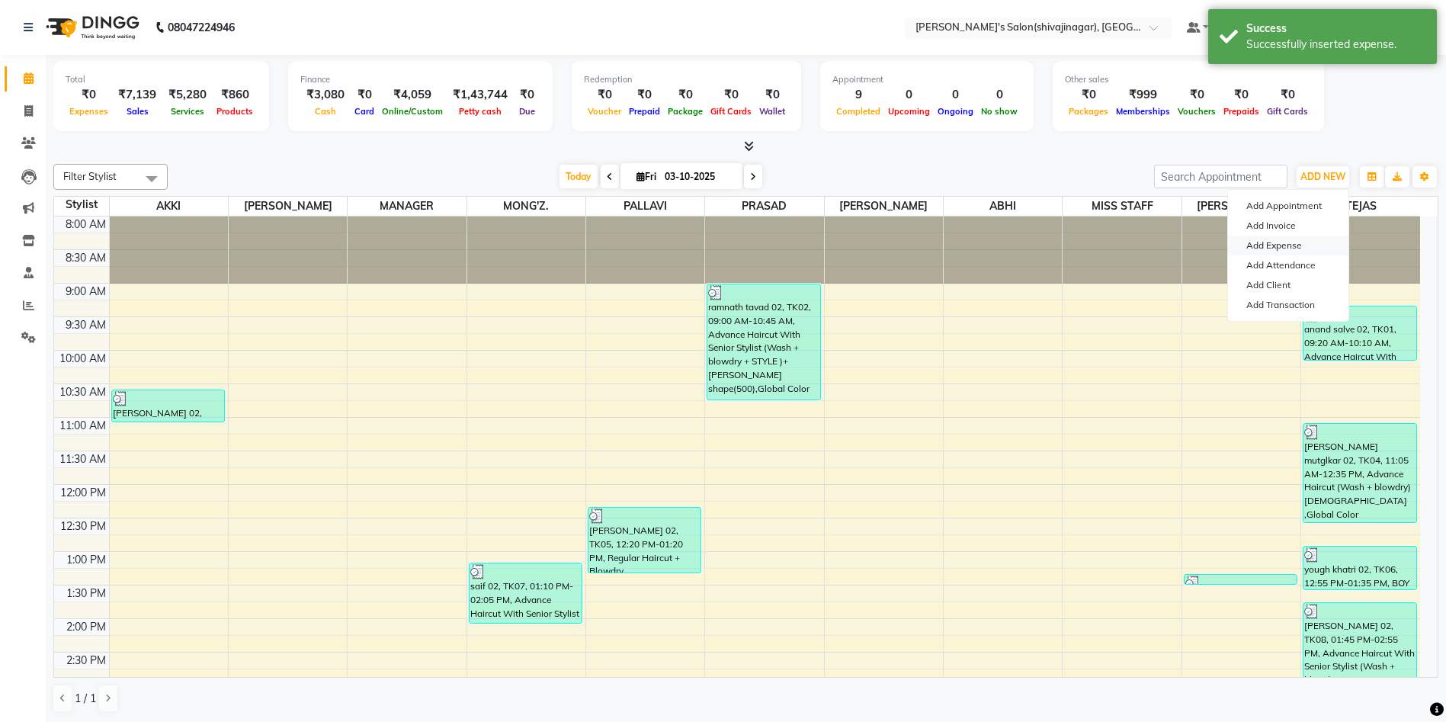
click at [1280, 247] on link "Add Expense" at bounding box center [1288, 246] width 120 height 20
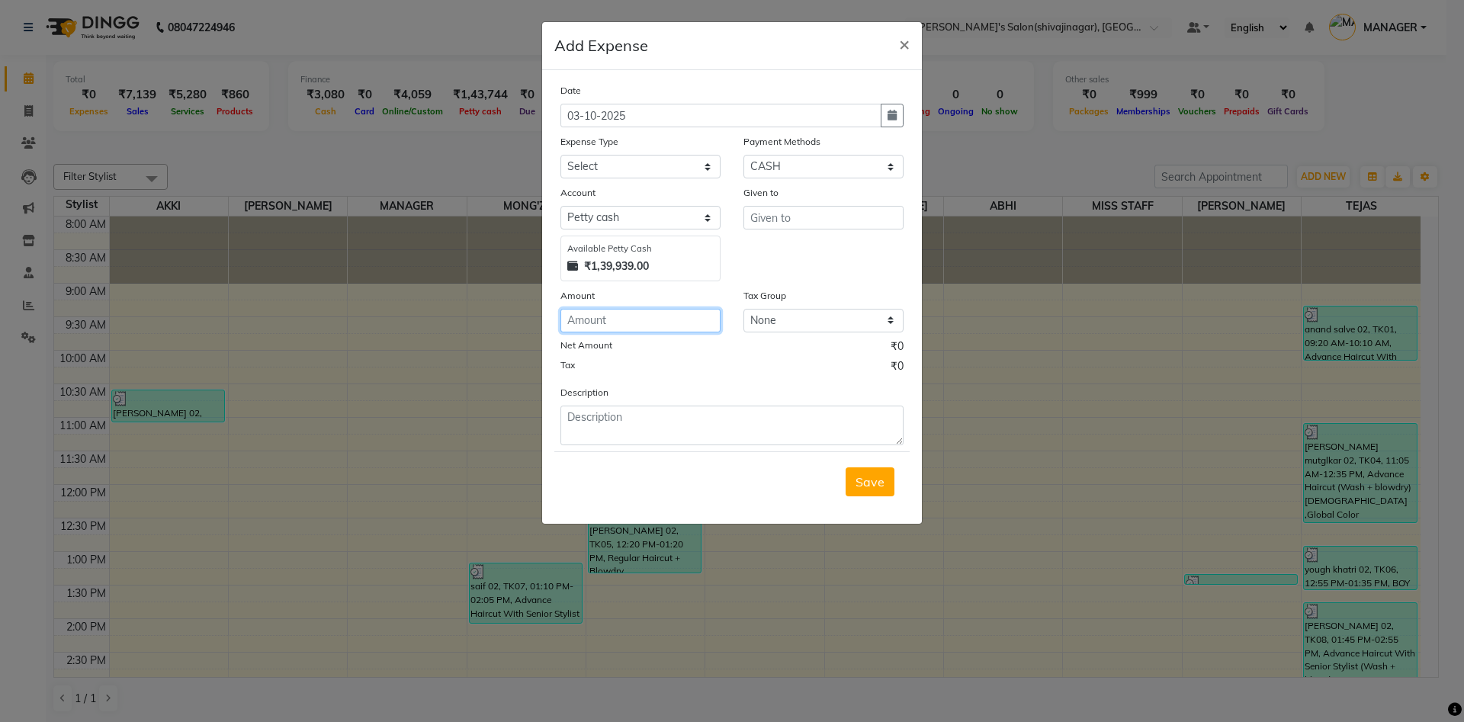
click at [588, 318] on input "number" at bounding box center [640, 321] width 160 height 24
click at [627, 422] on textarea at bounding box center [731, 426] width 343 height 40
click at [602, 159] on select "Select Advance Salary BANK TRANFAR Cash transfer to hub Client Snacks DISTRIBUT…" at bounding box center [640, 167] width 160 height 24
click at [560, 155] on select "Select Advance Salary BANK TRANFAR Cash transfer to hub Client Snacks DISTRIBUT…" at bounding box center [640, 167] width 160 height 24
click at [774, 170] on select "Select CARD Voucher Package CASH Points Bank Wallet Prepaid GPay PhonePe PayTM …" at bounding box center [823, 167] width 160 height 24
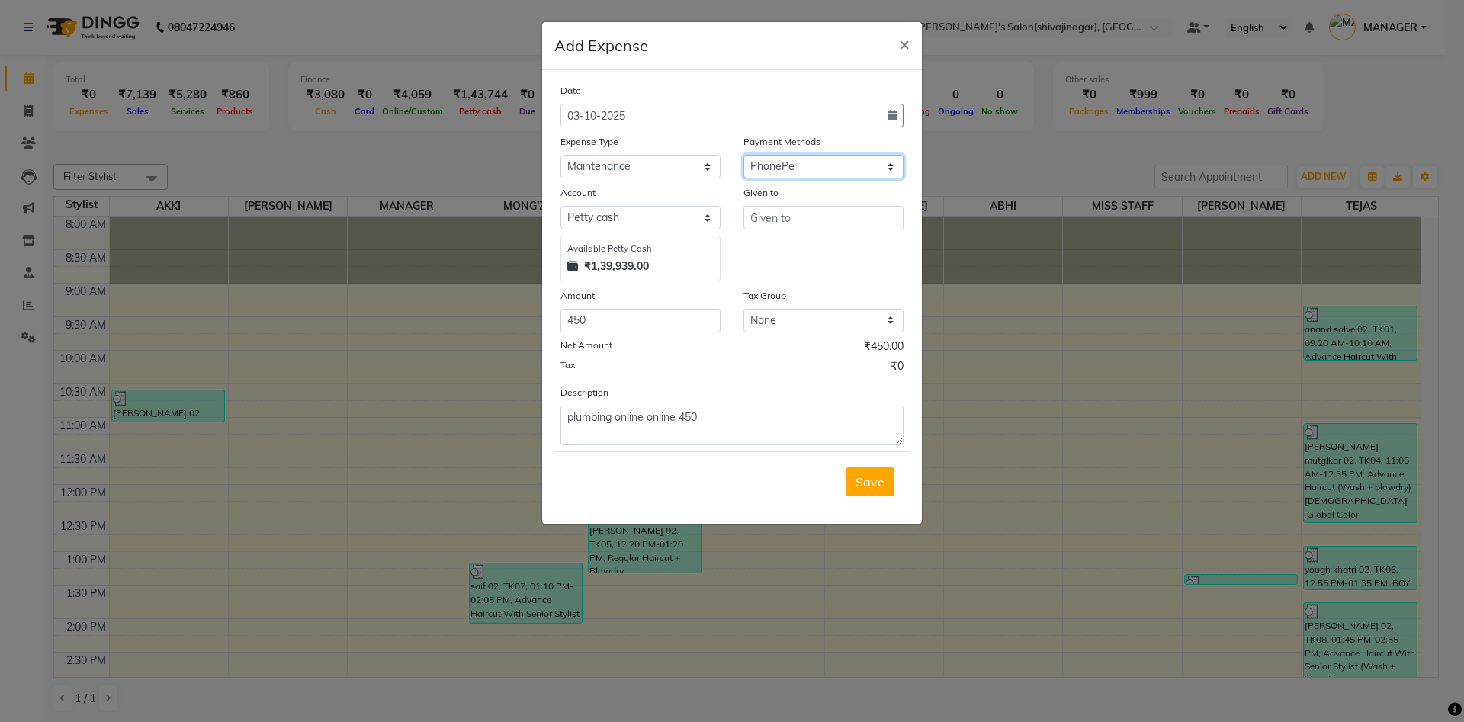
click at [743, 155] on select "Select CARD Voucher Package CASH Points Bank Wallet Prepaid GPay PhonePe PayTM …" at bounding box center [823, 167] width 160 height 24
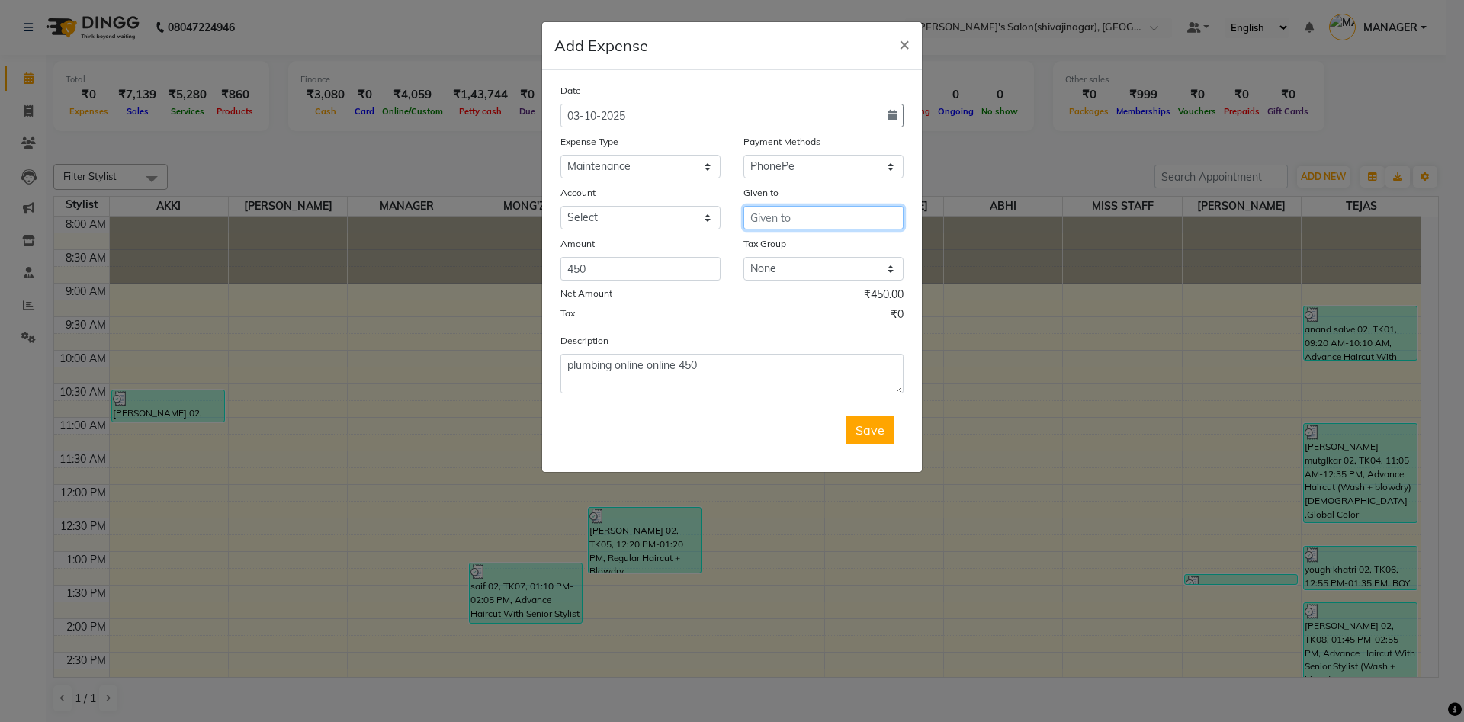
click at [763, 226] on input "text" at bounding box center [823, 218] width 160 height 24
click at [784, 243] on ngb-highlight "M ANAGER" at bounding box center [793, 249] width 63 height 15
click at [598, 219] on select "Select [PERSON_NAME]" at bounding box center [640, 218] width 160 height 24
click at [560, 206] on select "Select [PERSON_NAME]" at bounding box center [640, 218] width 160 height 24
click at [890, 118] on icon "button" at bounding box center [891, 115] width 9 height 11
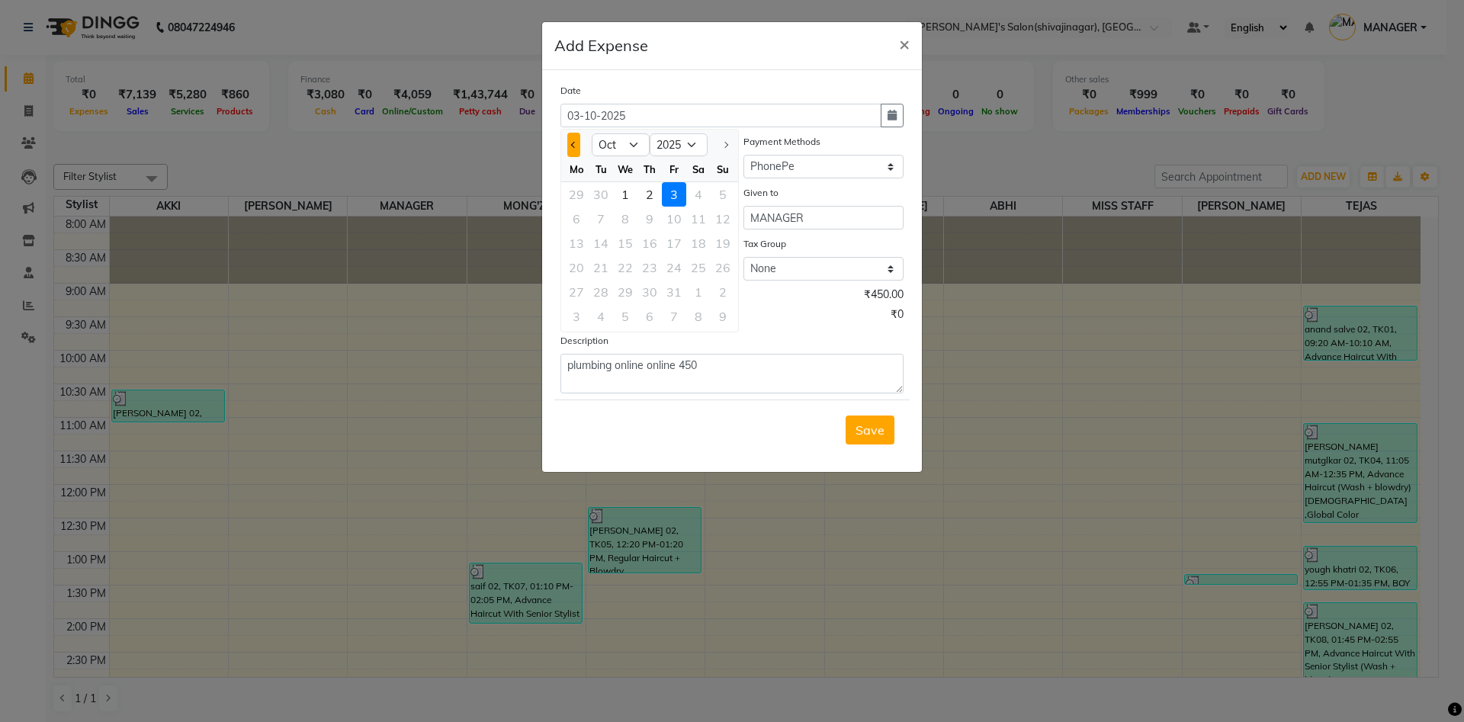
click at [574, 147] on span "Previous month" at bounding box center [574, 145] width 6 height 6
click at [602, 294] on div "30" at bounding box center [601, 292] width 24 height 24
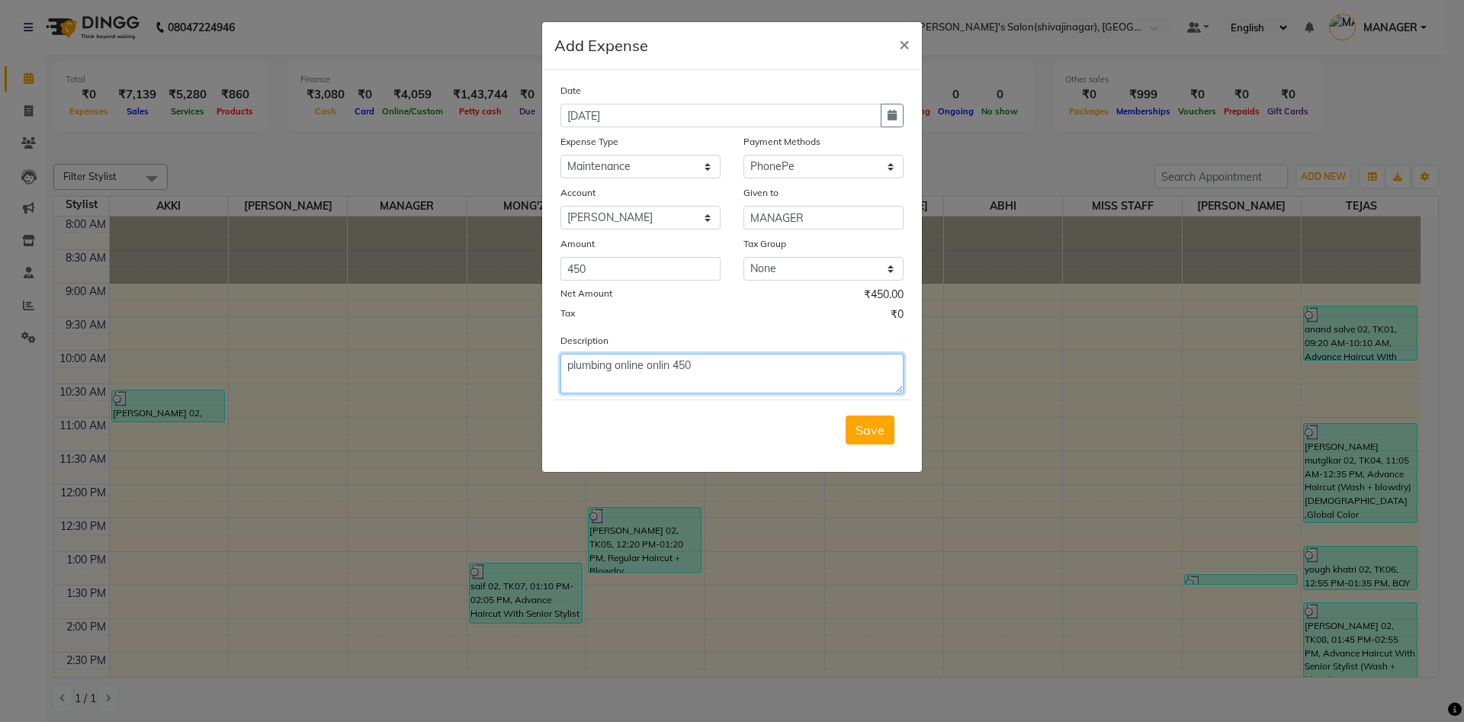
click at [675, 360] on textarea "plumbing online onlin 450" at bounding box center [731, 374] width 343 height 40
click at [701, 367] on textarea "plumbing online 450" at bounding box center [731, 374] width 343 height 40
click at [862, 428] on span "Save" at bounding box center [869, 429] width 29 height 15
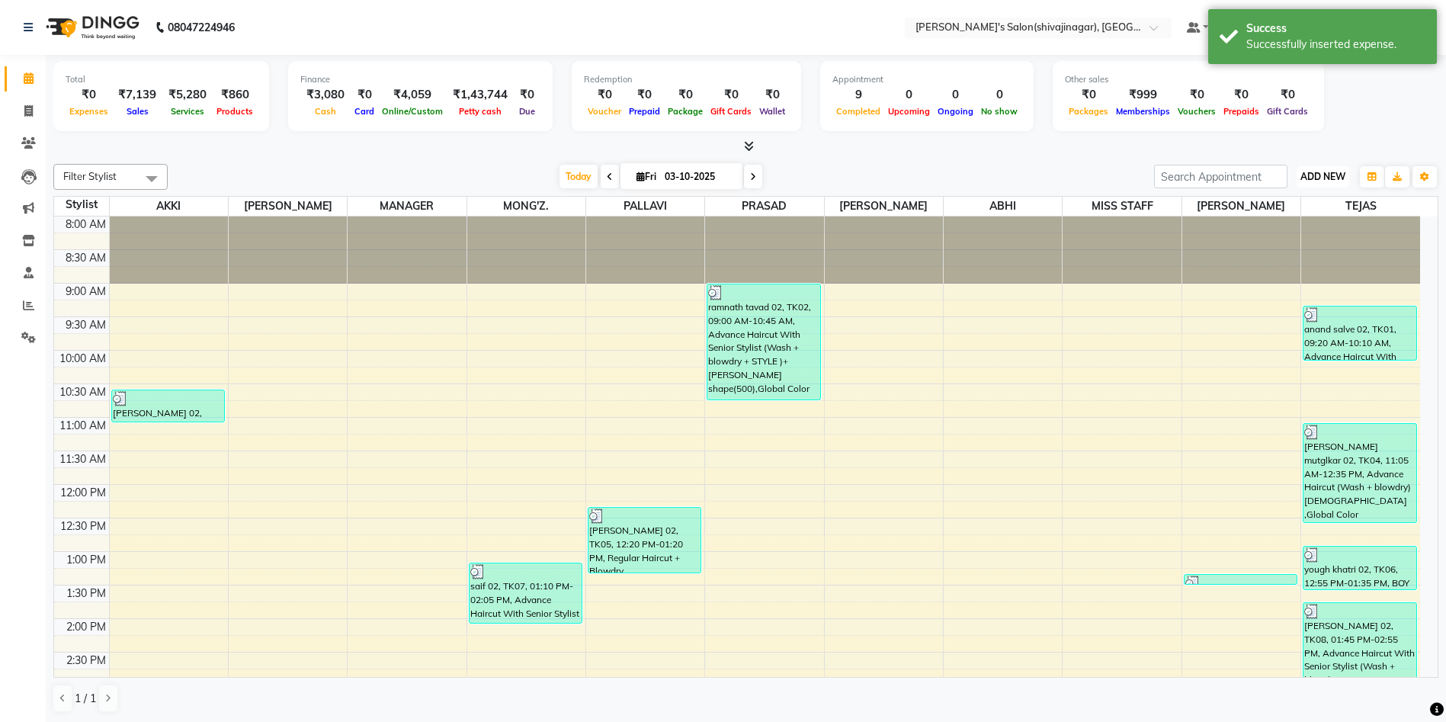
click at [1315, 179] on span "ADD NEW" at bounding box center [1323, 176] width 45 height 11
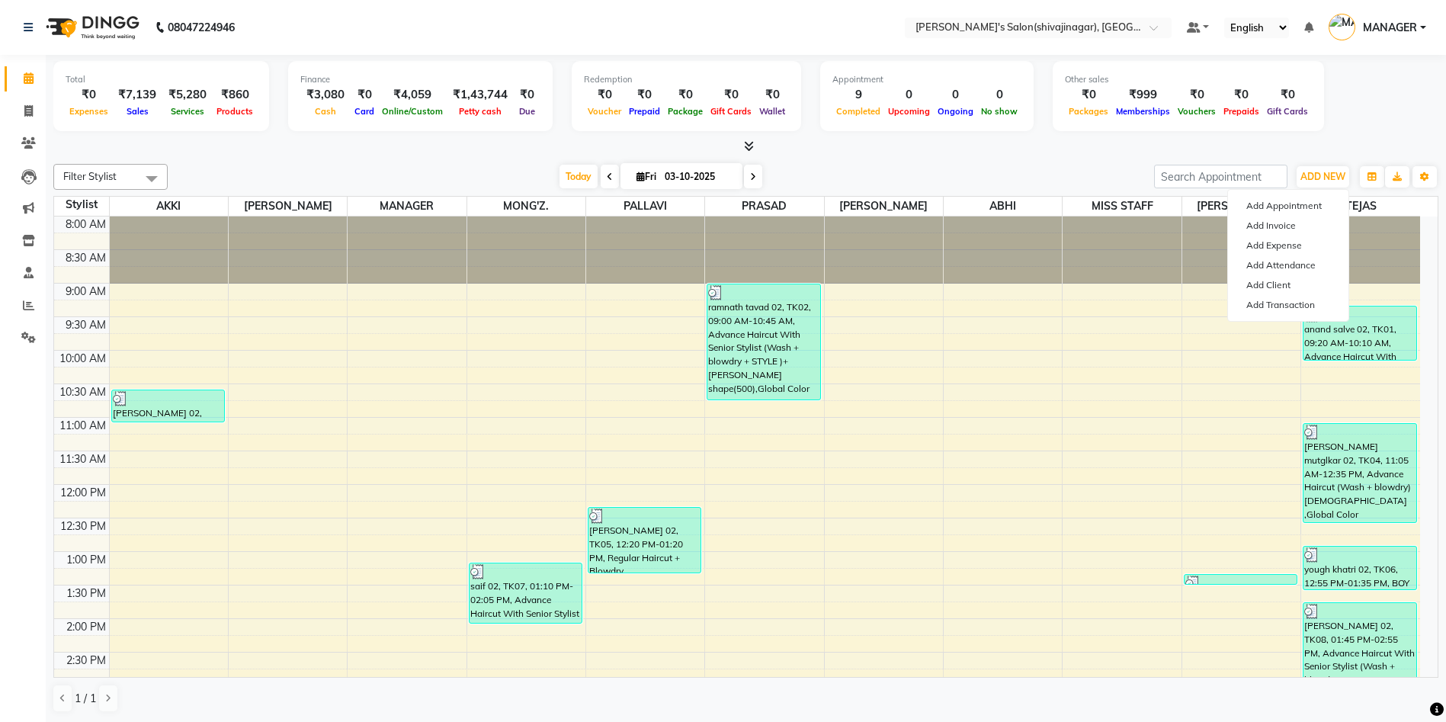
click at [1313, 146] on div at bounding box center [745, 147] width 1385 height 16
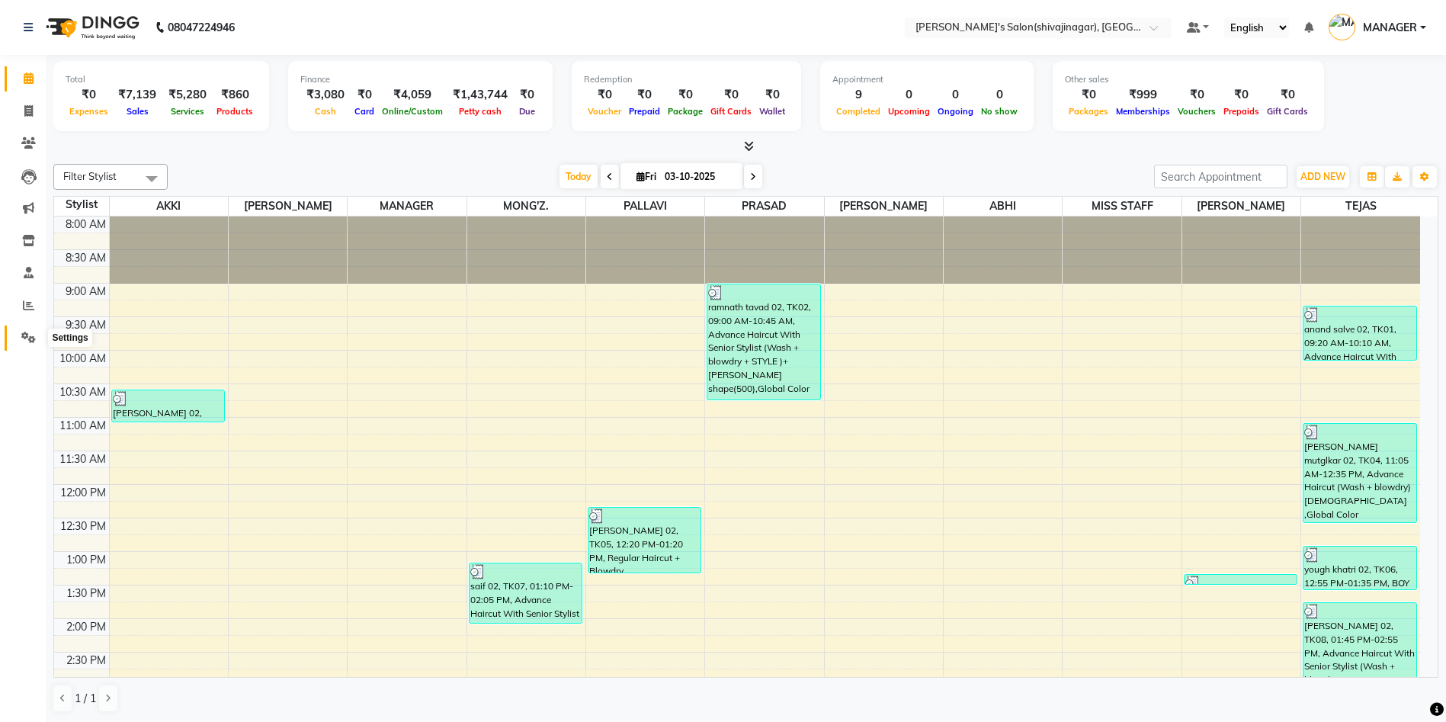
click at [28, 329] on span at bounding box center [28, 338] width 27 height 18
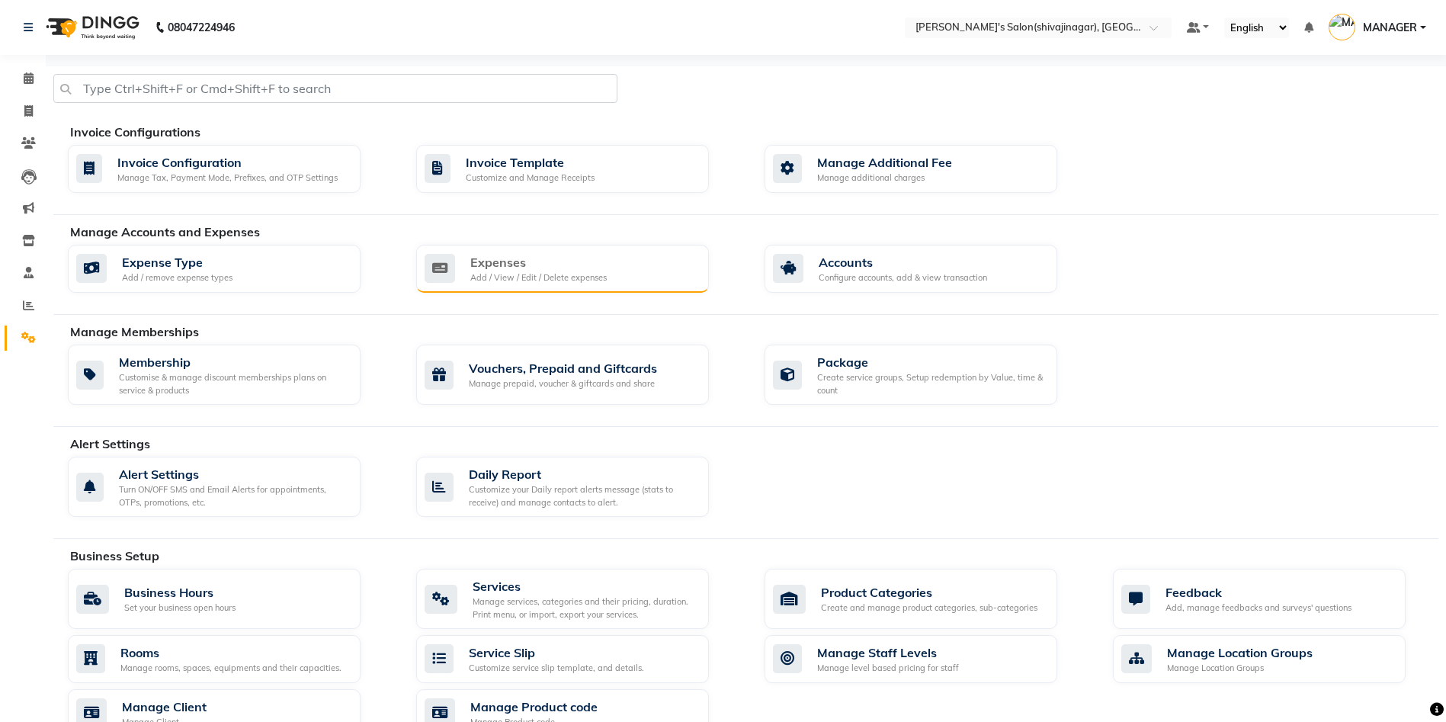
click at [519, 268] on div "Expenses" at bounding box center [538, 262] width 136 height 18
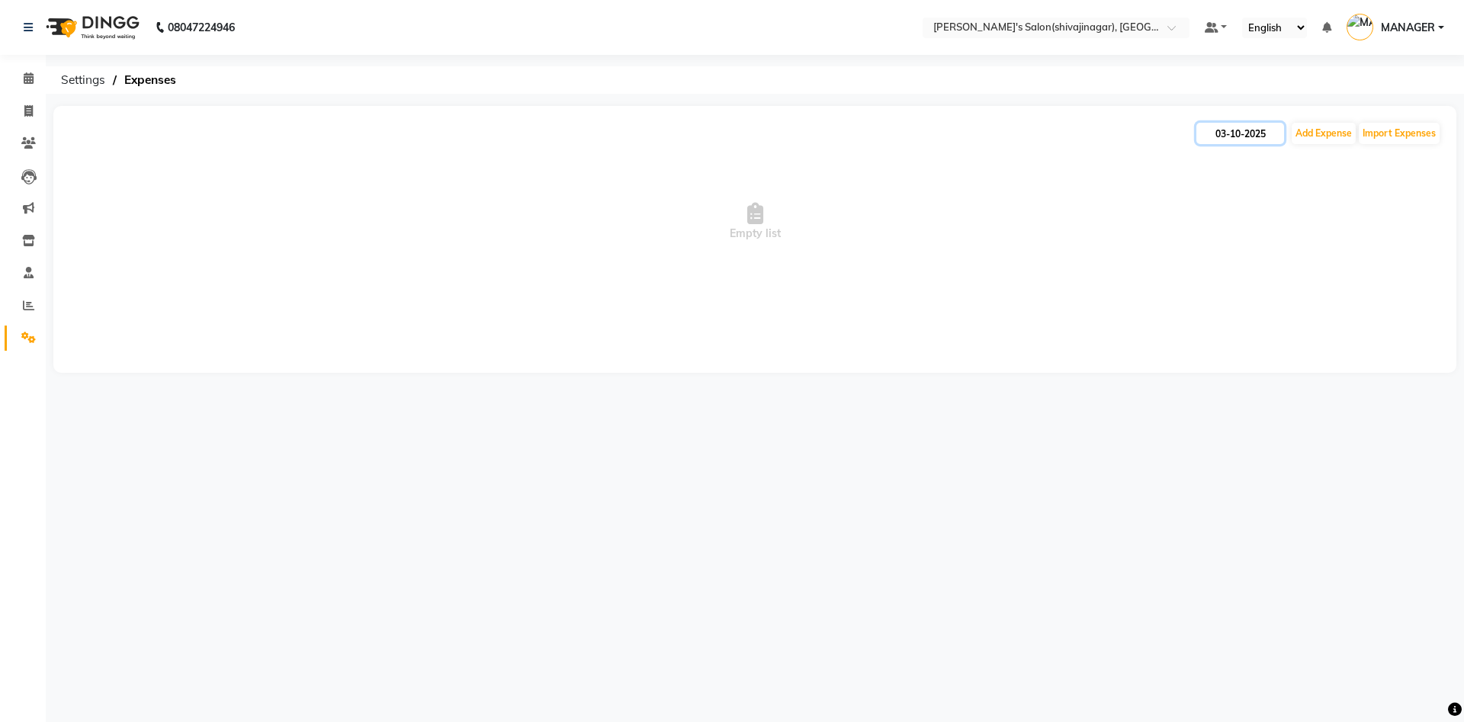
click at [1238, 138] on input "03-10-2025" at bounding box center [1240, 133] width 88 height 21
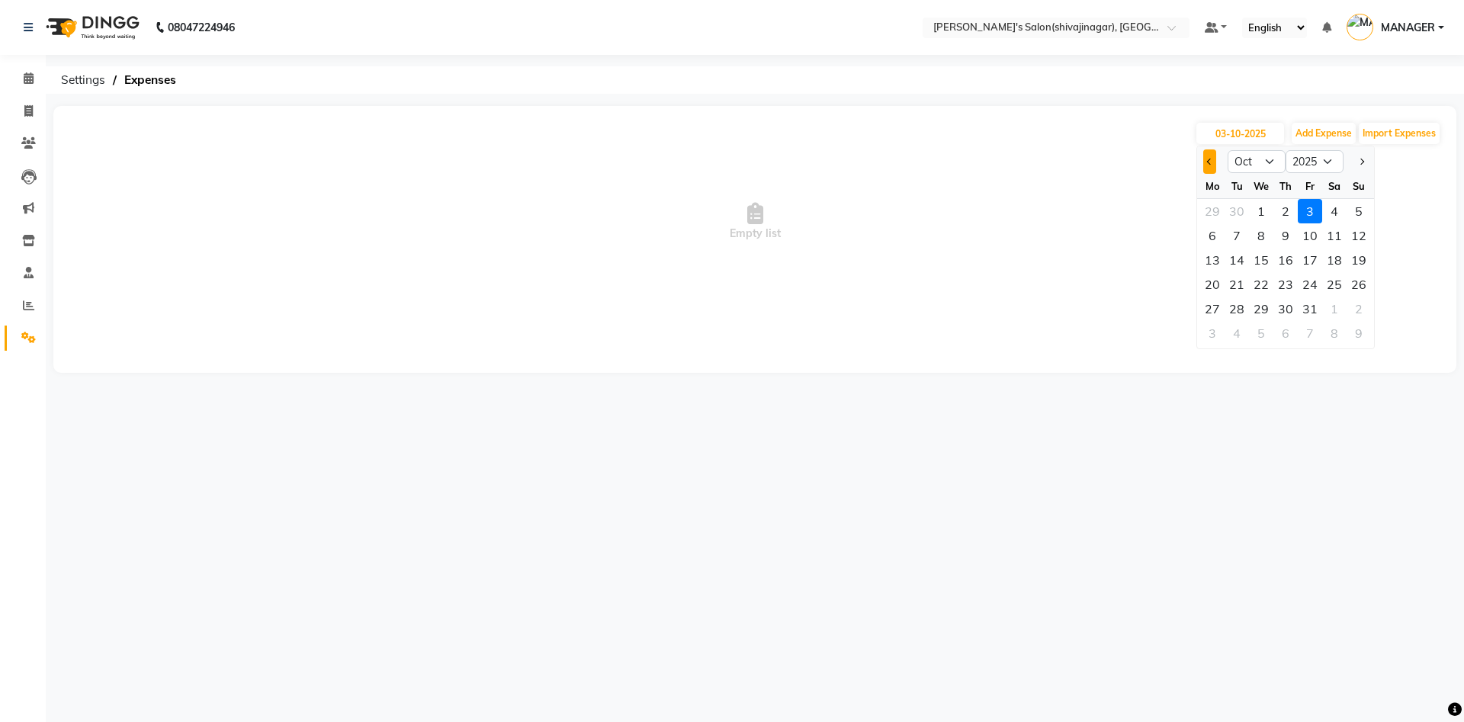
click at [1208, 163] on button "Previous month" at bounding box center [1209, 161] width 13 height 24
click at [1240, 310] on div "30" at bounding box center [1236, 309] width 24 height 24
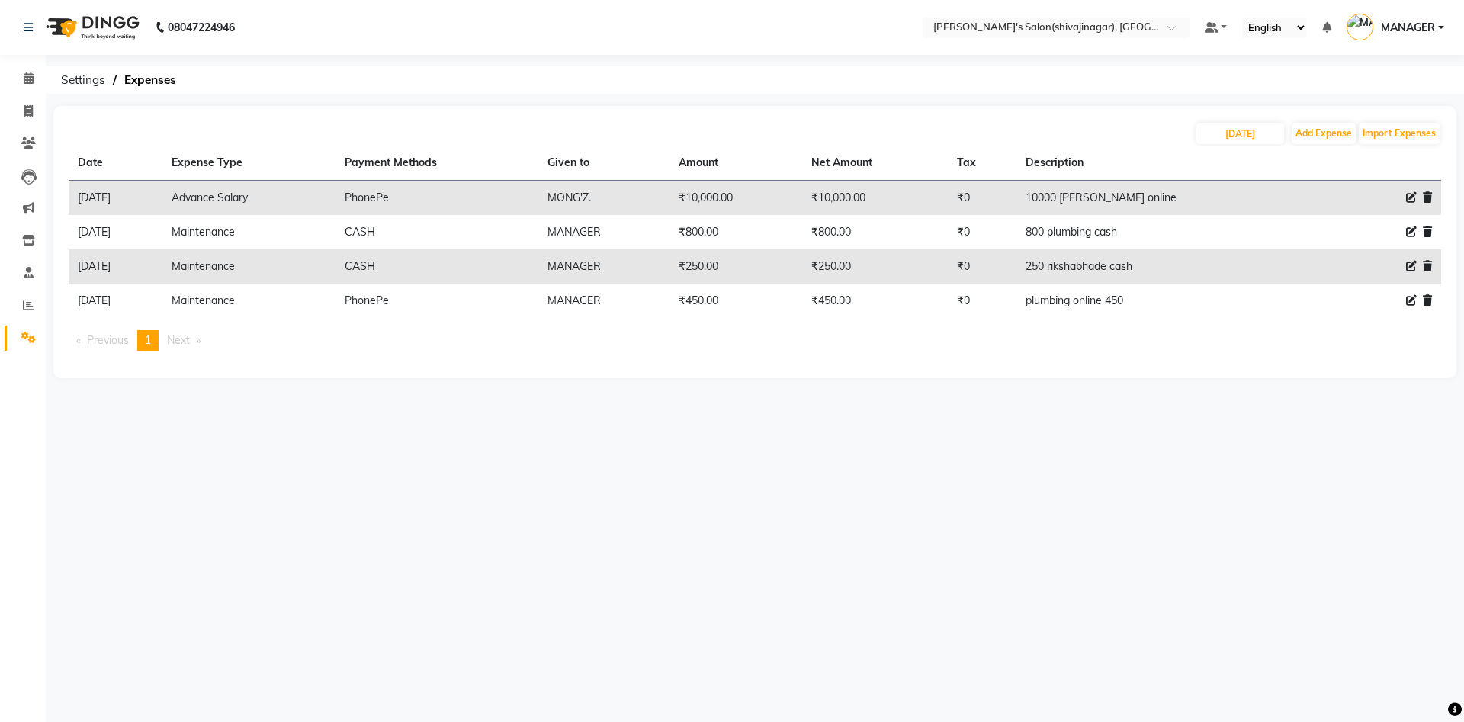
click at [1413, 231] on icon at bounding box center [1411, 231] width 11 height 11
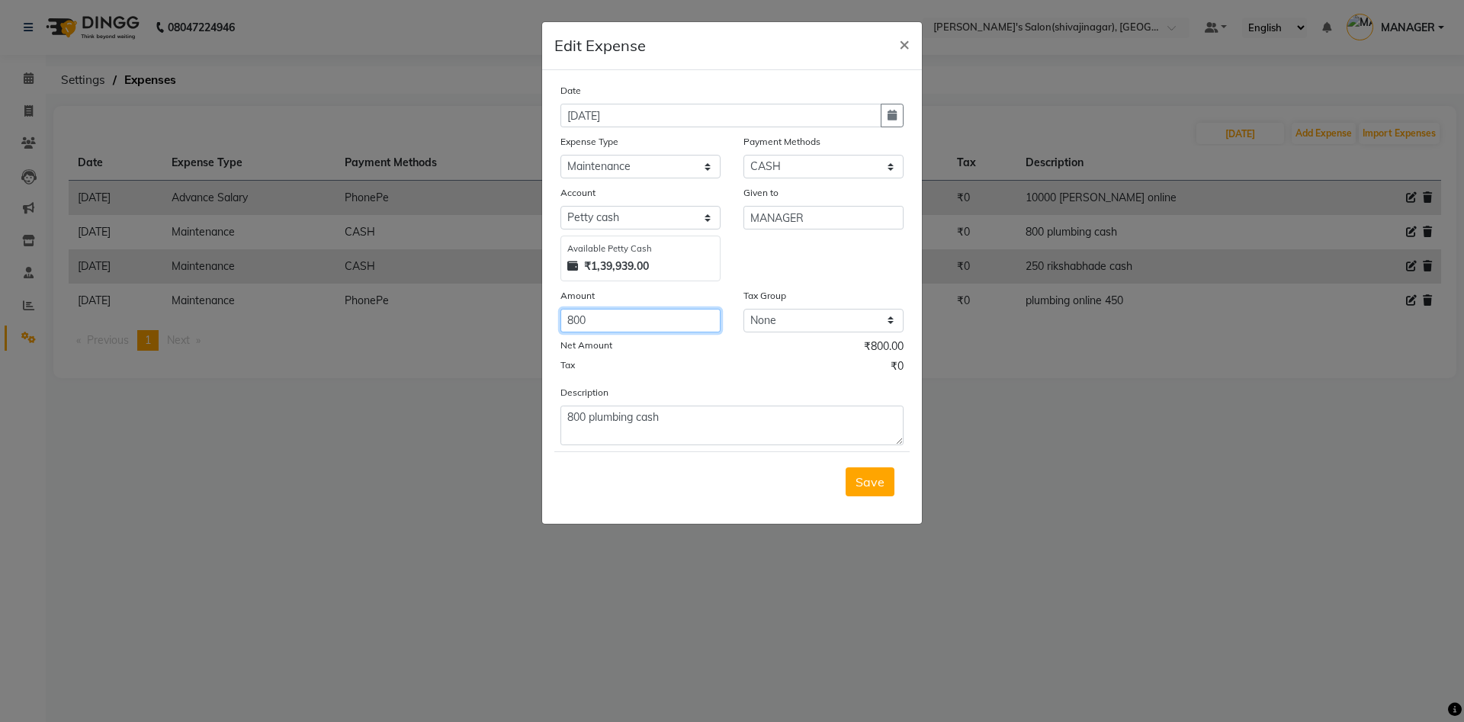
click at [598, 322] on input "800" at bounding box center [640, 321] width 160 height 24
click at [588, 418] on textarea "800 plumbing cash" at bounding box center [731, 426] width 343 height 40
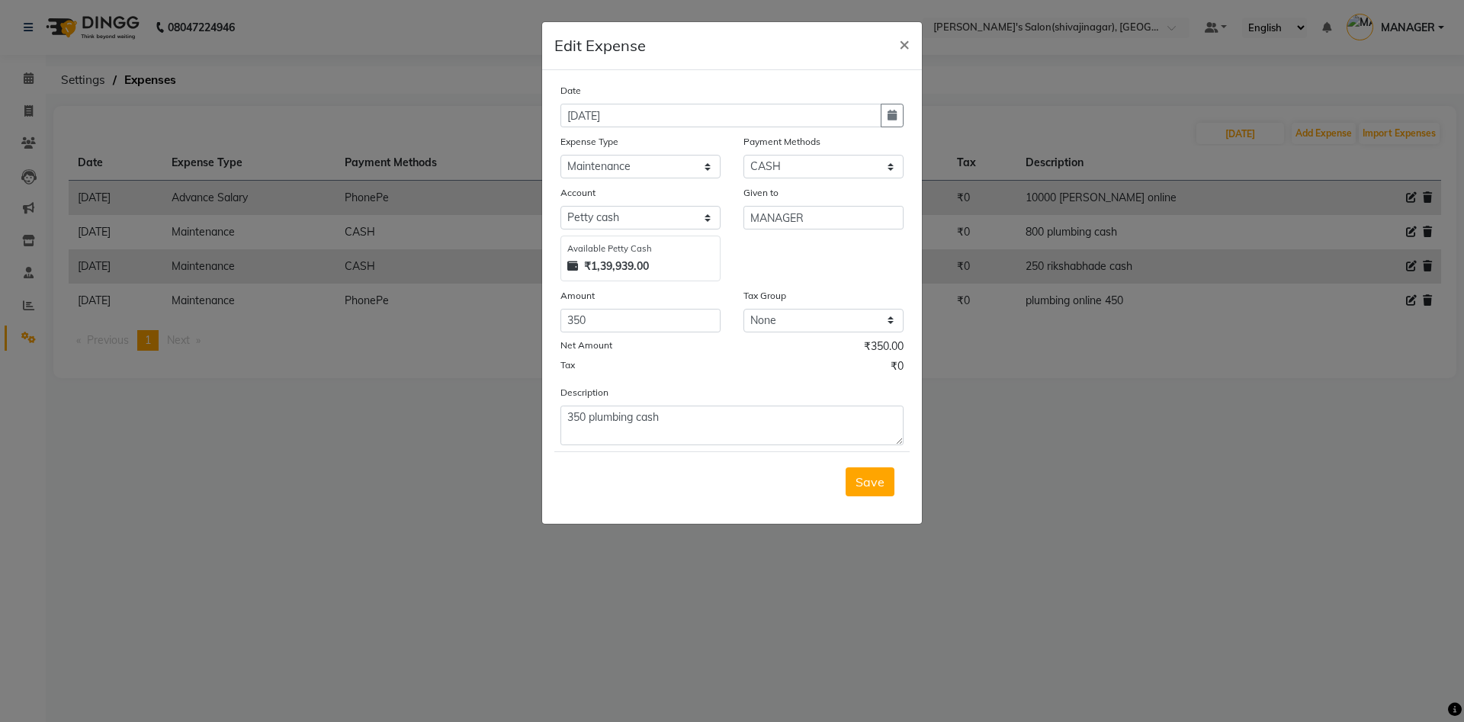
click at [726, 399] on div "Description 350 plumbing cash" at bounding box center [732, 414] width 366 height 61
click at [704, 422] on textarea "350 plumbing cash" at bounding box center [731, 426] width 343 height 40
click at [858, 471] on button "Save" at bounding box center [870, 481] width 49 height 29
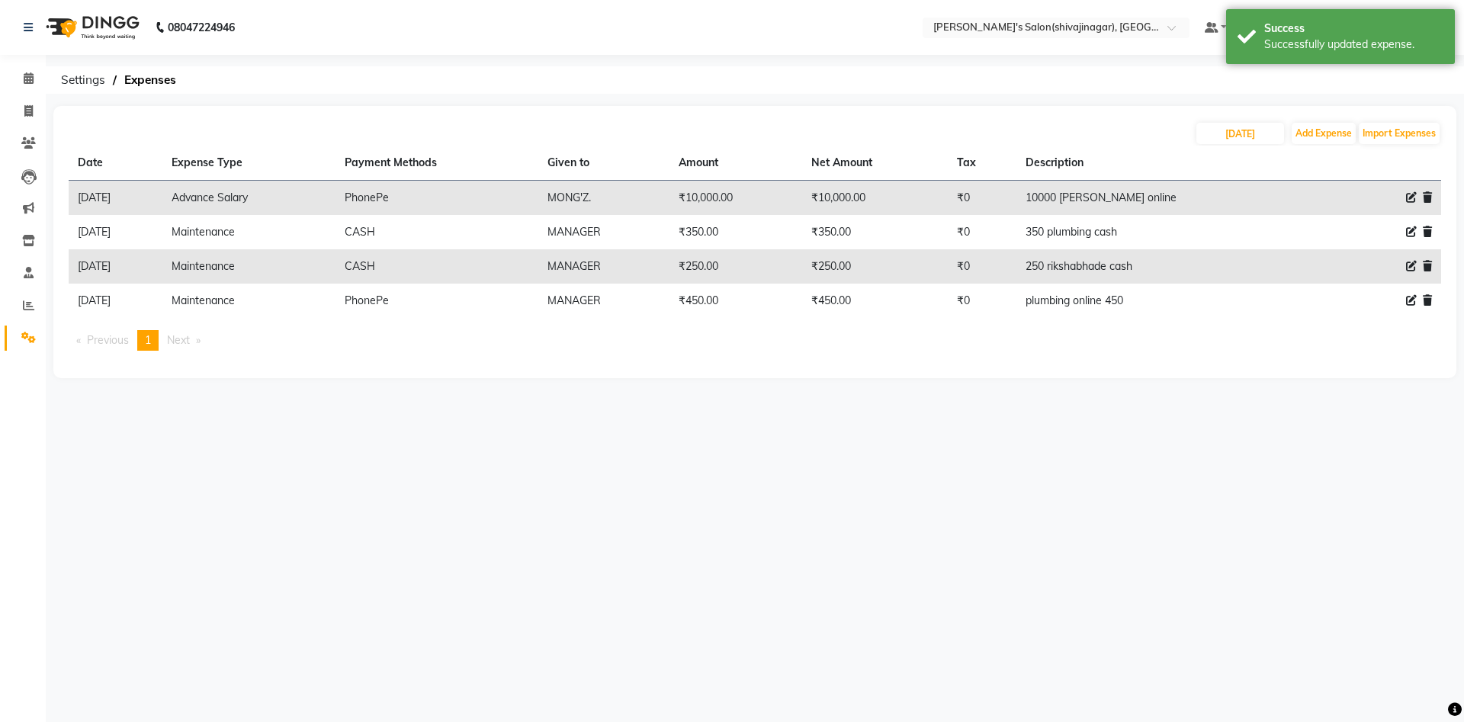
click at [1121, 414] on div "08047224946 Select Location × [PERSON_NAME]'s Salon(shivajinagar), Shivaji Naga…" at bounding box center [732, 361] width 1464 height 722
click at [28, 80] on icon at bounding box center [29, 77] width 10 height 11
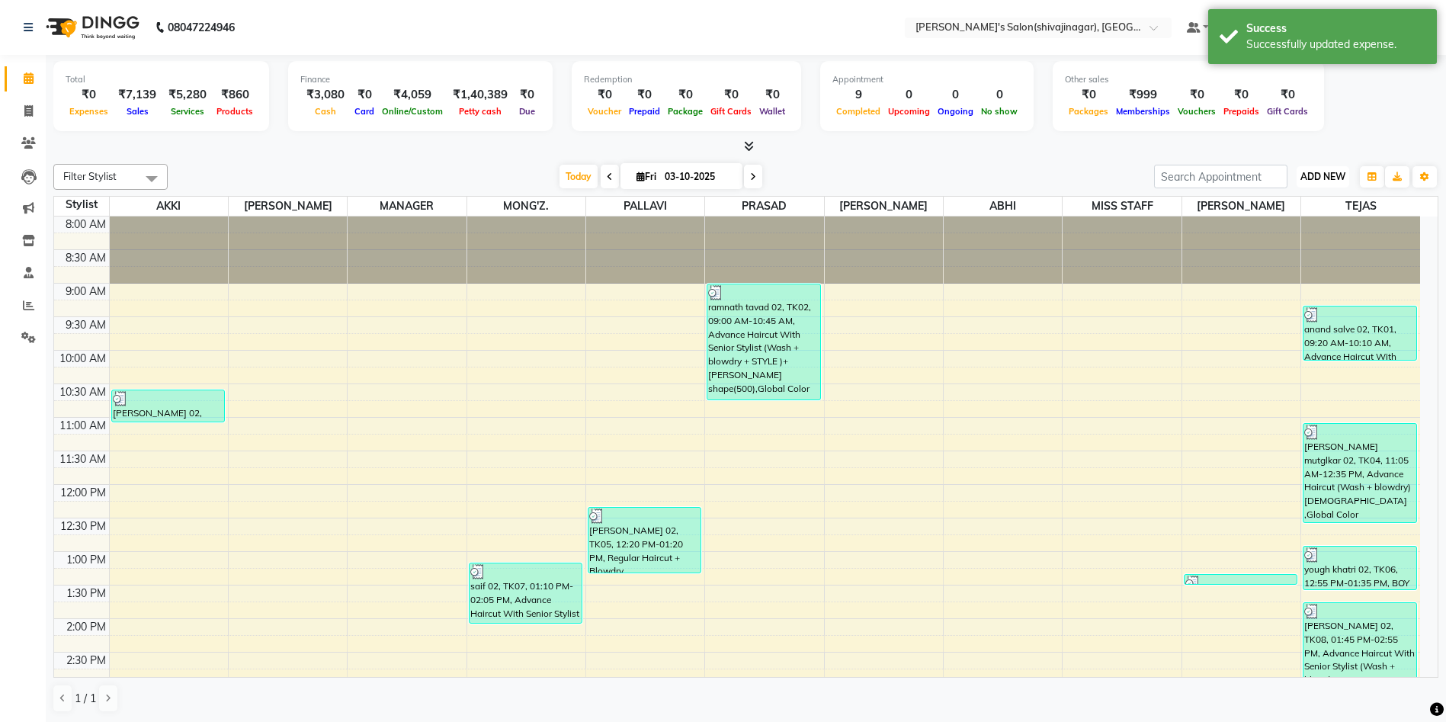
click at [1320, 178] on span "ADD NEW" at bounding box center [1323, 176] width 45 height 11
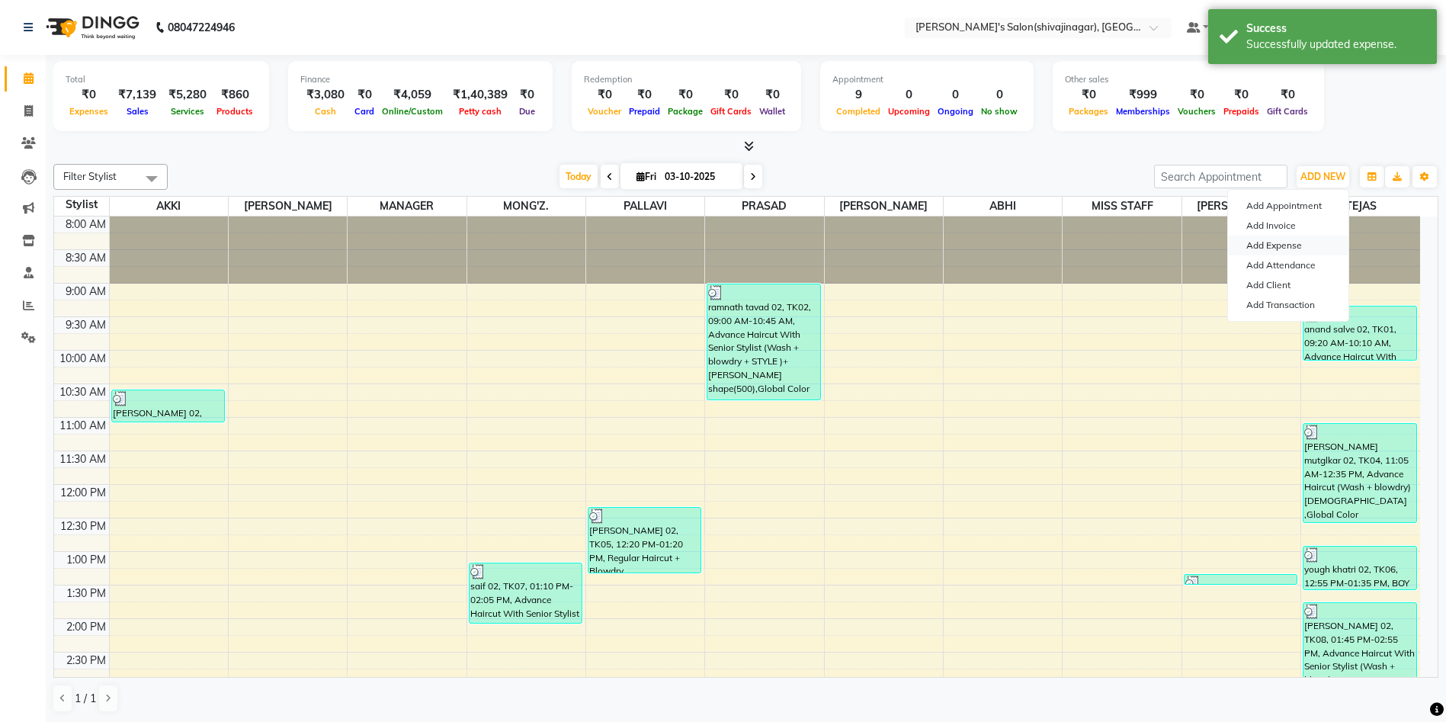
click at [1277, 242] on link "Add Expense" at bounding box center [1288, 246] width 120 height 20
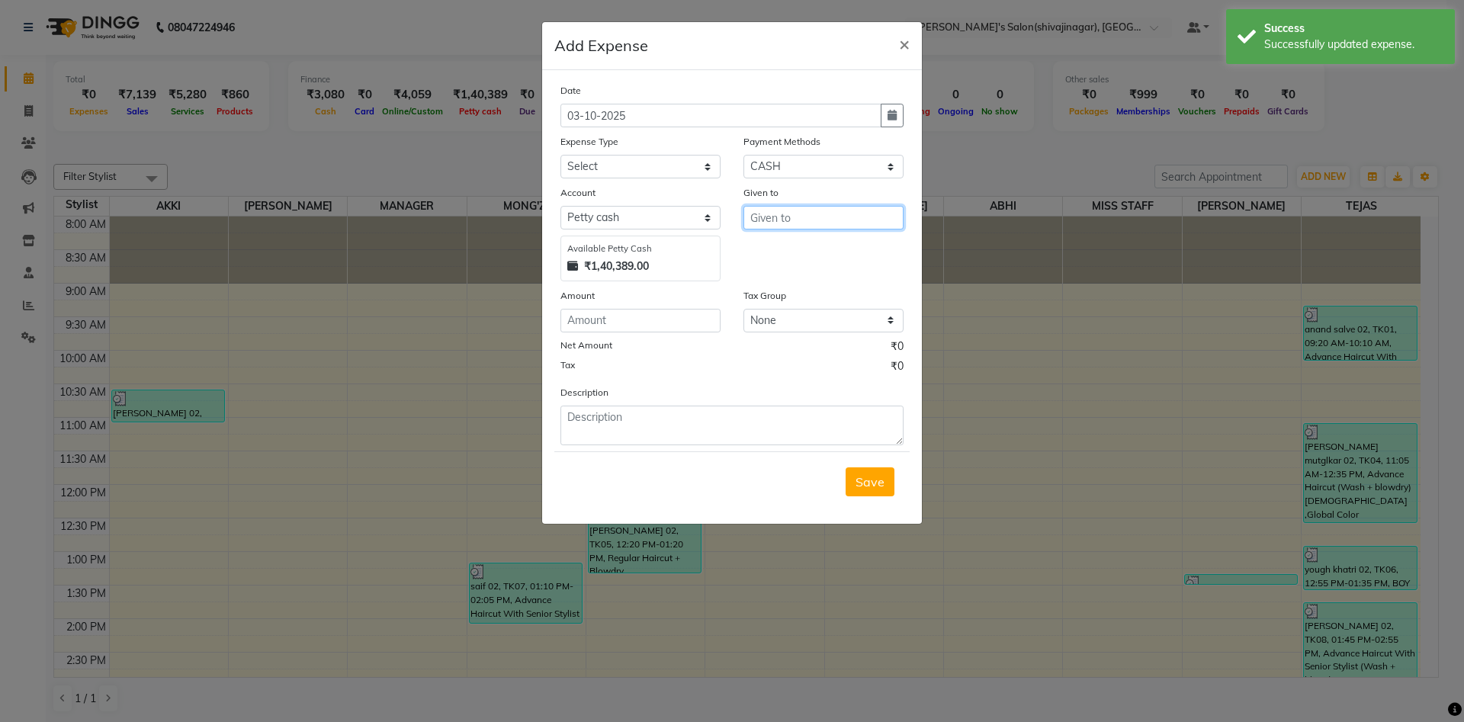
click at [760, 211] on input "text" at bounding box center [823, 218] width 160 height 24
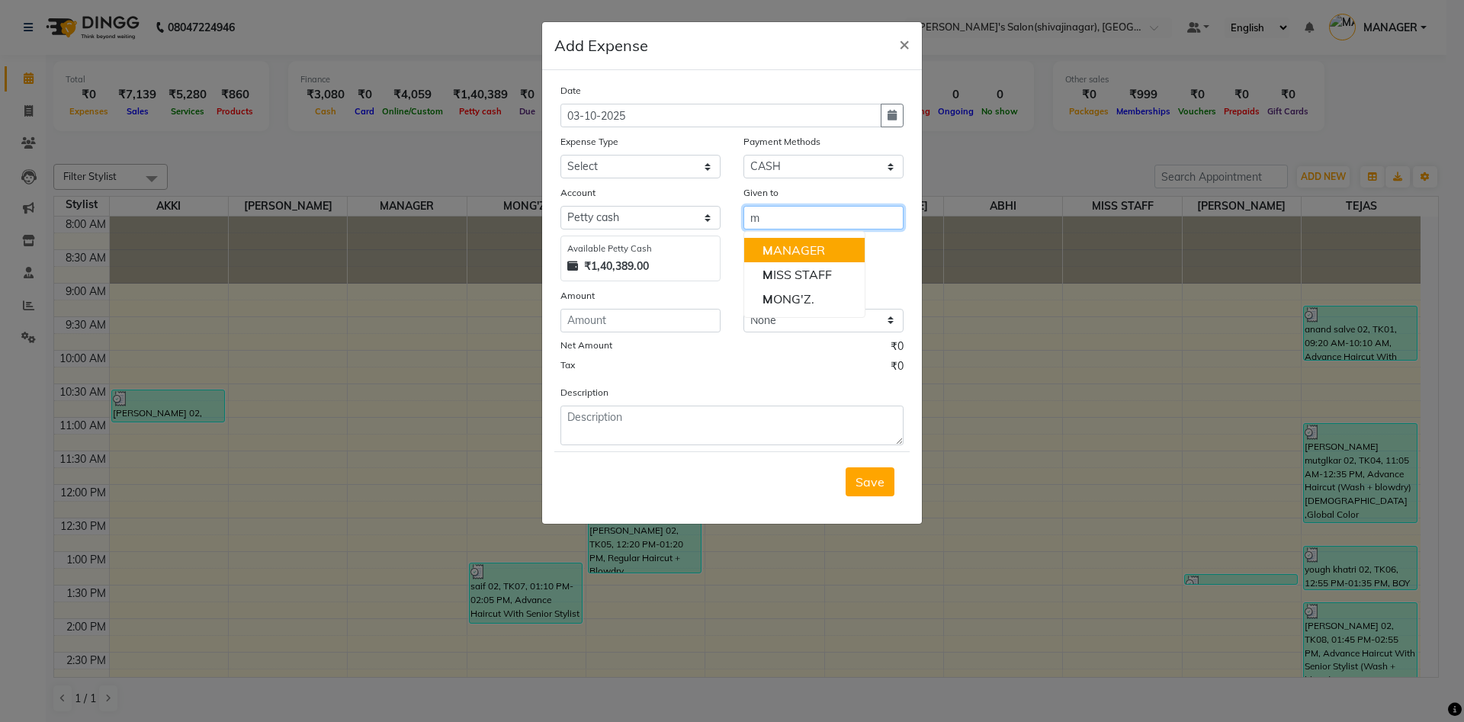
click at [801, 251] on ngb-highlight "M ANAGER" at bounding box center [793, 249] width 63 height 15
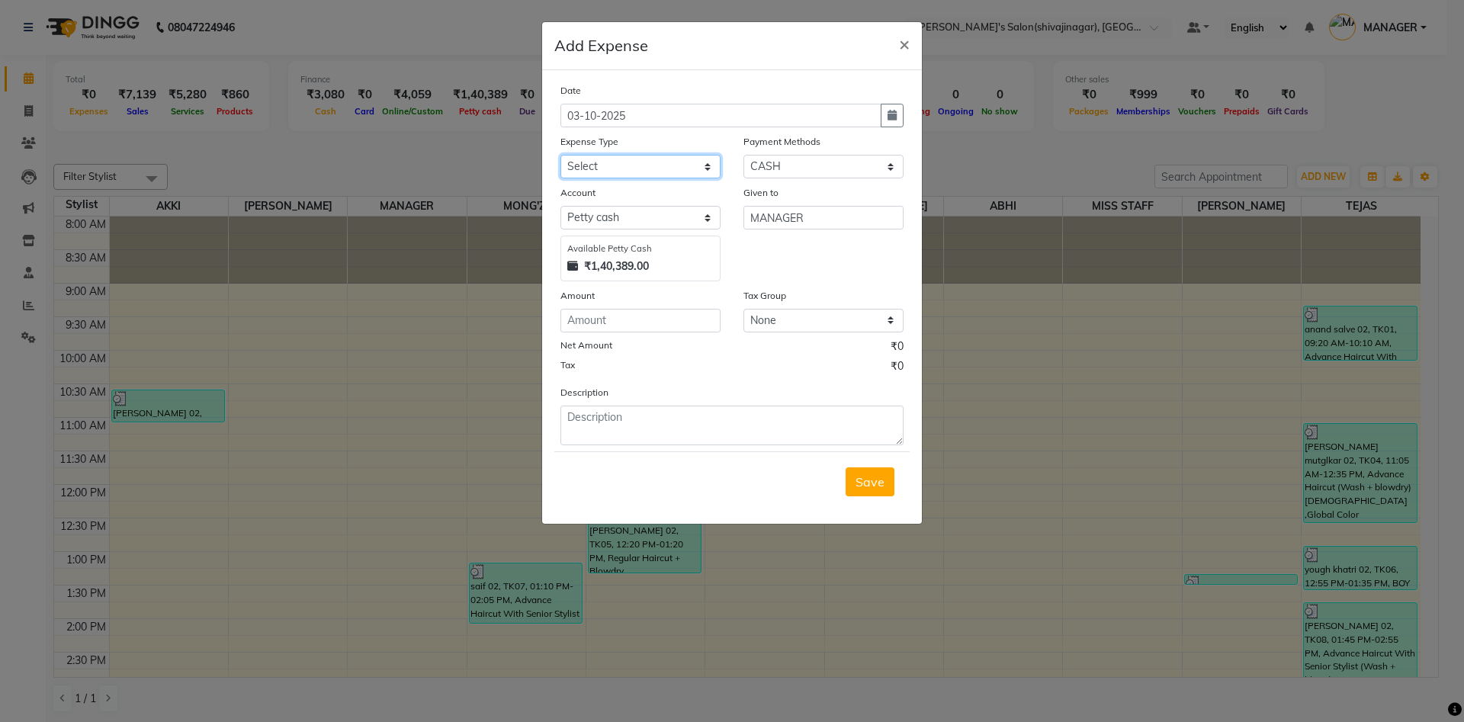
click at [611, 172] on select "Select Advance Salary BANK TRANFAR Cash transfer to hub Client Snacks DISTRIBUT…" at bounding box center [640, 167] width 160 height 24
click at [560, 155] on select "Select Advance Salary BANK TRANFAR Cash transfer to hub Client Snacks DISTRIBUT…" at bounding box center [640, 167] width 160 height 24
click at [604, 516] on div "Date [DATE] Expense Type Select Advance Salary BANK TRANFAR Cash transfer to hu…" at bounding box center [732, 297] width 380 height 454
click at [601, 417] on textarea at bounding box center [731, 426] width 343 height 40
click at [617, 328] on input "number" at bounding box center [640, 321] width 160 height 24
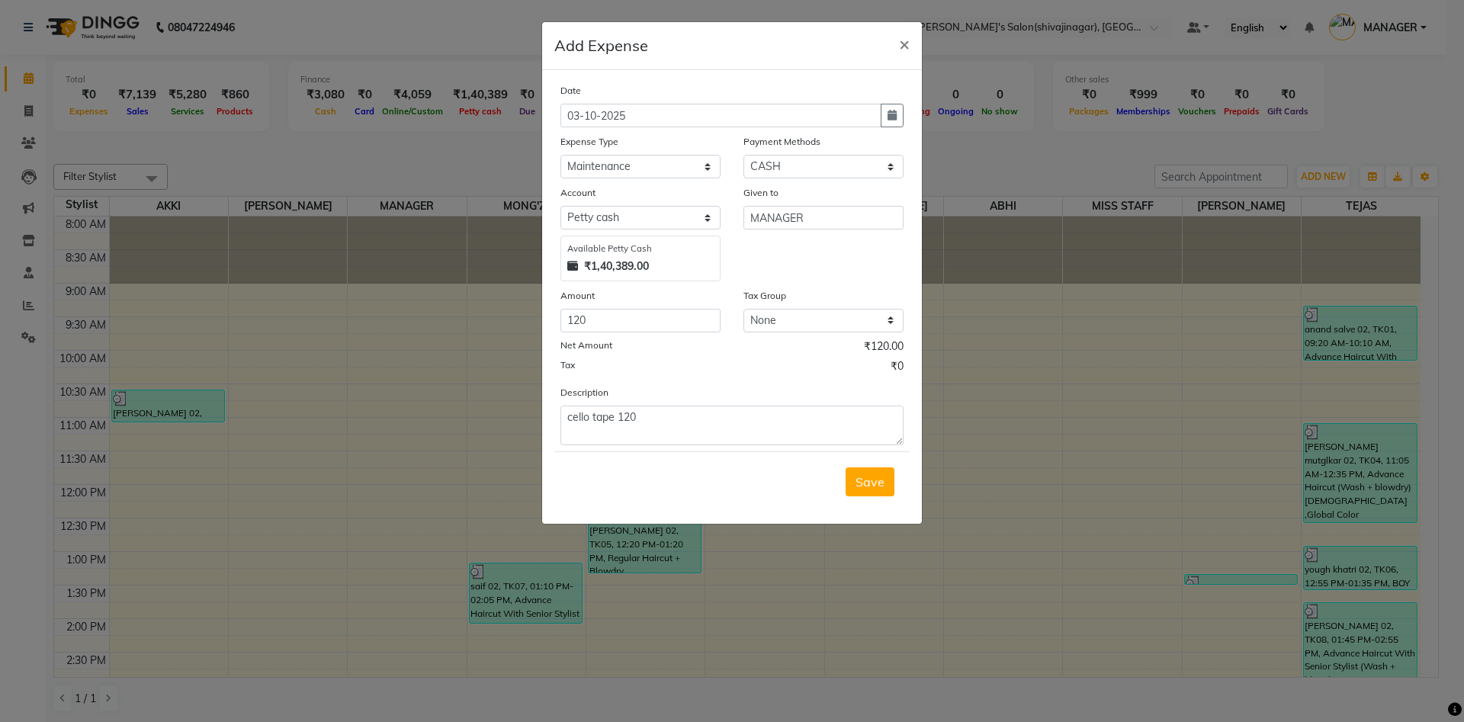
drag, startPoint x: 659, startPoint y: 398, endPoint x: 654, endPoint y: 419, distance: 21.3
click at [654, 419] on div "Description cello tape 120" at bounding box center [732, 414] width 366 height 61
click at [654, 419] on textarea "cello tape 120" at bounding box center [731, 426] width 343 height 40
click at [736, 365] on div "Tax ₹0" at bounding box center [731, 368] width 343 height 20
click at [795, 253] on div "Given to MANAGER" at bounding box center [823, 233] width 183 height 97
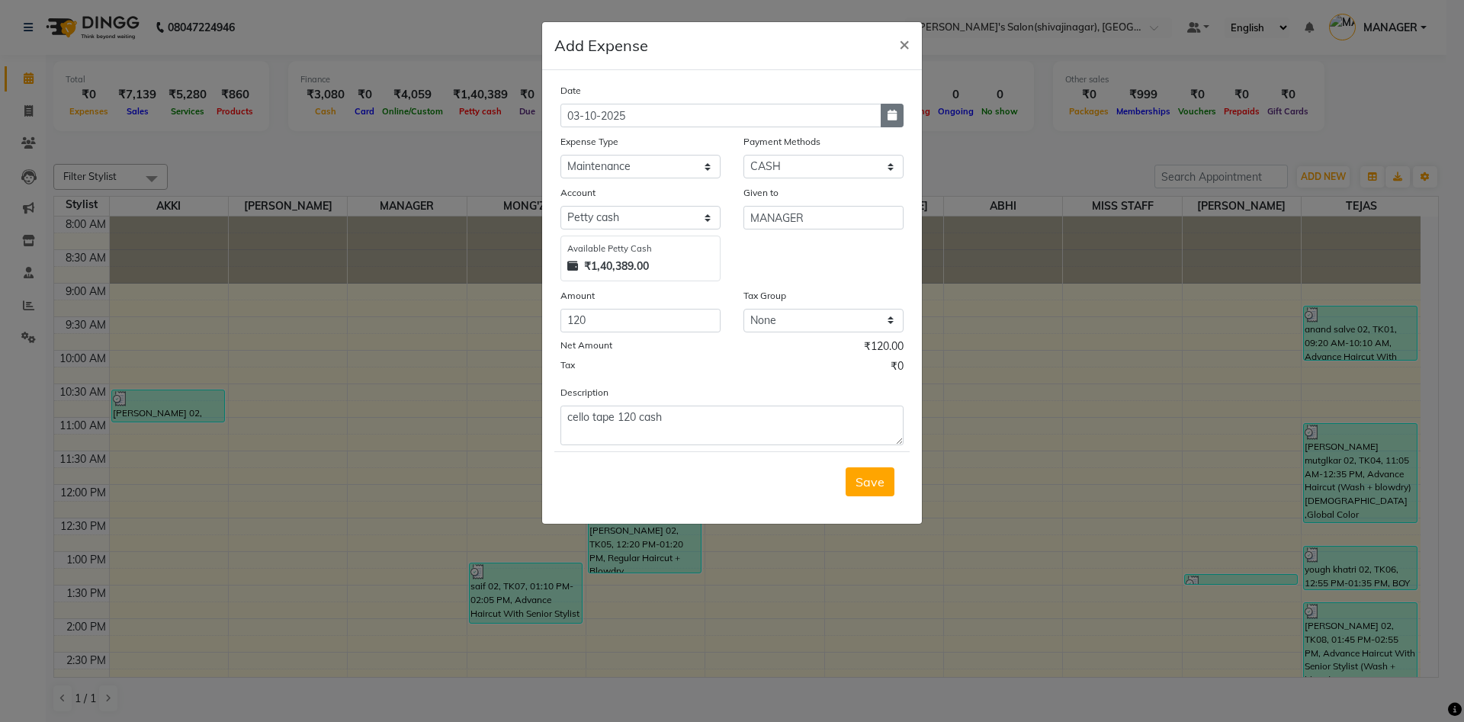
click at [884, 111] on button "button" at bounding box center [892, 116] width 23 height 24
click at [572, 142] on button "Previous month" at bounding box center [573, 145] width 13 height 24
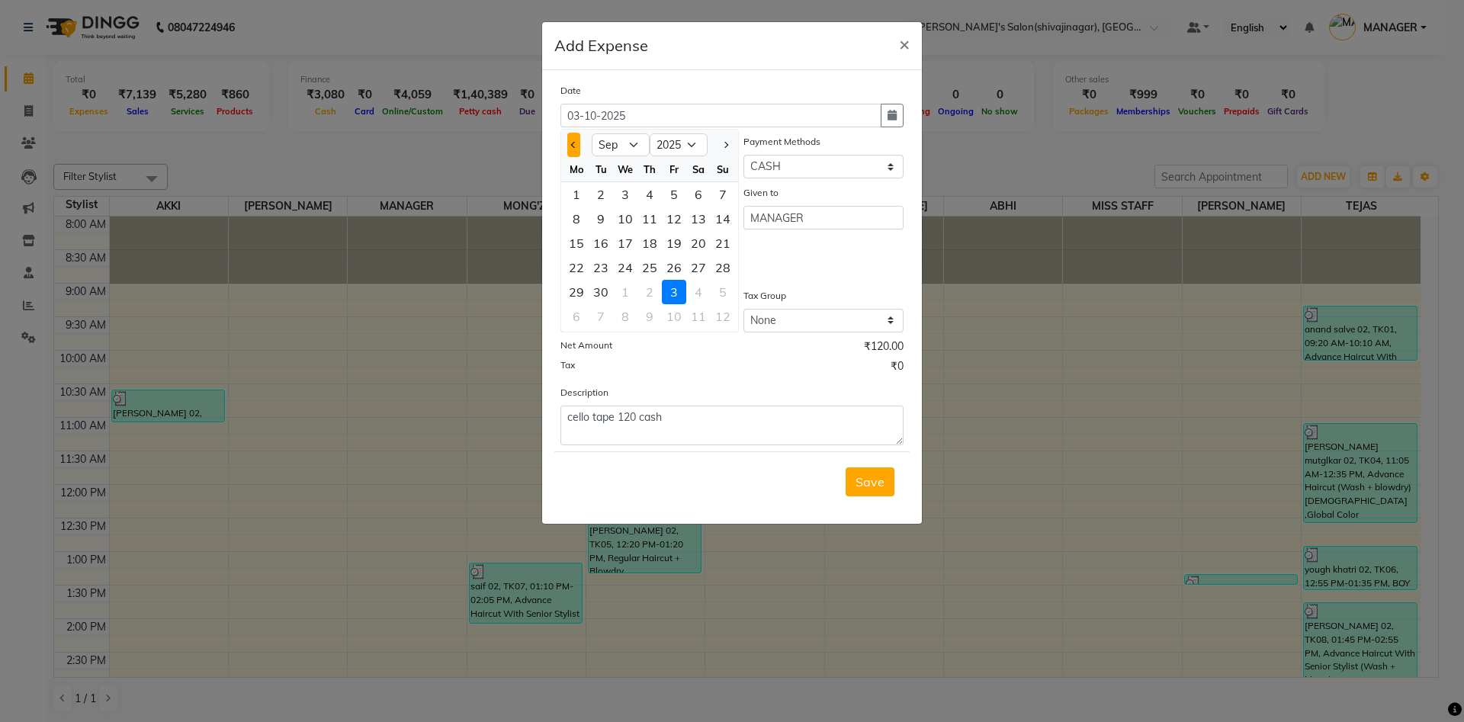
click at [572, 142] on button "Previous month" at bounding box center [573, 145] width 13 height 24
click at [726, 149] on button "Next month" at bounding box center [725, 145] width 13 height 24
click at [605, 291] on div "30" at bounding box center [601, 292] width 24 height 24
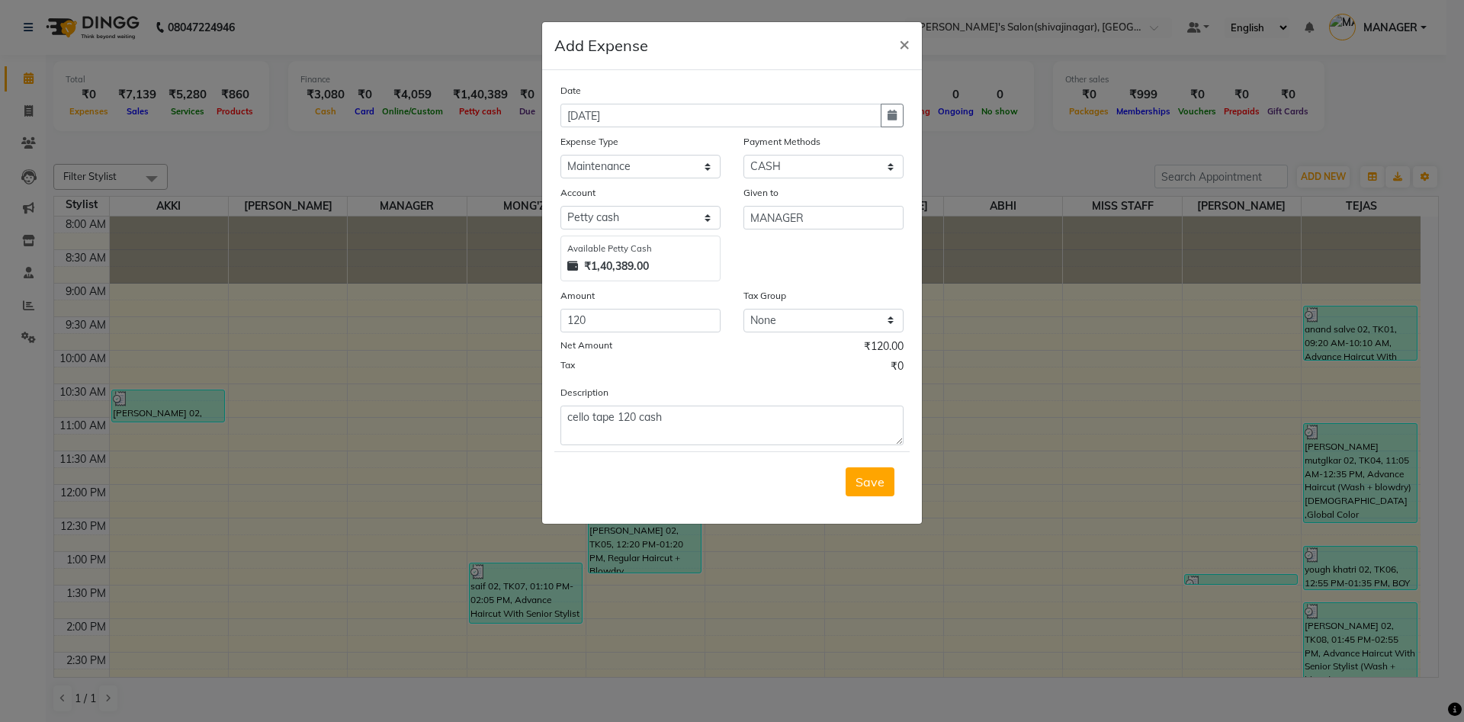
click at [800, 265] on div "Given to MANAGER" at bounding box center [823, 233] width 183 height 97
click at [872, 481] on span "Save" at bounding box center [869, 481] width 29 height 15
click at [872, 481] on div "Saving" at bounding box center [731, 481] width 355 height 60
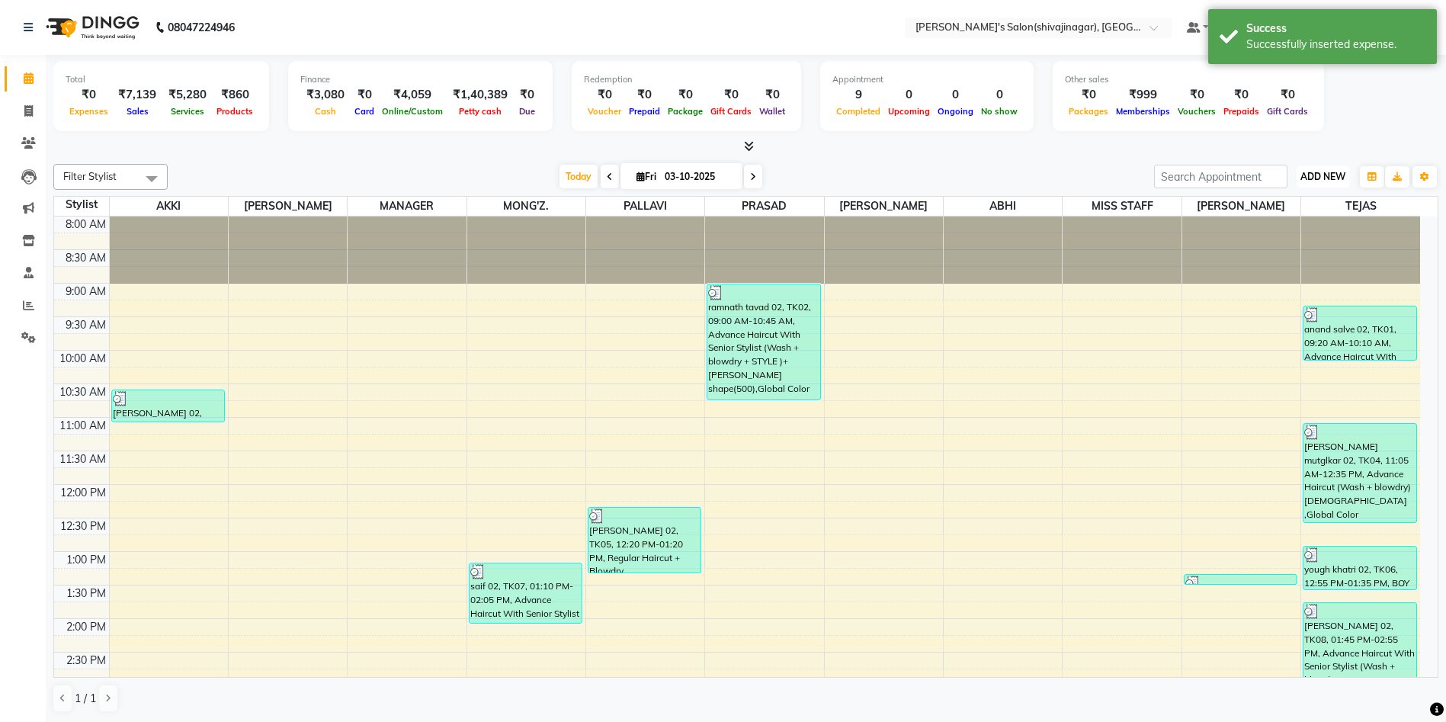
click at [1308, 177] on span "ADD NEW" at bounding box center [1323, 176] width 45 height 11
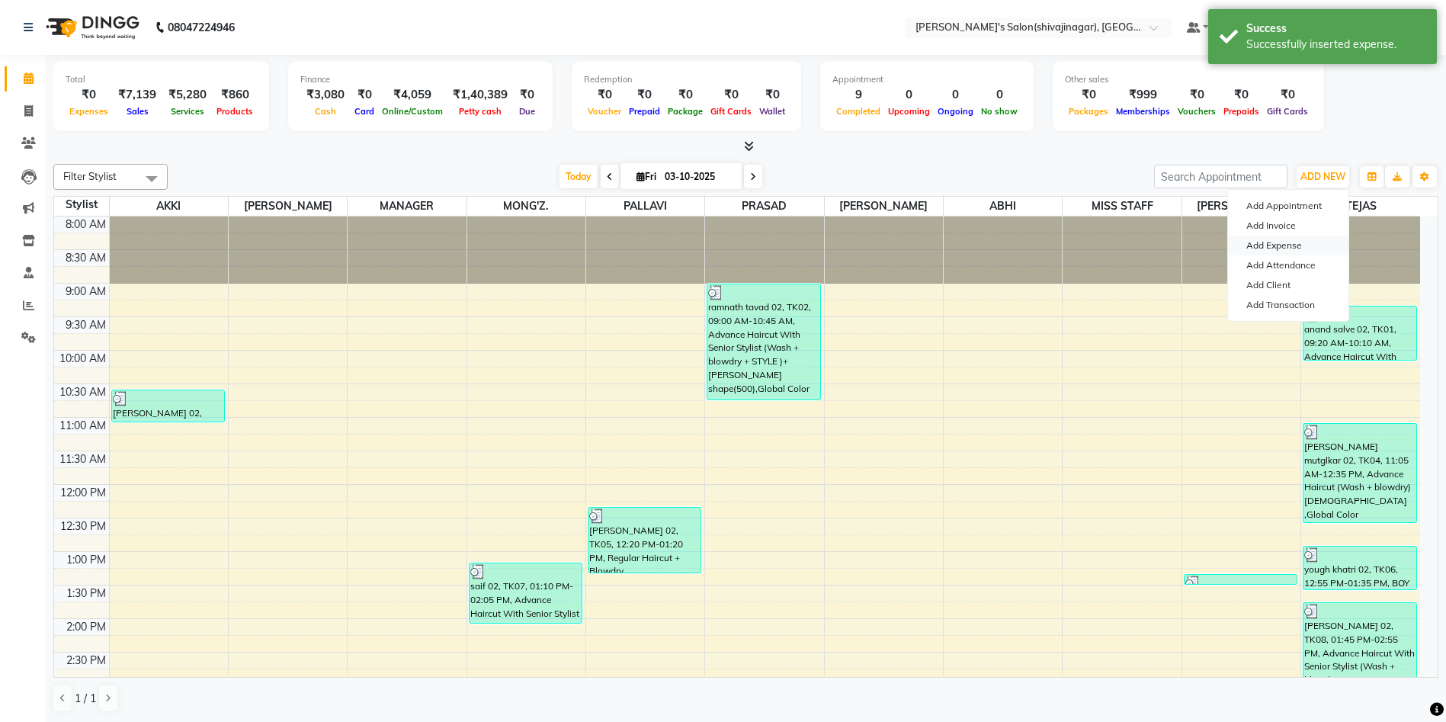
click at [1281, 241] on link "Add Expense" at bounding box center [1288, 246] width 120 height 20
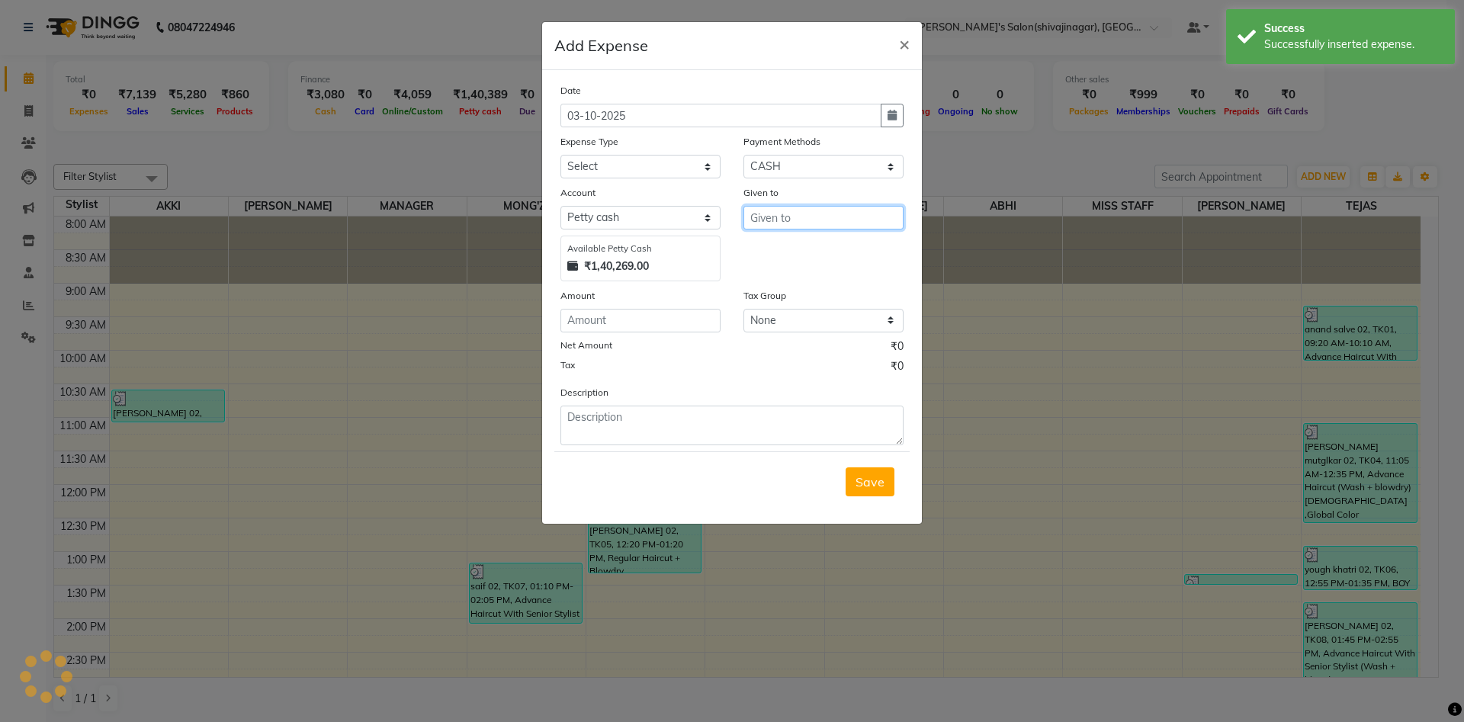
click at [768, 222] on input "text" at bounding box center [823, 218] width 160 height 24
click at [772, 255] on span "M" at bounding box center [767, 249] width 11 height 15
click at [595, 322] on input "number" at bounding box center [640, 321] width 160 height 24
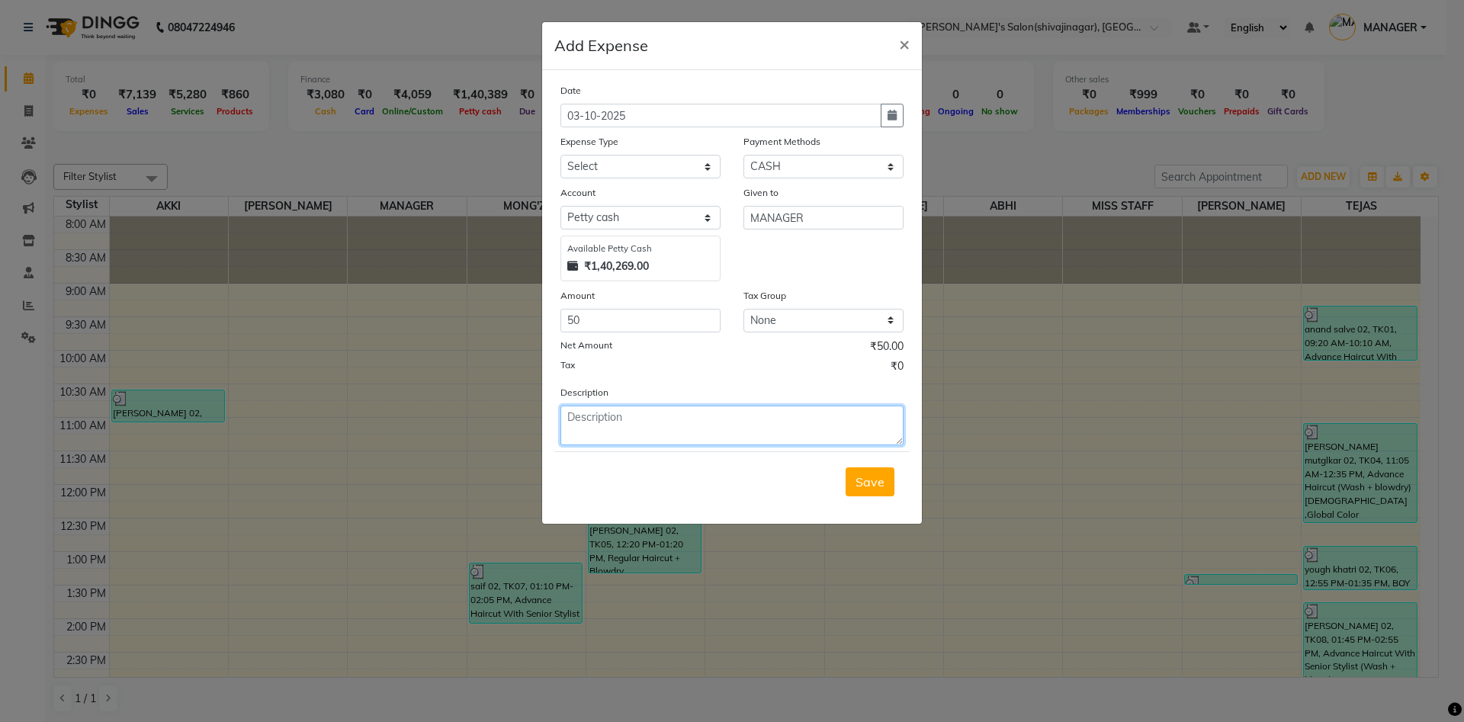
click at [624, 416] on textarea at bounding box center [731, 426] width 343 height 40
click at [614, 165] on select "Select Advance Salary BANK TRANFAR Cash transfer to hub Client Snacks DISTRIBUT…" at bounding box center [640, 167] width 160 height 24
click at [560, 155] on select "Select Advance Salary BANK TRANFAR Cash transfer to hub Client Snacks DISTRIBUT…" at bounding box center [640, 167] width 160 height 24
click at [896, 117] on icon "button" at bounding box center [891, 115] width 9 height 11
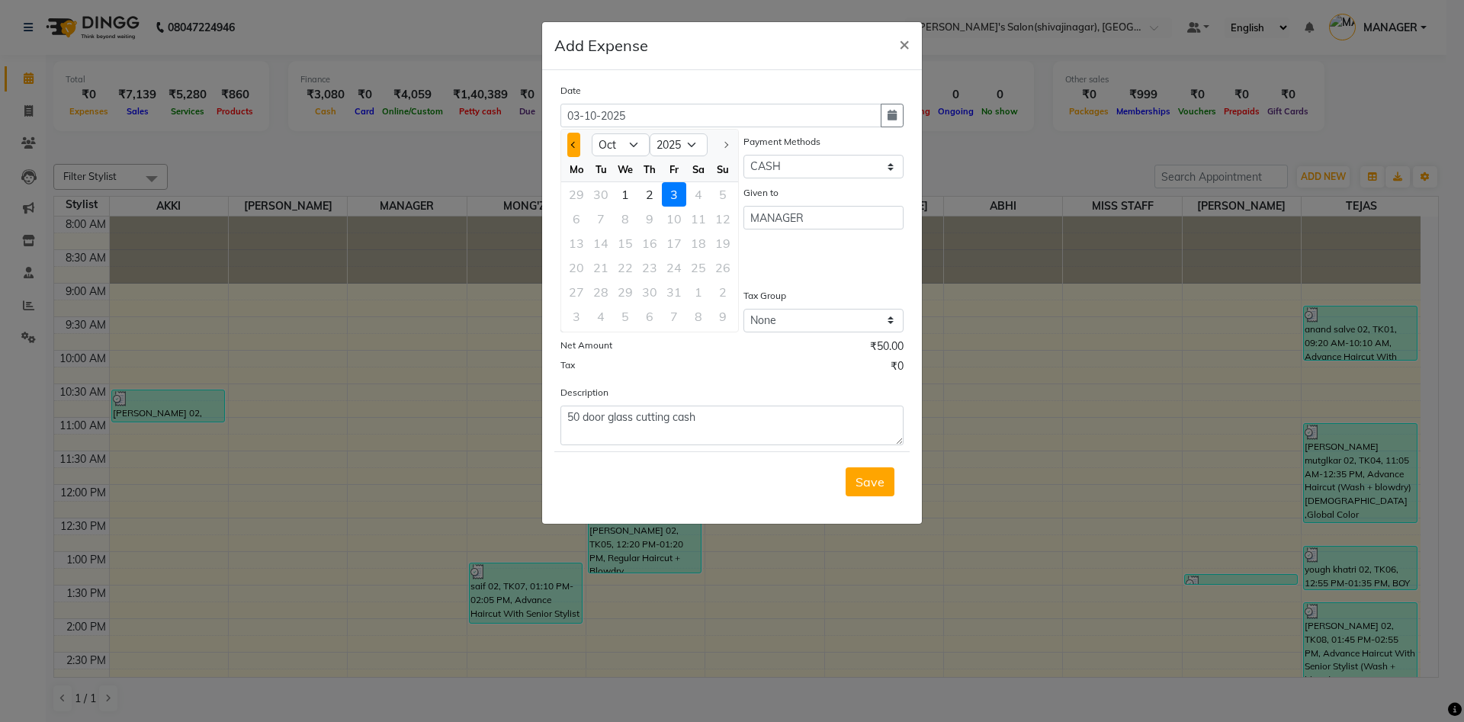
click at [573, 136] on button "Previous month" at bounding box center [573, 145] width 13 height 24
click at [596, 291] on div "30" at bounding box center [601, 292] width 24 height 24
click at [824, 265] on div "Given to MANAGER" at bounding box center [823, 233] width 183 height 97
click at [861, 481] on span "Save" at bounding box center [869, 481] width 29 height 15
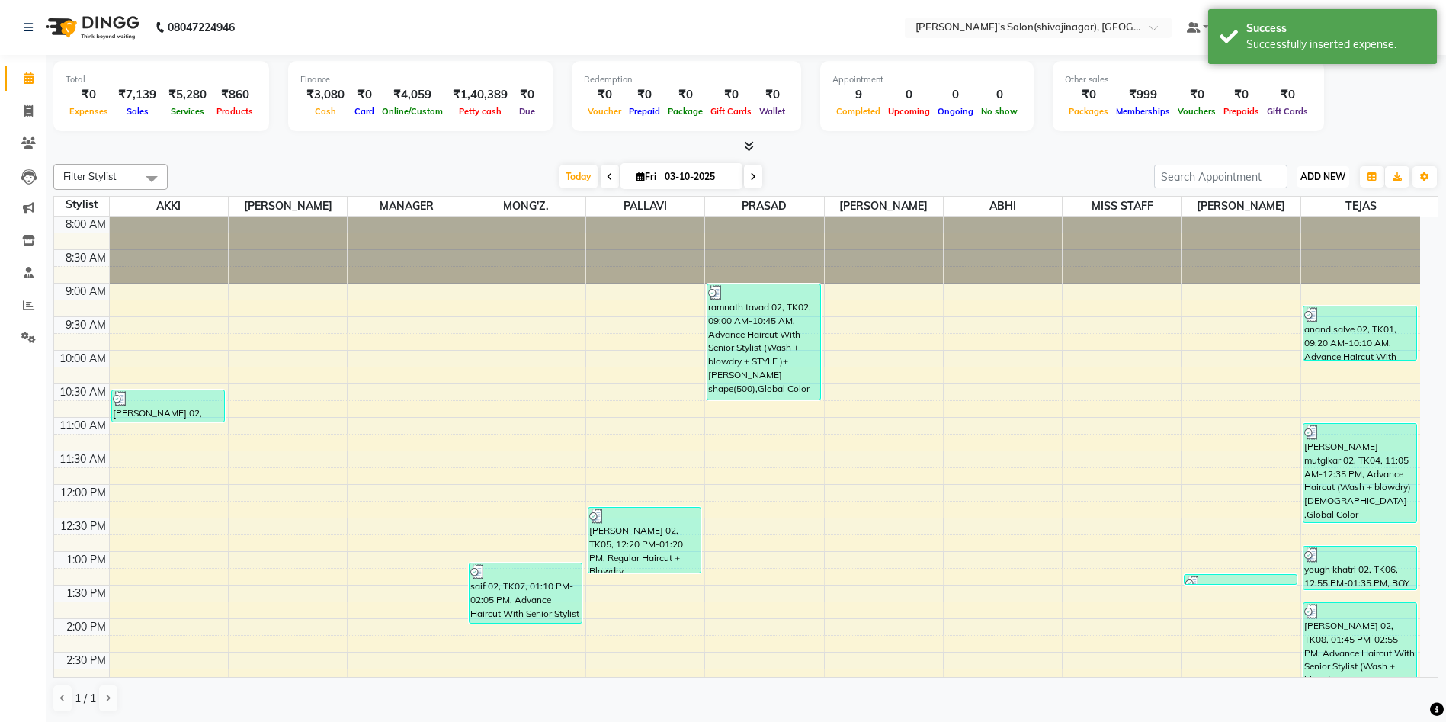
click at [1324, 180] on span "ADD NEW" at bounding box center [1323, 176] width 45 height 11
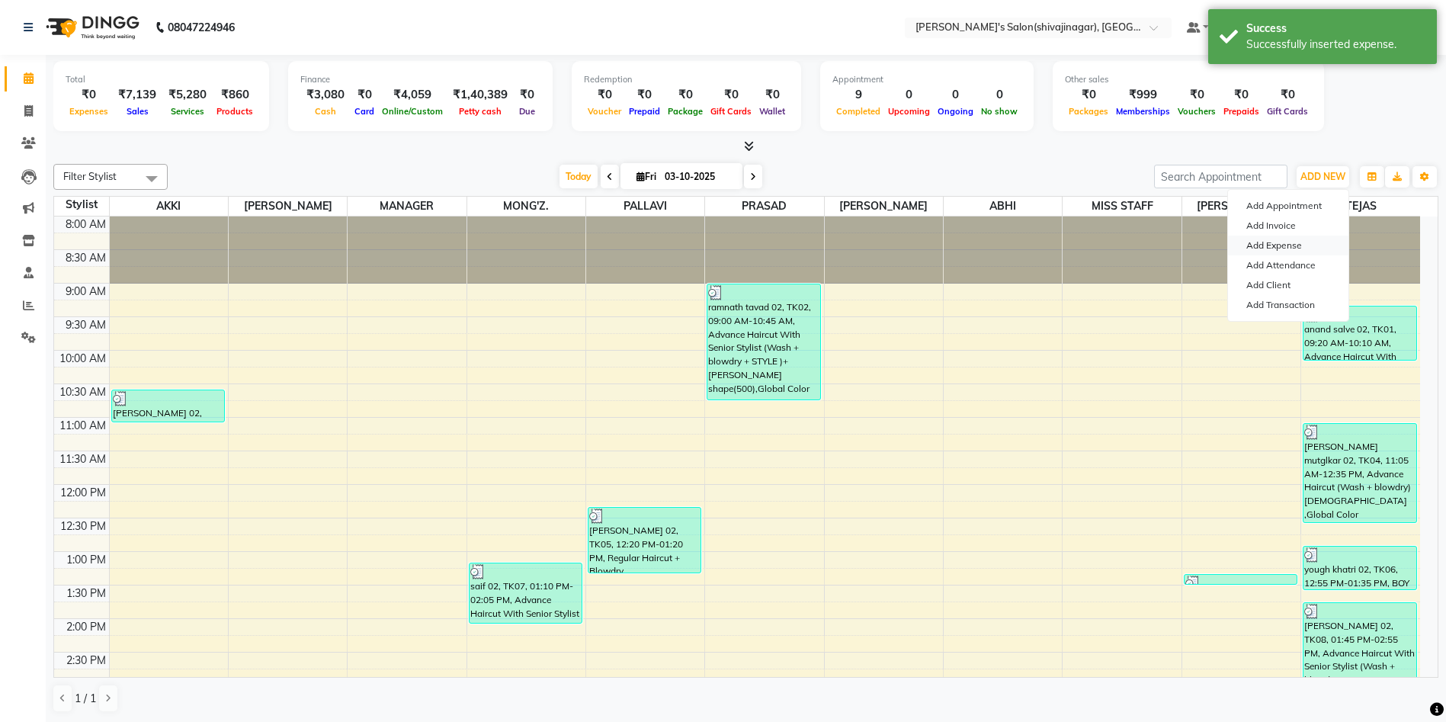
click at [1278, 242] on link "Add Expense" at bounding box center [1288, 246] width 120 height 20
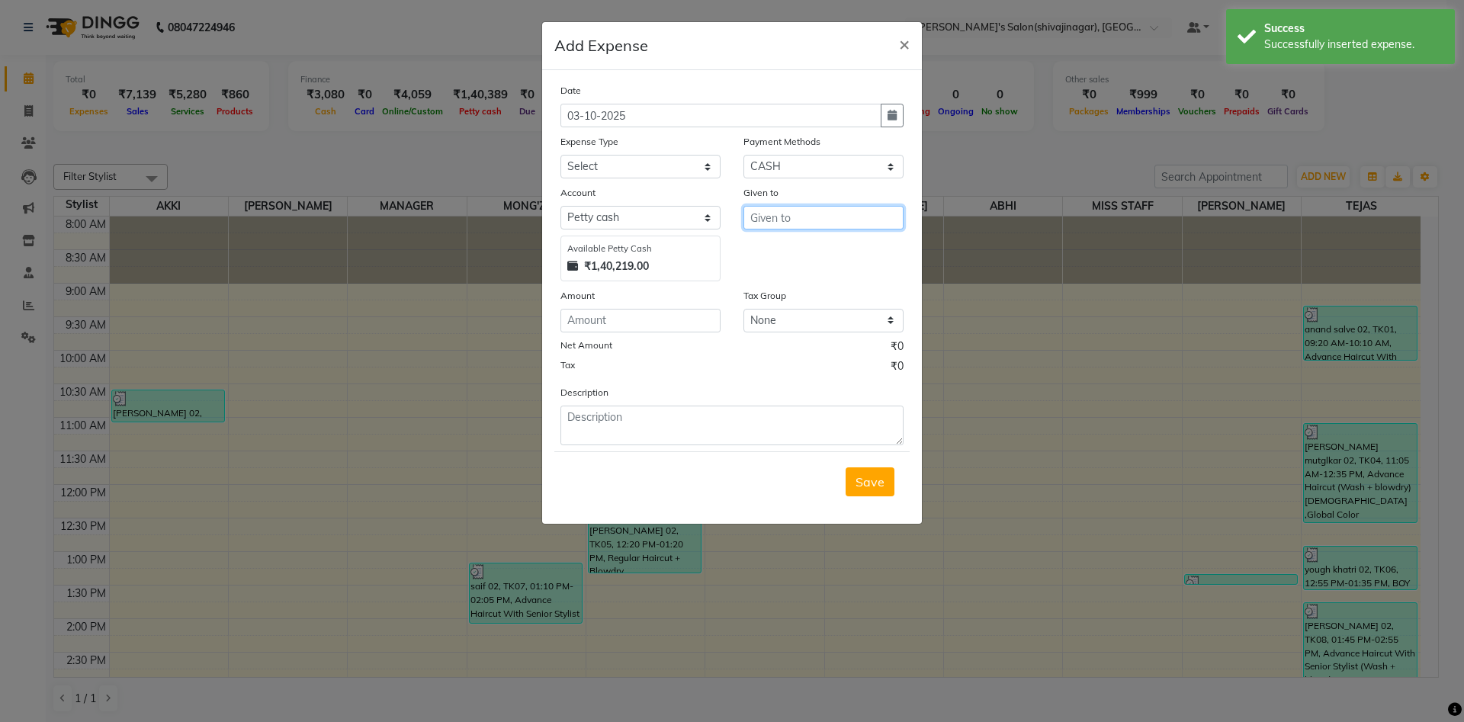
click at [794, 220] on input "text" at bounding box center [823, 218] width 160 height 24
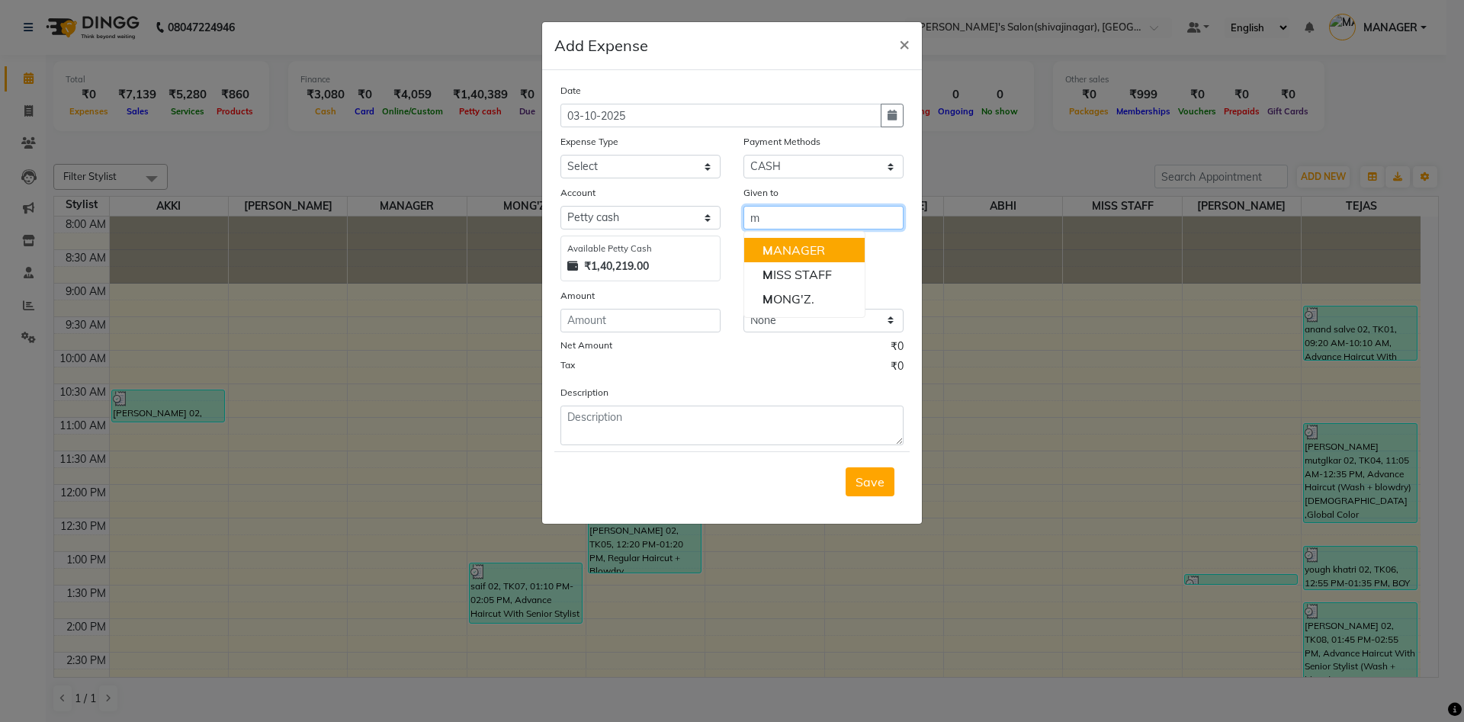
click at [787, 250] on ngb-highlight "M ANAGER" at bounding box center [793, 249] width 63 height 15
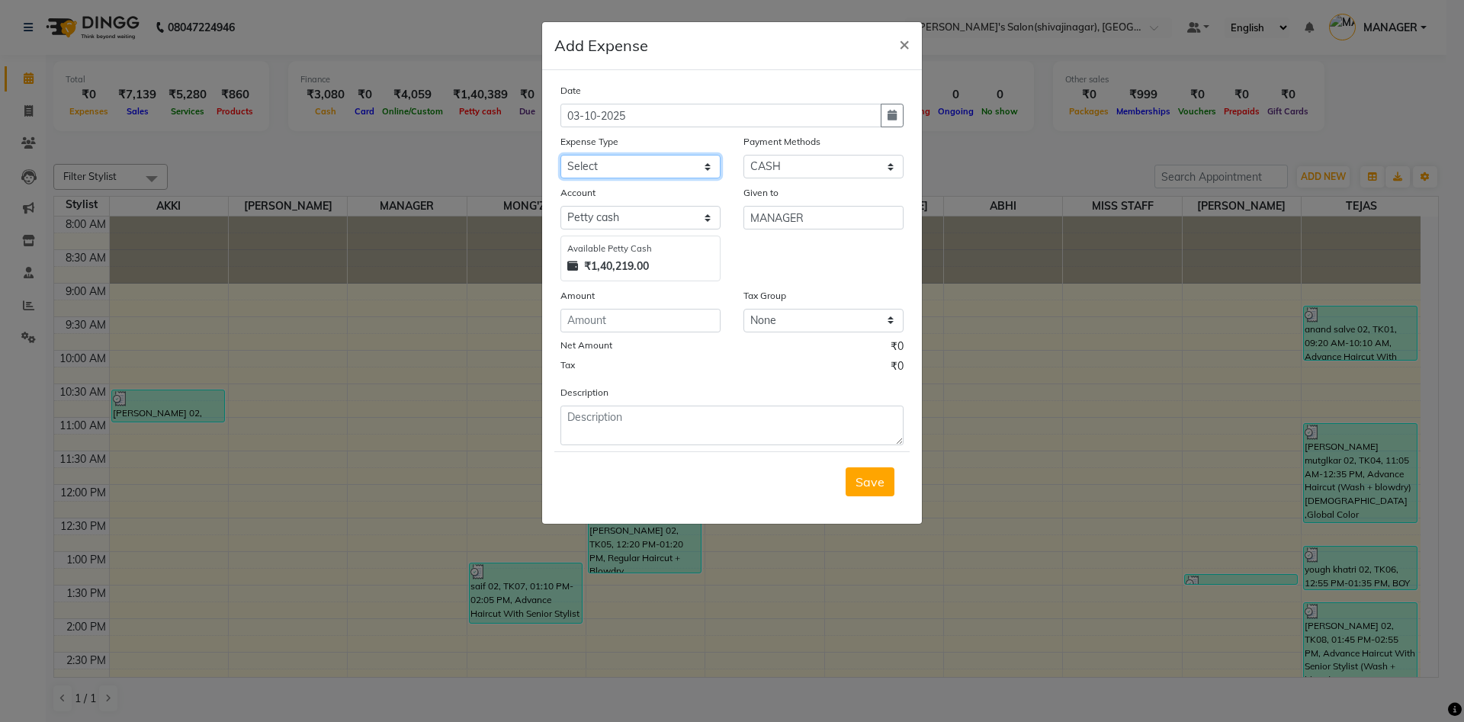
click at [592, 162] on select "Select Advance Salary BANK TRANFAR Cash transfer to hub Client Snacks DISTRIBUT…" at bounding box center [640, 167] width 160 height 24
click at [560, 155] on select "Select Advance Salary BANK TRANFAR Cash transfer to hub Client Snacks DISTRIBUT…" at bounding box center [640, 167] width 160 height 24
click at [576, 416] on textarea at bounding box center [731, 426] width 343 height 40
click at [710, 358] on div "Tax ₹0" at bounding box center [731, 368] width 343 height 20
click at [598, 317] on input "number" at bounding box center [640, 321] width 160 height 24
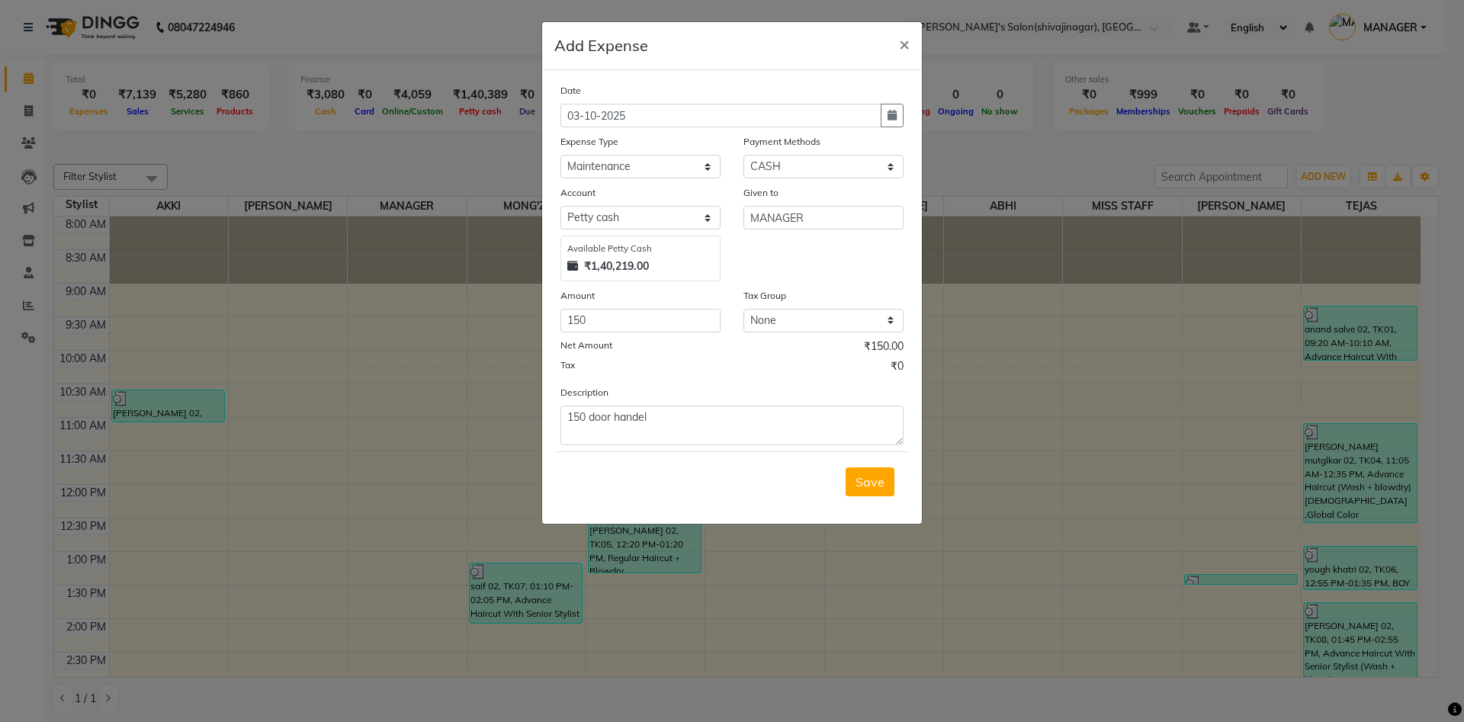
click at [674, 354] on div "Net Amount ₹150.00" at bounding box center [731, 349] width 343 height 20
click at [900, 127] on button "button" at bounding box center [892, 116] width 23 height 24
click at [575, 140] on button "Previous month" at bounding box center [573, 145] width 13 height 24
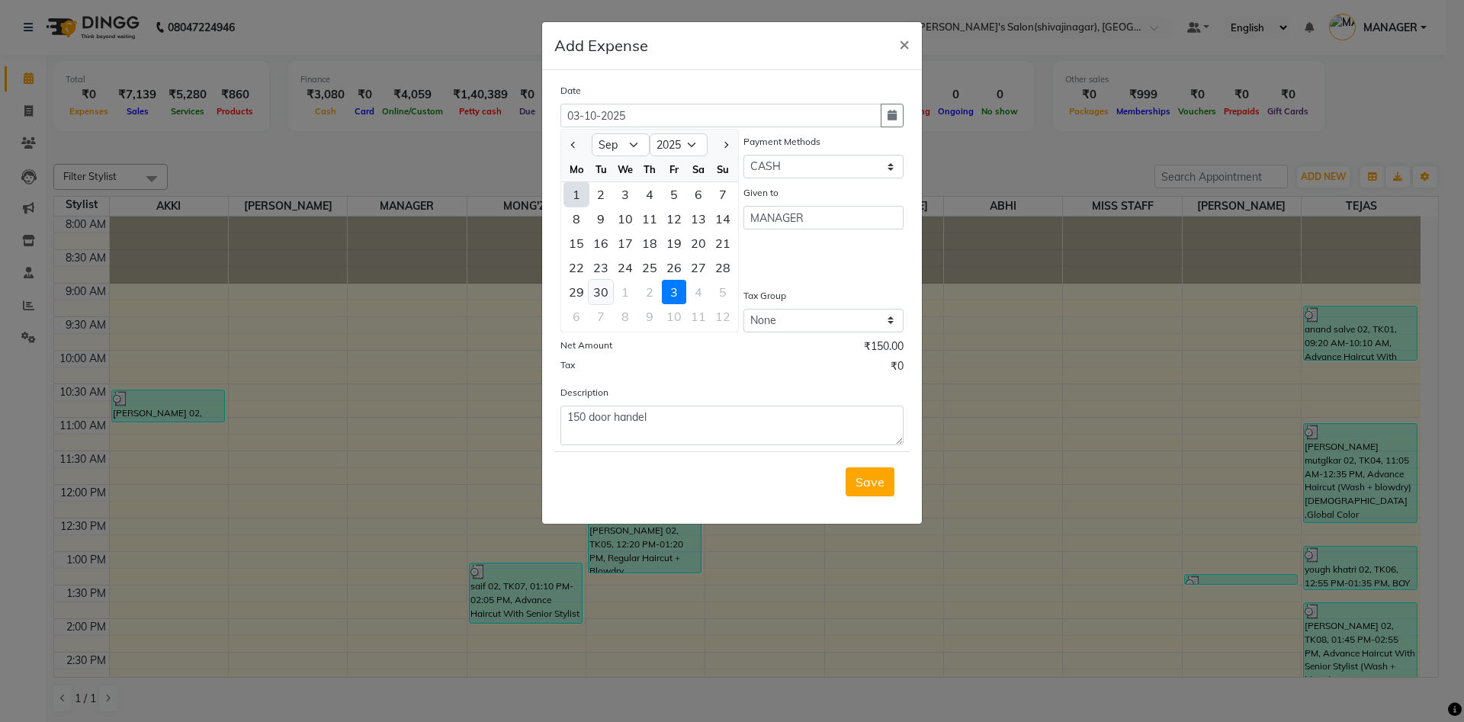
click at [599, 288] on div "30" at bounding box center [601, 292] width 24 height 24
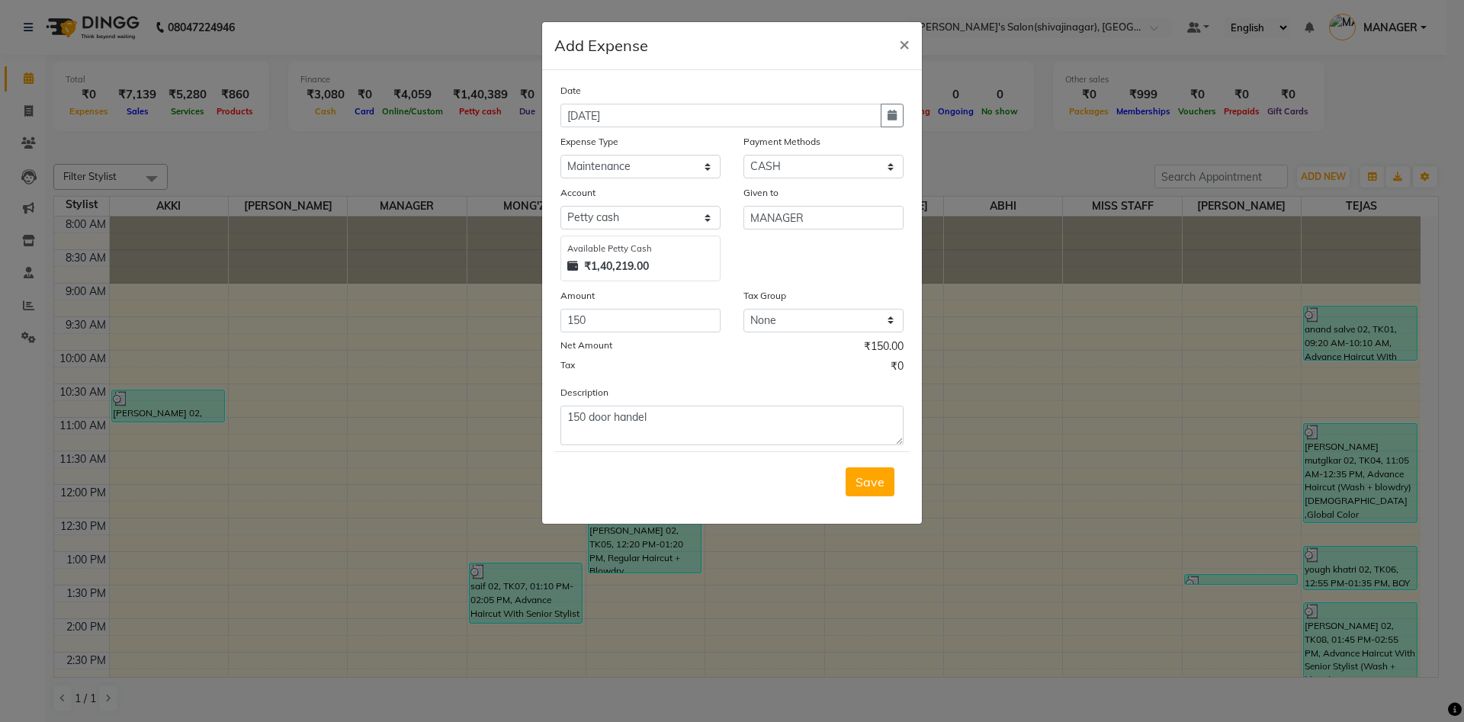
click at [758, 365] on div "Tax ₹0" at bounding box center [731, 368] width 343 height 20
drag, startPoint x: 758, startPoint y: 365, endPoint x: 670, endPoint y: 395, distance: 92.6
click at [670, 395] on div "Date [DATE] Expense Type Select Advance Salary BANK TRANFAR Cash transfer to hu…" at bounding box center [731, 263] width 343 height 363
click at [678, 436] on textarea "150 door handel" at bounding box center [731, 426] width 343 height 40
drag, startPoint x: 761, startPoint y: 249, endPoint x: 761, endPoint y: 361, distance: 112.8
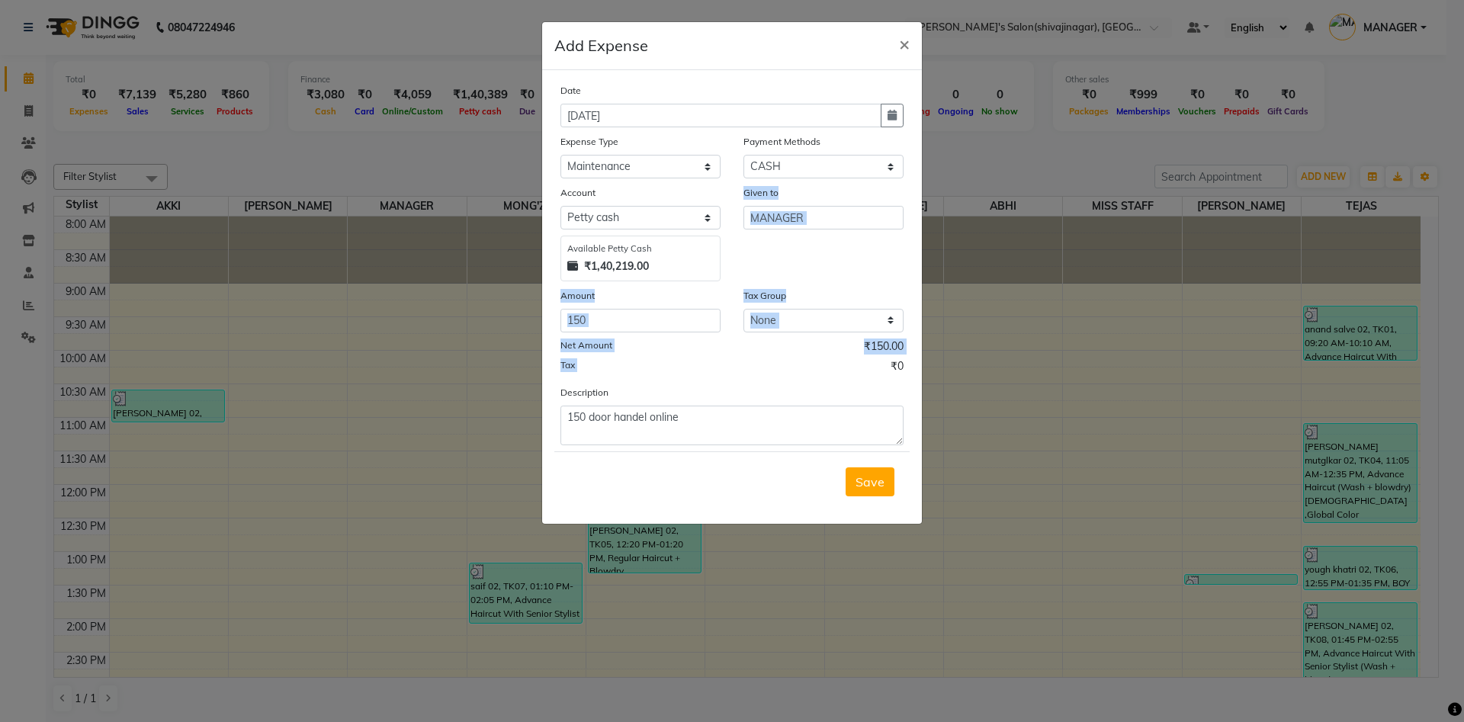
click at [761, 361] on div "Date [DATE] Expense Type Select Advance Salary BANK TRANFAR Cash transfer to hu…" at bounding box center [731, 263] width 343 height 363
click at [761, 361] on div "Tax ₹0" at bounding box center [731, 368] width 343 height 20
click at [797, 168] on select "Select CARD Voucher Package CASH Points Bank Wallet Prepaid GPay PhonePe PayTM …" at bounding box center [823, 167] width 160 height 24
click at [743, 155] on select "Select CARD Voucher Package CASH Points Bank Wallet Prepaid GPay PhonePe PayTM …" at bounding box center [823, 167] width 160 height 24
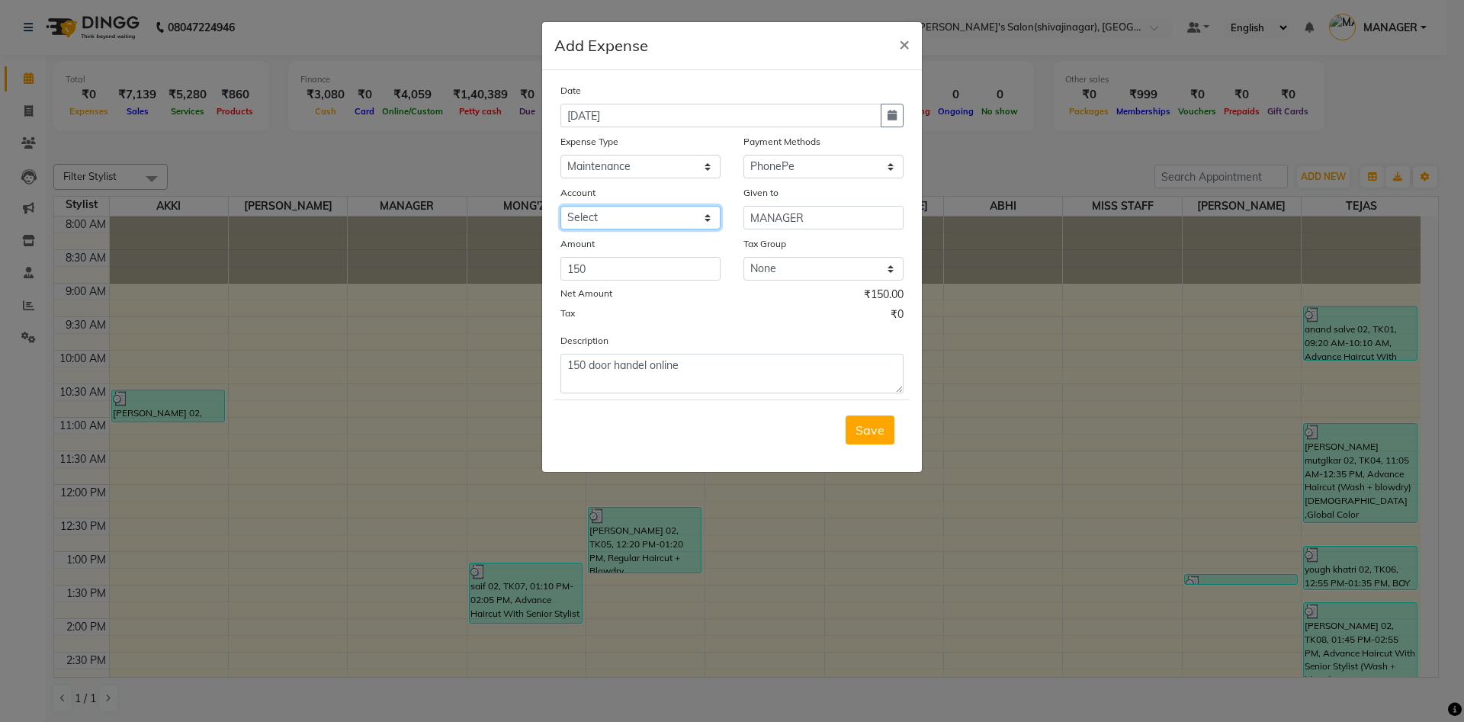
click at [579, 218] on select "Select [PERSON_NAME]" at bounding box center [640, 218] width 160 height 24
click at [589, 213] on select "Select [PERSON_NAME]" at bounding box center [640, 218] width 160 height 24
click at [588, 221] on select "Select [PERSON_NAME]" at bounding box center [640, 218] width 160 height 24
click at [560, 206] on select "Select [PERSON_NAME]" at bounding box center [640, 218] width 160 height 24
click at [862, 421] on button "Save" at bounding box center [870, 430] width 49 height 29
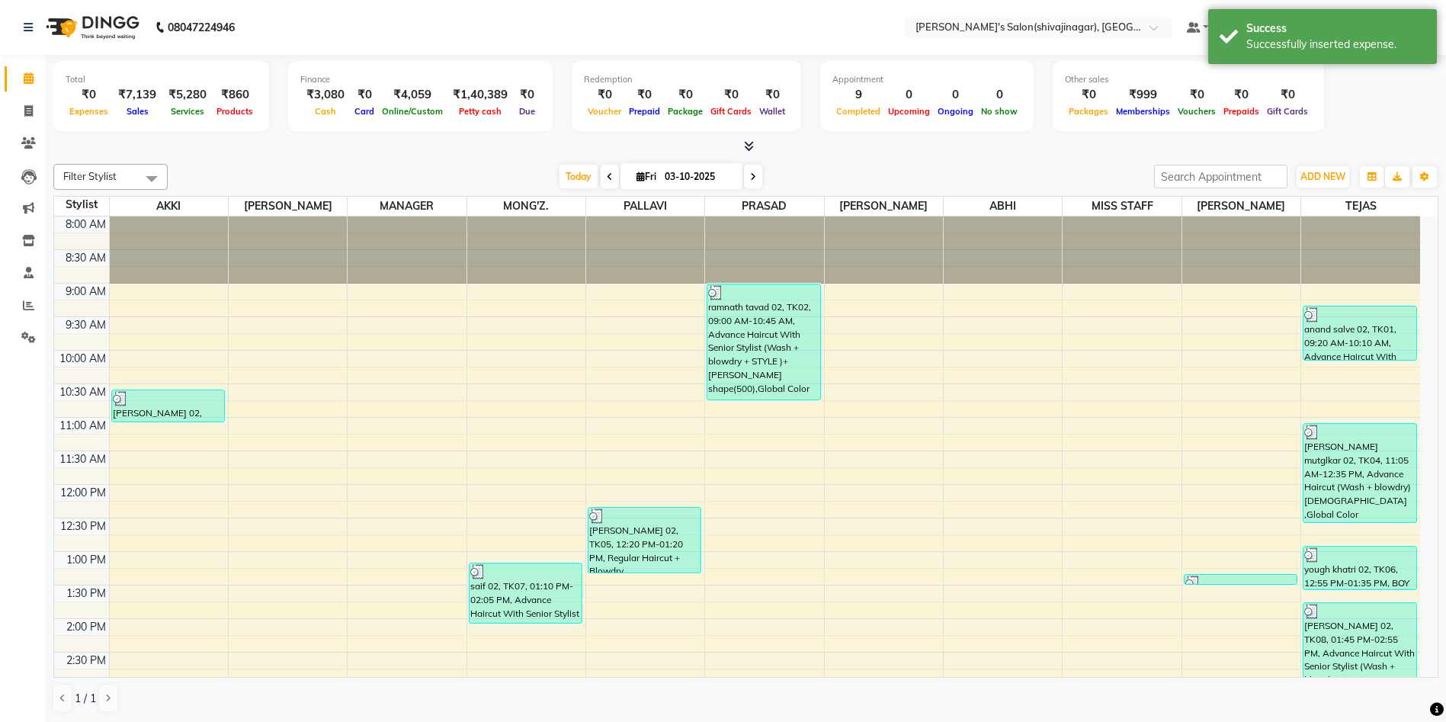
click at [1301, 165] on div "ADD NEW Toggle Dropdown Add Appointment Add Invoice Add Expense Add Attendance …" at bounding box center [1323, 177] width 56 height 24
click at [1331, 175] on span "ADD NEW" at bounding box center [1323, 176] width 45 height 11
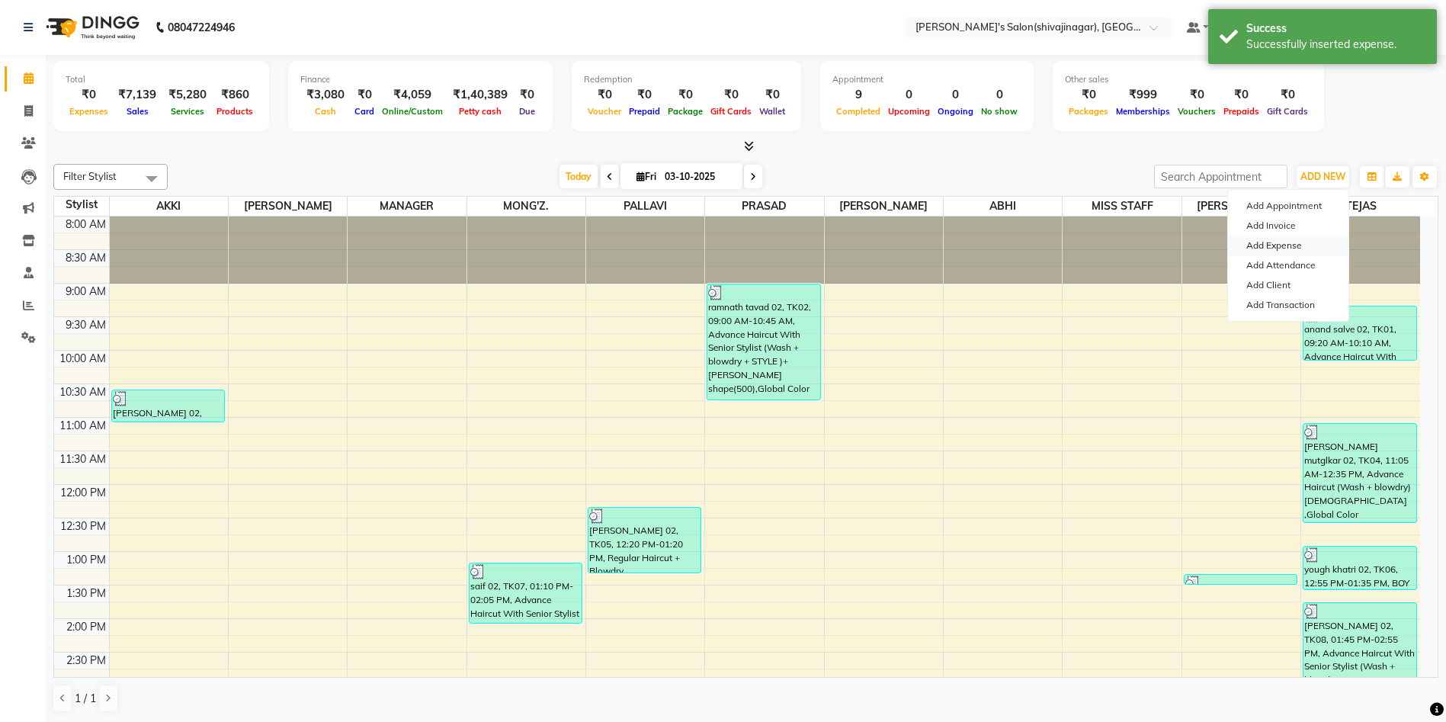
click at [1282, 244] on link "Add Expense" at bounding box center [1288, 246] width 120 height 20
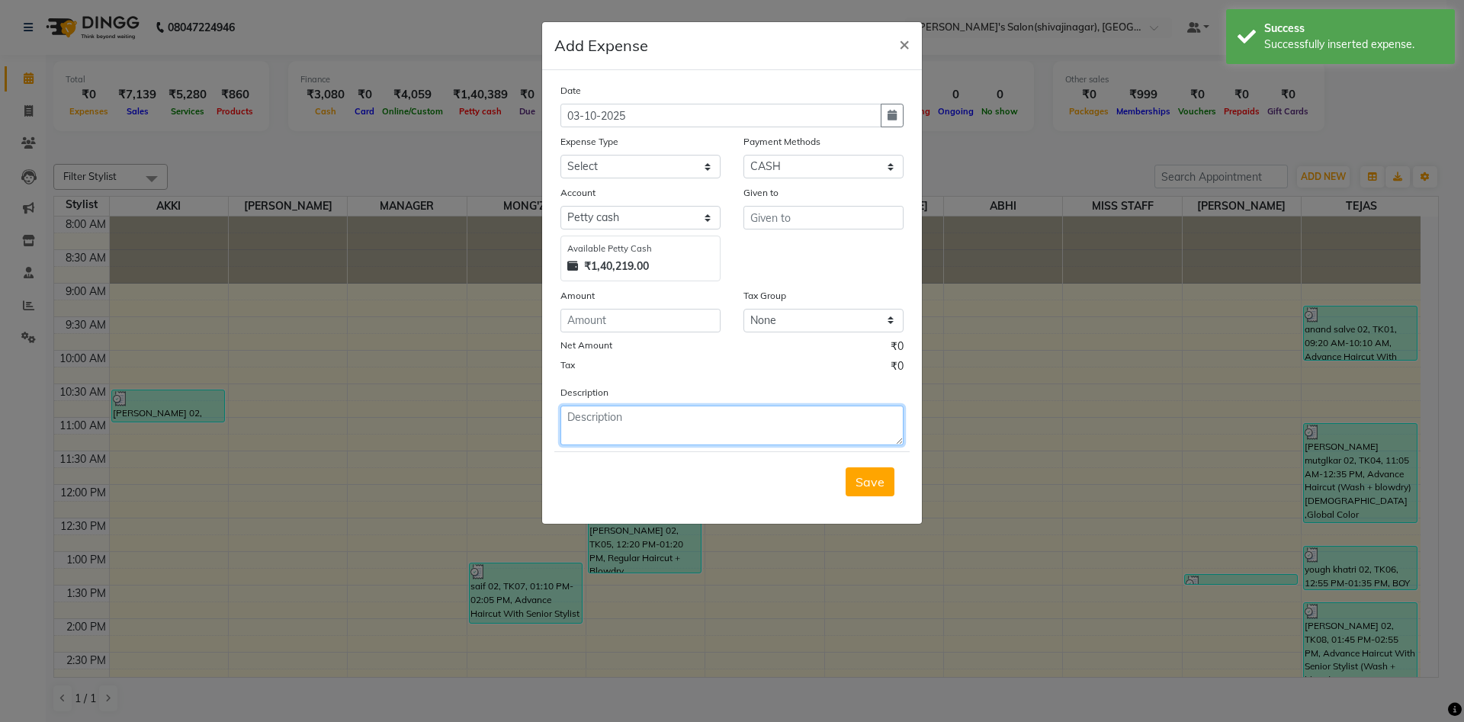
click at [607, 430] on textarea at bounding box center [731, 426] width 343 height 40
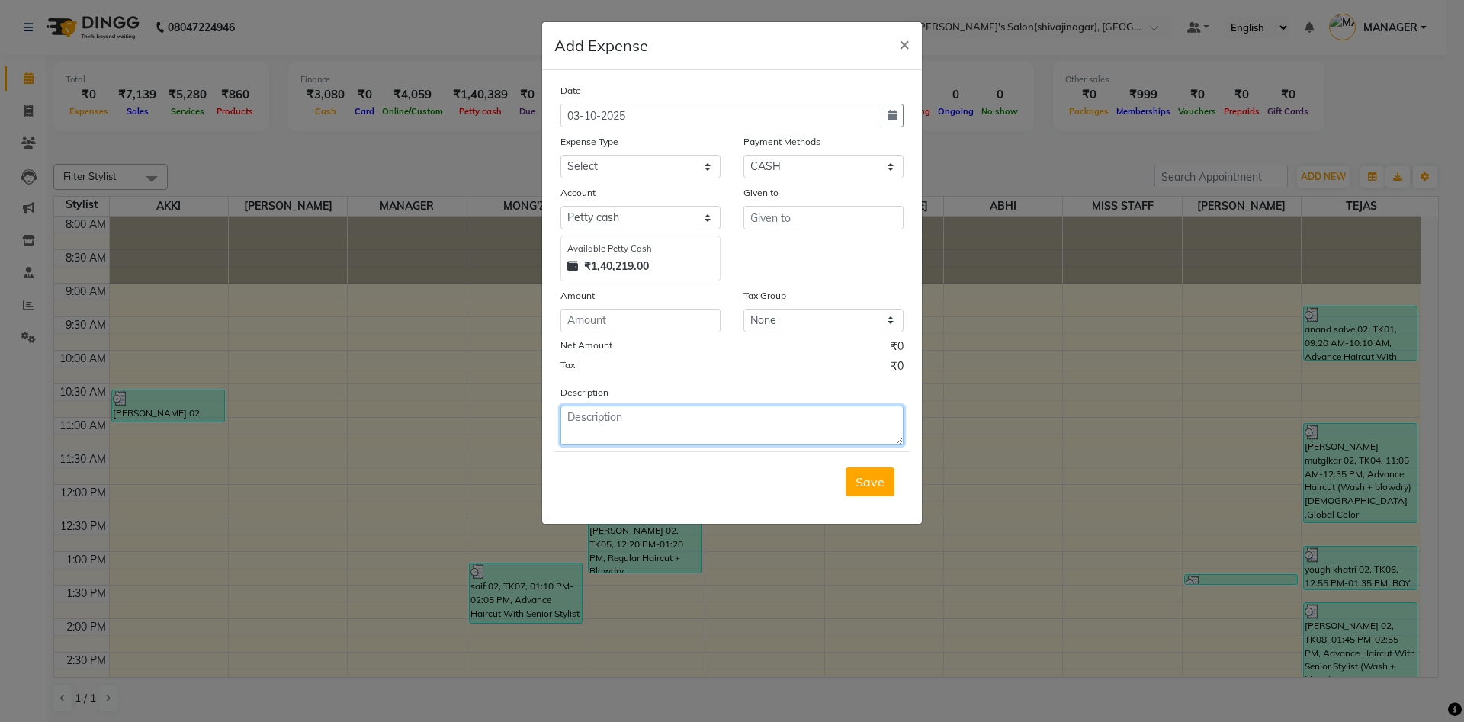
click at [576, 435] on textarea at bounding box center [731, 426] width 343 height 40
click at [612, 320] on input "number" at bounding box center [640, 321] width 160 height 24
click at [631, 412] on textarea "690" at bounding box center [731, 426] width 343 height 40
click at [768, 220] on input "text" at bounding box center [823, 218] width 160 height 24
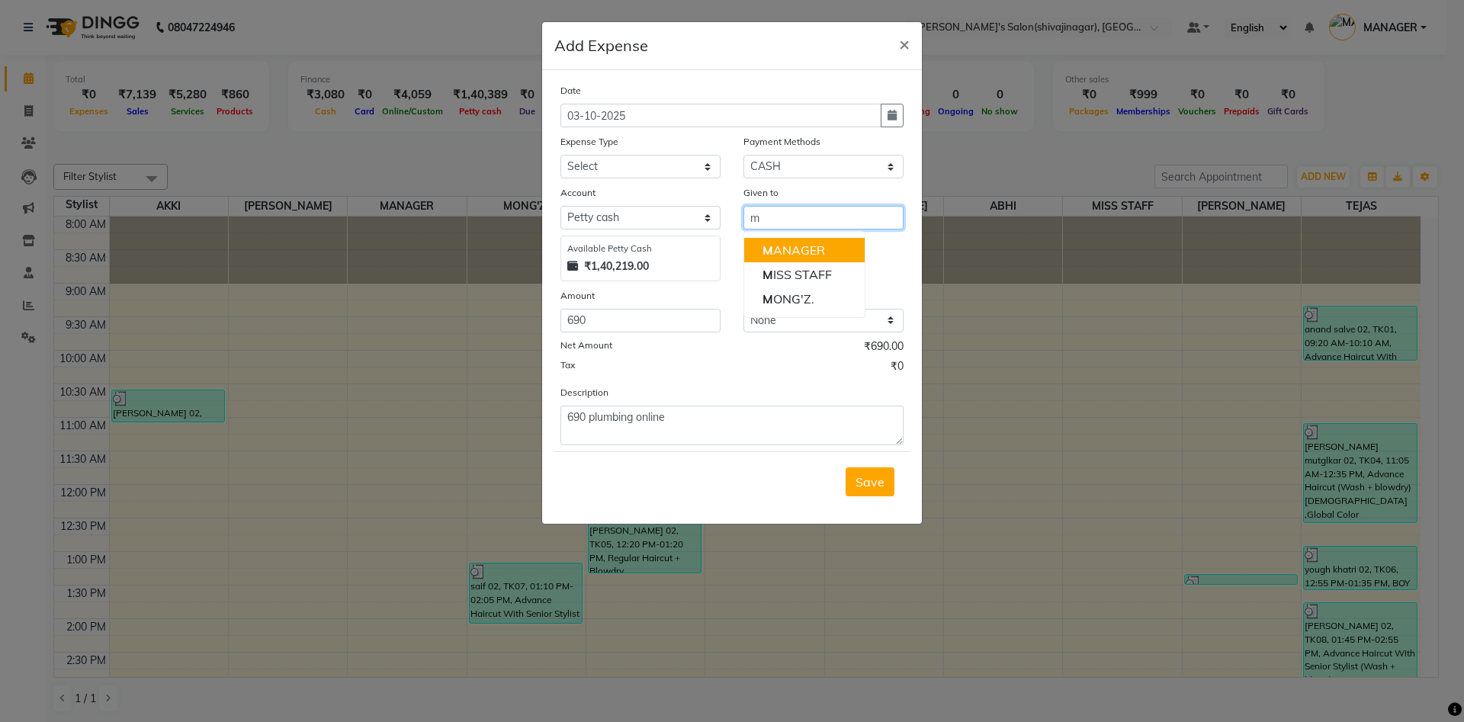
click at [815, 252] on ngb-highlight "M ANAGER" at bounding box center [793, 249] width 63 height 15
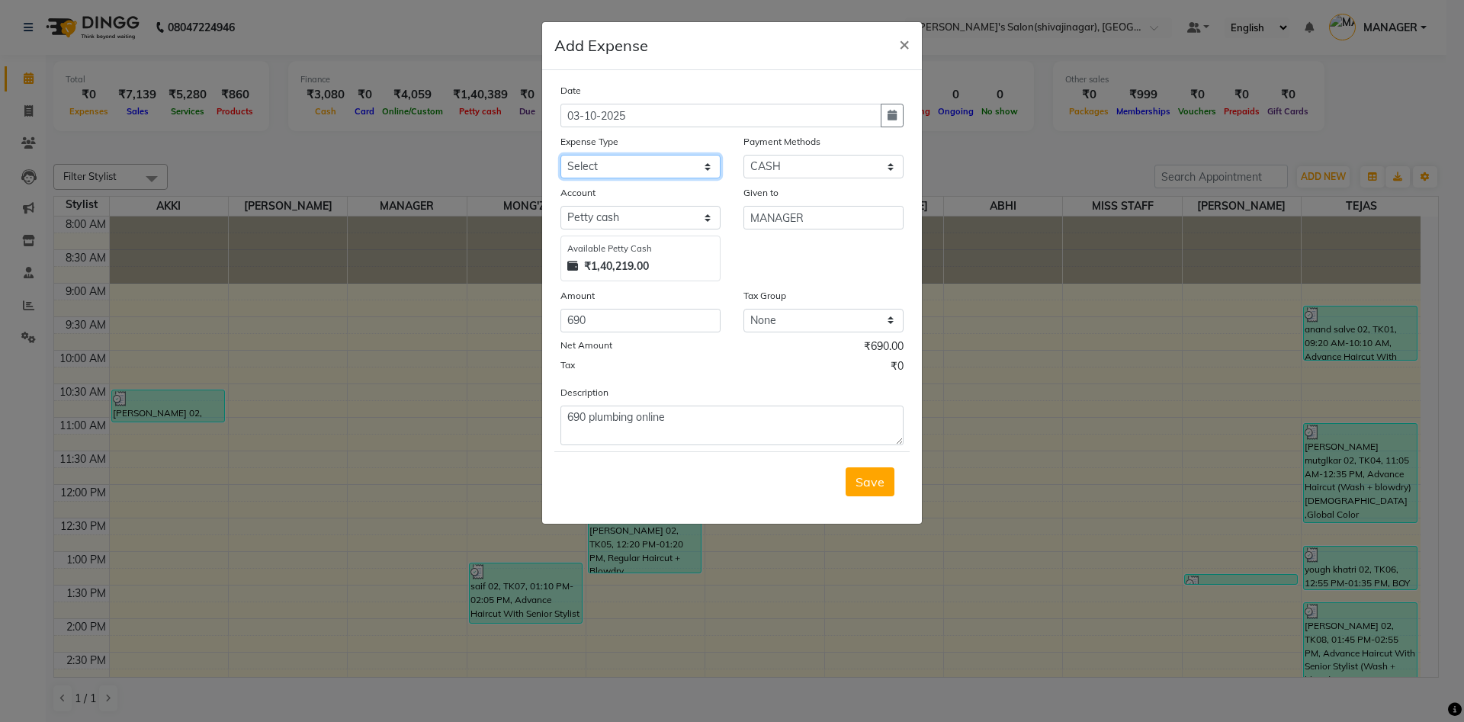
click at [614, 174] on select "Select Advance Salary BANK TRANFAR Cash transfer to hub Client Snacks DISTRIBUT…" at bounding box center [640, 167] width 160 height 24
click at [560, 155] on select "Select Advance Salary BANK TRANFAR Cash transfer to hub Client Snacks DISTRIBUT…" at bounding box center [640, 167] width 160 height 24
click at [888, 111] on icon "button" at bounding box center [891, 115] width 9 height 11
click at [631, 190] on div "1" at bounding box center [625, 194] width 24 height 24
click at [788, 260] on div "Given to MANAGER" at bounding box center [823, 233] width 183 height 97
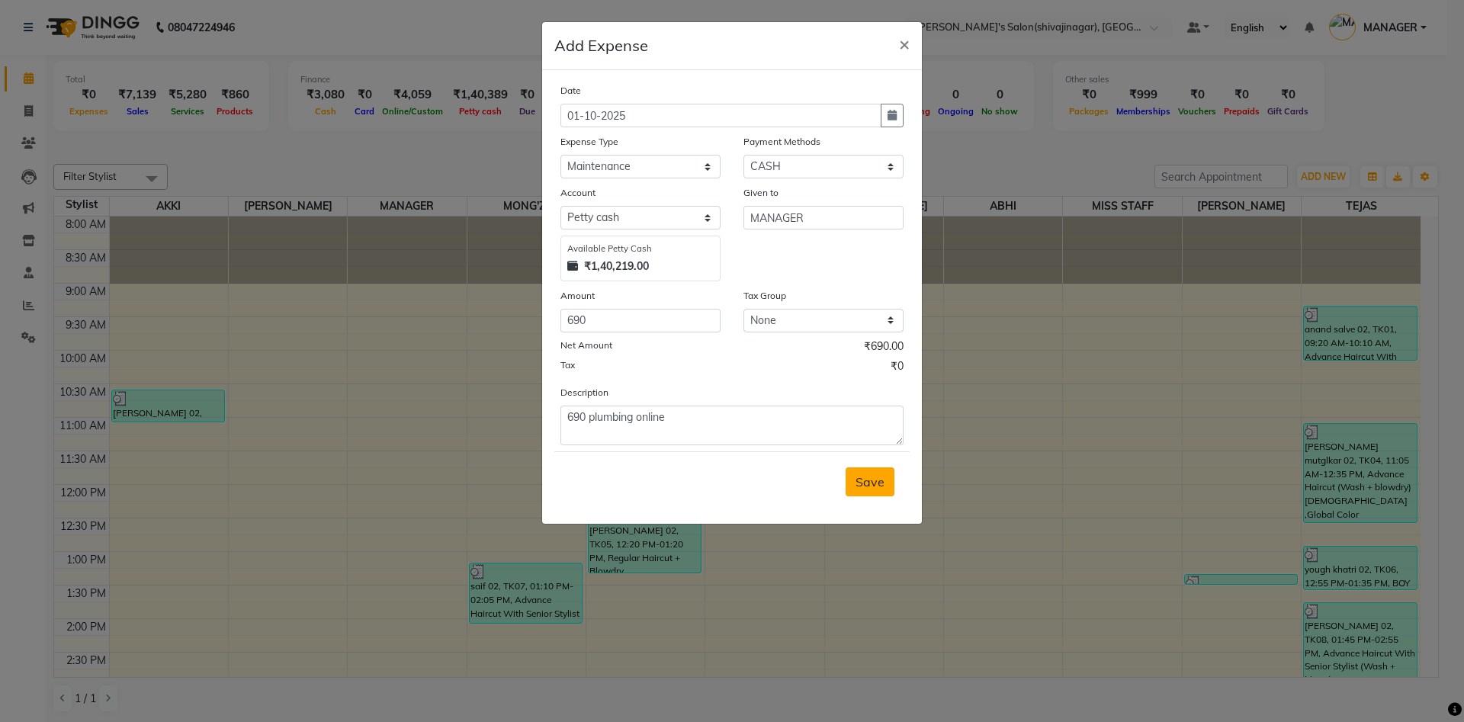
click at [871, 478] on span "Save" at bounding box center [869, 481] width 29 height 15
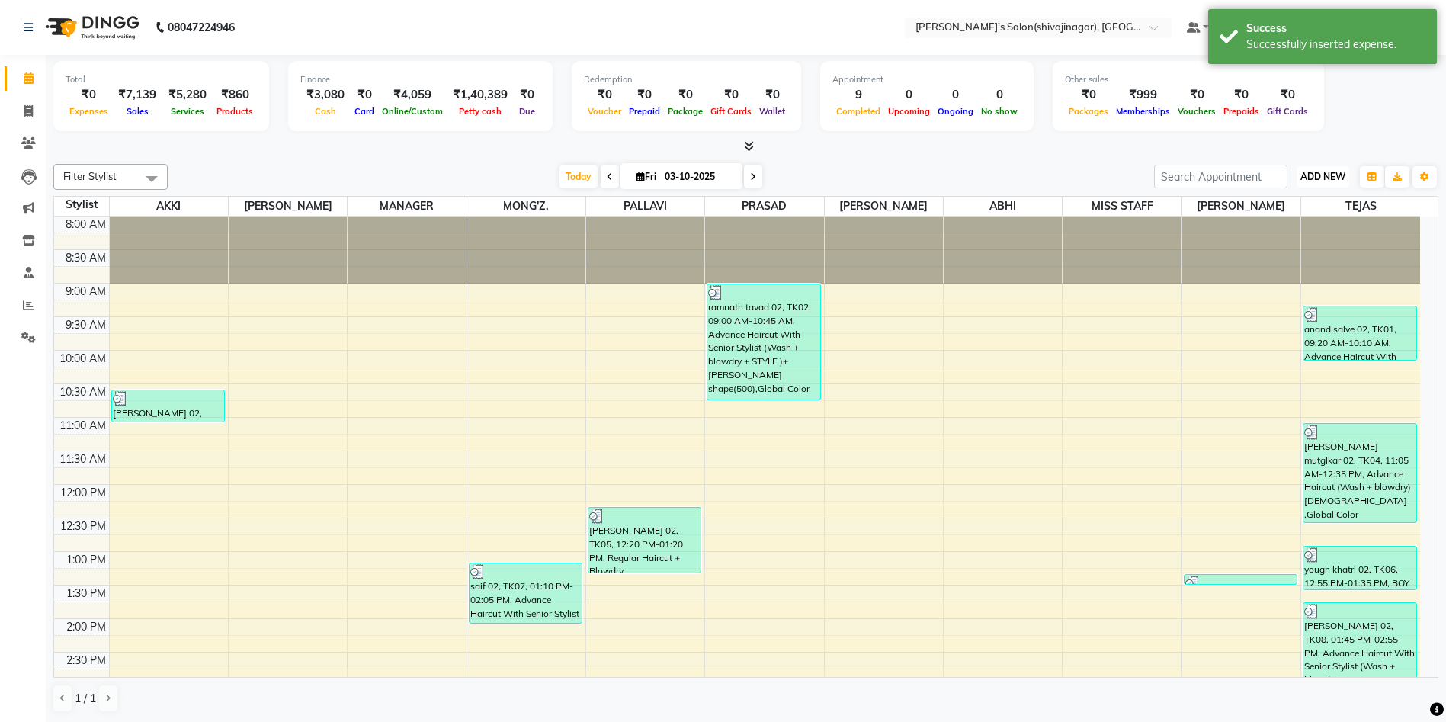
click at [1316, 180] on span "ADD NEW" at bounding box center [1323, 176] width 45 height 11
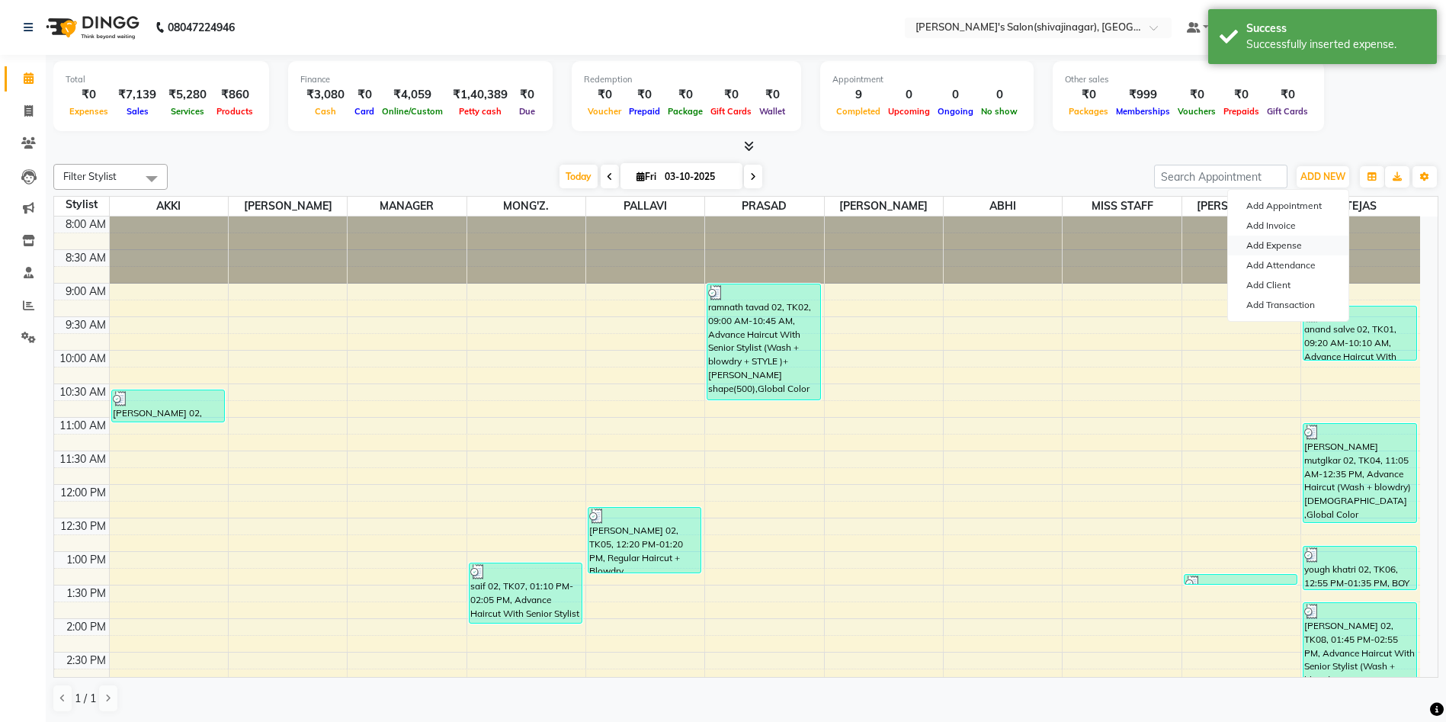
click at [1278, 245] on link "Add Expense" at bounding box center [1288, 246] width 120 height 20
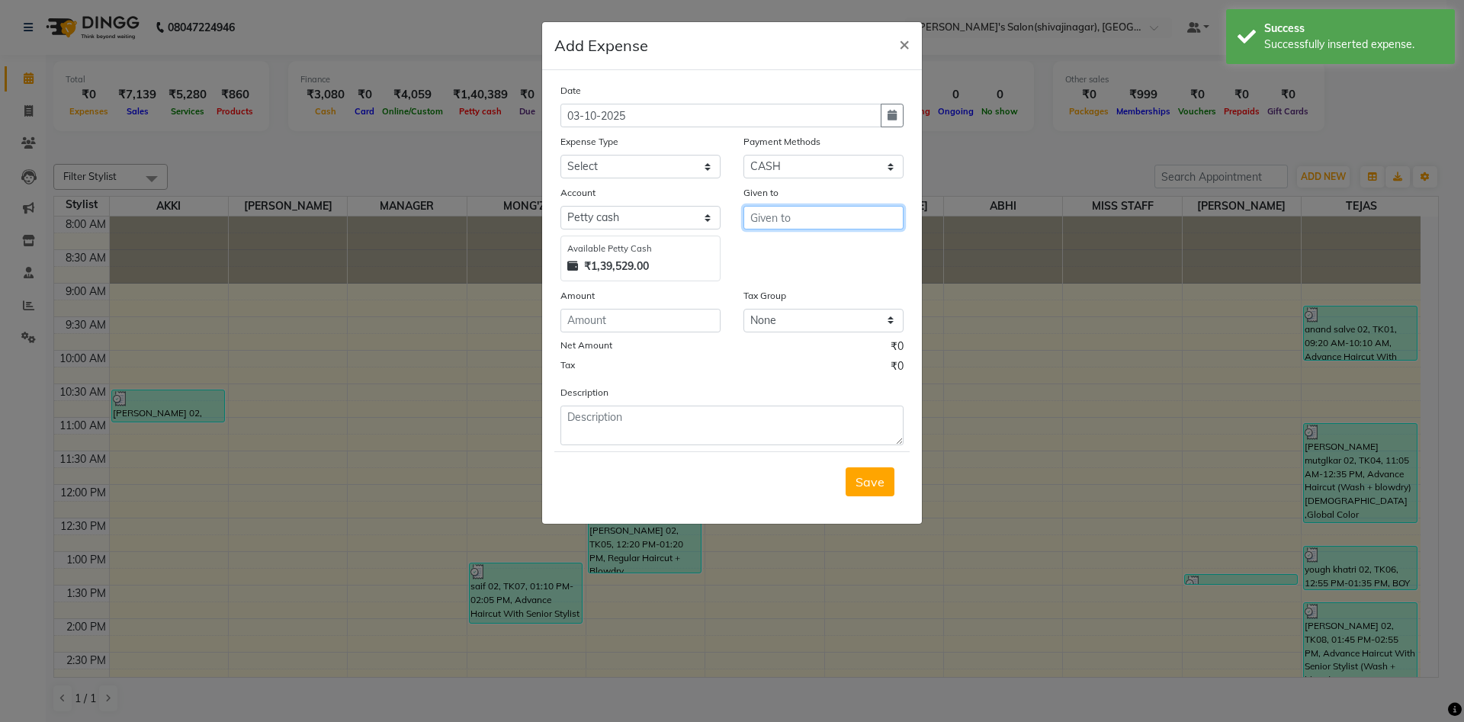
click at [804, 220] on input "text" at bounding box center [823, 218] width 160 height 24
click at [789, 299] on ngb-highlight "M ONG'Z." at bounding box center [788, 298] width 52 height 15
click at [608, 319] on input "number" at bounding box center [640, 321] width 160 height 24
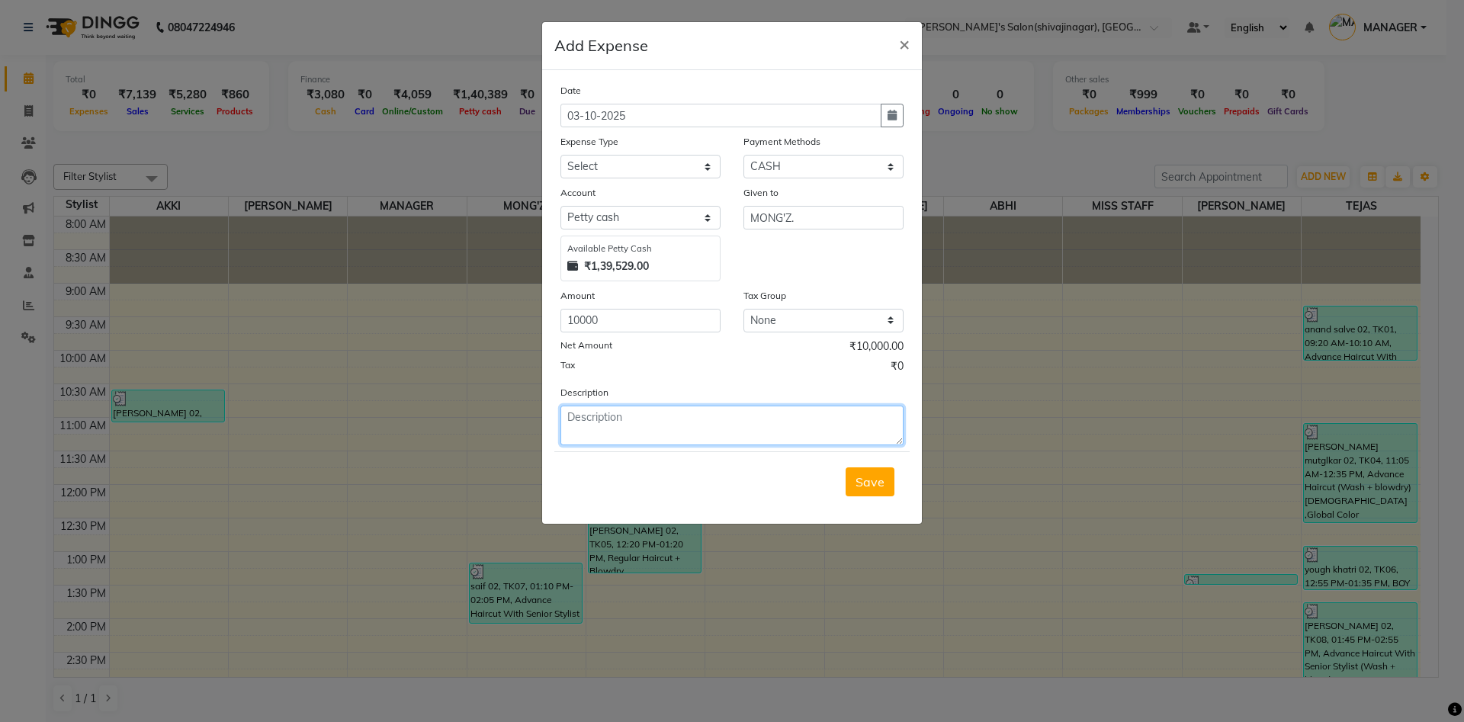
click at [618, 415] on textarea at bounding box center [731, 426] width 343 height 40
click at [746, 355] on div "Net Amount ₹10,000.00" at bounding box center [731, 349] width 343 height 20
click at [635, 177] on select "Select Advance Salary BANK TRANFAR Cash transfer to hub Client Snacks DISTRIBUT…" at bounding box center [640, 167] width 160 height 24
click at [560, 155] on select "Select Advance Salary BANK TRANFAR Cash transfer to hub Client Snacks DISTRIBUT…" at bounding box center [640, 167] width 160 height 24
click at [890, 118] on icon "button" at bounding box center [891, 115] width 9 height 11
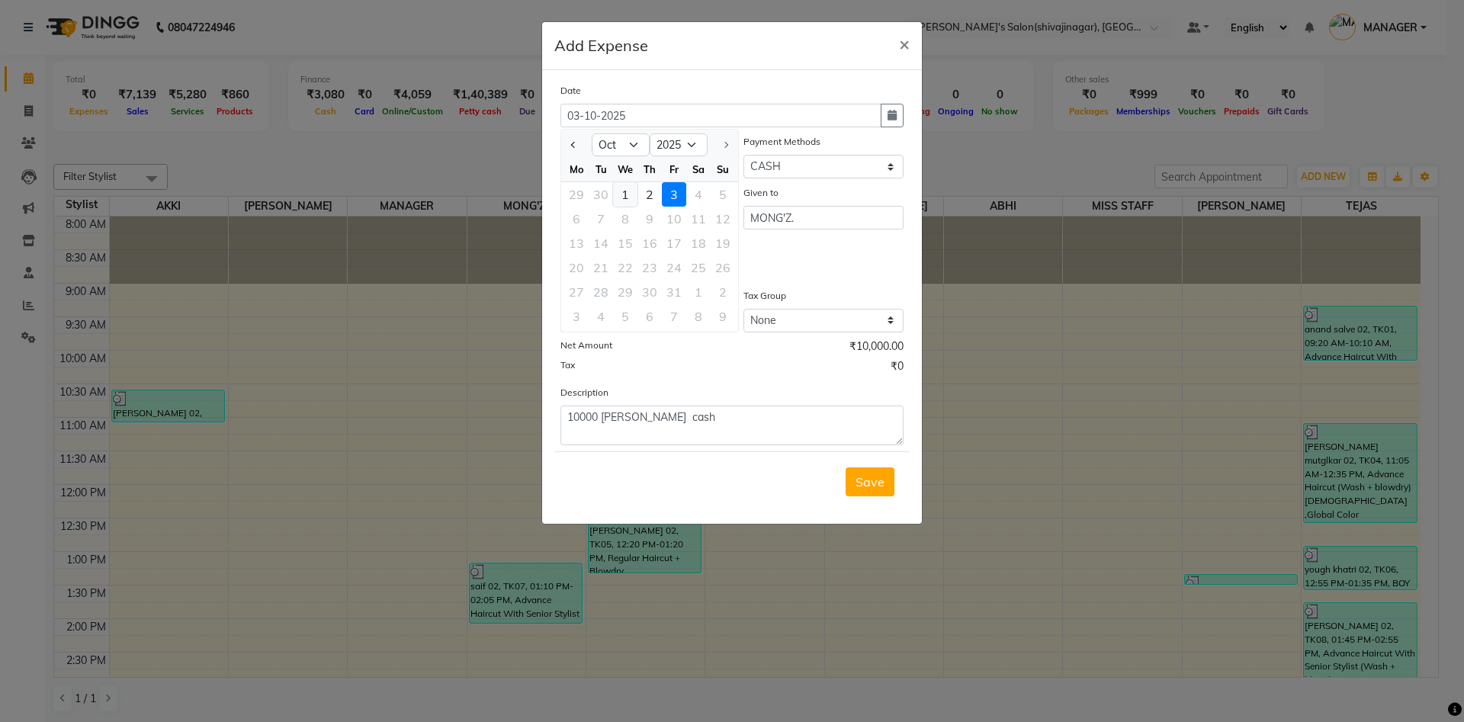
click at [624, 185] on div "1" at bounding box center [625, 194] width 24 height 24
click at [863, 474] on span "Save" at bounding box center [869, 481] width 29 height 15
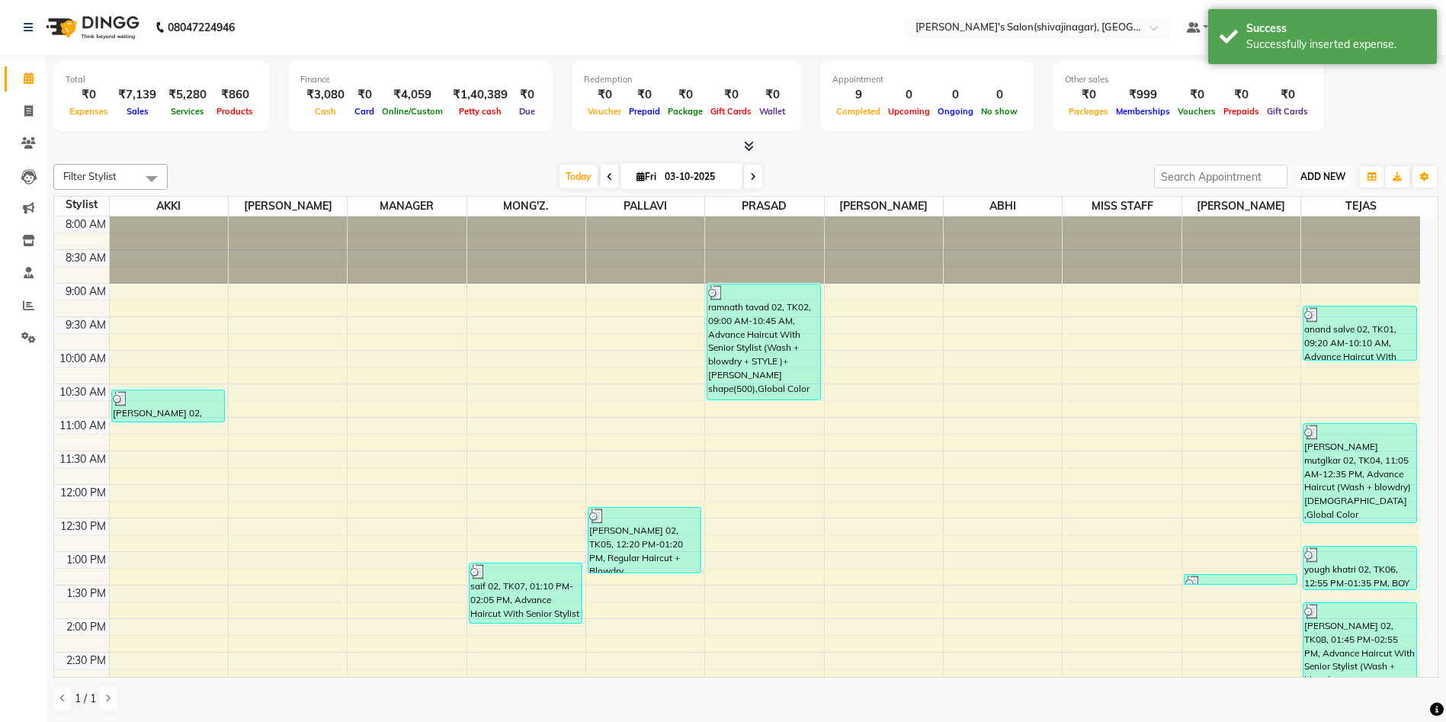
click at [1332, 181] on span "ADD NEW" at bounding box center [1323, 176] width 45 height 11
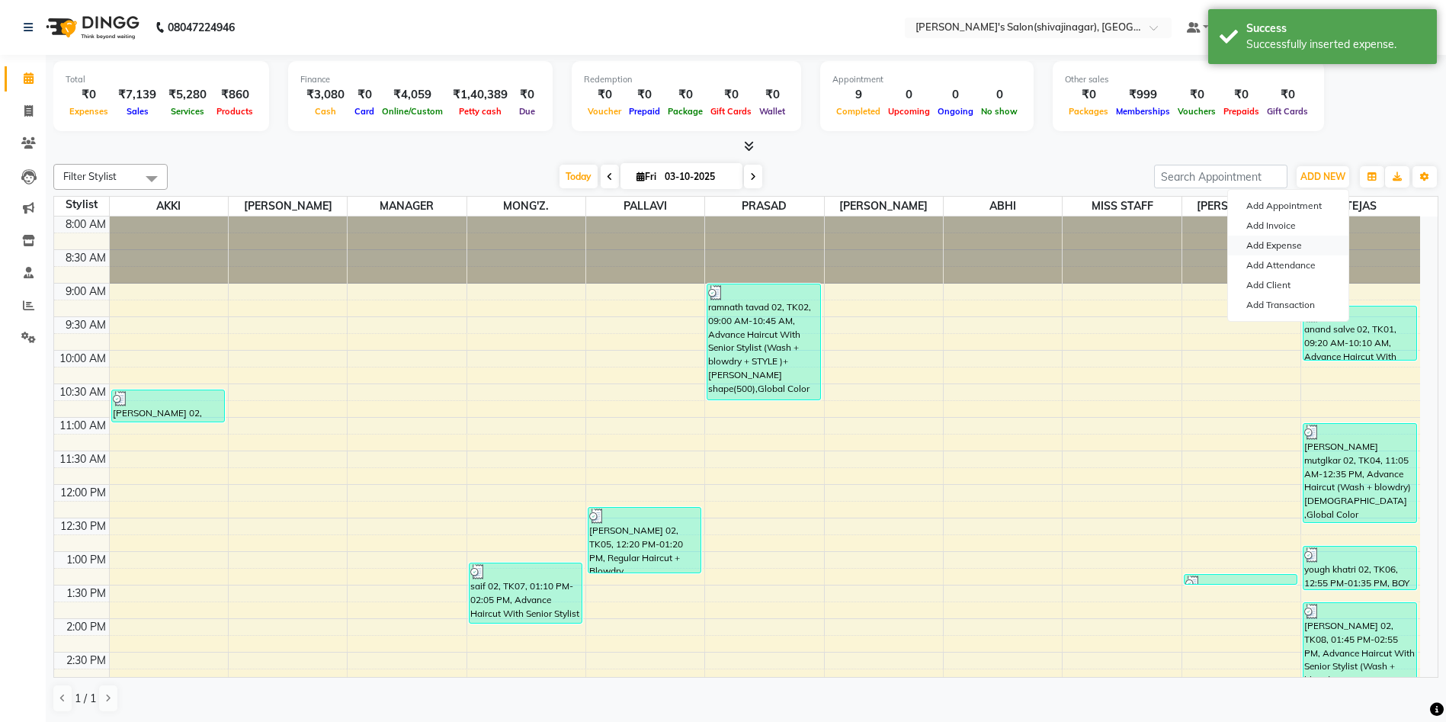
click at [1263, 239] on link "Add Expense" at bounding box center [1288, 246] width 120 height 20
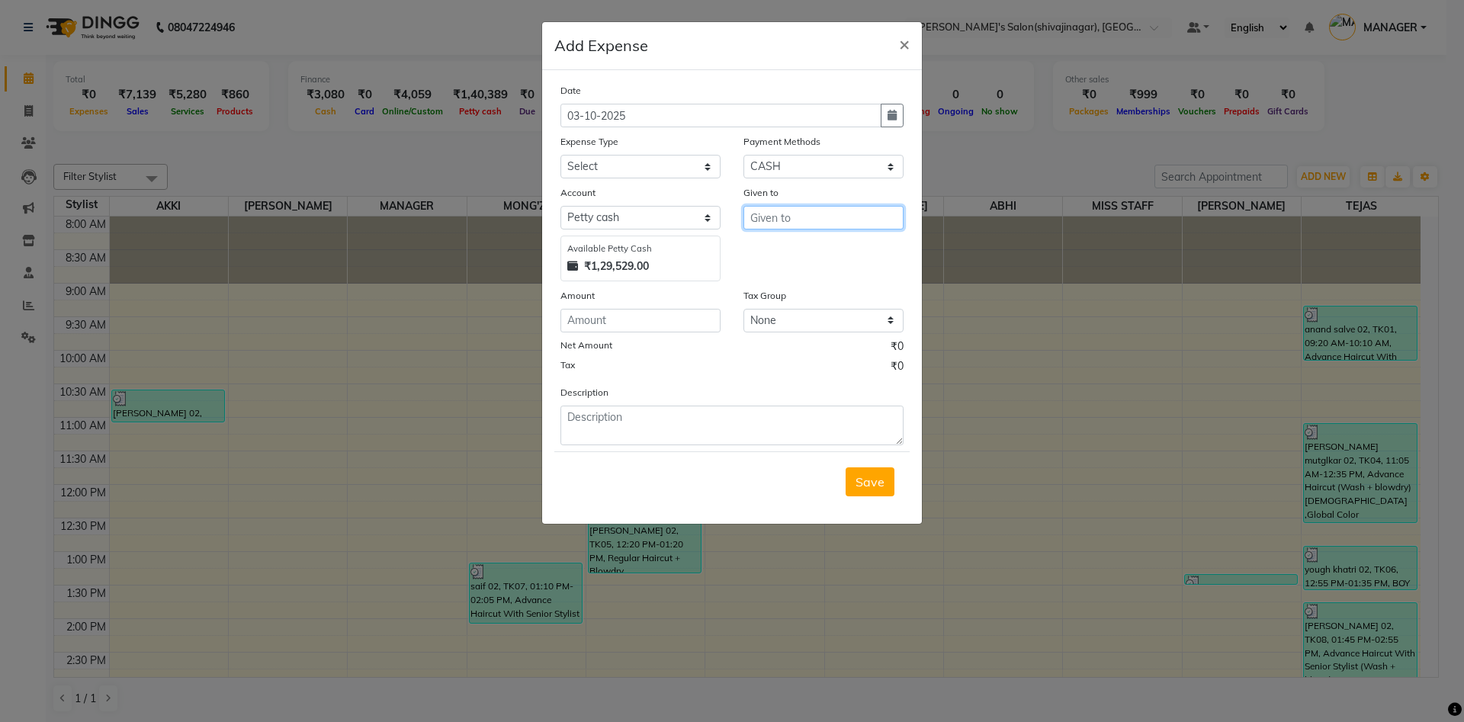
click at [764, 211] on input "text" at bounding box center [823, 218] width 160 height 24
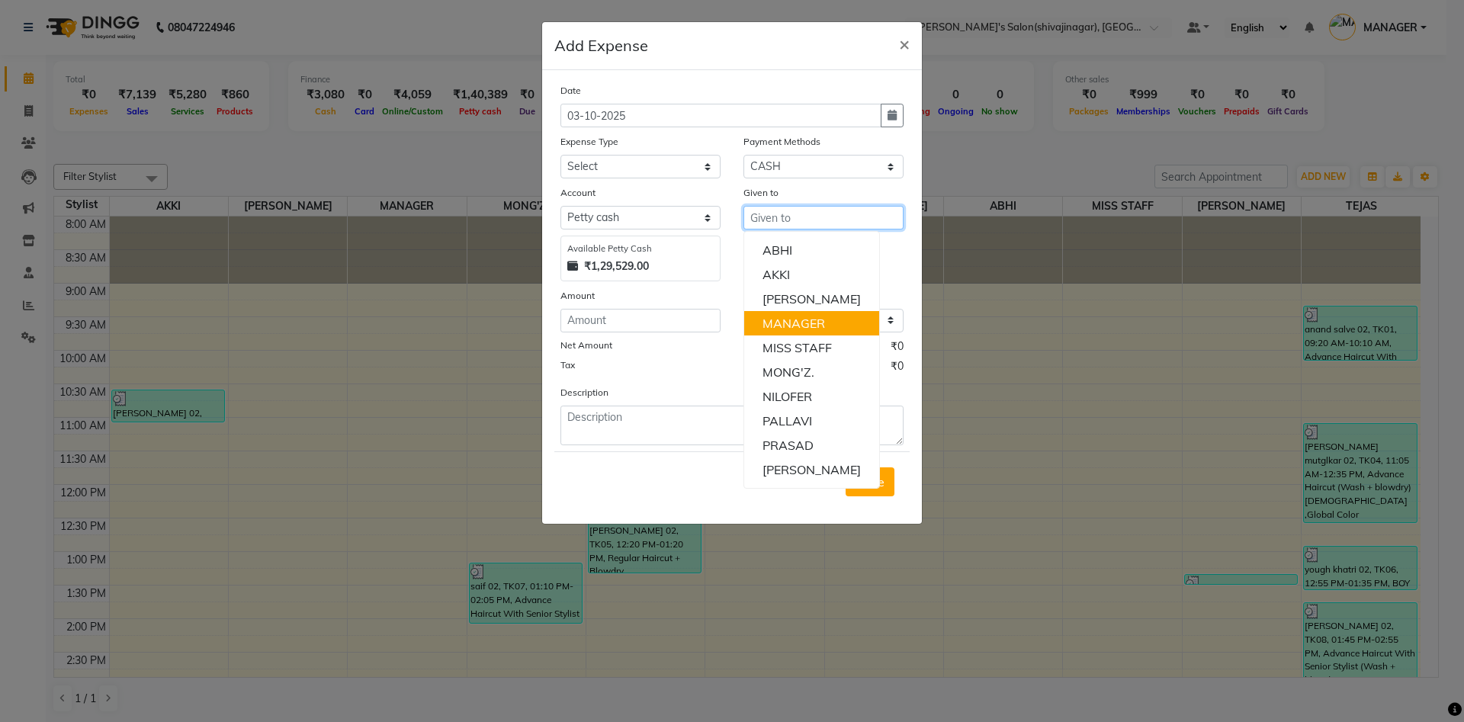
click at [792, 329] on ngb-highlight "MANAGER" at bounding box center [793, 323] width 63 height 15
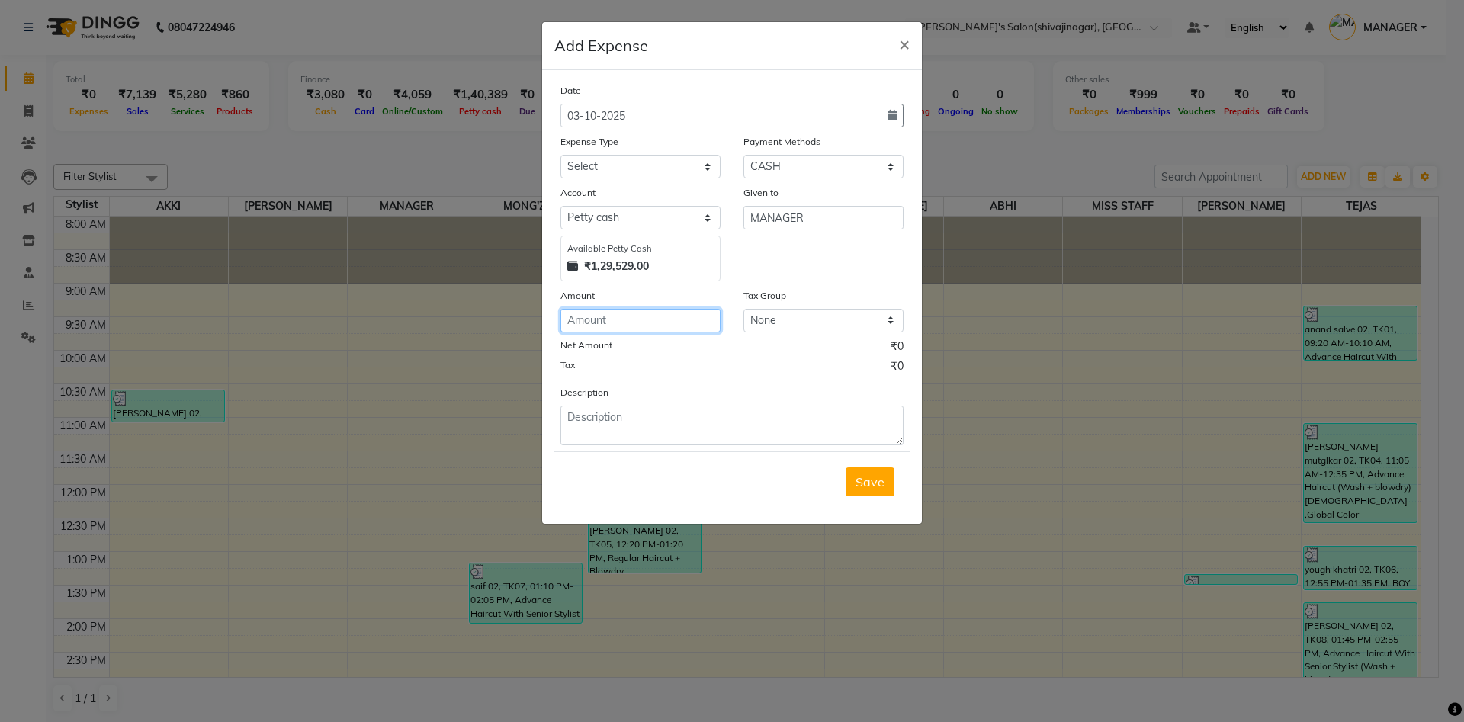
click at [594, 322] on input "number" at bounding box center [640, 321] width 160 height 24
click at [624, 411] on textarea at bounding box center [731, 426] width 343 height 40
click at [601, 155] on select "Select Advance Salary BANK TRANFAR Cash transfer to hub Client Snacks DISTRIBUT…" at bounding box center [640, 167] width 160 height 24
click at [560, 155] on select "Select Advance Salary BANK TRANFAR Cash transfer to hub Client Snacks DISTRIBUT…" at bounding box center [640, 167] width 160 height 24
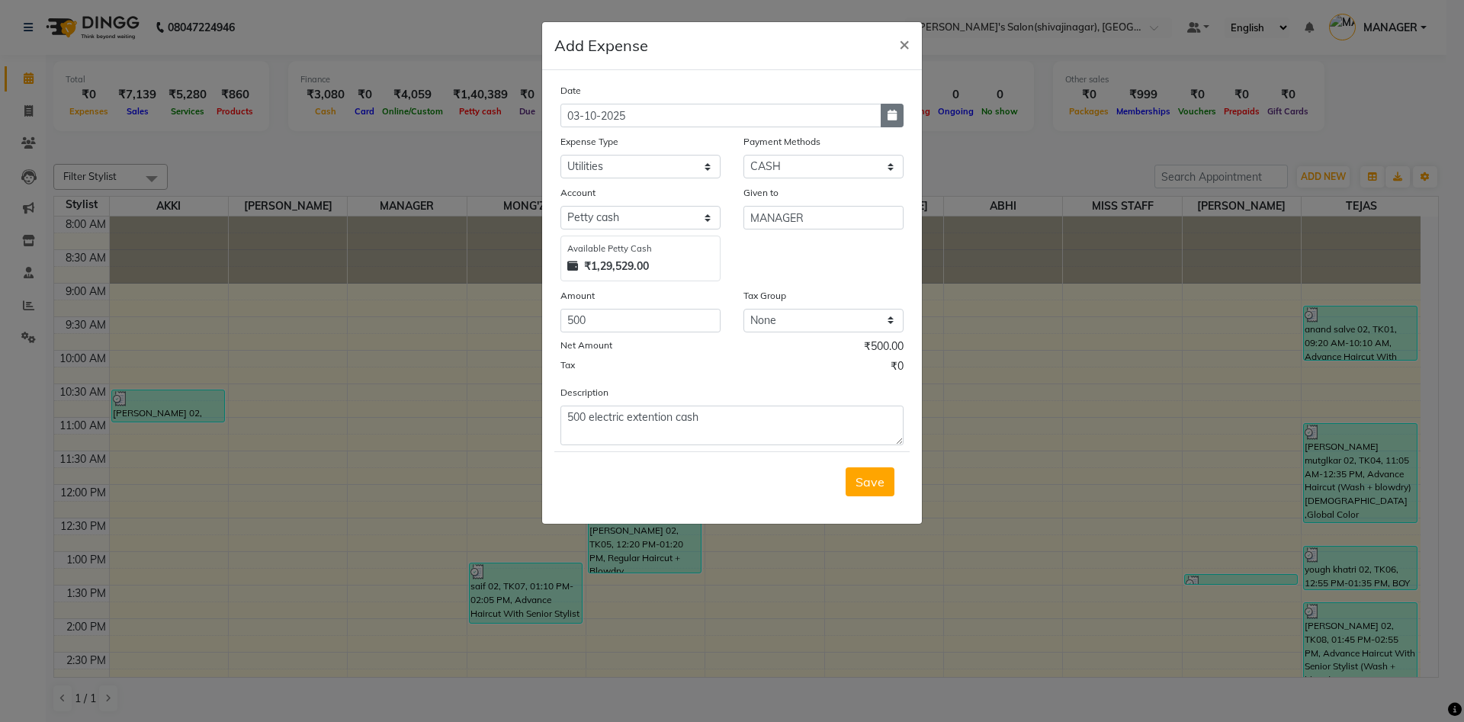
click at [895, 114] on icon "button" at bounding box center [891, 115] width 9 height 11
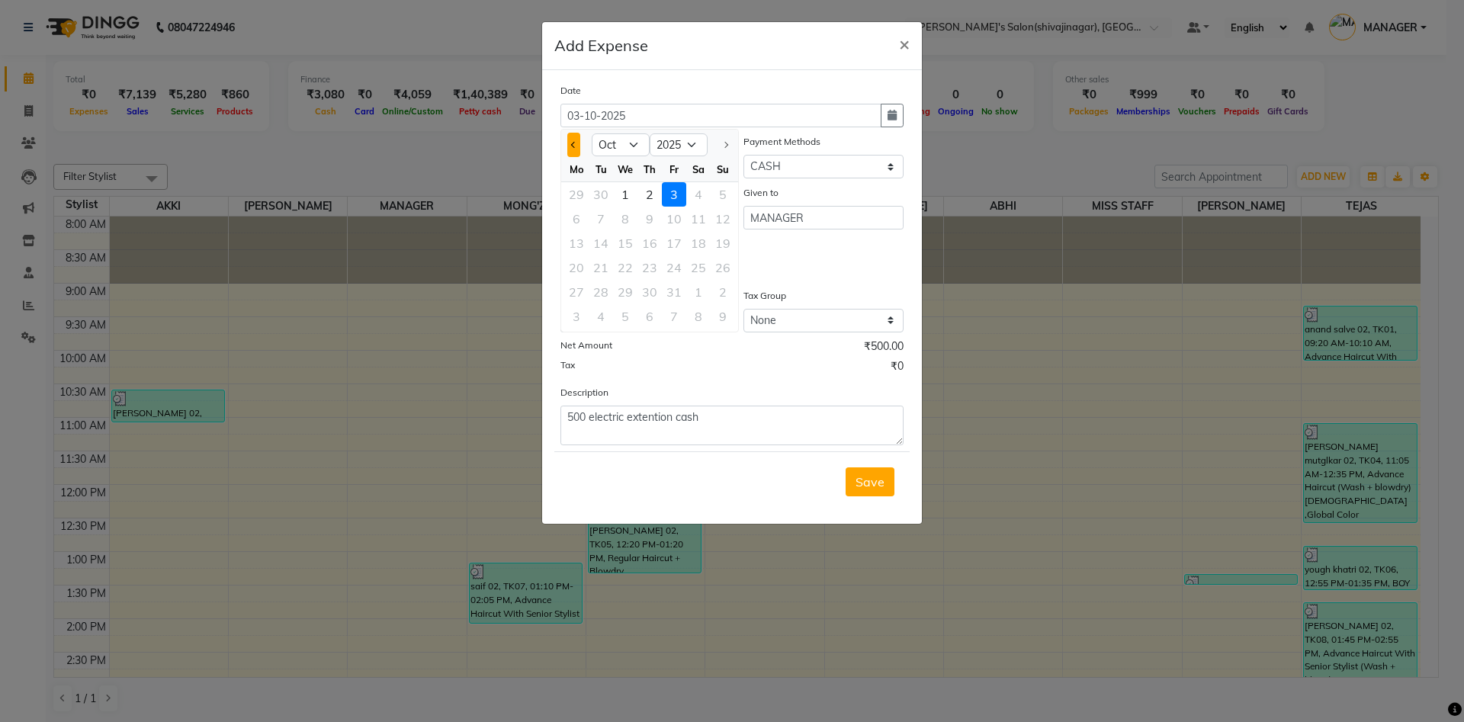
click at [576, 147] on button "Previous month" at bounding box center [573, 145] width 13 height 24
click at [730, 146] on button "Next month" at bounding box center [725, 145] width 13 height 24
click at [624, 197] on div "1" at bounding box center [625, 194] width 24 height 24
click at [771, 269] on div "Given to MANAGER" at bounding box center [823, 233] width 183 height 97
click at [875, 477] on span "Save" at bounding box center [869, 481] width 29 height 15
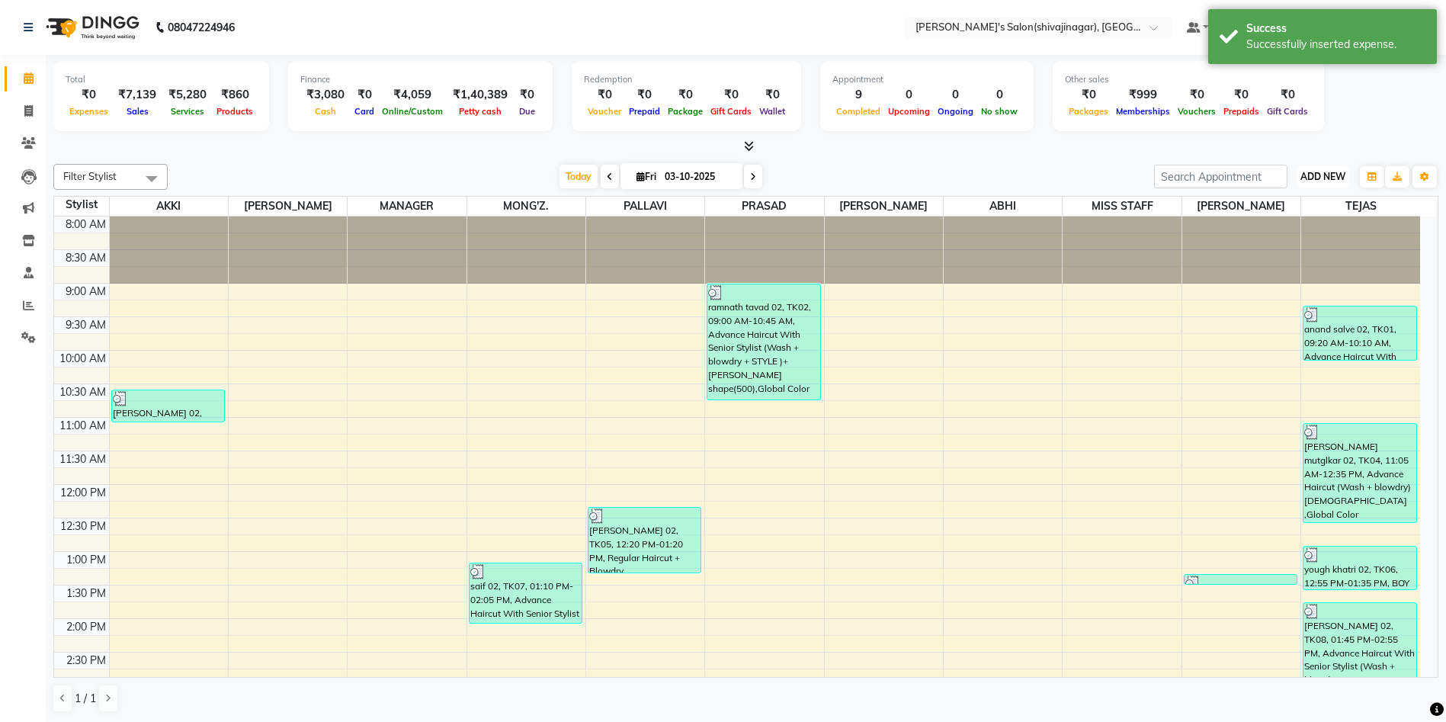
click at [1308, 177] on span "ADD NEW" at bounding box center [1323, 176] width 45 height 11
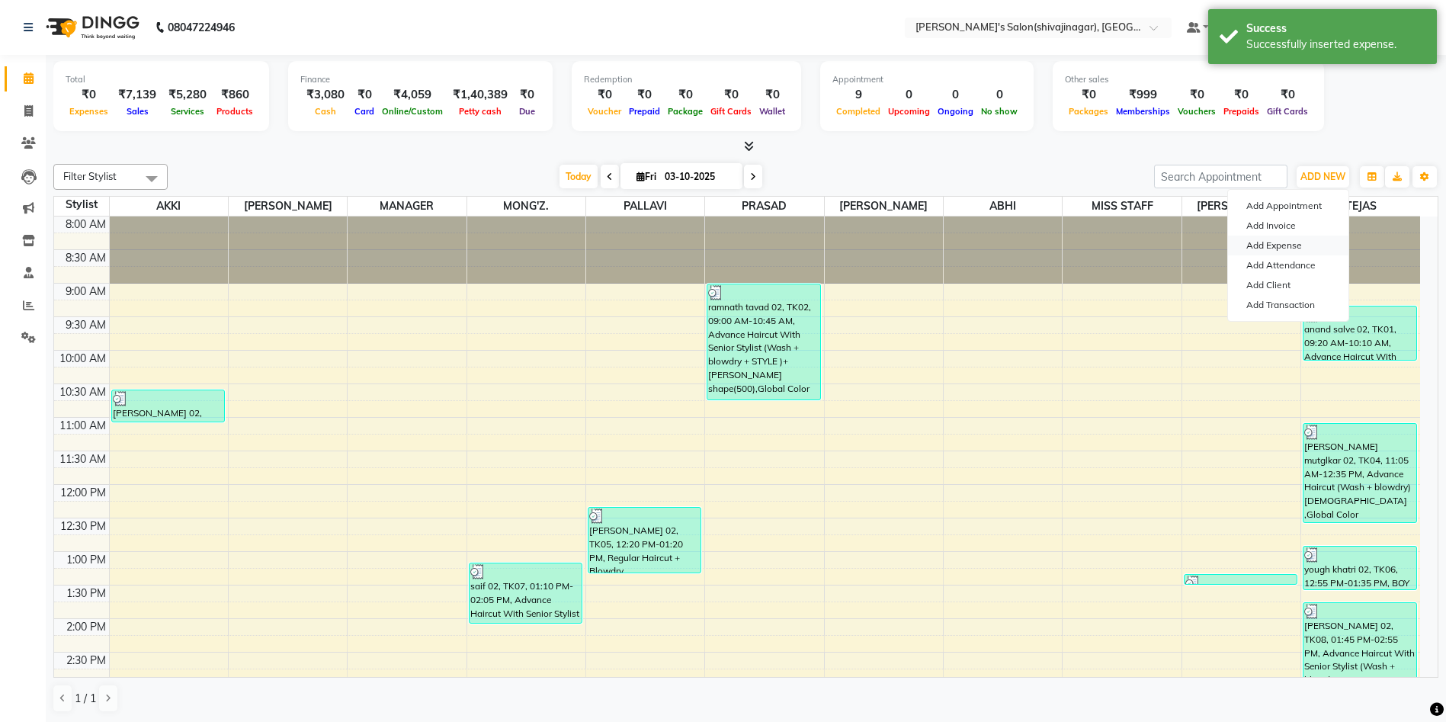
click at [1275, 248] on link "Add Expense" at bounding box center [1288, 246] width 120 height 20
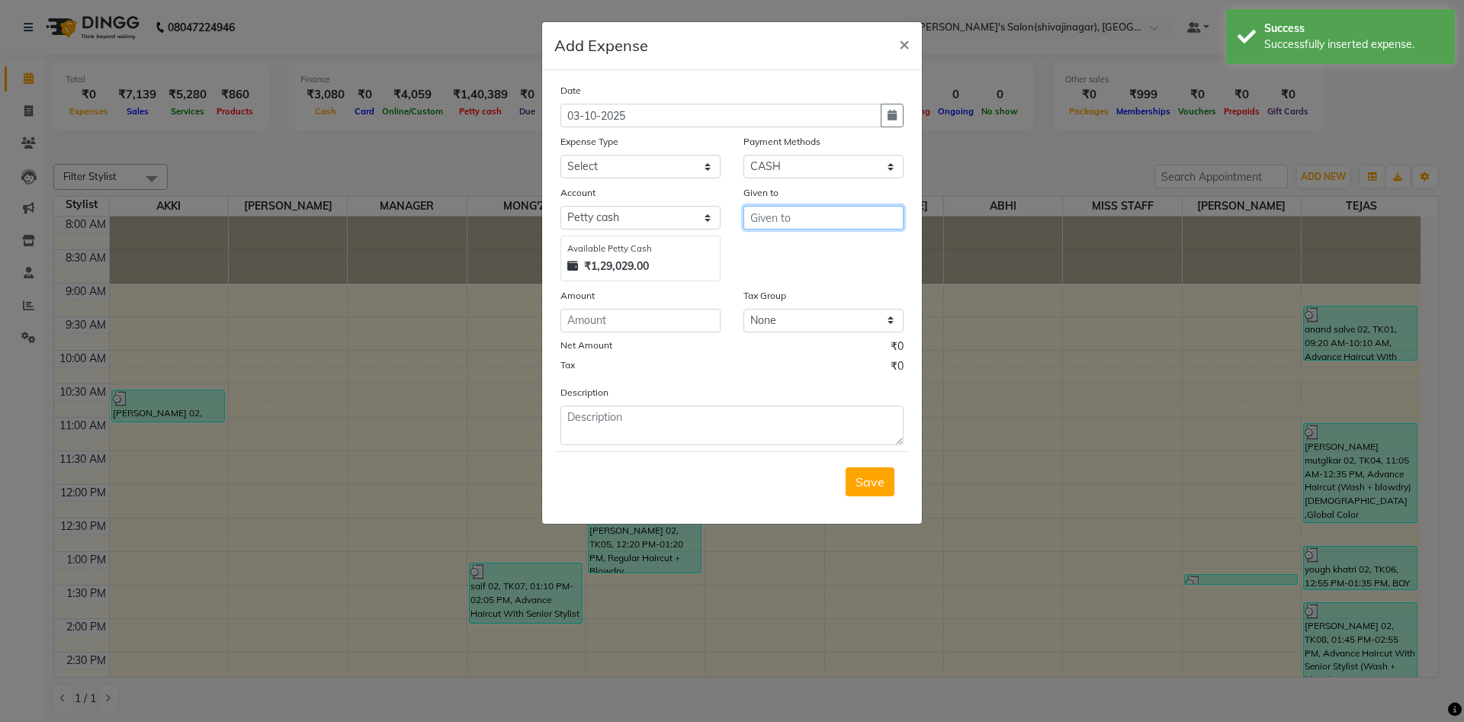
click at [830, 217] on input "text" at bounding box center [823, 218] width 160 height 24
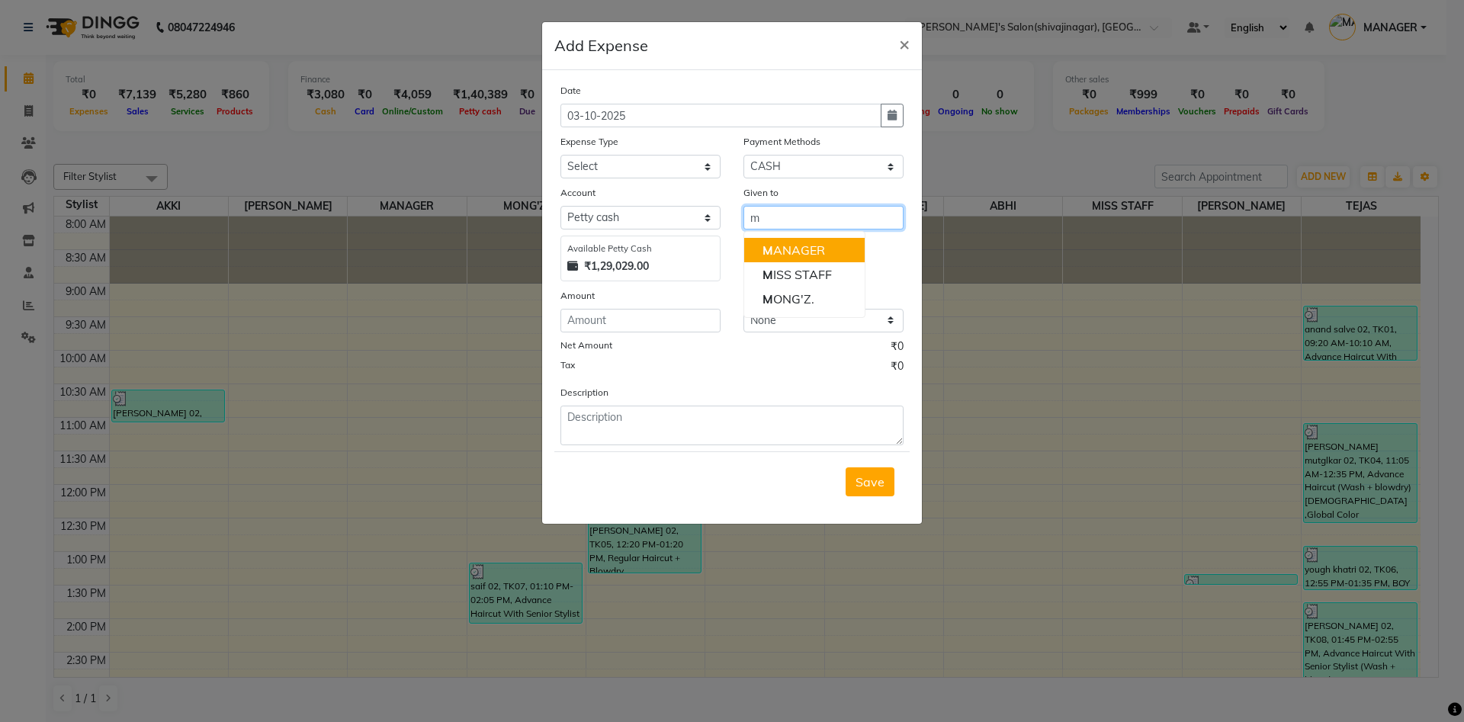
click at [787, 253] on ngb-highlight "M ANAGER" at bounding box center [793, 249] width 63 height 15
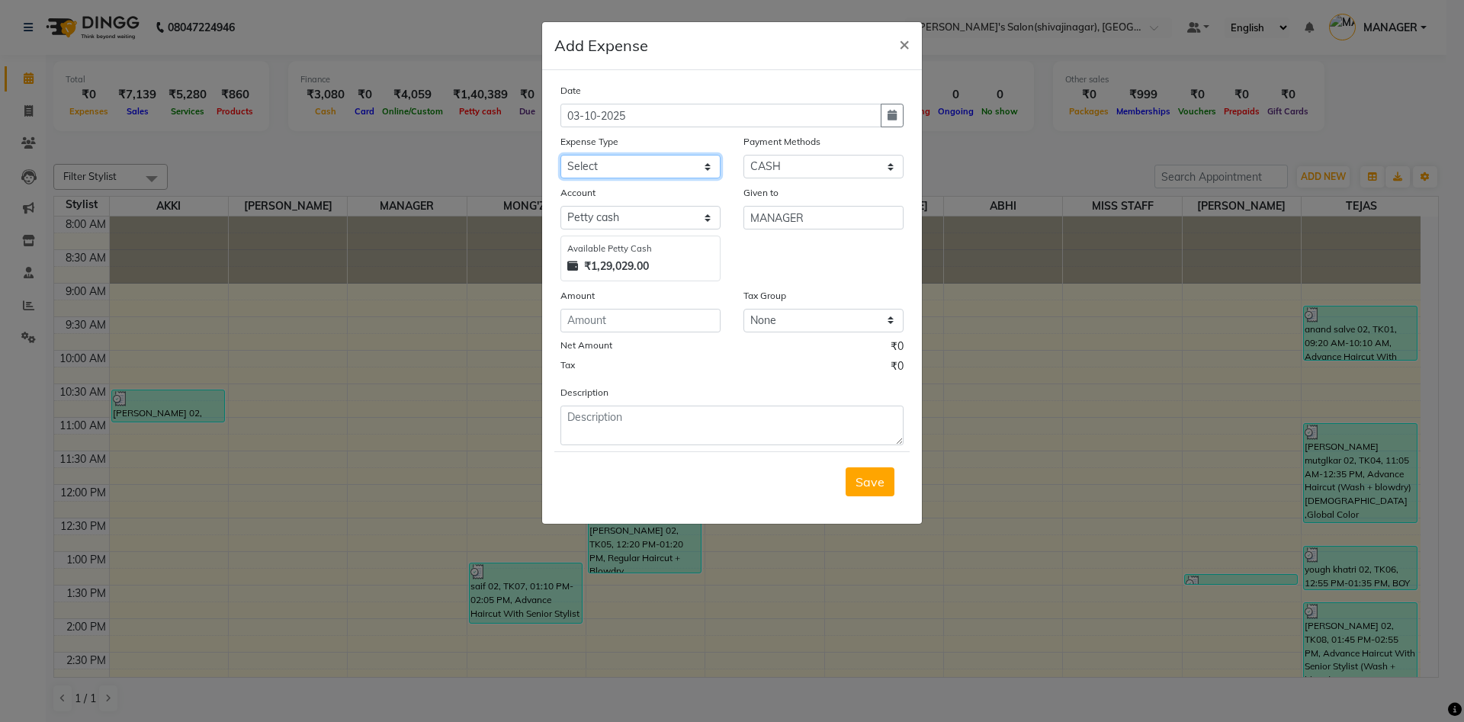
click at [614, 159] on select "Select Advance Salary BANK TRANFAR Cash transfer to hub Client Snacks DISTRIBUT…" at bounding box center [640, 167] width 160 height 24
click at [560, 155] on select "Select Advance Salary BANK TRANFAR Cash transfer to hub Client Snacks DISTRIBUT…" at bounding box center [640, 167] width 160 height 24
click at [598, 407] on textarea at bounding box center [731, 426] width 343 height 40
click at [587, 161] on select "Select Advance Salary BANK TRANFAR Cash transfer to hub Client Snacks DISTRIBUT…" at bounding box center [640, 167] width 160 height 24
click at [560, 155] on select "Select Advance Salary BANK TRANFAR Cash transfer to hub Client Snacks DISTRIBUT…" at bounding box center [640, 167] width 160 height 24
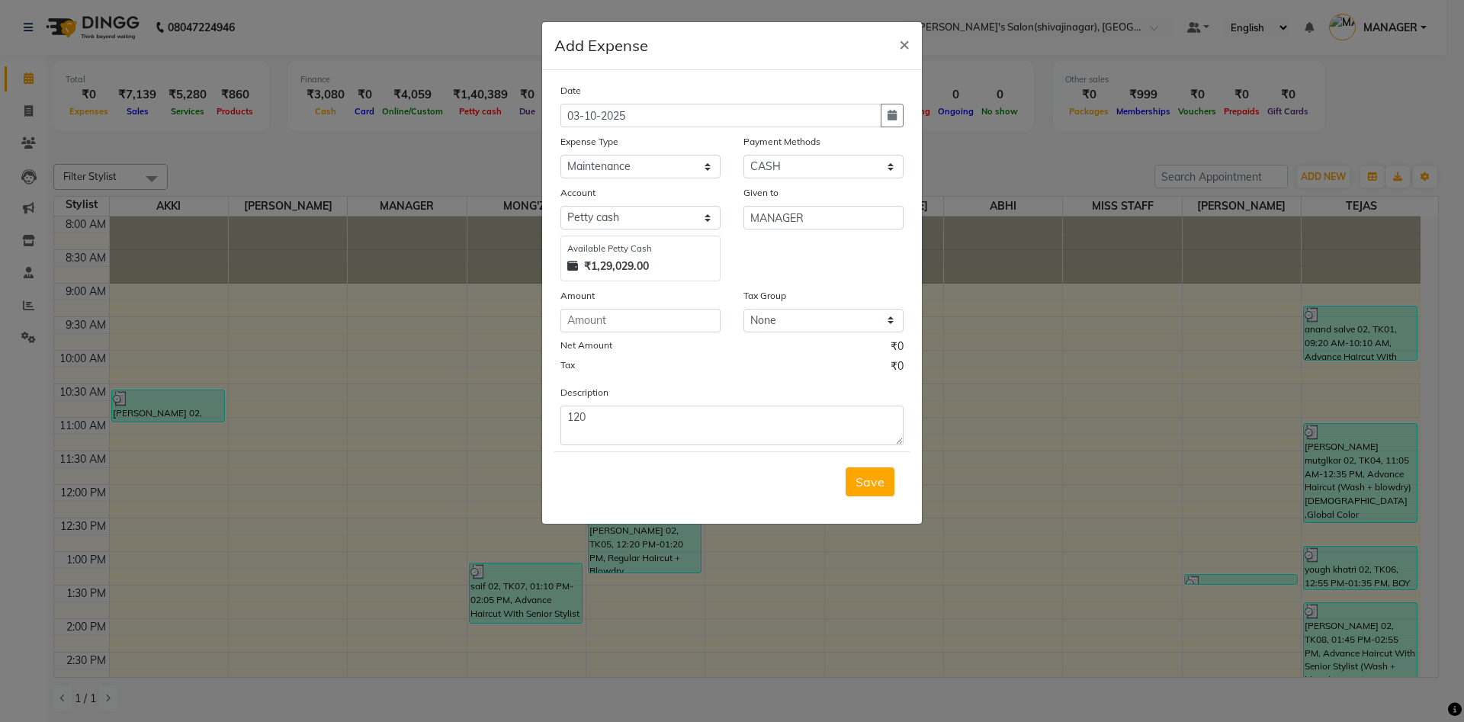
click at [596, 404] on div "Description 120" at bounding box center [732, 414] width 366 height 61
click at [596, 413] on textarea "120" at bounding box center [731, 426] width 343 height 40
click at [715, 379] on div "Date [DATE] Expense Type Select Advance Salary BANK TRANFAR Cash transfer to hu…" at bounding box center [731, 263] width 343 height 363
click at [893, 112] on icon "button" at bounding box center [891, 115] width 9 height 11
click at [629, 191] on div "1" at bounding box center [625, 194] width 24 height 24
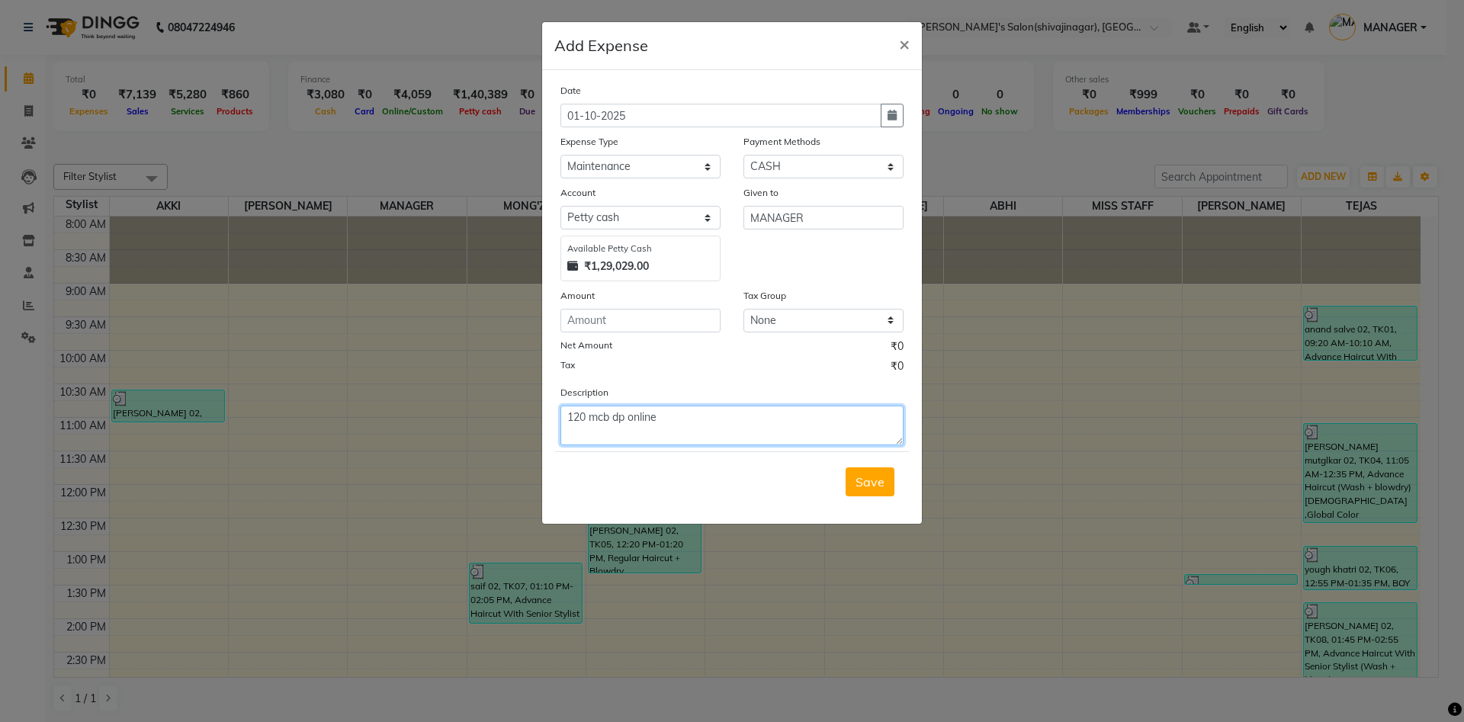
click at [693, 419] on textarea "120 mcb dp online" at bounding box center [731, 426] width 343 height 40
click at [669, 420] on textarea "120 mcb dp online" at bounding box center [731, 426] width 343 height 40
click at [856, 480] on span "Save" at bounding box center [869, 481] width 29 height 15
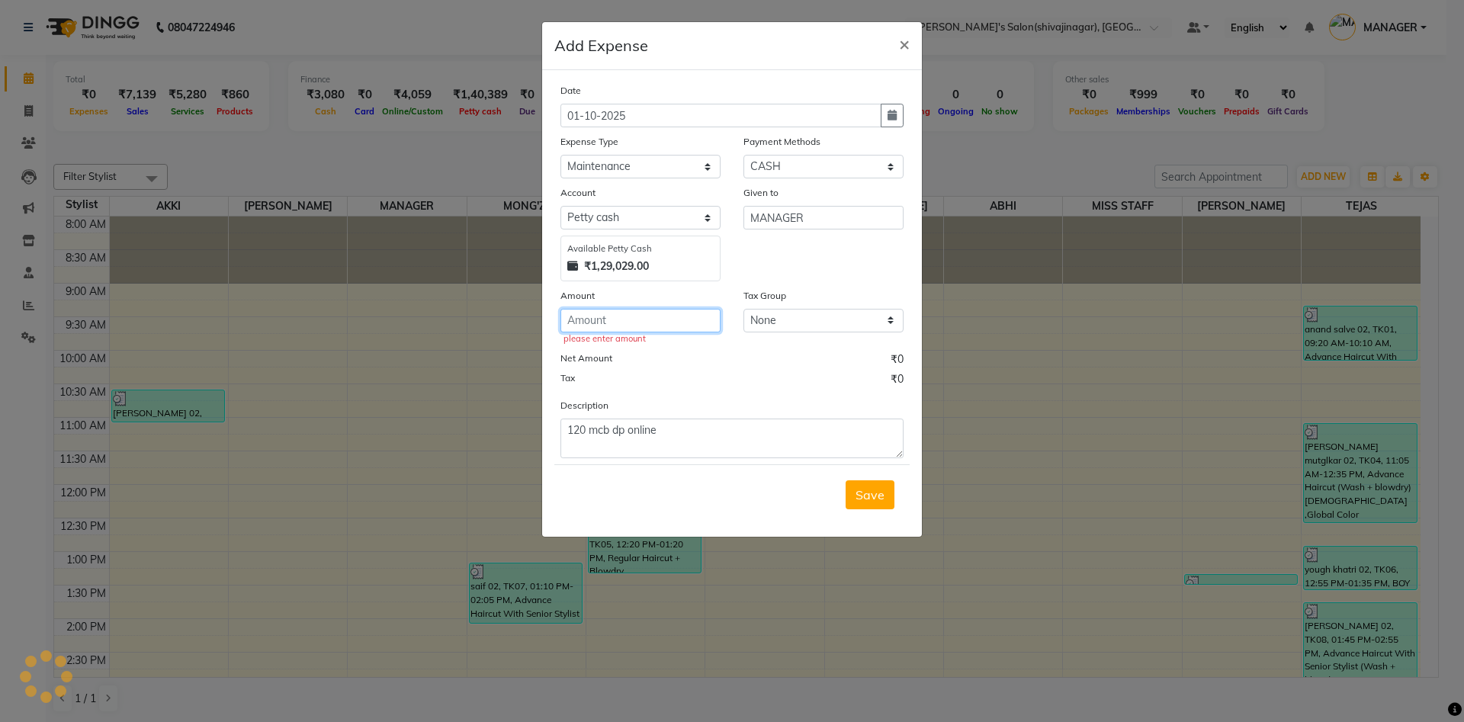
click at [632, 316] on input "number" at bounding box center [640, 321] width 160 height 24
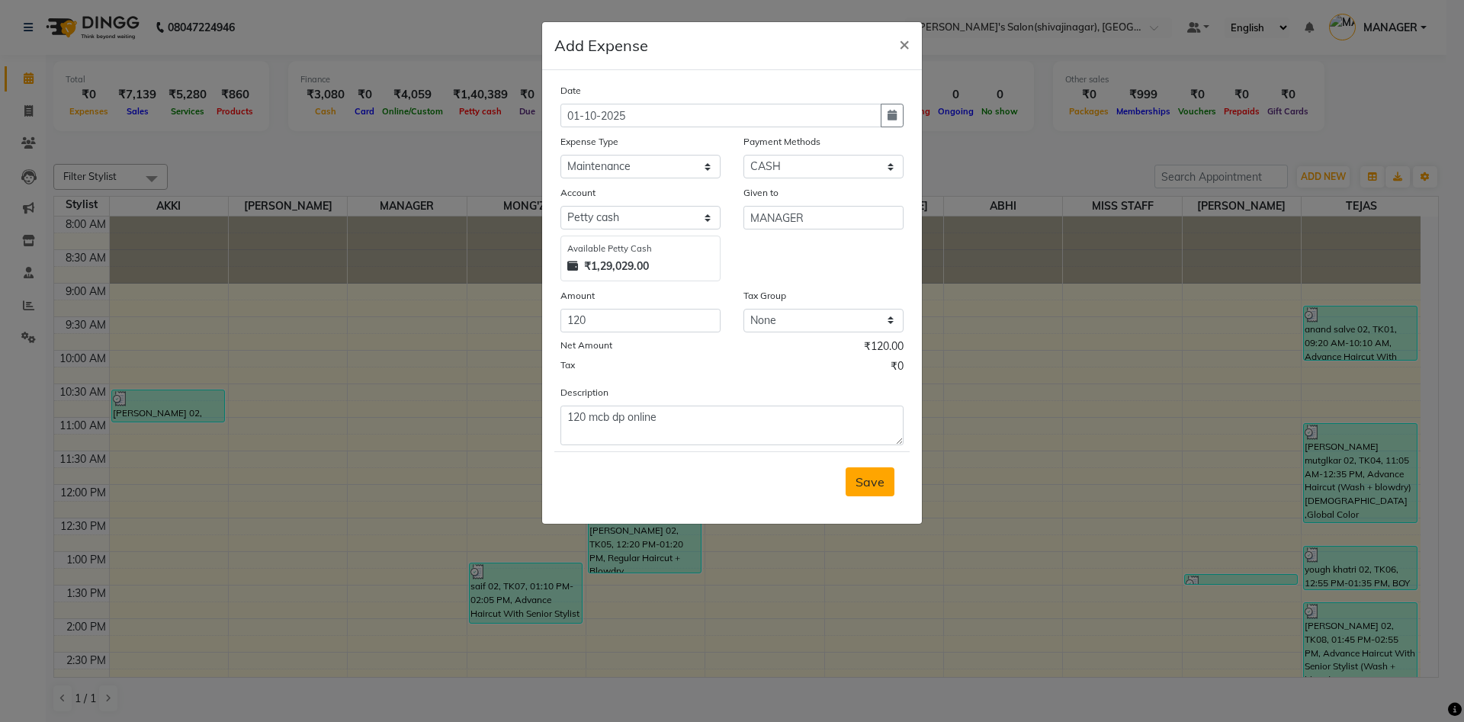
click at [874, 485] on span "Save" at bounding box center [869, 481] width 29 height 15
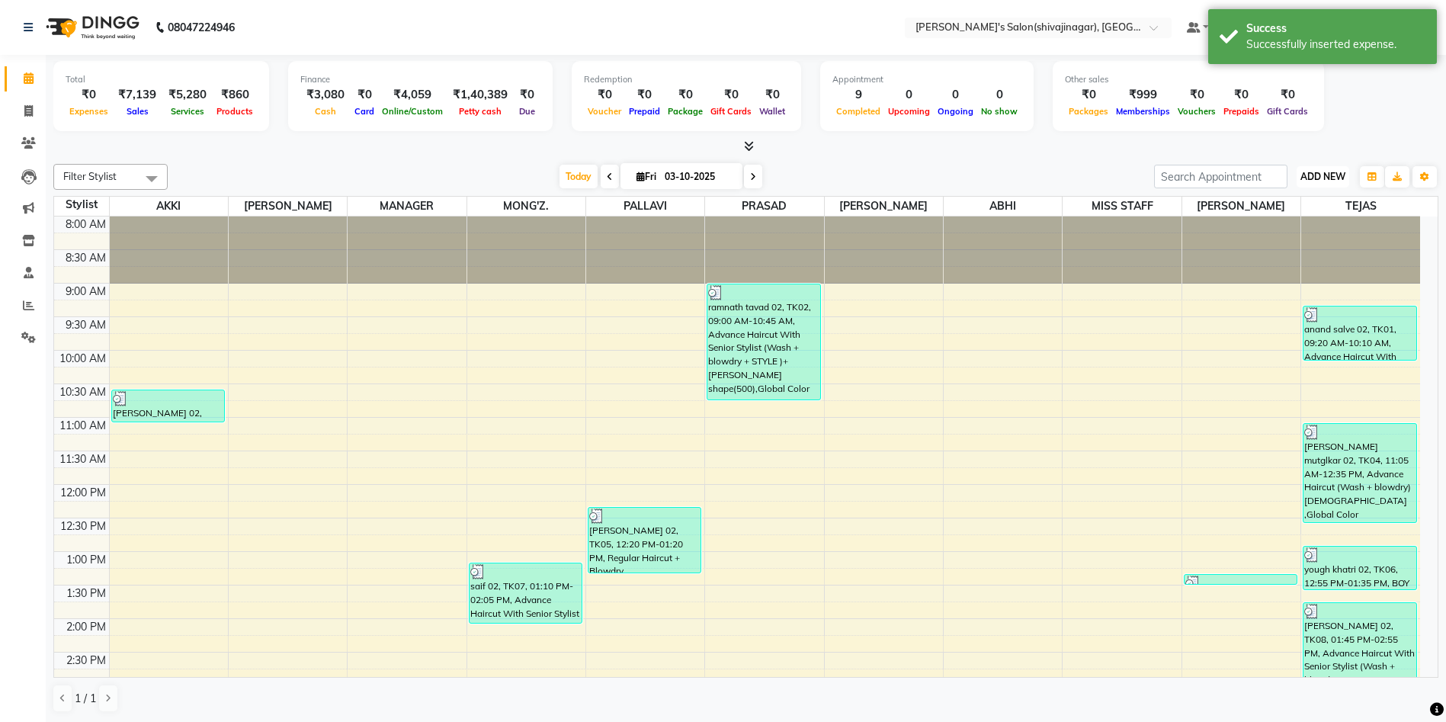
click at [1324, 175] on span "ADD NEW" at bounding box center [1323, 176] width 45 height 11
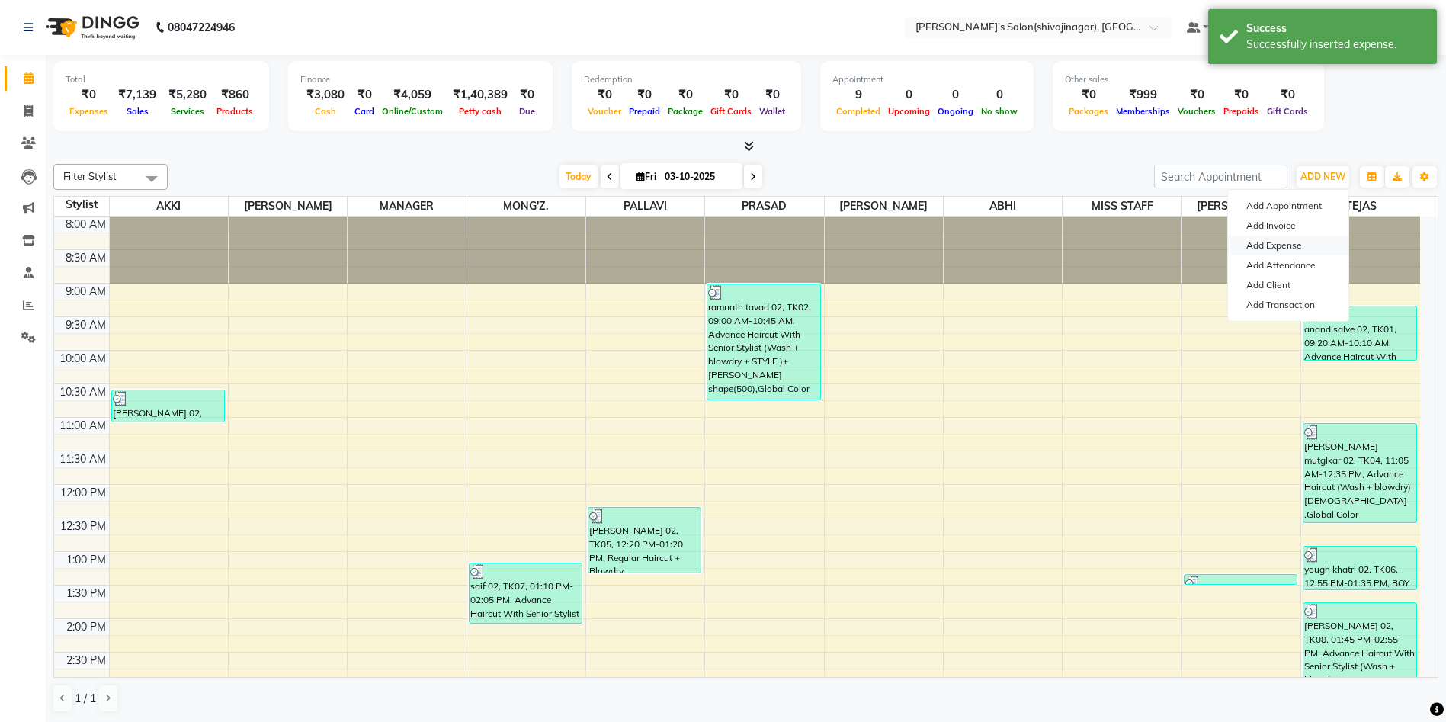
click at [1262, 245] on link "Add Expense" at bounding box center [1288, 246] width 120 height 20
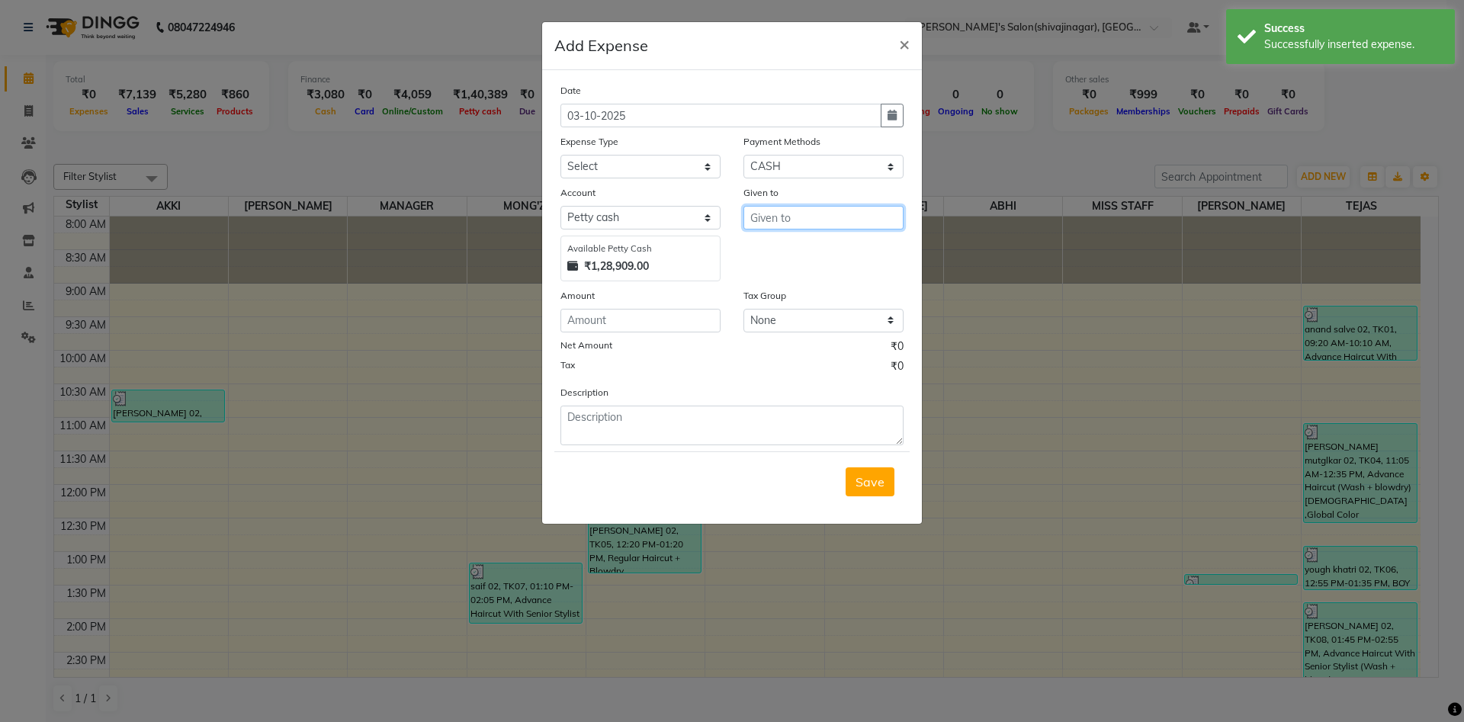
click at [772, 222] on input "text" at bounding box center [823, 218] width 160 height 24
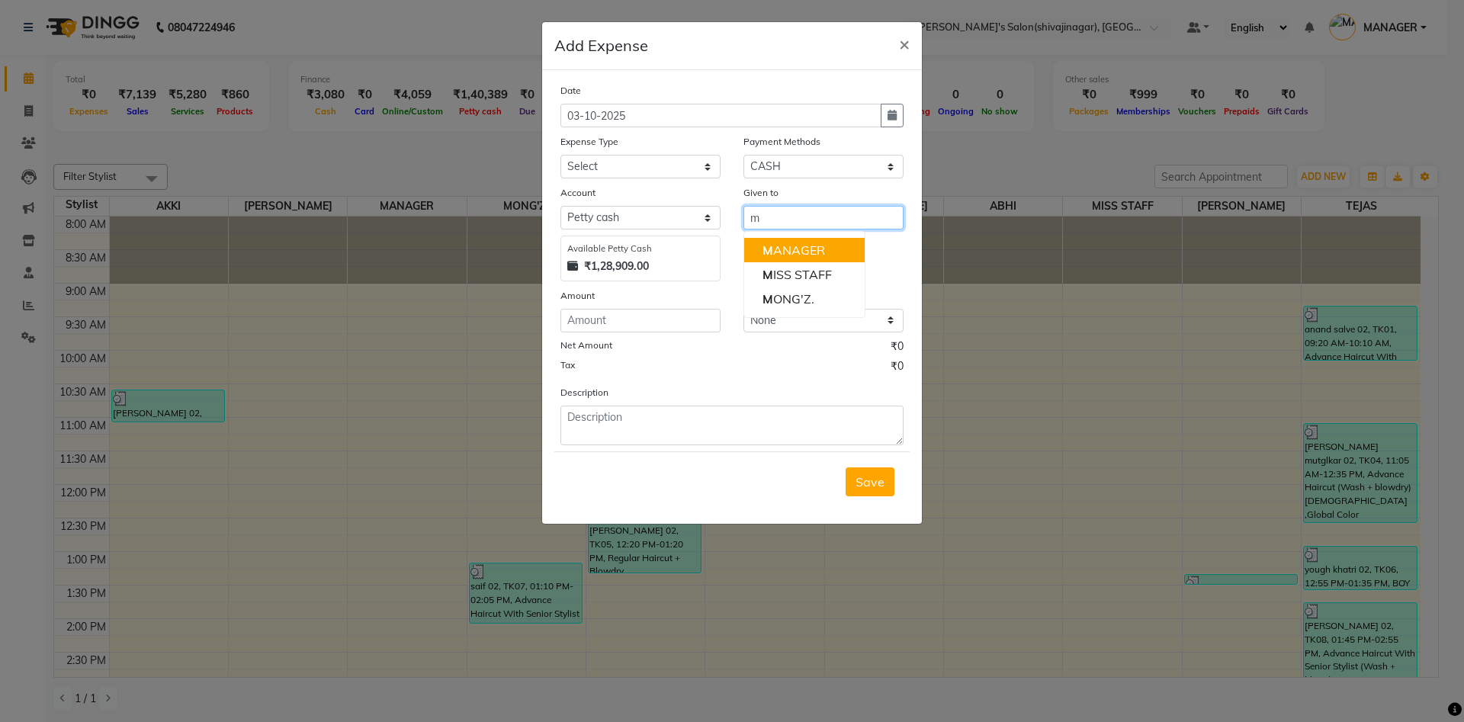
click at [788, 243] on ngb-highlight "M ANAGER" at bounding box center [793, 249] width 63 height 15
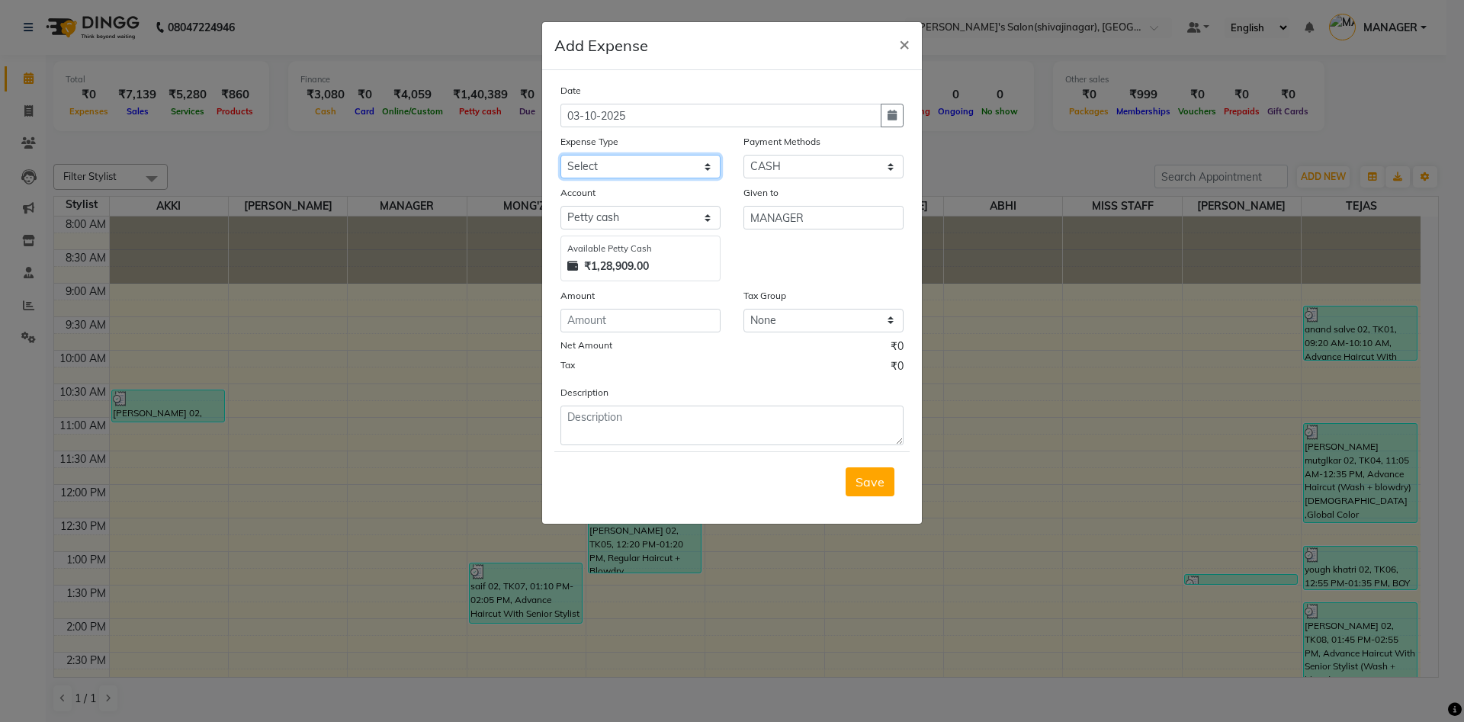
click at [575, 161] on select "Select Advance Salary BANK TRANFAR Cash transfer to hub Client Snacks DISTRIBUT…" at bounding box center [640, 167] width 160 height 24
click at [560, 155] on select "Select Advance Salary BANK TRANFAR Cash transfer to hub Client Snacks DISTRIBUT…" at bounding box center [640, 167] width 160 height 24
click at [588, 422] on textarea at bounding box center [731, 426] width 343 height 40
click at [623, 320] on input "number" at bounding box center [640, 321] width 160 height 24
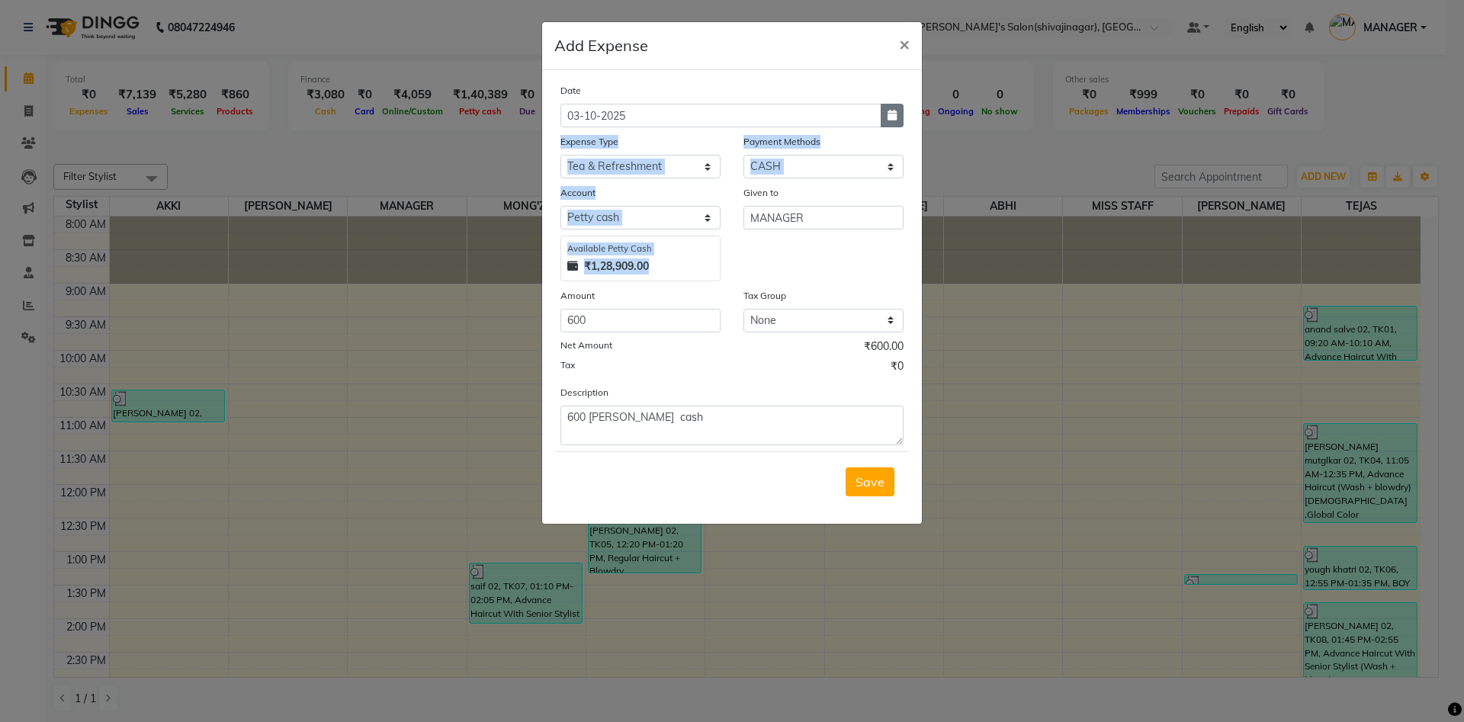
drag, startPoint x: 799, startPoint y: 252, endPoint x: 896, endPoint y: 117, distance: 166.1
click at [896, 117] on div "Date [DATE] Expense Type Select Advance Salary BANK TRANFAR Cash transfer to hu…" at bounding box center [731, 263] width 343 height 363
click at [896, 117] on icon "button" at bounding box center [891, 115] width 9 height 11
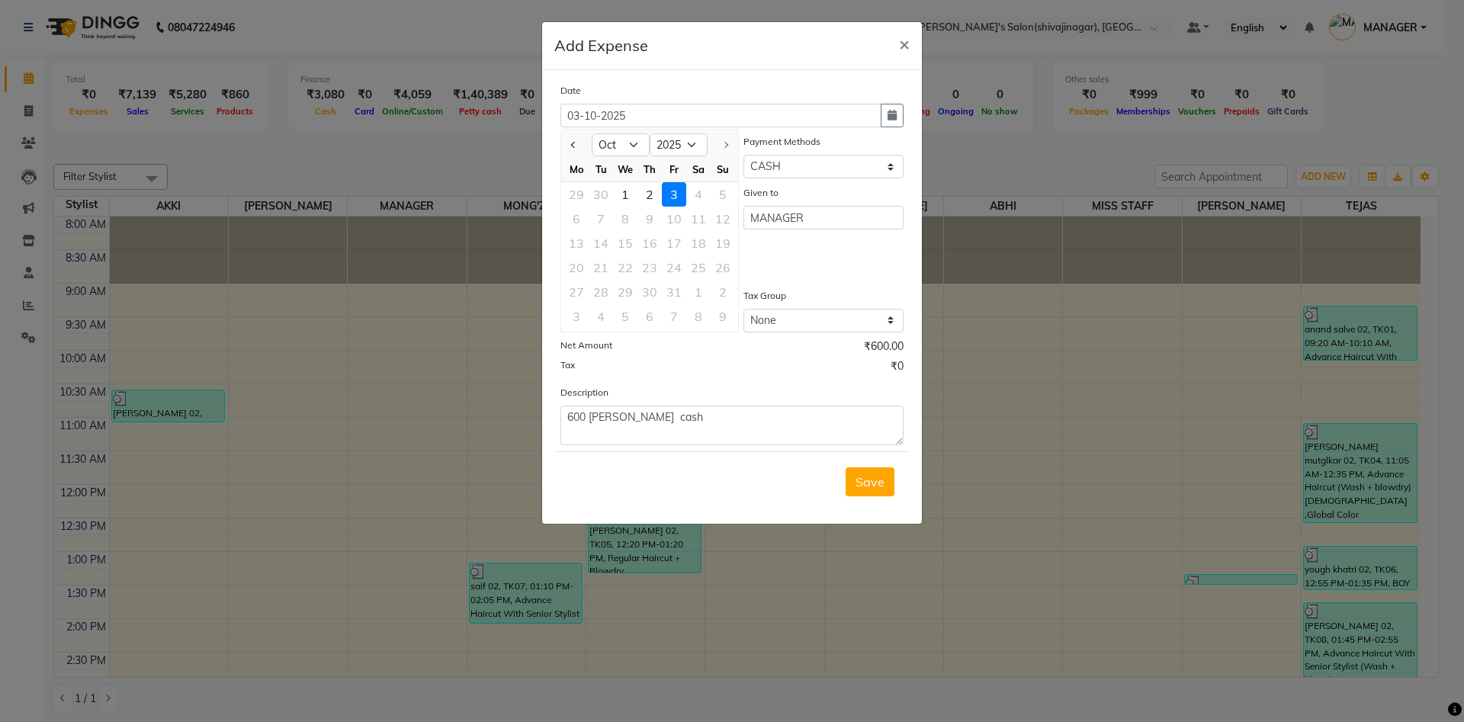
click at [675, 204] on div "3" at bounding box center [674, 194] width 24 height 24
click at [814, 259] on div "Given to MANAGER" at bounding box center [823, 233] width 183 height 97
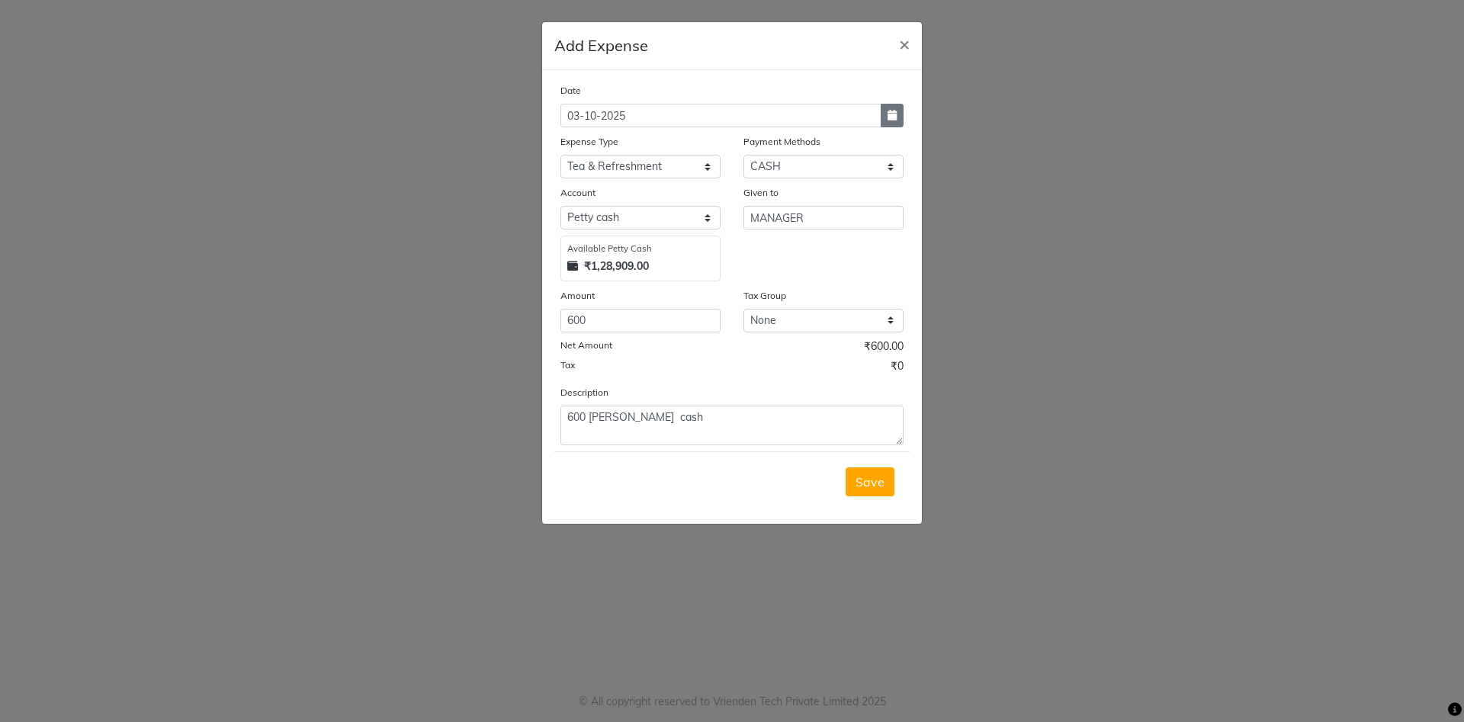
click at [891, 118] on icon "button" at bounding box center [891, 115] width 9 height 11
click at [661, 194] on div "2" at bounding box center [649, 194] width 24 height 24
click at [892, 117] on icon "button" at bounding box center [891, 115] width 9 height 11
click at [673, 199] on div "3" at bounding box center [674, 194] width 24 height 24
click at [801, 265] on div "Given to MANAGER" at bounding box center [823, 233] width 183 height 97
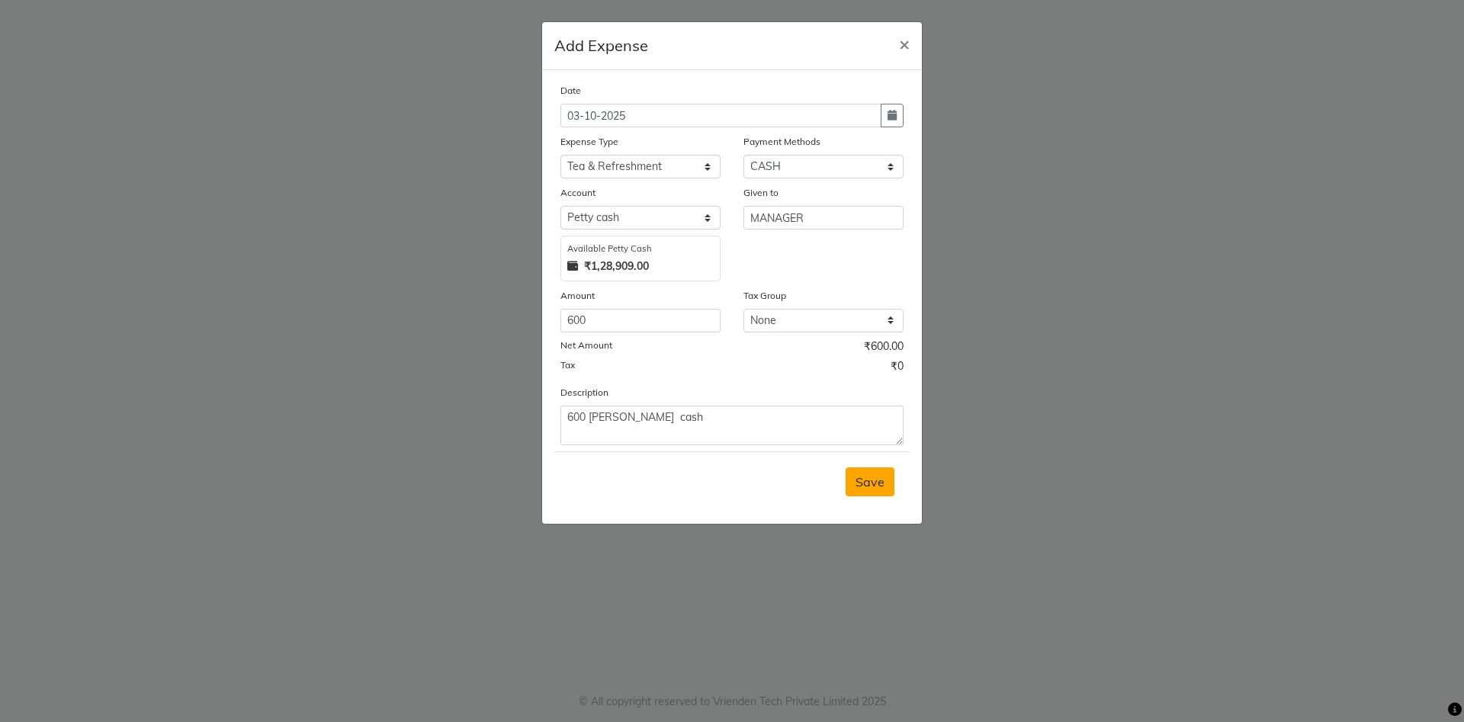
click at [865, 473] on button "Save" at bounding box center [870, 481] width 49 height 29
click at [854, 473] on button "Save" at bounding box center [870, 481] width 49 height 29
click at [854, 473] on div "Saving" at bounding box center [731, 481] width 355 height 60
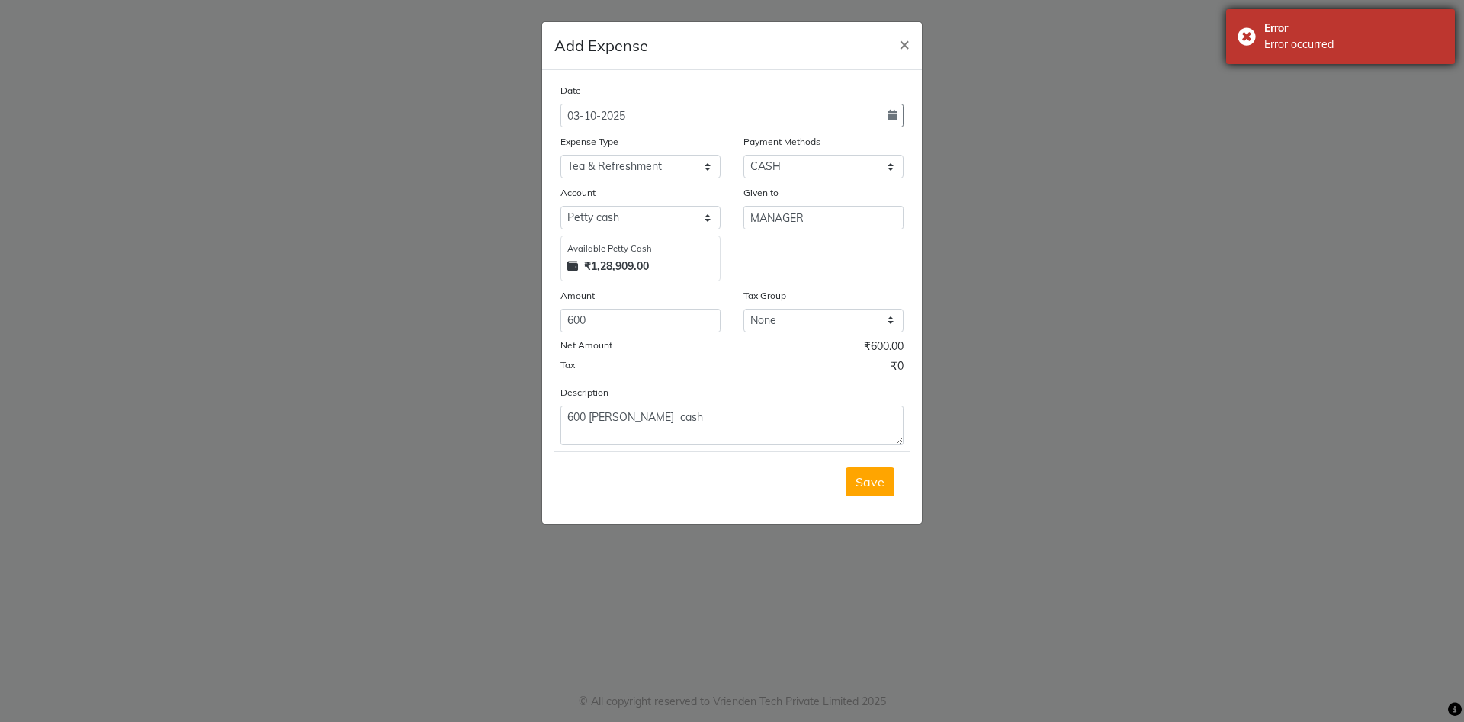
click at [1362, 63] on div "Error Error occurred" at bounding box center [1340, 36] width 229 height 55
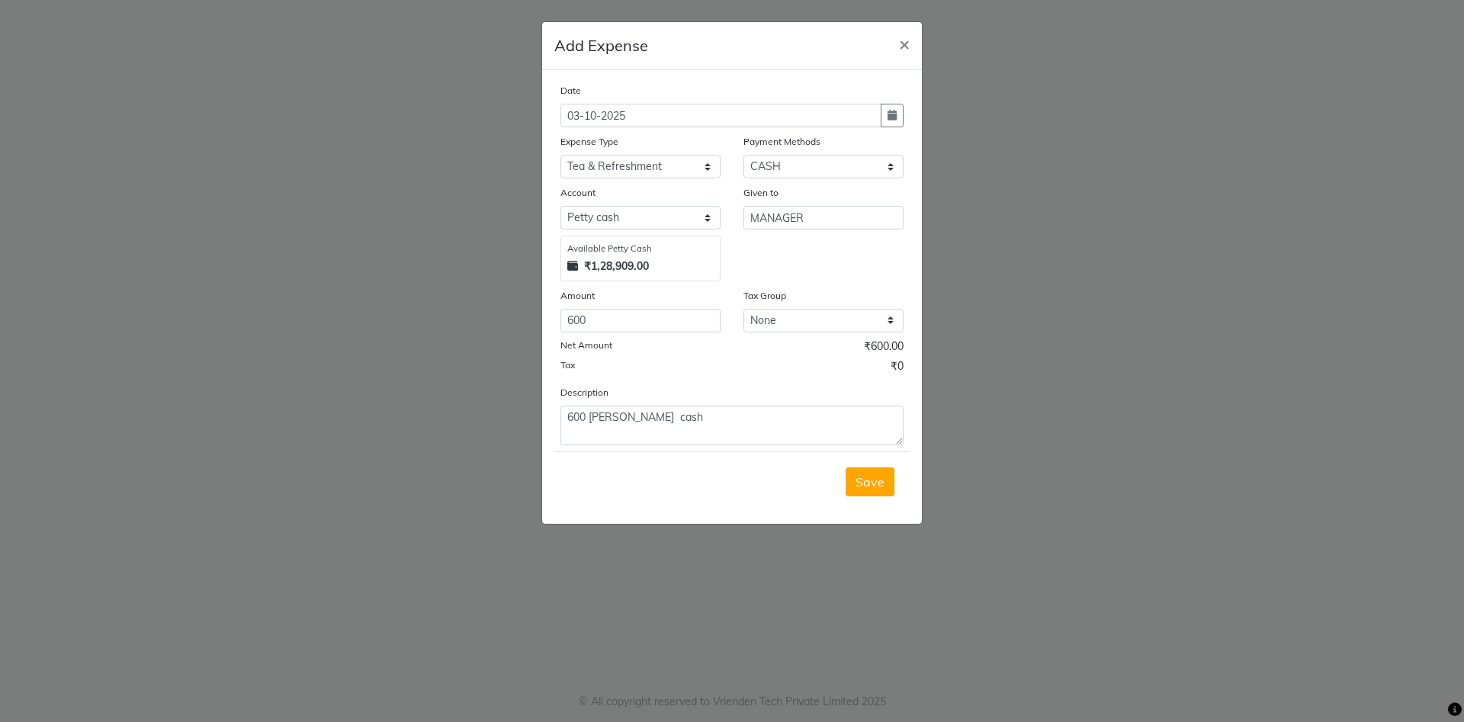
click at [1365, 35] on ngb-modal-window "Add Expense × Date [DATE] Expense Type Select Advance Salary BANK TRANFAR Cash …" at bounding box center [732, 361] width 1464 height 722
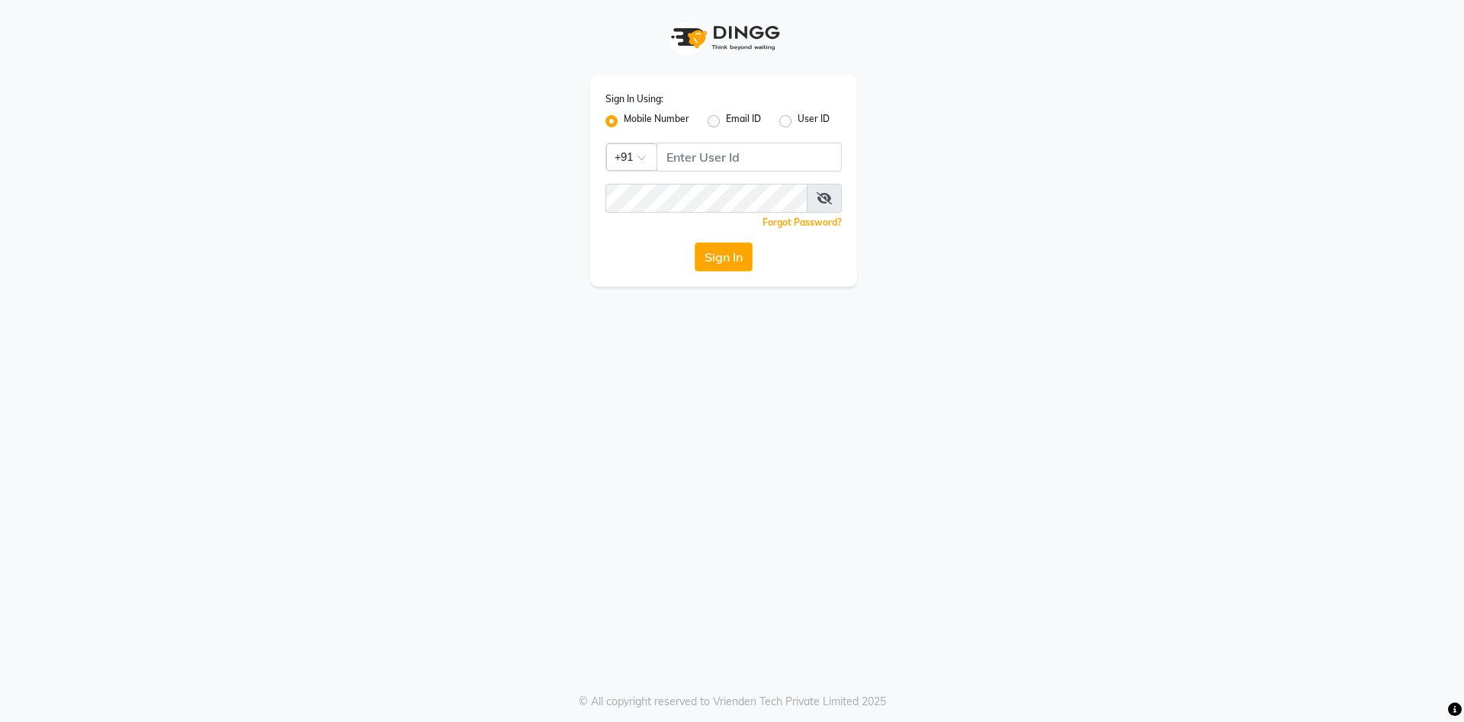
click at [1365, 35] on ngb-modal-window "Add Expense × Date [DATE] Expense Type Select Advance Salary BANK TRANFAR Cash …" at bounding box center [732, 361] width 1464 height 722
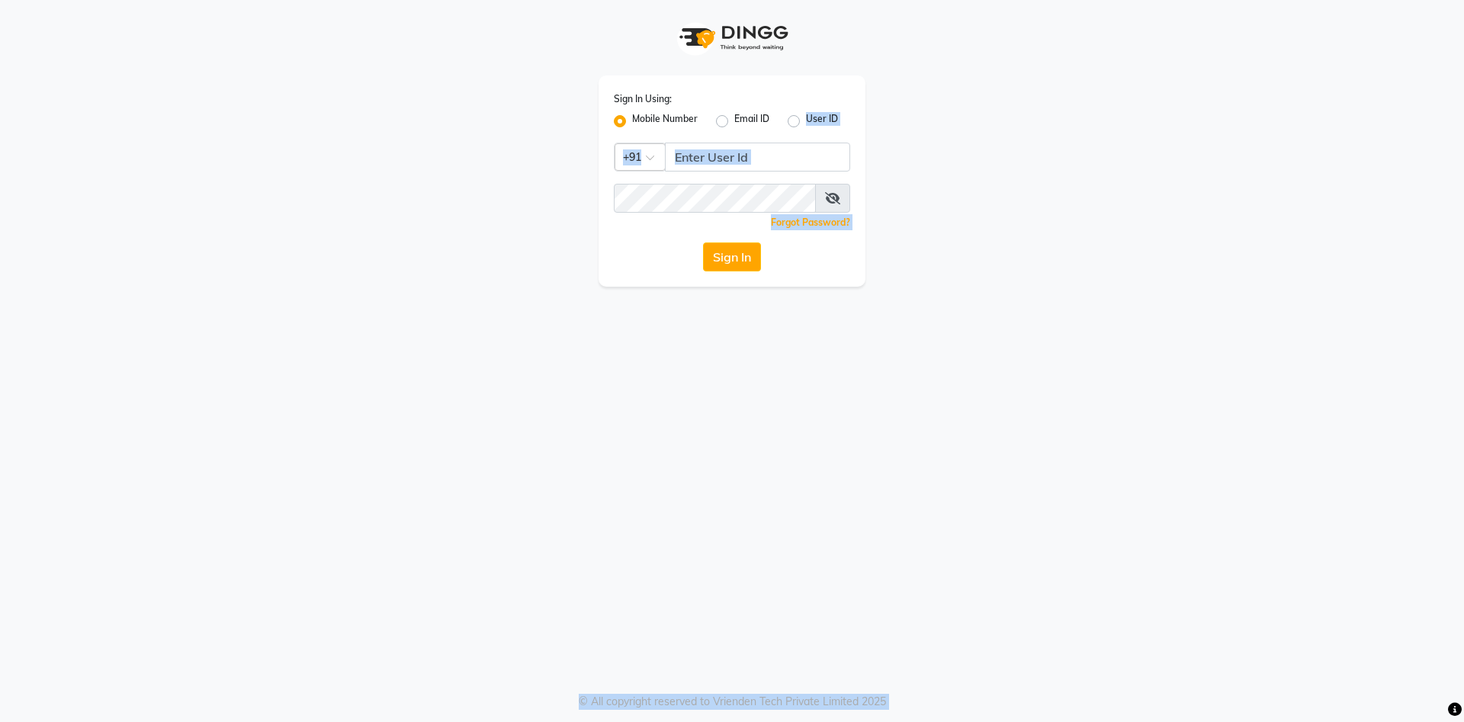
drag, startPoint x: 1365, startPoint y: 35, endPoint x: 813, endPoint y: 124, distance: 558.4
click at [715, 163] on input "Username" at bounding box center [757, 157] width 185 height 29
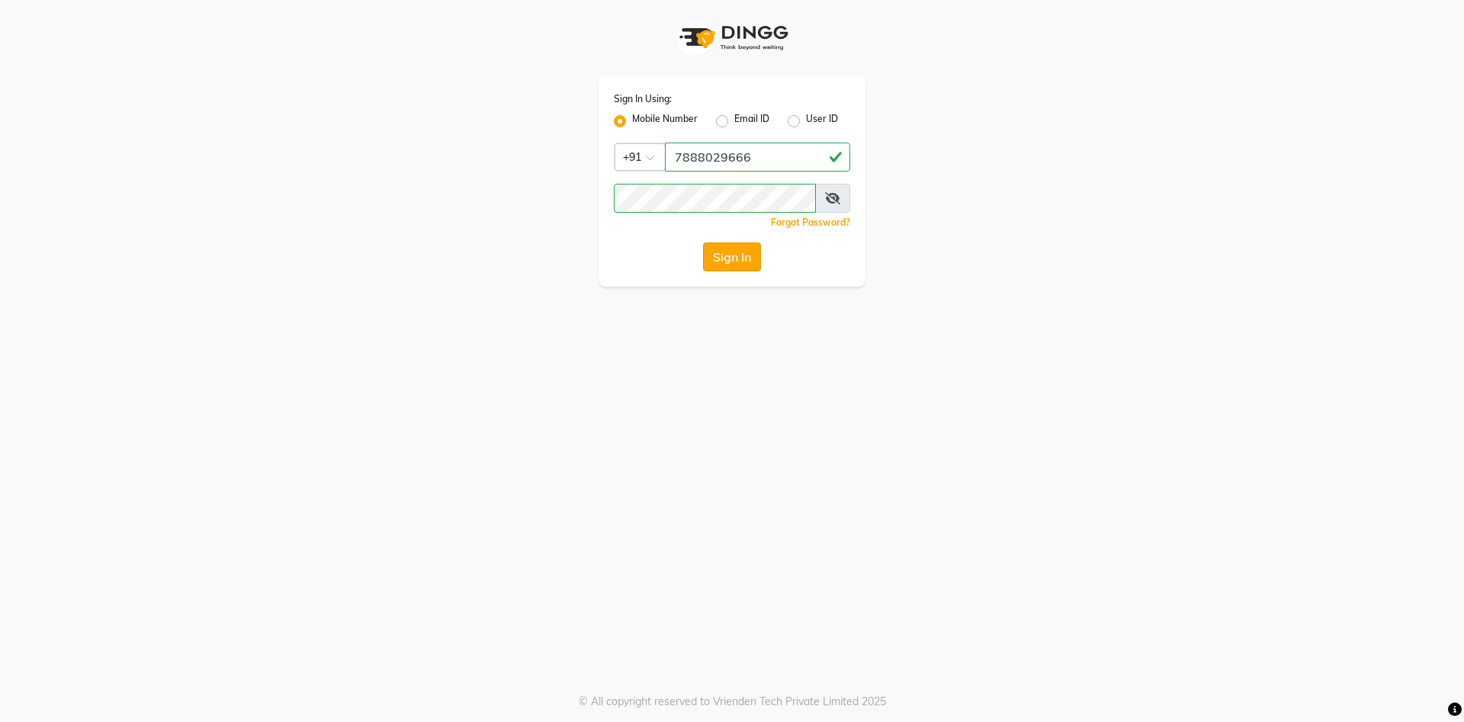
click at [713, 259] on button "Sign In" at bounding box center [732, 256] width 58 height 29
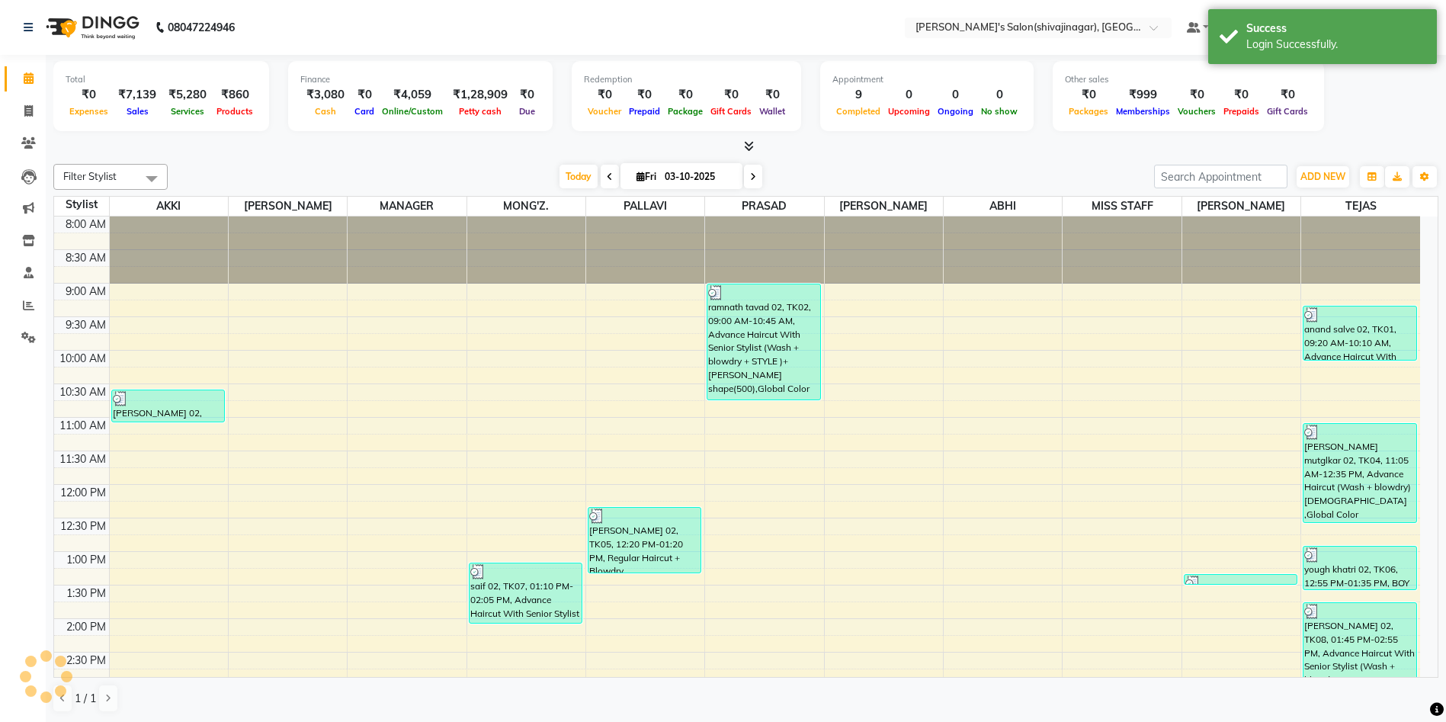
scroll to position [537, 0]
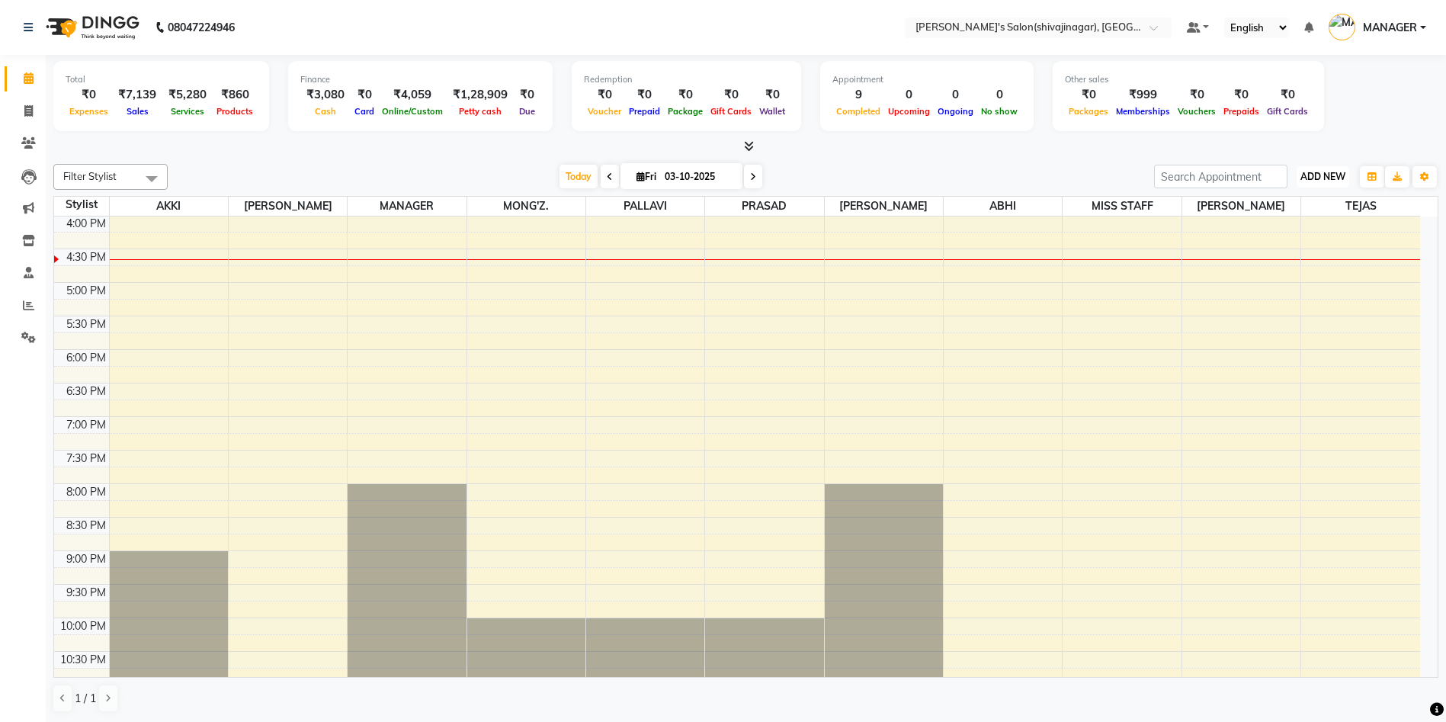
click at [1320, 178] on span "ADD NEW" at bounding box center [1323, 176] width 45 height 11
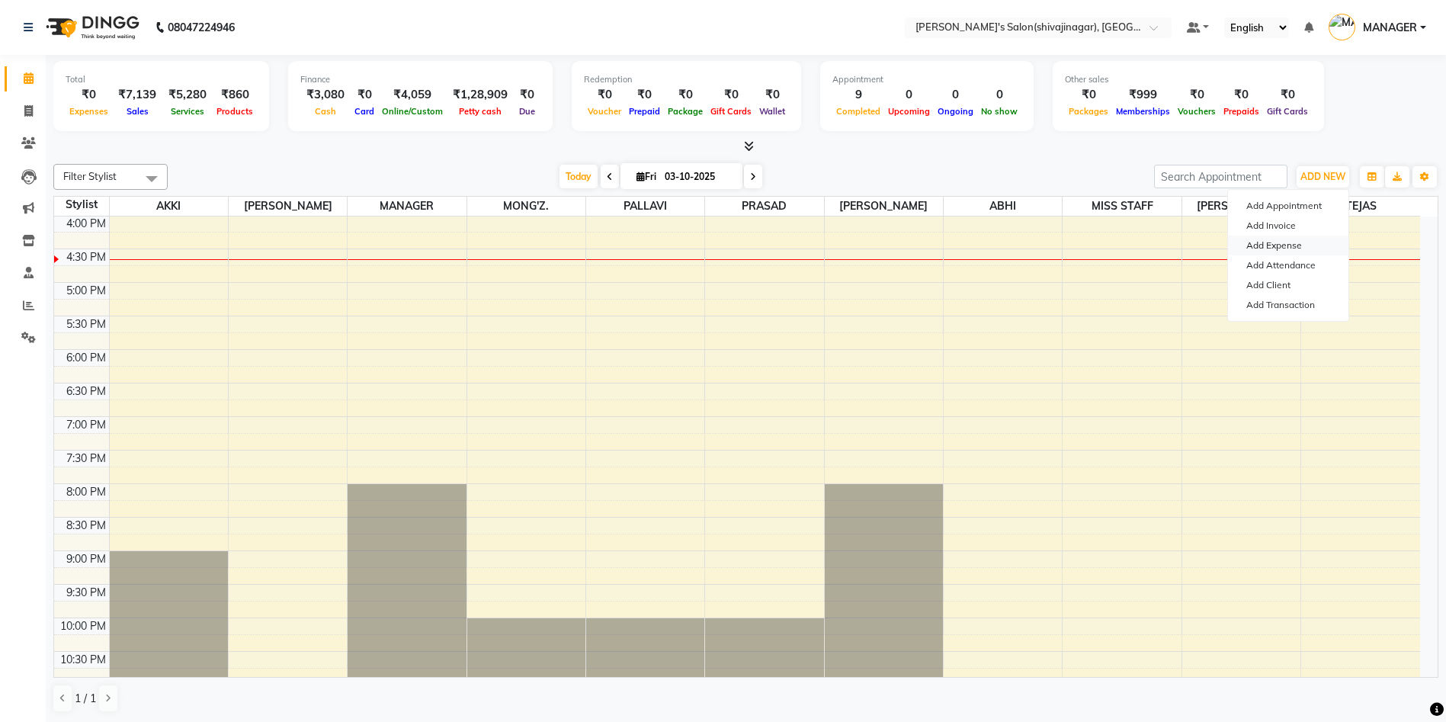
click at [1282, 243] on link "Add Expense" at bounding box center [1288, 246] width 120 height 20
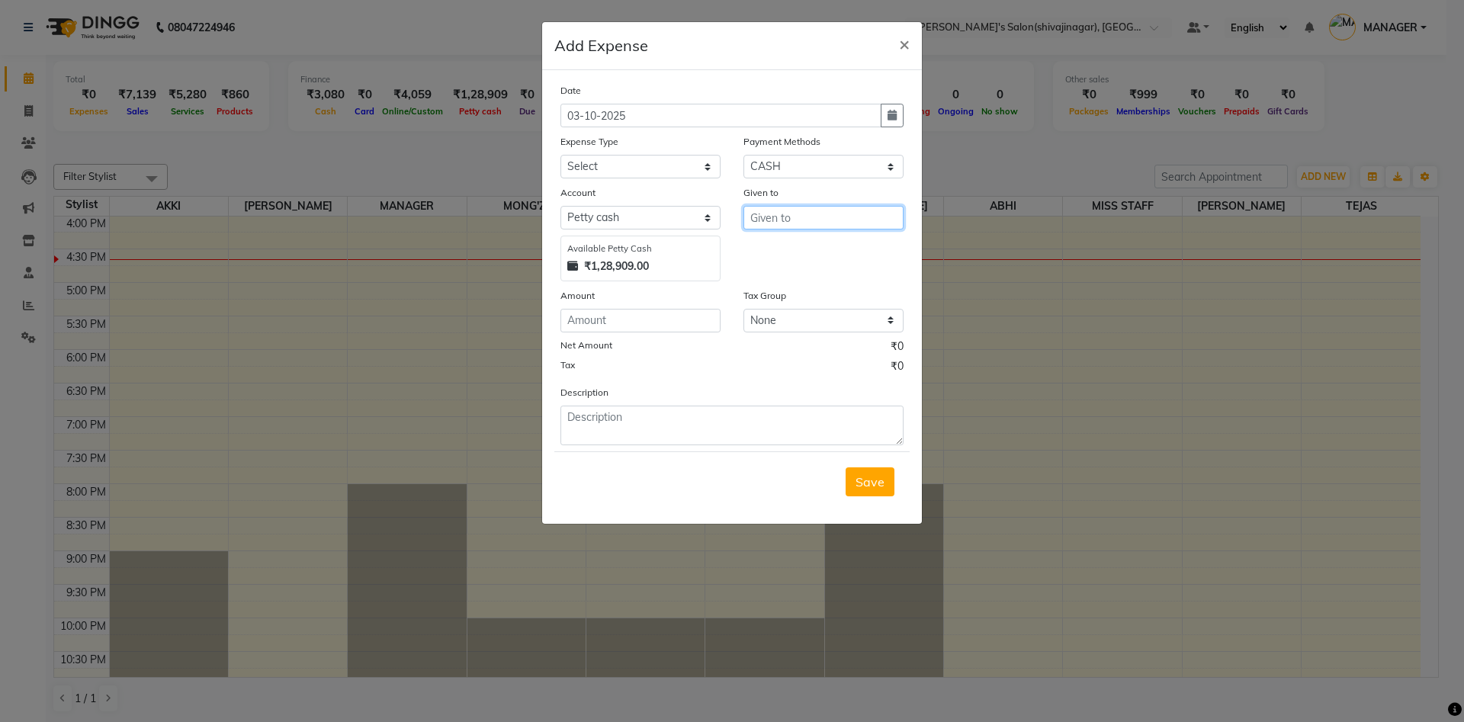
click at [781, 226] on input "text" at bounding box center [823, 218] width 160 height 24
click at [785, 253] on ngb-highlight "M ANAGER" at bounding box center [793, 249] width 63 height 15
click at [595, 319] on input "number" at bounding box center [640, 321] width 160 height 24
click at [622, 434] on textarea at bounding box center [731, 426] width 343 height 40
click at [591, 168] on select "Select Advance Salary BANK TRANFAR Cash transfer to hub Client Snacks DISTRIBUT…" at bounding box center [640, 167] width 160 height 24
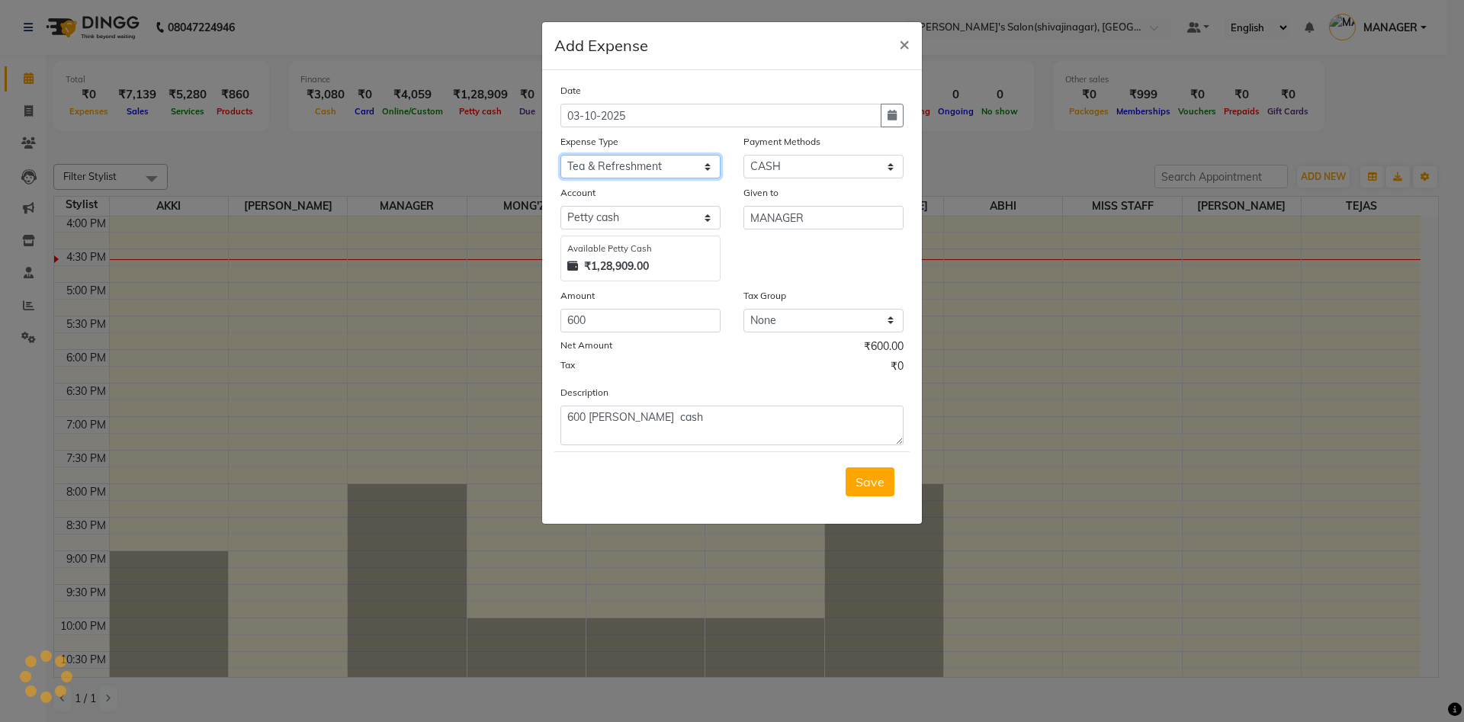
click at [560, 155] on select "Select Advance Salary BANK TRANFAR Cash transfer to hub Client Snacks DISTRIBUT…" at bounding box center [640, 167] width 160 height 24
drag, startPoint x: 695, startPoint y: 371, endPoint x: 869, endPoint y: 486, distance: 208.7
click at [869, 486] on form "Date [DATE] Expense Type Select Advance Salary BANK TRANFAR Cash transfer to hu…" at bounding box center [731, 296] width 355 height 429
click at [869, 486] on span "Save" at bounding box center [869, 481] width 29 height 15
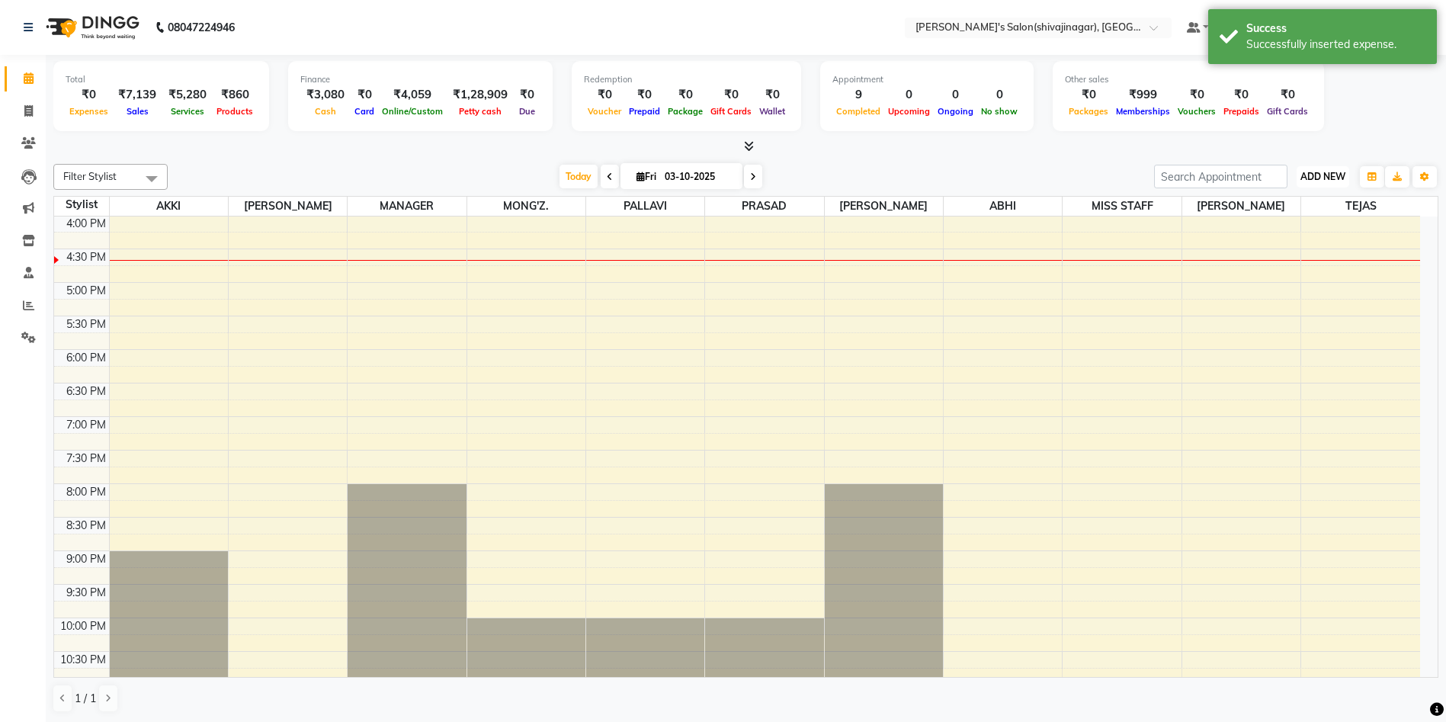
click at [1332, 174] on span "ADD NEW" at bounding box center [1323, 176] width 45 height 11
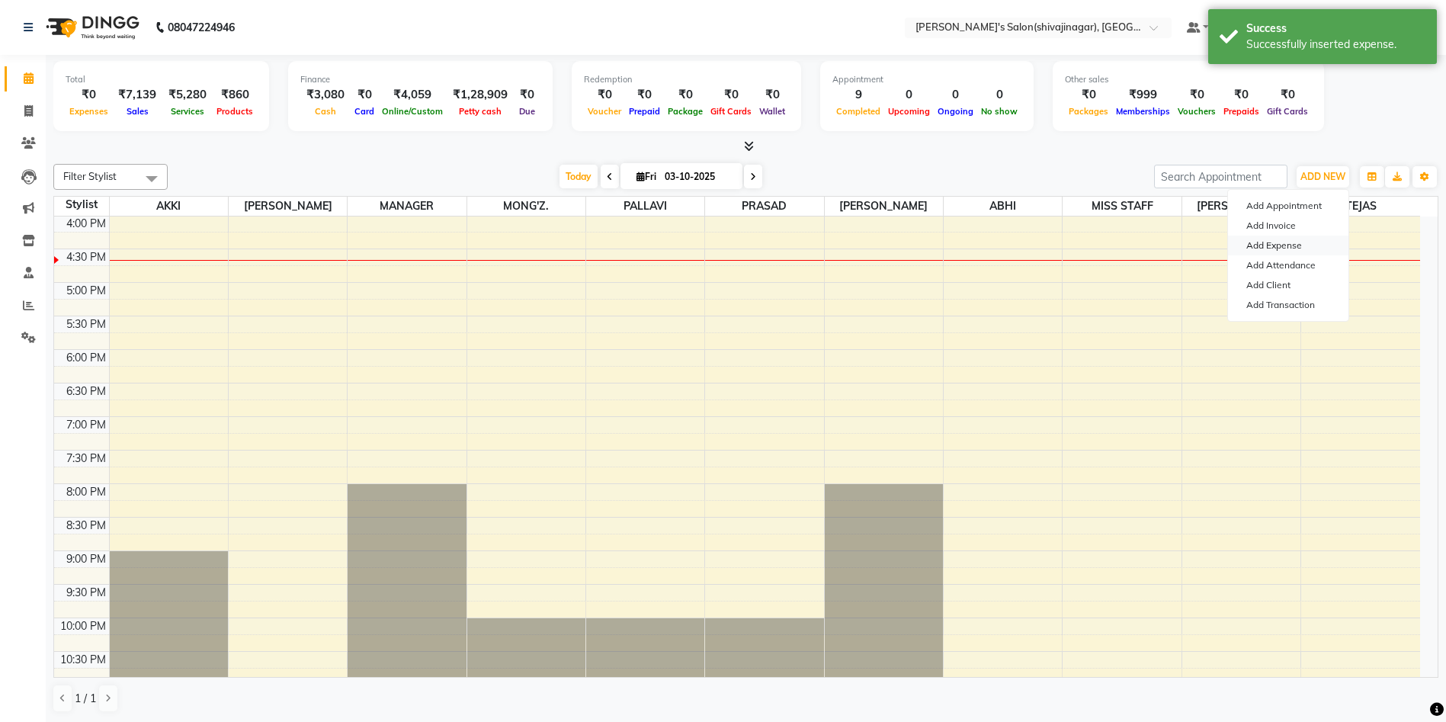
click at [1274, 252] on link "Add Expense" at bounding box center [1288, 246] width 120 height 20
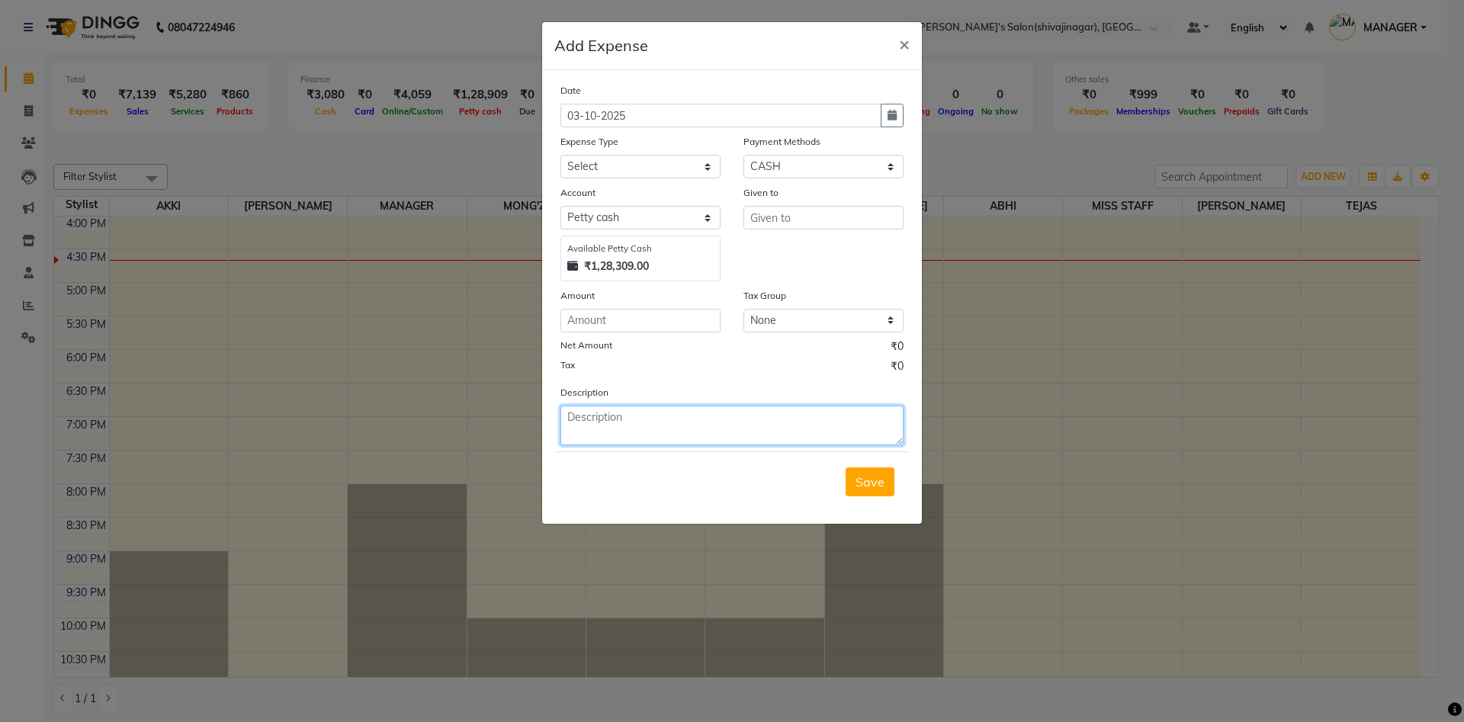
click at [576, 422] on textarea at bounding box center [731, 426] width 343 height 40
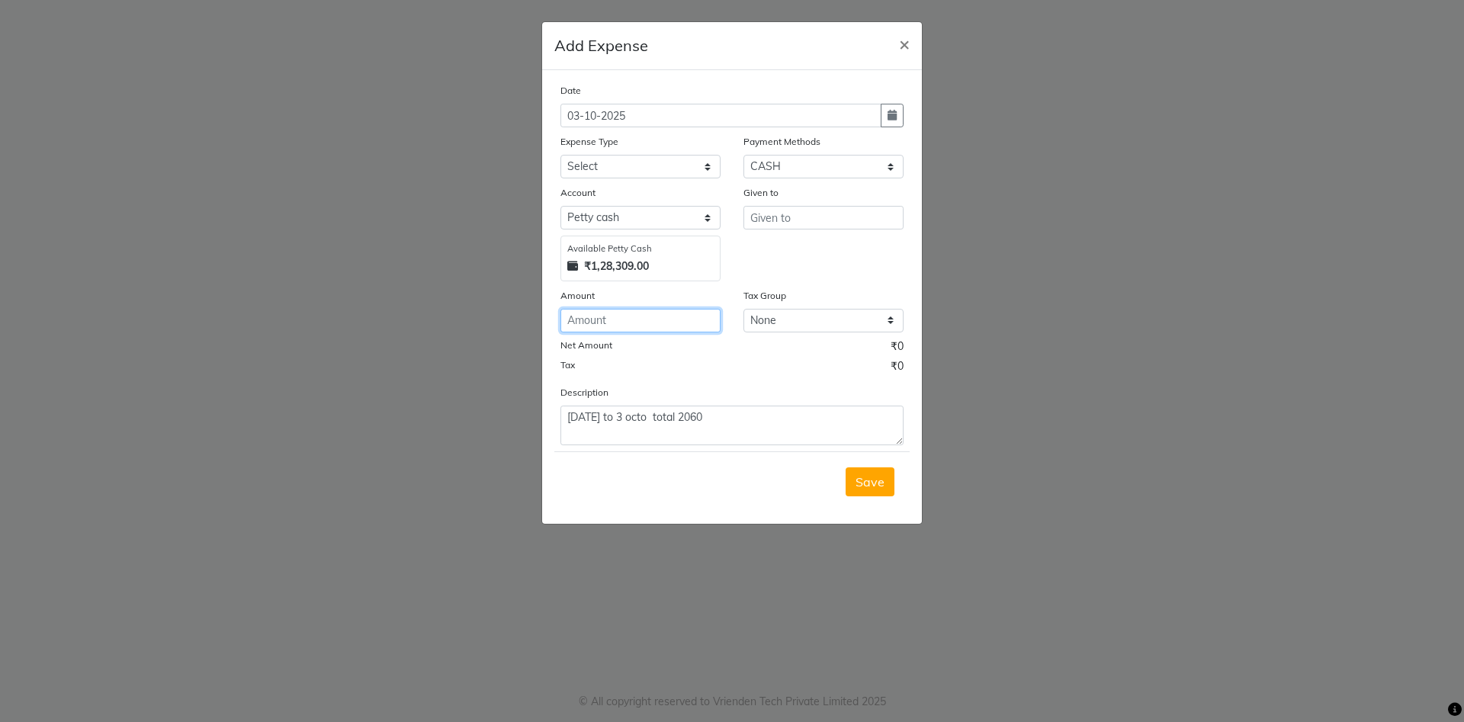
click at [576, 316] on input "number" at bounding box center [640, 321] width 160 height 24
click at [597, 160] on select "Select Advance Salary BANK TRANFAR Cash transfer to hub Client Snacks DISTRIBUT…" at bounding box center [640, 167] width 160 height 24
click at [819, 593] on ngb-modal-window "Add Expense × Date [DATE] Expense Type Select Advance Salary BANK TRANFAR Cash …" at bounding box center [732, 361] width 1464 height 722
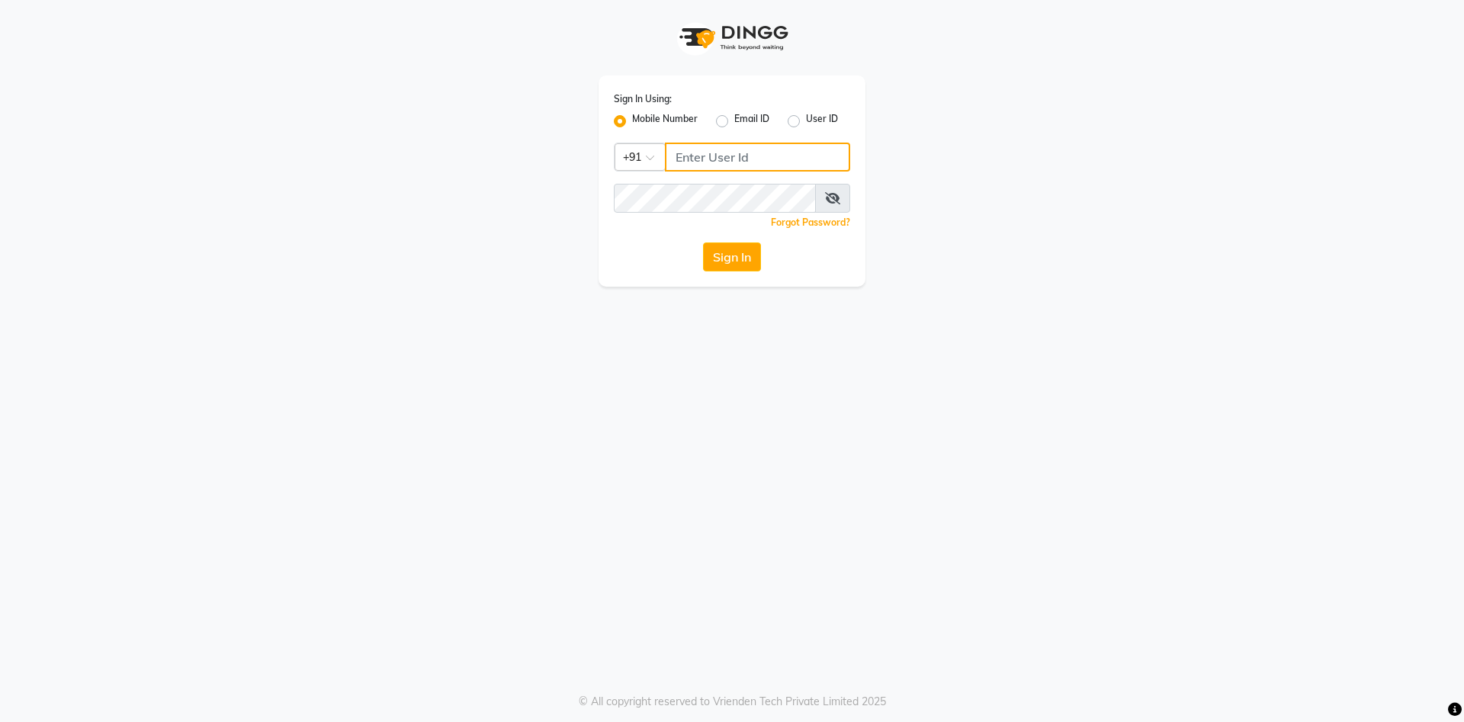
click at [678, 156] on input "Username" at bounding box center [757, 157] width 185 height 29
click at [720, 249] on button "Sign In" at bounding box center [732, 256] width 58 height 29
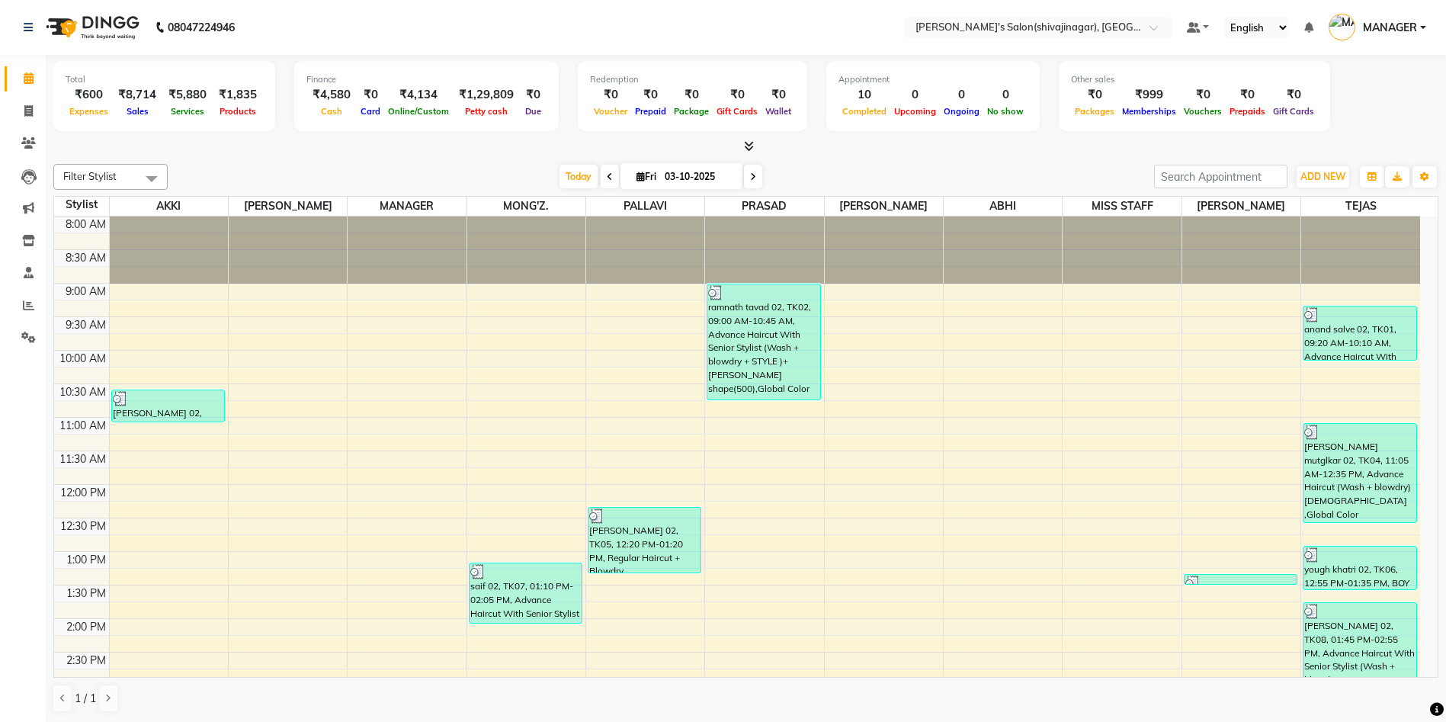
click at [1352, 84] on div "Total ₹600 Expenses ₹8,714 Sales ₹5,880 Services ₹1,835 Products Finance ₹4,580…" at bounding box center [745, 98] width 1385 height 75
drag, startPoint x: 1352, startPoint y: 83, endPoint x: 1349, endPoint y: 133, distance: 50.5
click at [1349, 133] on div "Total ₹600 Expenses ₹8,714 Sales ₹5,880 Services ₹1,835 Products Finance ₹4,580…" at bounding box center [745, 98] width 1385 height 75
drag, startPoint x: 1349, startPoint y: 133, endPoint x: 1324, endPoint y: 179, distance: 51.8
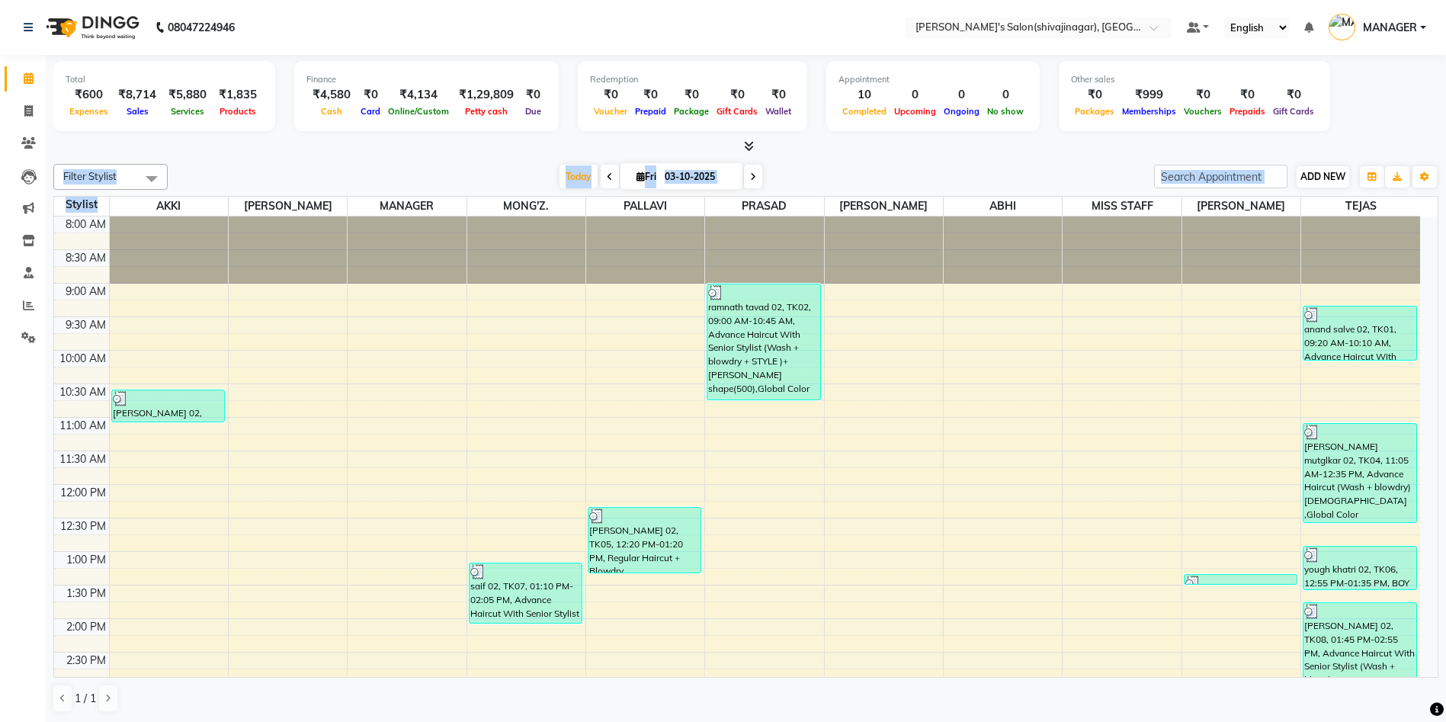
click at [1324, 179] on div "Total ₹600 Expenses ₹8,714 Sales ₹5,880 Services ₹1,835 Products Finance ₹4,580…" at bounding box center [746, 389] width 1401 height 668
click at [1324, 179] on span "ADD NEW" at bounding box center [1323, 176] width 45 height 11
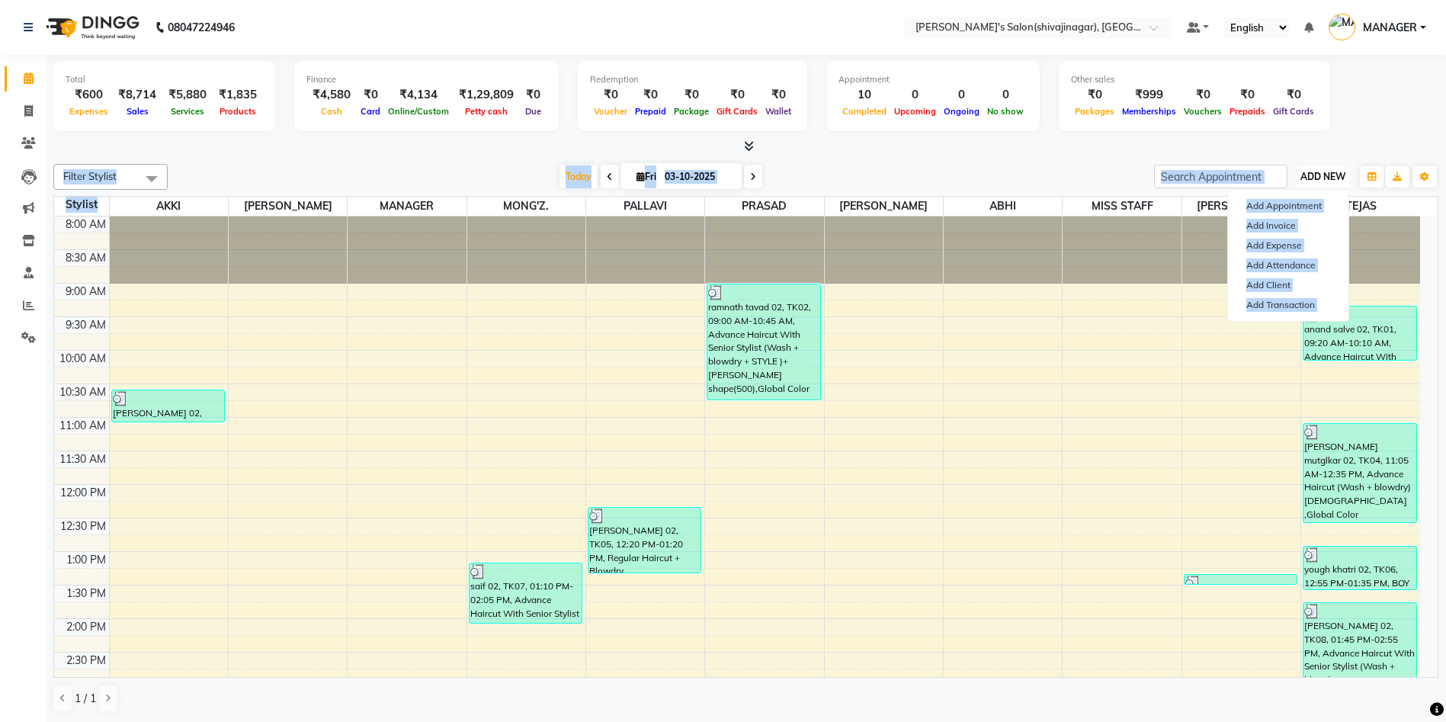
click at [1304, 181] on span "ADD NEW" at bounding box center [1323, 176] width 45 height 11
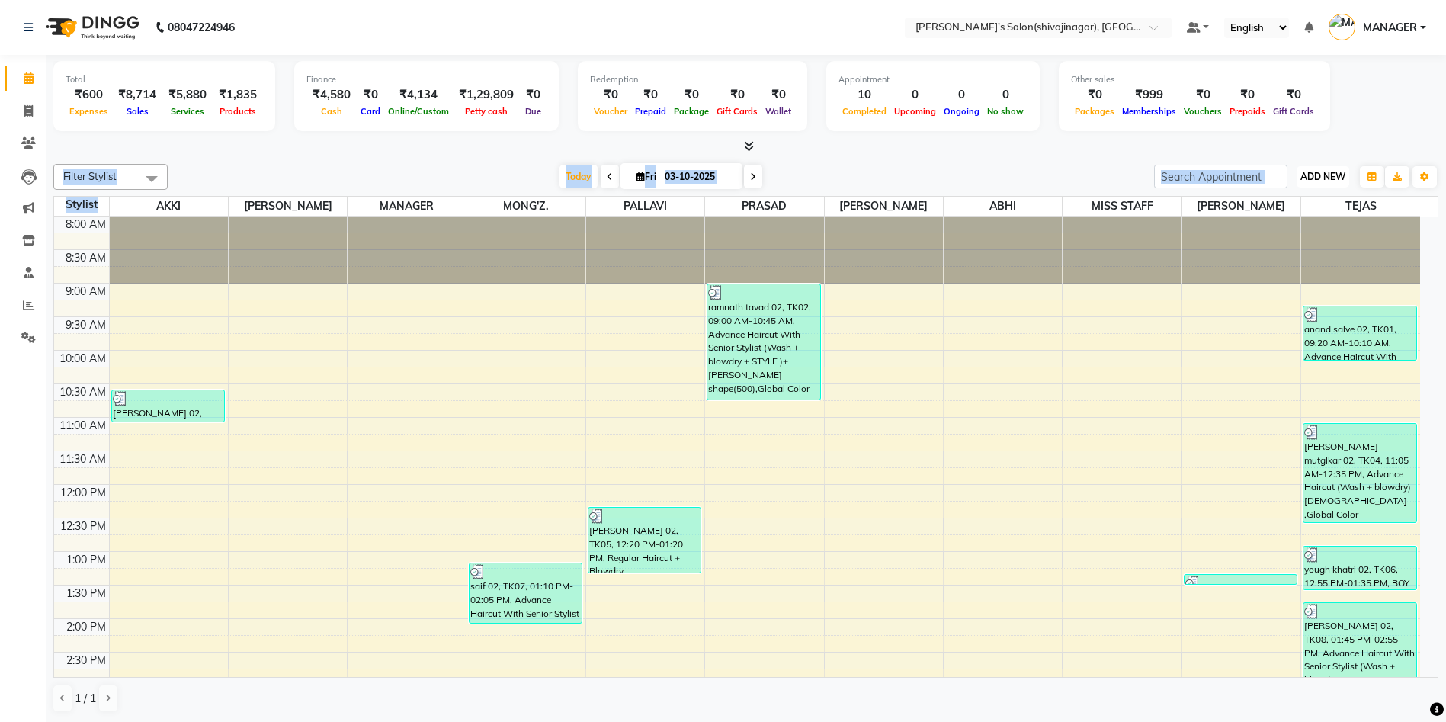
click at [1328, 176] on span "ADD NEW" at bounding box center [1323, 176] width 45 height 11
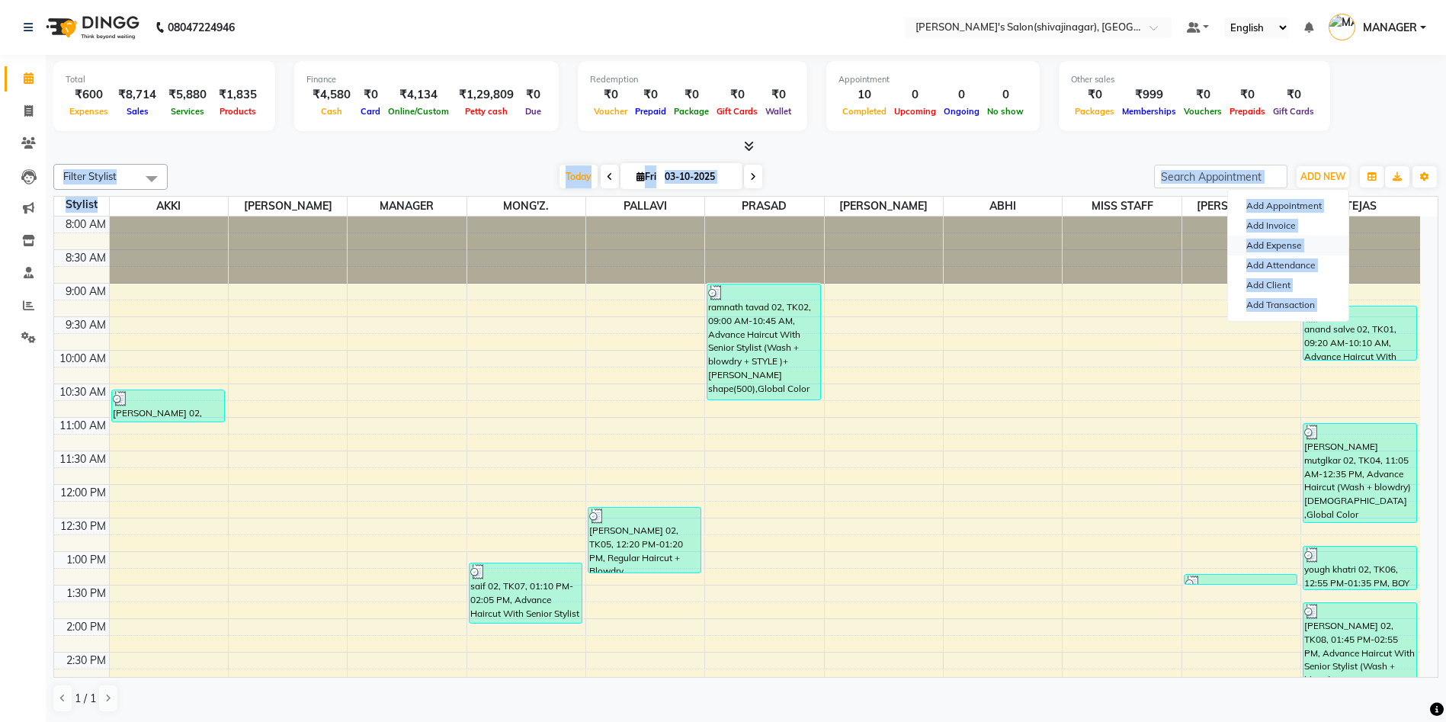
click at [1267, 245] on link "Add Expense" at bounding box center [1288, 246] width 120 height 20
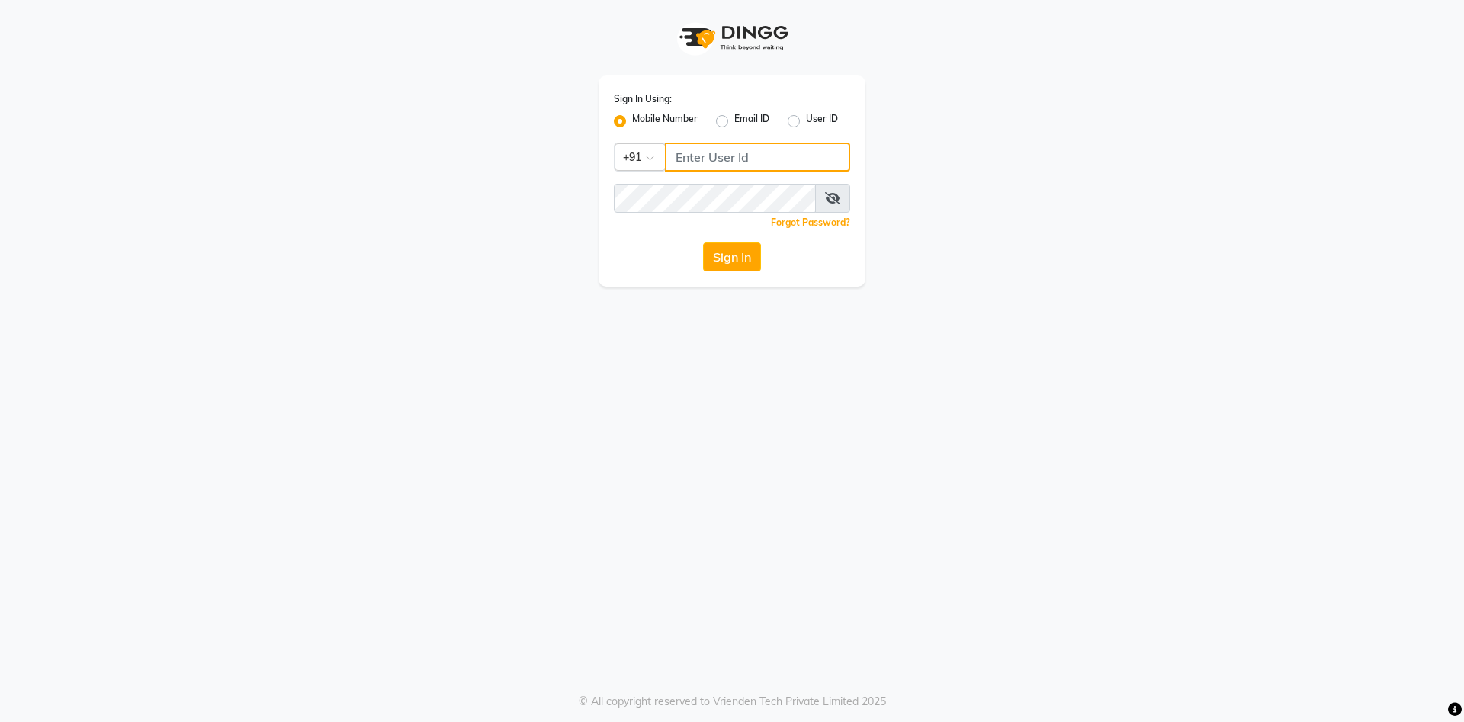
click at [685, 149] on input "Username" at bounding box center [757, 157] width 185 height 29
click at [716, 262] on button "Sign In" at bounding box center [732, 256] width 58 height 29
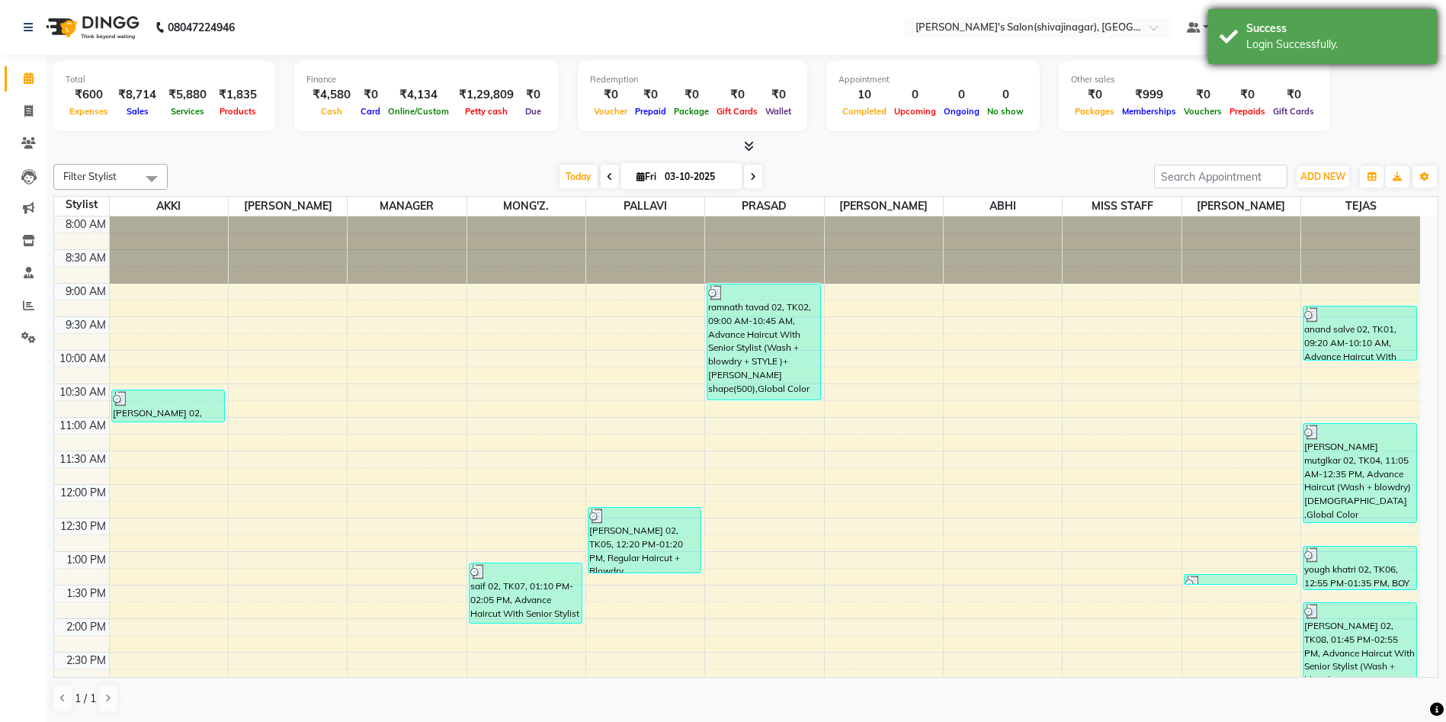
click at [1397, 59] on div "Success Login Successfully." at bounding box center [1322, 36] width 229 height 55
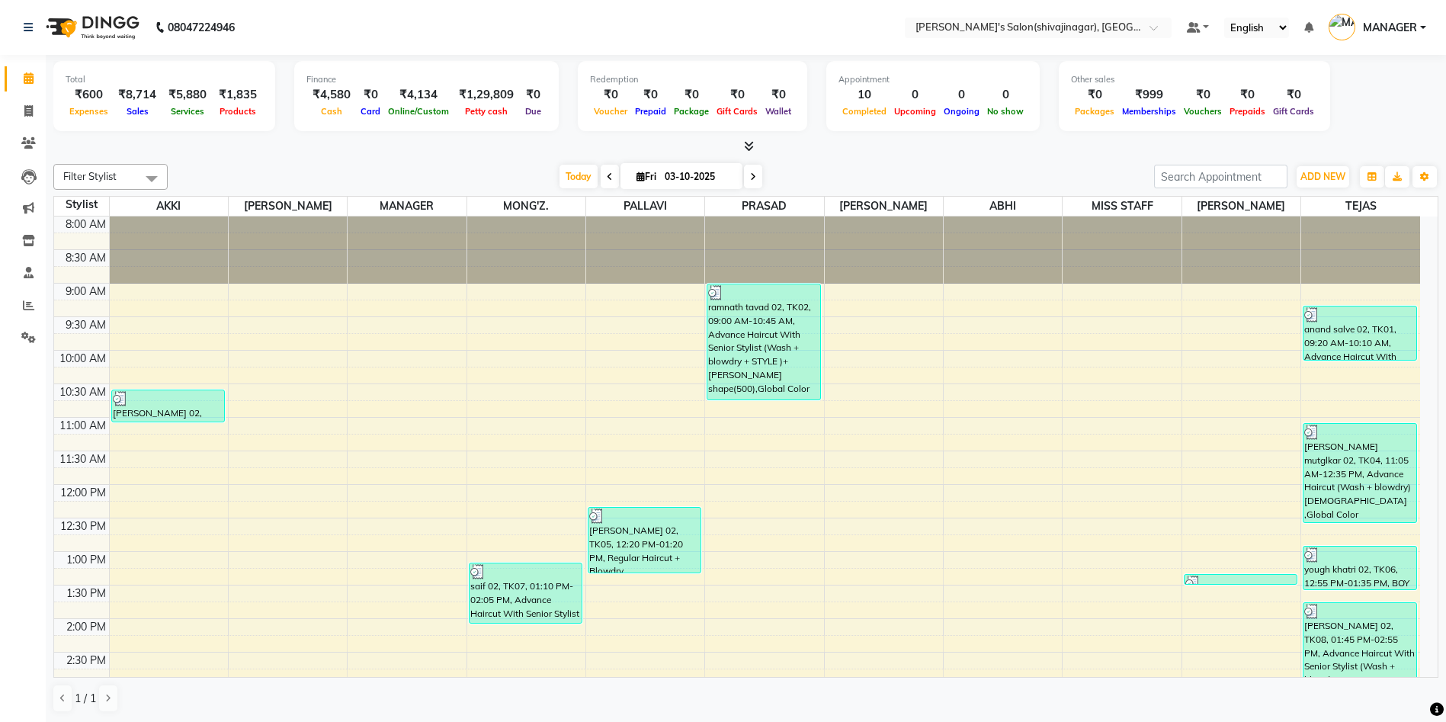
click at [1369, 104] on div "Total ₹600 Expenses ₹8,714 Sales ₹5,880 Services ₹1,835 Products Finance ₹4,580…" at bounding box center [745, 98] width 1385 height 75
click at [1300, 168] on button "ADD NEW Toggle Dropdown" at bounding box center [1323, 176] width 53 height 21
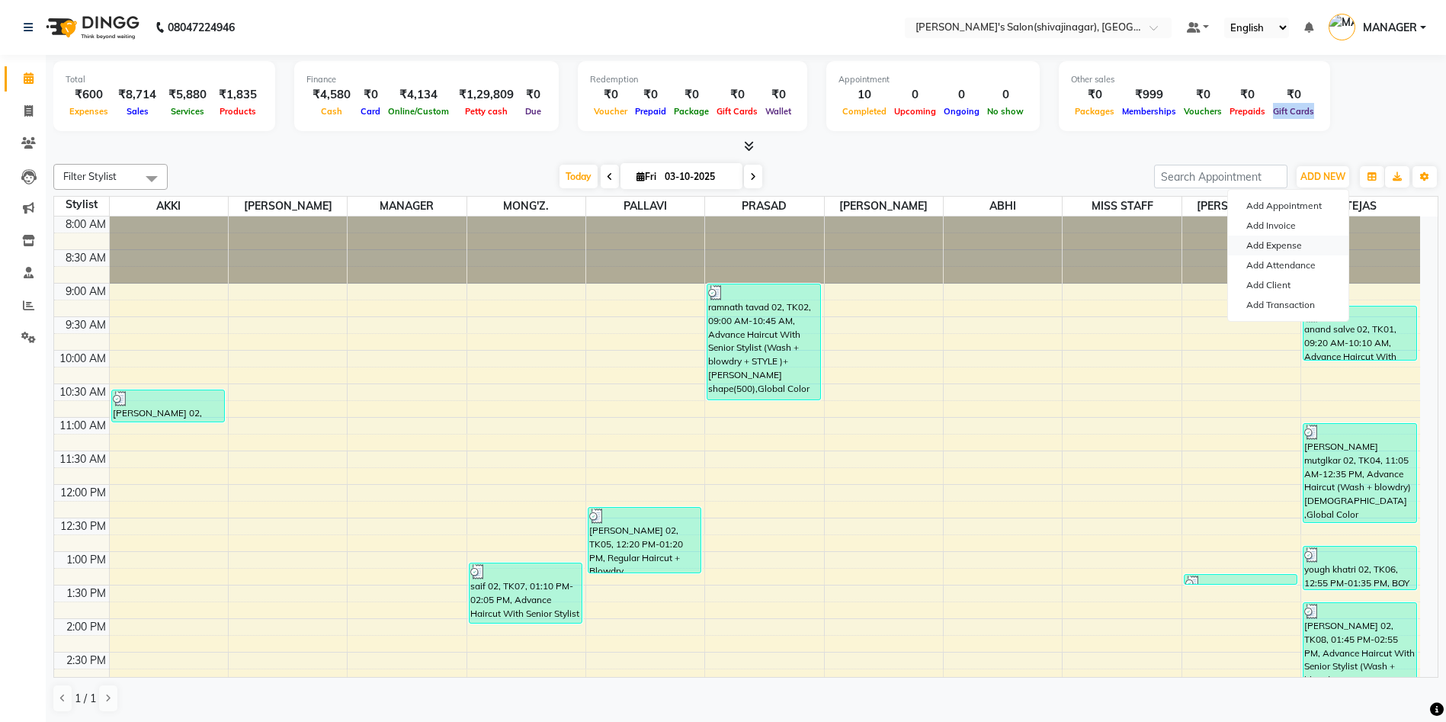
click at [1287, 242] on link "Add Expense" at bounding box center [1288, 246] width 120 height 20
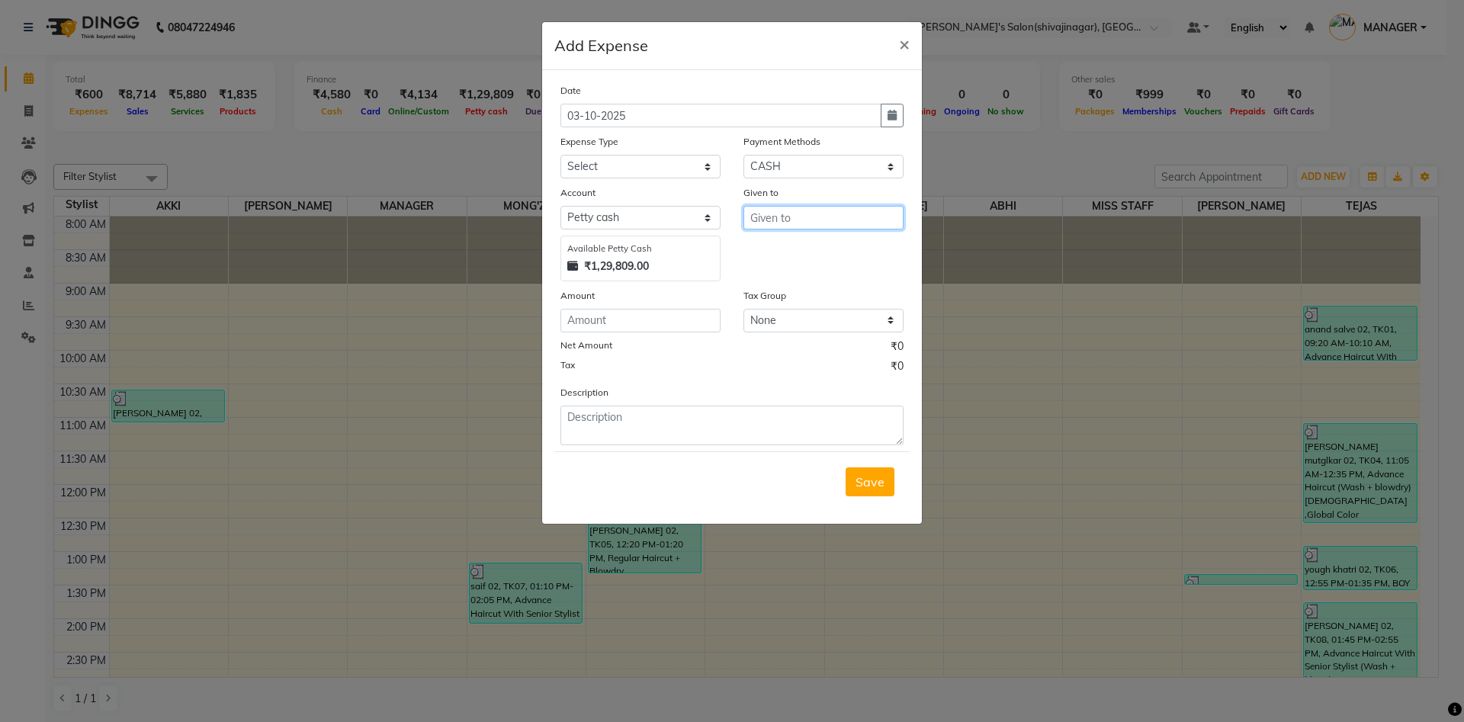
click at [773, 223] on input "text" at bounding box center [823, 218] width 160 height 24
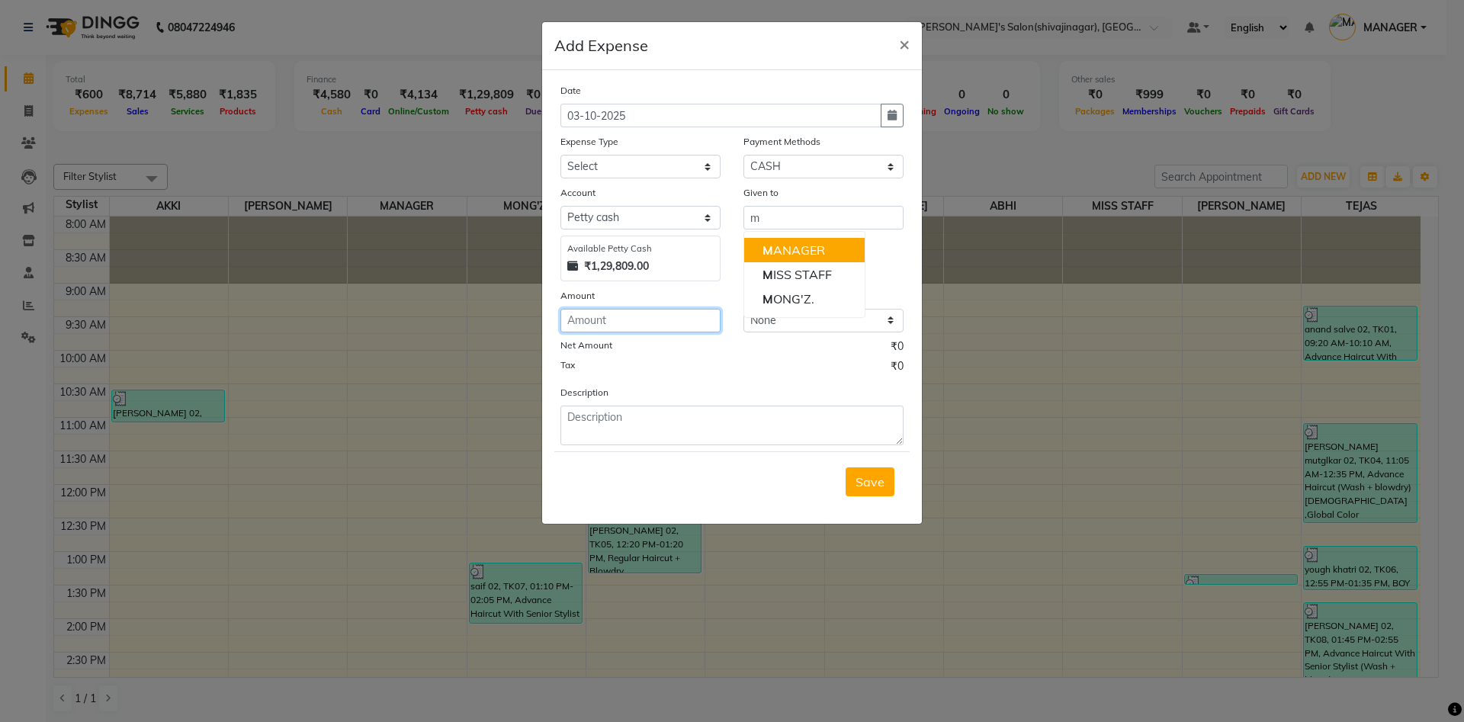
click at [587, 322] on input "number" at bounding box center [640, 321] width 160 height 24
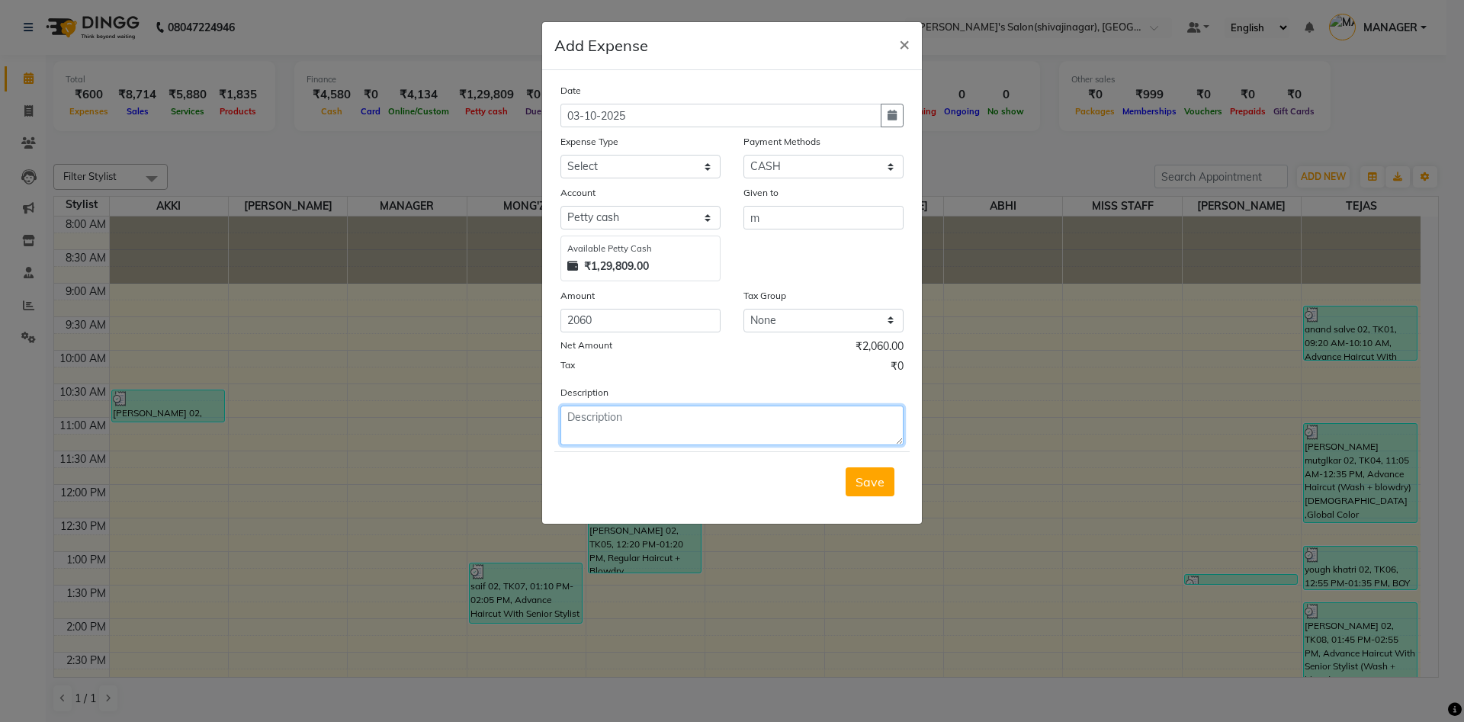
click at [625, 419] on textarea at bounding box center [731, 426] width 343 height 40
click at [771, 168] on select "Select CARD Voucher Package CASH Points Bank Wallet Prepaid GPay PhonePe PayTM …" at bounding box center [823, 167] width 160 height 24
click at [607, 428] on textarea "2060" at bounding box center [731, 426] width 343 height 40
click at [884, 114] on button "button" at bounding box center [892, 116] width 23 height 24
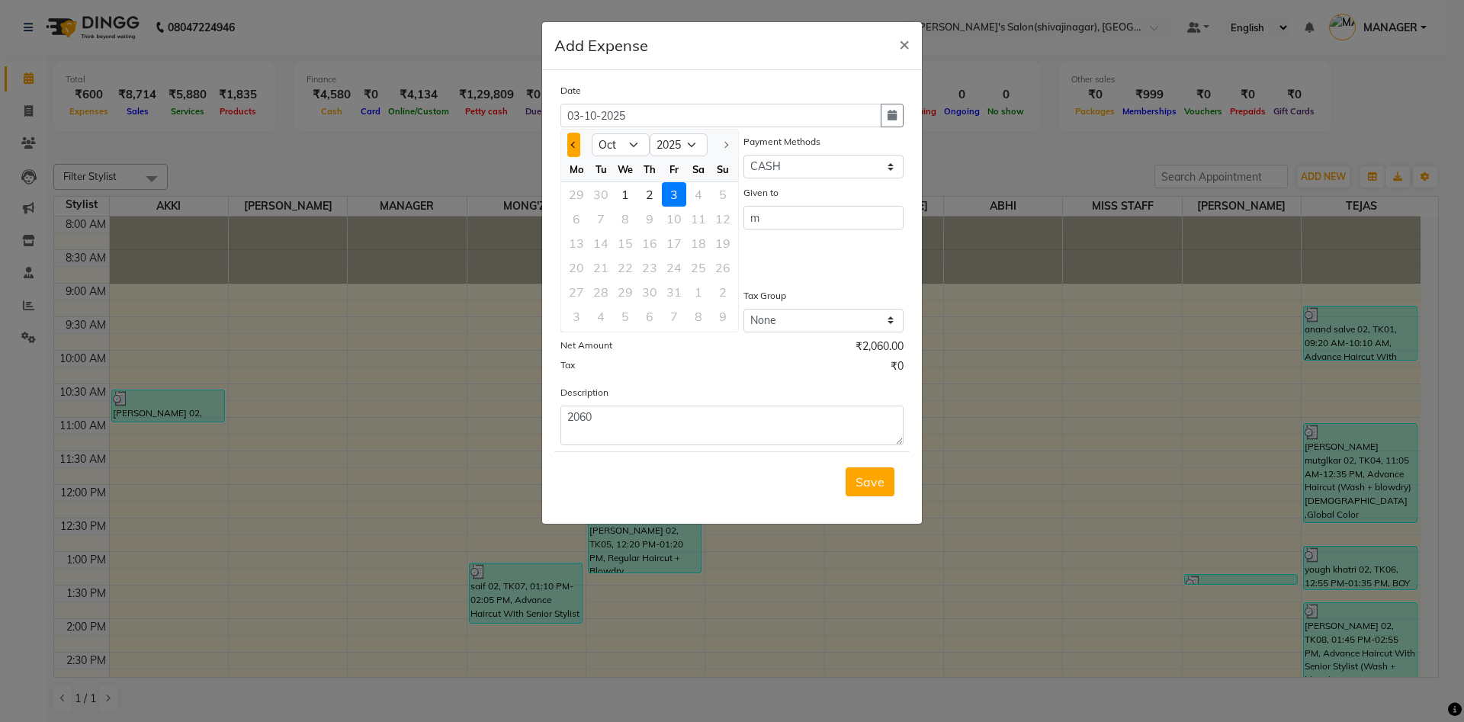
click at [573, 146] on span "Previous month" at bounding box center [574, 145] width 6 height 6
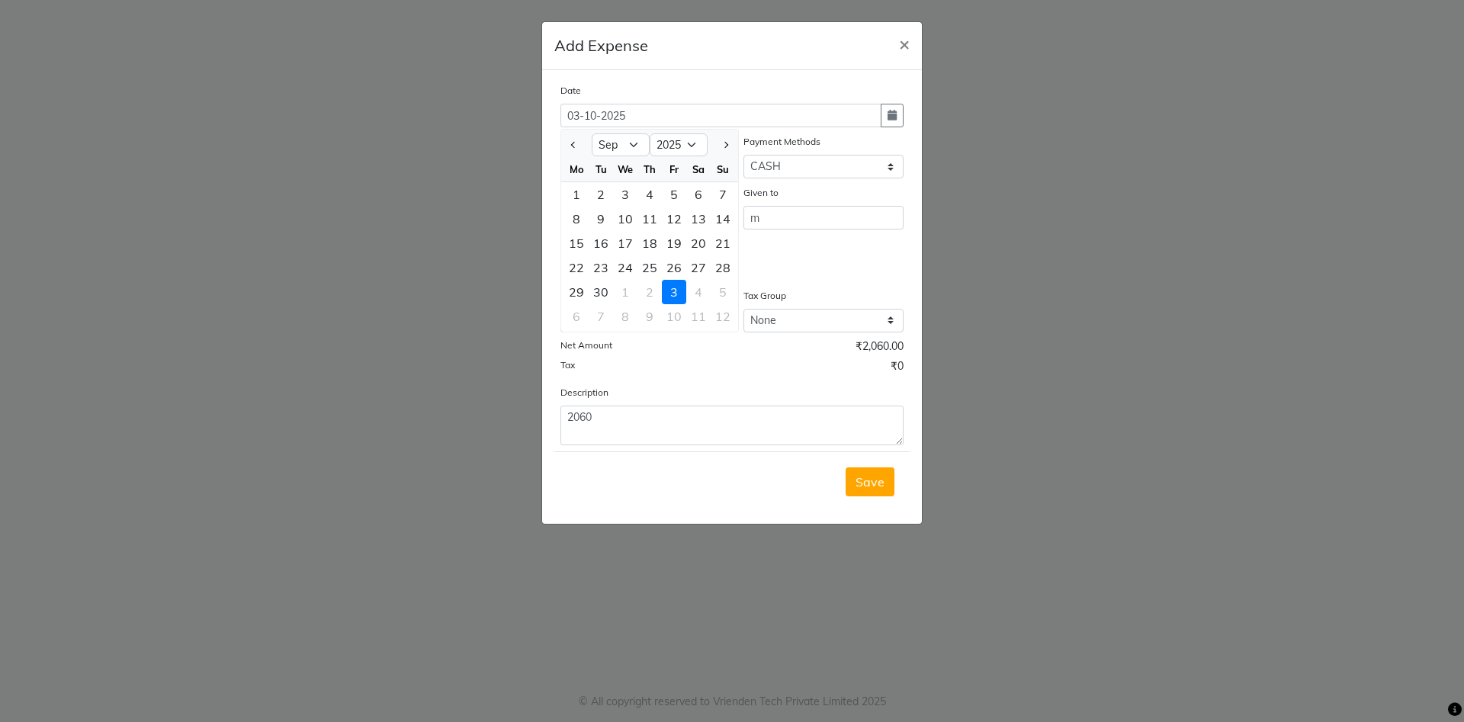
click at [816, 250] on div "Given to m" at bounding box center [823, 233] width 183 height 97
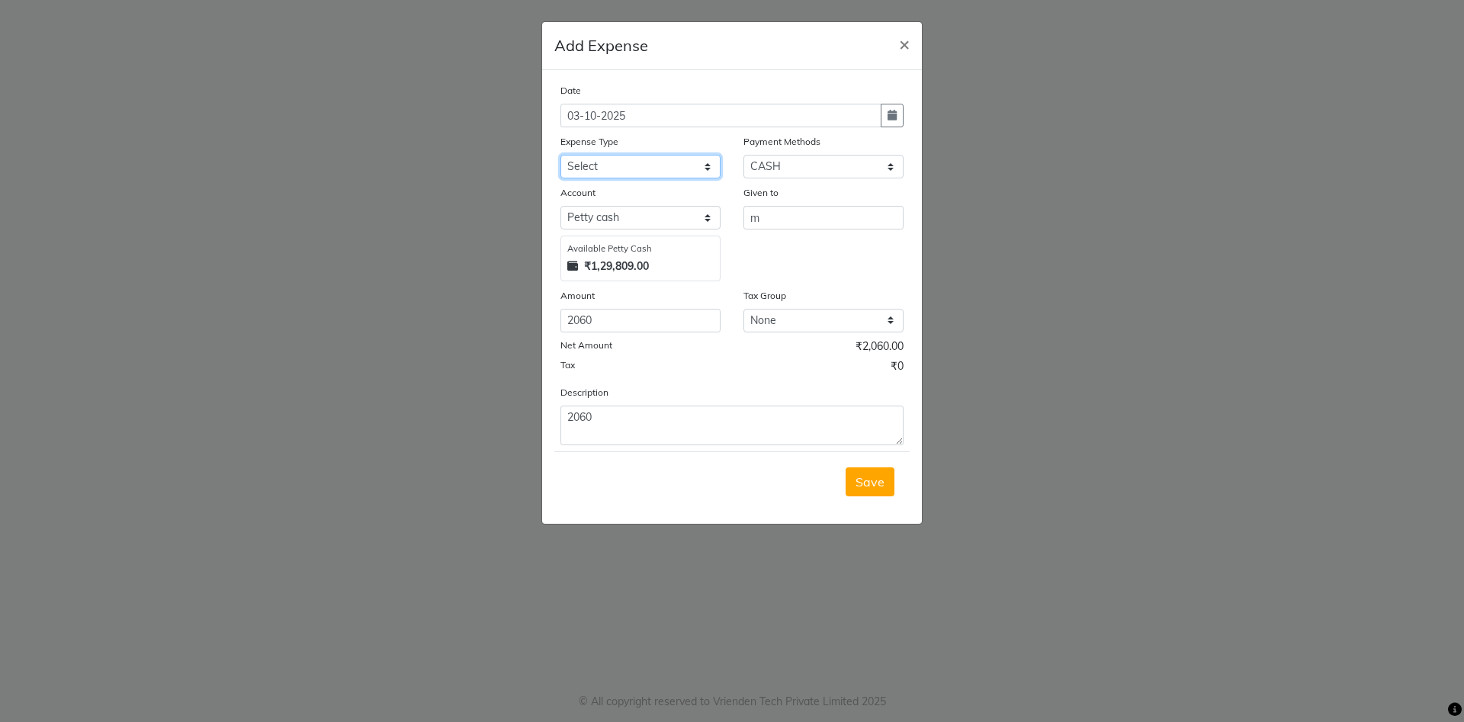
click at [602, 159] on select "Select Advance Salary BANK TRANFAR Cash transfer to hub Client Snacks DISTRIBUT…" at bounding box center [640, 167] width 160 height 24
click at [560, 155] on select "Select Advance Salary BANK TRANFAR Cash transfer to hub Client Snacks DISTRIBUT…" at bounding box center [640, 167] width 160 height 24
click at [615, 430] on textarea "2060" at bounding box center [731, 426] width 343 height 40
click at [785, 222] on input "m" at bounding box center [823, 218] width 160 height 24
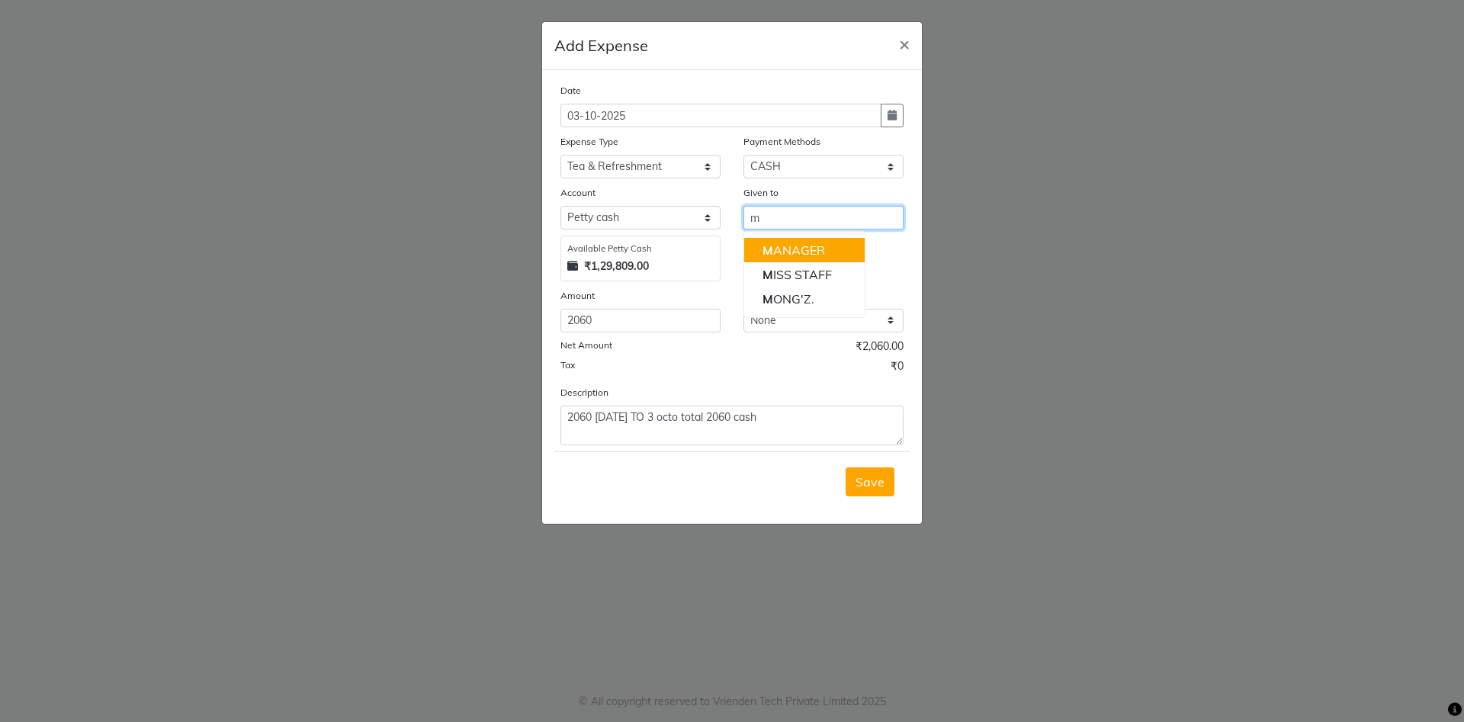
click at [810, 254] on ngb-highlight "M ANAGER" at bounding box center [793, 249] width 63 height 15
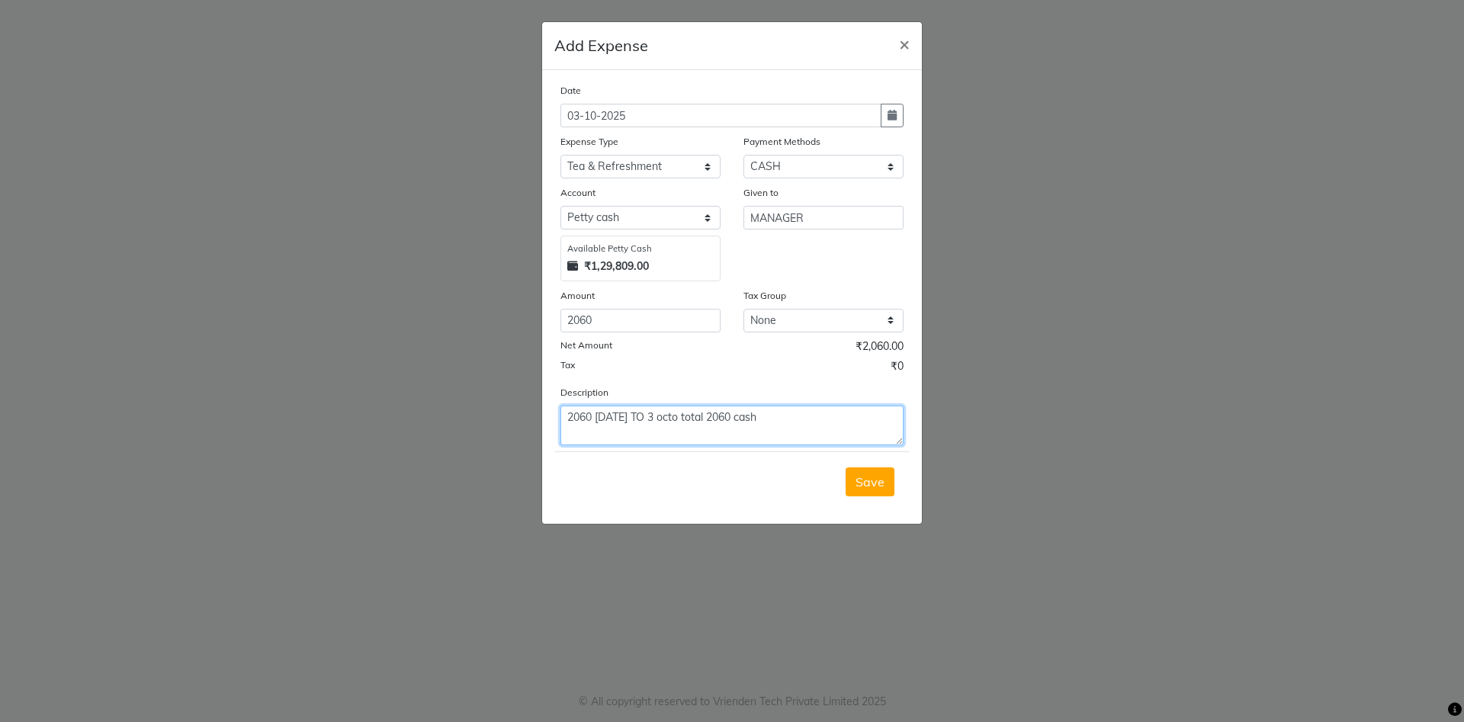
click at [593, 413] on textarea "2060 [DATE] TO 3 octo total 2060 cash" at bounding box center [731, 426] width 343 height 40
click at [822, 426] on textarea "till [DATE] TO 3 octo total 2060 cash" at bounding box center [731, 426] width 343 height 40
click at [874, 474] on span "Save" at bounding box center [869, 481] width 29 height 15
click at [851, 480] on div "Saving" at bounding box center [731, 481] width 355 height 60
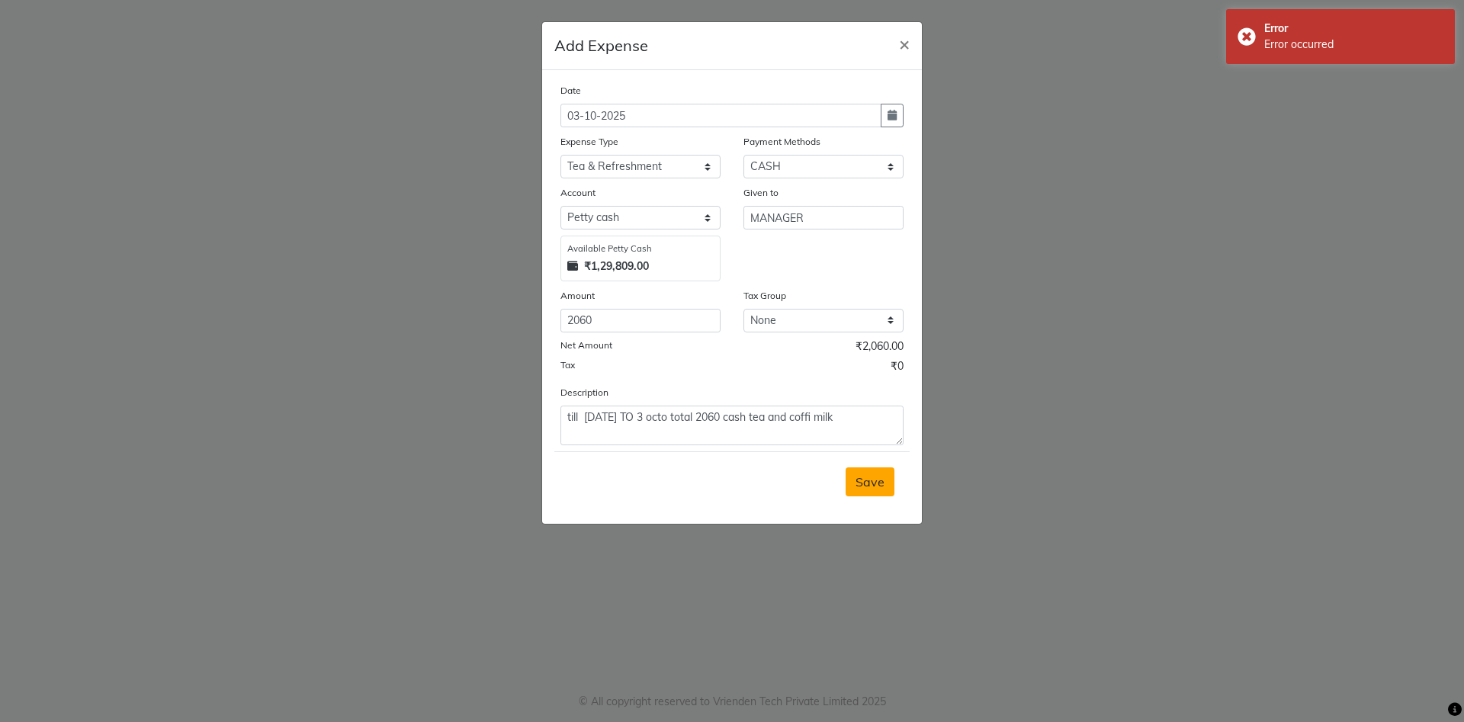
click at [869, 482] on span "Save" at bounding box center [869, 481] width 29 height 15
click at [1313, 13] on div "Error Error occurred" at bounding box center [1340, 36] width 229 height 55
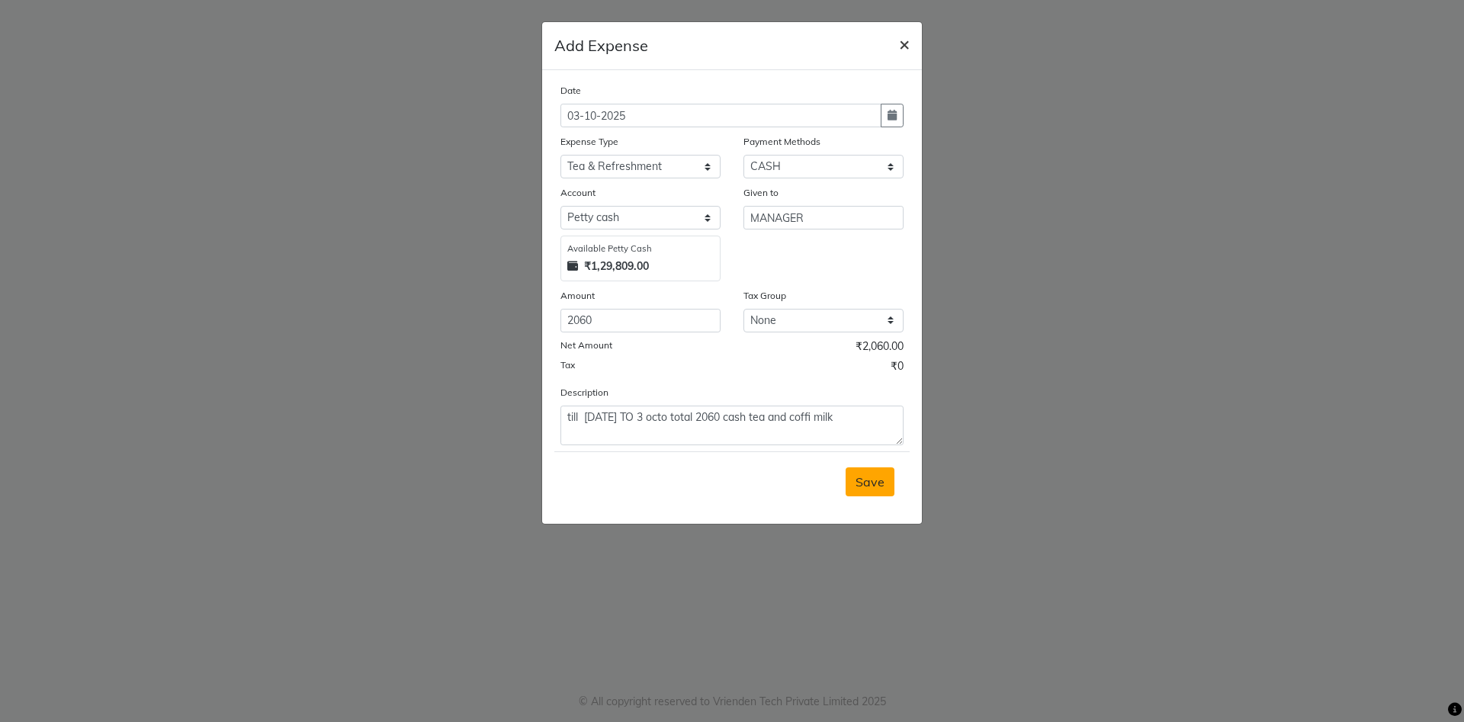
click at [907, 42] on span "×" at bounding box center [904, 43] width 11 height 23
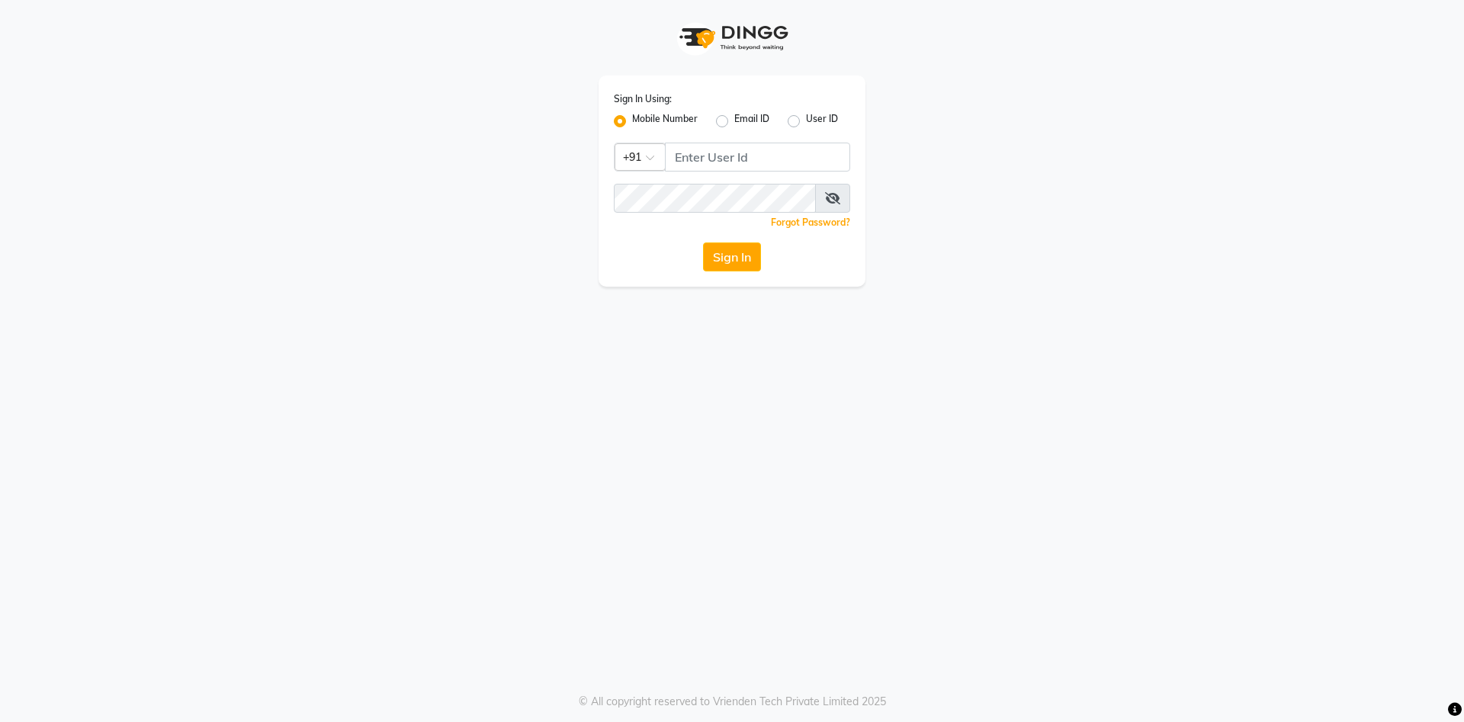
click at [712, 141] on div "Sign In Using: Mobile Number Email ID User ID Country Code × +91 Remember me Fo…" at bounding box center [731, 180] width 267 height 211
click at [711, 157] on input "Username" at bounding box center [757, 157] width 185 height 29
click at [729, 260] on button "Sign In" at bounding box center [732, 256] width 58 height 29
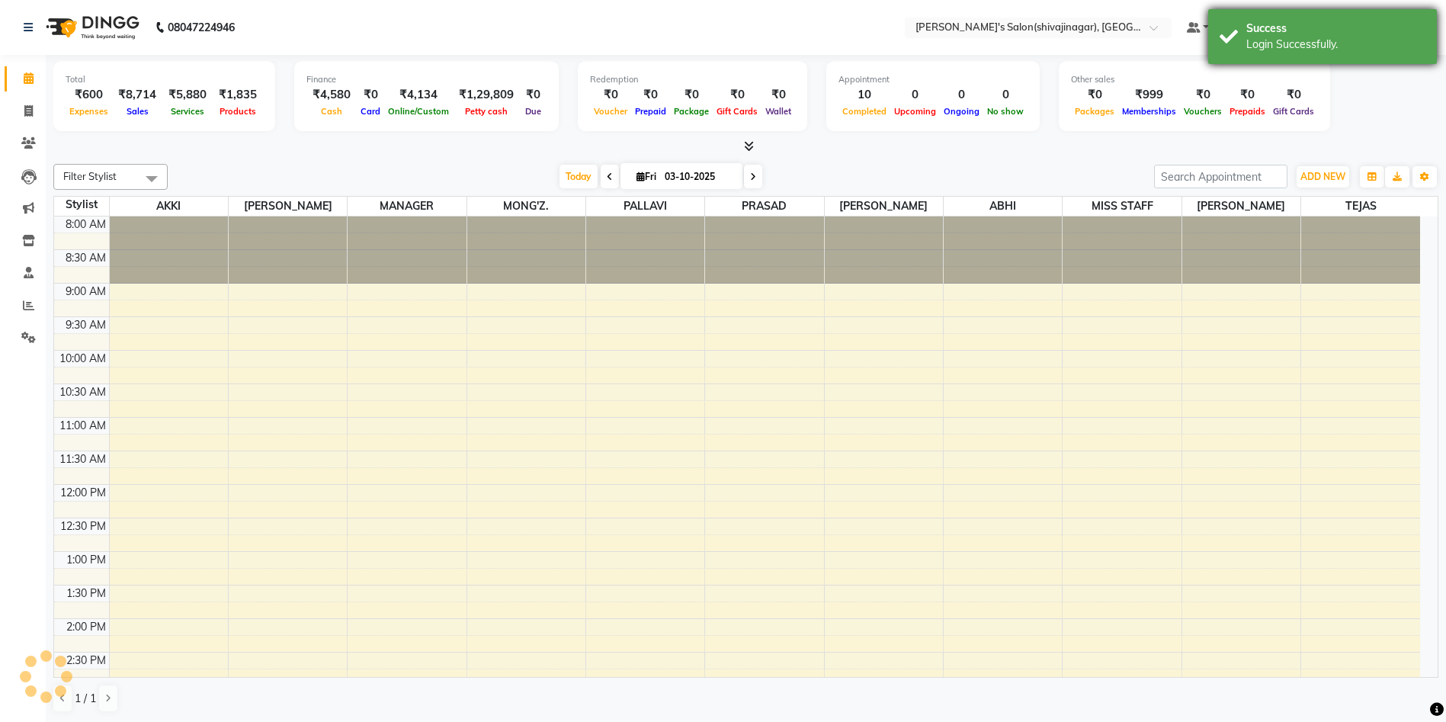
scroll to position [537, 0]
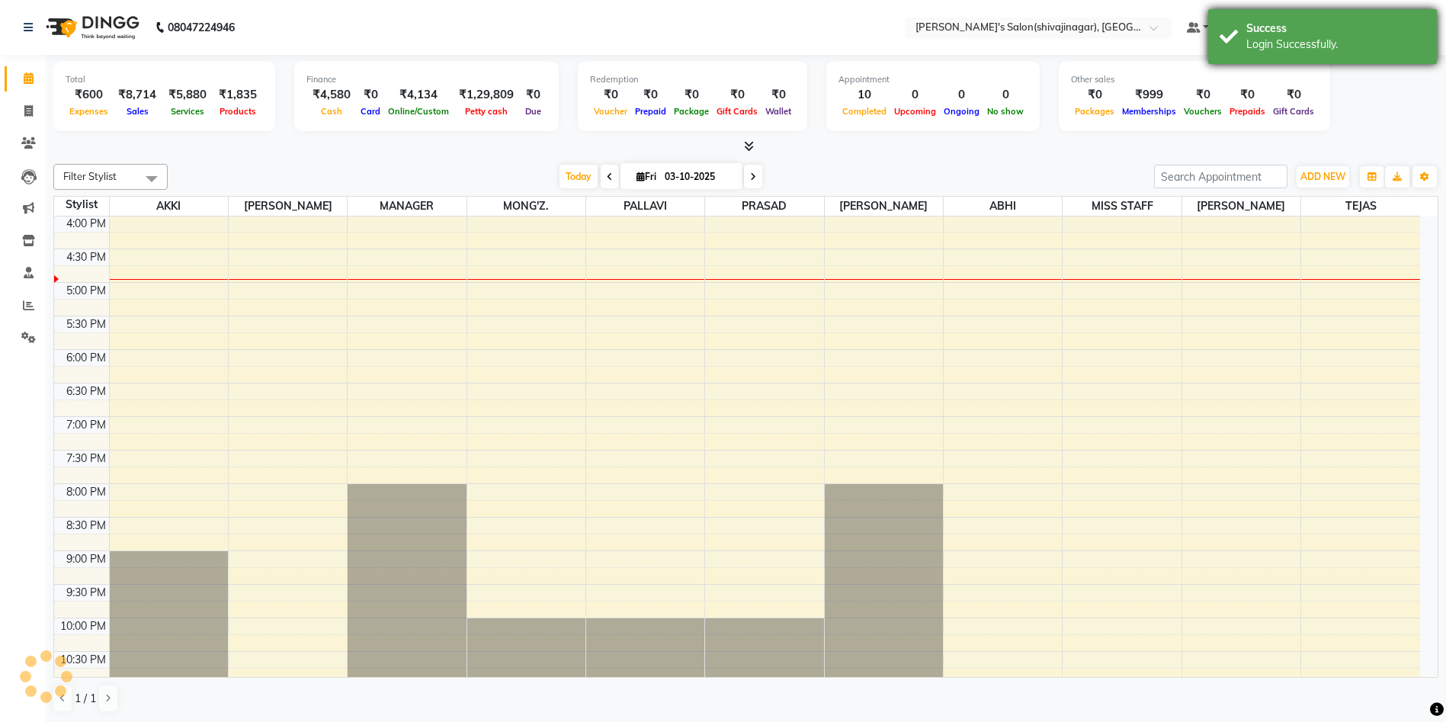
click at [1350, 40] on div "Login Successfully." at bounding box center [1336, 45] width 179 height 16
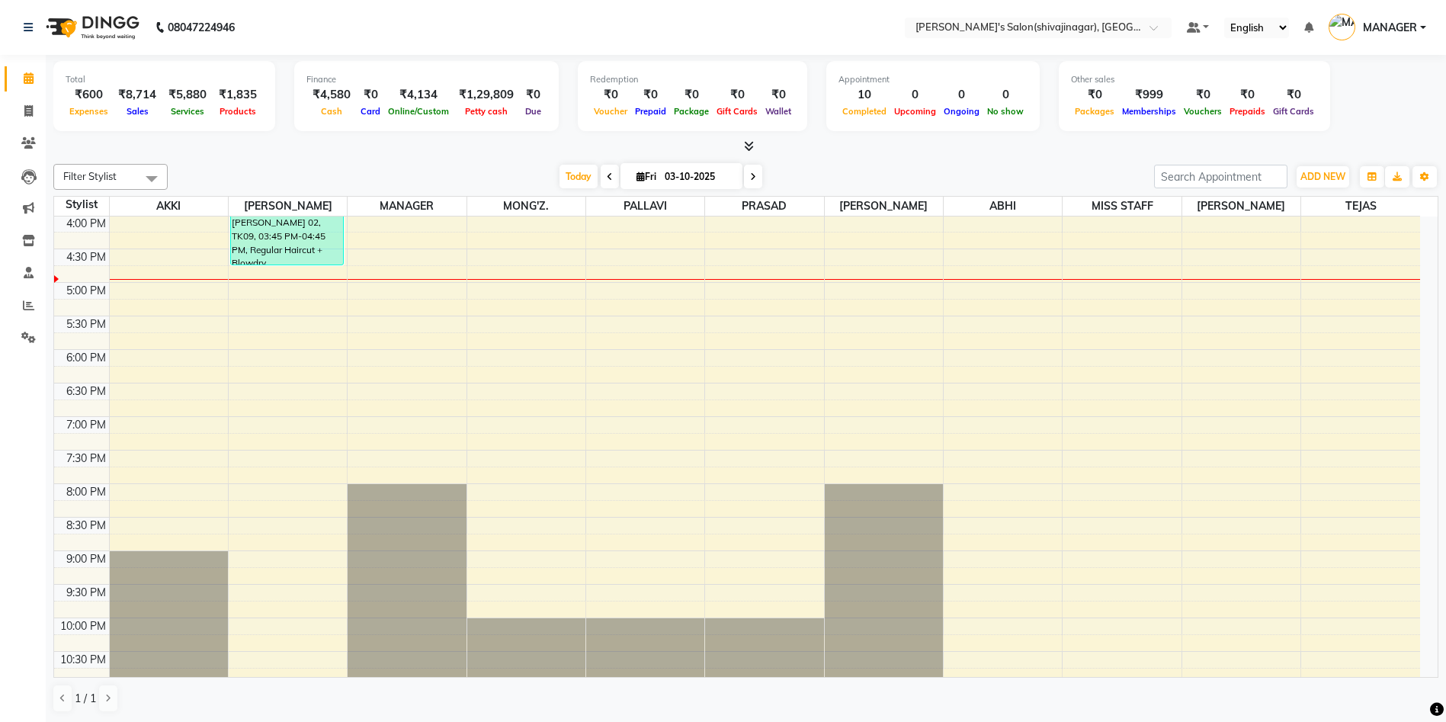
click at [1379, 100] on div "Total ₹600 Expenses ₹8,714 Sales ₹5,880 Services ₹1,835 Products Finance ₹4,580…" at bounding box center [745, 98] width 1385 height 75
click at [863, 159] on div "Filter Stylist Select All [PERSON_NAME] MANAGER MONG'Z. PALLAVI [PERSON_NAME] A…" at bounding box center [745, 438] width 1385 height 561
click at [346, 165] on div "[DATE] [DATE]" at bounding box center [660, 176] width 971 height 23
click at [1334, 191] on div "Filter Stylist Select All [PERSON_NAME] MANAGER MONG'Z. PALLAVI [PERSON_NAME] A…" at bounding box center [745, 438] width 1385 height 561
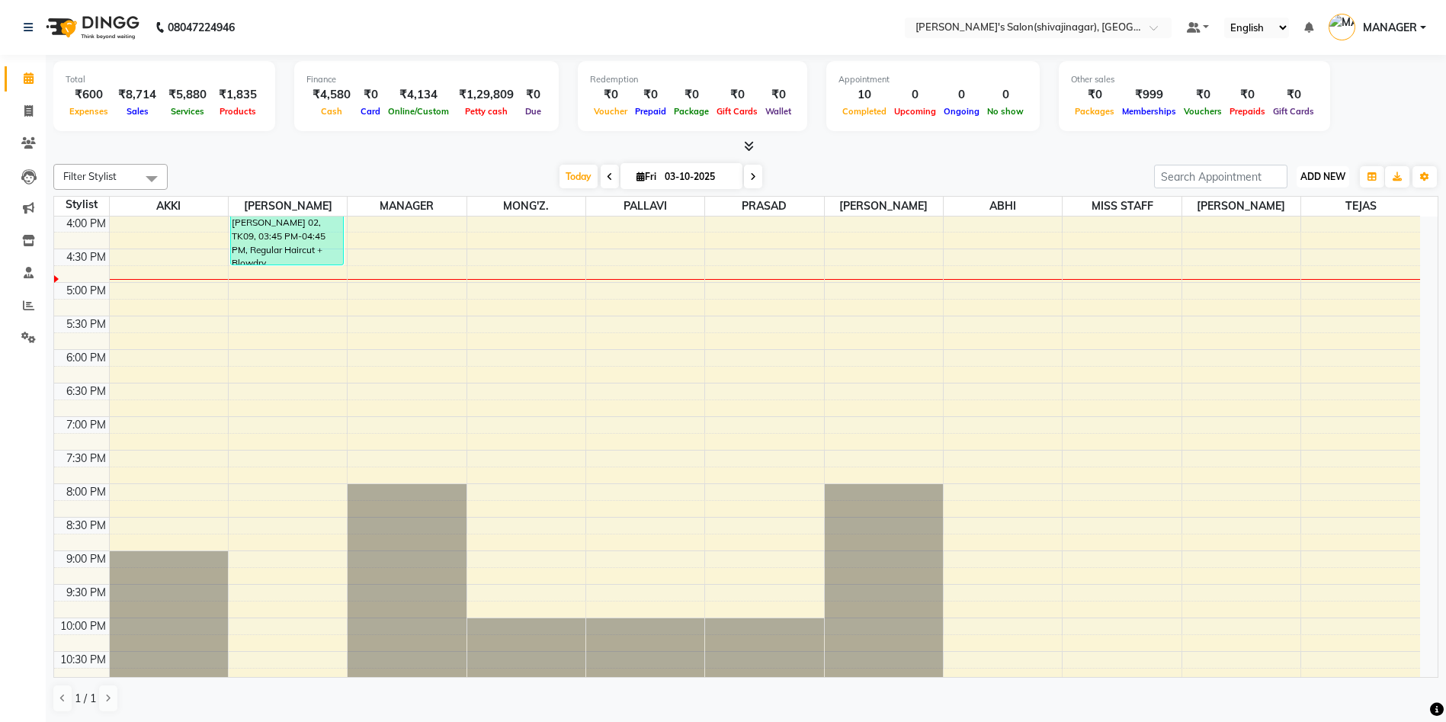
click at [1326, 184] on button "ADD NEW Toggle Dropdown" at bounding box center [1323, 176] width 53 height 21
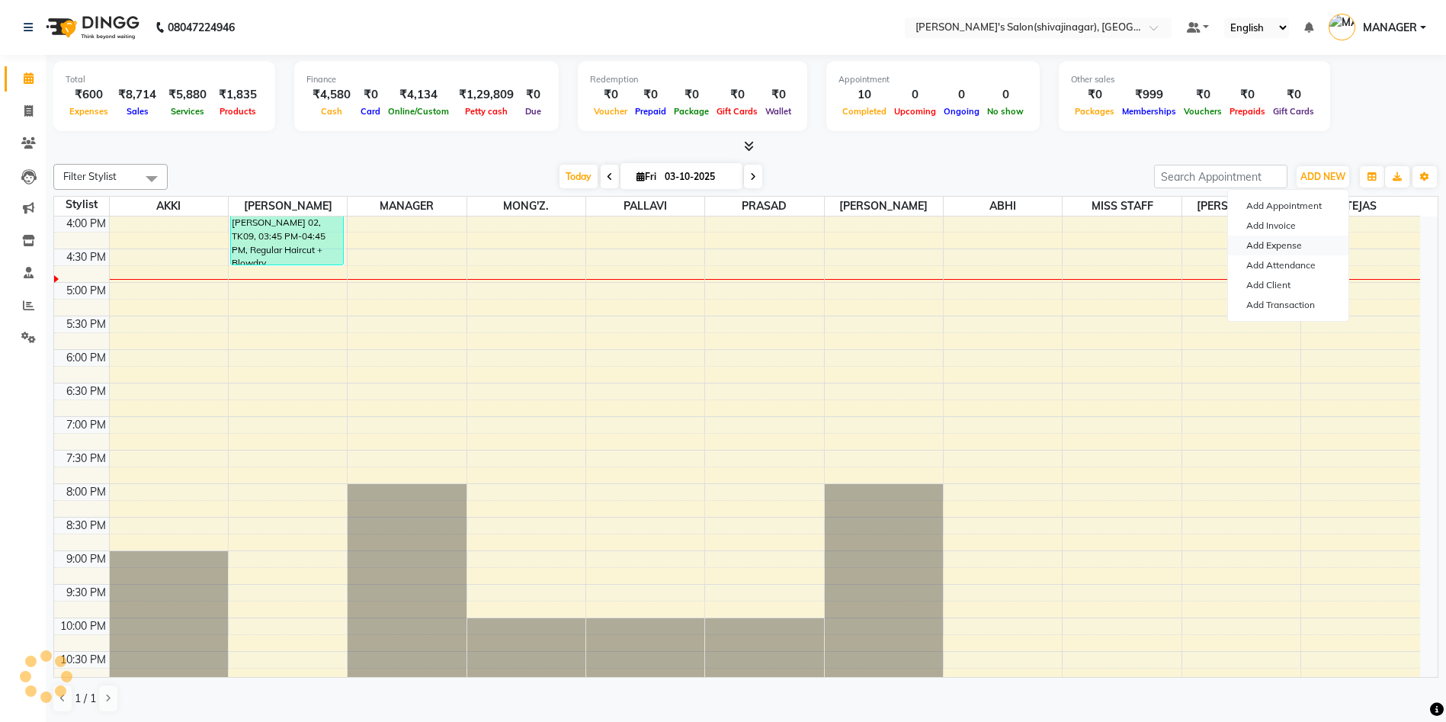
click at [1274, 244] on link "Add Expense" at bounding box center [1288, 246] width 120 height 20
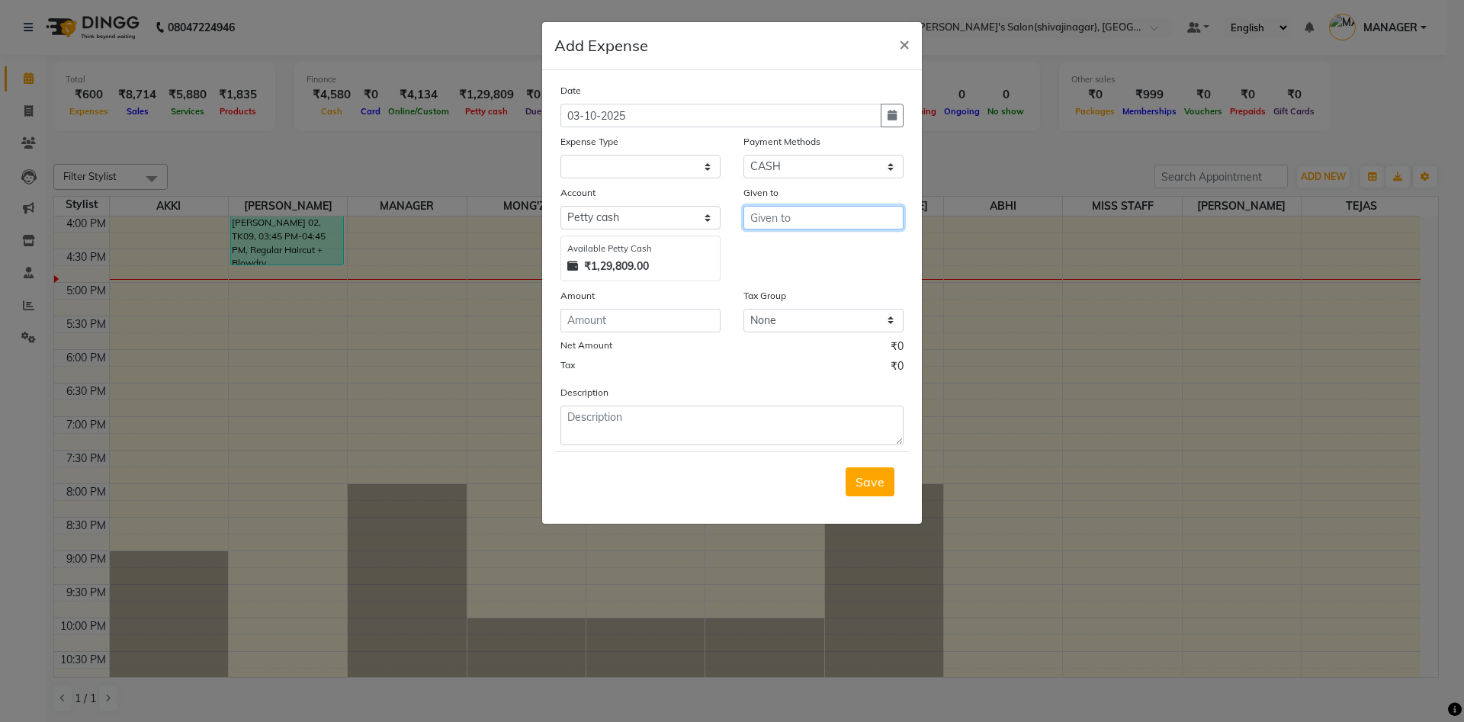
click at [821, 223] on input "text" at bounding box center [823, 218] width 160 height 24
click at [775, 253] on ngb-highlight "M ANAGER" at bounding box center [793, 249] width 63 height 15
click at [576, 159] on select "Select Advance Salary BANK TRANFAR Cash transfer to hub Client Snacks DISTRIBUT…" at bounding box center [640, 167] width 160 height 24
click at [560, 155] on select "Select Advance Salary BANK TRANFAR Cash transfer to hub Client Snacks DISTRIBUT…" at bounding box center [640, 167] width 160 height 24
click at [579, 429] on textarea at bounding box center [731, 426] width 343 height 40
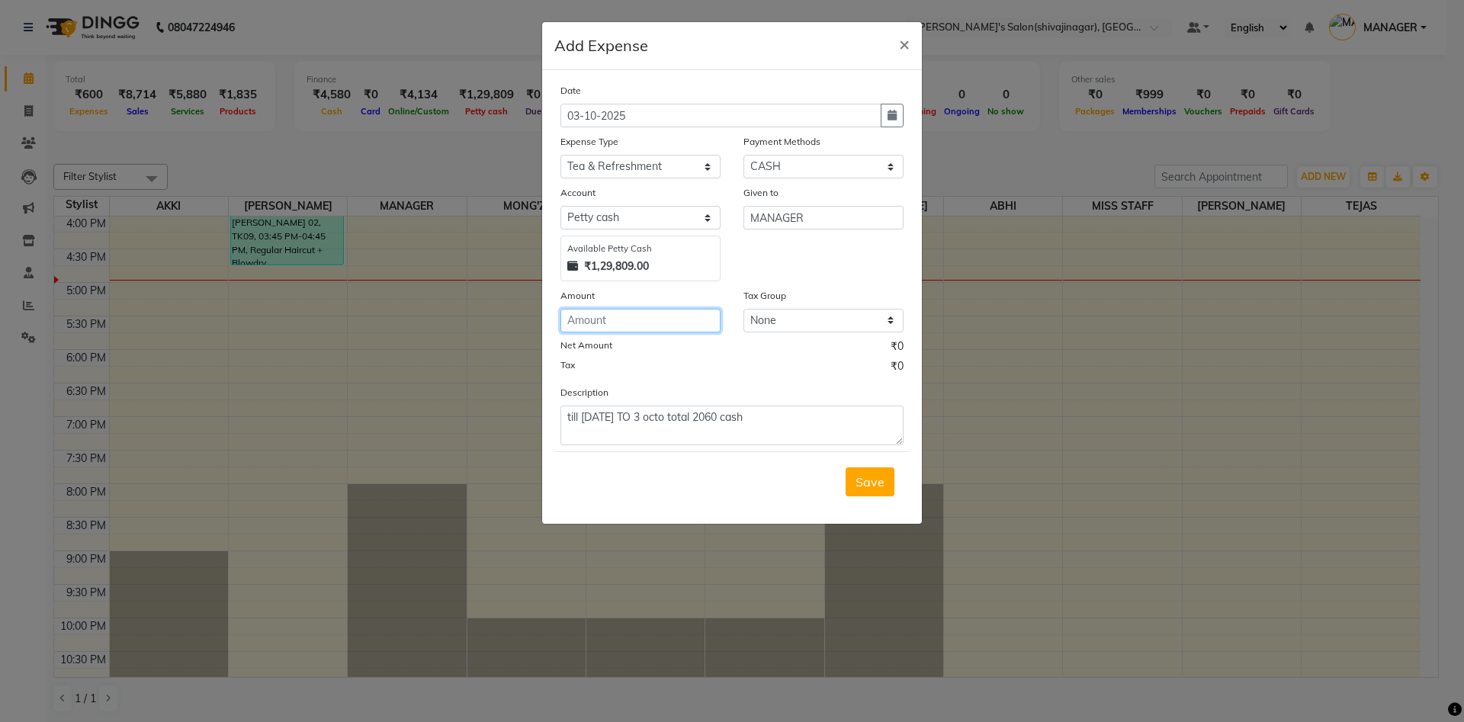
click at [627, 331] on input "number" at bounding box center [640, 321] width 160 height 24
click at [868, 480] on span "Save" at bounding box center [869, 481] width 29 height 15
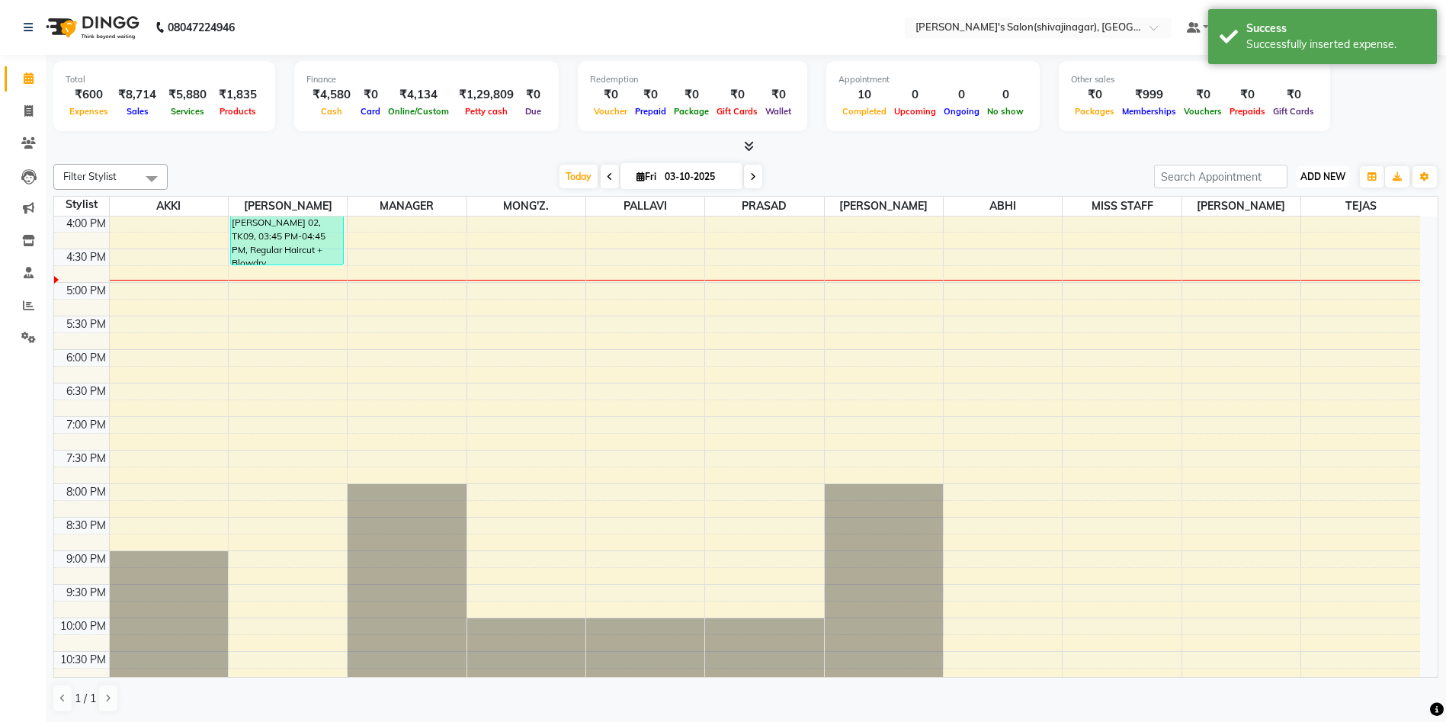
click at [1327, 174] on span "ADD NEW" at bounding box center [1323, 176] width 45 height 11
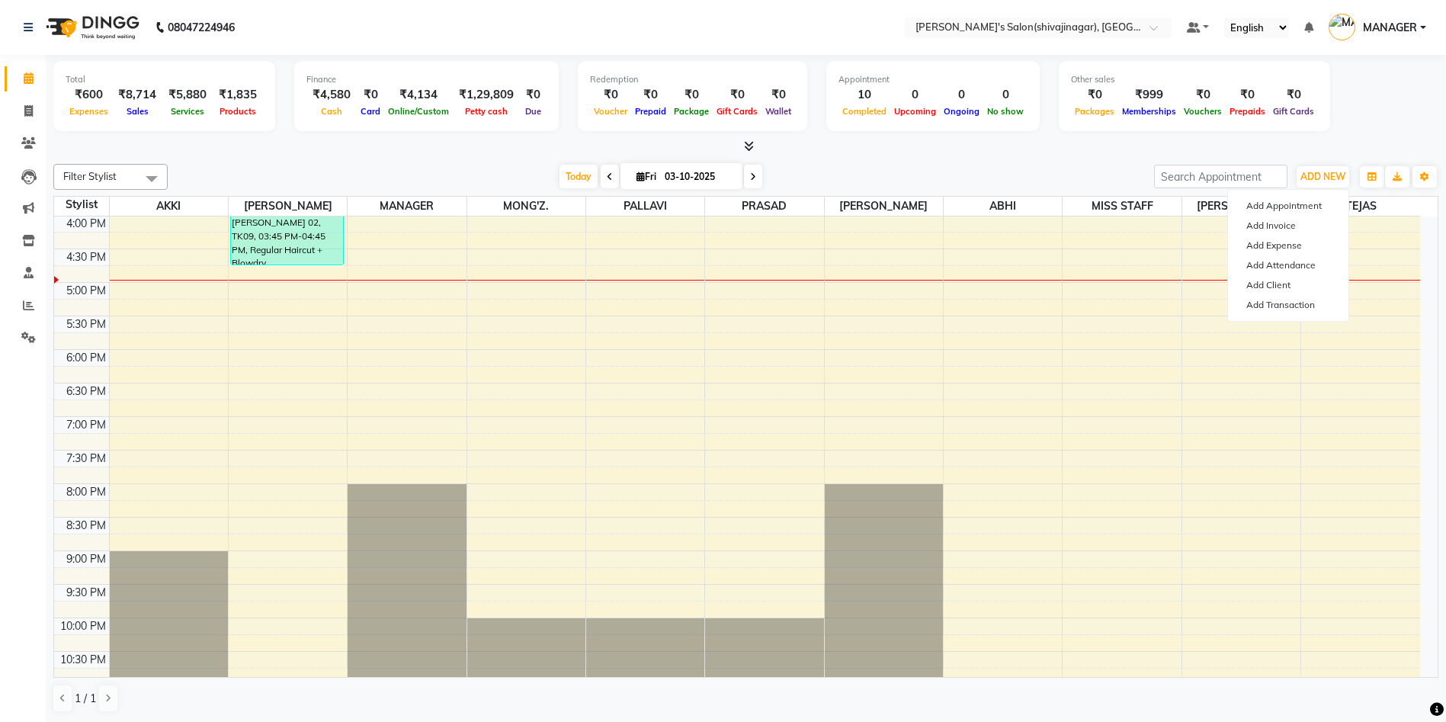
click at [1378, 89] on div "Total ₹600 Expenses ₹8,714 Sales ₹5,880 Services ₹1,835 Products Finance ₹4,580…" at bounding box center [745, 98] width 1385 height 75
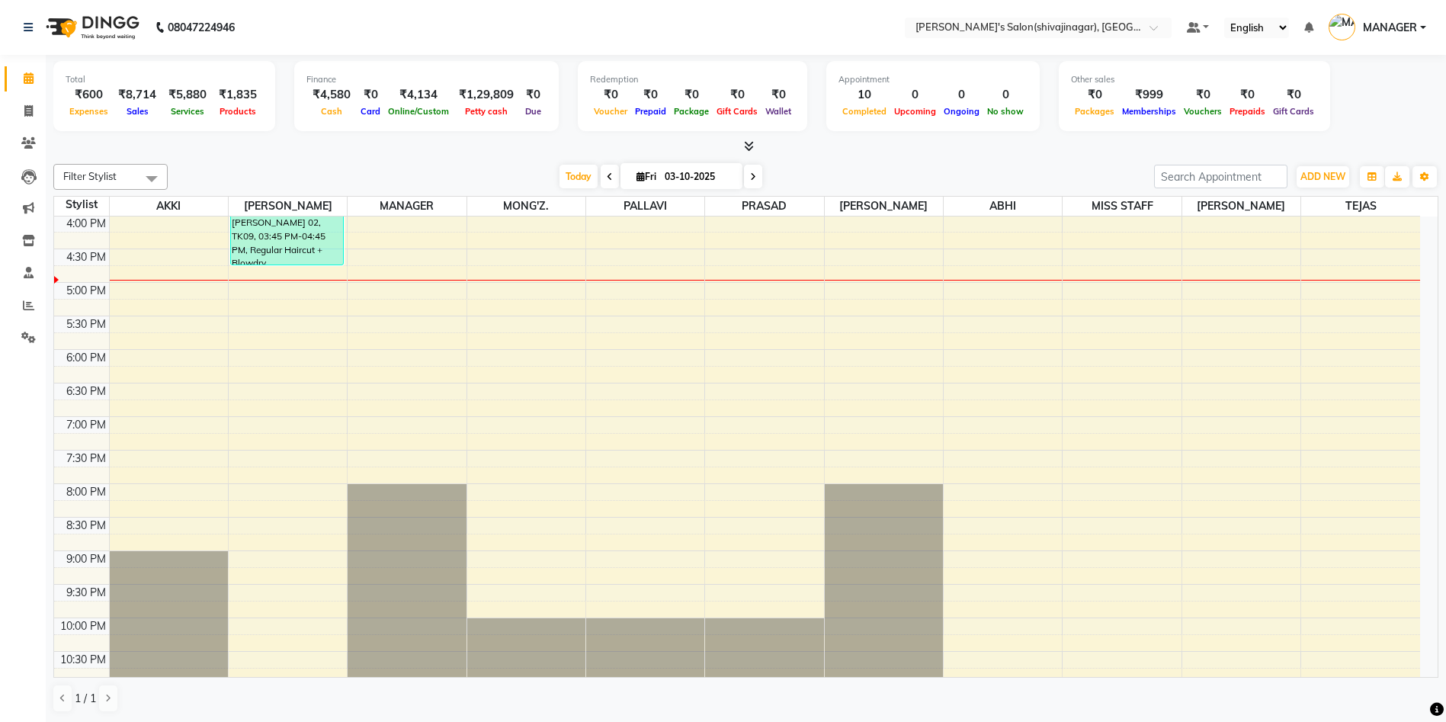
click at [446, 172] on div "[DATE] [DATE]" at bounding box center [660, 176] width 971 height 23
click at [1376, 127] on div "Total ₹600 Expenses ₹8,714 Sales ₹5,880 Services ₹1,835 Products Finance ₹4,580…" at bounding box center [745, 98] width 1385 height 75
click at [1324, 174] on span "ADD NEW" at bounding box center [1323, 176] width 45 height 11
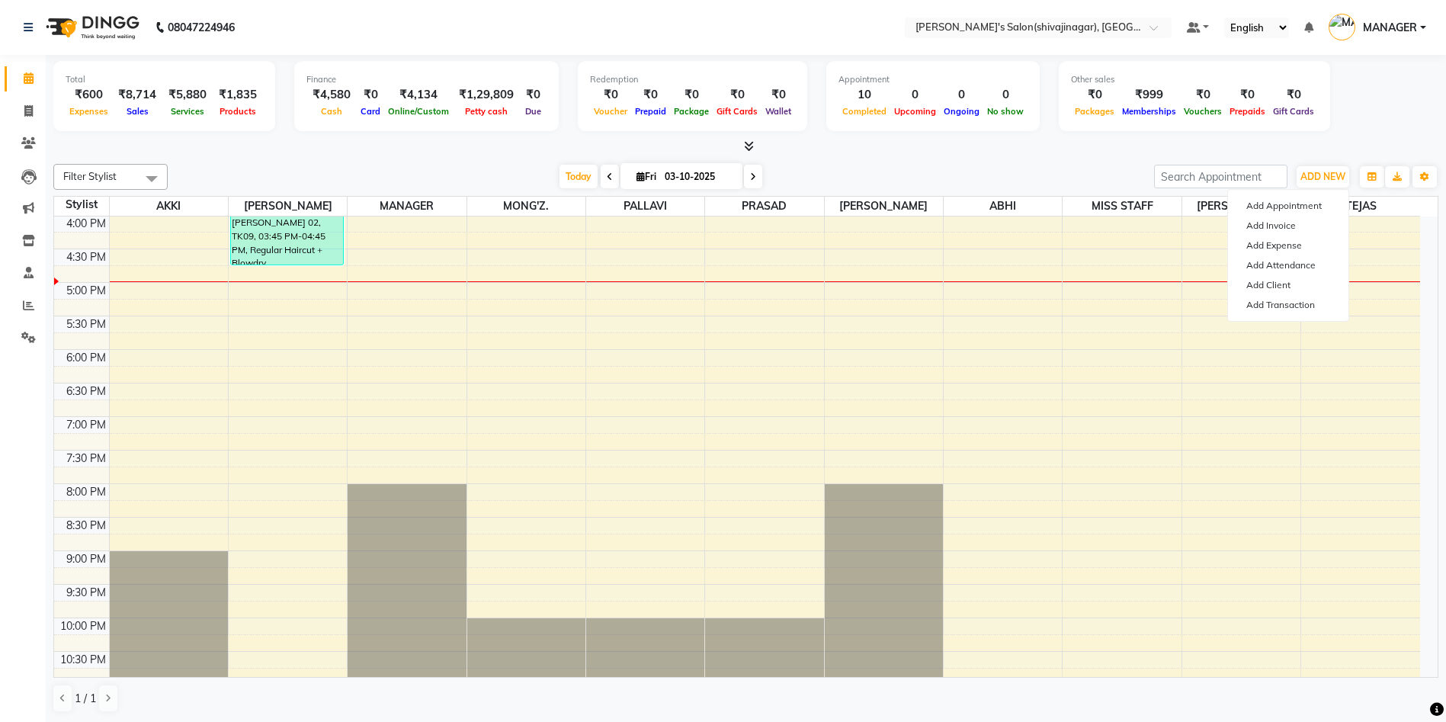
click at [918, 156] on div "Total ₹600 Expenses ₹8,714 Sales ₹5,880 Services ₹1,835 Products Finance ₹4,580…" at bounding box center [746, 389] width 1401 height 668
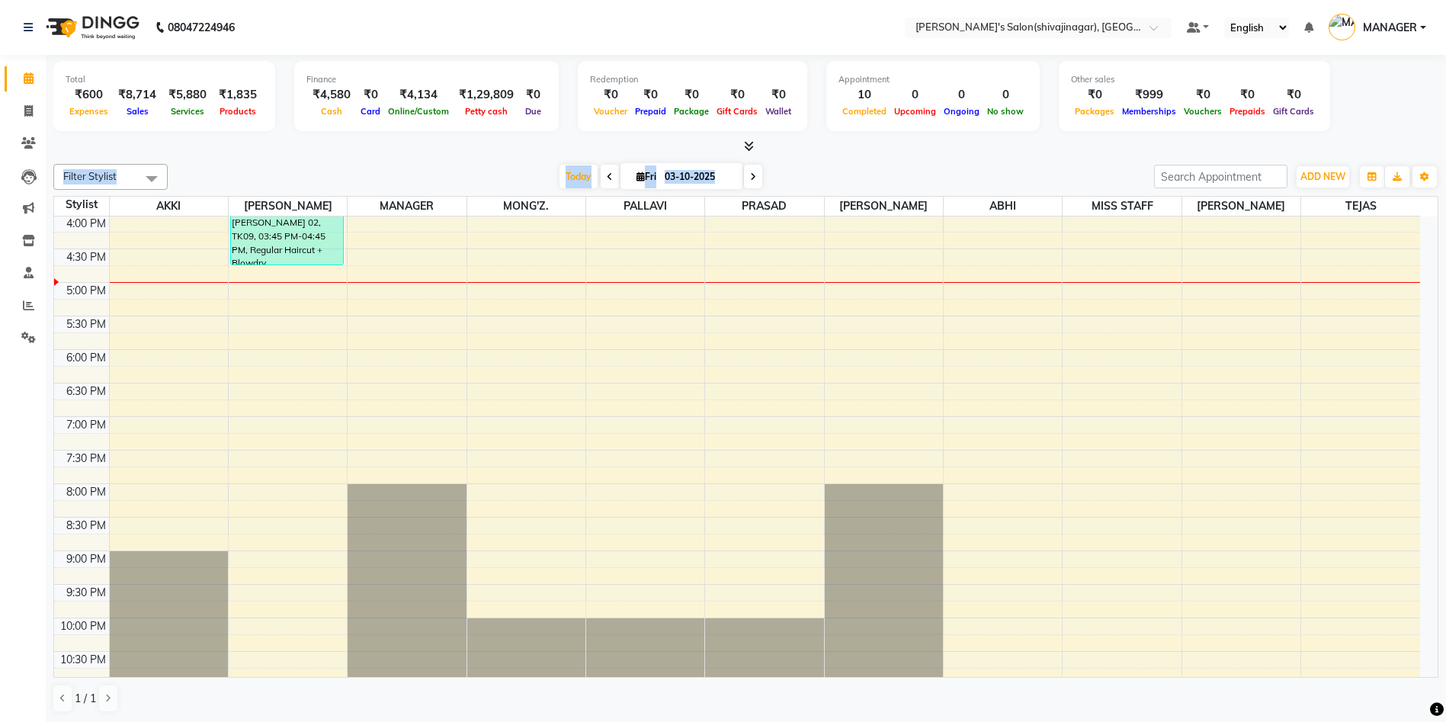
drag, startPoint x: 1392, startPoint y: 95, endPoint x: 1076, endPoint y: 161, distance: 323.1
click at [1076, 161] on div "Total ₹600 Expenses ₹8,714 Sales ₹5,880 Services ₹1,835 Products Finance ₹4,580…" at bounding box center [746, 389] width 1401 height 668
click at [1076, 161] on div "Filter Stylist Select All [PERSON_NAME] MANAGER MONG'Z. PALLAVI [PERSON_NAME] A…" at bounding box center [745, 438] width 1385 height 561
click at [343, 149] on div at bounding box center [745, 147] width 1385 height 16
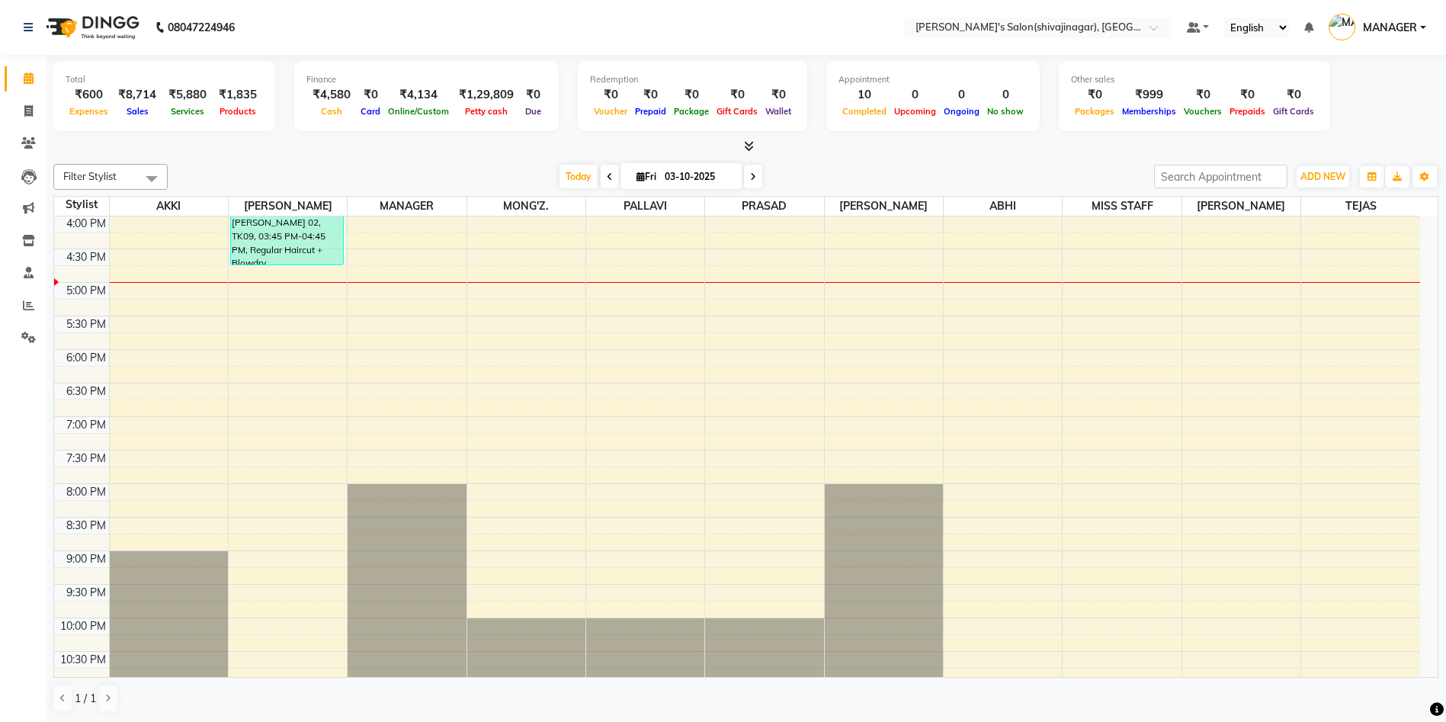
click at [243, 158] on div "Filter Stylist Select All [PERSON_NAME] MANAGER MONG'Z. PALLAVI [PERSON_NAME] A…" at bounding box center [745, 438] width 1385 height 561
click at [1372, 126] on div "Total ₹600 Expenses ₹8,714 Sales ₹5,880 Services ₹1,835 Products Finance ₹4,580…" at bounding box center [745, 98] width 1385 height 75
click at [1393, 99] on div "Total ₹600 Expenses ₹8,714 Sales ₹5,880 Services ₹1,835 Products Finance ₹4,580…" at bounding box center [745, 98] width 1385 height 75
click at [24, 306] on icon at bounding box center [28, 305] width 11 height 11
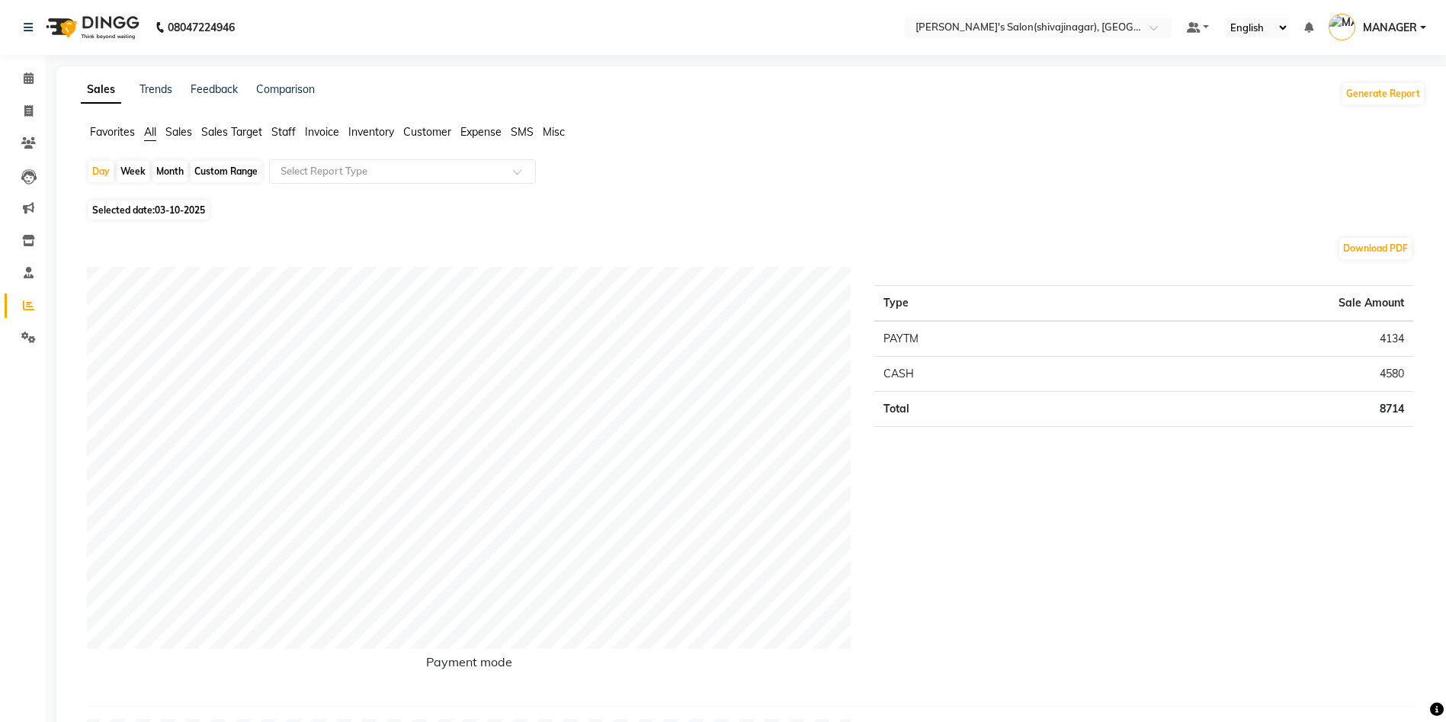
click at [476, 130] on span "Expense" at bounding box center [480, 132] width 41 height 14
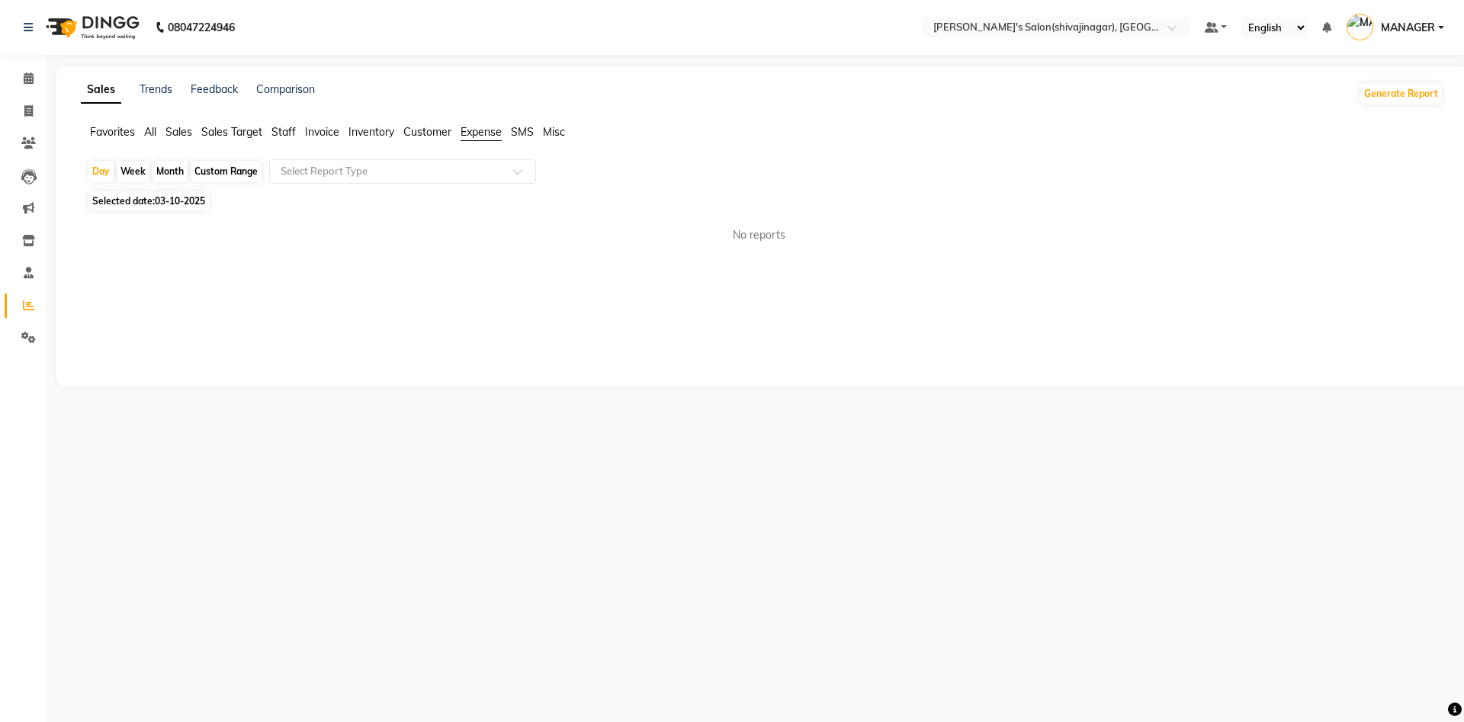
click at [164, 167] on div "Month" at bounding box center [169, 171] width 35 height 21
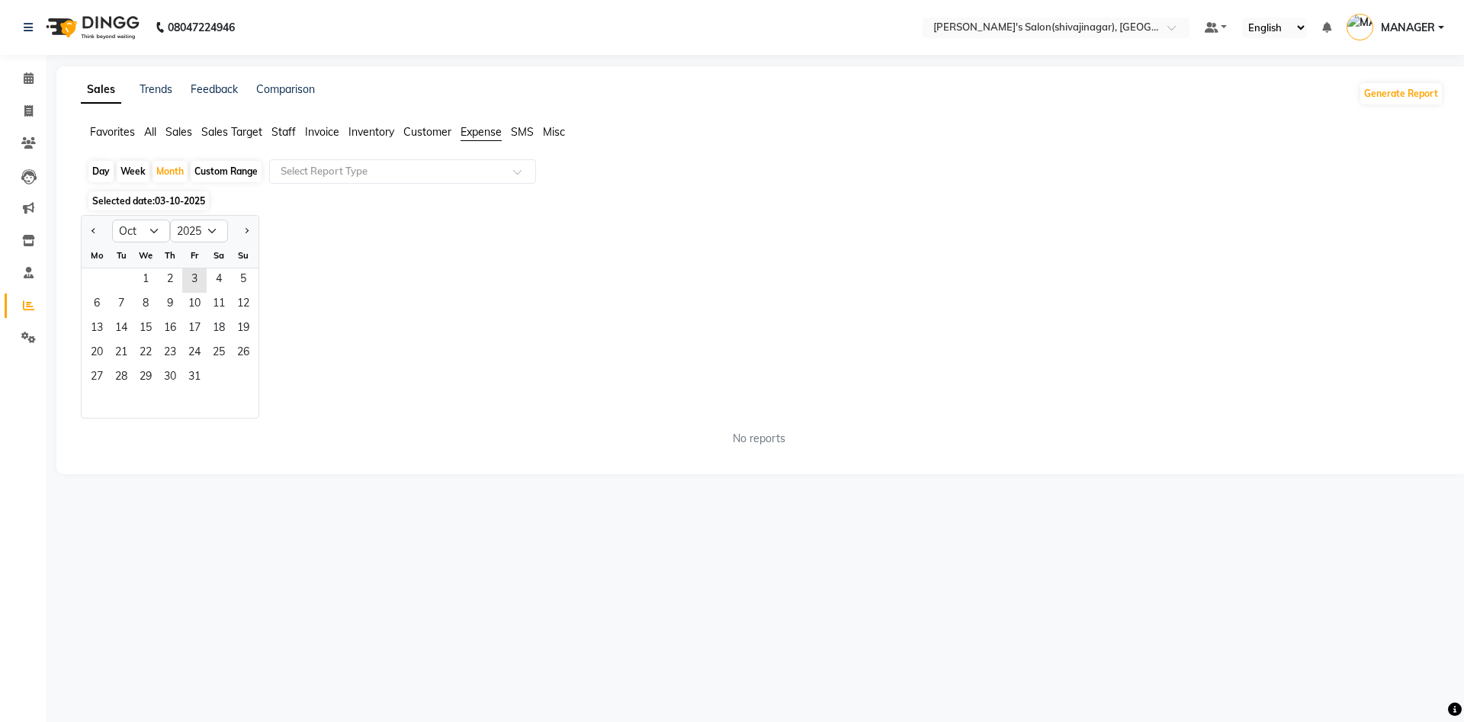
click at [87, 233] on div at bounding box center [97, 231] width 30 height 24
click at [93, 230] on span "Previous month" at bounding box center [93, 230] width 5 height 5
click at [102, 326] on span "14" at bounding box center [97, 329] width 24 height 24
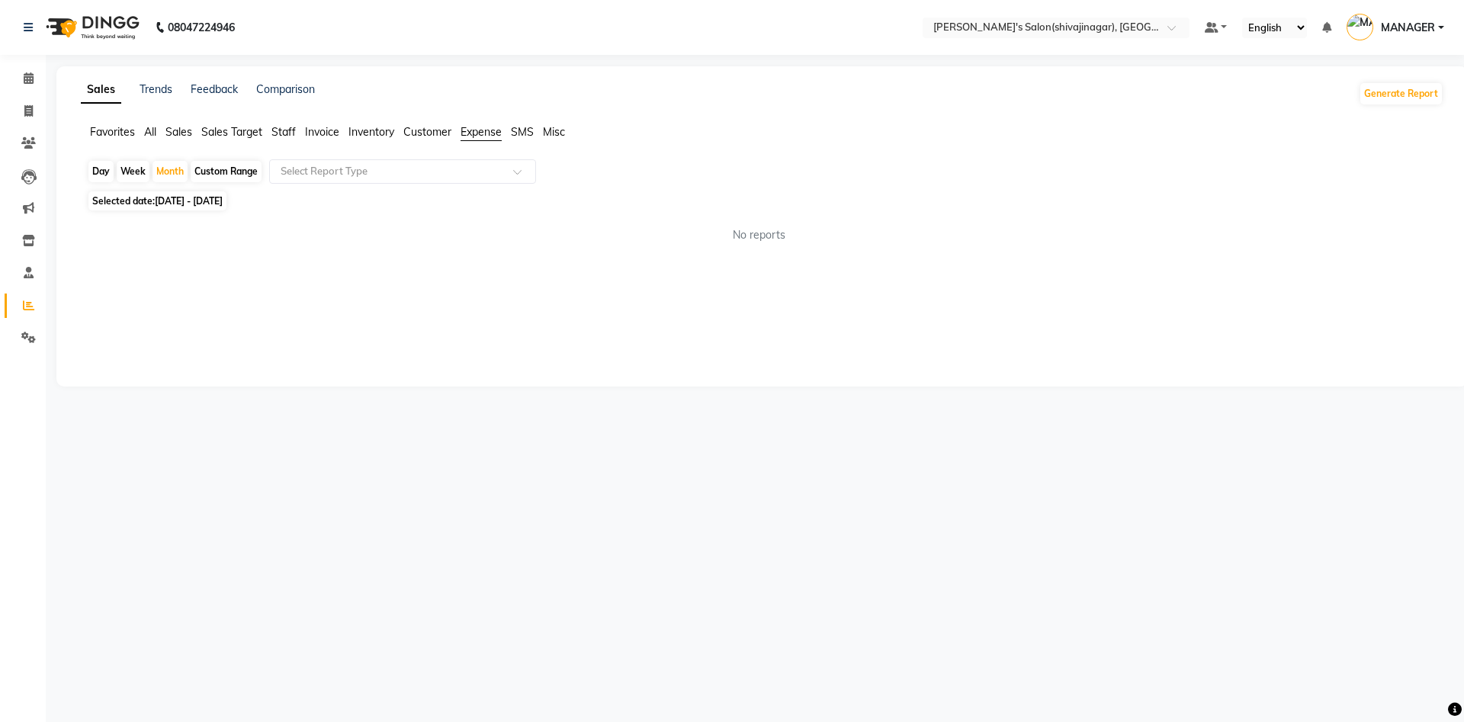
click at [218, 178] on div "Custom Range" at bounding box center [226, 171] width 71 height 21
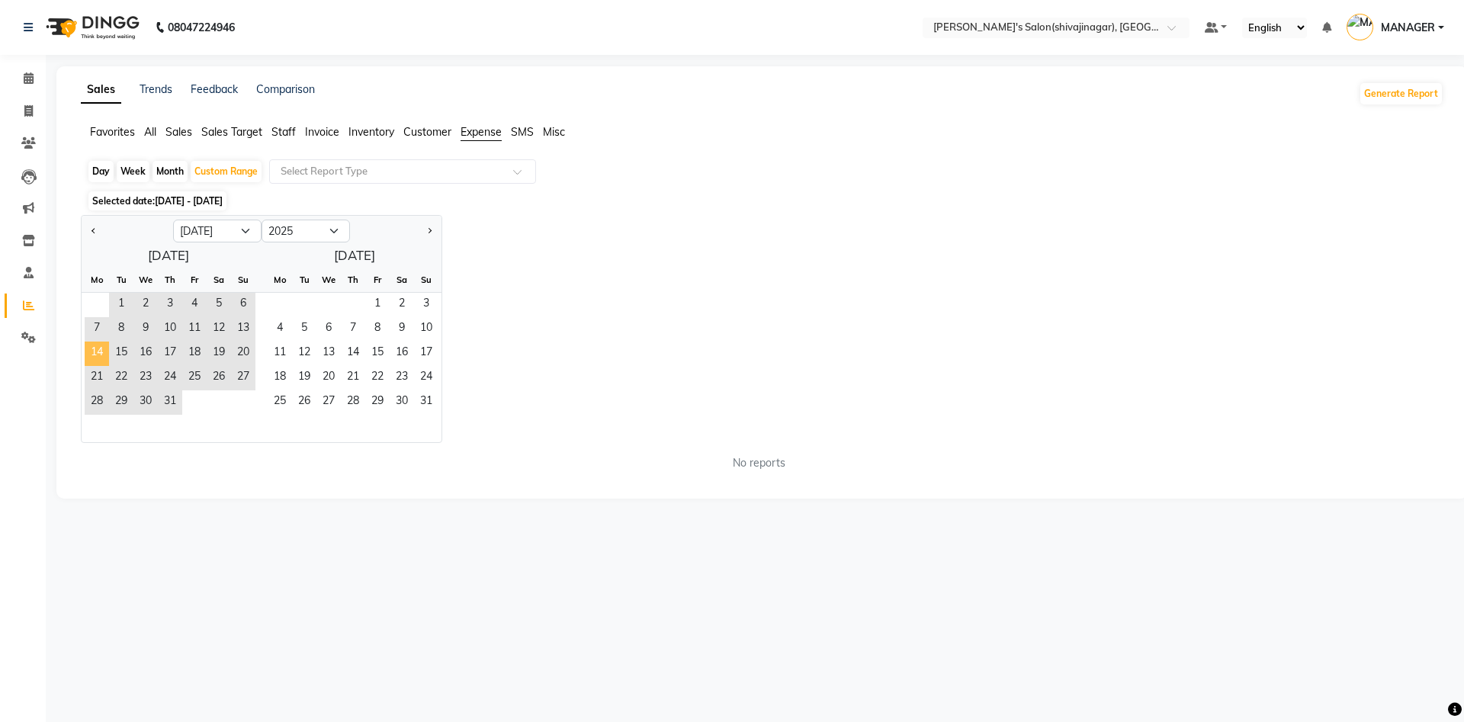
click at [104, 351] on span "14" at bounding box center [97, 354] width 24 height 24
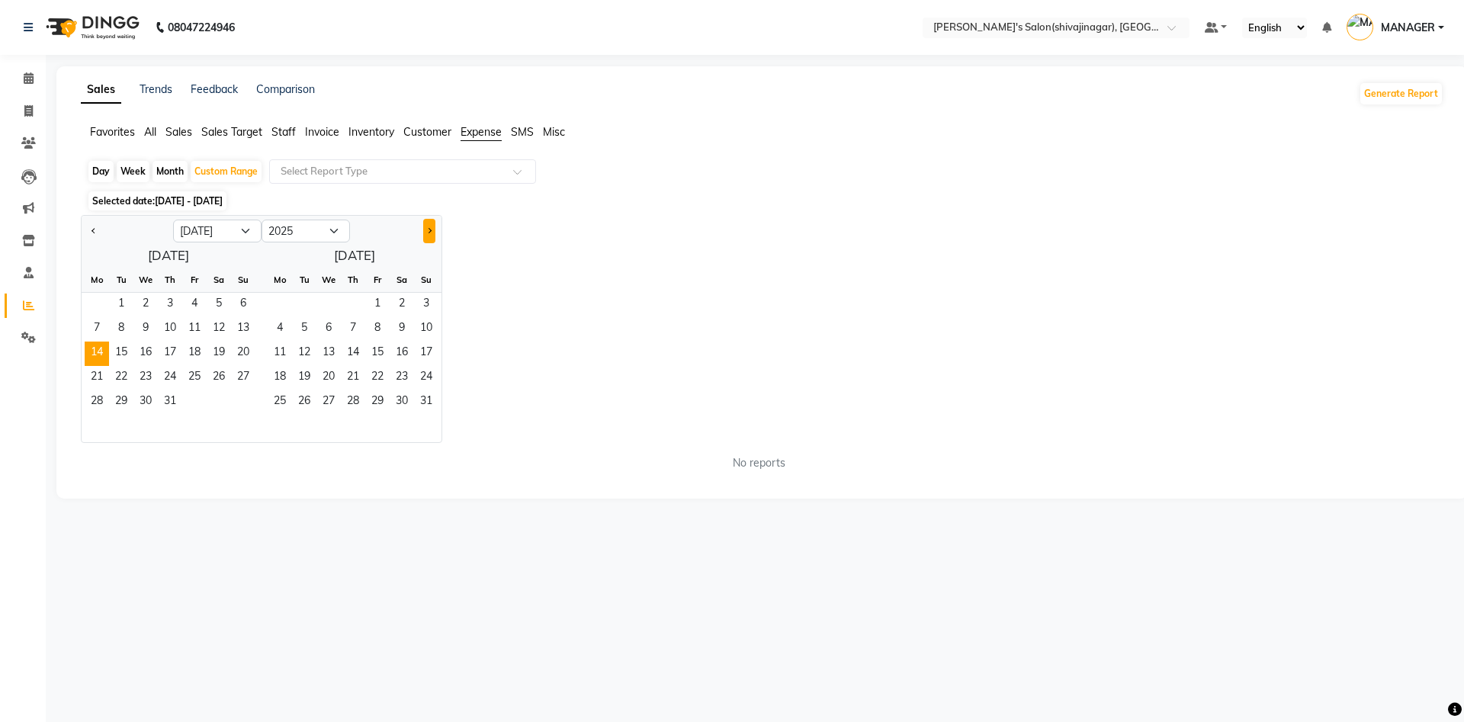
click at [429, 232] on div at bounding box center [395, 231] width 91 height 24
click at [429, 232] on span "Next month" at bounding box center [428, 230] width 5 height 5
click at [384, 301] on span "3" at bounding box center [377, 305] width 24 height 24
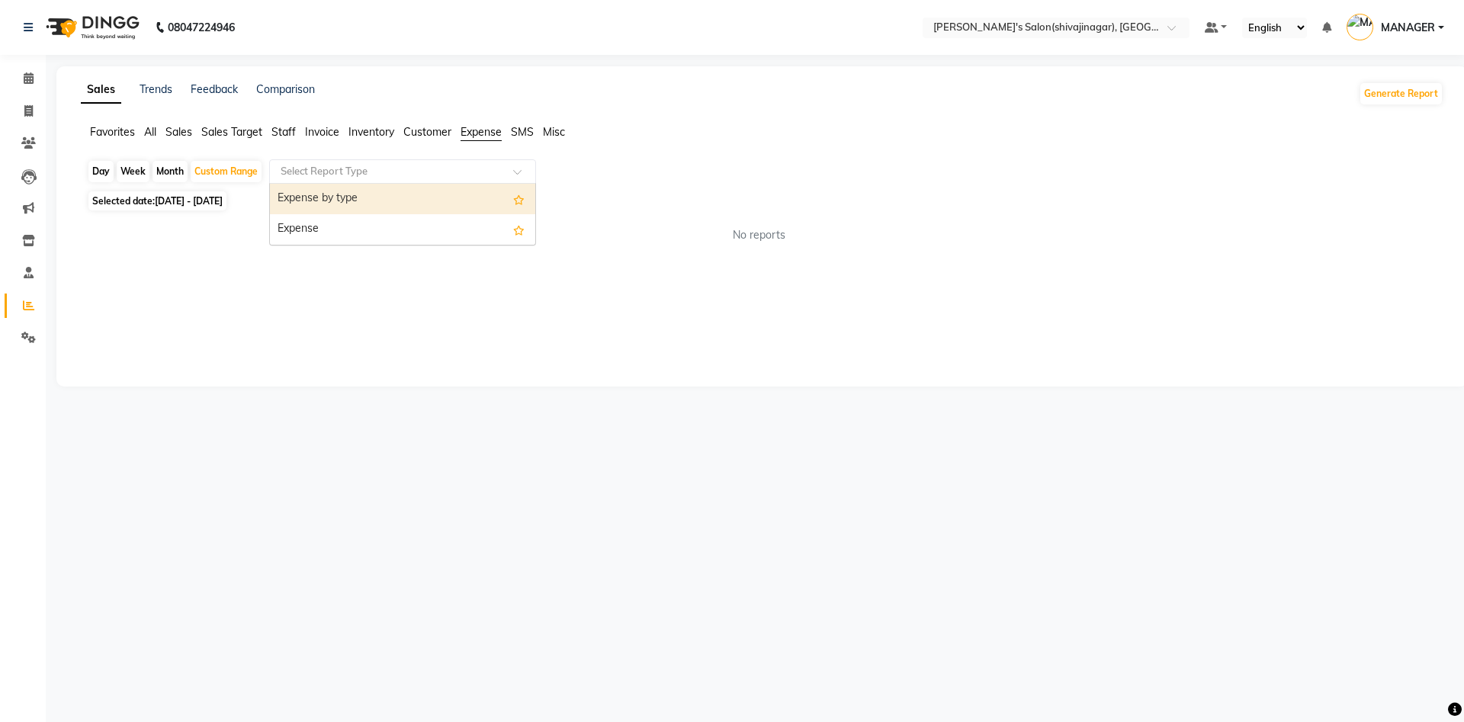
click at [328, 166] on input "text" at bounding box center [388, 171] width 220 height 15
click at [153, 138] on span "All" at bounding box center [150, 132] width 12 height 14
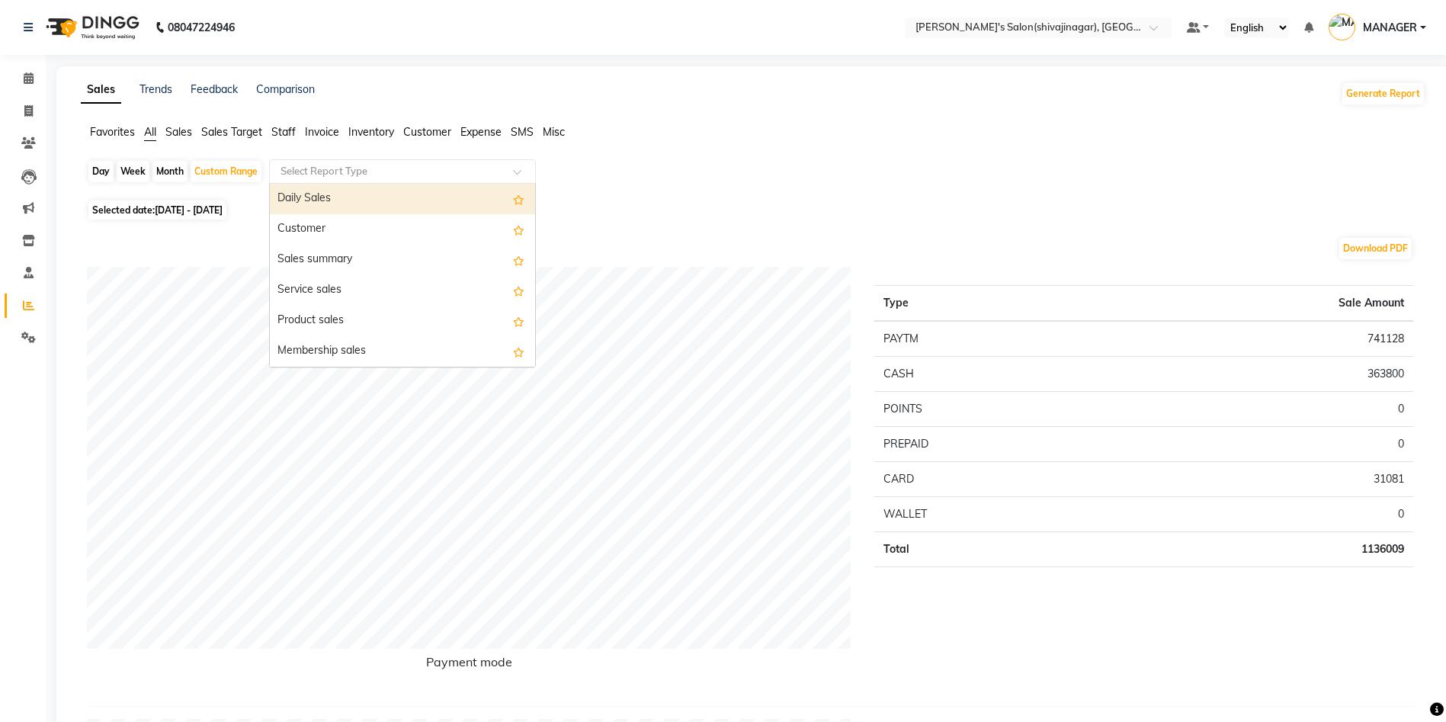
click at [339, 170] on input "text" at bounding box center [388, 171] width 220 height 15
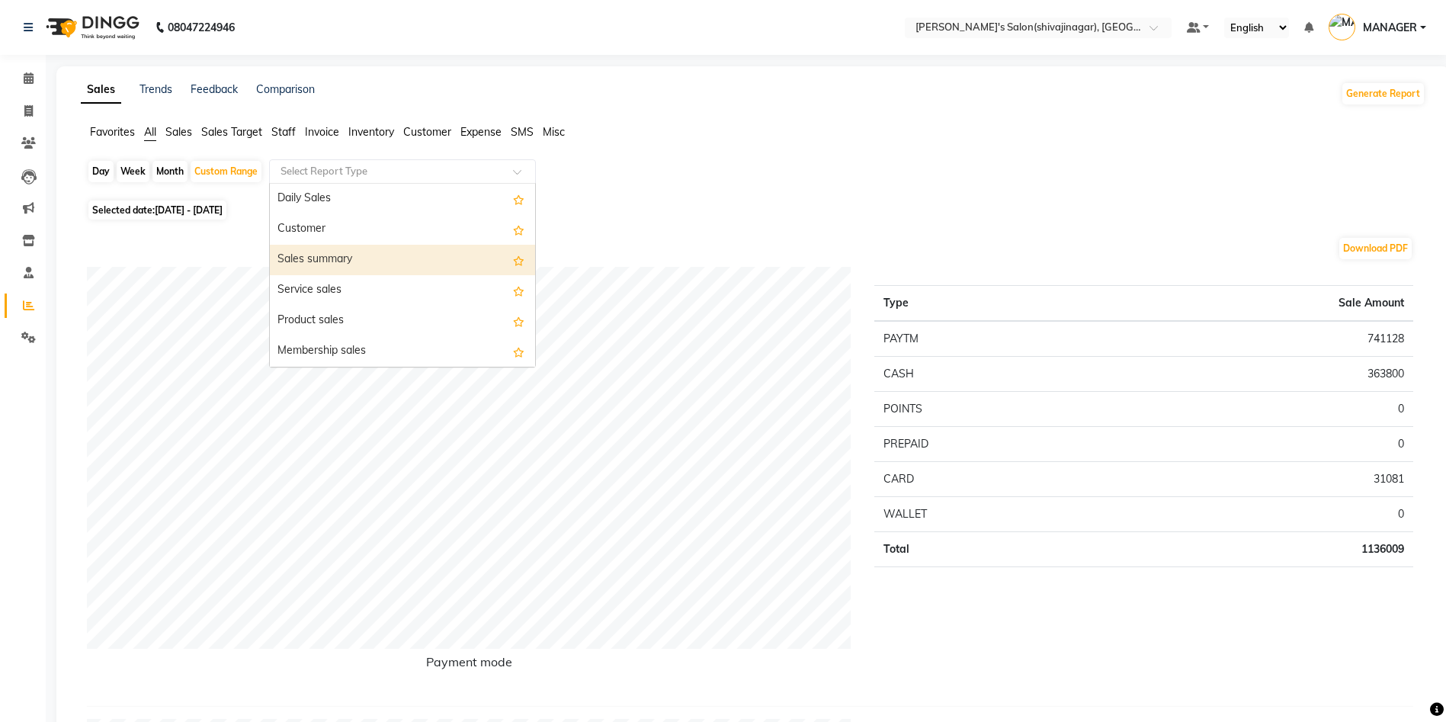
click at [323, 257] on div "Sales summary" at bounding box center [402, 260] width 265 height 30
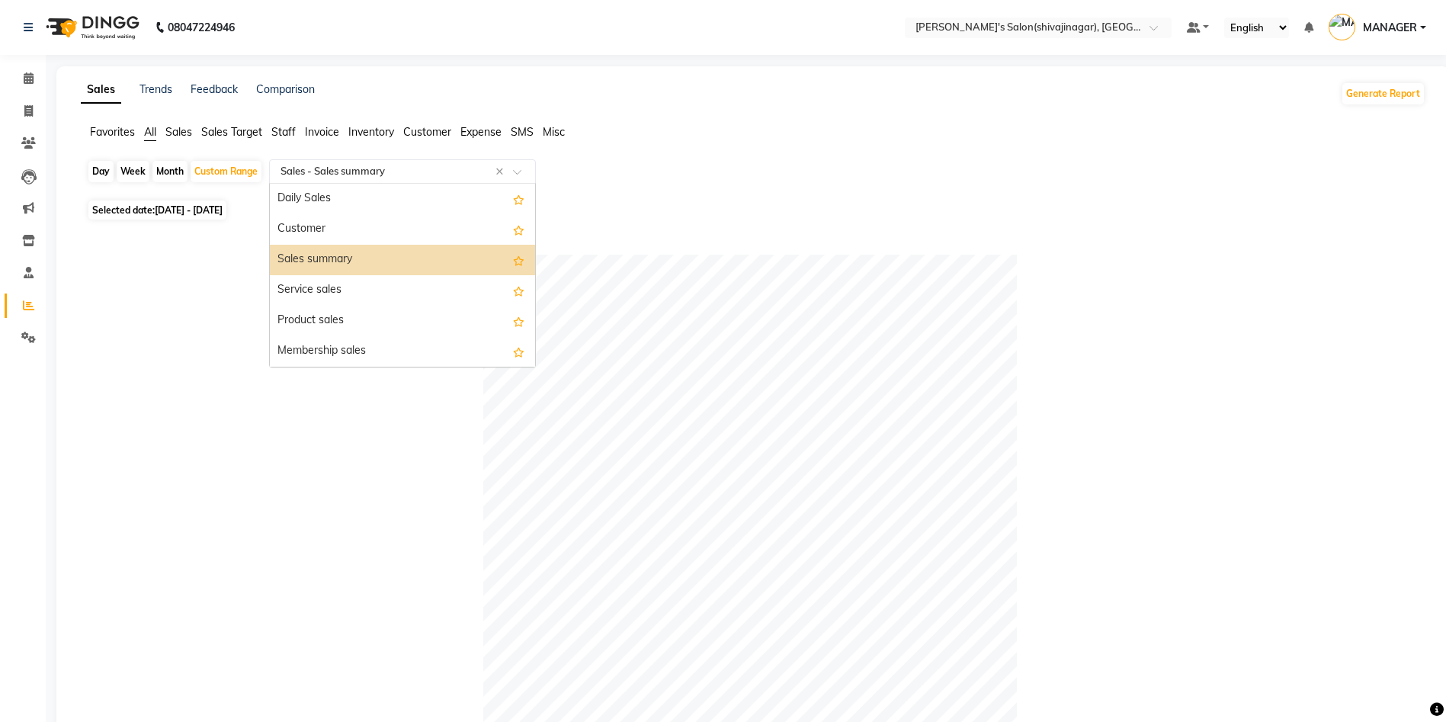
click at [342, 167] on input "text" at bounding box center [388, 171] width 220 height 15
click at [335, 168] on input "text" at bounding box center [388, 171] width 220 height 15
click at [335, 251] on div "Sales summary" at bounding box center [402, 260] width 265 height 30
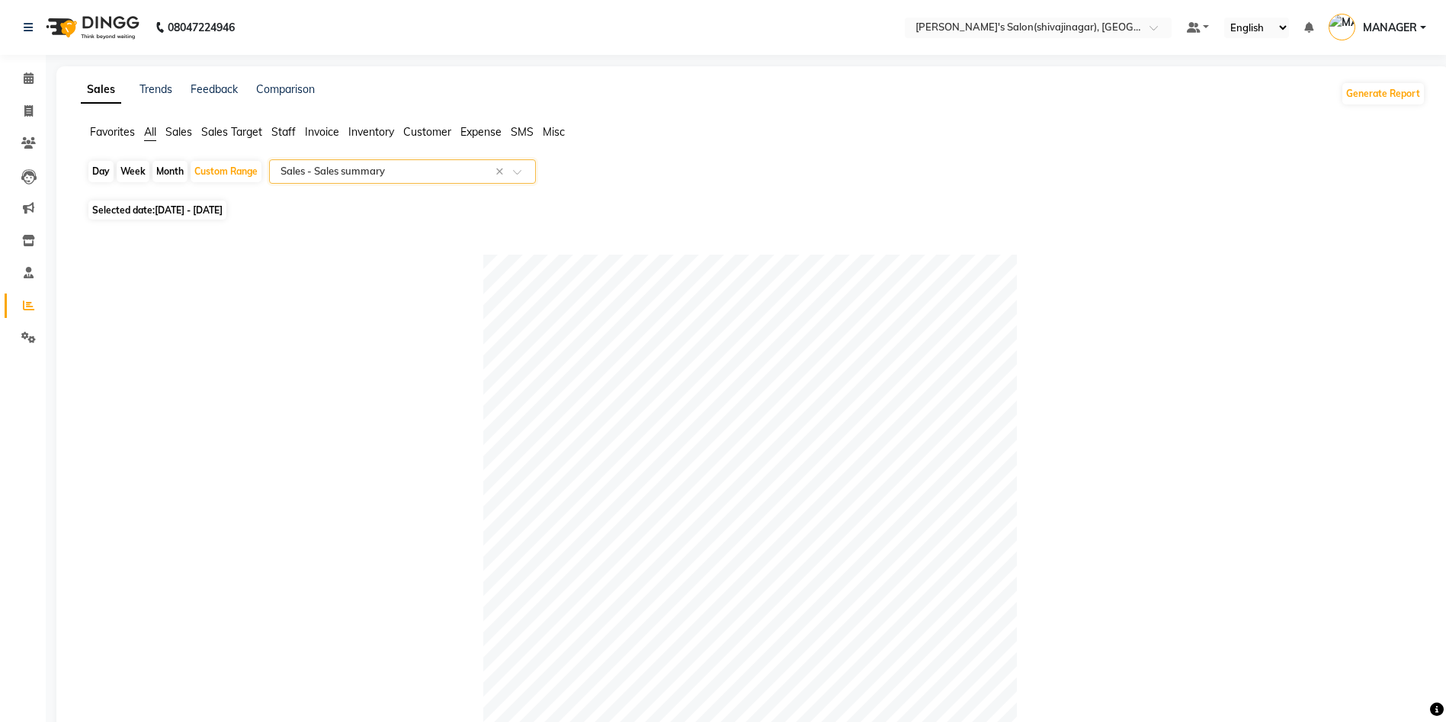
click at [494, 131] on span "Expense" at bounding box center [480, 132] width 41 height 14
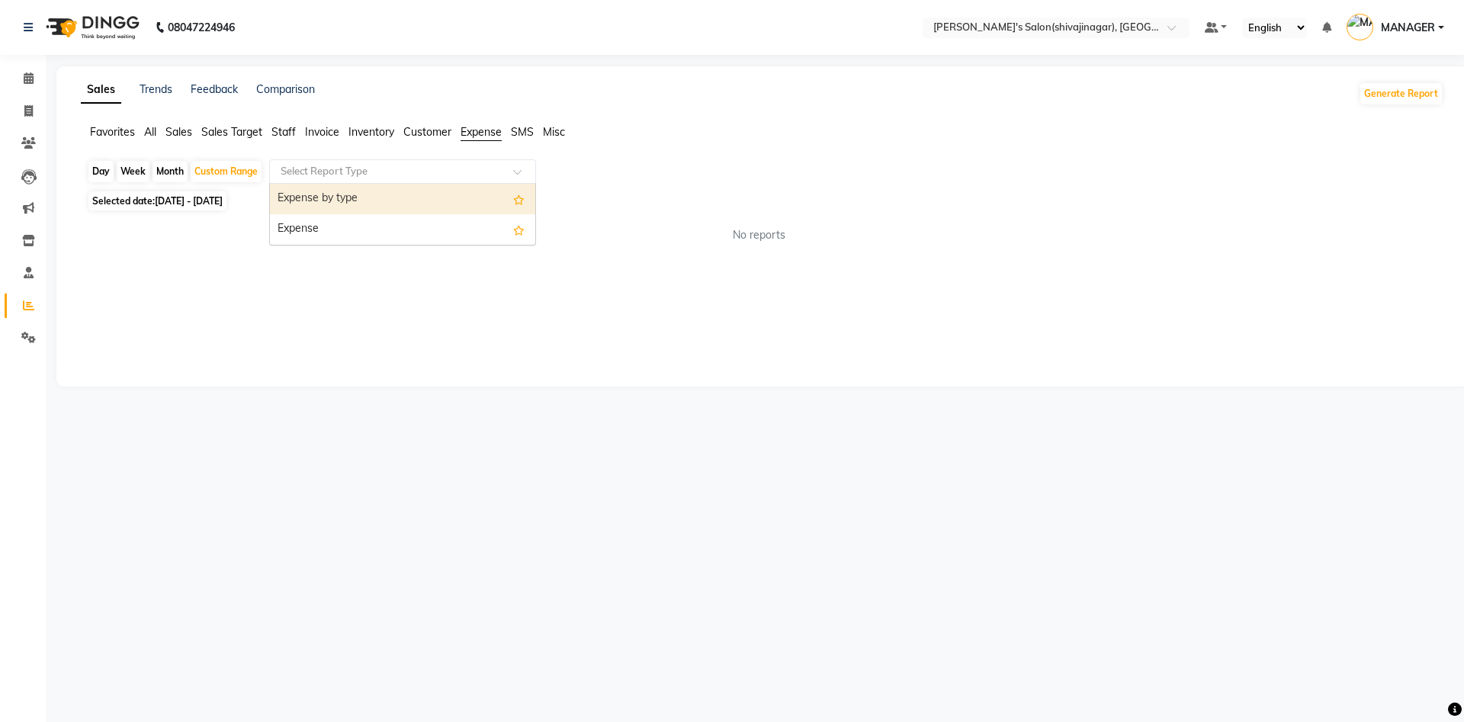
click at [303, 164] on input "text" at bounding box center [388, 171] width 220 height 15
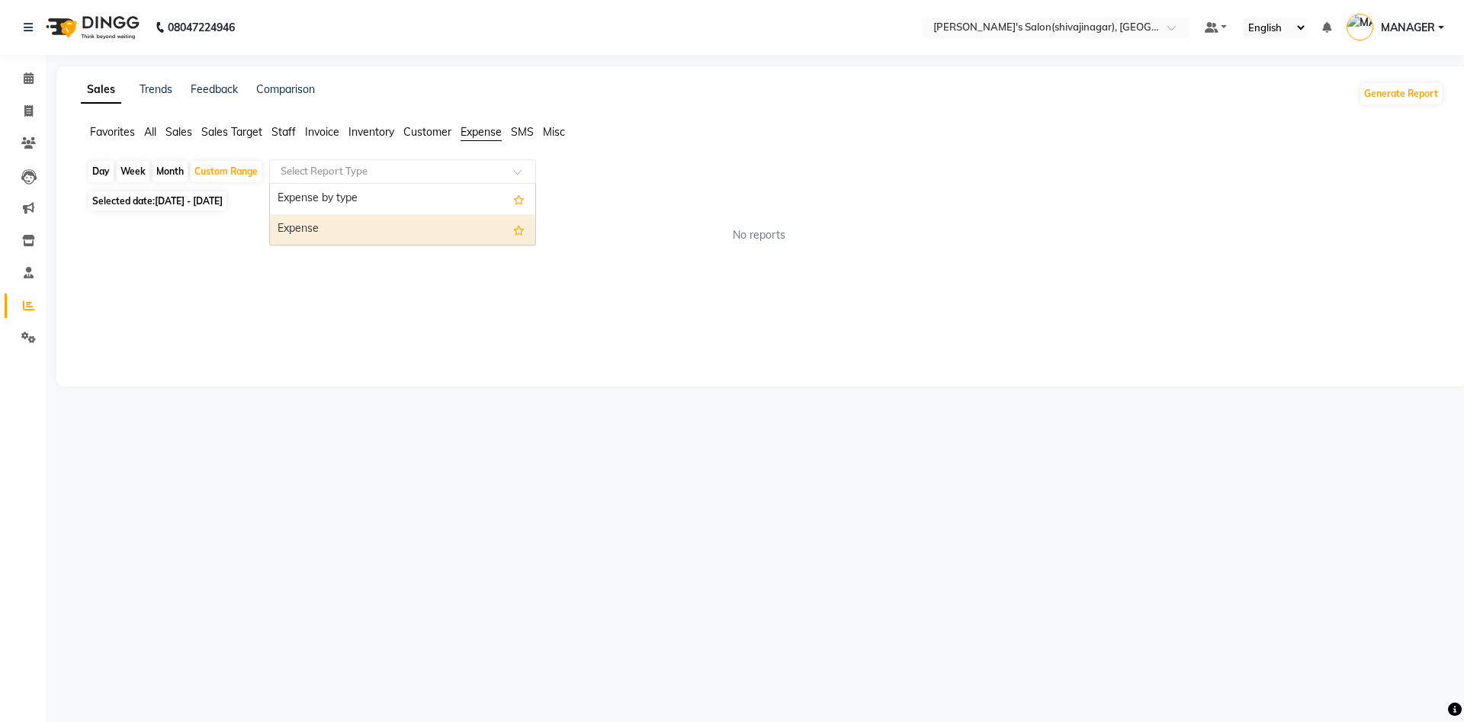
click at [284, 219] on div "Expense" at bounding box center [402, 229] width 265 height 30
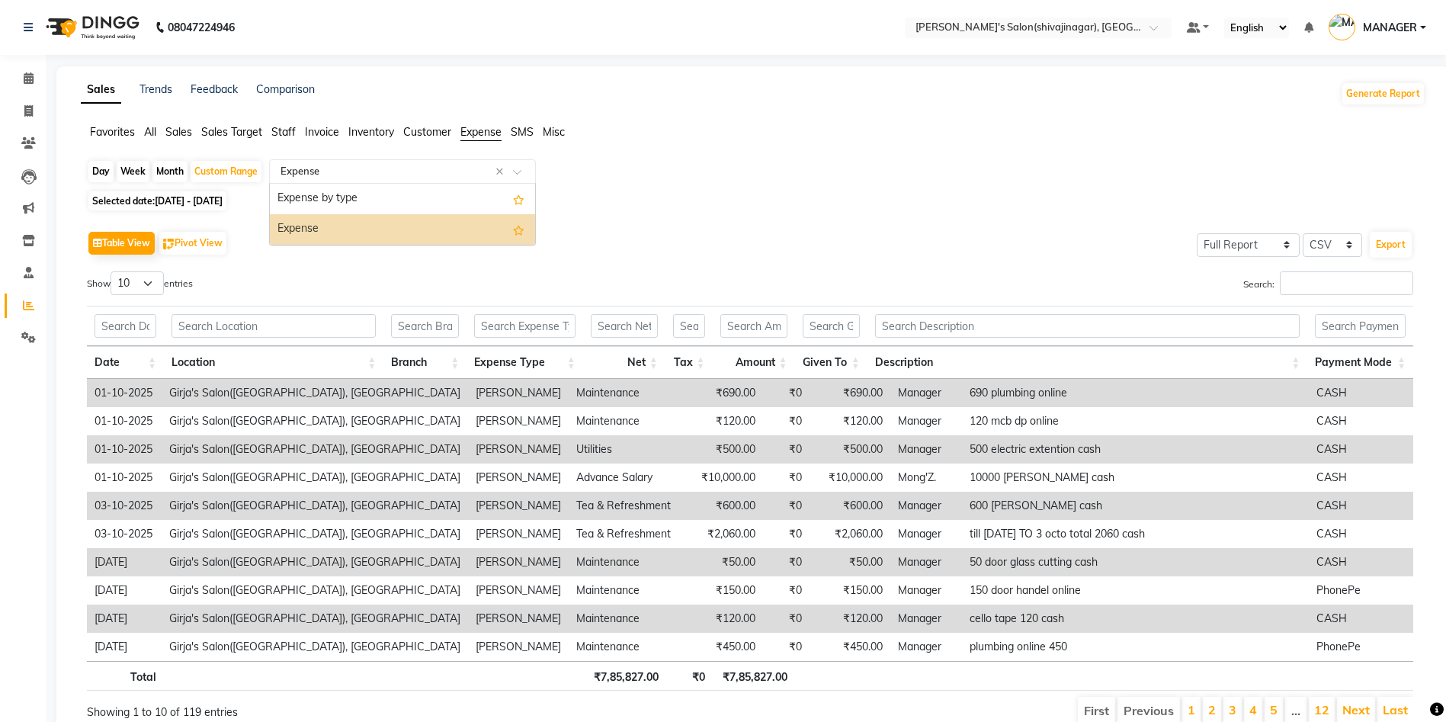
click at [331, 162] on div "Select Report Type × Expense ×" at bounding box center [402, 171] width 267 height 24
click at [321, 196] on div "Expense by type" at bounding box center [402, 199] width 265 height 30
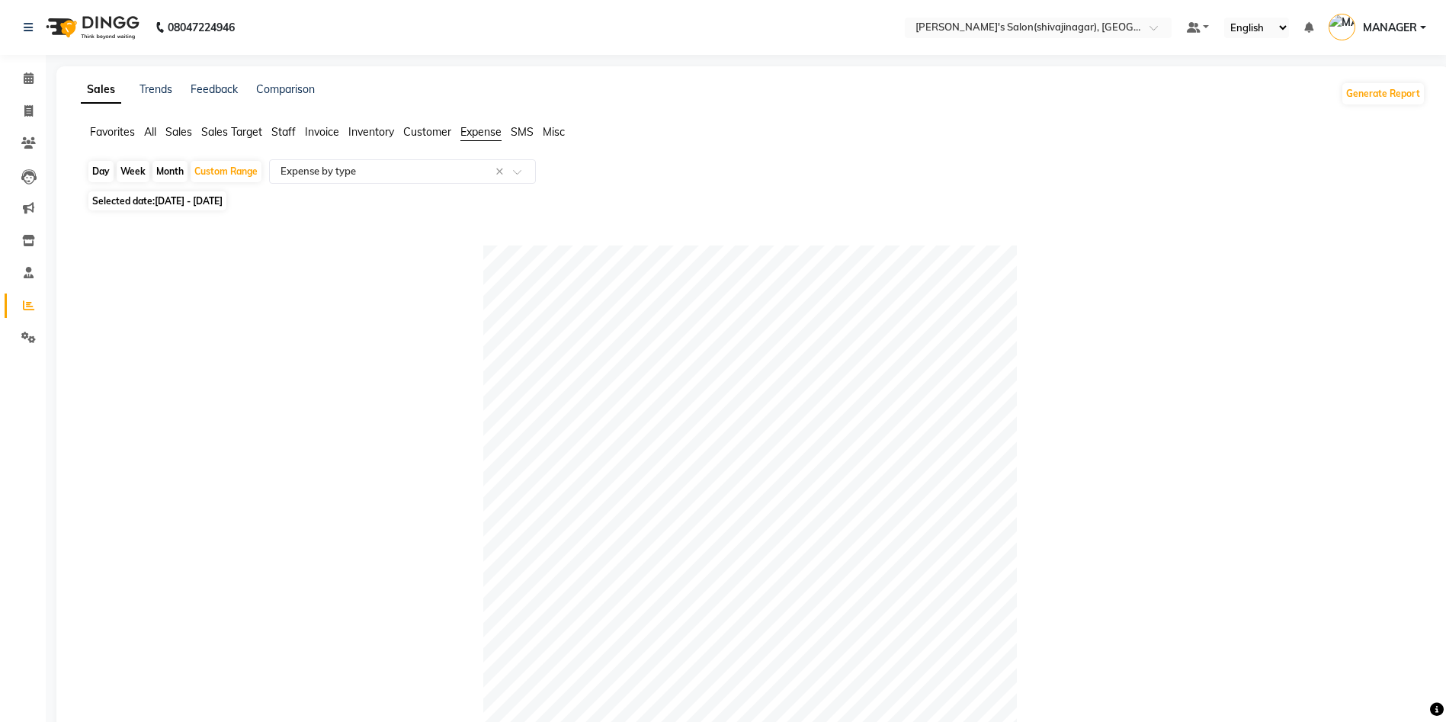
click at [151, 128] on span "All" at bounding box center [150, 132] width 12 height 14
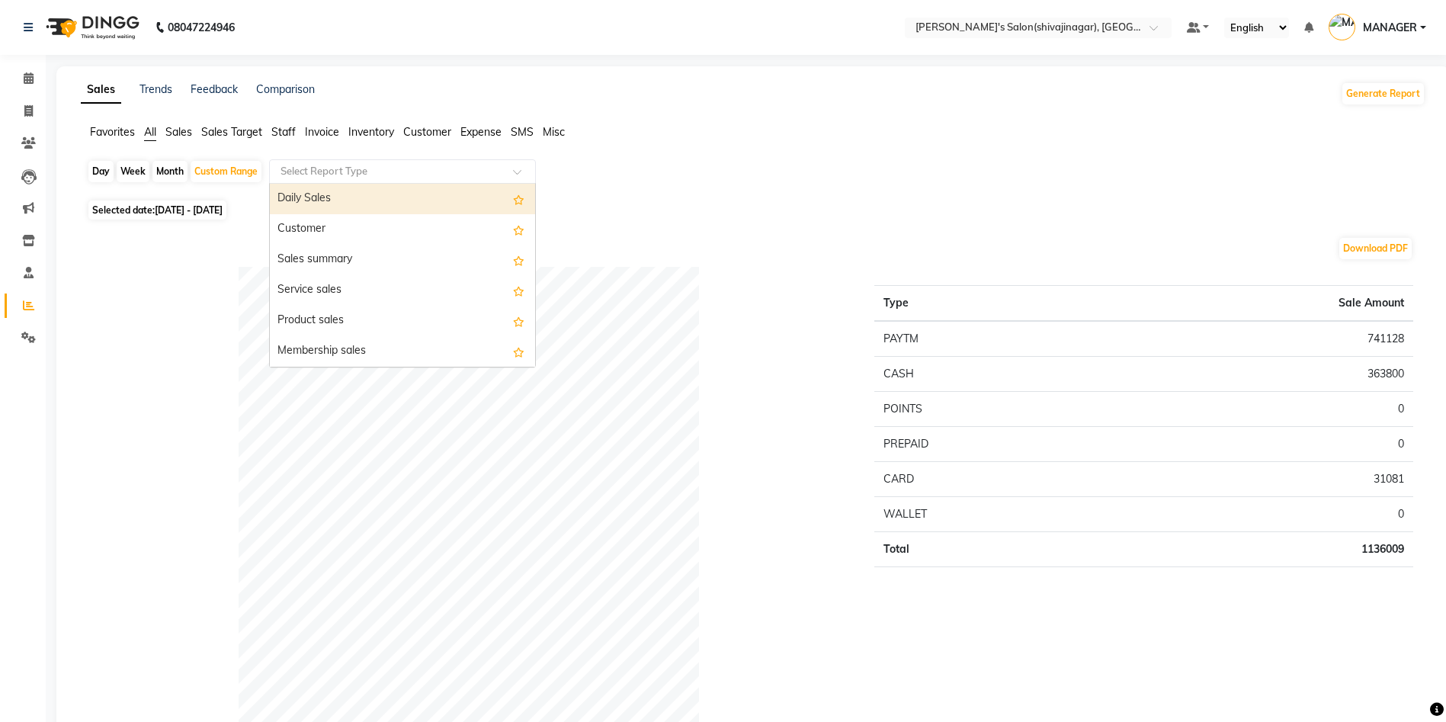
click at [306, 171] on input "text" at bounding box center [388, 171] width 220 height 15
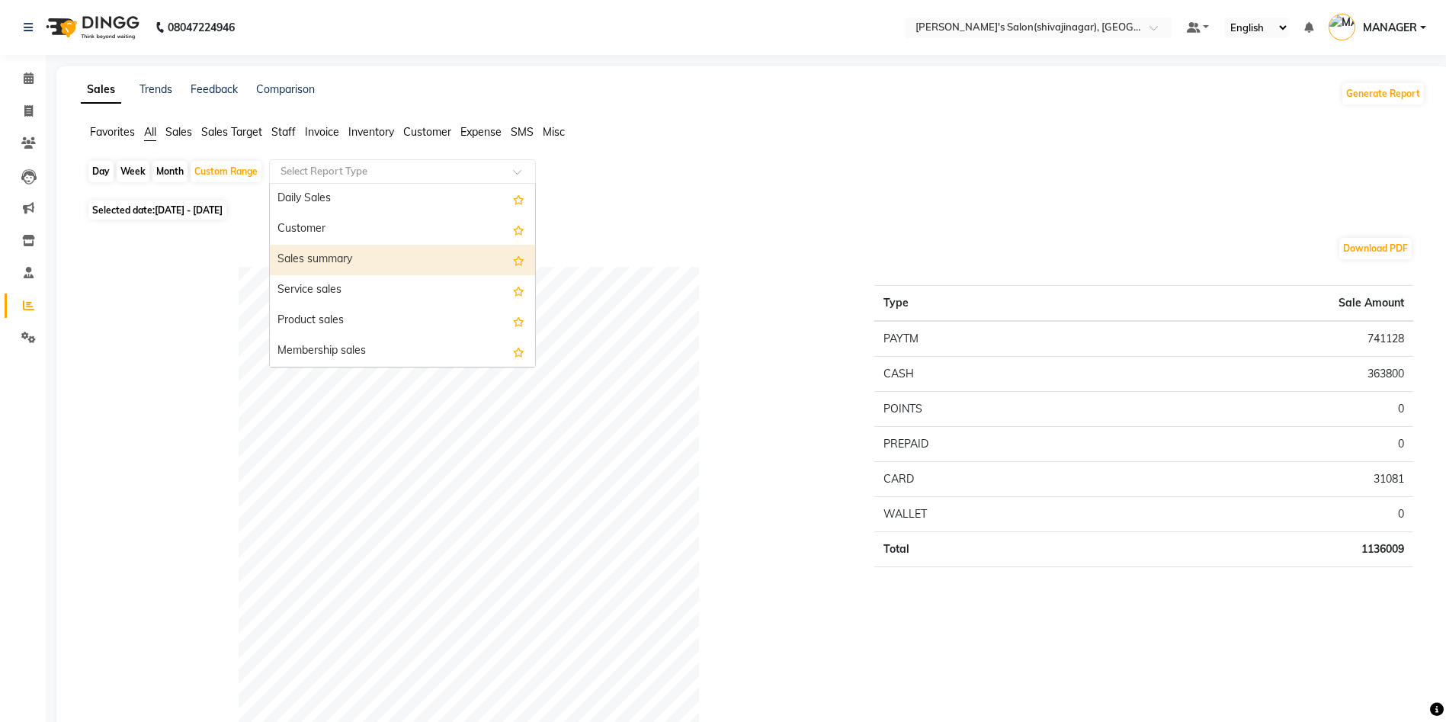
click at [322, 265] on div "Sales summary" at bounding box center [402, 260] width 265 height 30
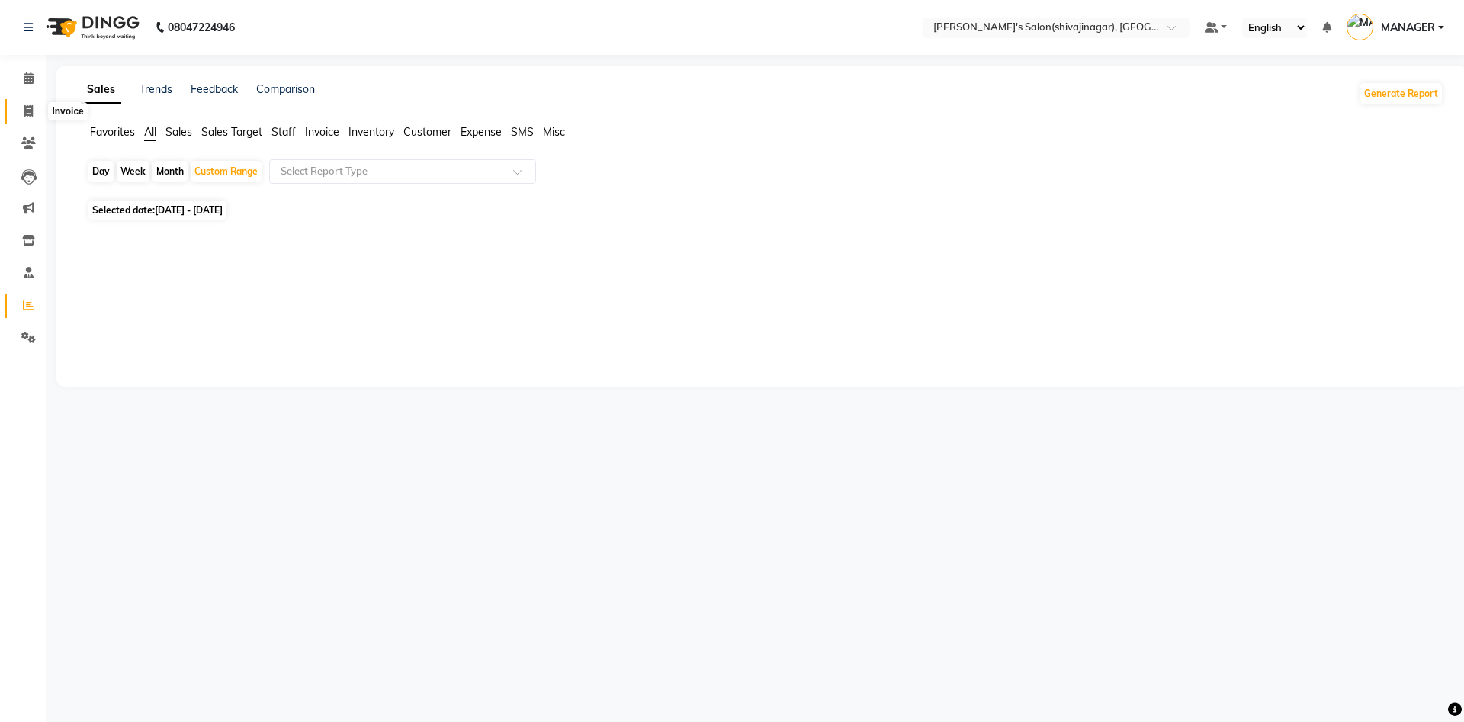
click at [34, 111] on span at bounding box center [28, 112] width 27 height 18
